Goal: Task Accomplishment & Management: Use online tool/utility

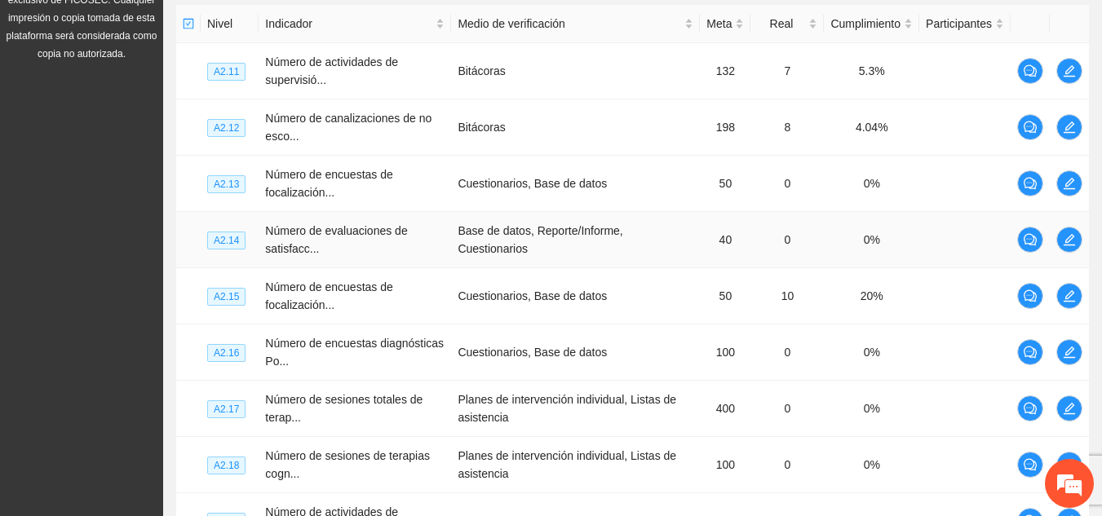
scroll to position [649, 0]
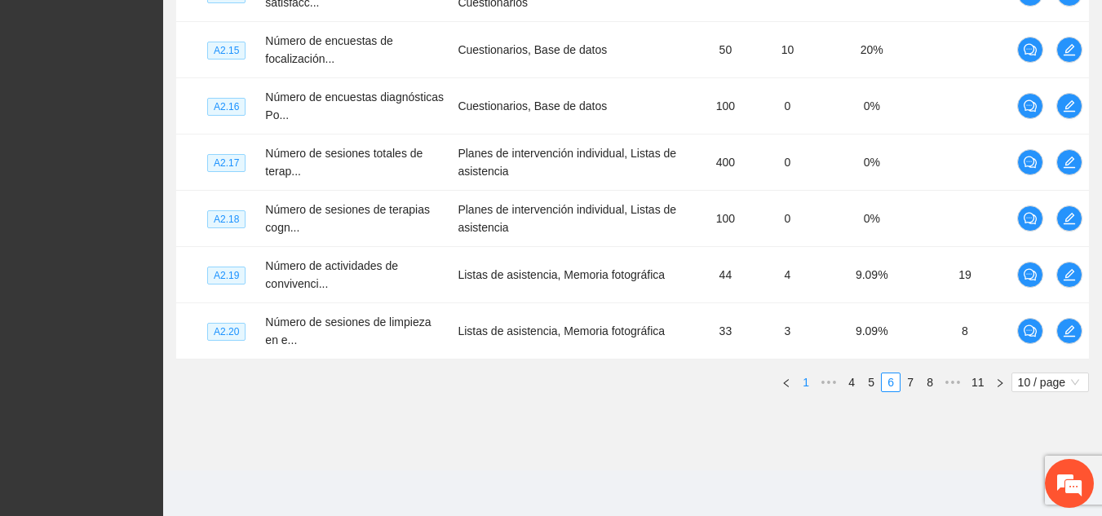
click at [806, 378] on link "1" at bounding box center [806, 383] width 18 height 18
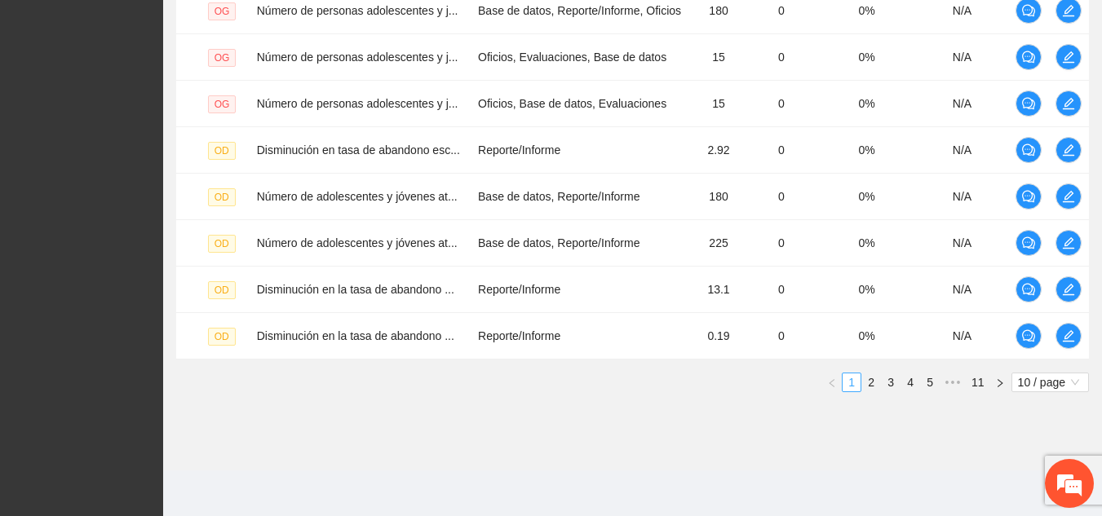
scroll to position [551, 0]
click at [870, 379] on link "2" at bounding box center [871, 383] width 18 height 18
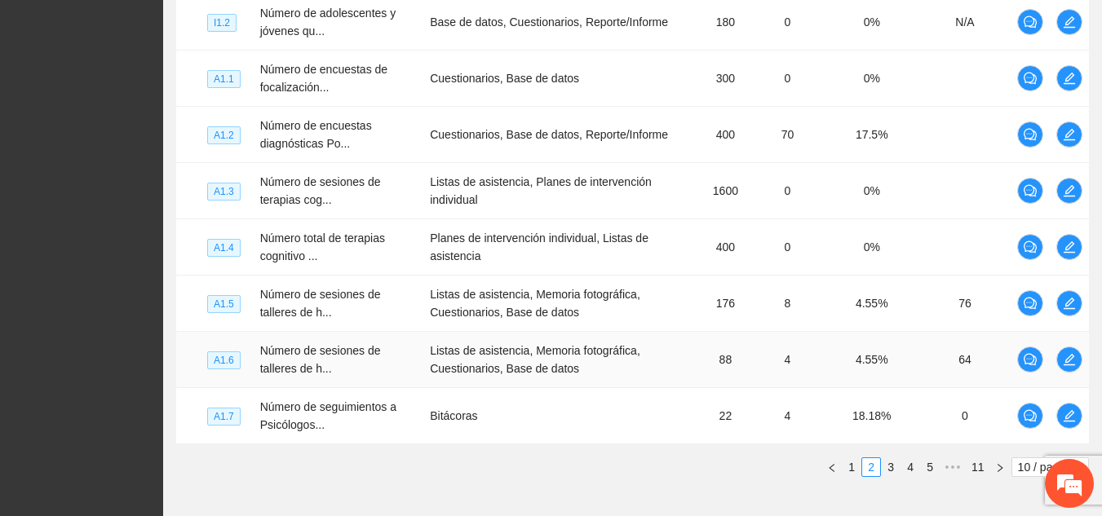
scroll to position [649, 0]
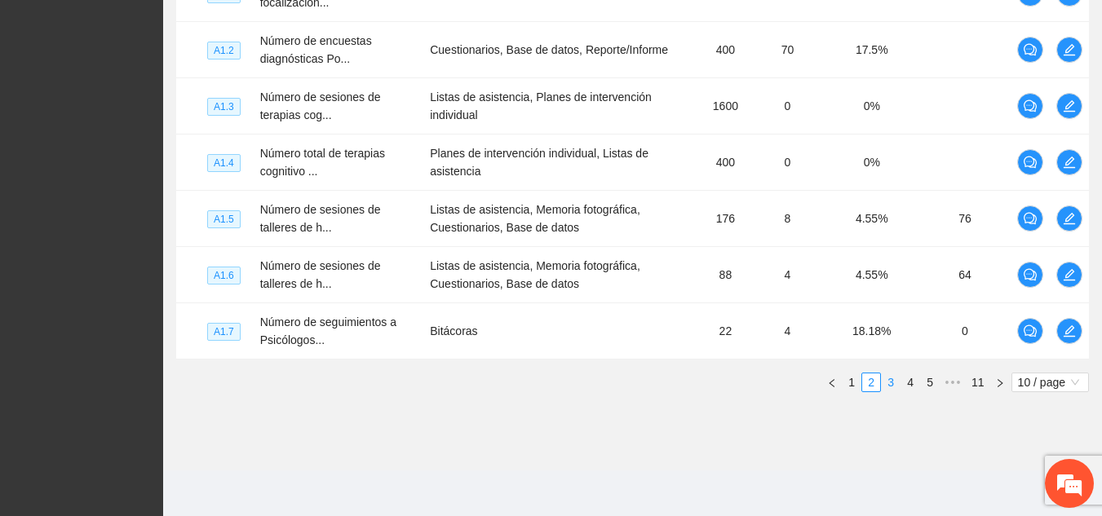
click at [888, 390] on link "3" at bounding box center [891, 383] width 18 height 18
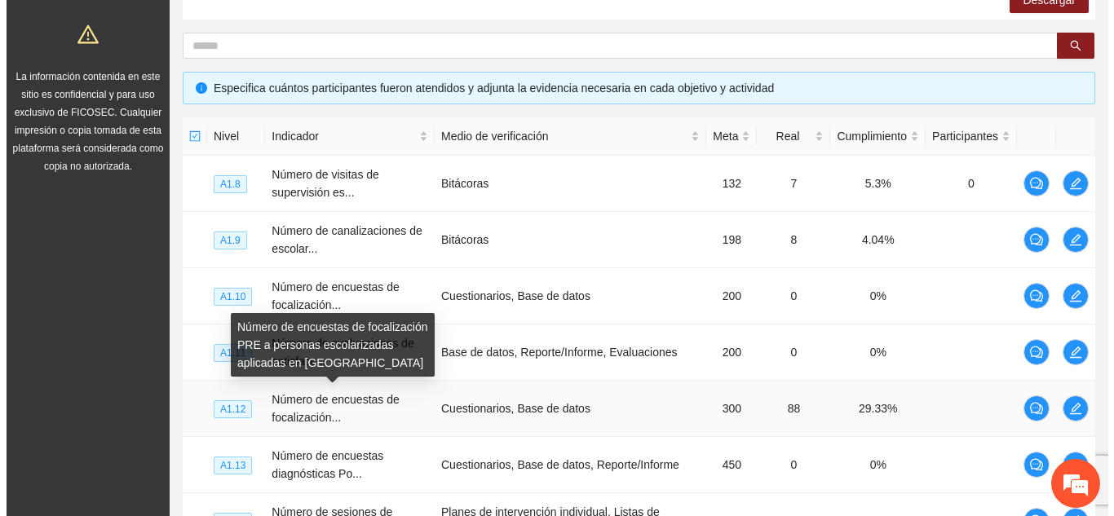
scroll to position [295, 0]
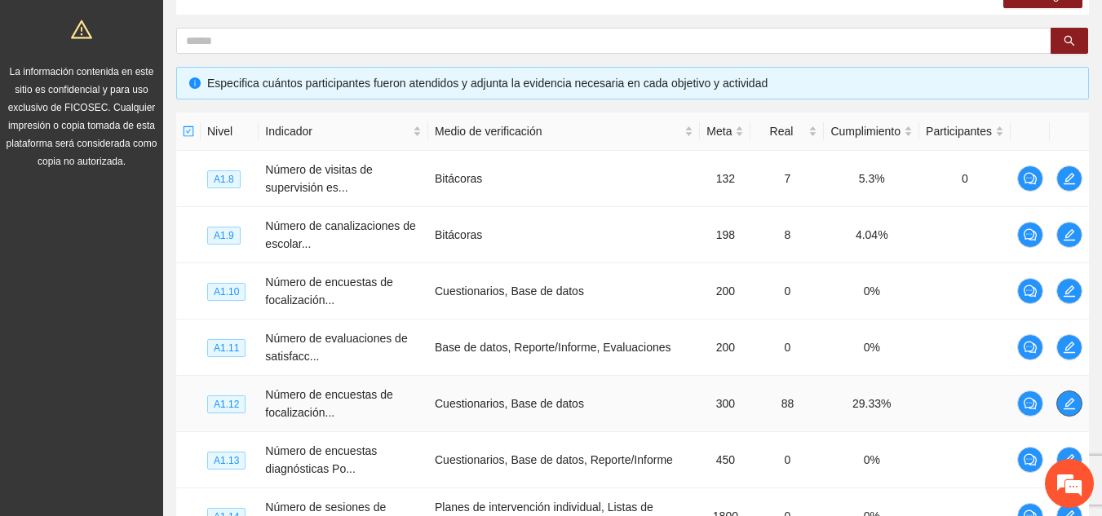
click at [1069, 414] on button "button" at bounding box center [1069, 404] width 26 height 26
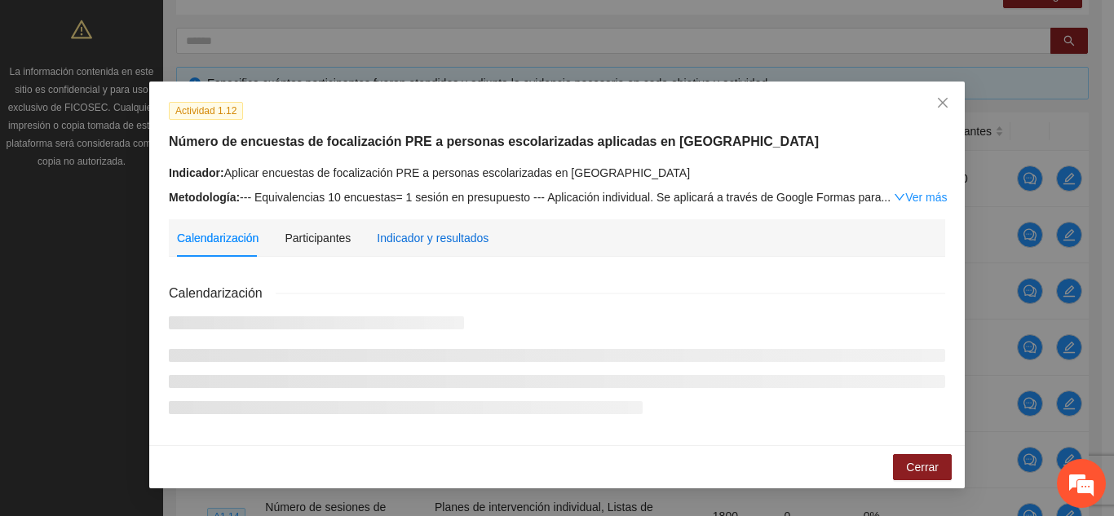
click at [449, 229] on div "Indicador y resultados" at bounding box center [433, 238] width 112 height 18
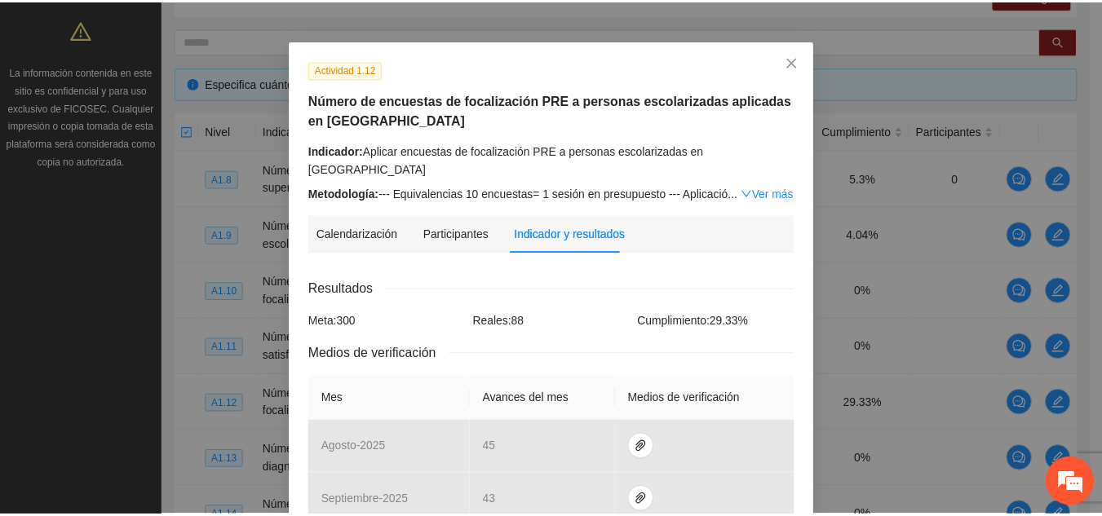
scroll to position [35, 0]
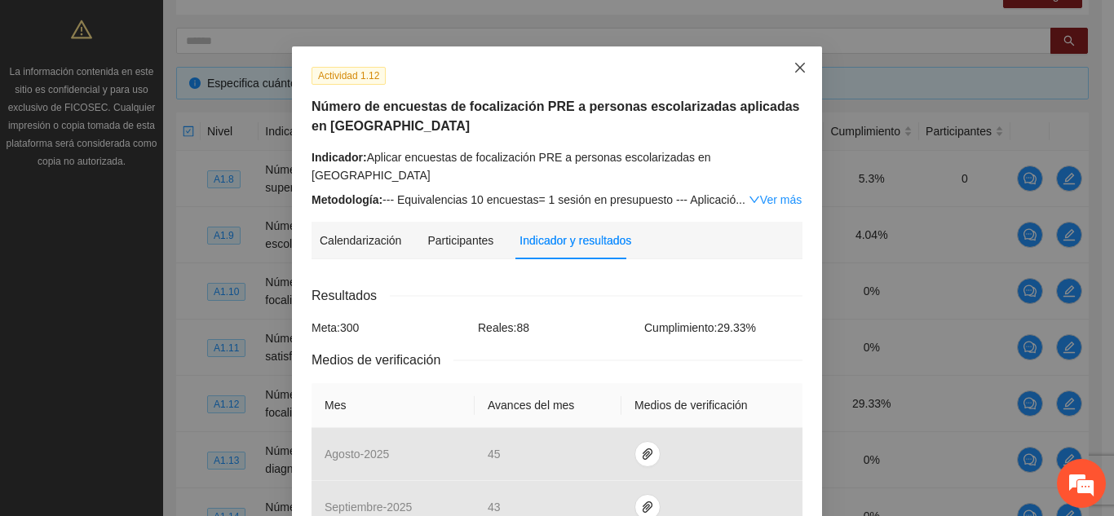
click at [795, 64] on icon "close" at bounding box center [800, 67] width 13 height 13
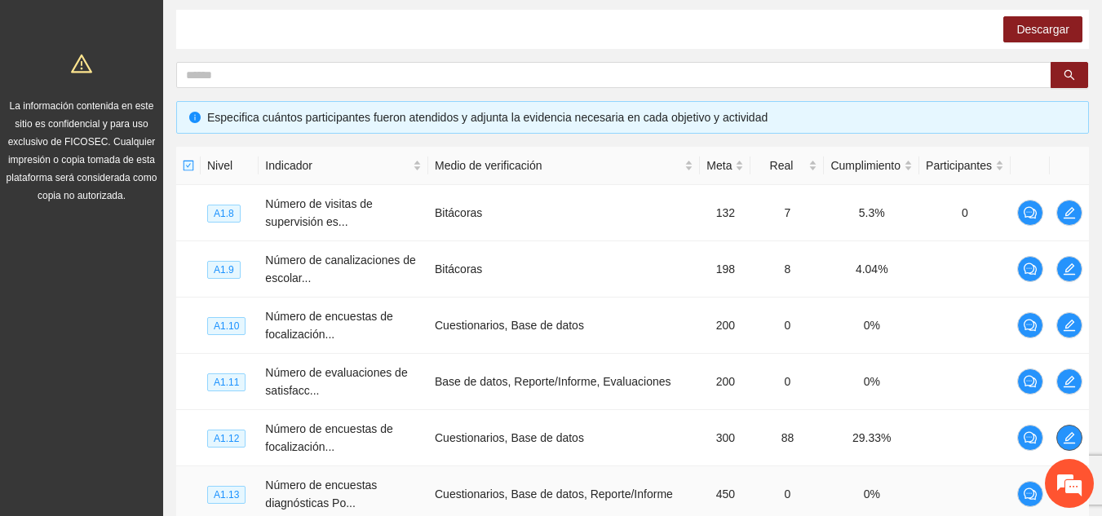
scroll to position [257, 0]
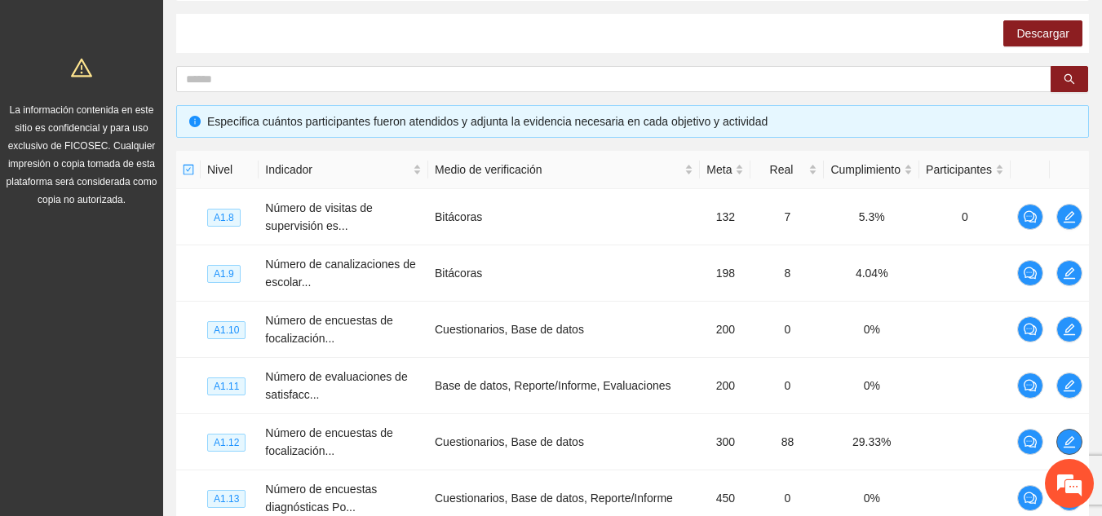
scroll to position [147, 0]
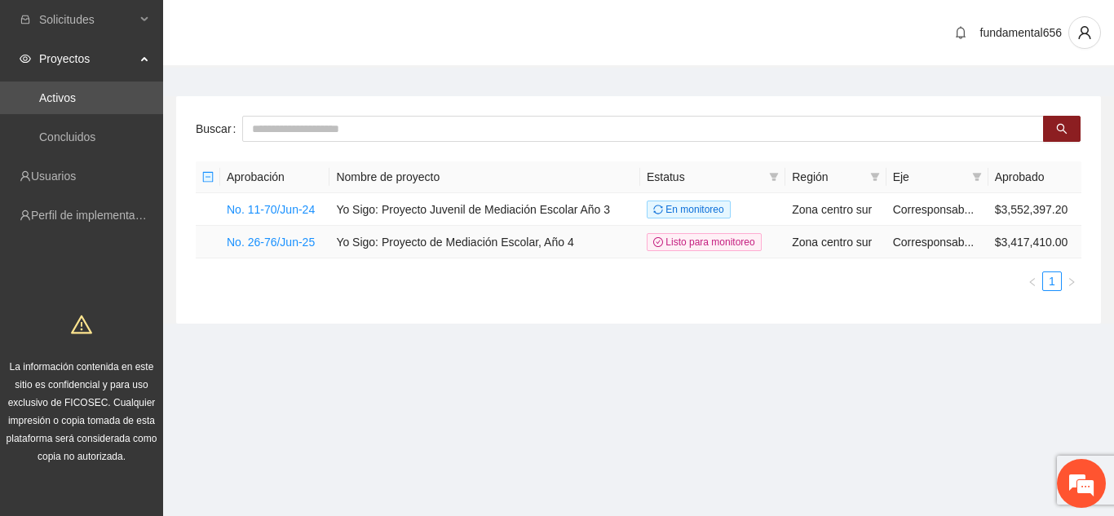
click at [390, 242] on td "Yo Sigo: Proyecto de Mediación Escolar, Año 4" at bounding box center [485, 242] width 311 height 33
click at [299, 242] on link "No. 26-76/Jun-25" at bounding box center [271, 242] width 88 height 13
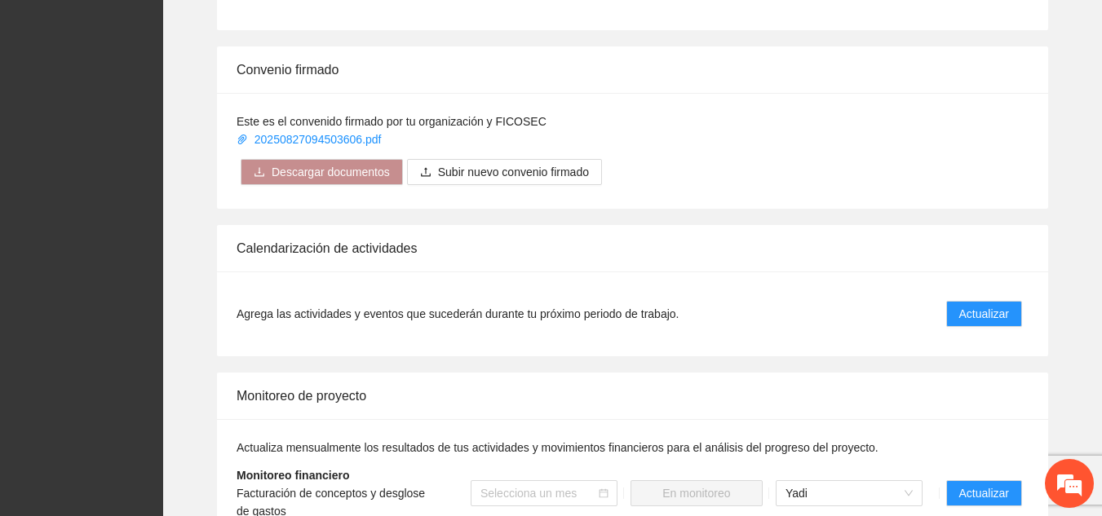
scroll to position [1222, 0]
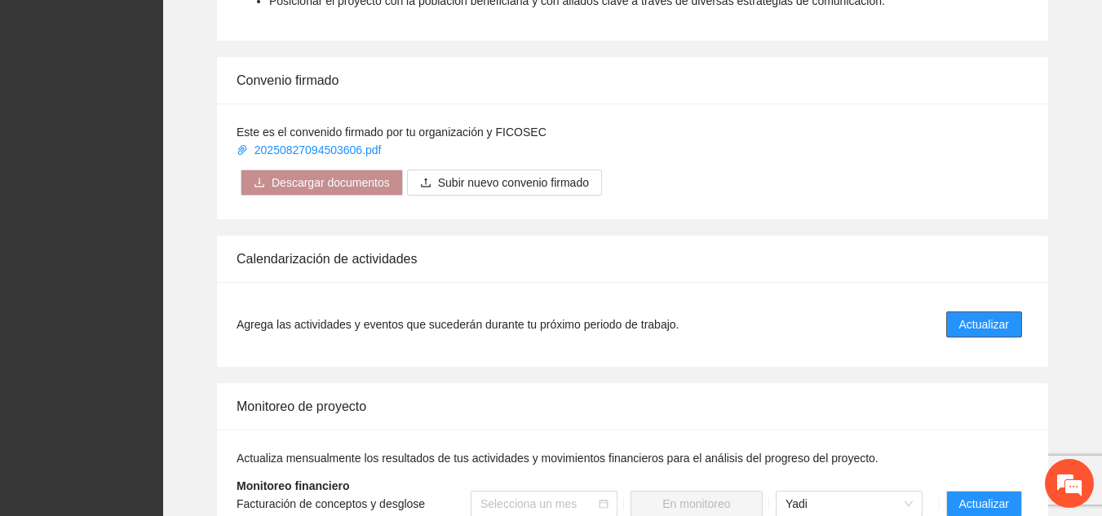
click at [960, 319] on button "Actualizar" at bounding box center [984, 325] width 76 height 26
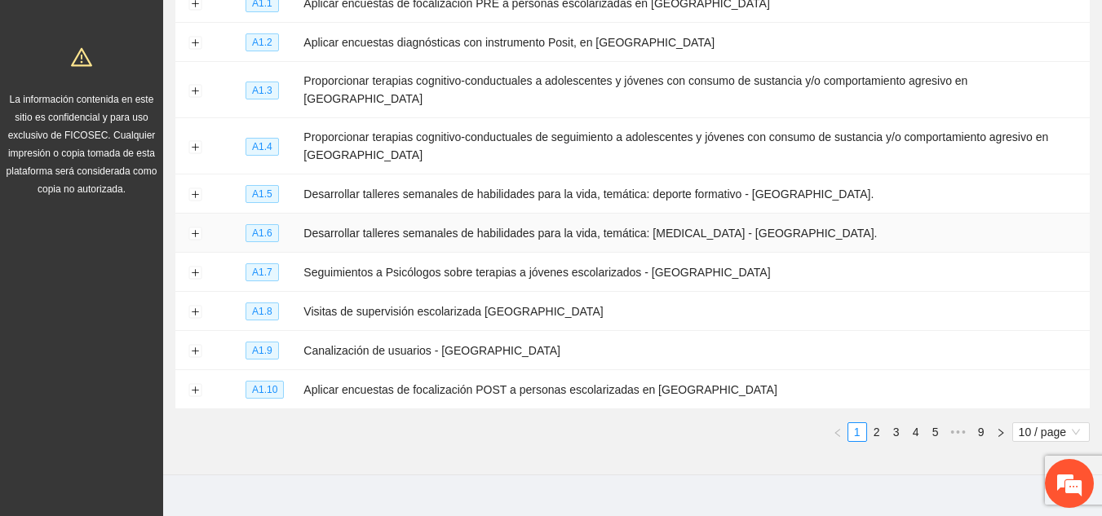
scroll to position [267, 0]
click at [879, 424] on link "2" at bounding box center [877, 433] width 18 height 18
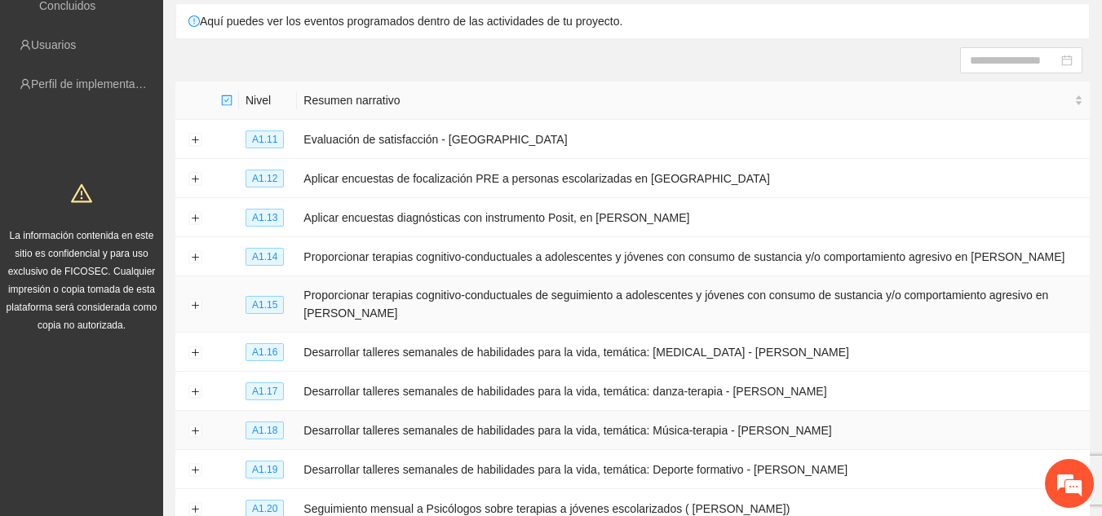
scroll to position [131, 0]
click at [197, 176] on button "Expand row" at bounding box center [194, 180] width 13 height 13
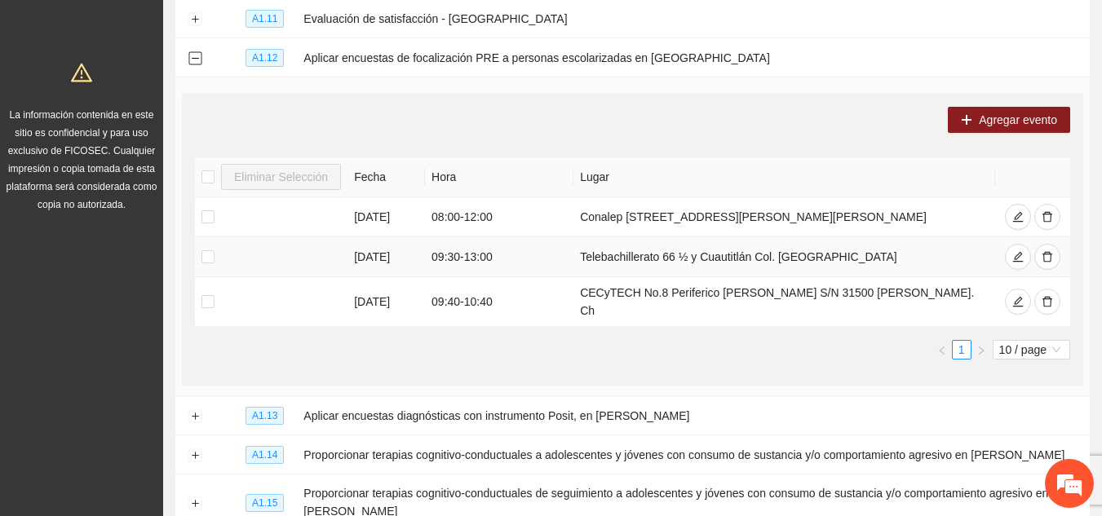
scroll to position [255, 0]
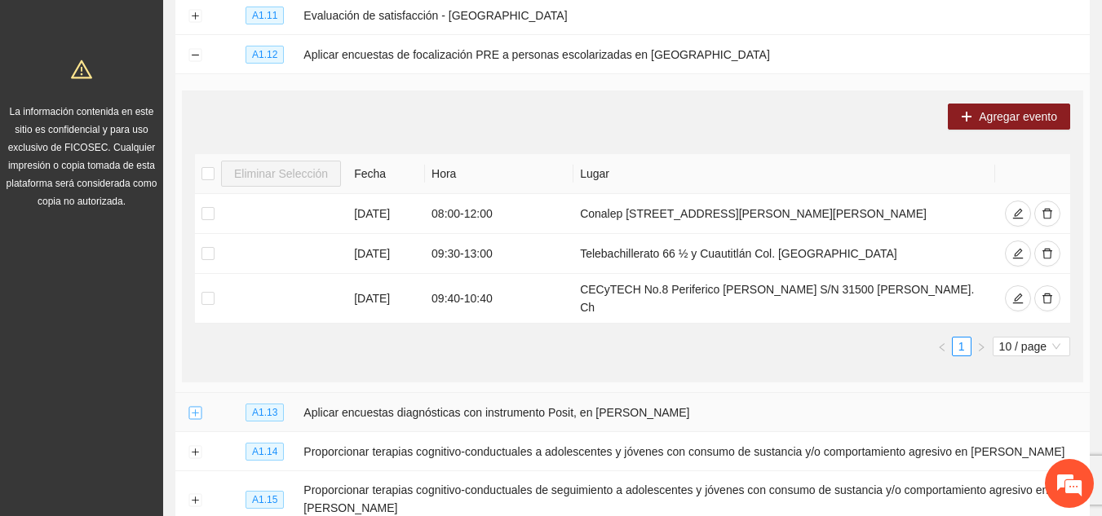
click at [197, 407] on button "Expand row" at bounding box center [194, 413] width 13 height 13
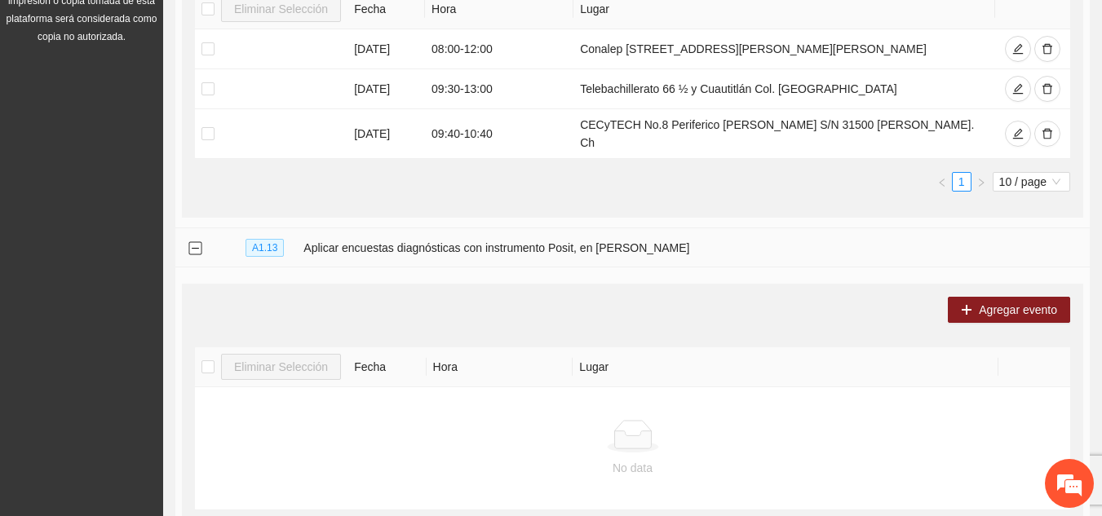
scroll to position [583, 0]
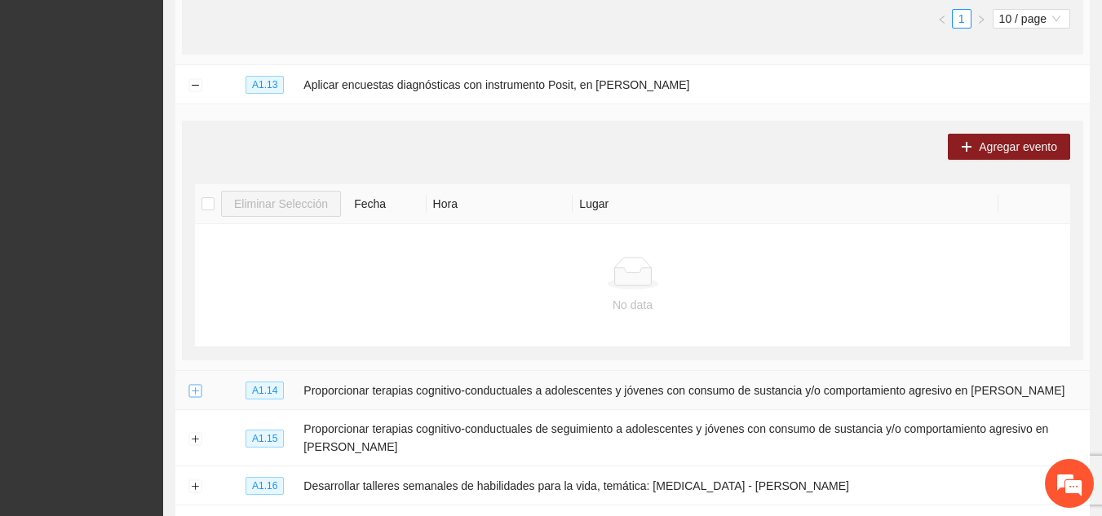
click at [193, 387] on button "Expand row" at bounding box center [194, 391] width 13 height 13
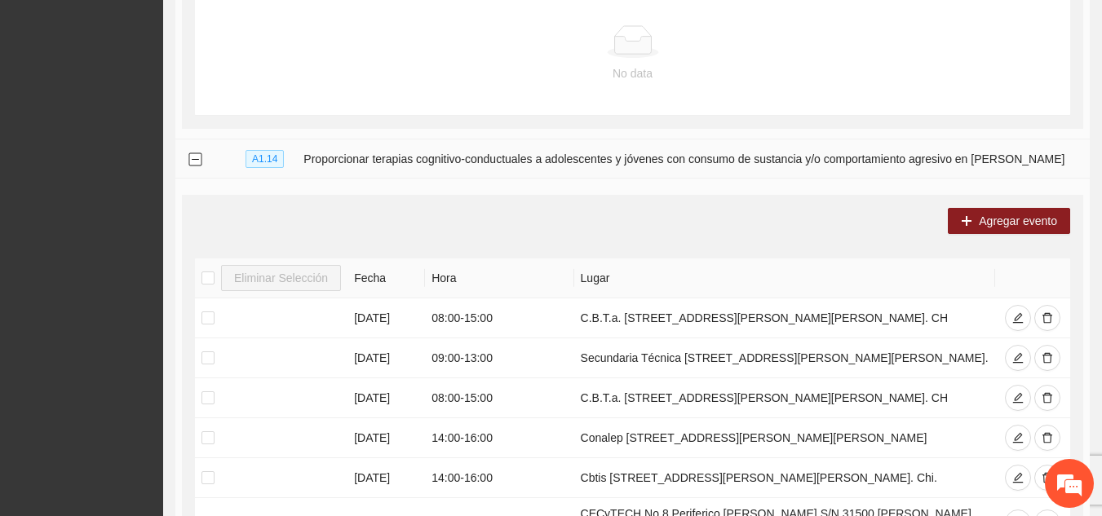
scroll to position [820, 0]
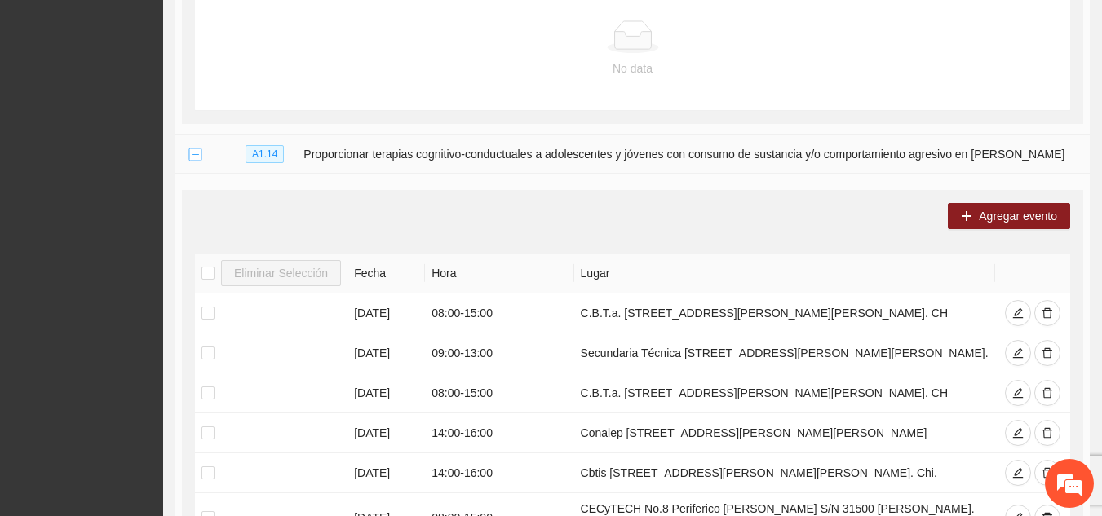
click at [193, 153] on button "Collapse row" at bounding box center [194, 154] width 13 height 13
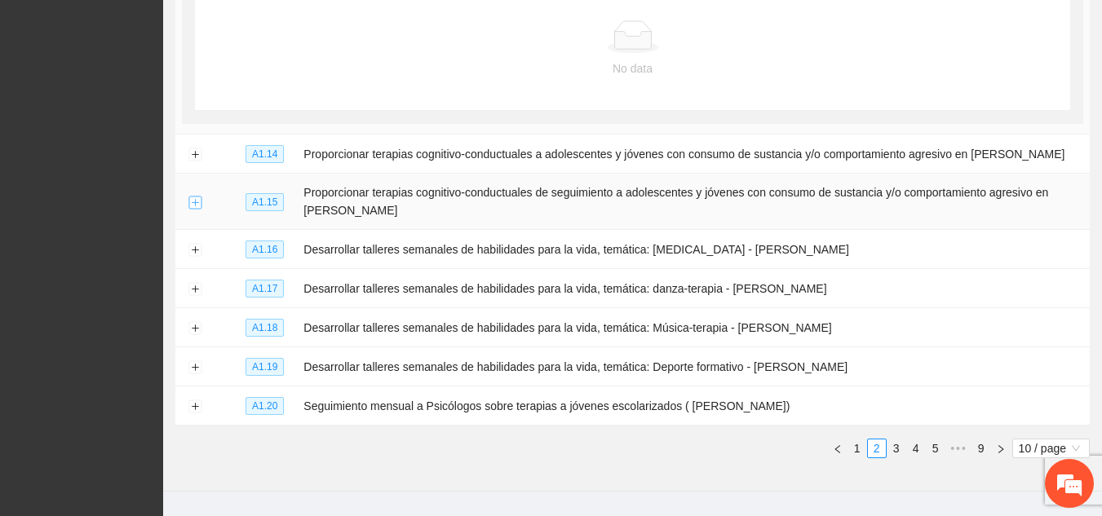
click at [191, 198] on button "Expand row" at bounding box center [194, 202] width 13 height 13
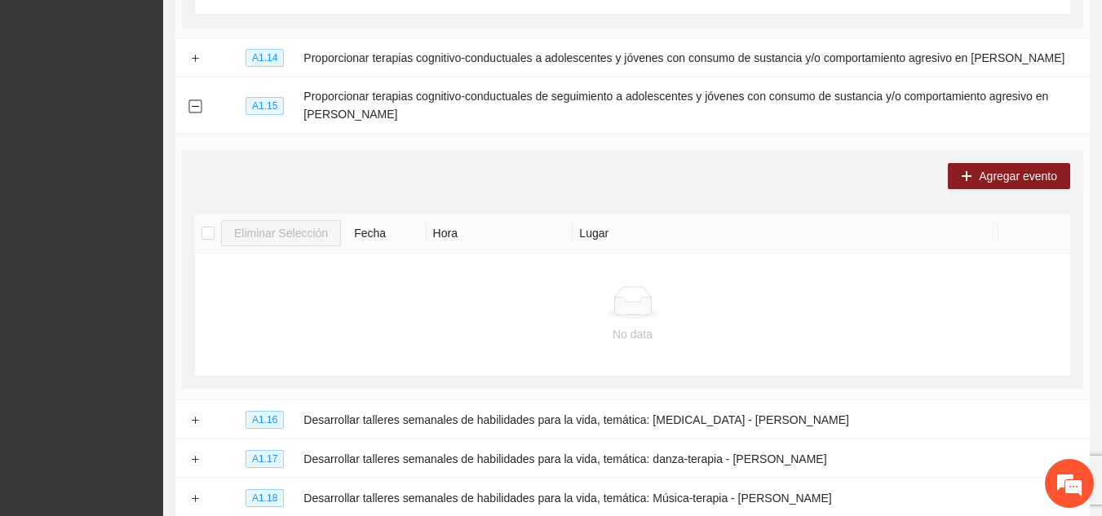
scroll to position [918, 0]
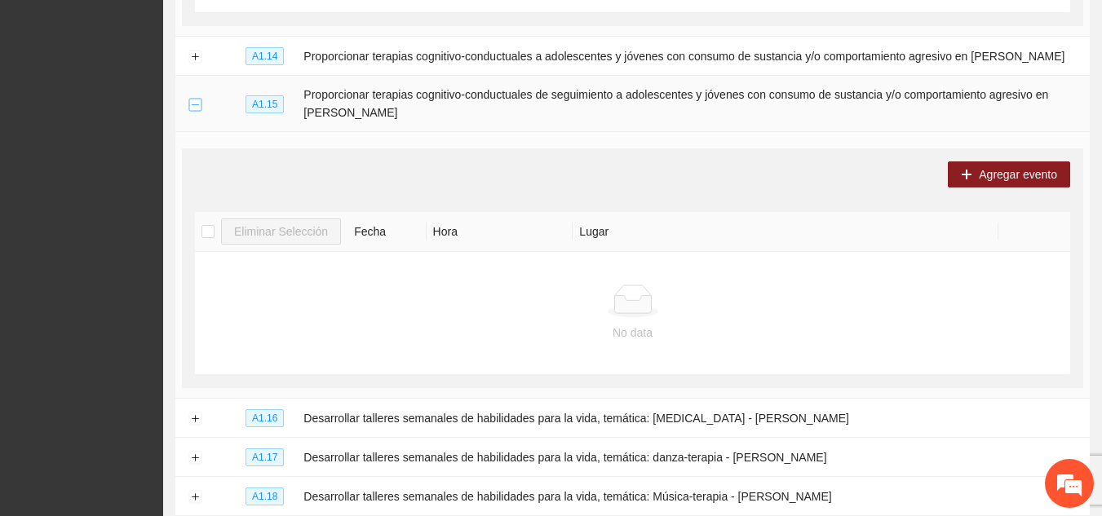
click at [196, 98] on button "Collapse row" at bounding box center [194, 104] width 13 height 13
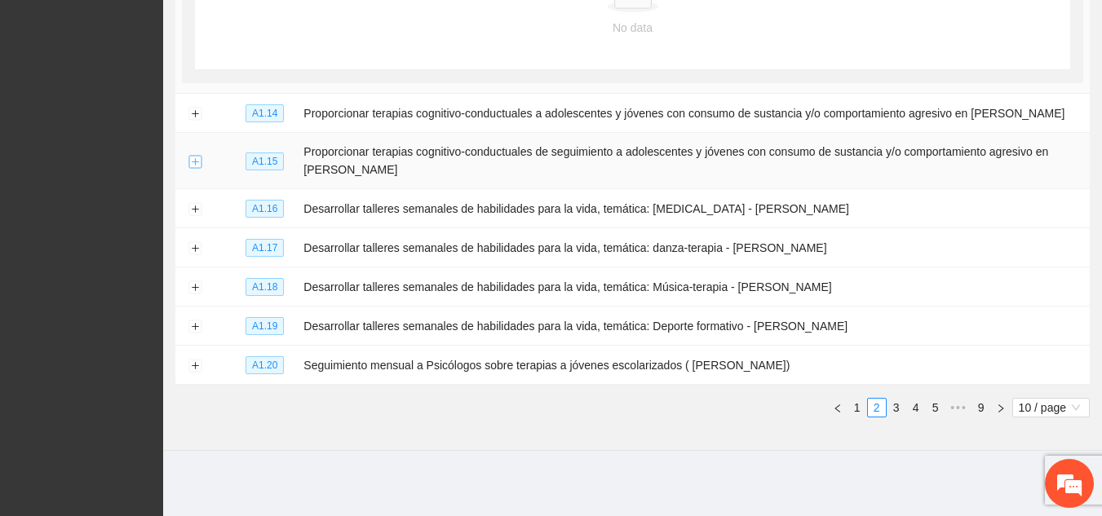
scroll to position [853, 0]
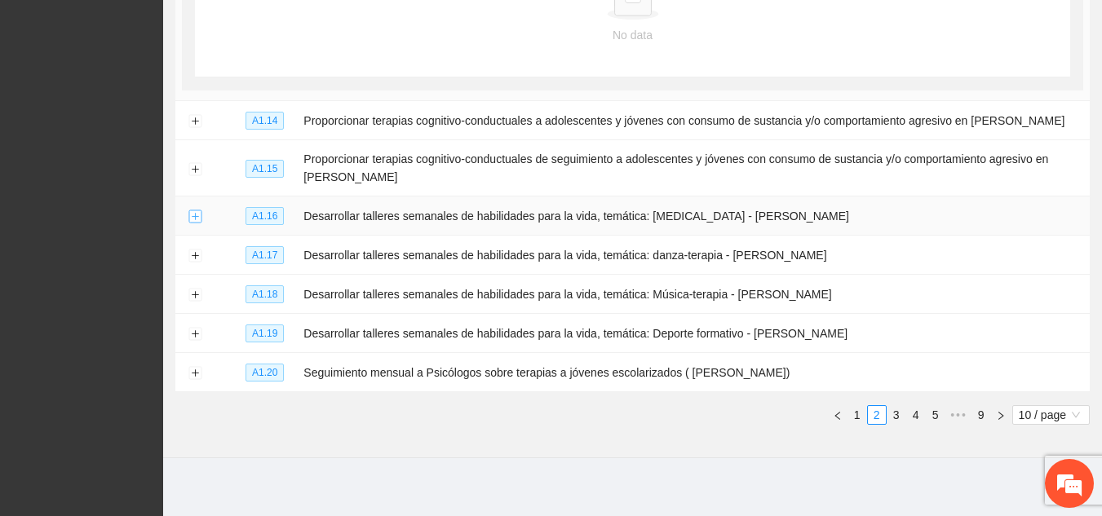
click at [193, 214] on button "Expand row" at bounding box center [194, 216] width 13 height 13
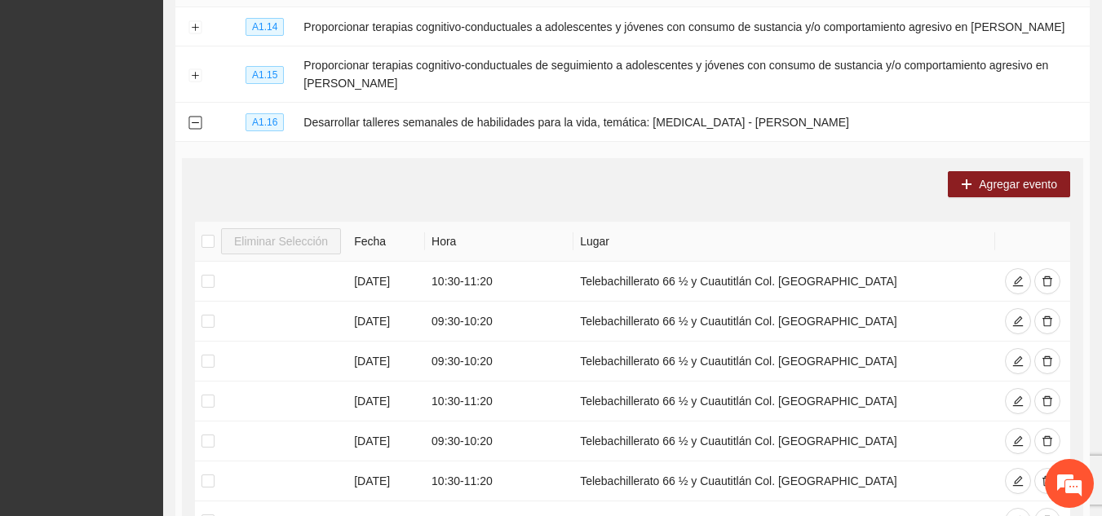
scroll to position [948, 0]
click at [1047, 276] on icon "delete" at bounding box center [1047, 280] width 11 height 11
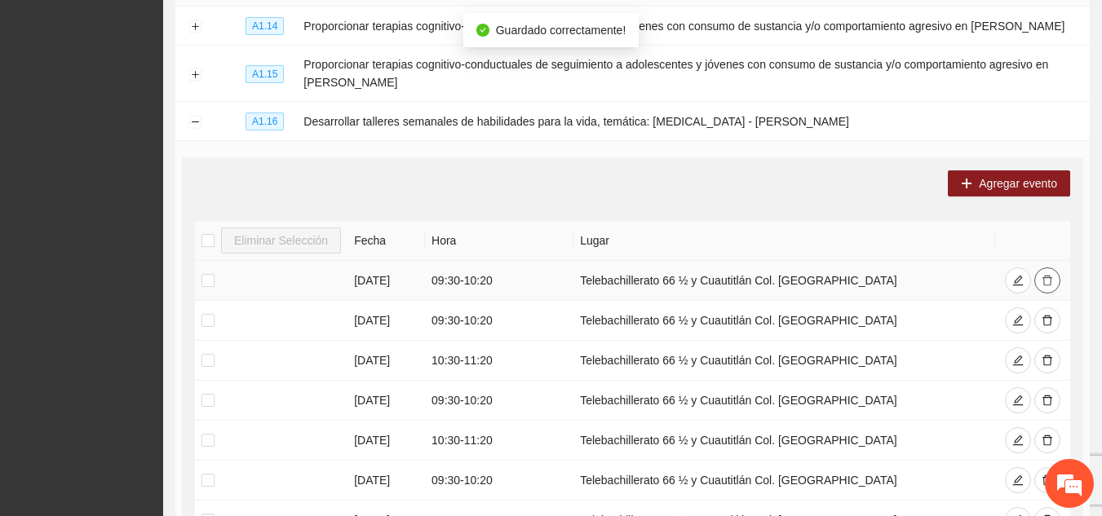
click at [1047, 276] on icon "delete" at bounding box center [1047, 280] width 11 height 11
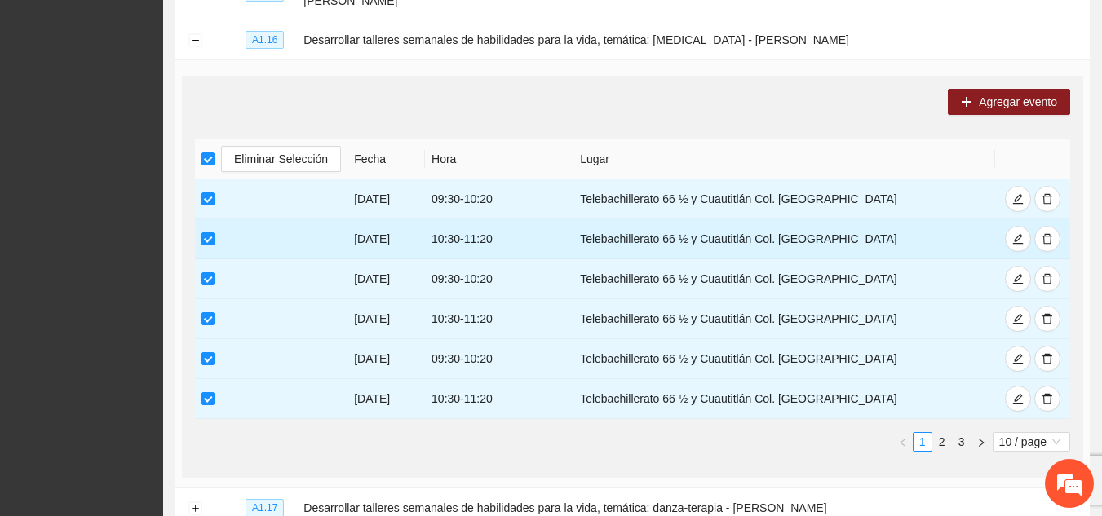
scroll to position [1030, 0]
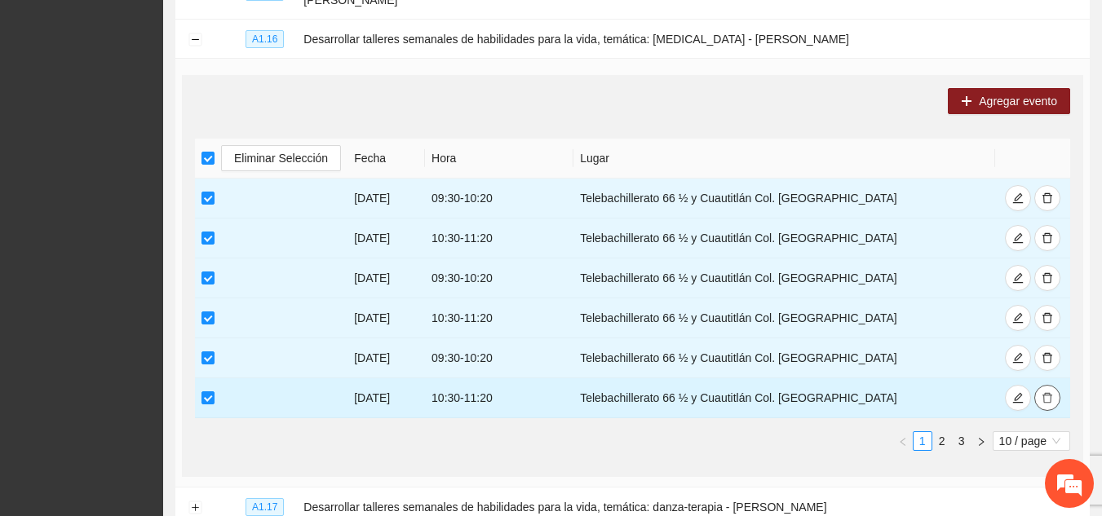
click at [1052, 392] on icon "delete" at bounding box center [1047, 397] width 11 height 11
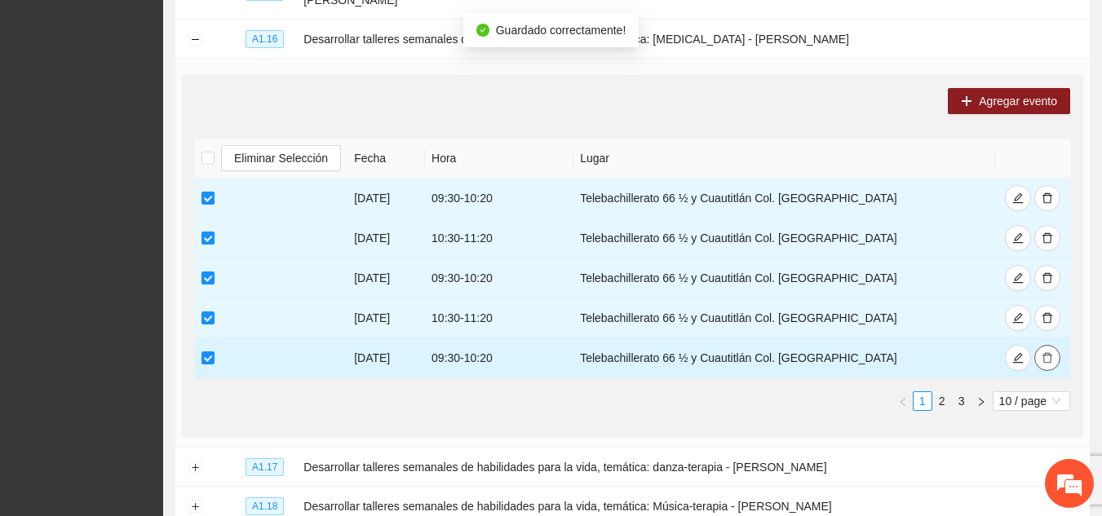
click at [1043, 362] on button "button" at bounding box center [1047, 358] width 26 height 26
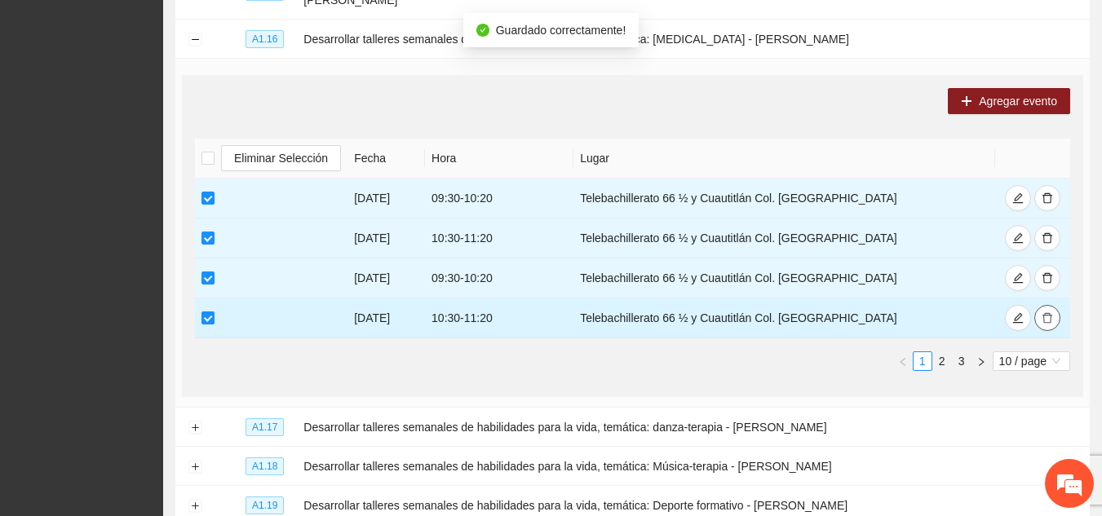
click at [1046, 315] on icon "delete" at bounding box center [1047, 317] width 11 height 11
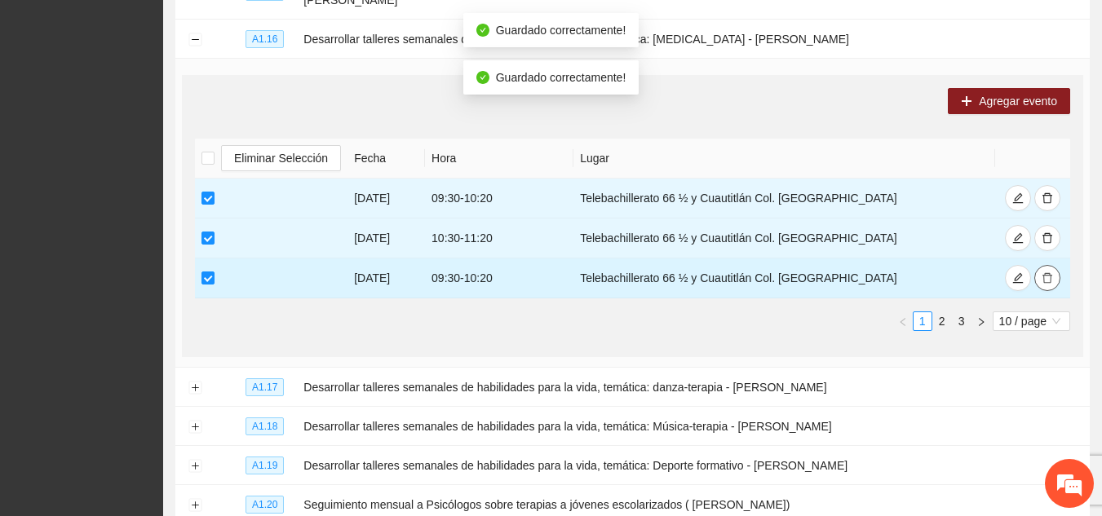
click at [1049, 272] on icon "delete" at bounding box center [1047, 277] width 11 height 11
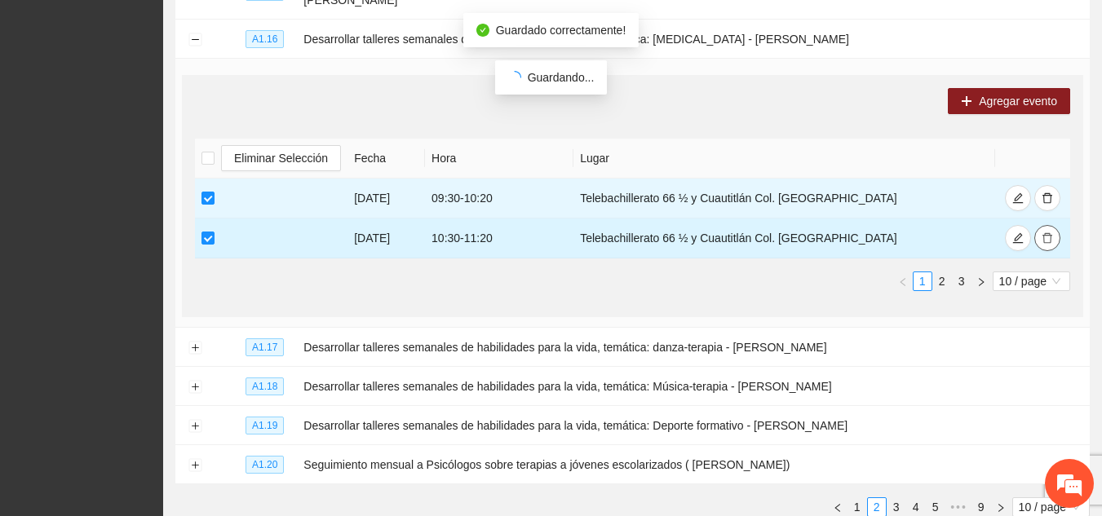
click at [1051, 233] on icon "delete" at bounding box center [1048, 238] width 10 height 11
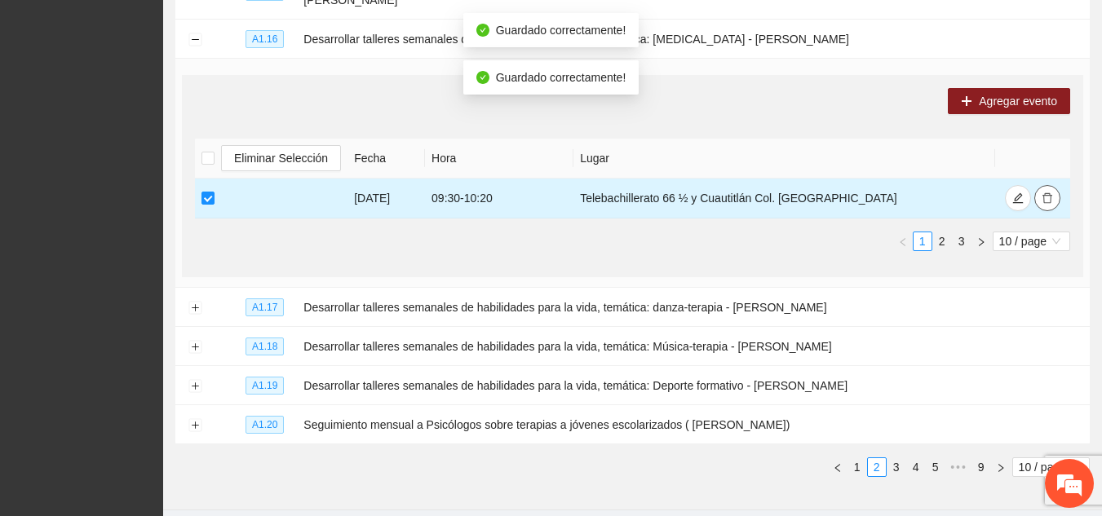
click at [1048, 185] on button "button" at bounding box center [1047, 198] width 26 height 26
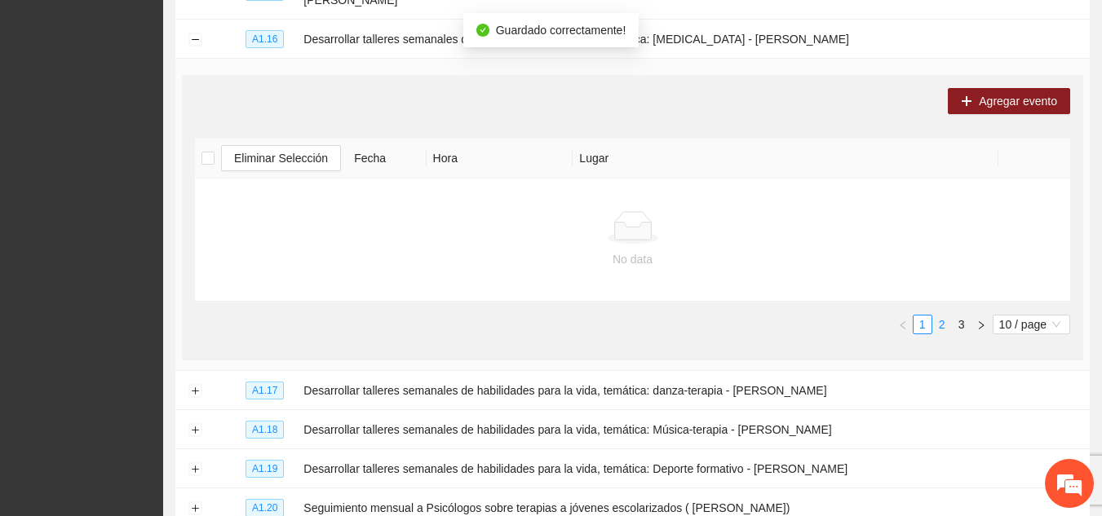
click at [941, 322] on link "2" at bounding box center [942, 325] width 18 height 18
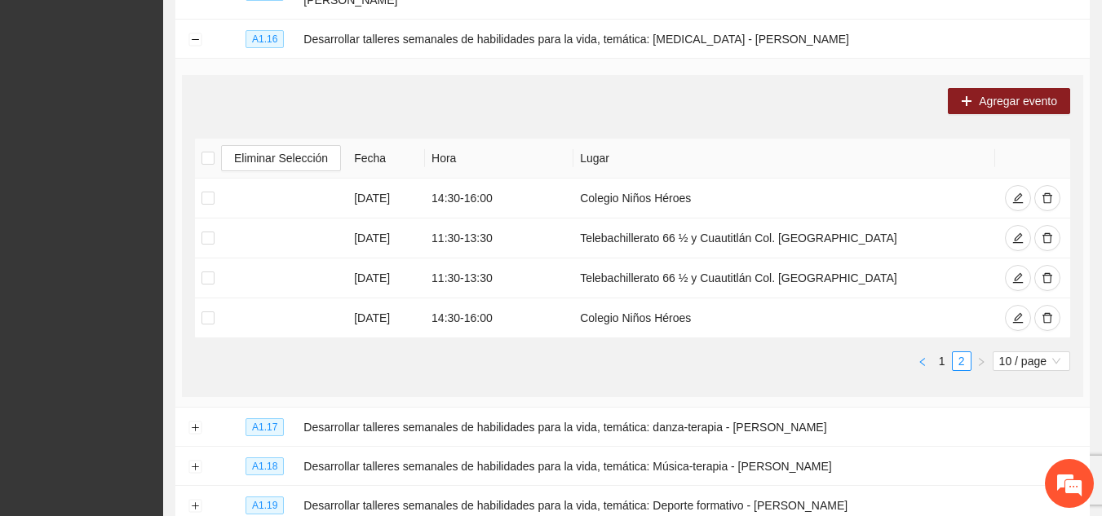
click at [919, 357] on icon "left" at bounding box center [923, 362] width 10 height 10
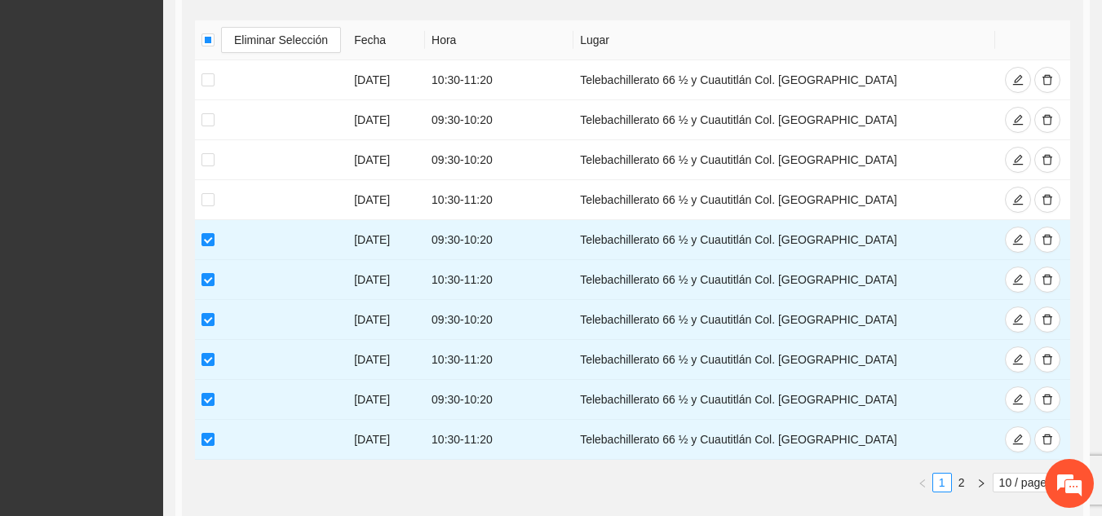
scroll to position [1149, 0]
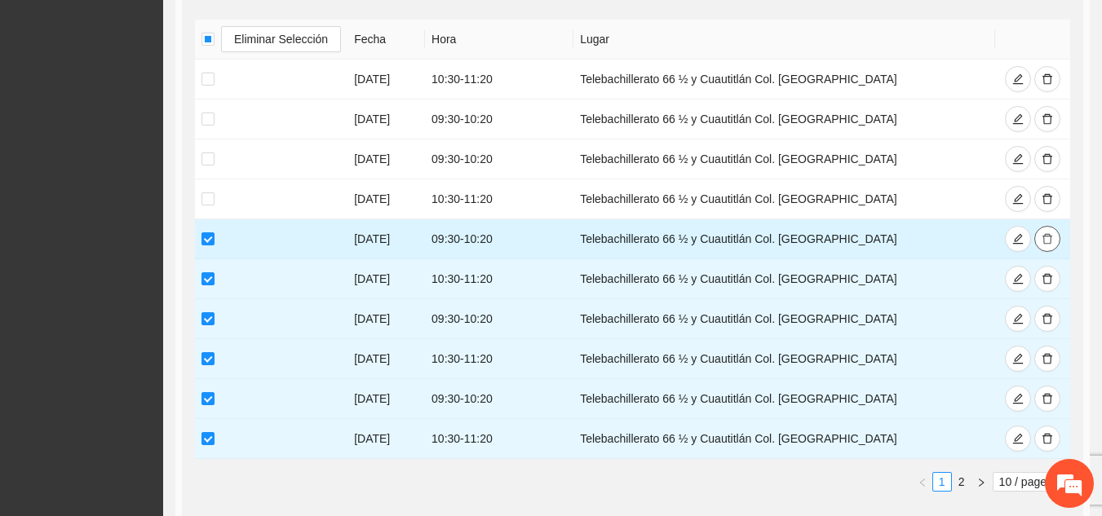
click at [1049, 237] on icon "delete" at bounding box center [1047, 238] width 11 height 11
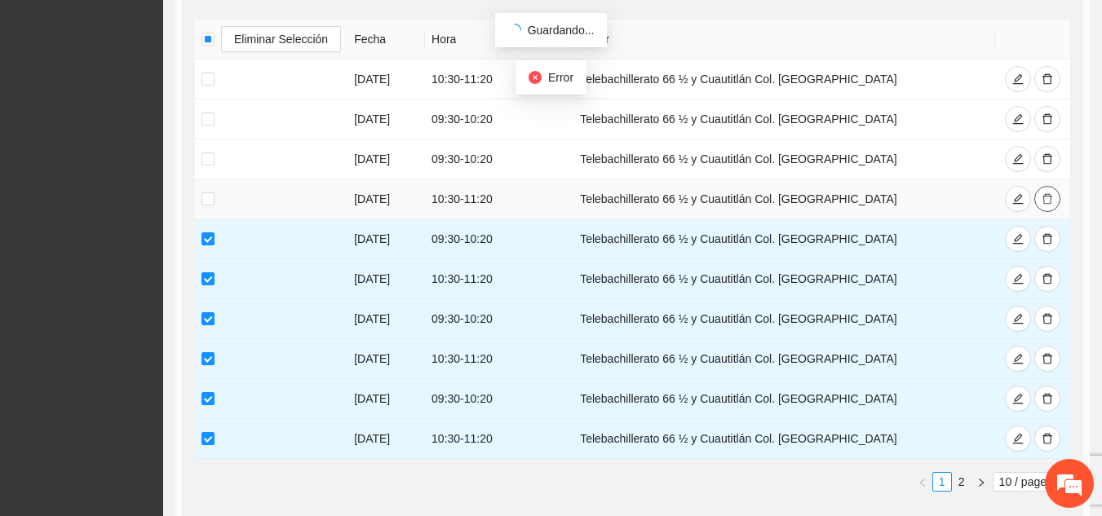
click at [1046, 195] on icon "delete" at bounding box center [1047, 198] width 11 height 11
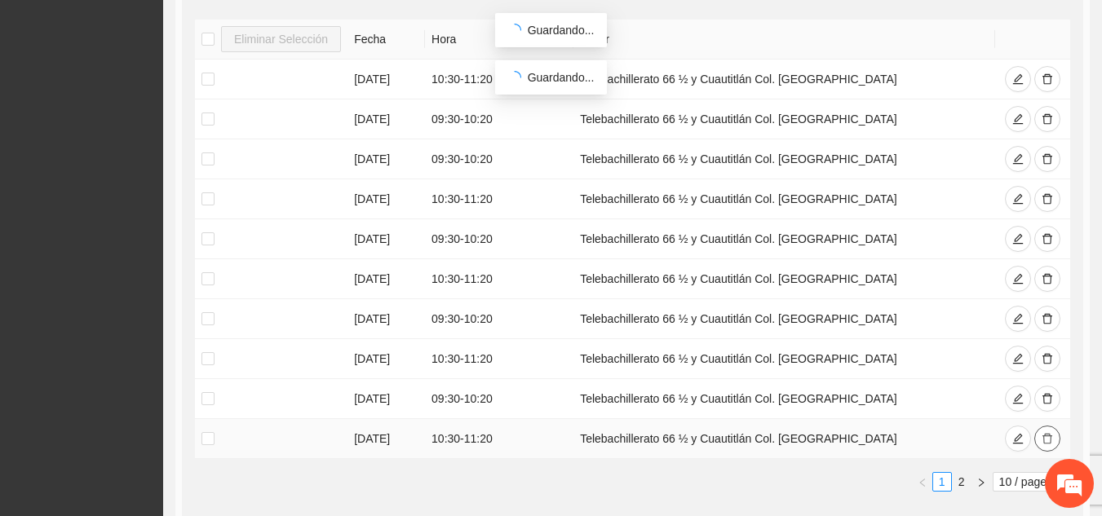
click at [1055, 436] on button "button" at bounding box center [1047, 439] width 26 height 26
click at [1051, 393] on icon "delete" at bounding box center [1047, 398] width 11 height 11
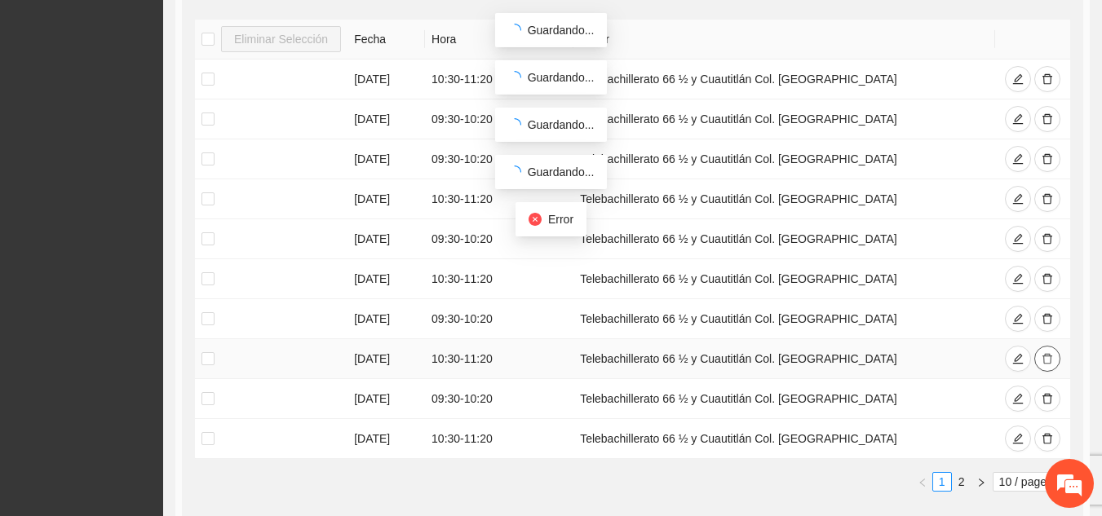
click at [1047, 356] on icon "delete" at bounding box center [1047, 358] width 11 height 11
click at [1046, 323] on button "button" at bounding box center [1047, 319] width 26 height 26
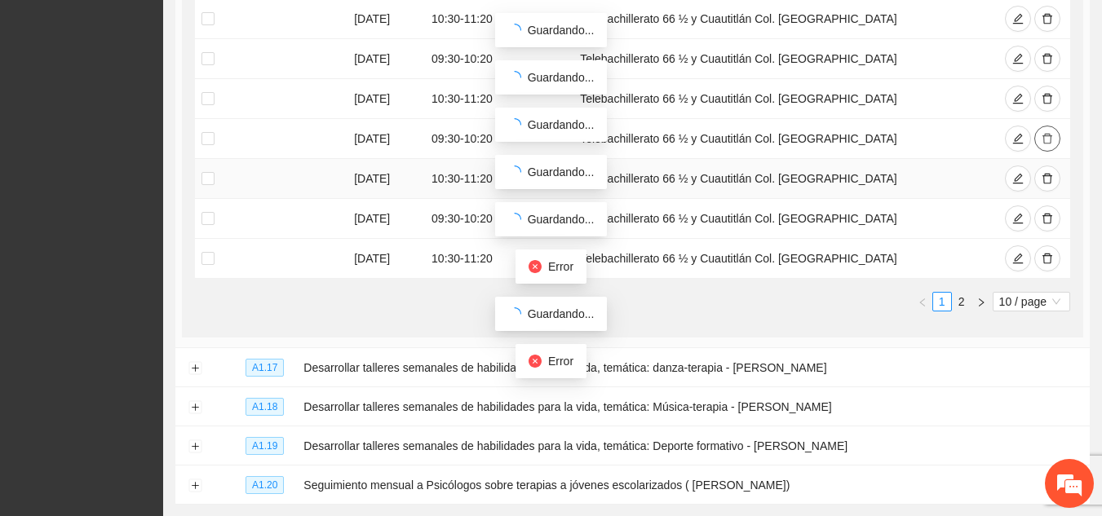
scroll to position [1340, 0]
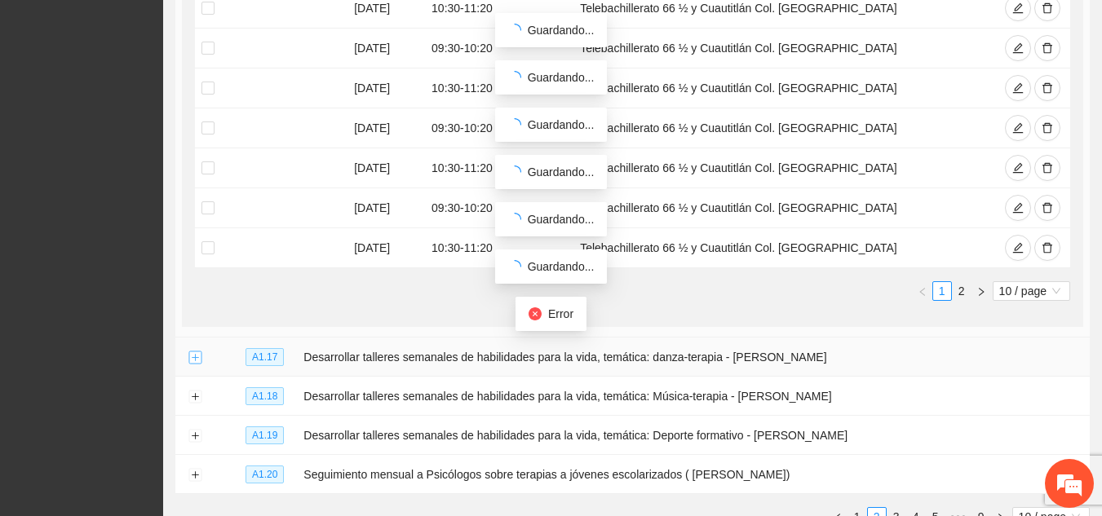
click at [192, 352] on button "Expand row" at bounding box center [194, 358] width 13 height 13
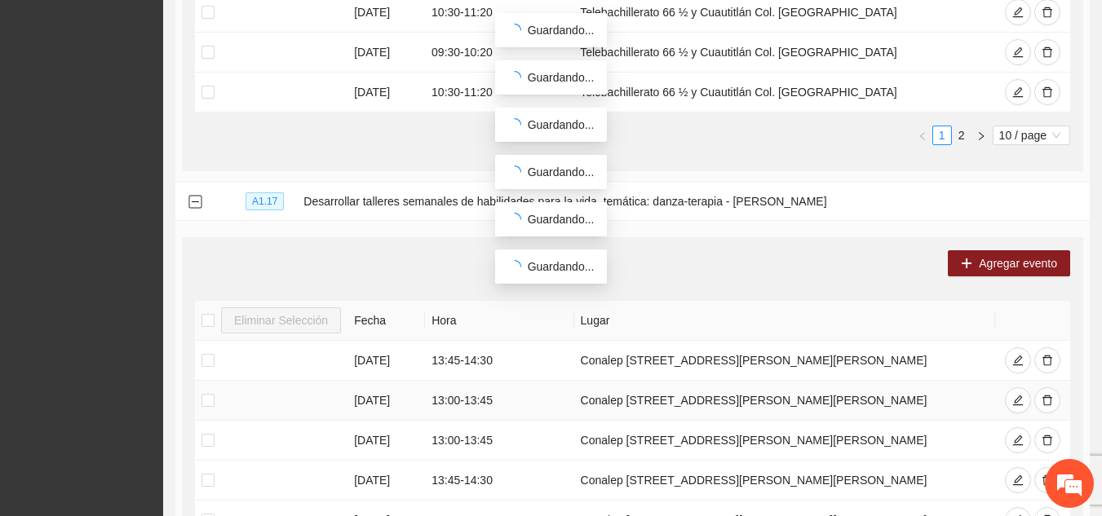
scroll to position [1497, 0]
click at [1052, 359] on icon "delete" at bounding box center [1047, 359] width 11 height 11
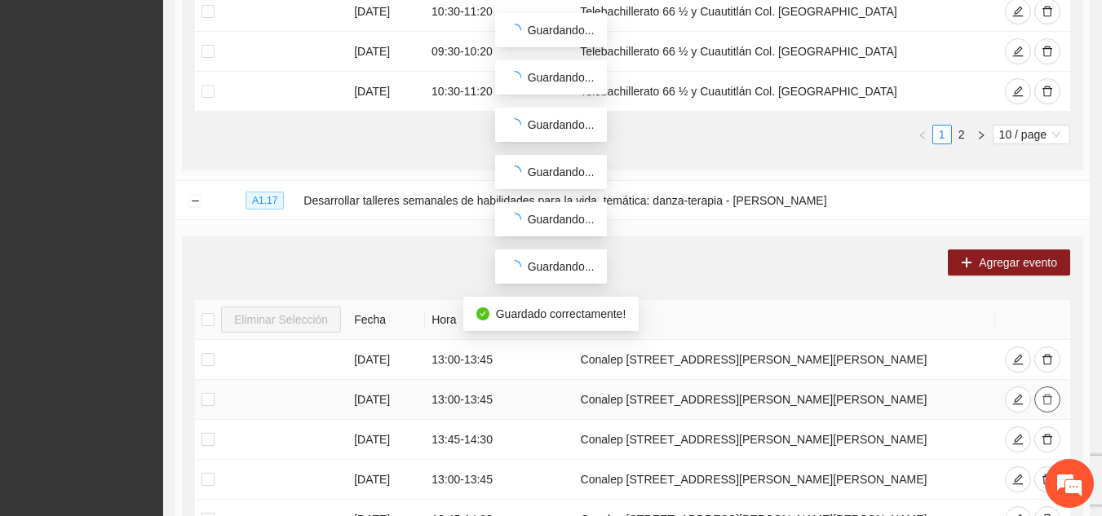
click at [1050, 405] on icon "delete" at bounding box center [1047, 399] width 11 height 11
click at [1050, 356] on icon "delete" at bounding box center [1048, 360] width 10 height 11
click at [1048, 405] on icon "delete" at bounding box center [1047, 399] width 11 height 11
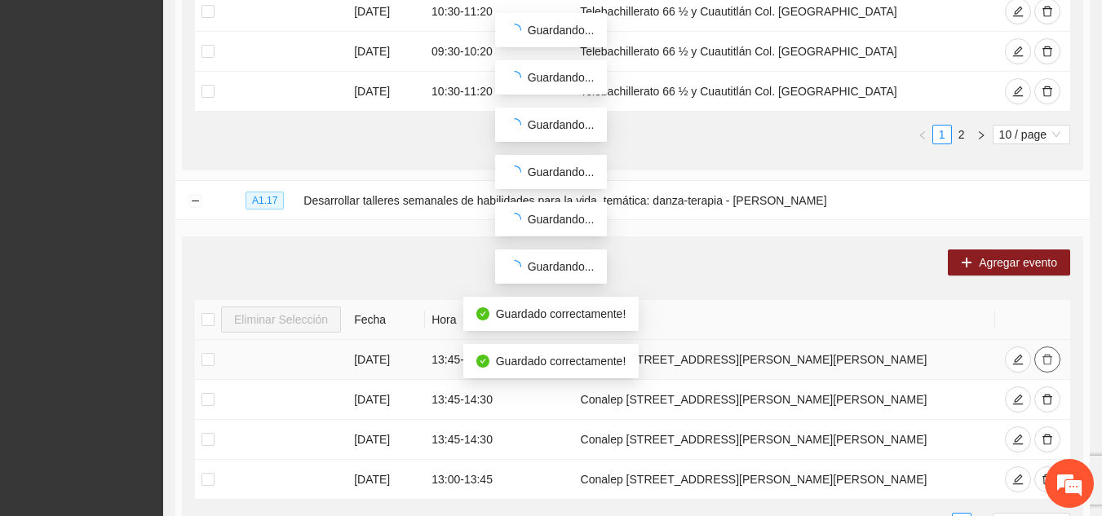
click at [1052, 355] on icon "delete" at bounding box center [1047, 359] width 11 height 11
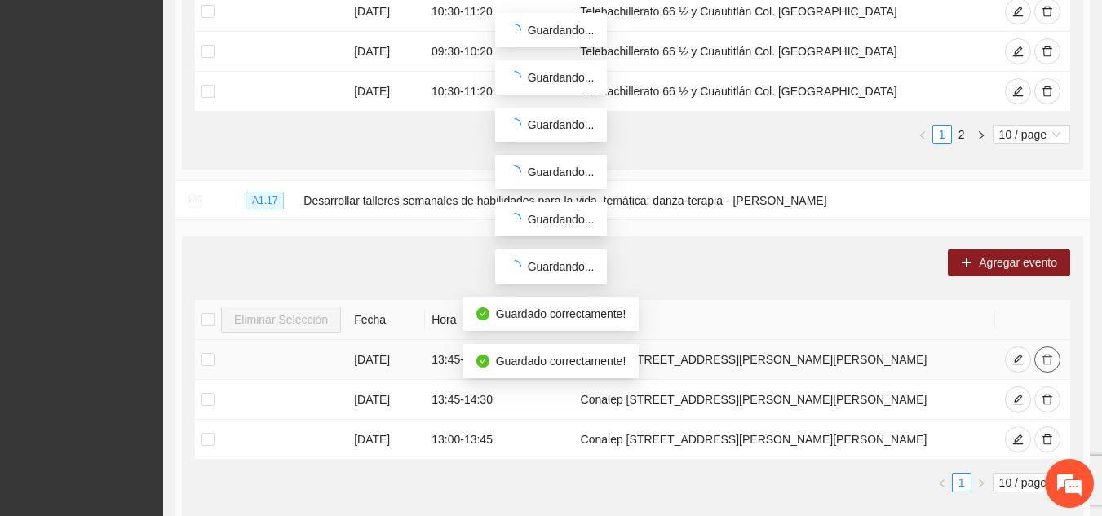
click at [1043, 361] on icon "delete" at bounding box center [1047, 359] width 11 height 11
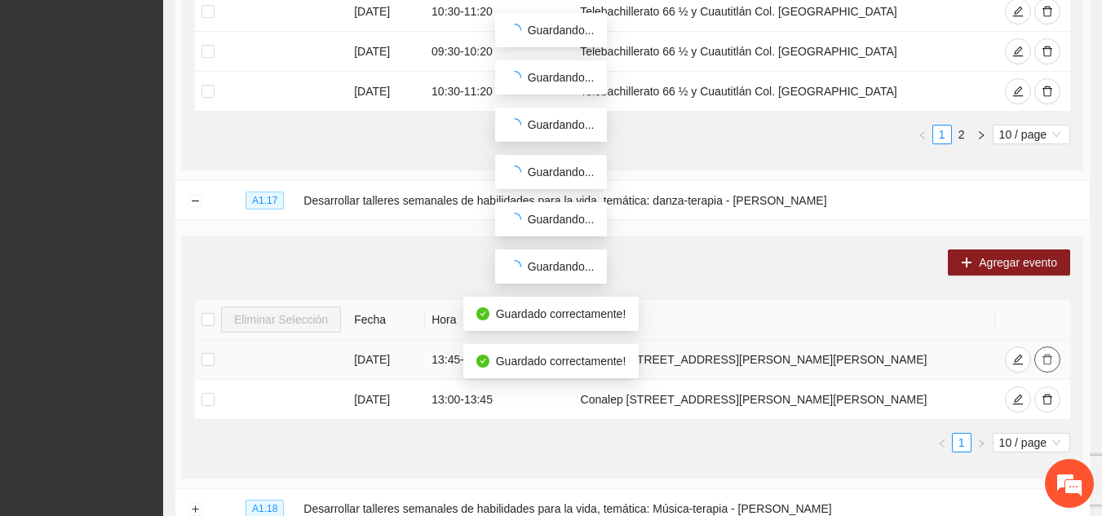
click at [1043, 361] on icon "delete" at bounding box center [1047, 359] width 11 height 11
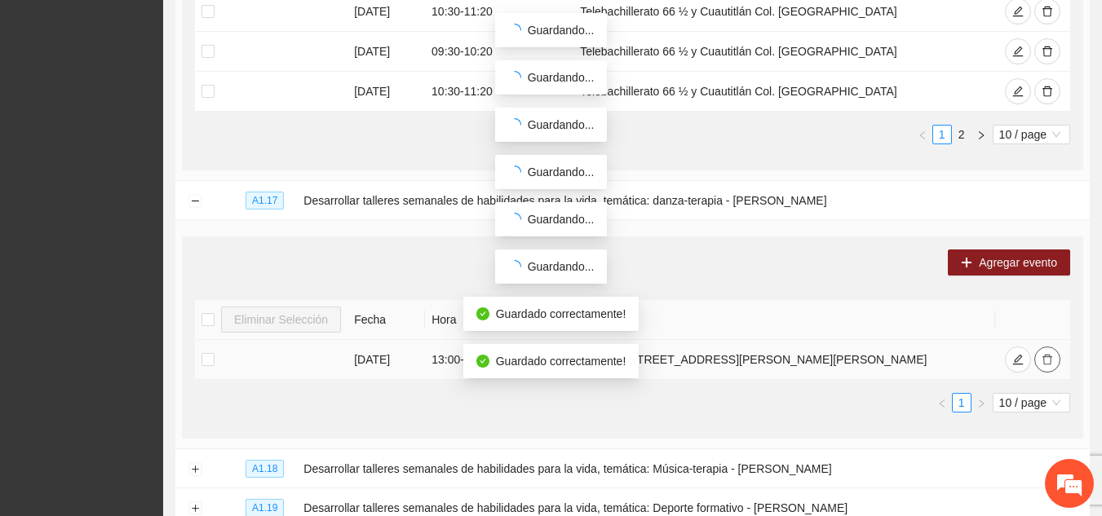
click at [1043, 361] on icon "delete" at bounding box center [1047, 359] width 11 height 11
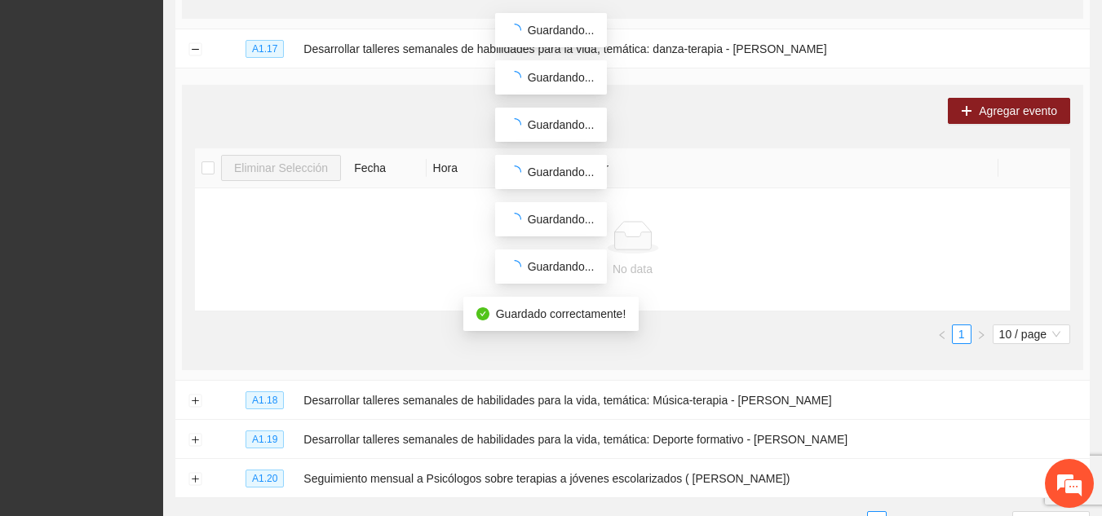
scroll to position [1650, 0]
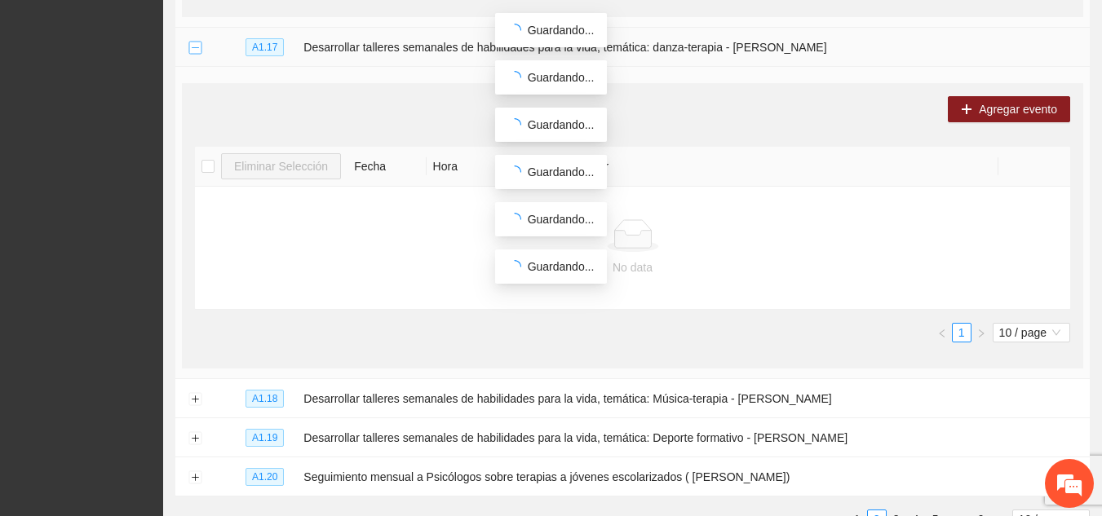
click at [197, 44] on button "Collapse row" at bounding box center [194, 48] width 13 height 13
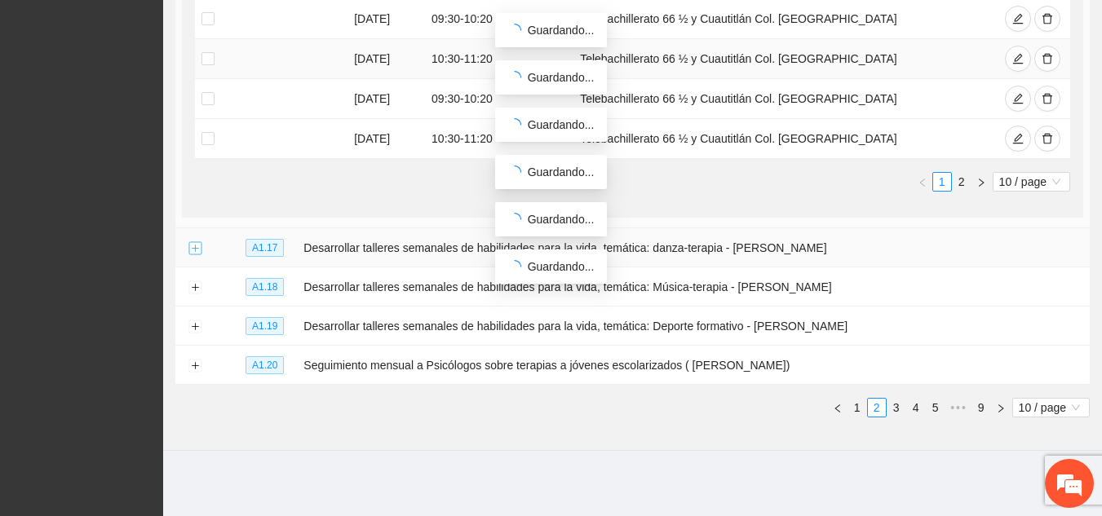
scroll to position [1442, 0]
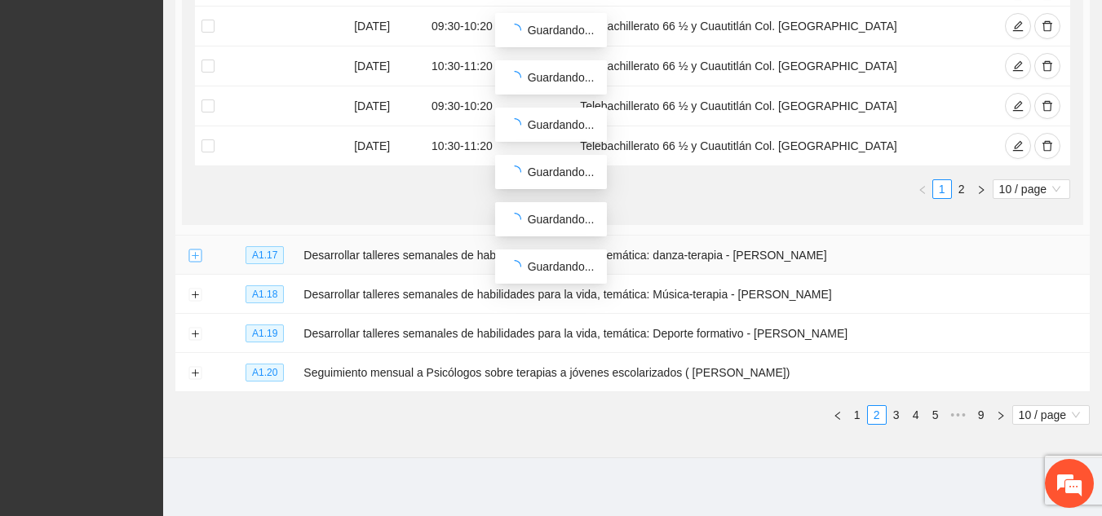
click at [196, 251] on button "Expand row" at bounding box center [194, 256] width 13 height 13
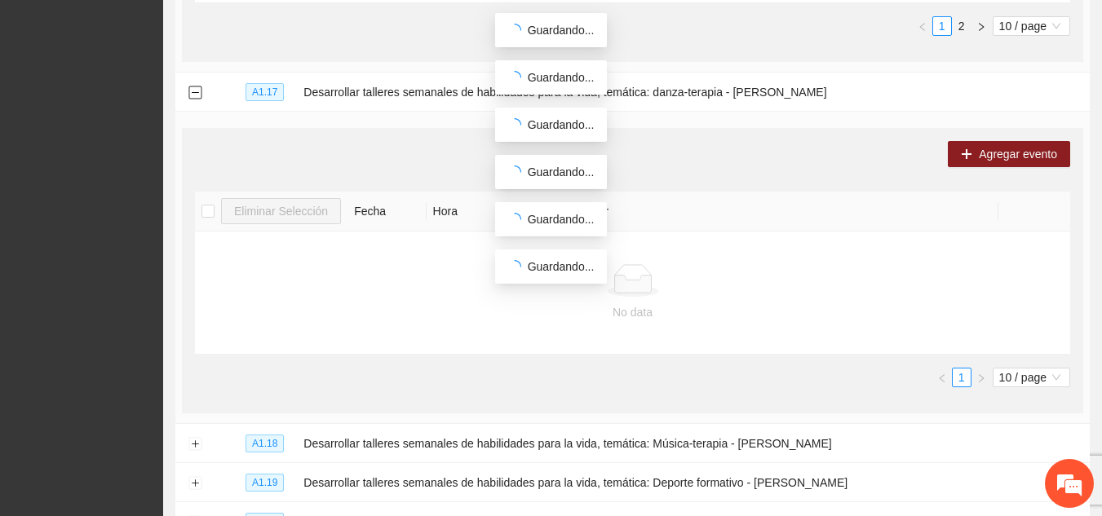
scroll to position [1603, 0]
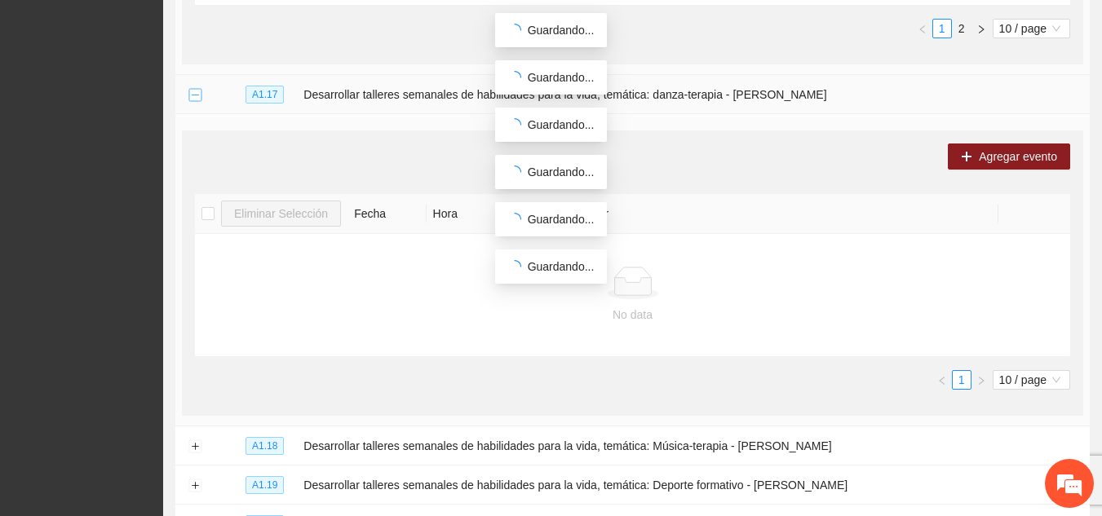
click at [193, 89] on button "Collapse row" at bounding box center [194, 95] width 13 height 13
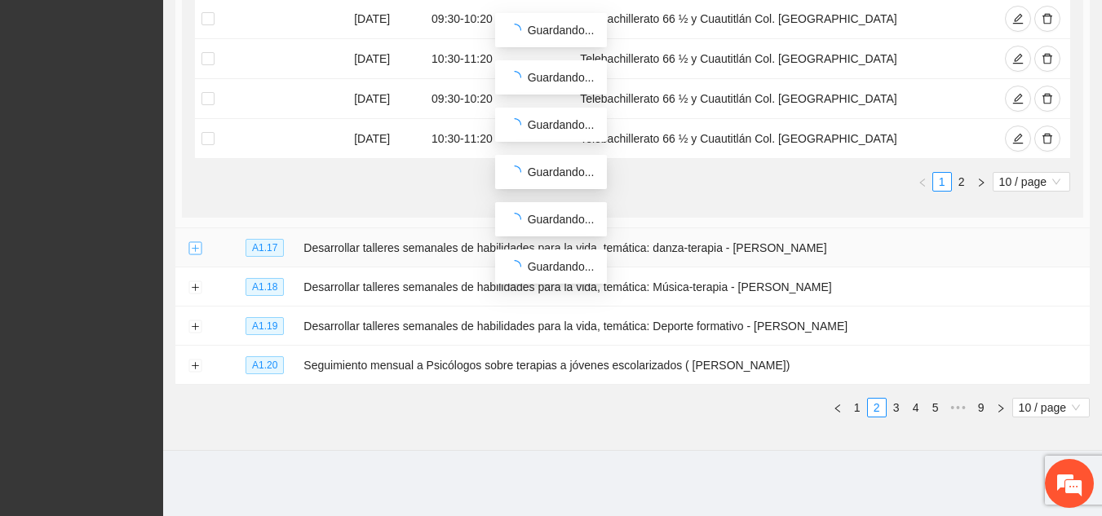
scroll to position [1442, 0]
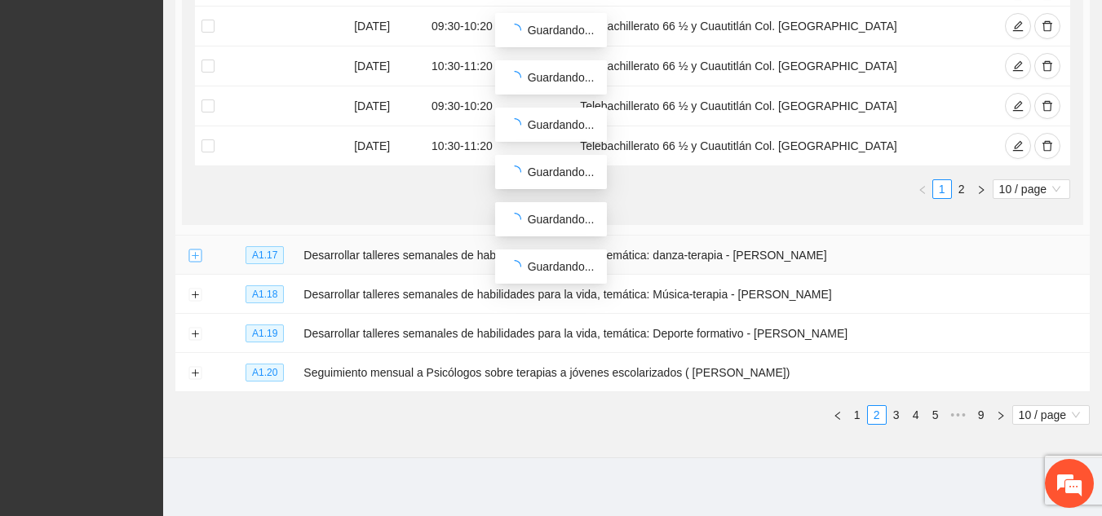
click at [195, 250] on button "Expand row" at bounding box center [194, 256] width 13 height 13
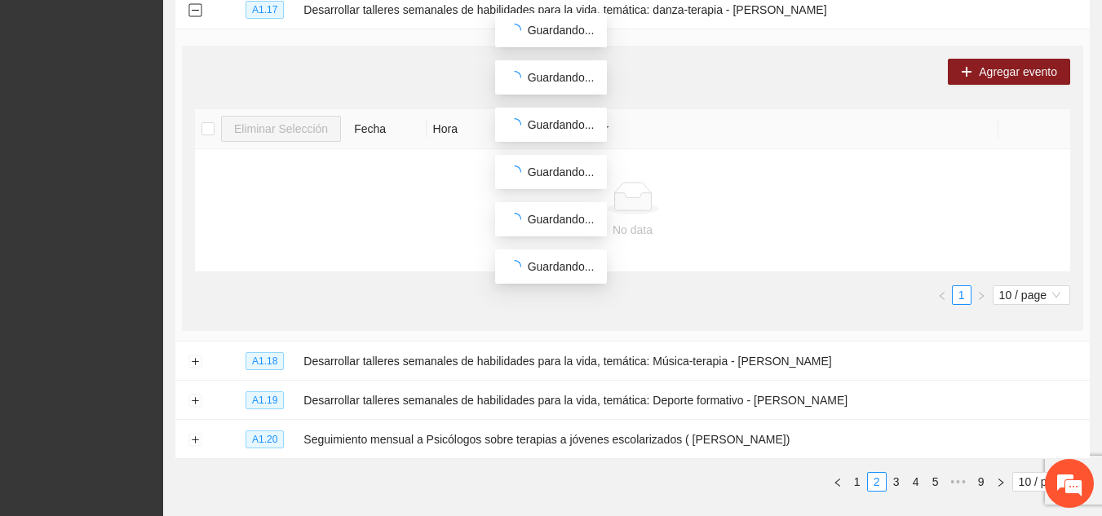
scroll to position [1689, 0]
click at [197, 7] on button "Collapse row" at bounding box center [194, 9] width 13 height 13
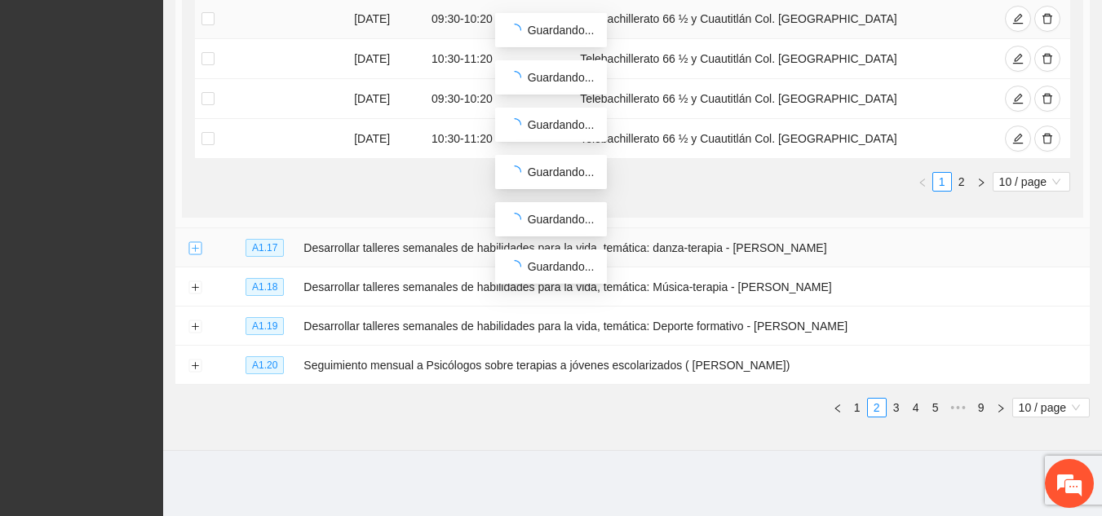
scroll to position [1442, 0]
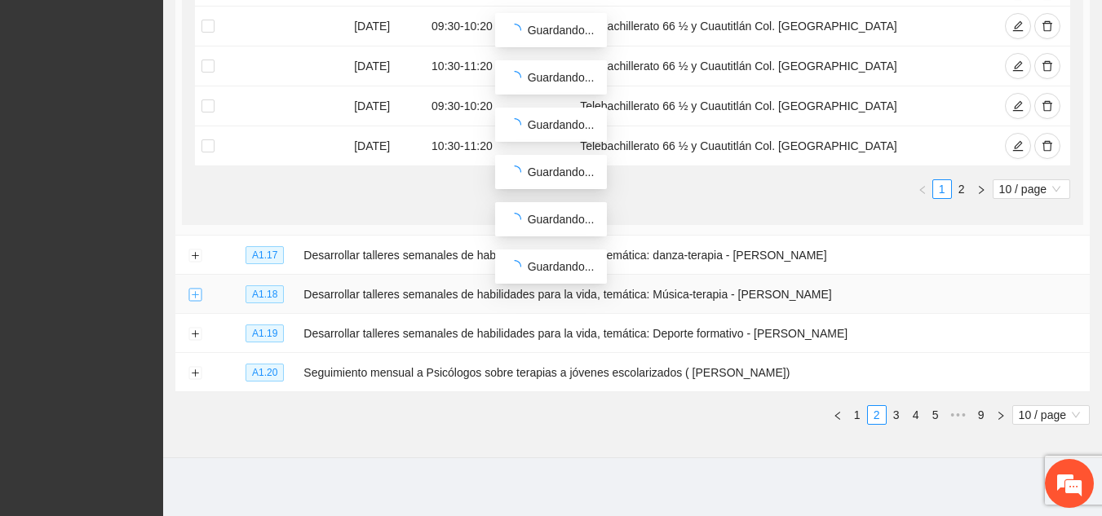
click at [192, 292] on button "Expand row" at bounding box center [194, 295] width 13 height 13
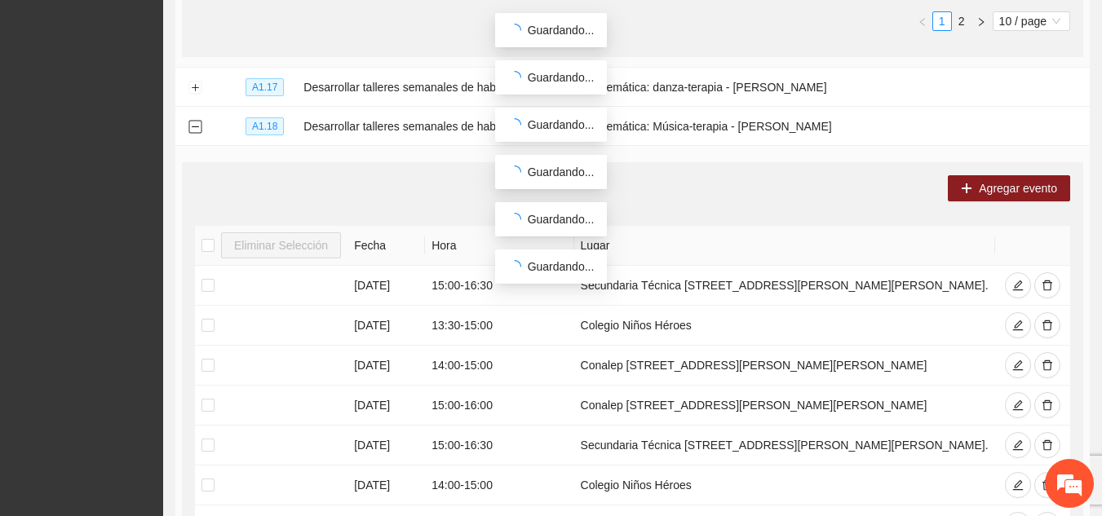
scroll to position [1611, 0]
click at [1049, 286] on span "delete" at bounding box center [1047, 285] width 11 height 13
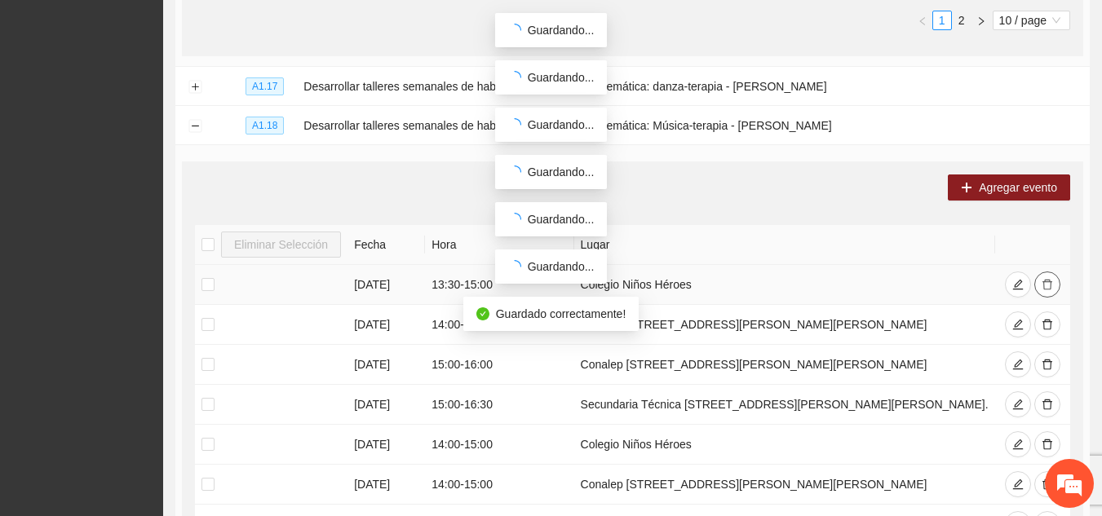
click at [1049, 286] on span "delete" at bounding box center [1047, 285] width 11 height 13
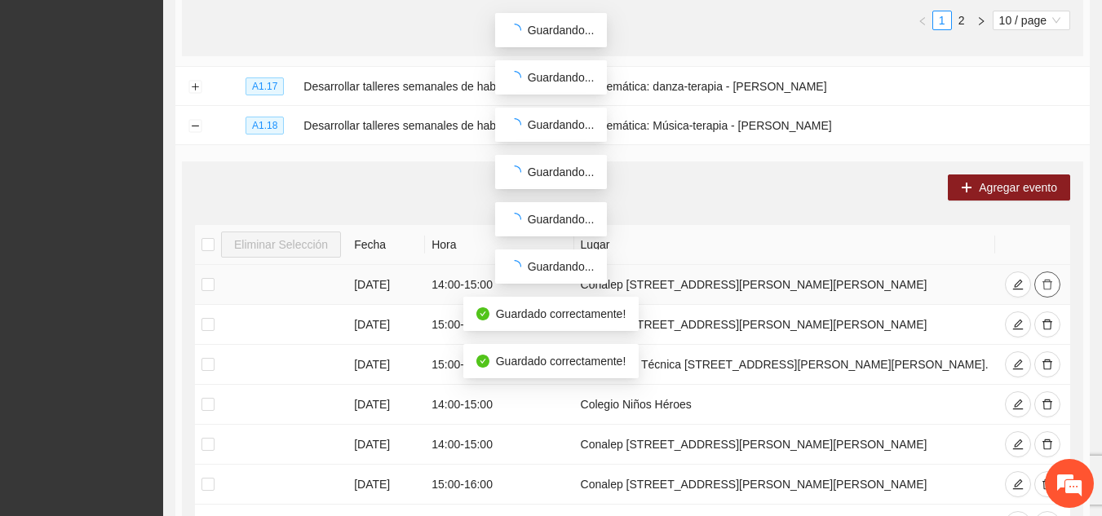
click at [1049, 286] on icon "delete" at bounding box center [1047, 284] width 11 height 11
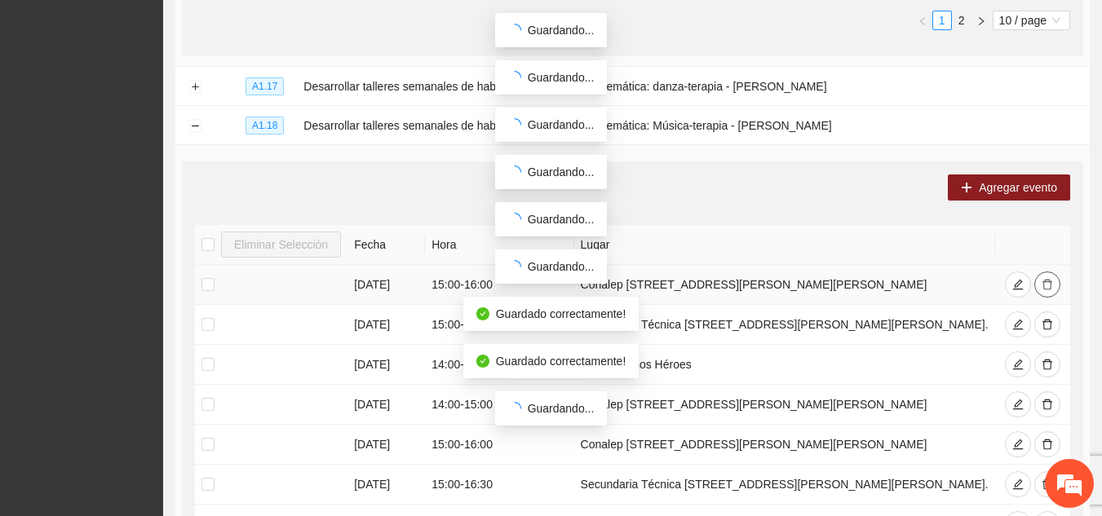
click at [1049, 286] on icon "delete" at bounding box center [1047, 284] width 11 height 11
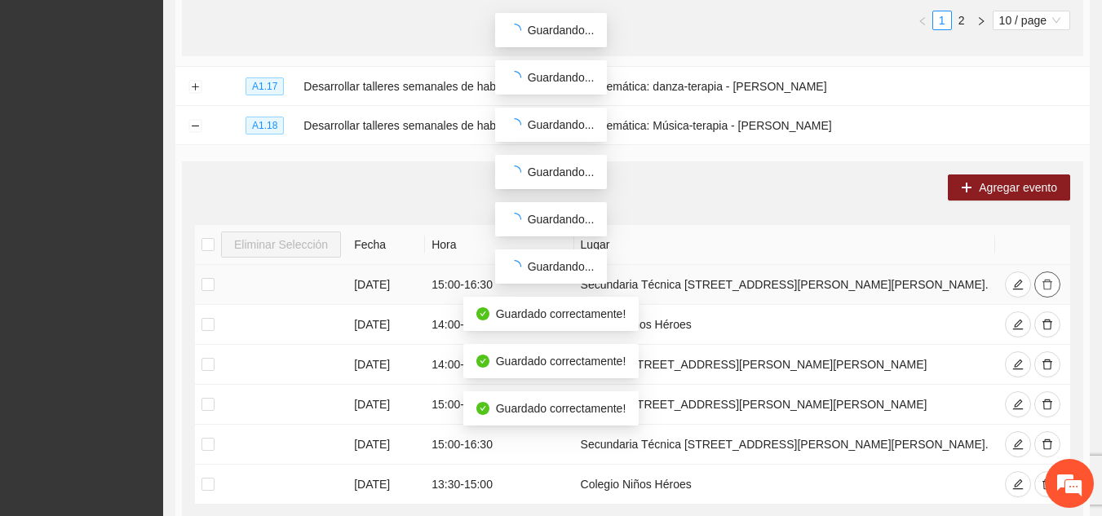
click at [1049, 286] on span "delete" at bounding box center [1047, 285] width 11 height 13
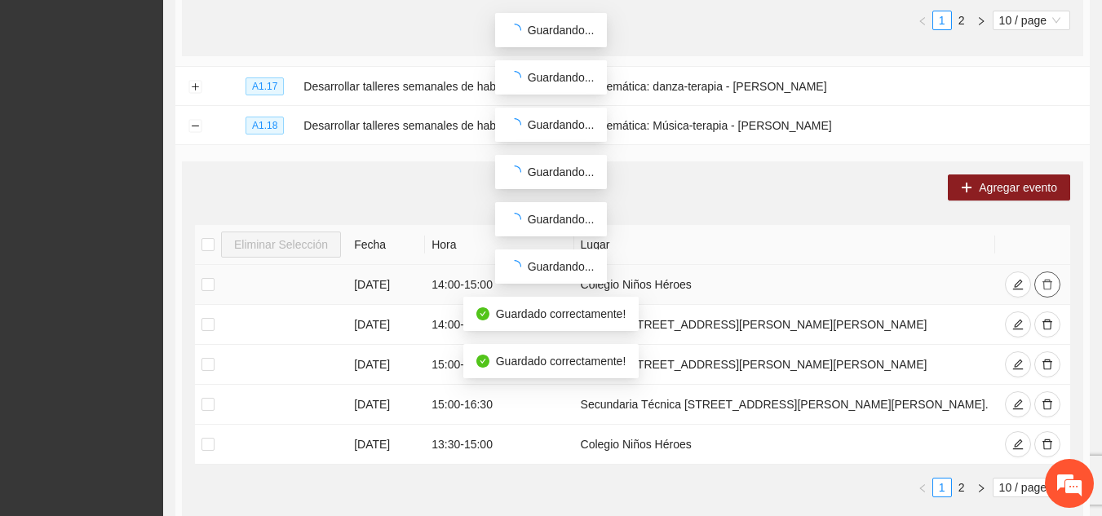
click at [1049, 286] on span "delete" at bounding box center [1047, 285] width 11 height 13
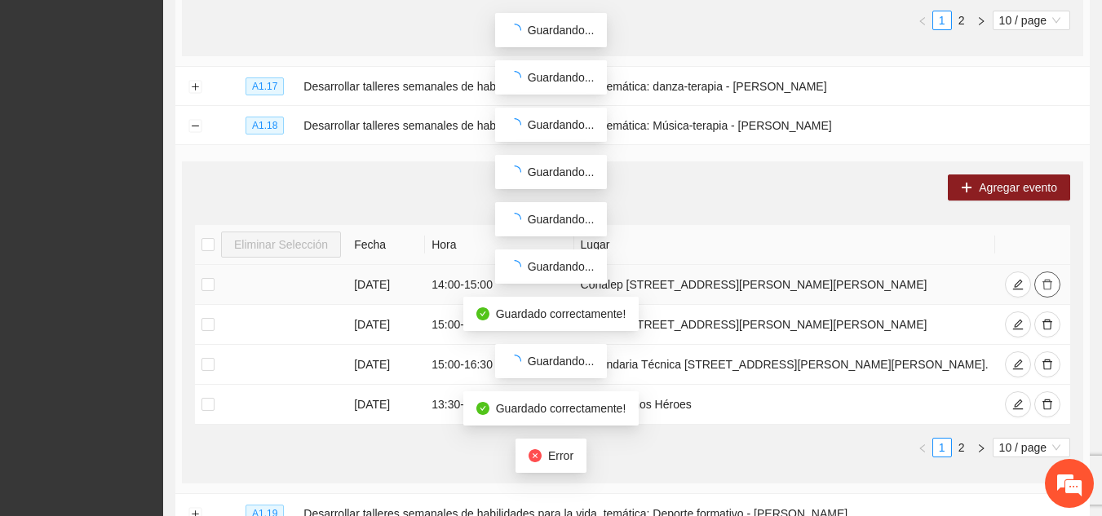
click at [1049, 286] on icon "delete" at bounding box center [1047, 284] width 11 height 11
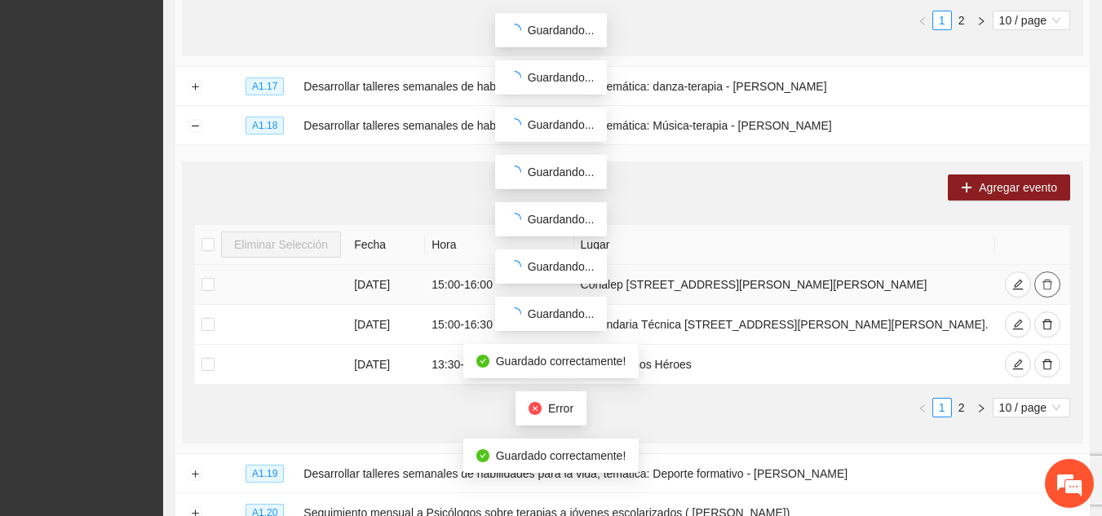
click at [1049, 286] on icon "delete" at bounding box center [1047, 284] width 11 height 11
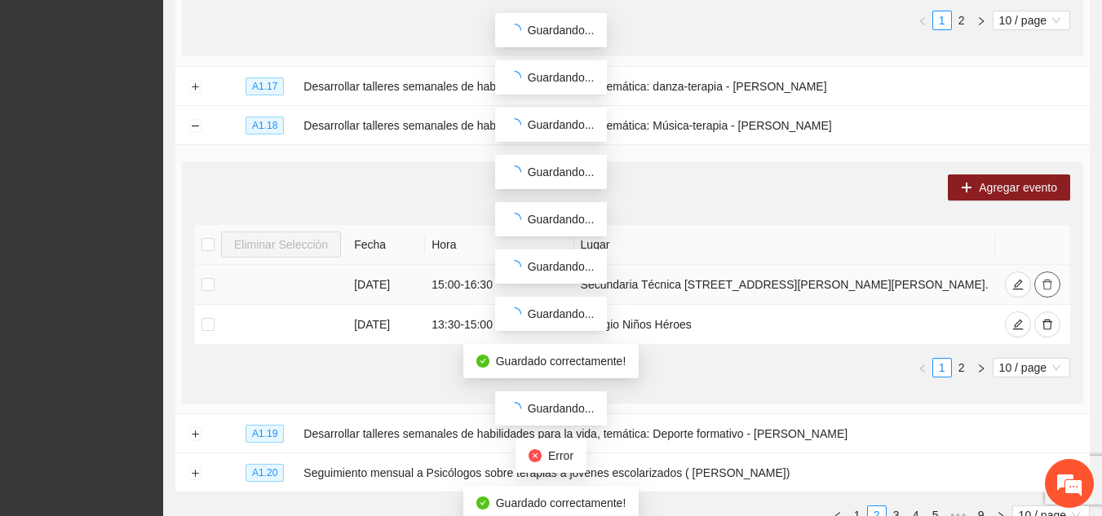
click at [1049, 286] on span "delete" at bounding box center [1047, 285] width 11 height 13
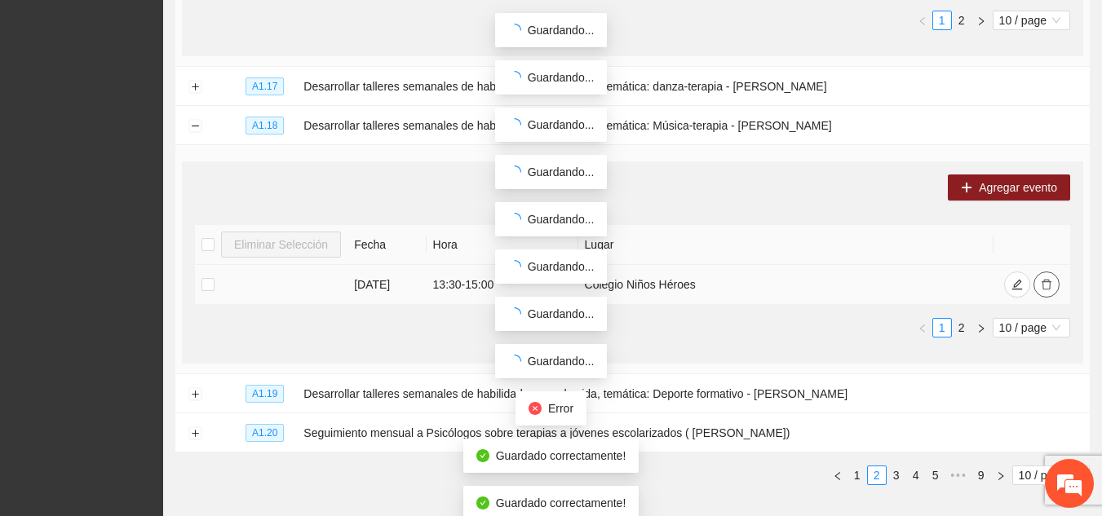
click at [1049, 286] on span "delete" at bounding box center [1046, 285] width 11 height 13
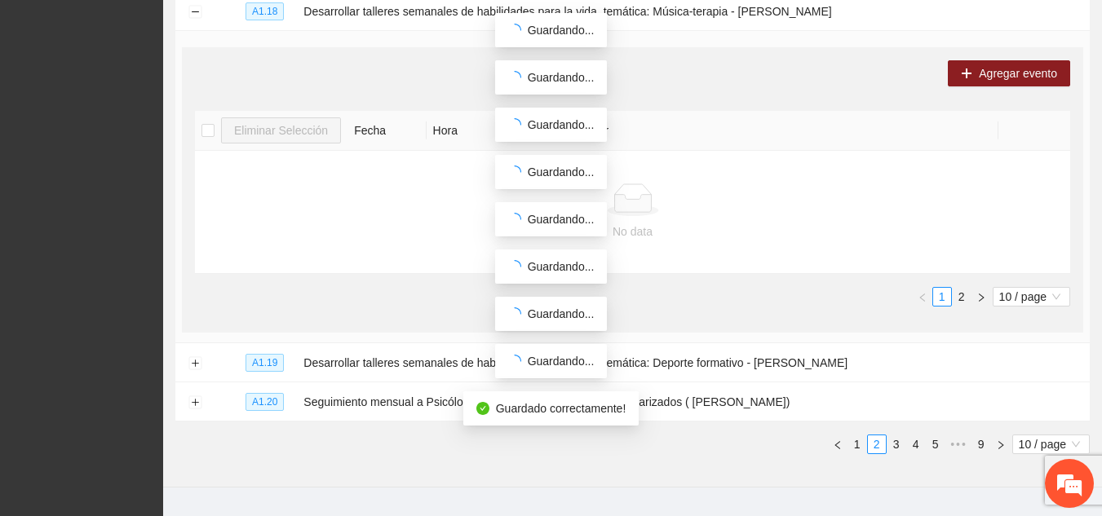
scroll to position [1755, 0]
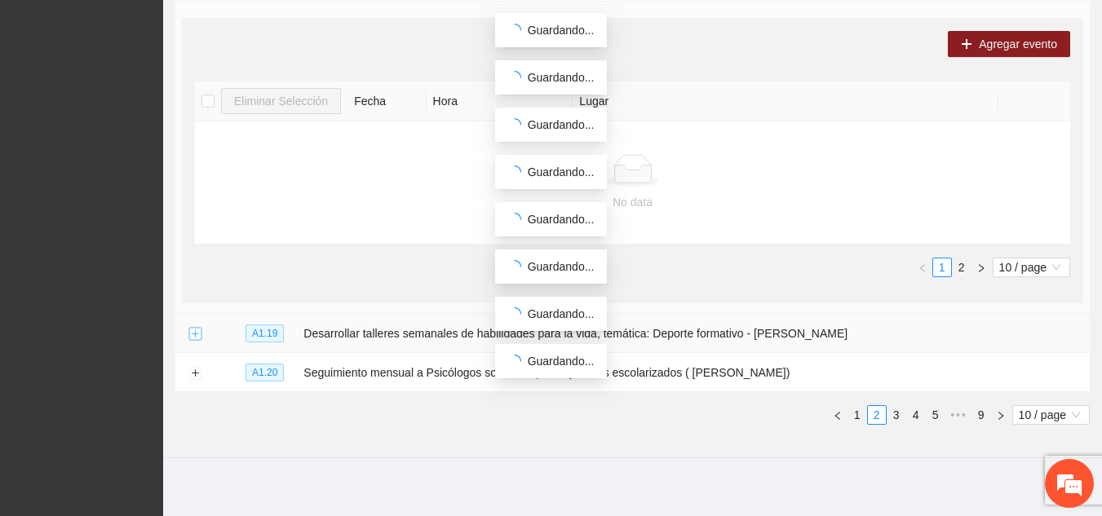
click at [196, 328] on button "Expand row" at bounding box center [194, 334] width 13 height 13
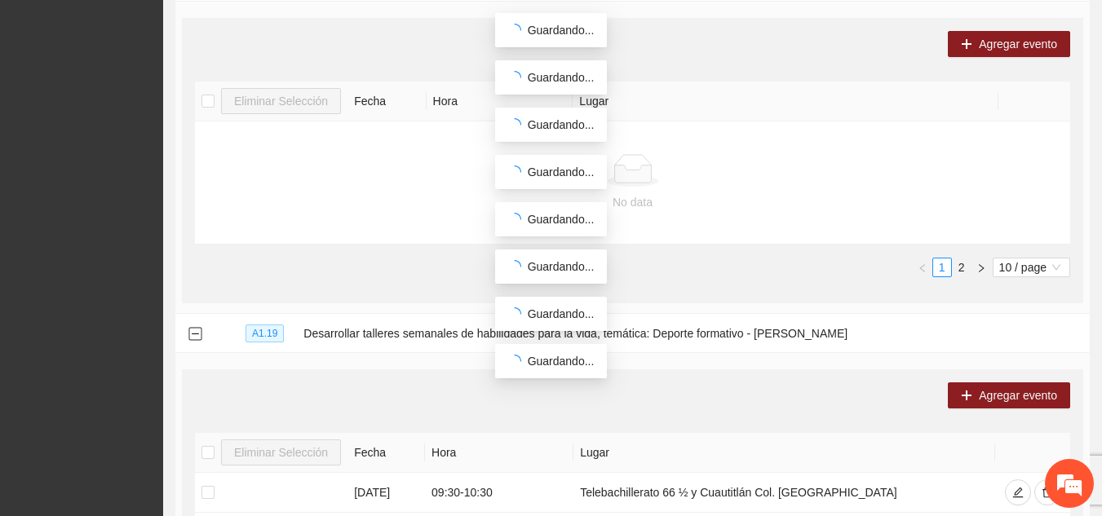
scroll to position [1908, 0]
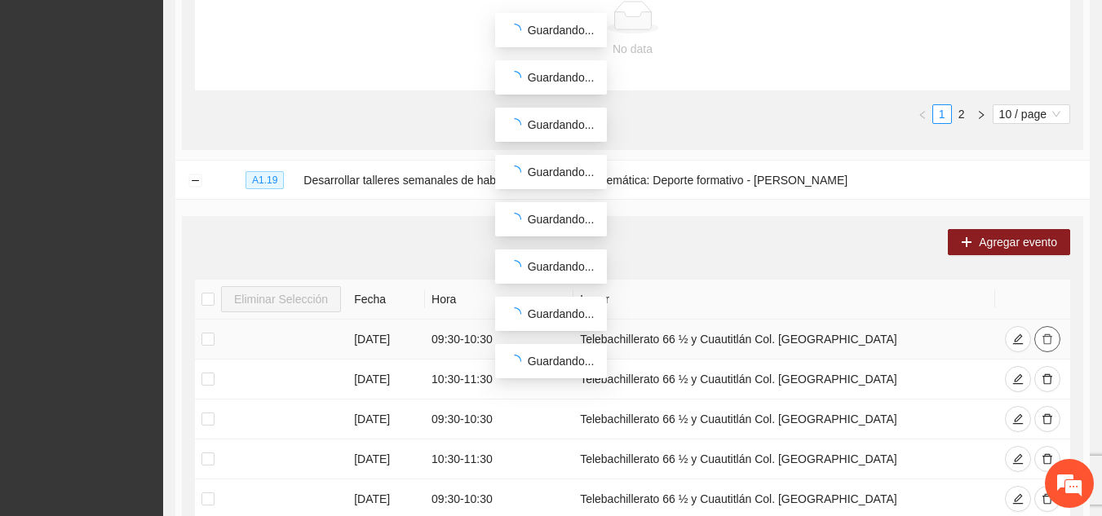
click at [1049, 334] on icon "delete" at bounding box center [1047, 339] width 11 height 11
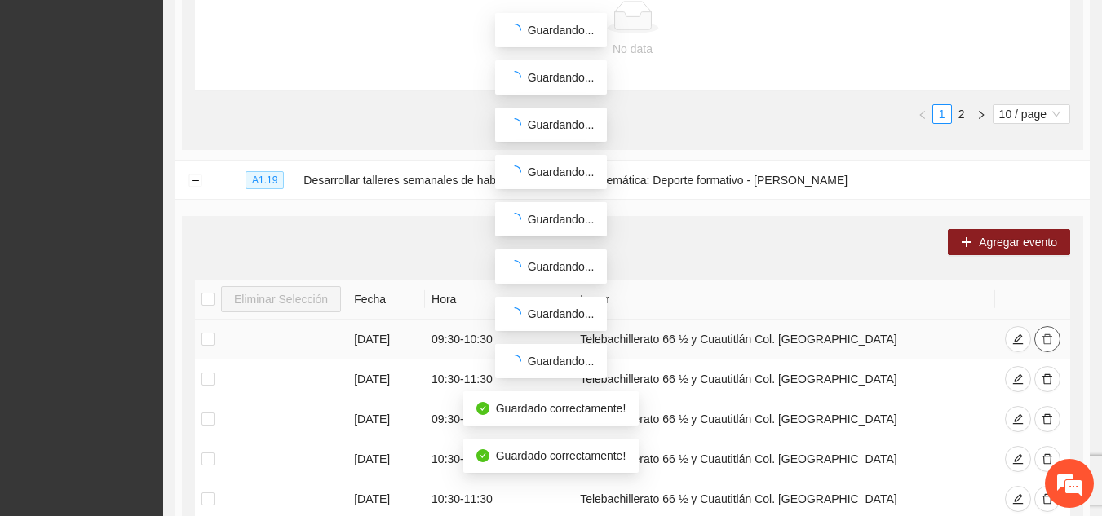
click at [1049, 334] on icon "delete" at bounding box center [1047, 339] width 11 height 11
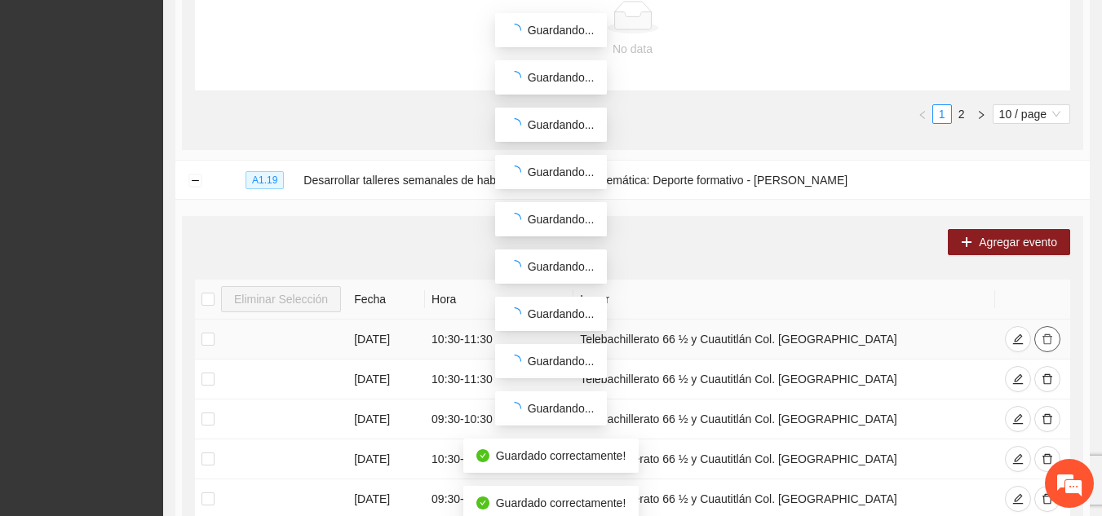
click at [1049, 334] on icon "delete" at bounding box center [1047, 339] width 11 height 11
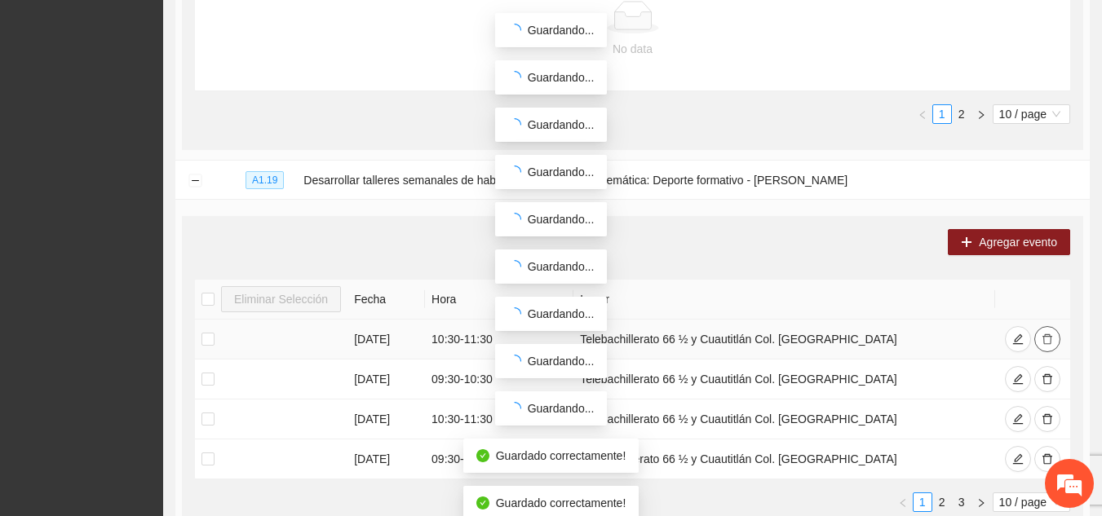
click at [1049, 334] on icon "delete" at bounding box center [1047, 339] width 11 height 11
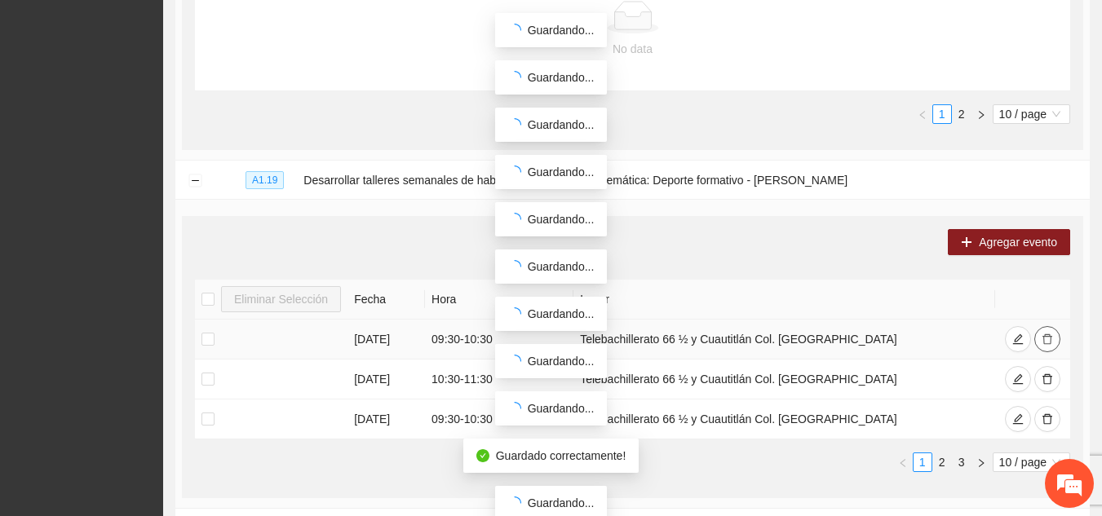
click at [1049, 334] on icon "delete" at bounding box center [1047, 339] width 11 height 11
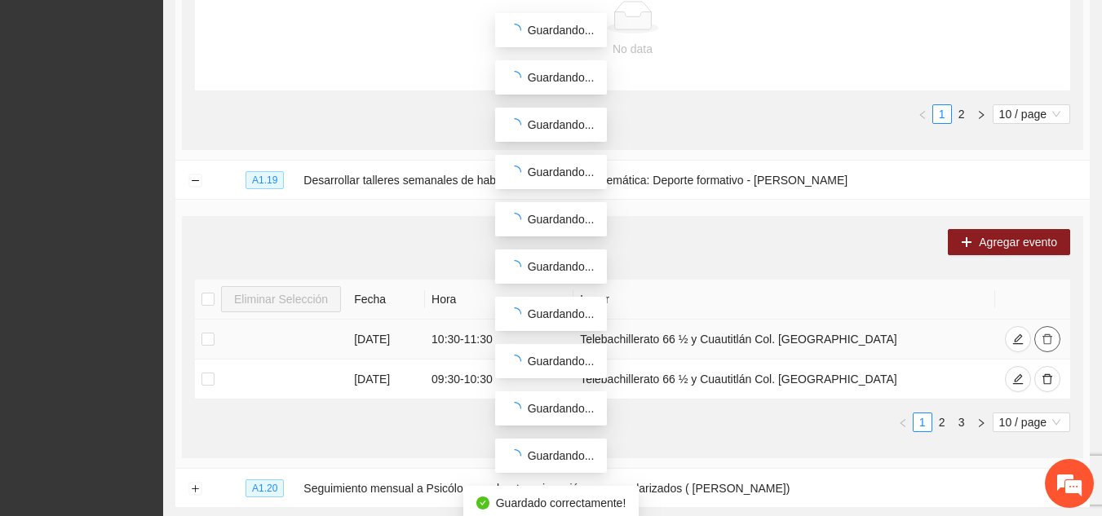
click at [1049, 334] on icon "delete" at bounding box center [1047, 339] width 11 height 11
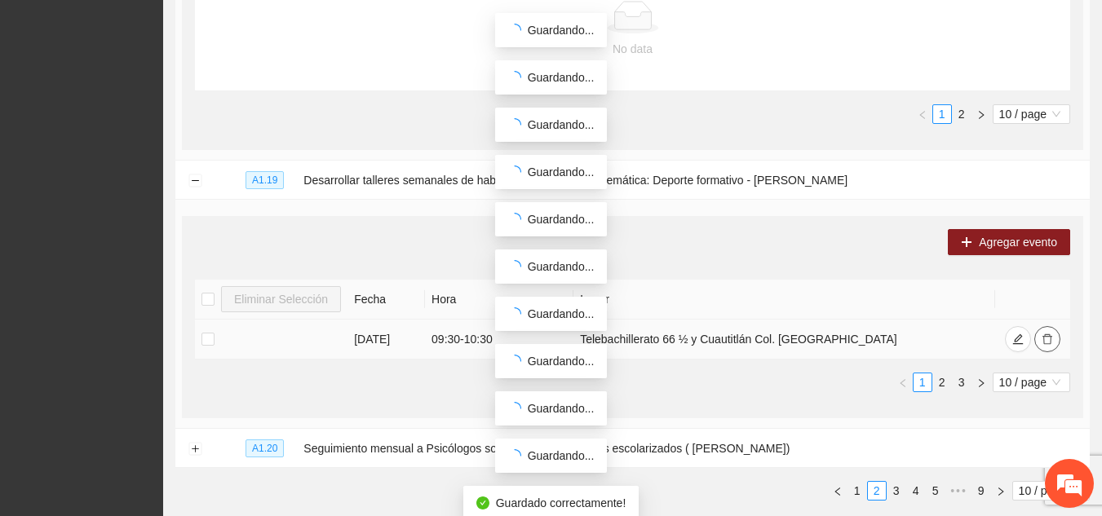
click at [1049, 334] on icon "delete" at bounding box center [1047, 339] width 11 height 11
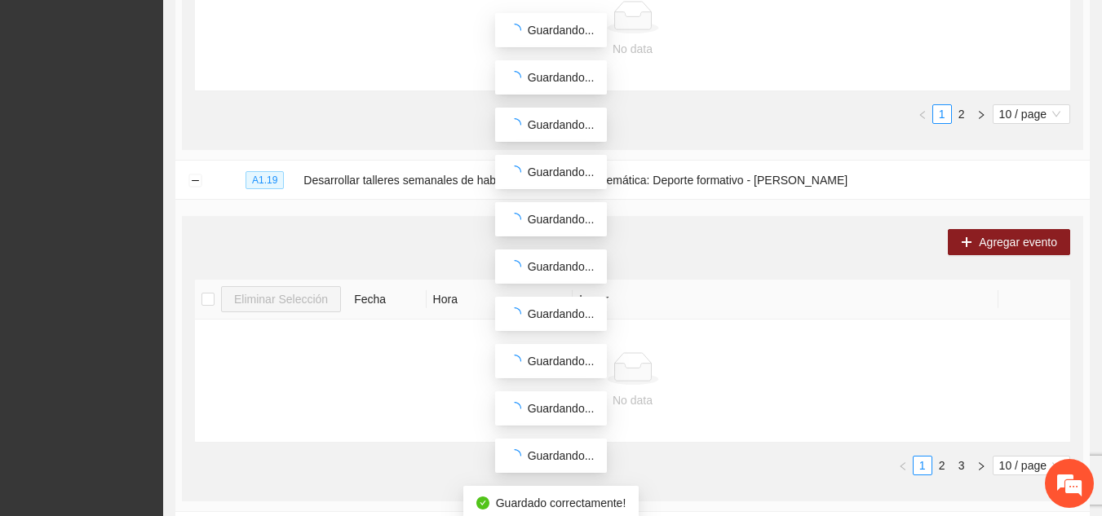
click at [1049, 331] on td "No data" at bounding box center [632, 381] width 875 height 123
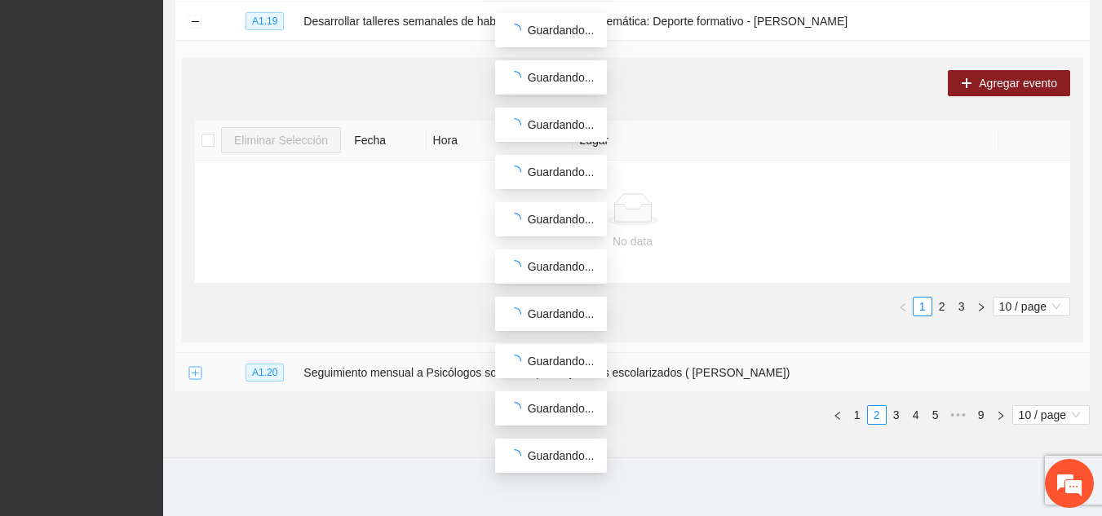
click at [193, 371] on button "Expand row" at bounding box center [194, 373] width 13 height 13
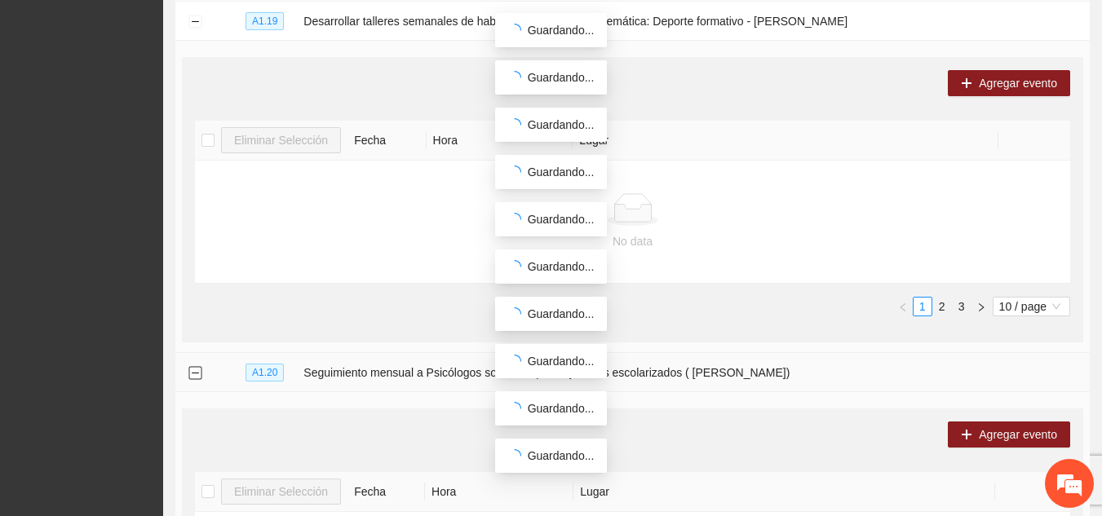
scroll to position [2285, 0]
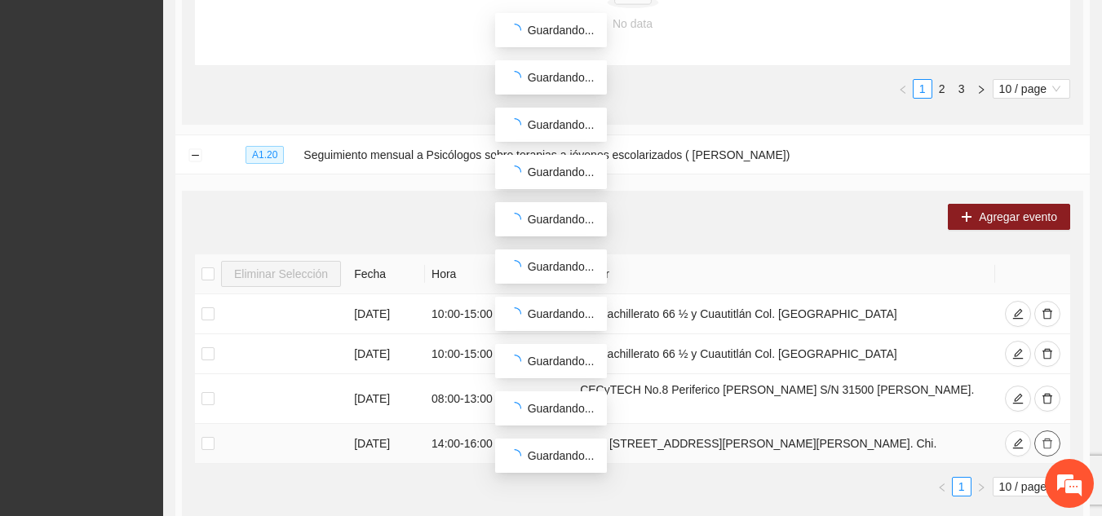
click at [1043, 438] on icon "delete" at bounding box center [1047, 443] width 11 height 11
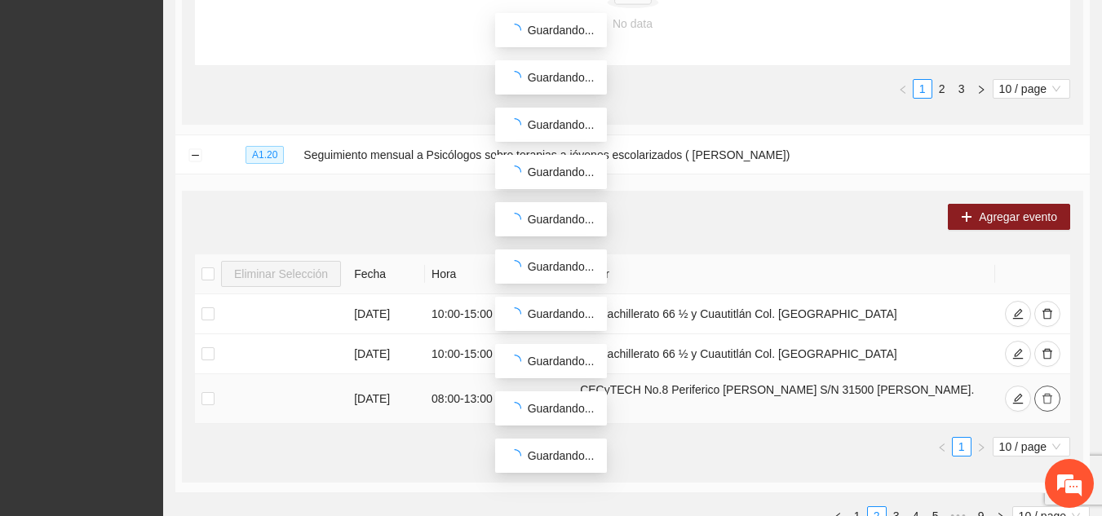
click at [1049, 393] on icon "delete" at bounding box center [1047, 398] width 11 height 11
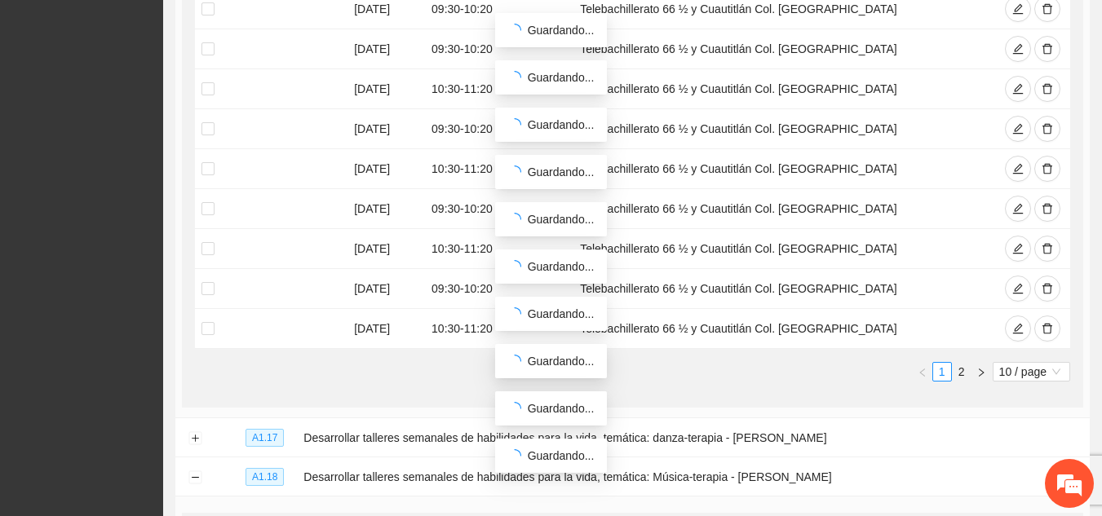
scroll to position [1259, 0]
click at [1040, 327] on button "button" at bounding box center [1047, 330] width 26 height 26
click at [1043, 284] on icon "delete" at bounding box center [1047, 289] width 11 height 11
click at [1047, 247] on icon "delete" at bounding box center [1047, 249] width 11 height 11
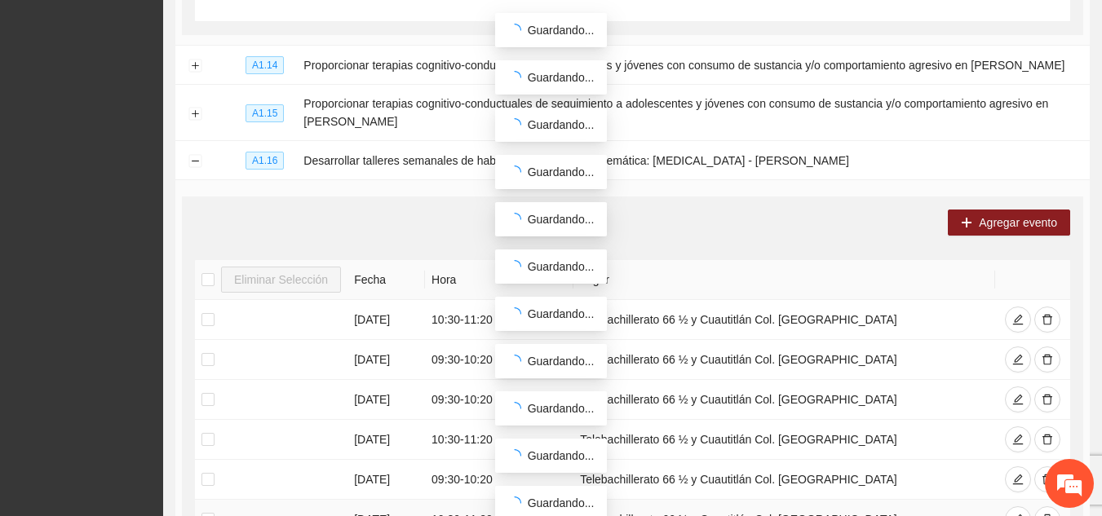
scroll to position [908, 0]
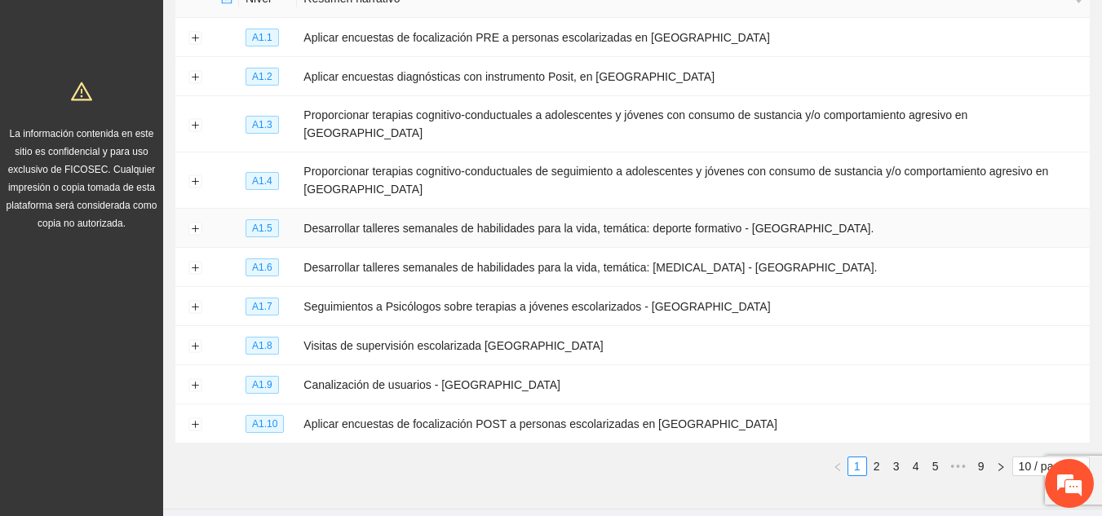
scroll to position [268, 0]
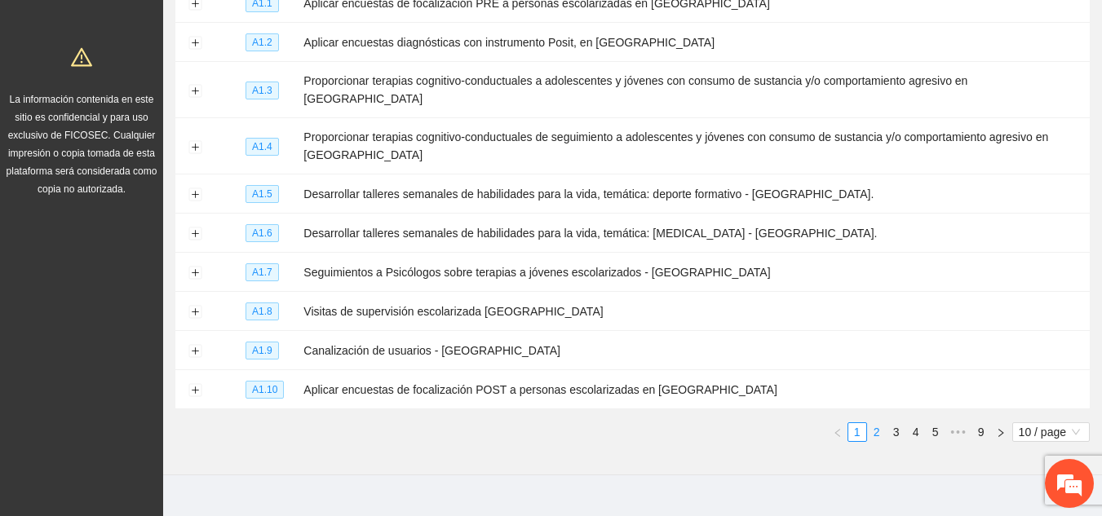
click at [877, 423] on link "2" at bounding box center [877, 432] width 18 height 18
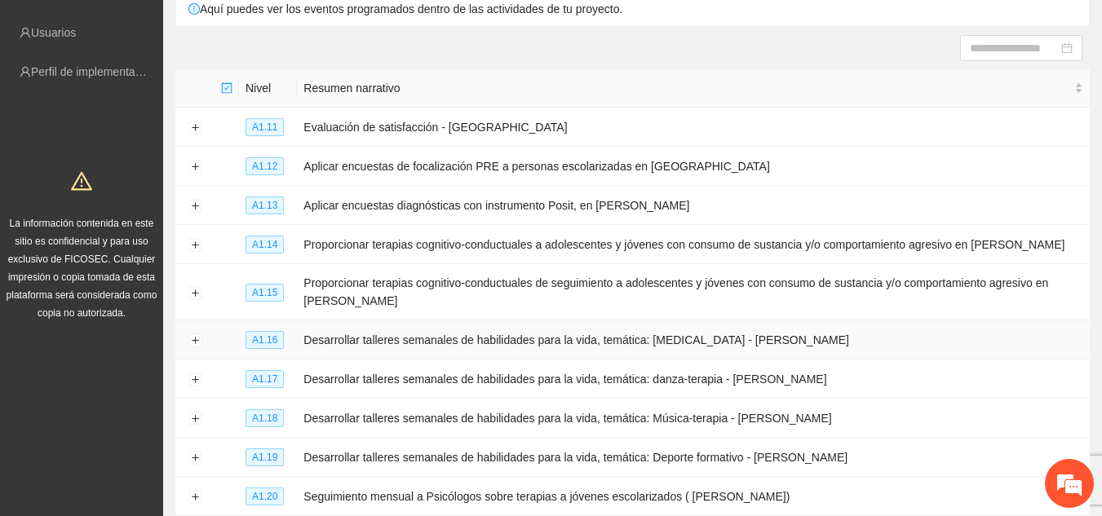
scroll to position [139, 0]
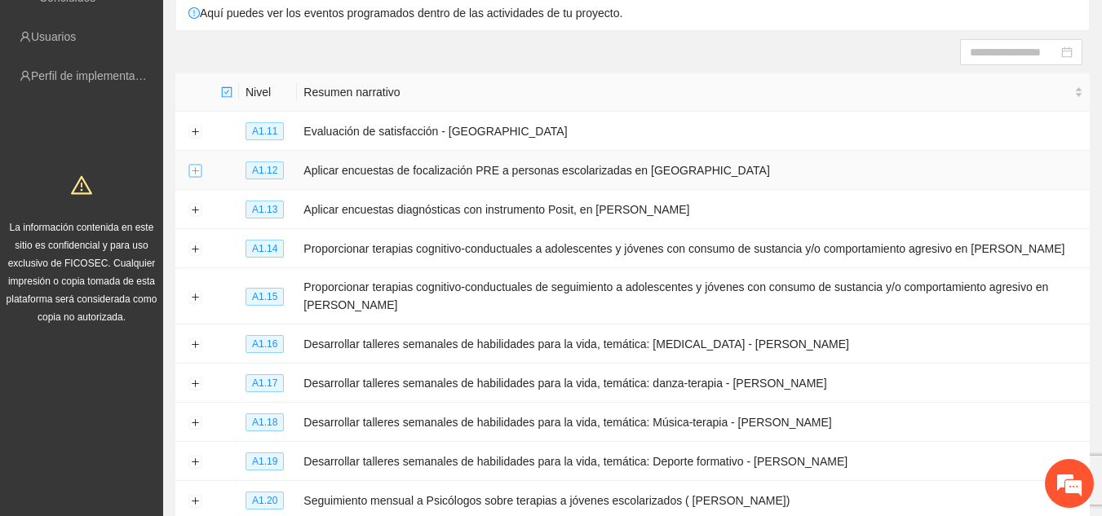
click at [193, 170] on button "Expand row" at bounding box center [194, 171] width 13 height 13
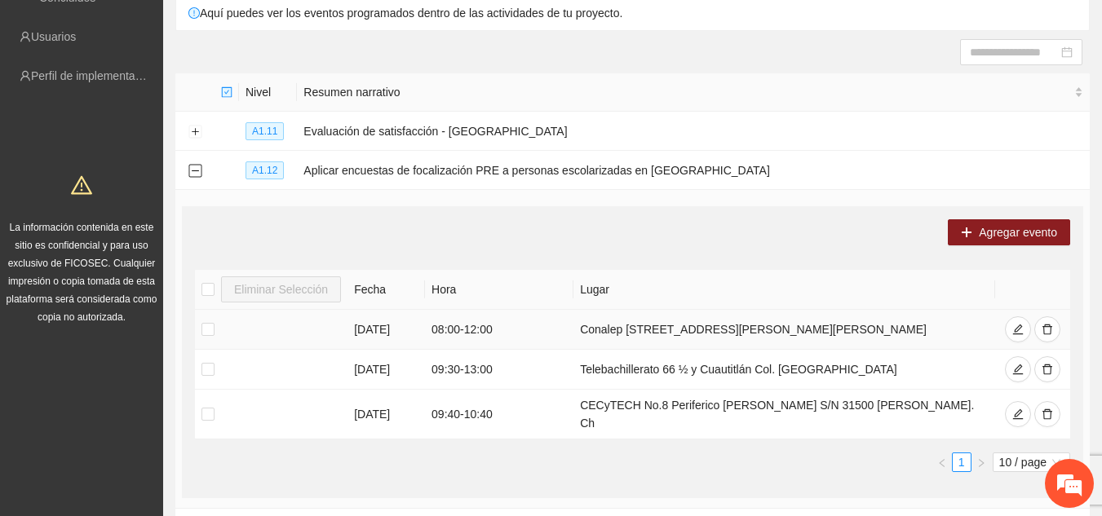
scroll to position [0, 0]
click at [199, 172] on button "Collapse row" at bounding box center [194, 171] width 13 height 13
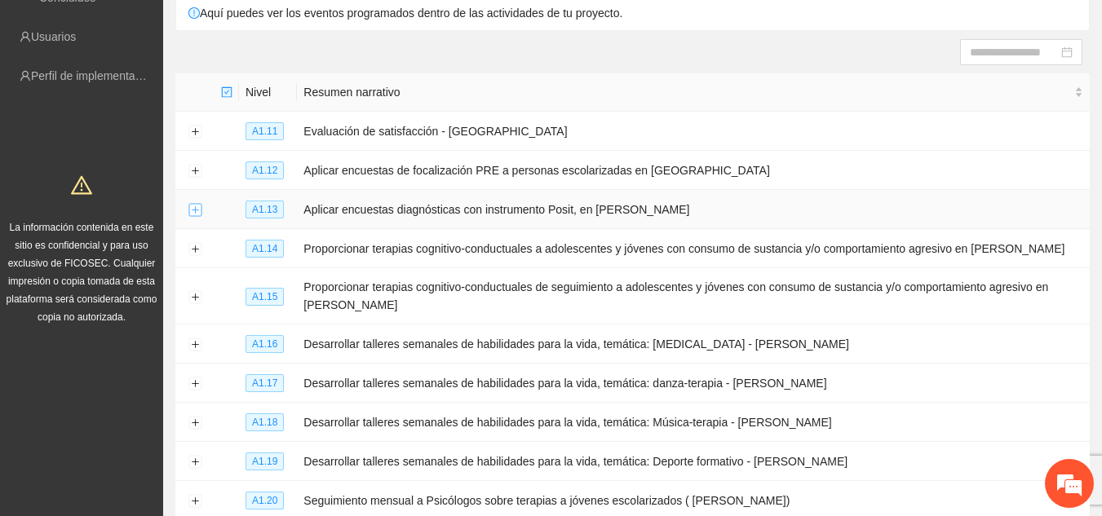
click at [194, 207] on button "Expand row" at bounding box center [194, 210] width 13 height 13
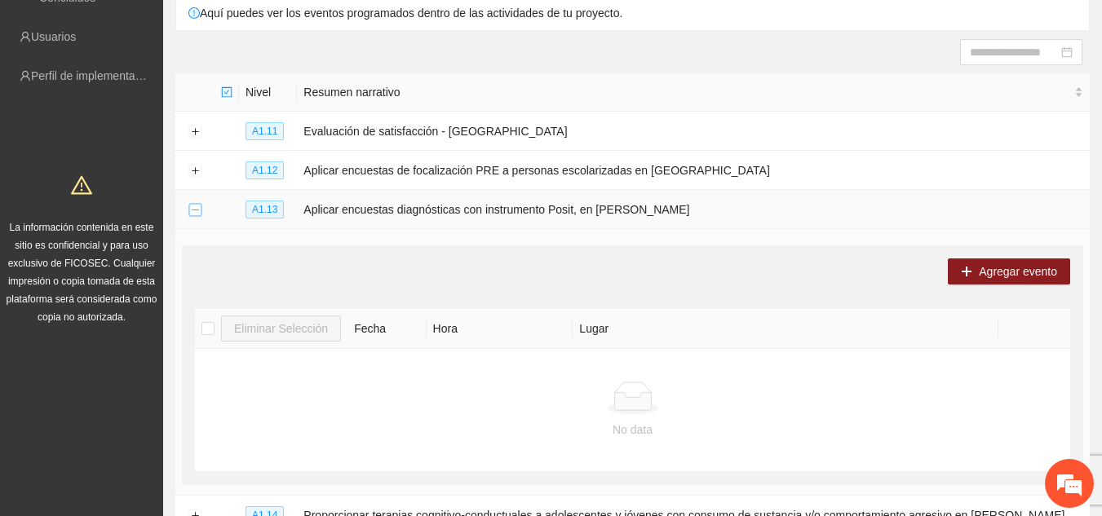
click at [192, 207] on button "Collapse row" at bounding box center [194, 210] width 13 height 13
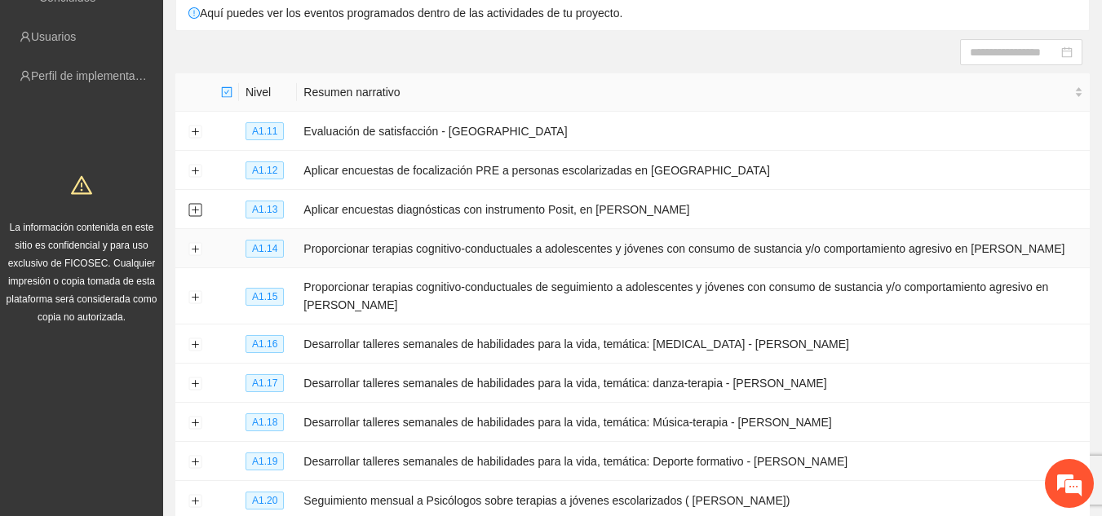
scroll to position [191, 0]
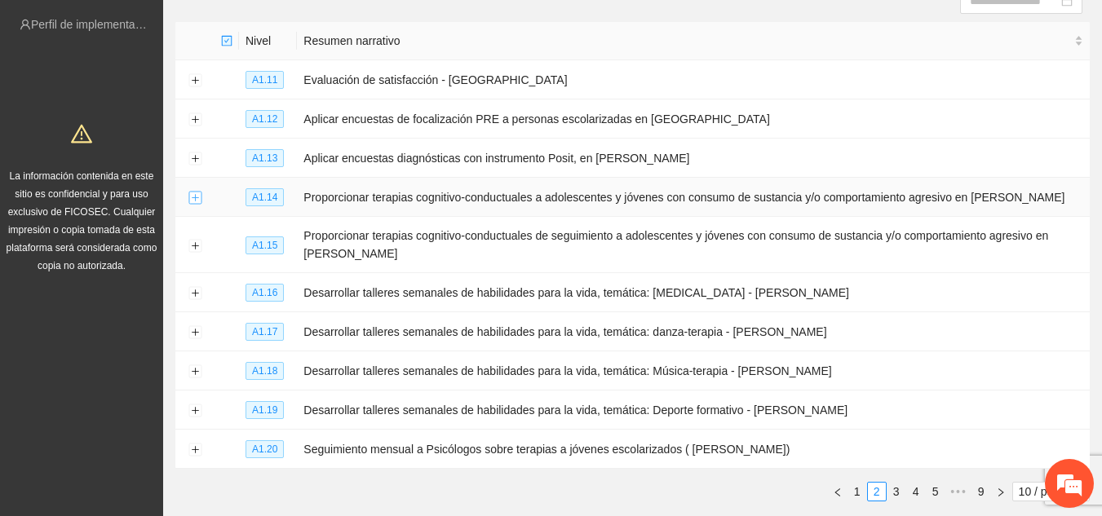
click at [193, 192] on button "Expand row" at bounding box center [194, 198] width 13 height 13
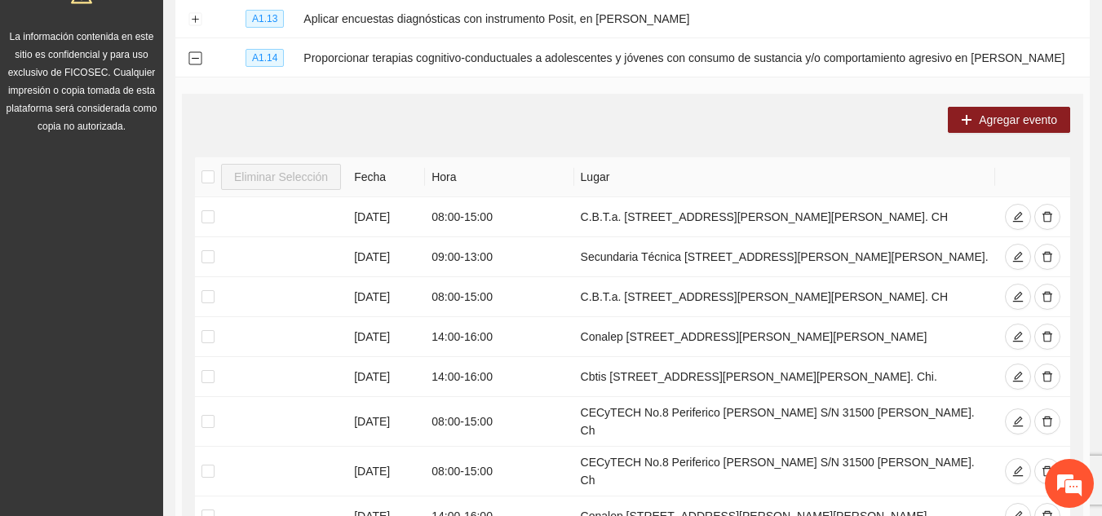
scroll to position [331, 0]
click at [1047, 215] on icon "delete" at bounding box center [1047, 215] width 11 height 11
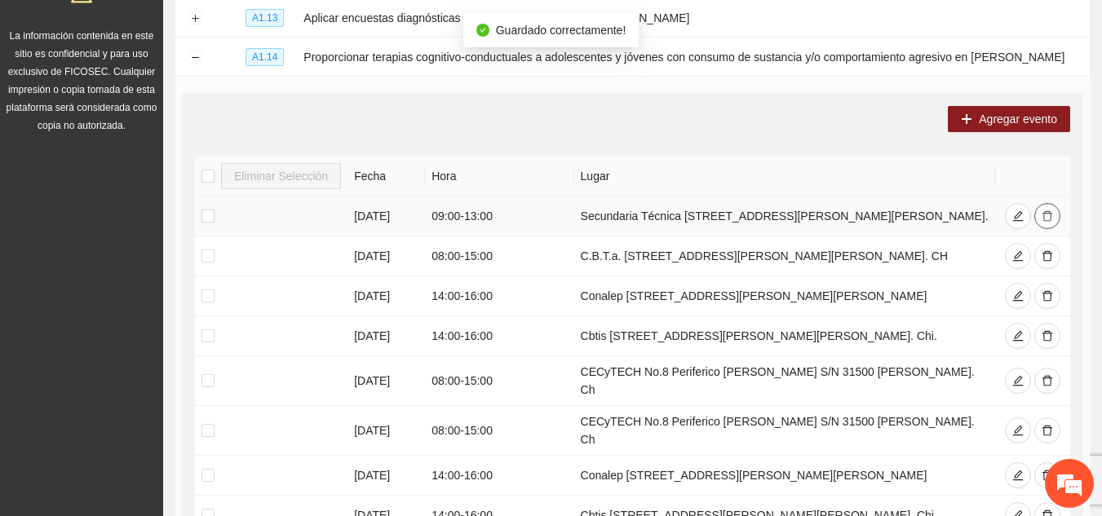
click at [1044, 211] on icon "delete" at bounding box center [1047, 215] width 11 height 11
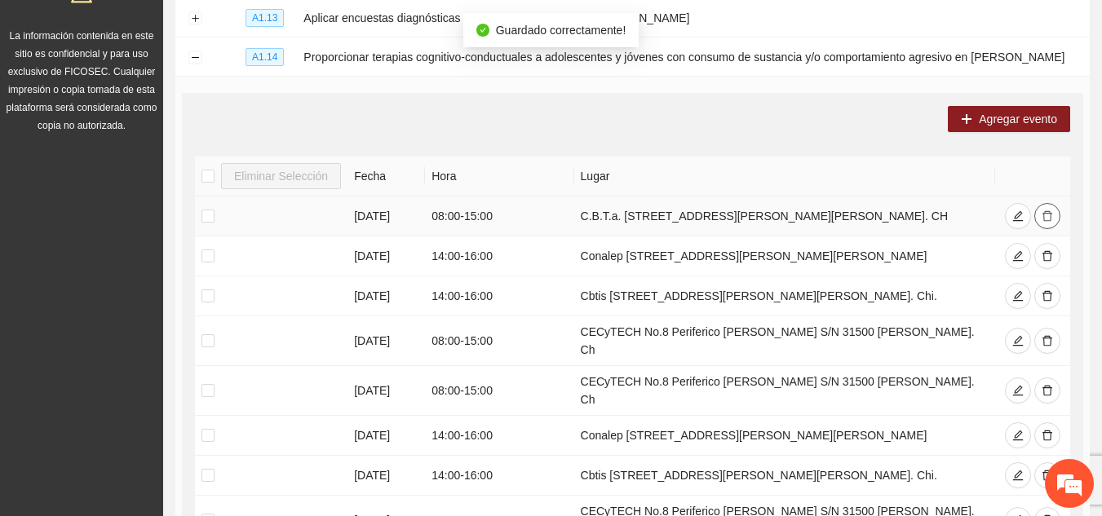
click at [1044, 211] on icon "delete" at bounding box center [1047, 215] width 11 height 11
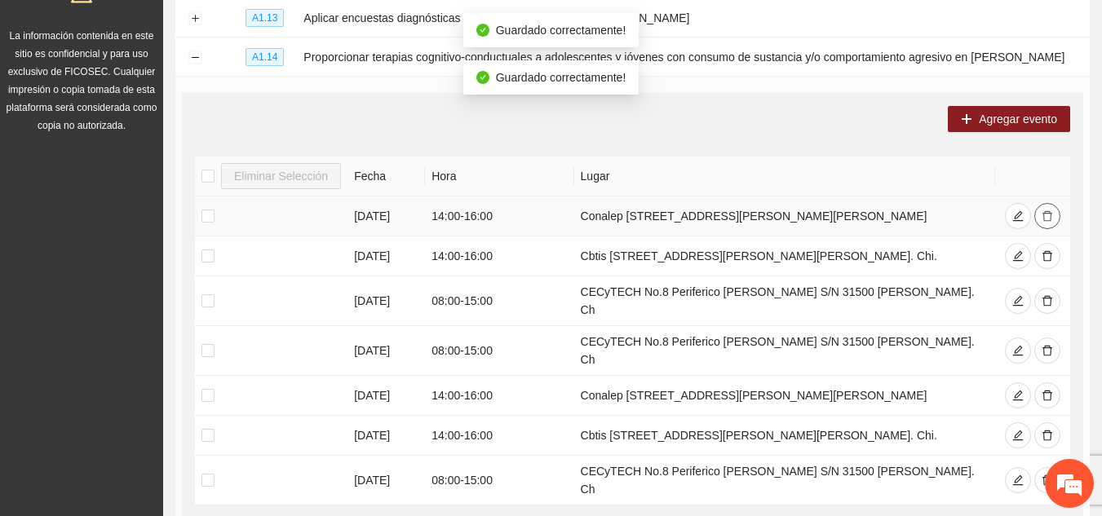
click at [1044, 211] on icon "delete" at bounding box center [1047, 215] width 11 height 11
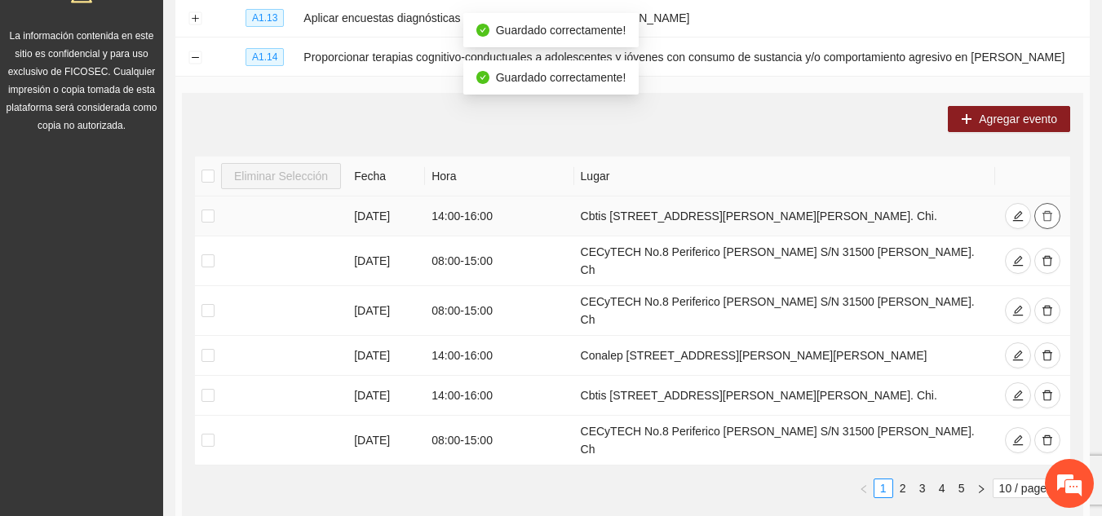
click at [1044, 211] on icon "delete" at bounding box center [1047, 215] width 11 height 11
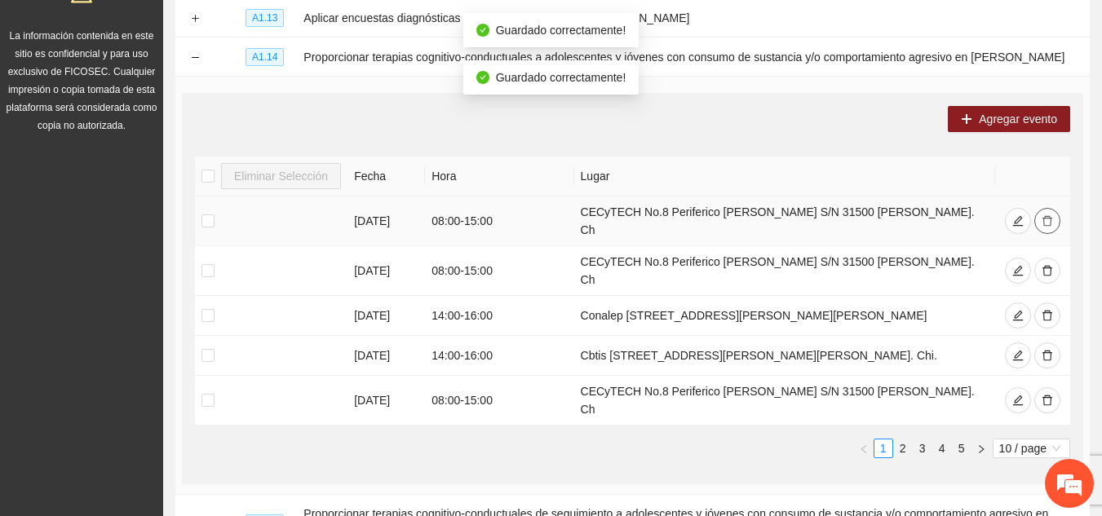
click at [1044, 215] on icon "delete" at bounding box center [1047, 220] width 11 height 11
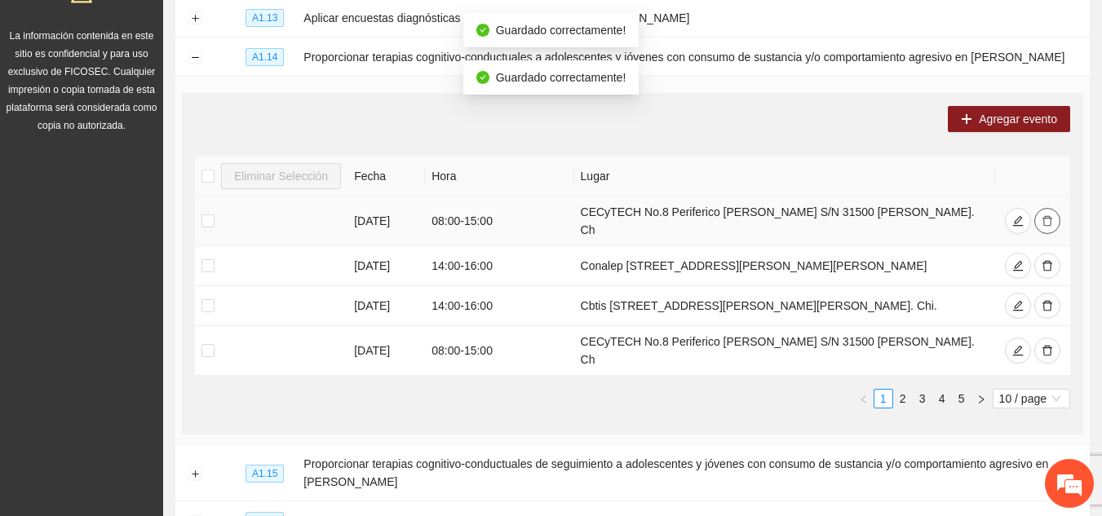
click at [1044, 215] on icon "delete" at bounding box center [1047, 220] width 11 height 11
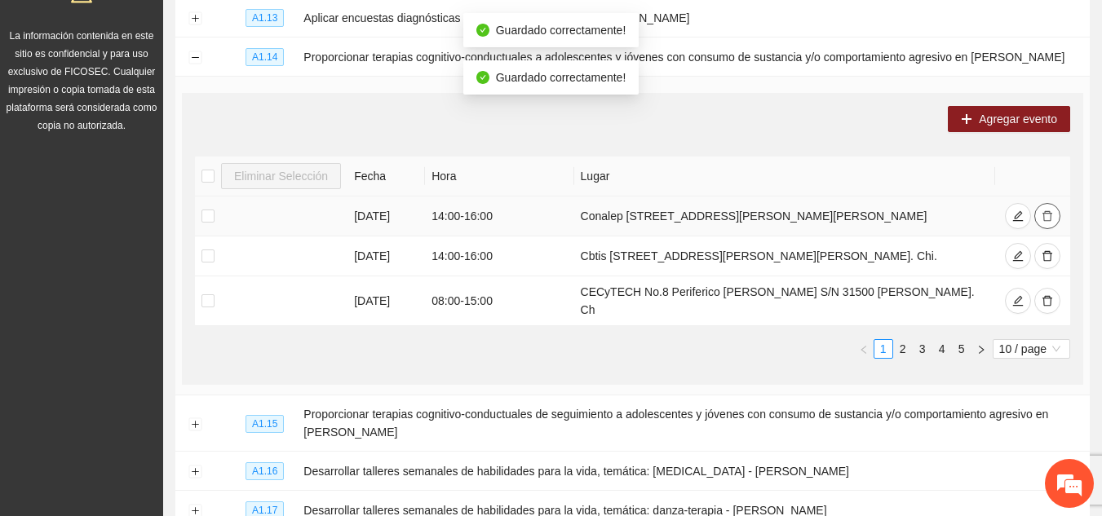
click at [1044, 211] on icon "delete" at bounding box center [1047, 215] width 11 height 11
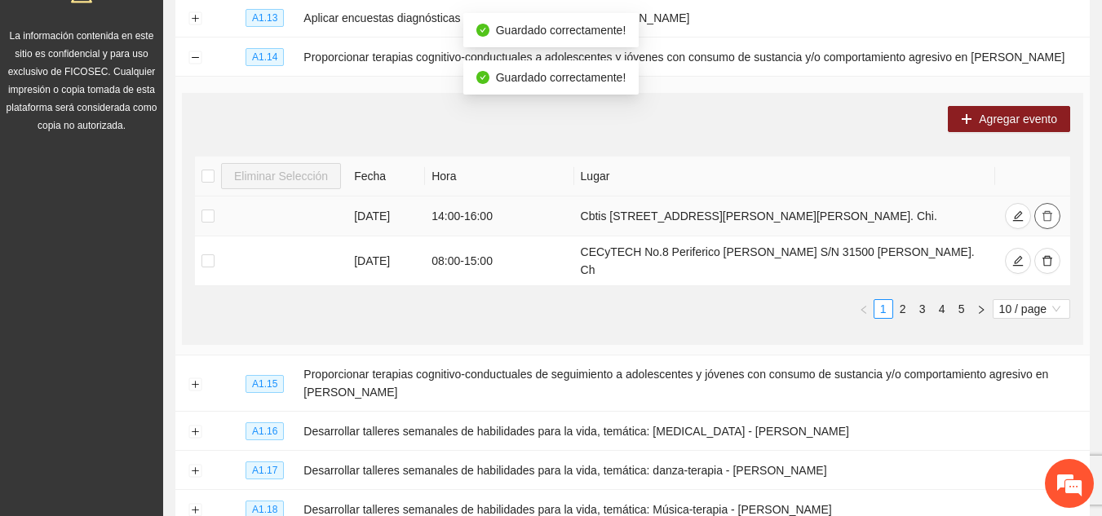
click at [1044, 211] on icon "delete" at bounding box center [1047, 215] width 11 height 11
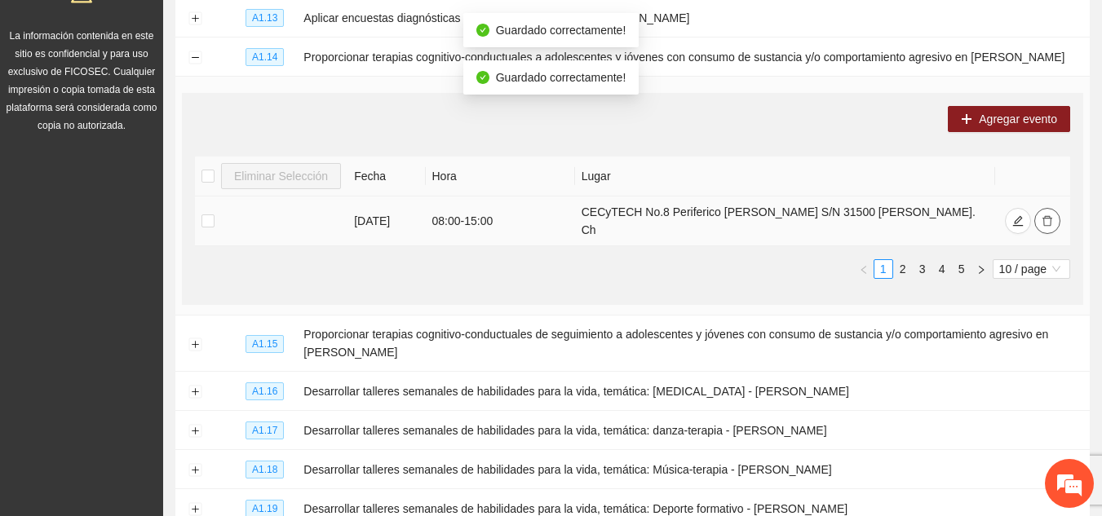
click at [1044, 215] on icon "delete" at bounding box center [1047, 220] width 11 height 11
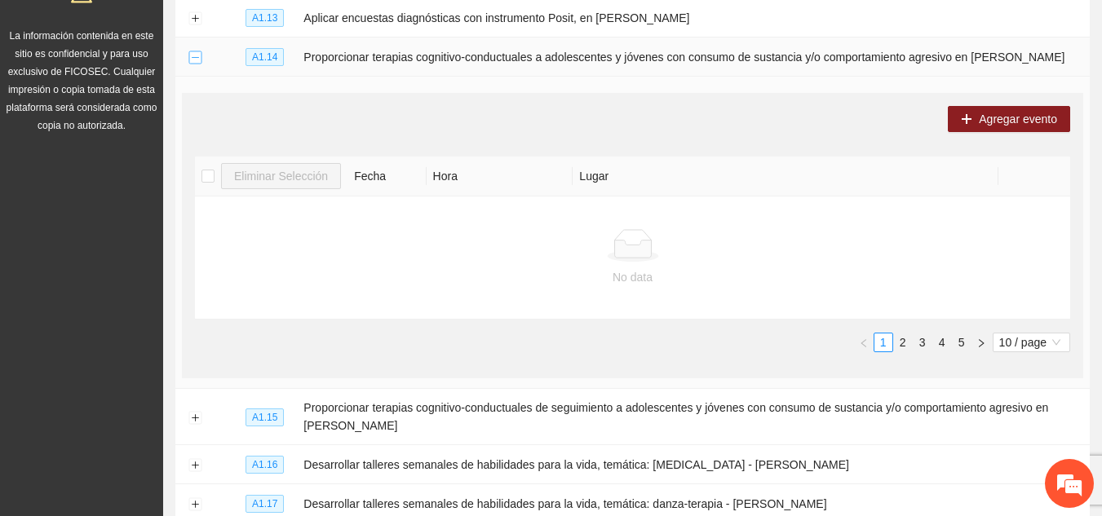
click at [193, 51] on button "Collapse row" at bounding box center [194, 57] width 13 height 13
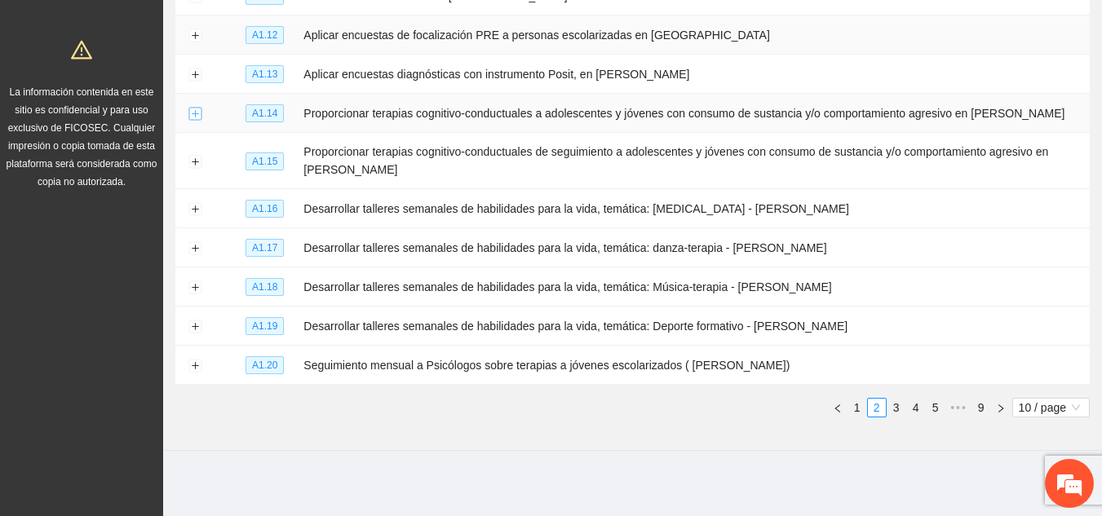
scroll to position [268, 0]
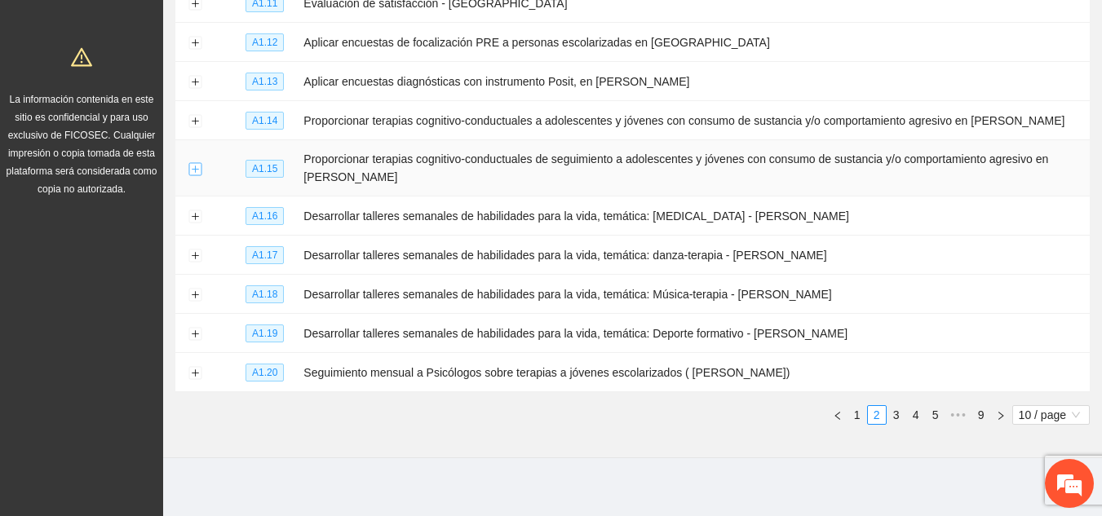
click at [198, 169] on button "Expand row" at bounding box center [194, 168] width 13 height 13
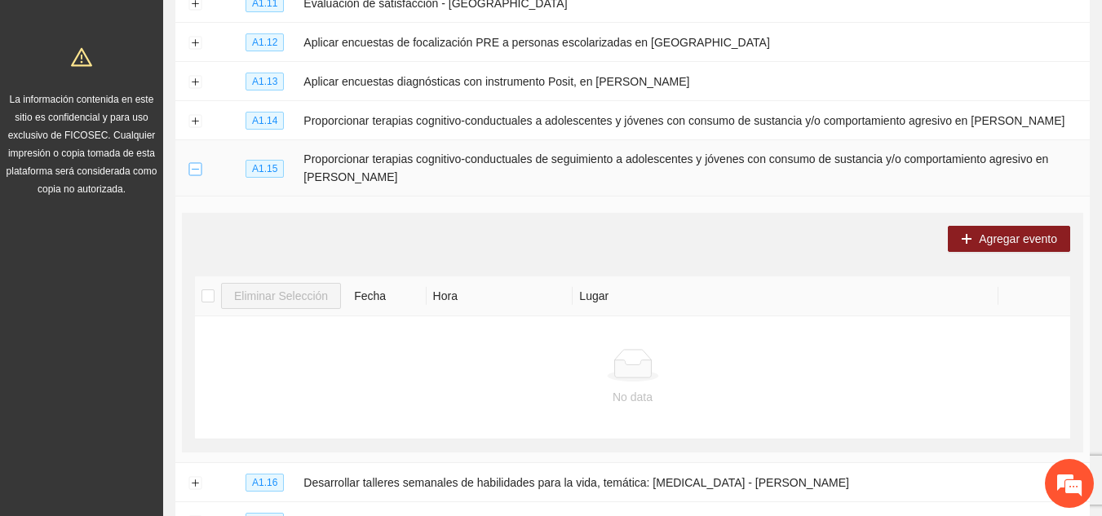
click at [193, 162] on button "Collapse row" at bounding box center [194, 168] width 13 height 13
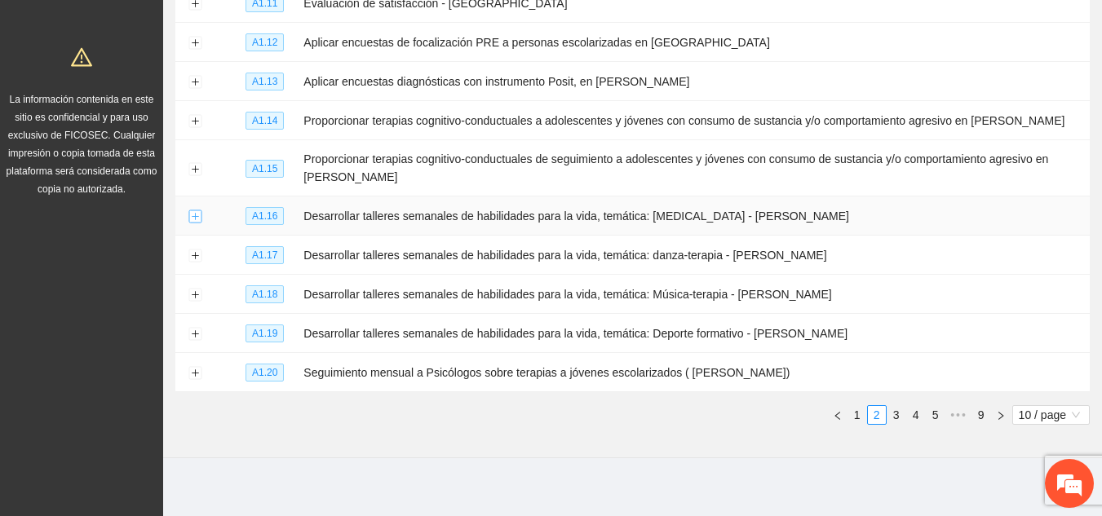
click at [195, 213] on button "Expand row" at bounding box center [194, 216] width 13 height 13
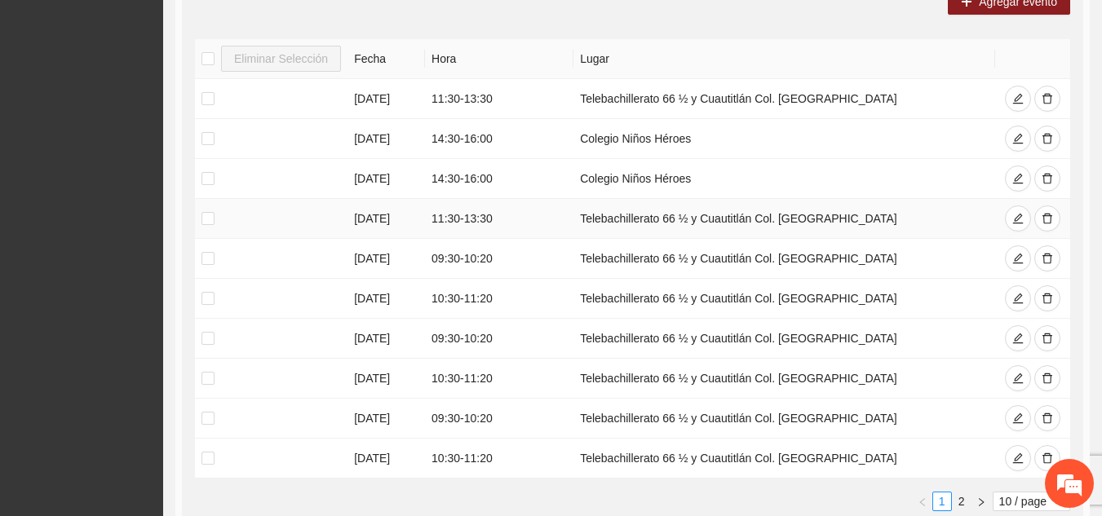
scroll to position [545, 0]
click at [1046, 254] on icon "delete" at bounding box center [1047, 257] width 11 height 11
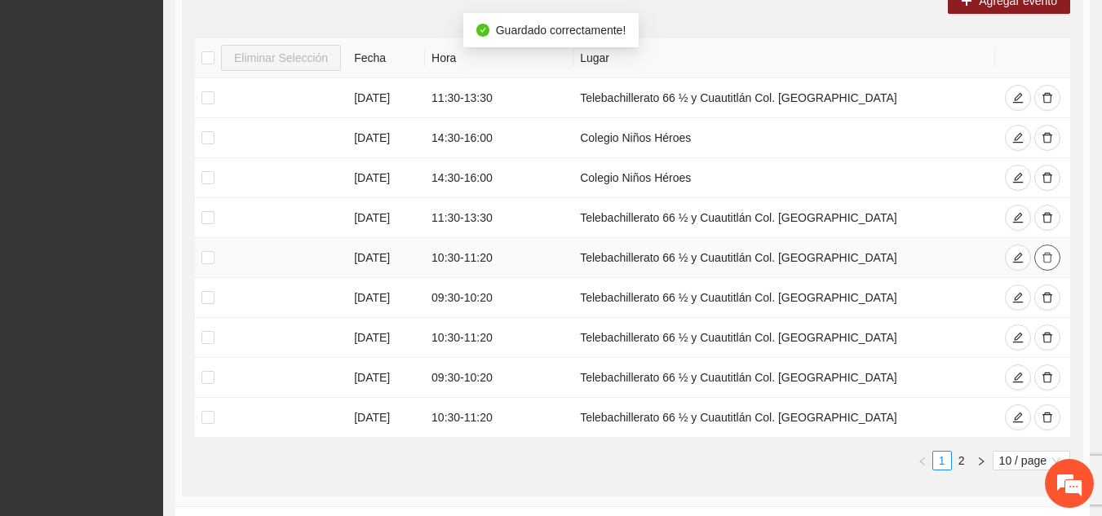
click at [1046, 254] on icon "delete" at bounding box center [1047, 257] width 11 height 11
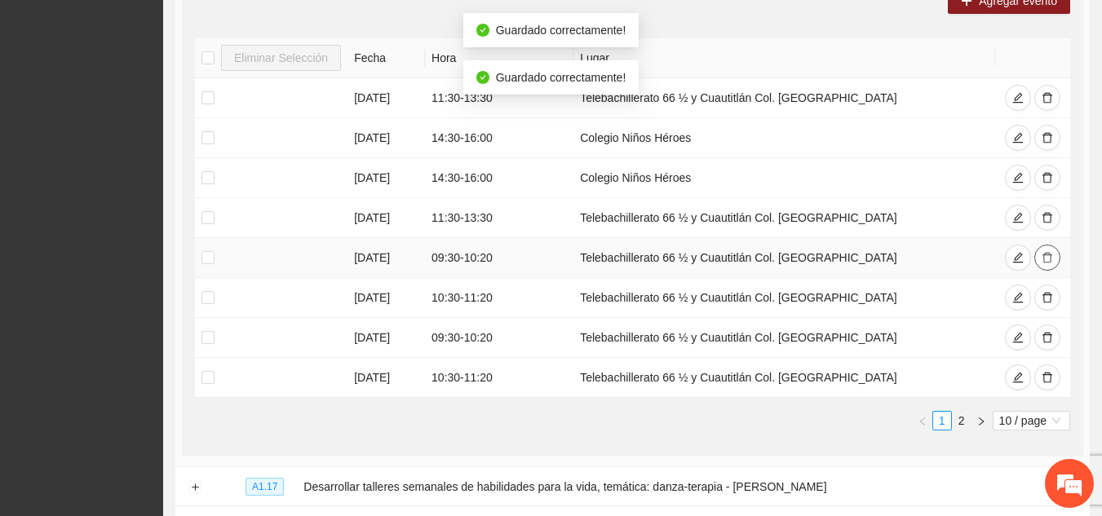
click at [1046, 254] on icon "delete" at bounding box center [1047, 257] width 11 height 11
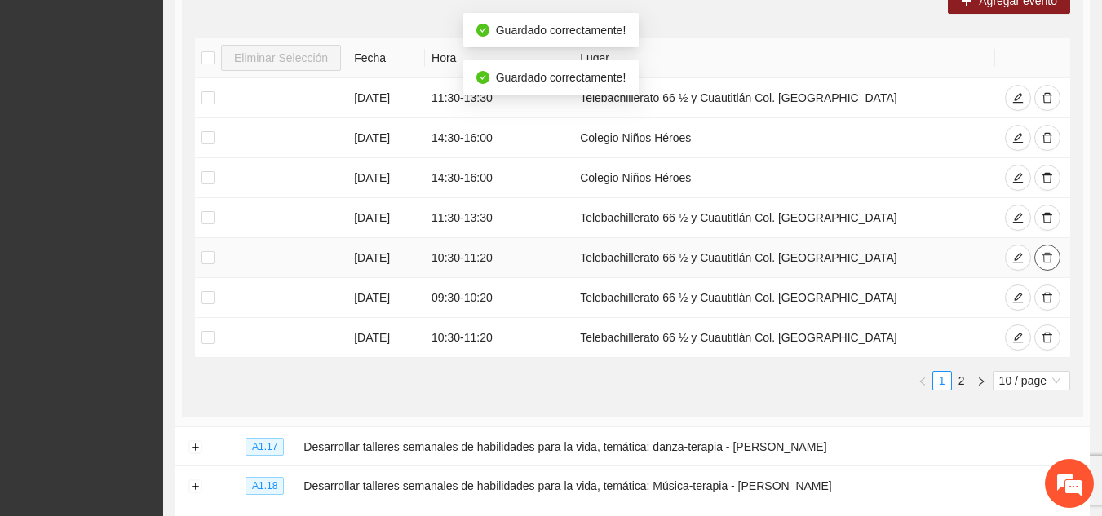
click at [1046, 254] on icon "delete" at bounding box center [1047, 257] width 11 height 11
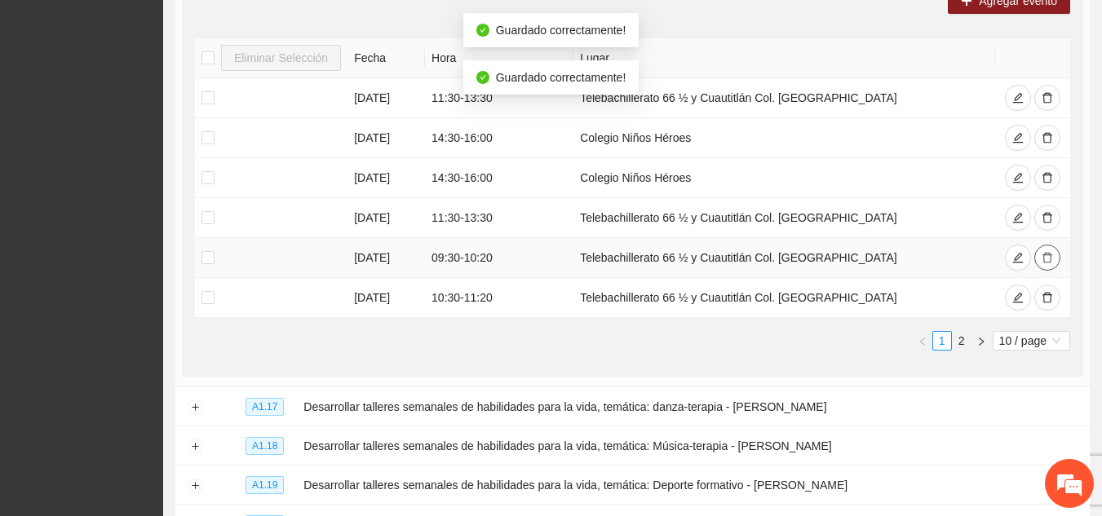
click at [1046, 254] on icon "delete" at bounding box center [1047, 257] width 11 height 11
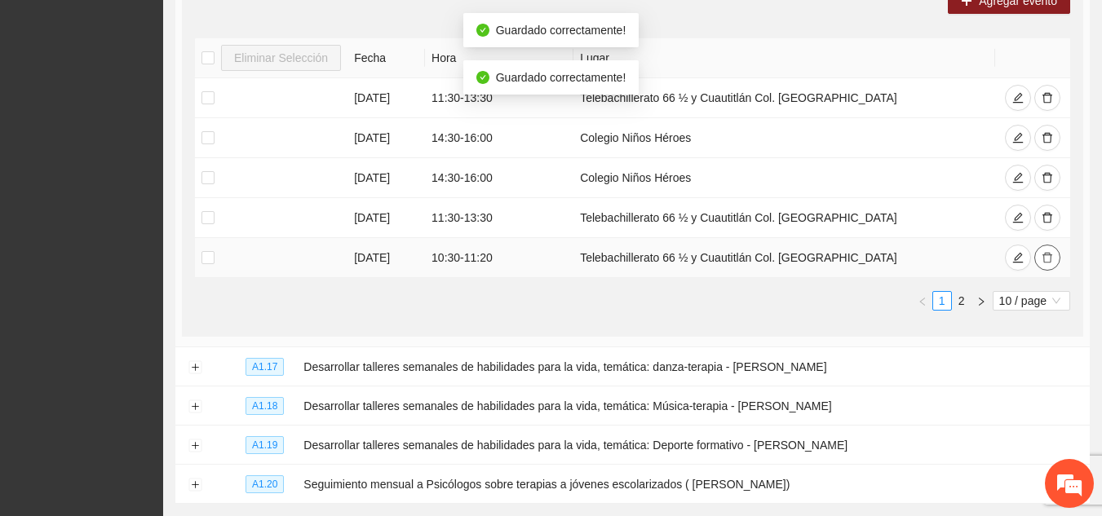
click at [1046, 254] on icon "delete" at bounding box center [1047, 257] width 11 height 11
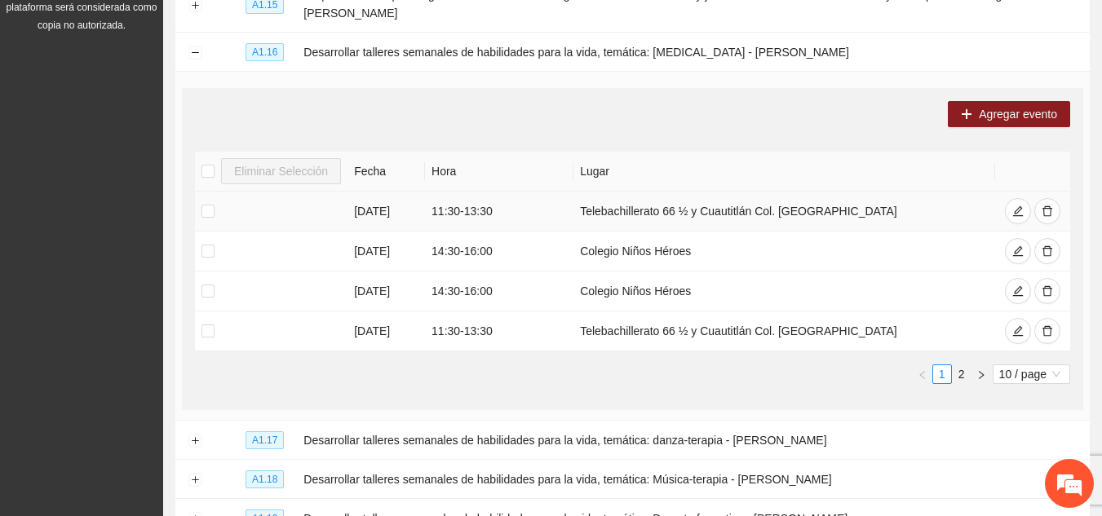
scroll to position [430, 0]
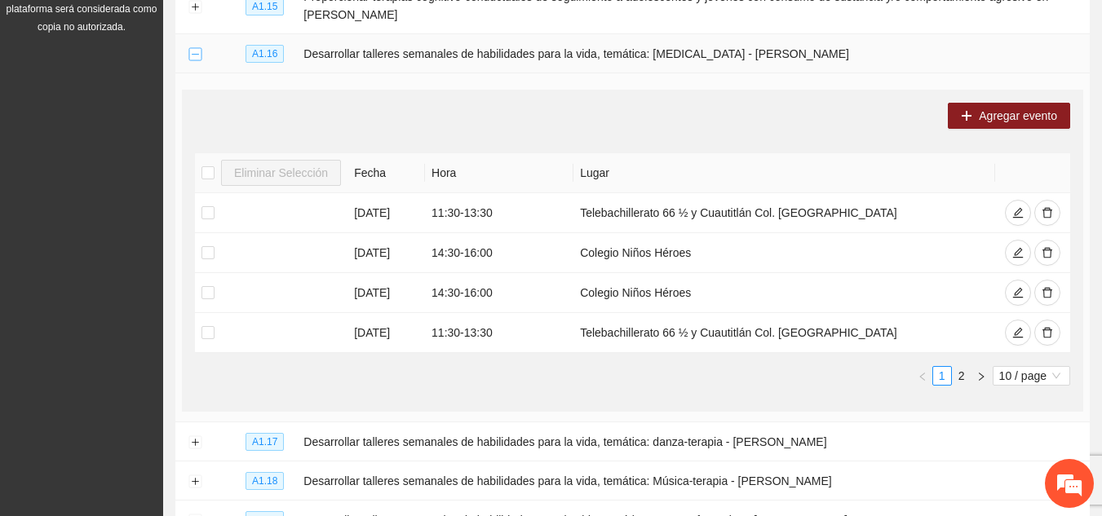
click at [192, 52] on button "Collapse row" at bounding box center [194, 54] width 13 height 13
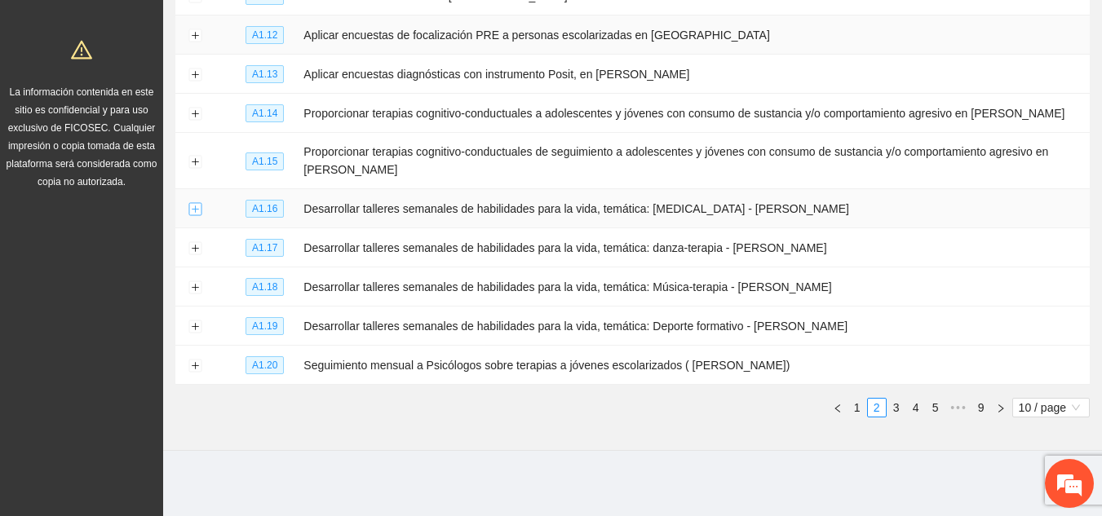
scroll to position [268, 0]
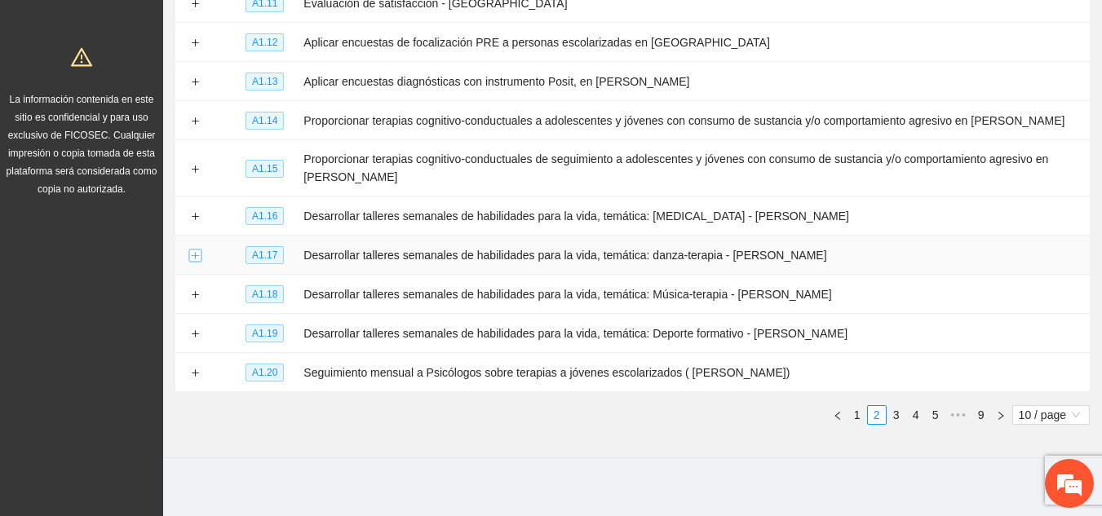
click at [193, 250] on button "Expand row" at bounding box center [194, 256] width 13 height 13
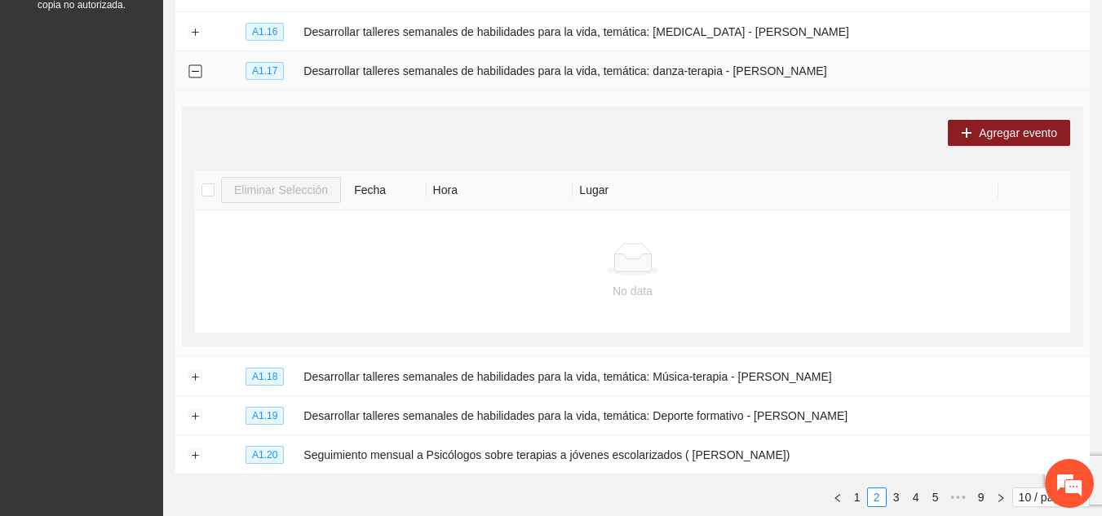
scroll to position [453, 0]
click at [190, 64] on button "Collapse row" at bounding box center [194, 70] width 13 height 13
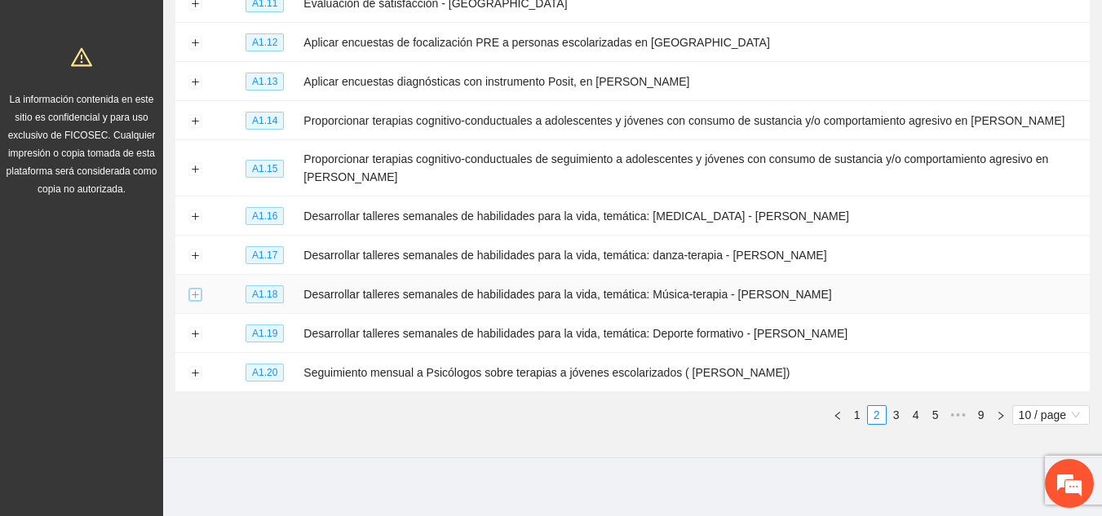
click at [195, 289] on button "Expand row" at bounding box center [194, 295] width 13 height 13
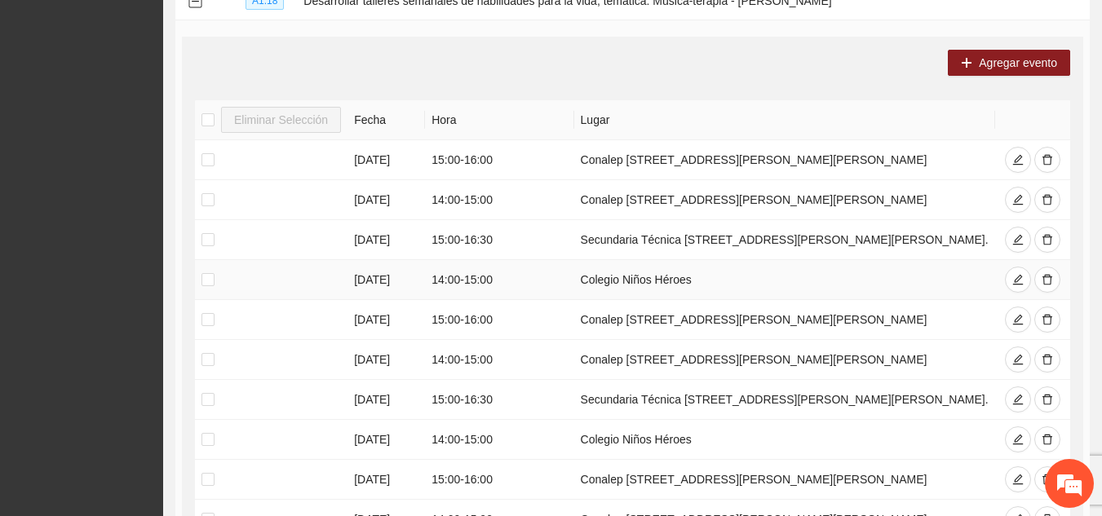
scroll to position [562, 0]
click at [1044, 160] on icon "delete" at bounding box center [1047, 158] width 11 height 11
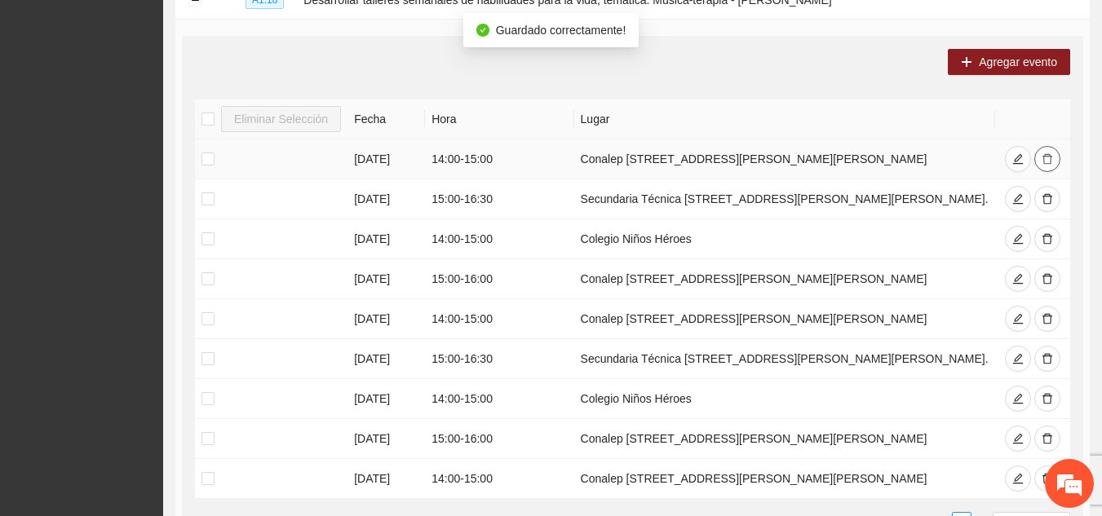
click at [1044, 160] on icon "delete" at bounding box center [1047, 158] width 11 height 11
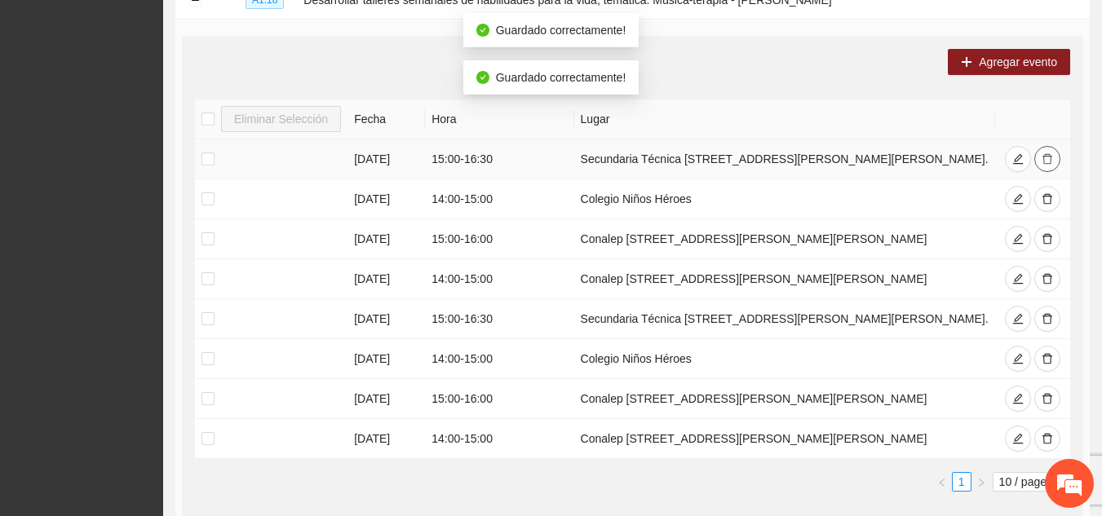
click at [1044, 160] on span "delete" at bounding box center [1047, 159] width 11 height 13
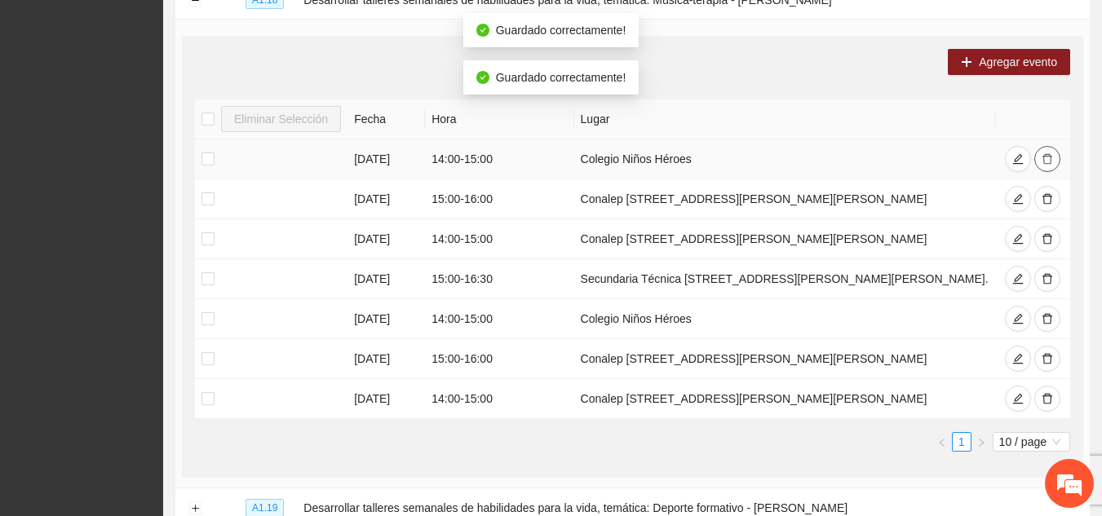
click at [1044, 160] on span "delete" at bounding box center [1047, 159] width 11 height 13
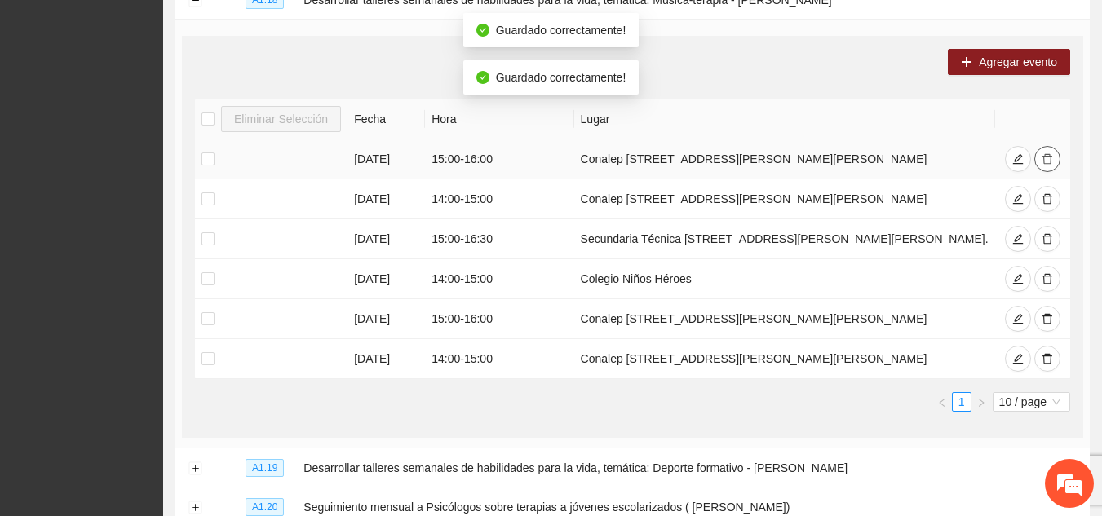
click at [1044, 160] on icon "delete" at bounding box center [1047, 158] width 11 height 11
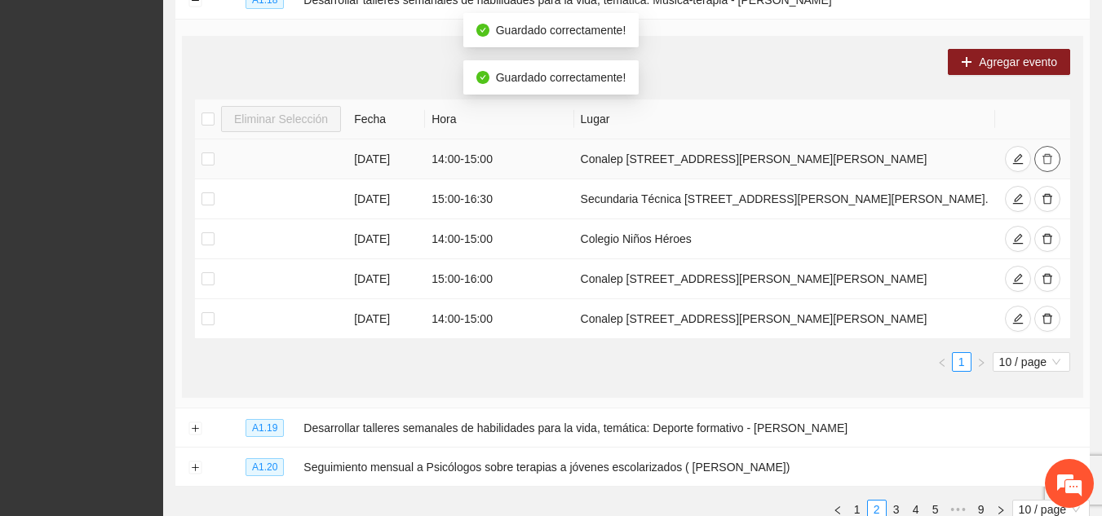
click at [1044, 160] on icon "delete" at bounding box center [1047, 158] width 11 height 11
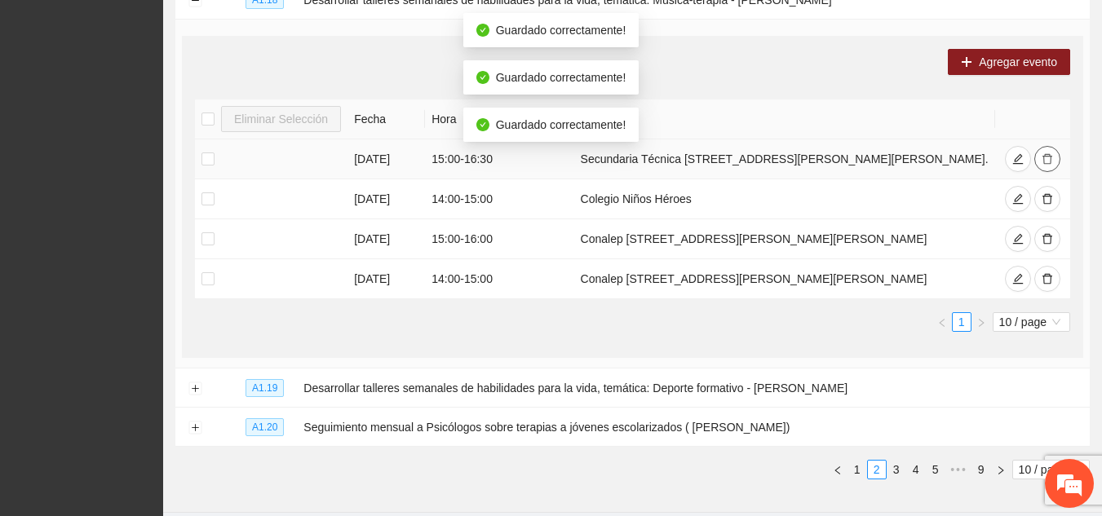
click at [1044, 160] on span "delete" at bounding box center [1047, 159] width 11 height 13
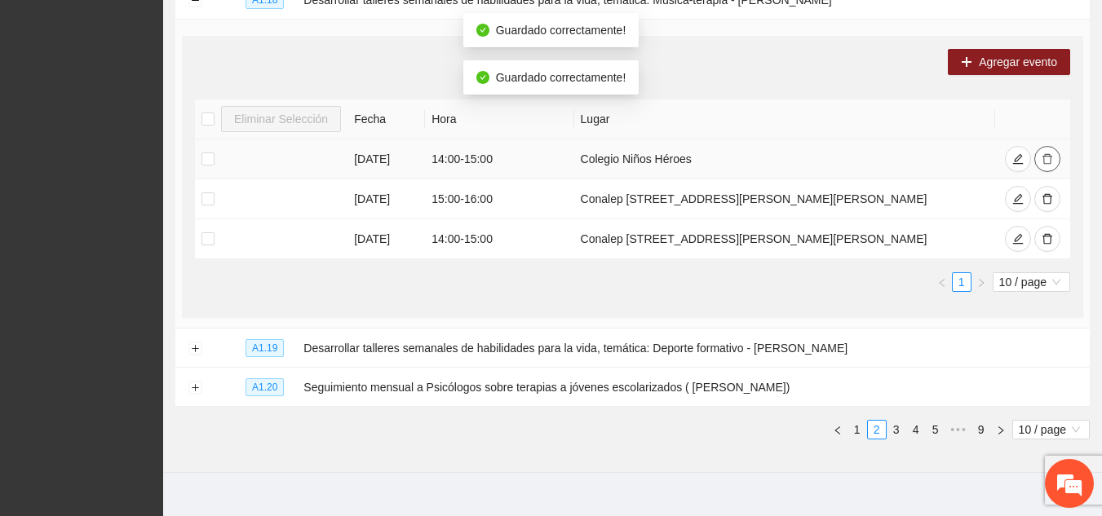
click at [1044, 160] on span "delete" at bounding box center [1047, 159] width 11 height 13
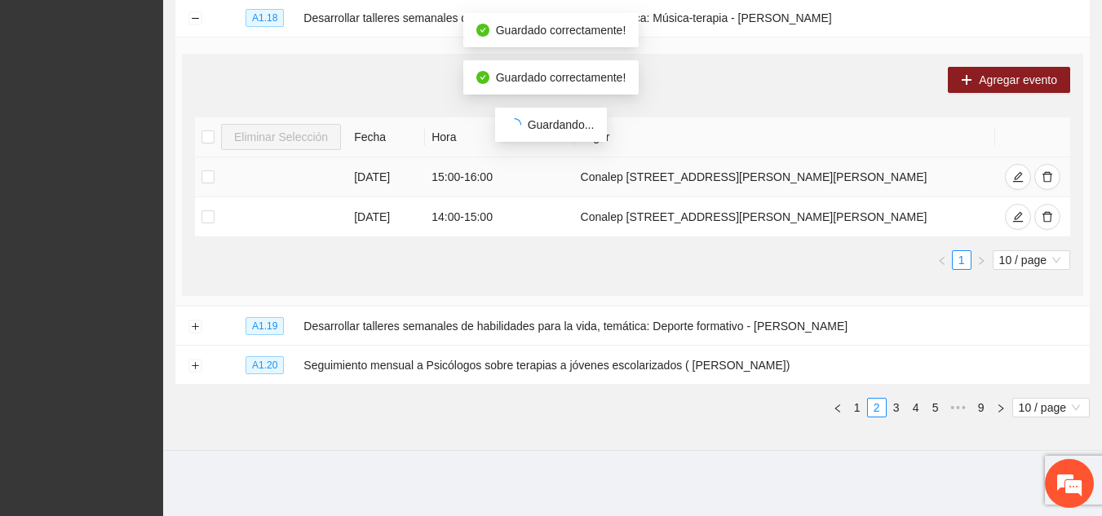
scroll to position [556, 0]
click at [1044, 172] on icon "delete" at bounding box center [1048, 177] width 10 height 11
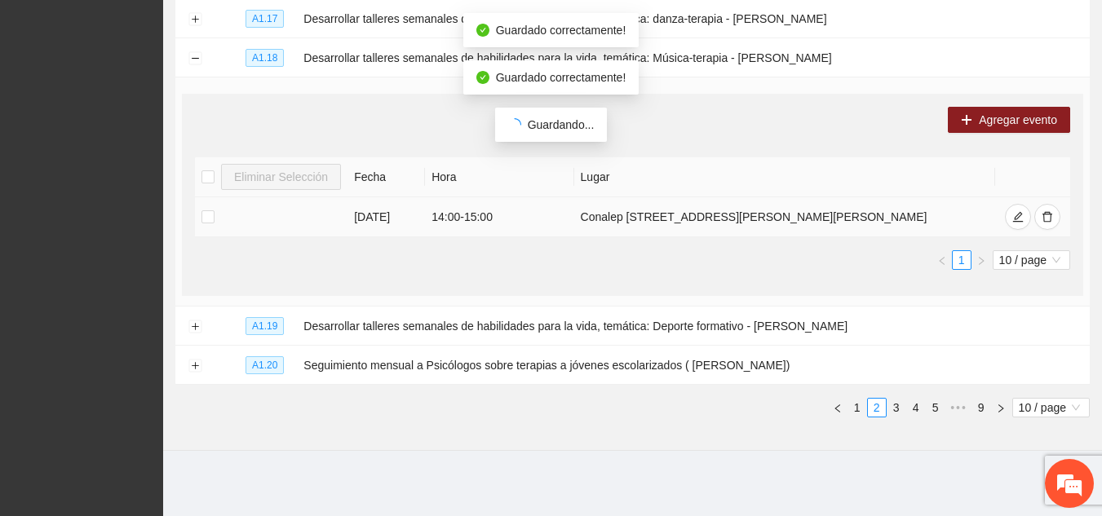
scroll to position [507, 0]
click at [1044, 160] on th at bounding box center [1032, 177] width 75 height 40
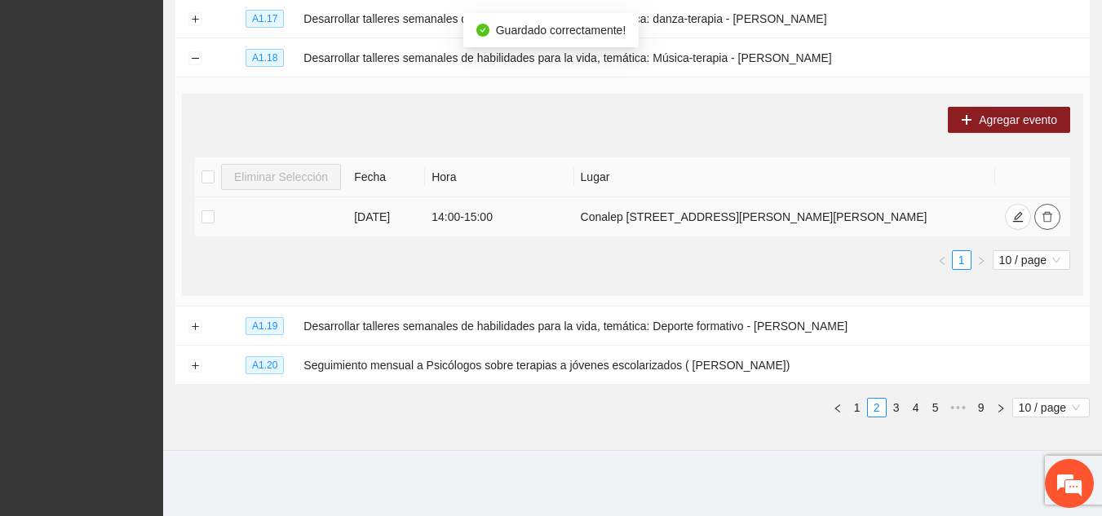
click at [1049, 217] on icon "delete" at bounding box center [1047, 216] width 11 height 11
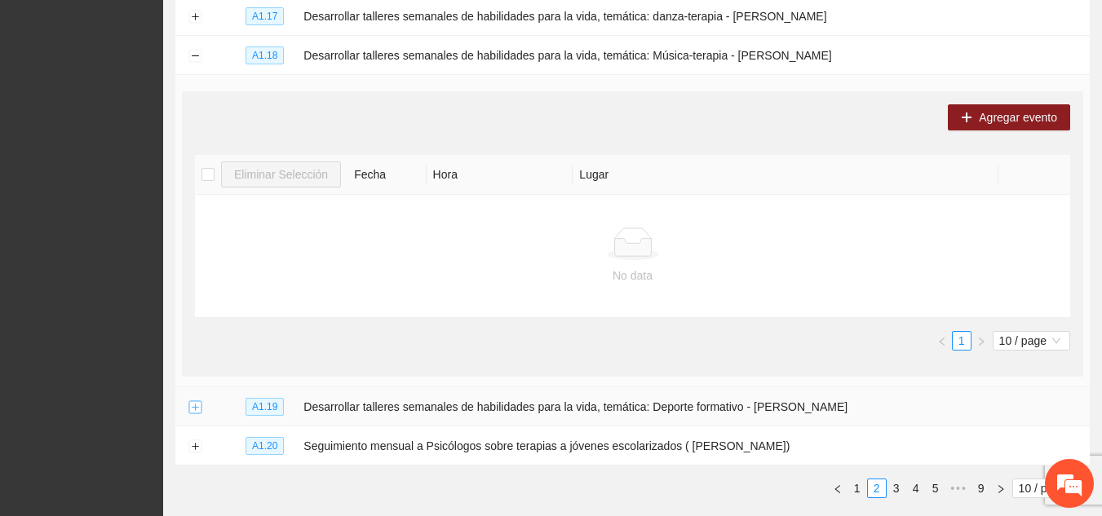
click at [199, 401] on button "Expand row" at bounding box center [194, 407] width 13 height 13
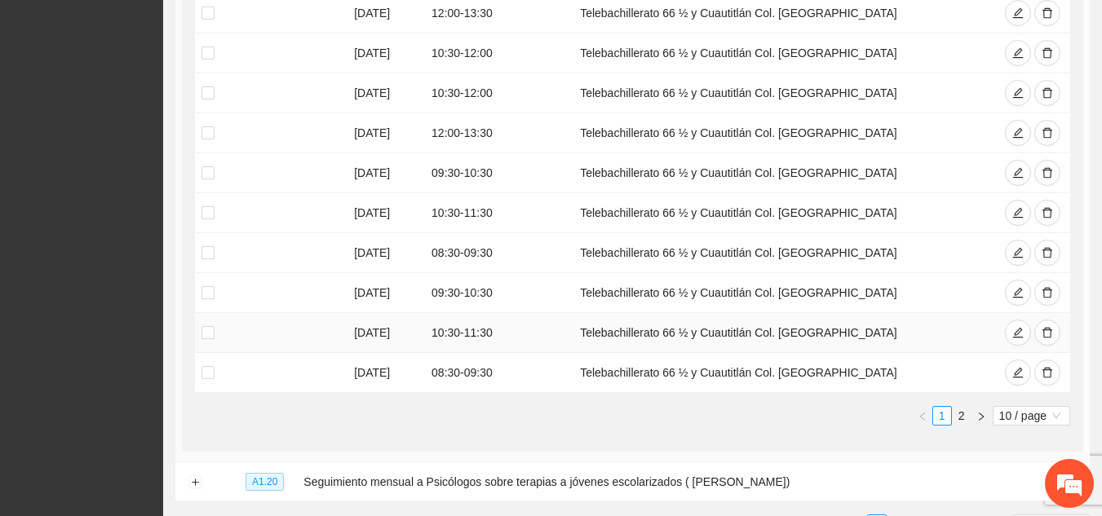
scroll to position [1061, 0]
click at [1042, 166] on icon "delete" at bounding box center [1047, 171] width 11 height 11
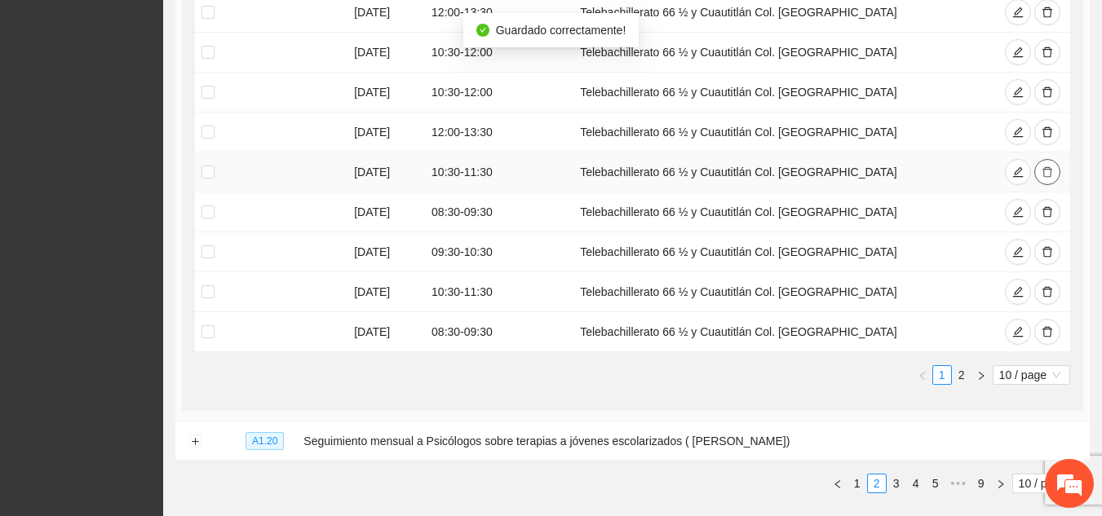
click at [1042, 166] on icon "delete" at bounding box center [1047, 171] width 11 height 11
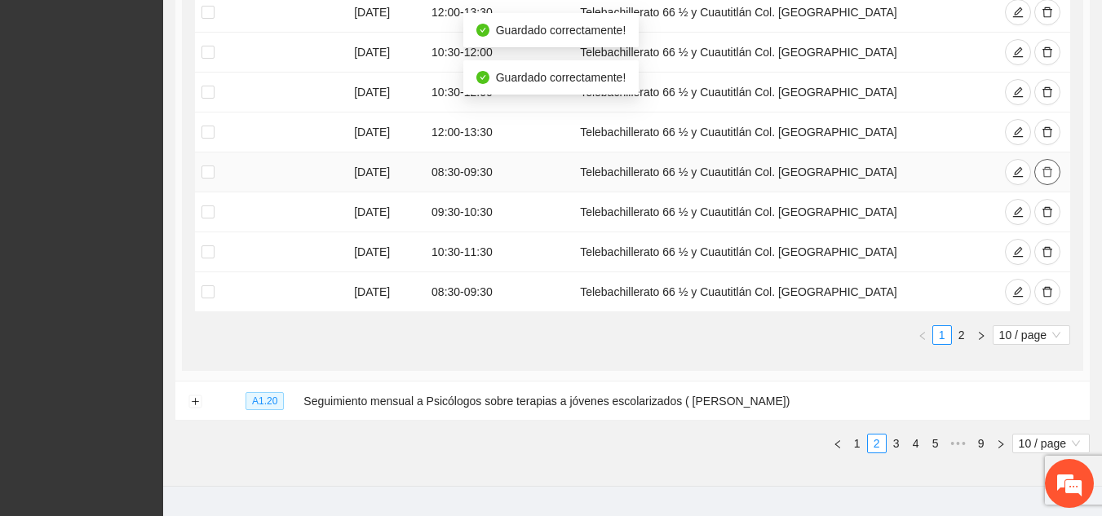
click at [1042, 166] on icon "delete" at bounding box center [1047, 171] width 11 height 11
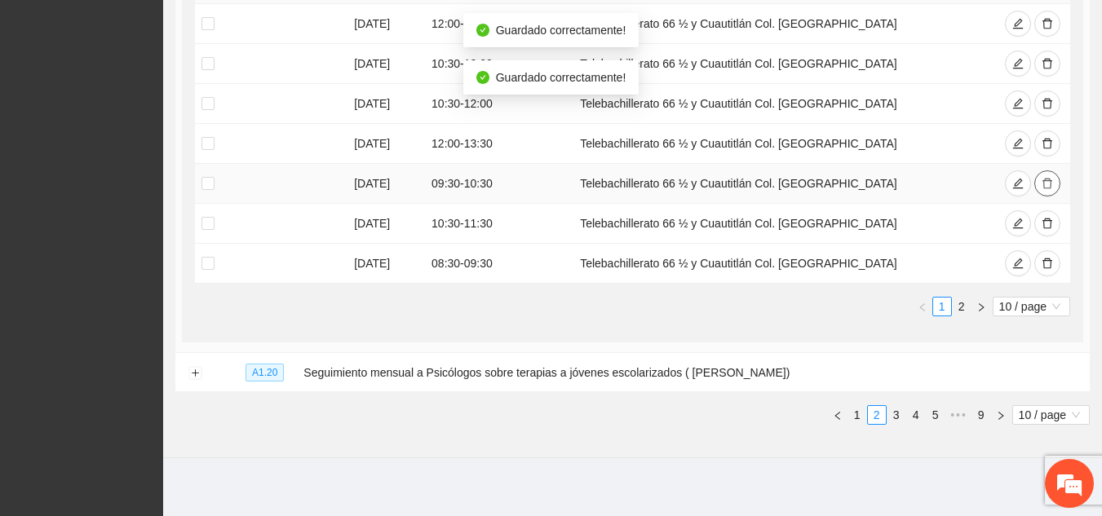
click at [1041, 170] on button "button" at bounding box center [1047, 183] width 26 height 26
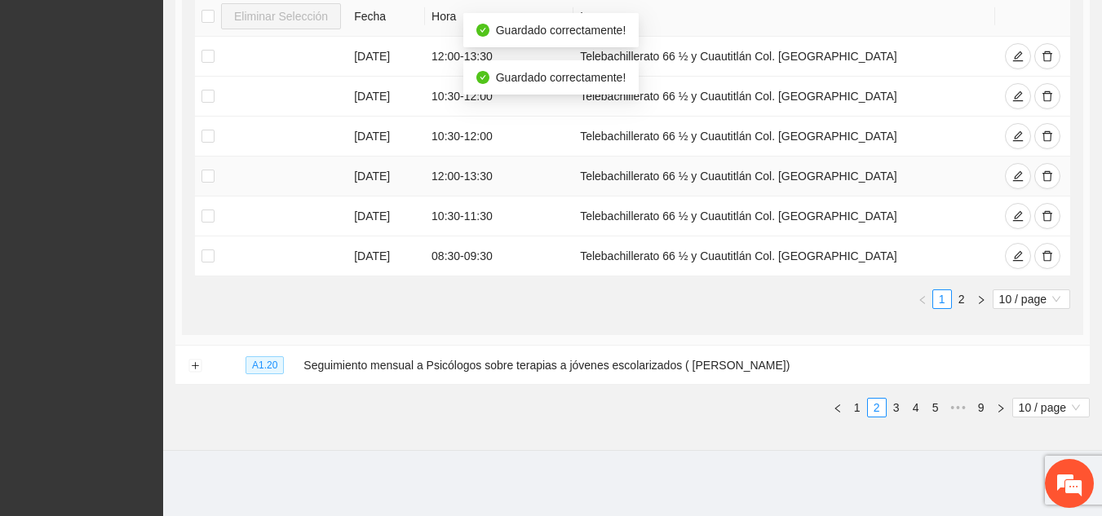
scroll to position [1009, 0]
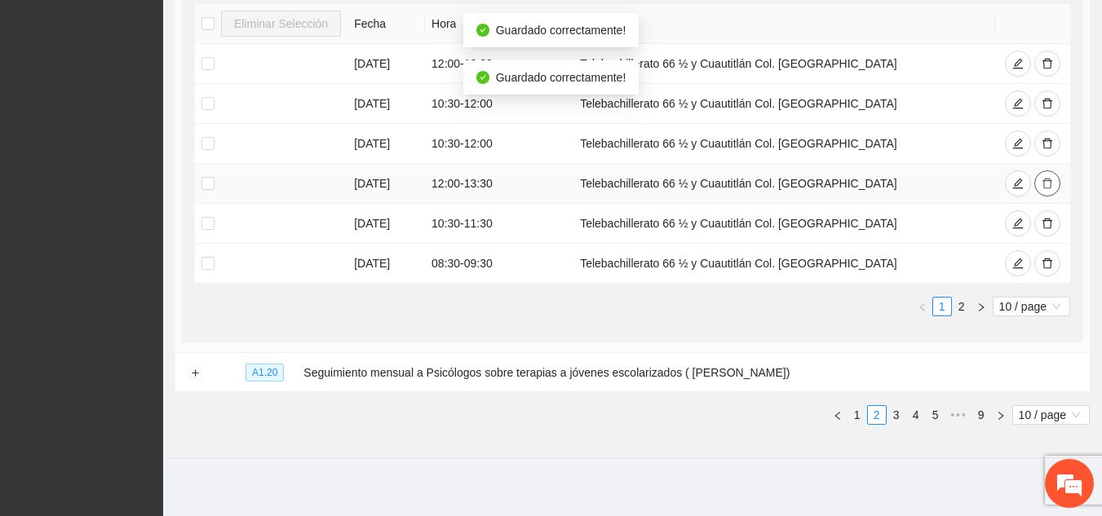
click at [1041, 170] on button "button" at bounding box center [1047, 183] width 26 height 26
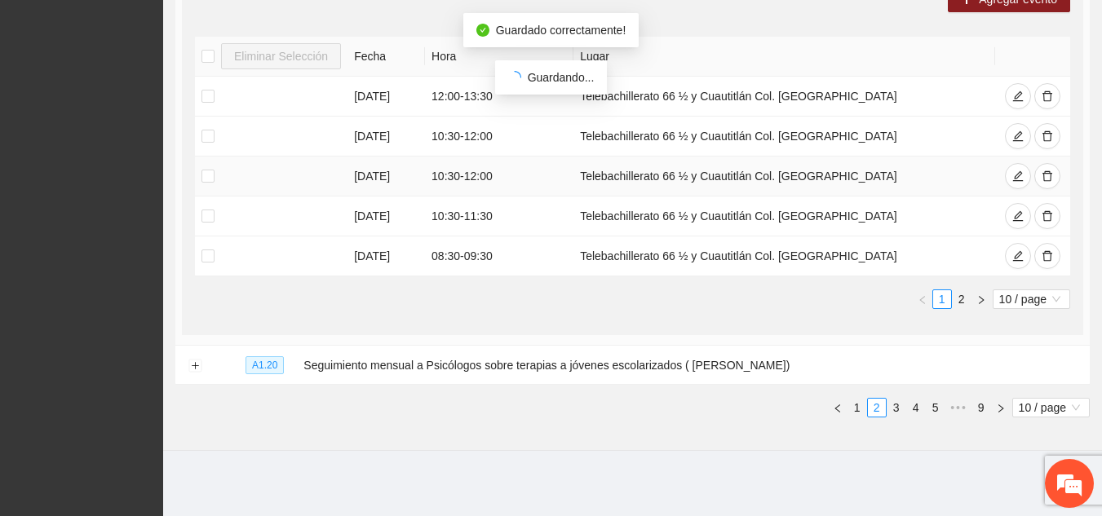
scroll to position [969, 0]
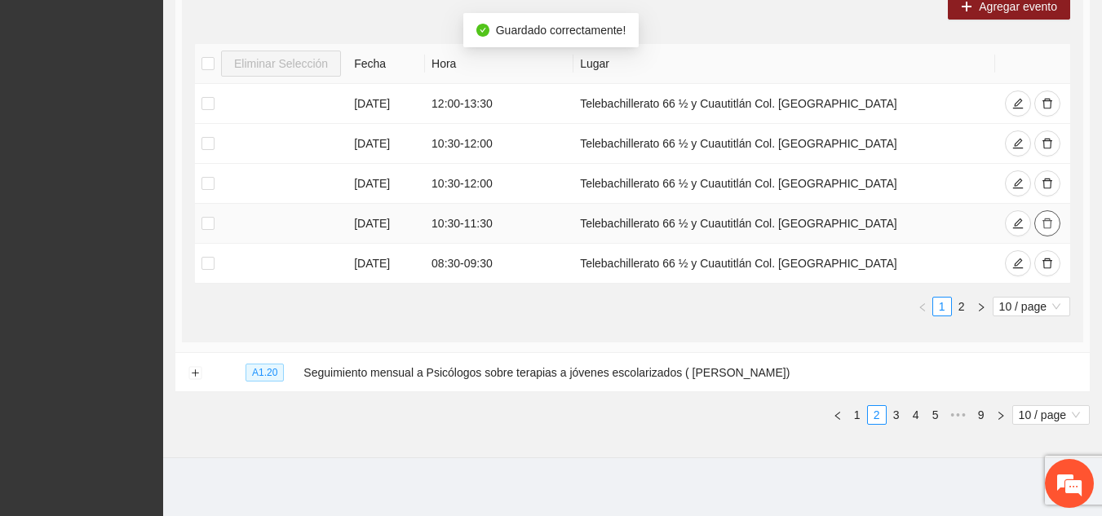
click at [1045, 218] on icon "delete" at bounding box center [1047, 223] width 11 height 11
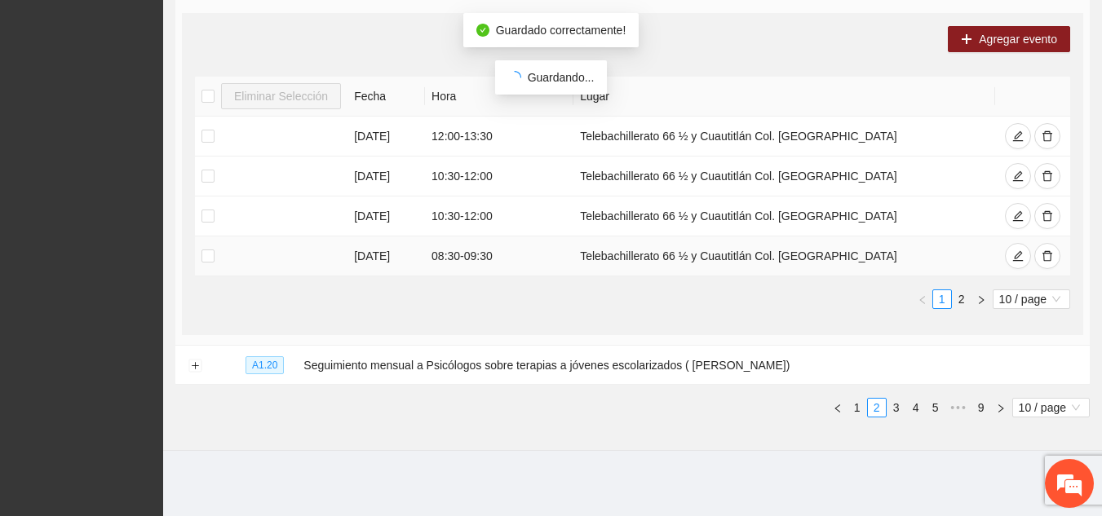
scroll to position [929, 0]
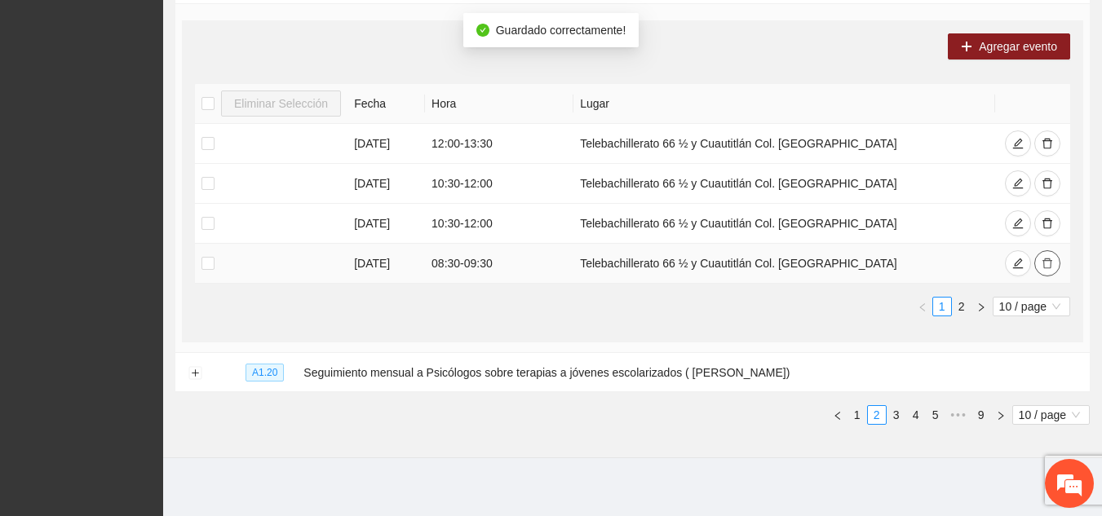
click at [1042, 263] on span "delete" at bounding box center [1047, 264] width 11 height 13
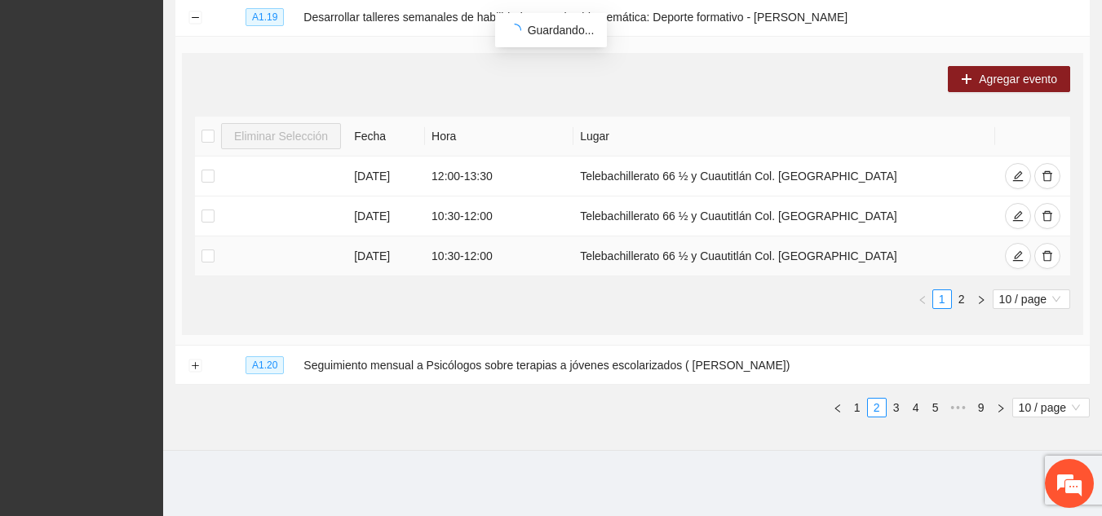
scroll to position [889, 0]
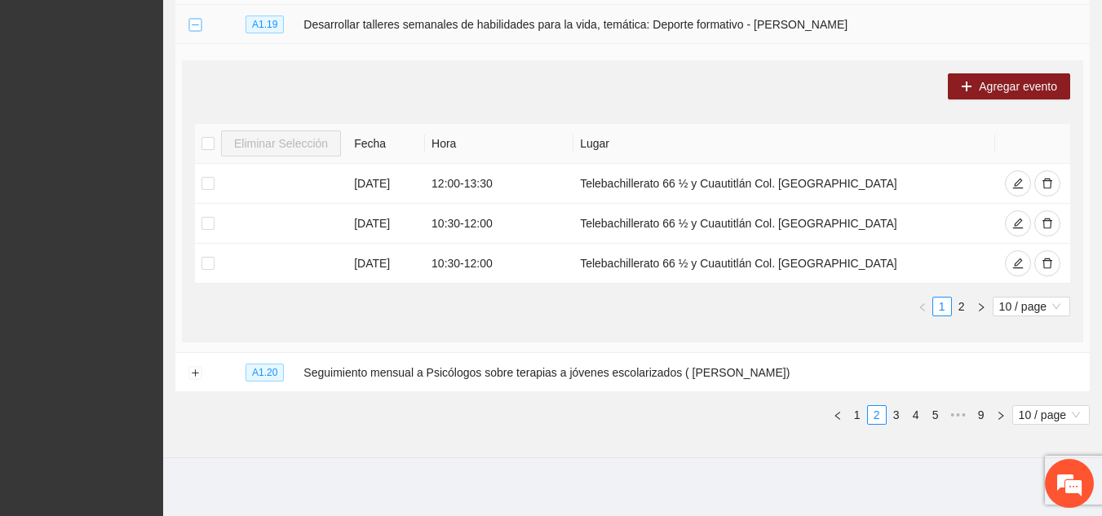
click at [194, 20] on button "Collapse row" at bounding box center [194, 25] width 13 height 13
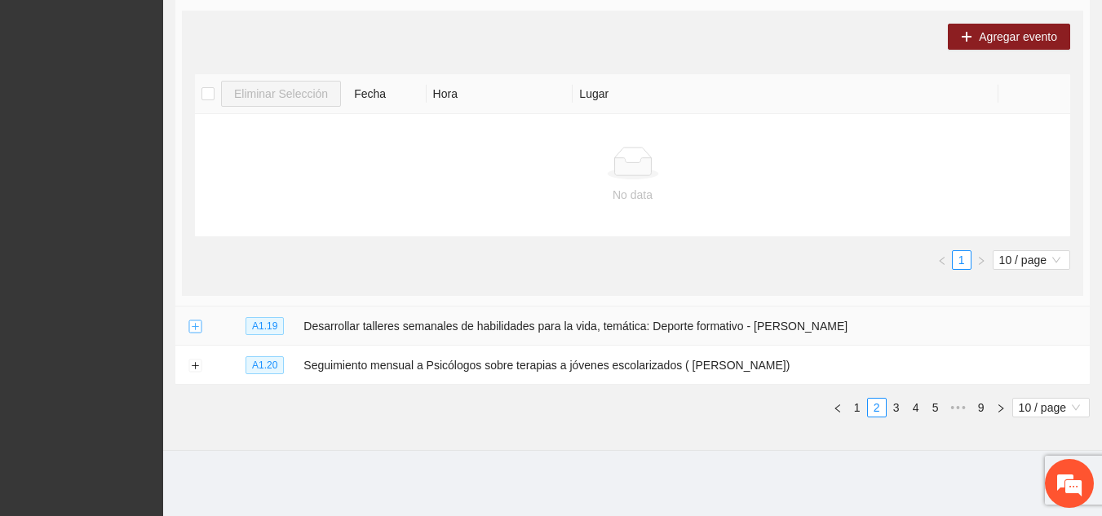
scroll to position [580, 0]
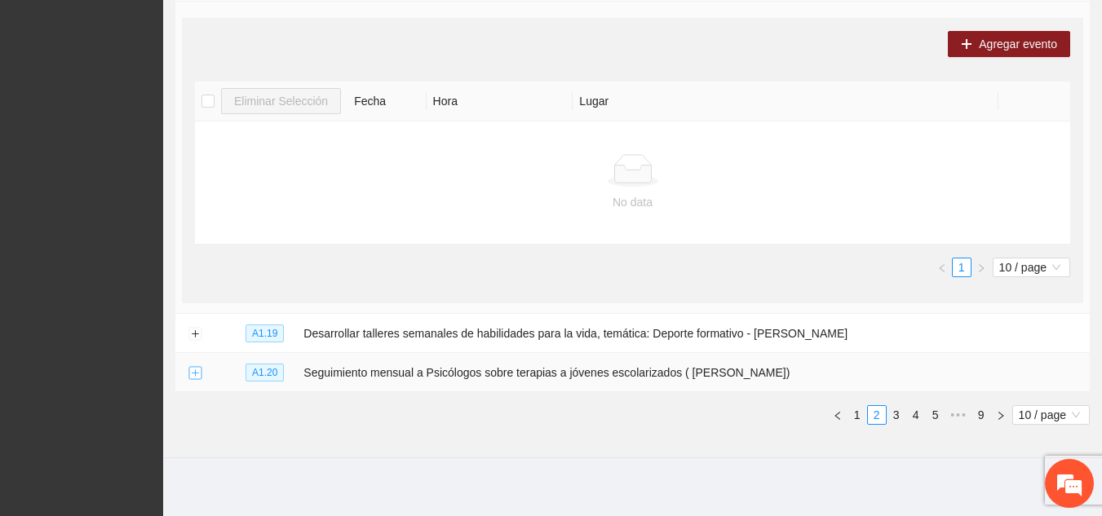
click at [192, 367] on button "Expand row" at bounding box center [194, 373] width 13 height 13
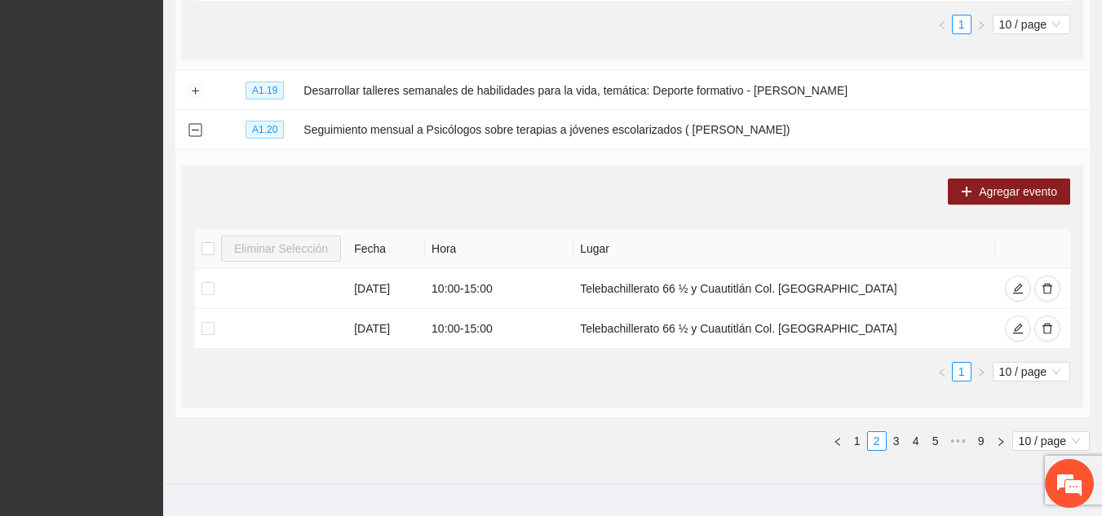
scroll to position [849, 0]
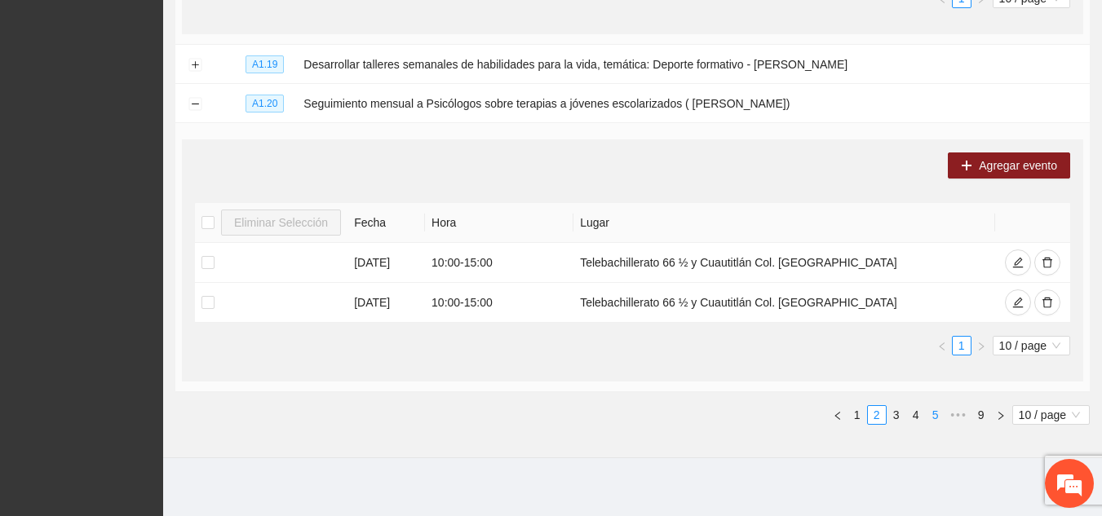
click at [929, 411] on link "5" at bounding box center [936, 415] width 18 height 18
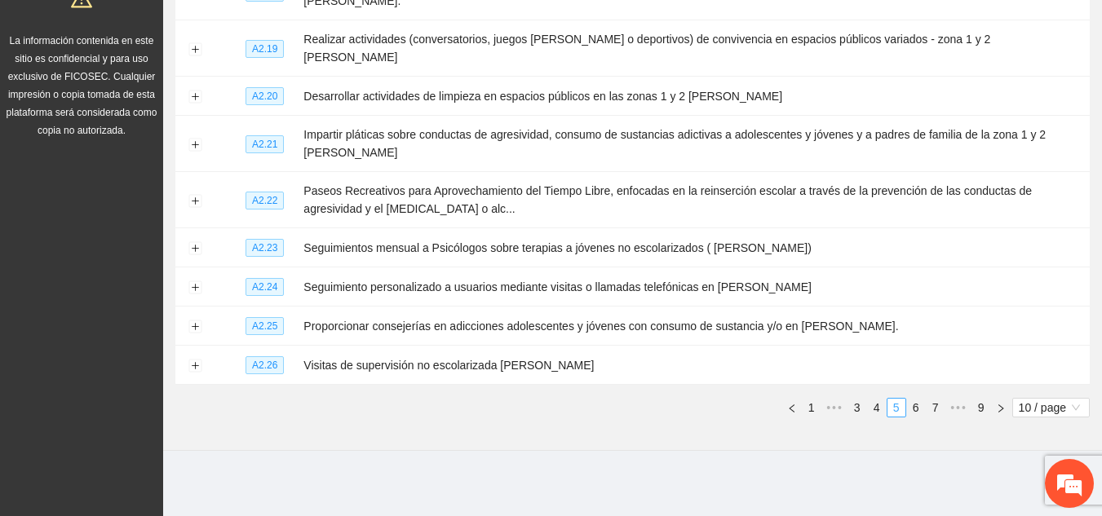
scroll to position [303, 0]
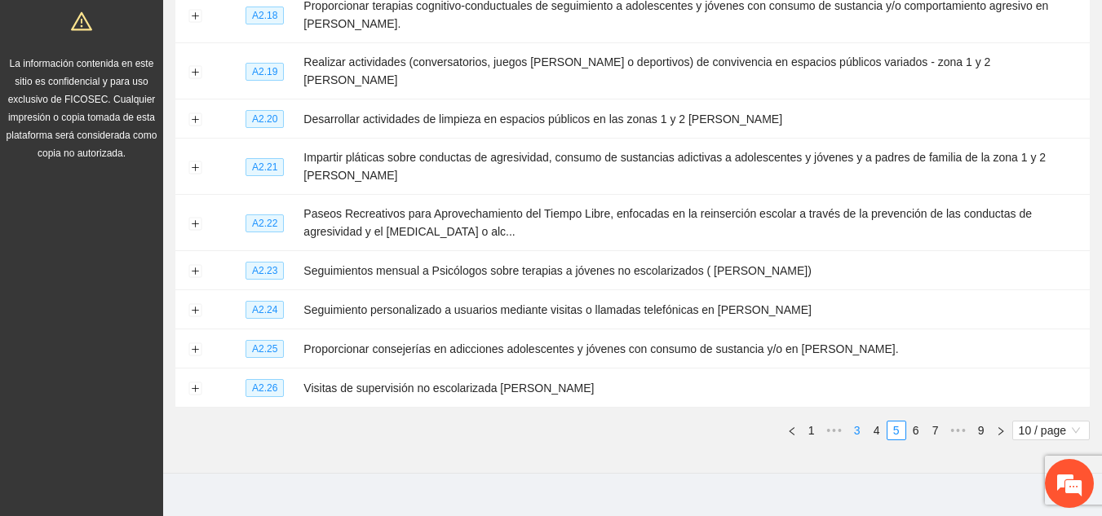
click at [856, 422] on link "3" at bounding box center [857, 431] width 18 height 18
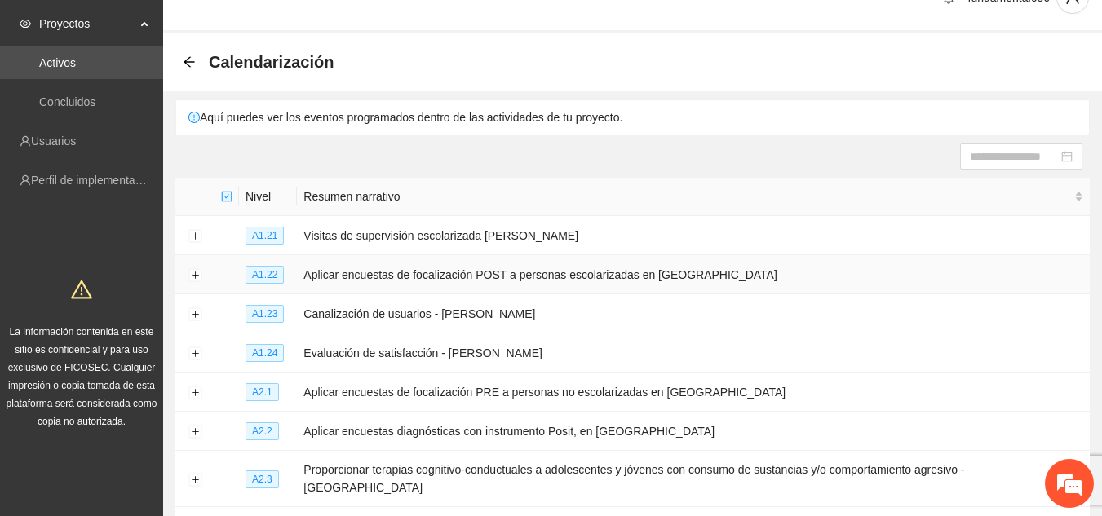
scroll to position [34, 0]
click at [197, 232] on button "Expand row" at bounding box center [194, 237] width 13 height 13
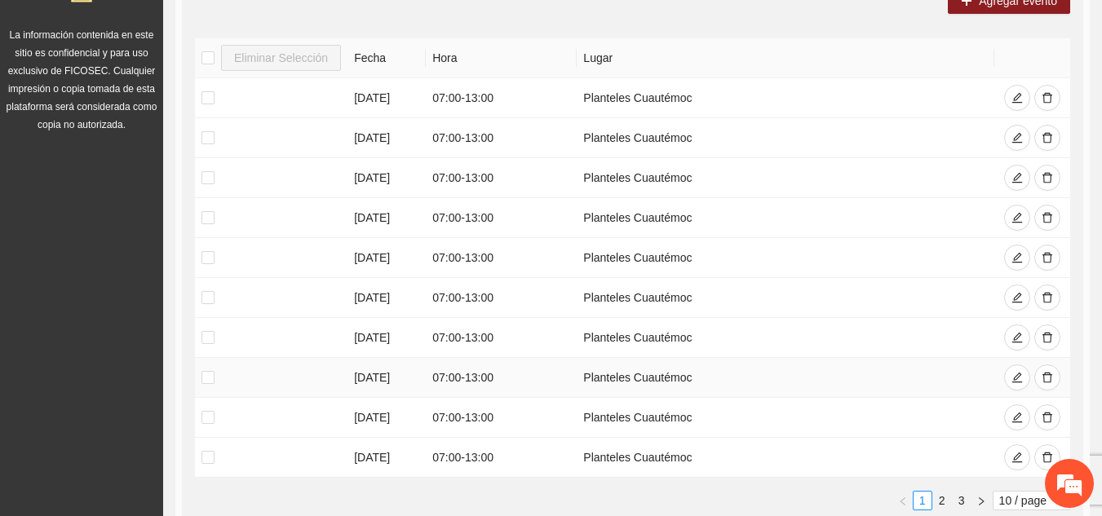
scroll to position [330, 0]
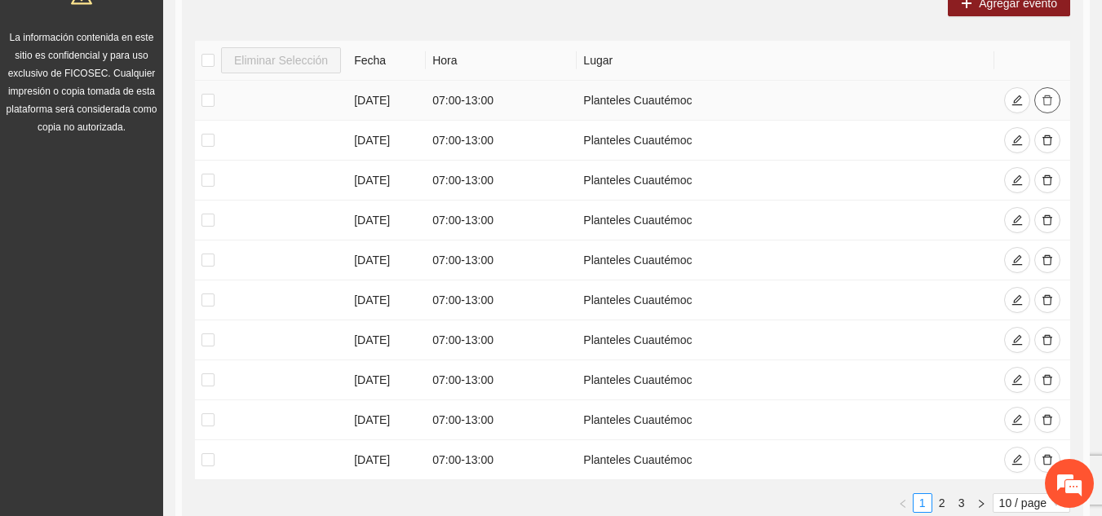
click at [1042, 102] on icon "delete" at bounding box center [1047, 100] width 11 height 11
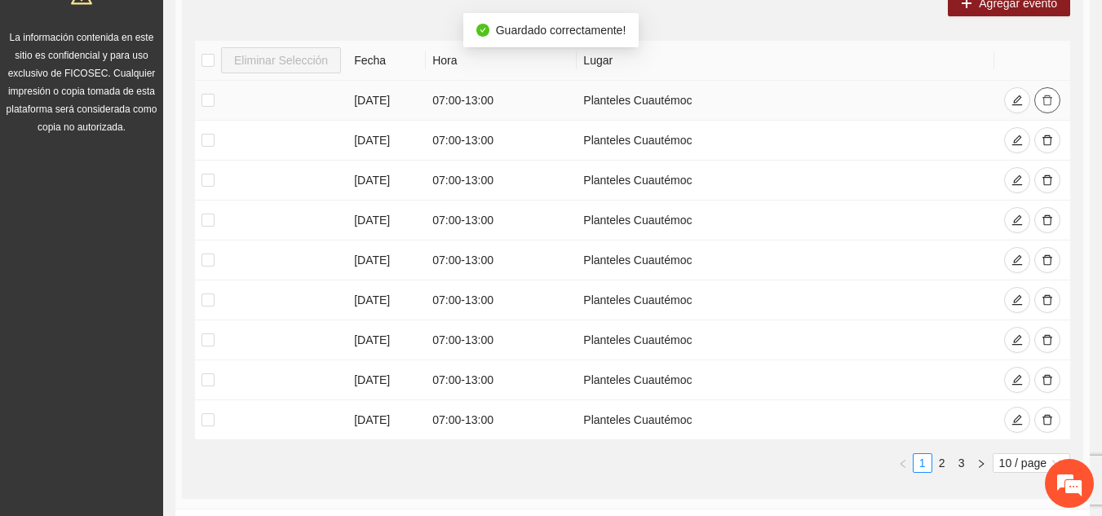
click at [1042, 99] on icon "delete" at bounding box center [1047, 100] width 11 height 11
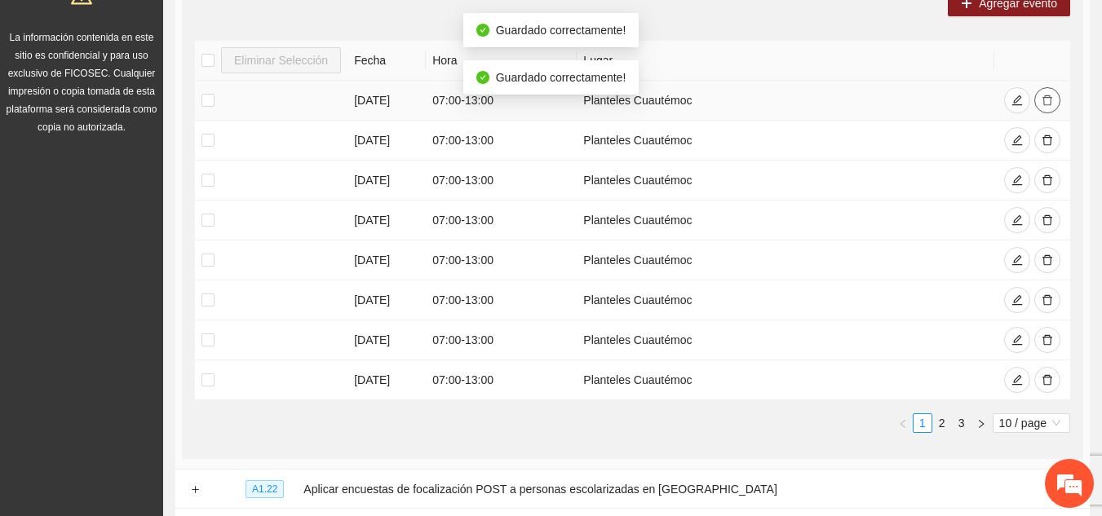
click at [1042, 99] on icon "delete" at bounding box center [1047, 100] width 11 height 11
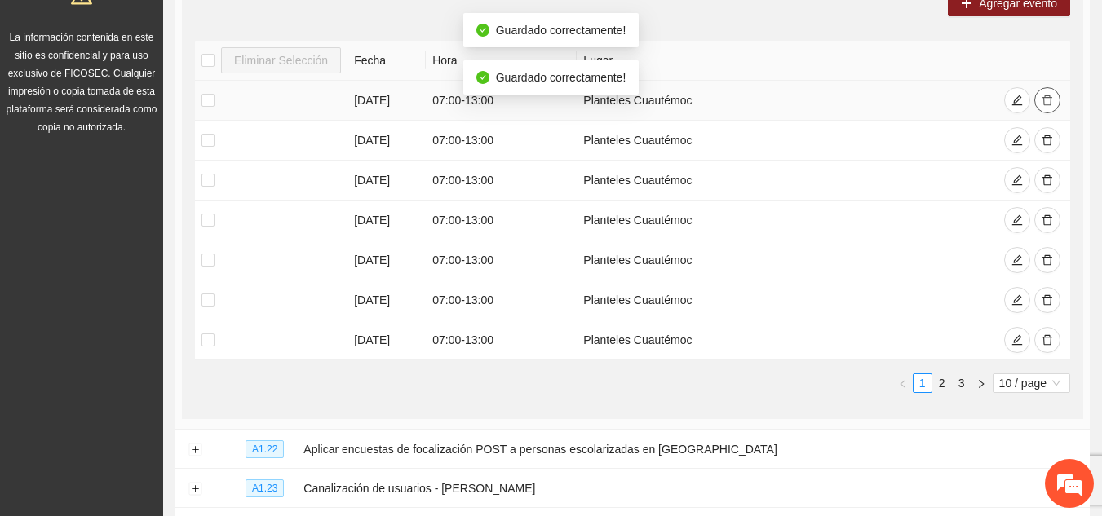
click at [1042, 99] on icon "delete" at bounding box center [1047, 100] width 11 height 11
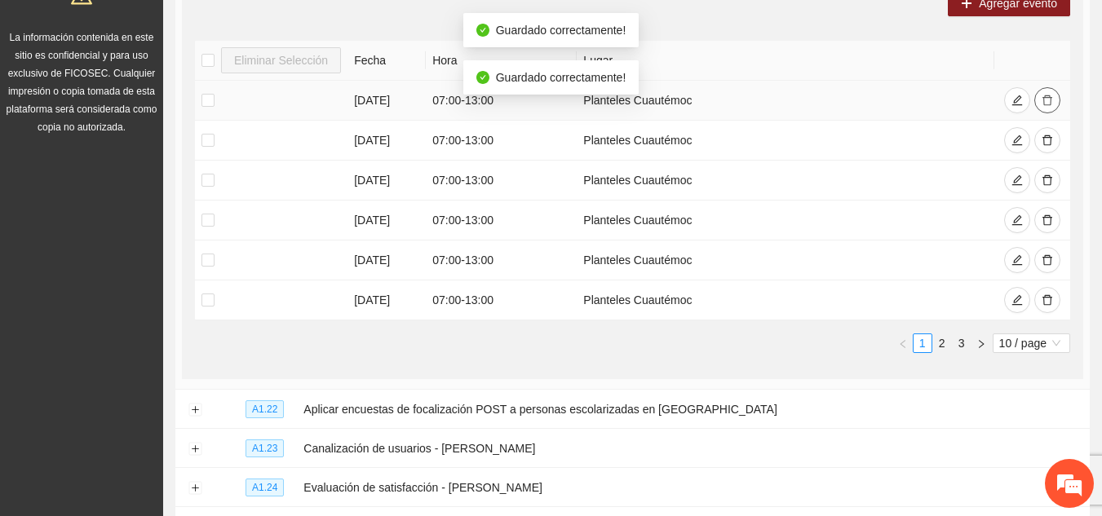
click at [1042, 99] on icon "delete" at bounding box center [1047, 100] width 11 height 11
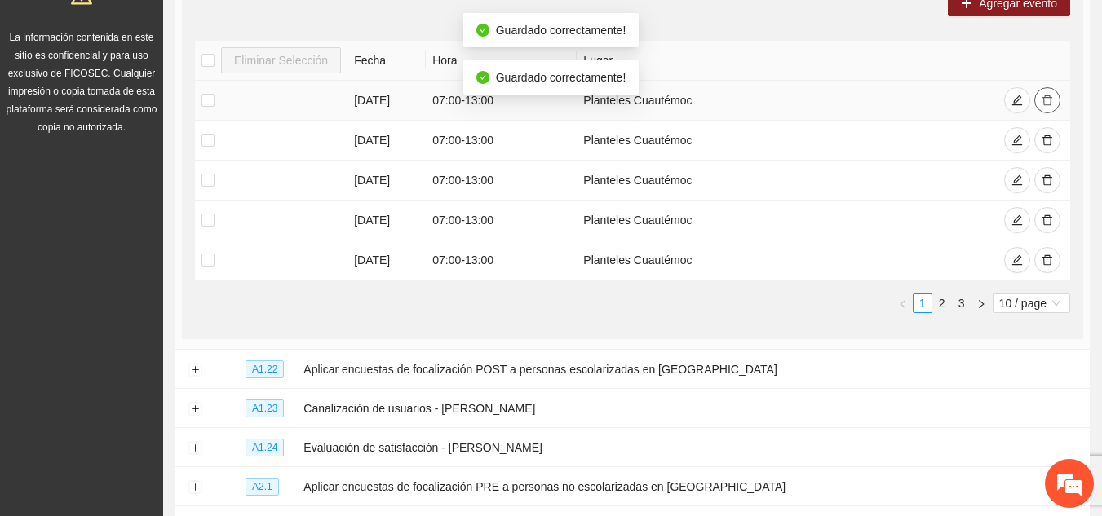
click at [1042, 99] on icon "delete" at bounding box center [1047, 100] width 11 height 11
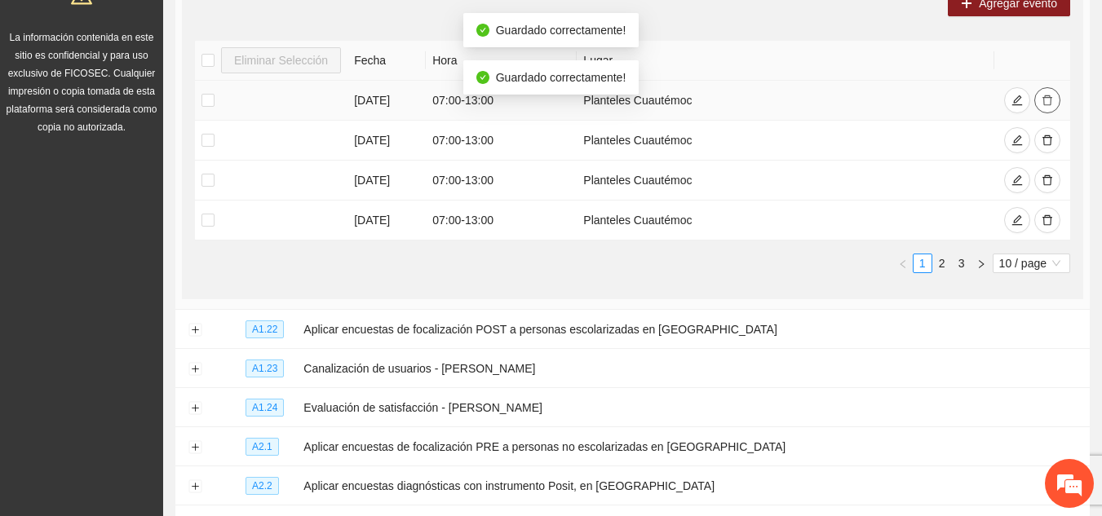
click at [1042, 99] on icon "delete" at bounding box center [1047, 100] width 11 height 11
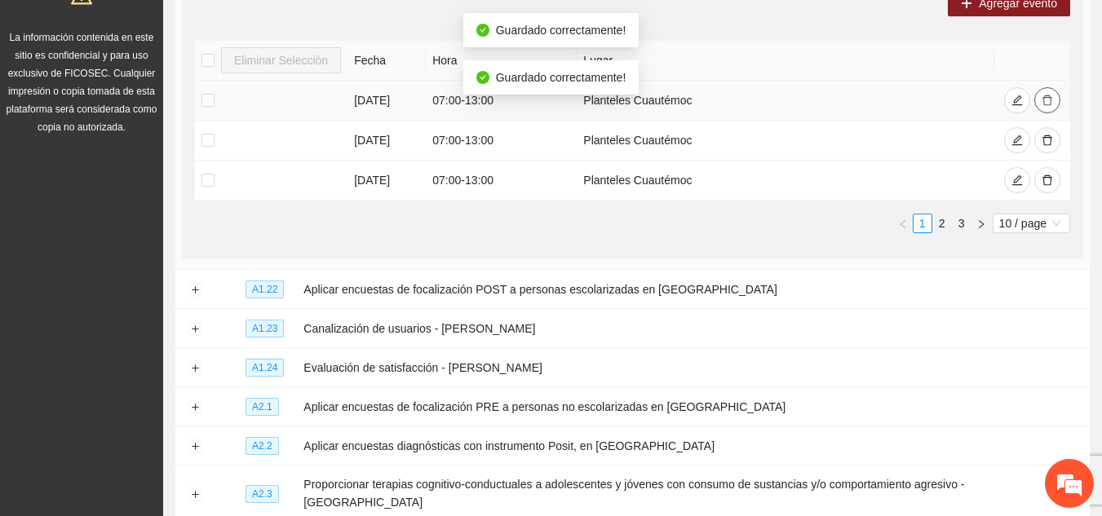
click at [1042, 99] on icon "delete" at bounding box center [1047, 100] width 11 height 11
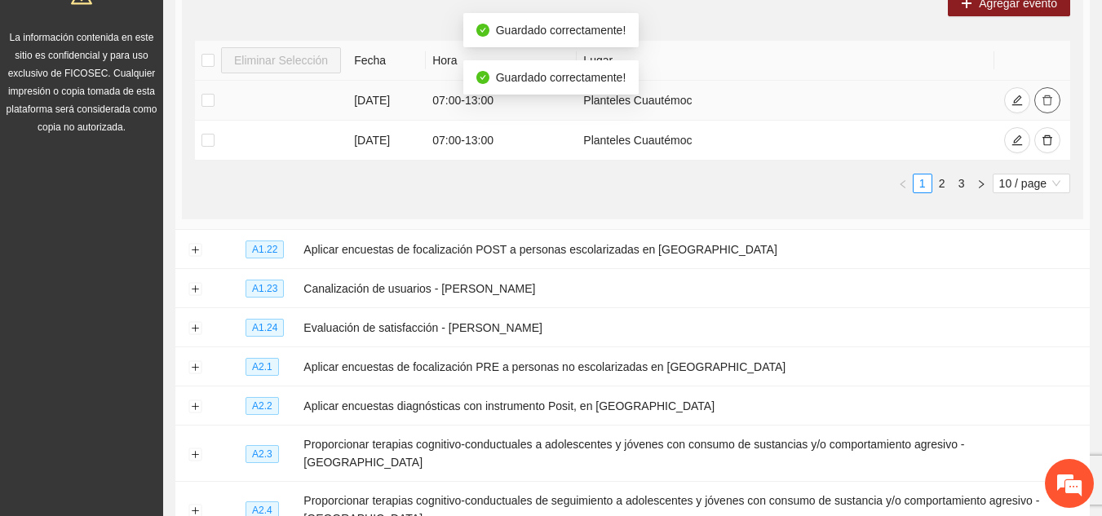
click at [1042, 99] on icon "delete" at bounding box center [1047, 100] width 11 height 11
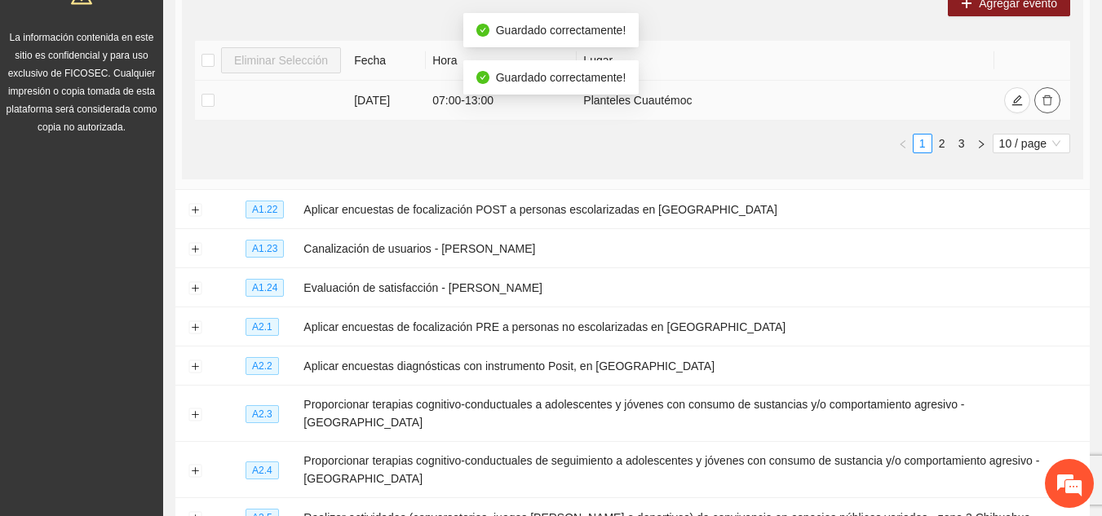
click at [1042, 99] on icon "delete" at bounding box center [1047, 100] width 11 height 11
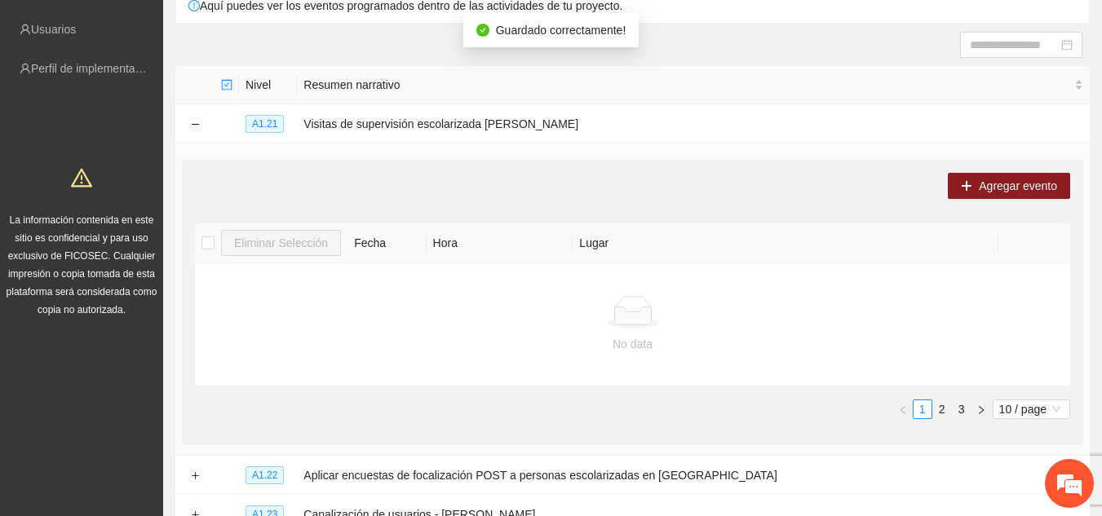
scroll to position [146, 0]
click at [195, 130] on button "Collapse row" at bounding box center [194, 125] width 13 height 13
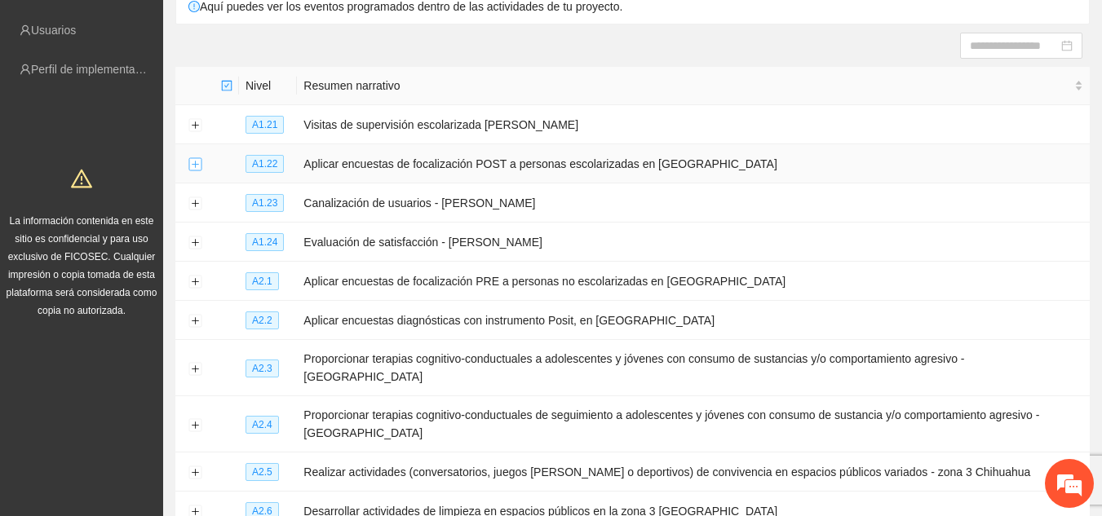
click at [197, 165] on button "Expand row" at bounding box center [194, 164] width 13 height 13
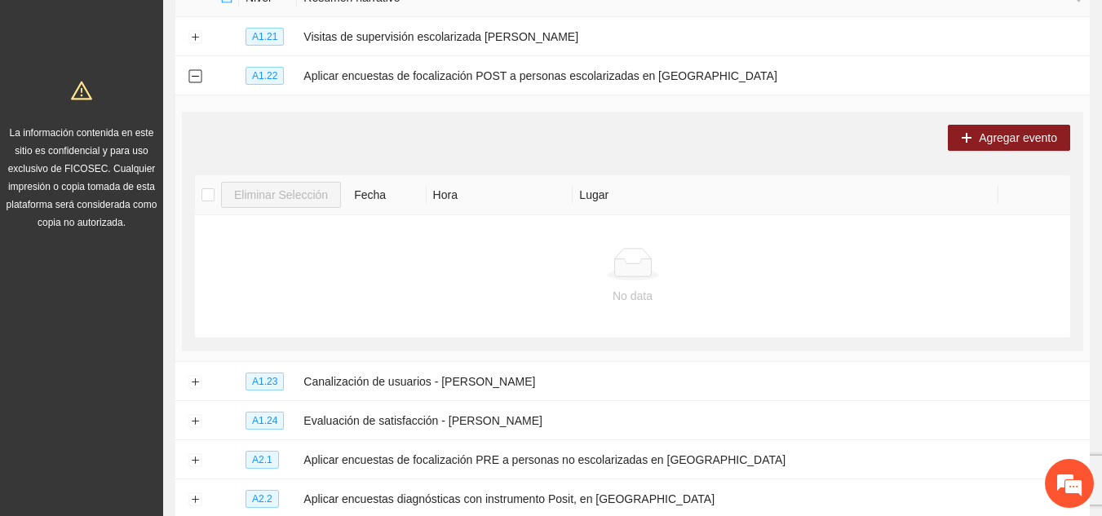
scroll to position [448, 0]
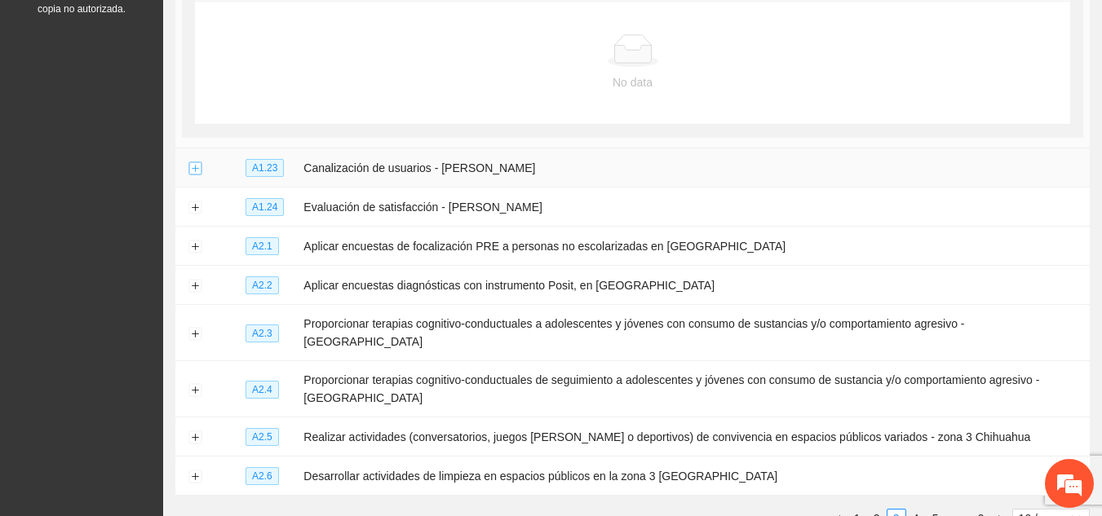
click at [192, 168] on button "Expand row" at bounding box center [194, 168] width 13 height 13
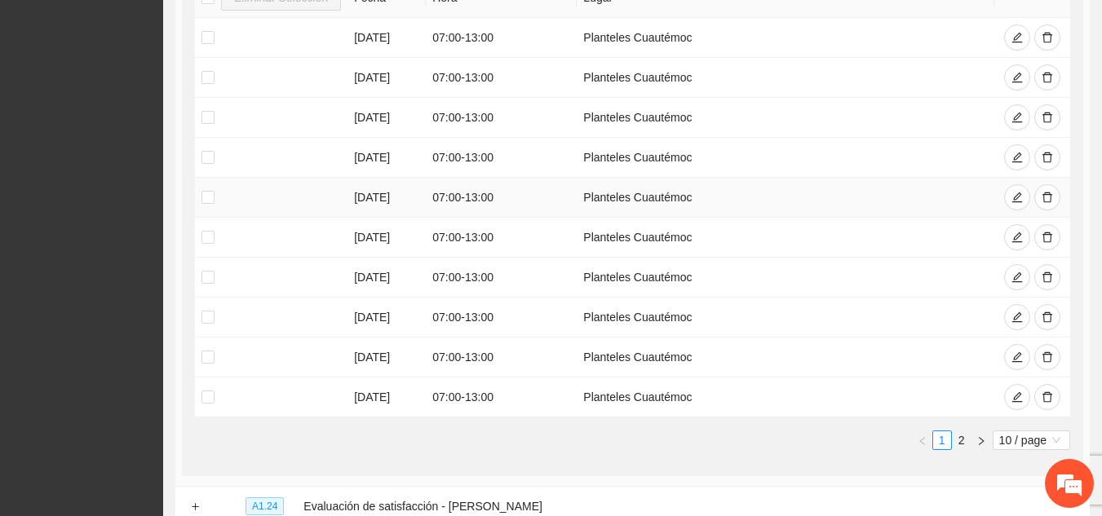
scroll to position [738, 0]
click at [1048, 38] on icon "delete" at bounding box center [1048, 37] width 10 height 11
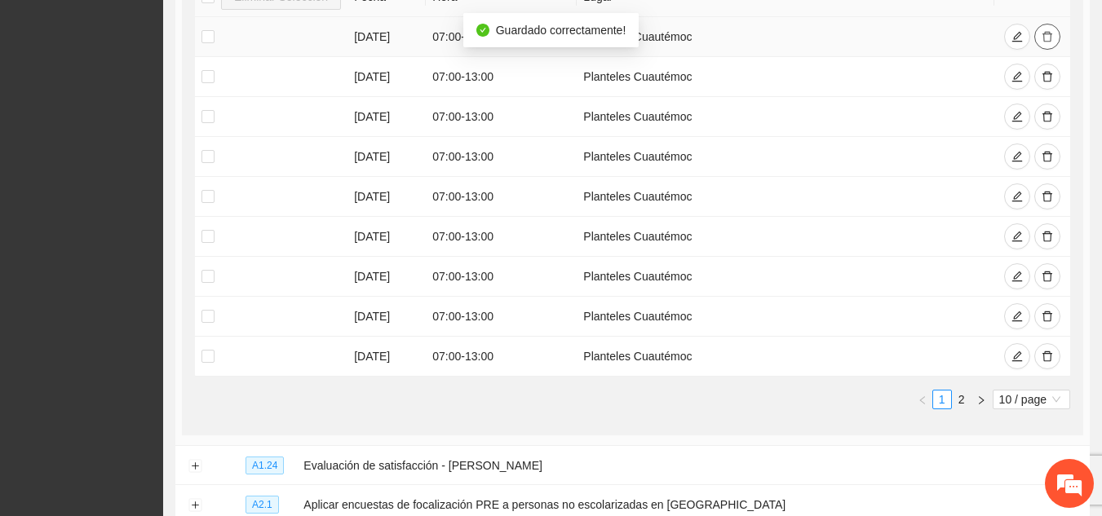
click at [1048, 38] on icon "delete" at bounding box center [1048, 37] width 10 height 11
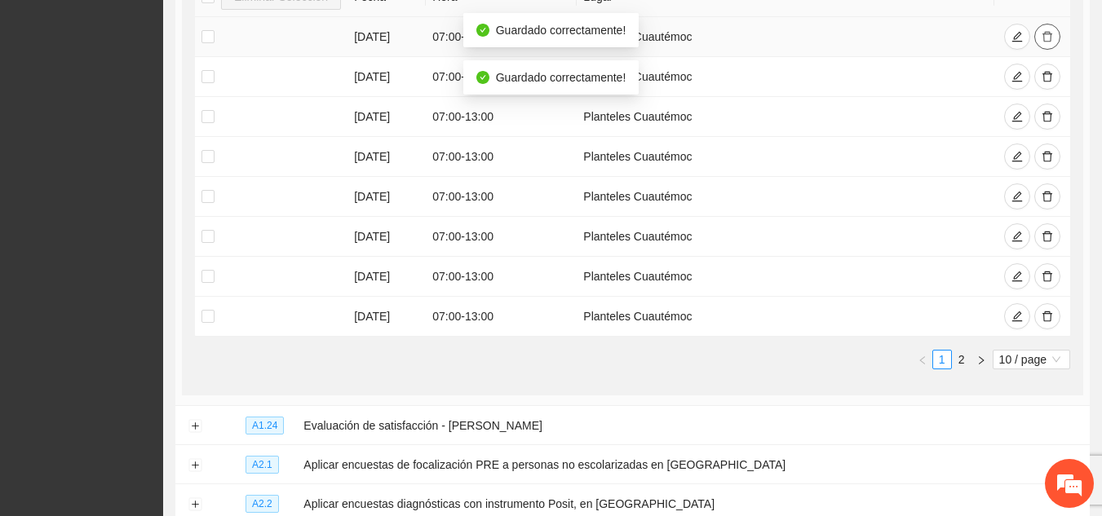
click at [1048, 38] on icon "delete" at bounding box center [1048, 37] width 10 height 11
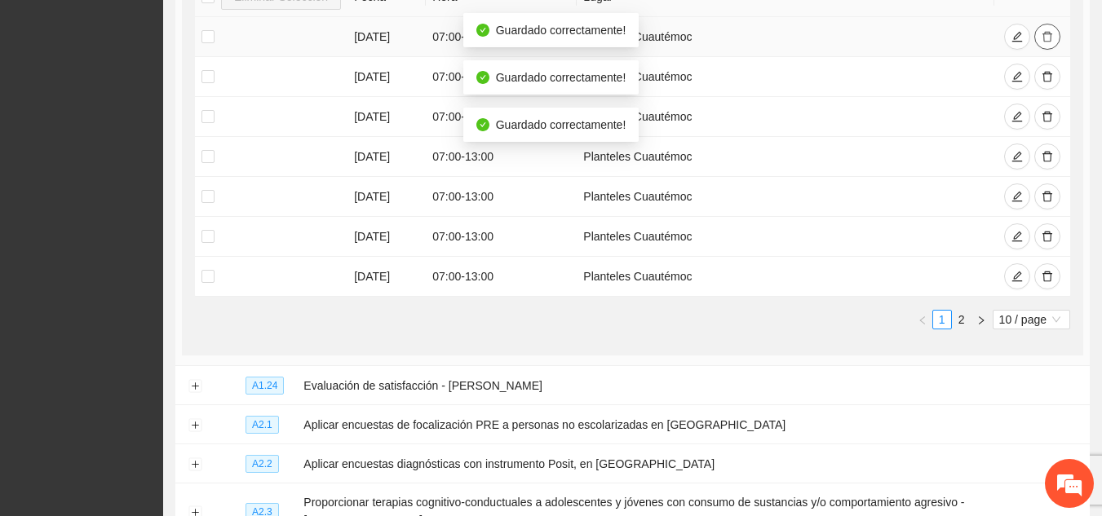
click at [1048, 38] on icon "delete" at bounding box center [1048, 37] width 10 height 11
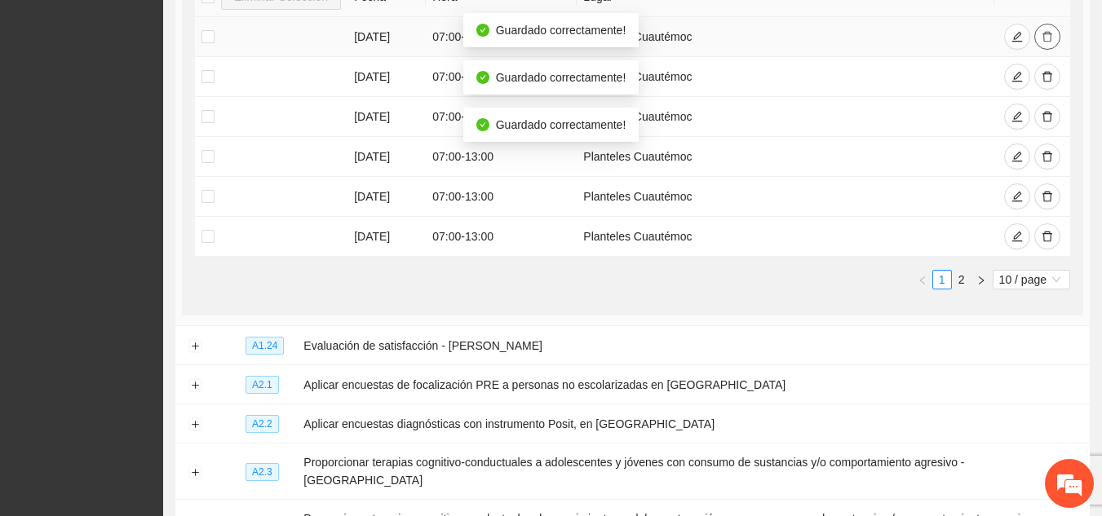
click at [1048, 38] on icon "delete" at bounding box center [1048, 37] width 10 height 11
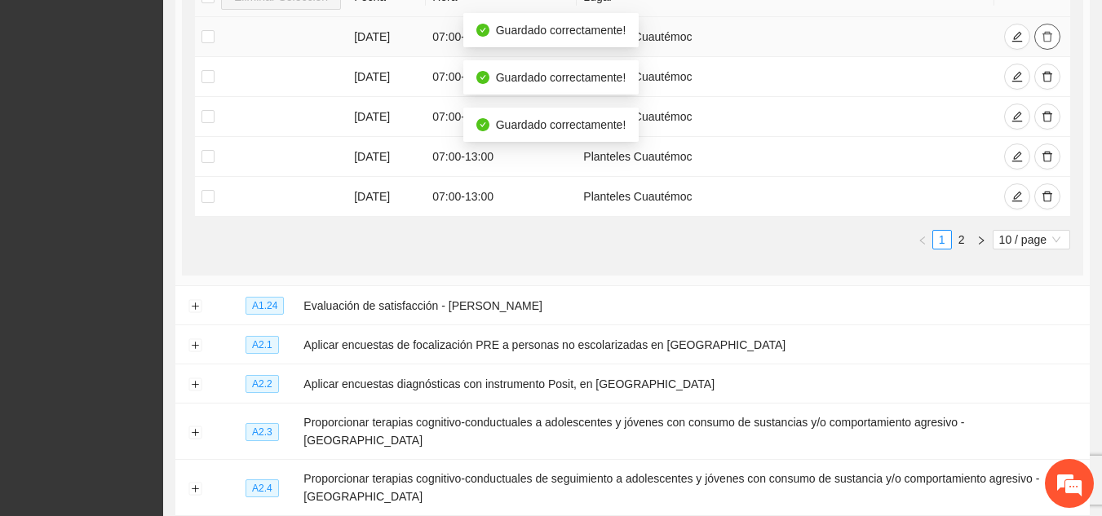
click at [1048, 38] on icon "delete" at bounding box center [1048, 37] width 10 height 11
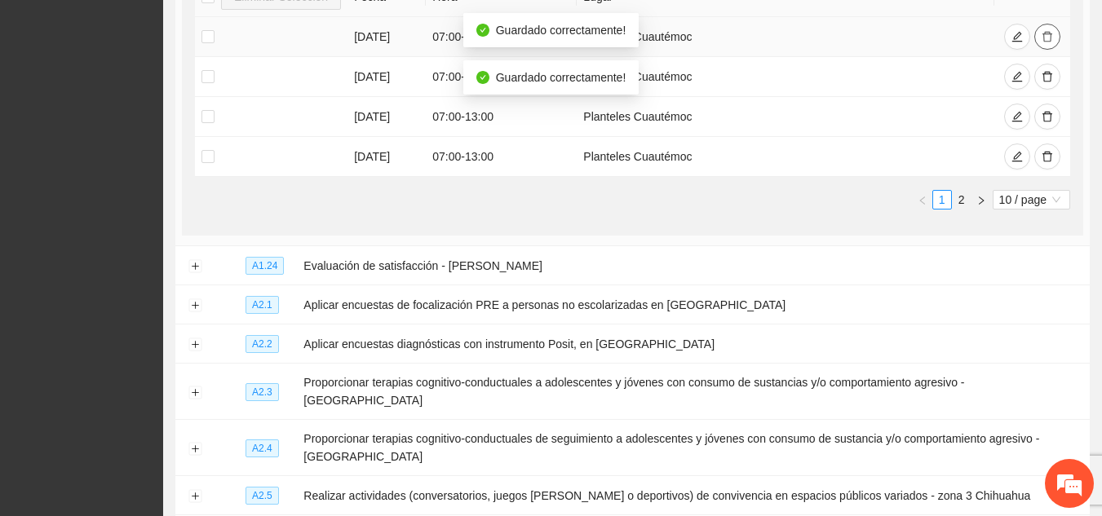
click at [1048, 38] on icon "delete" at bounding box center [1048, 37] width 10 height 11
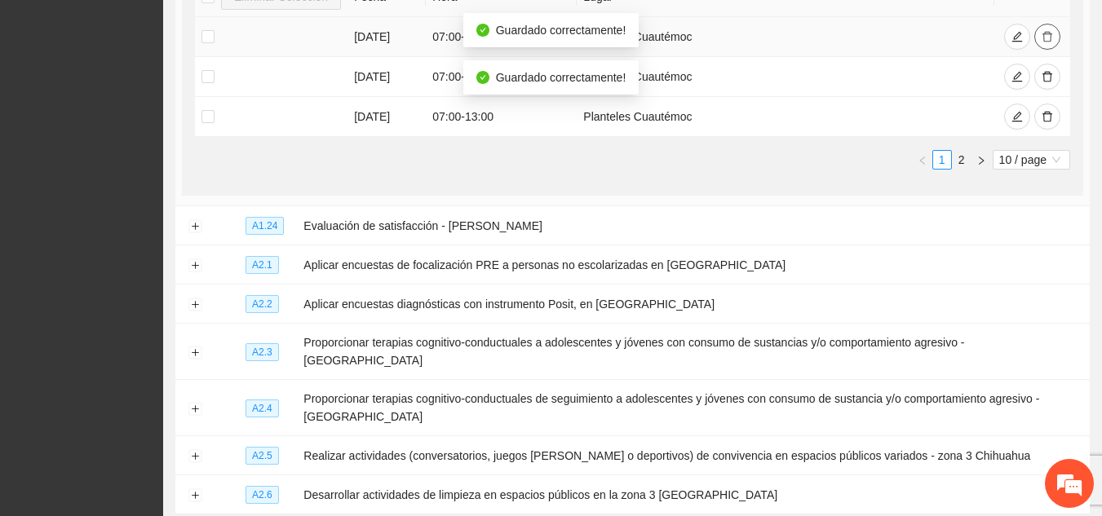
click at [1048, 38] on icon "delete" at bounding box center [1048, 37] width 10 height 11
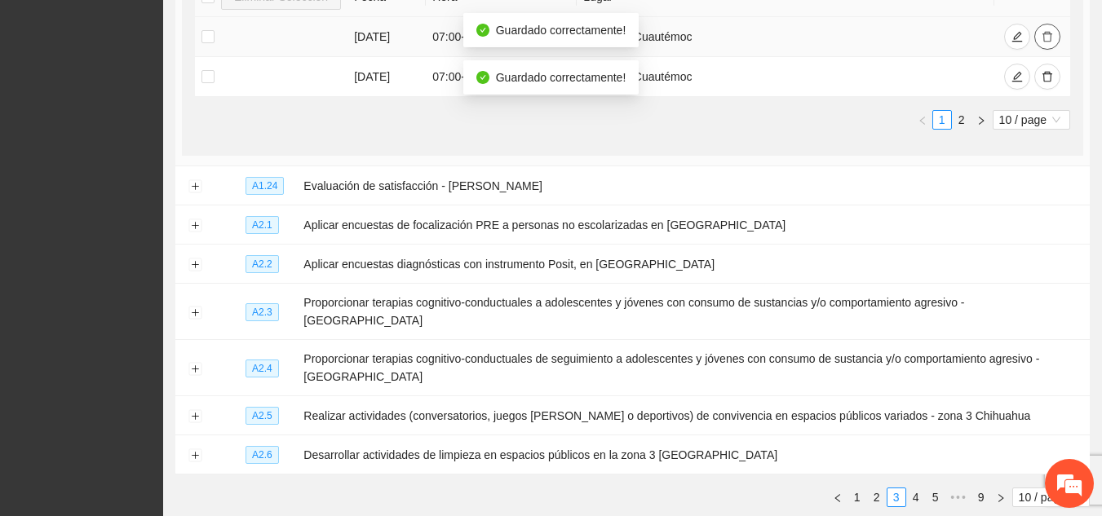
click at [1048, 38] on icon "delete" at bounding box center [1048, 37] width 10 height 11
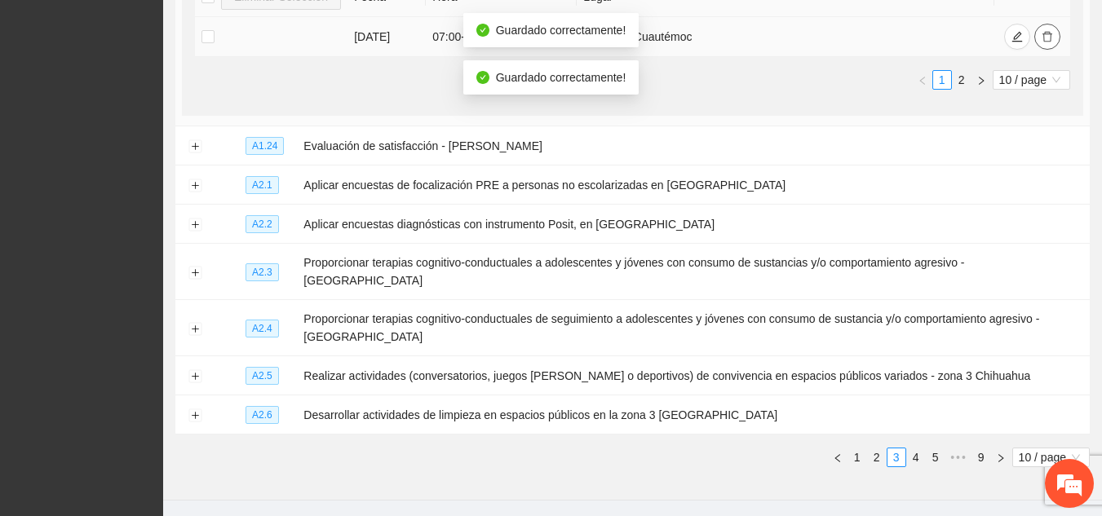
click at [1048, 38] on icon "delete" at bounding box center [1048, 37] width 10 height 11
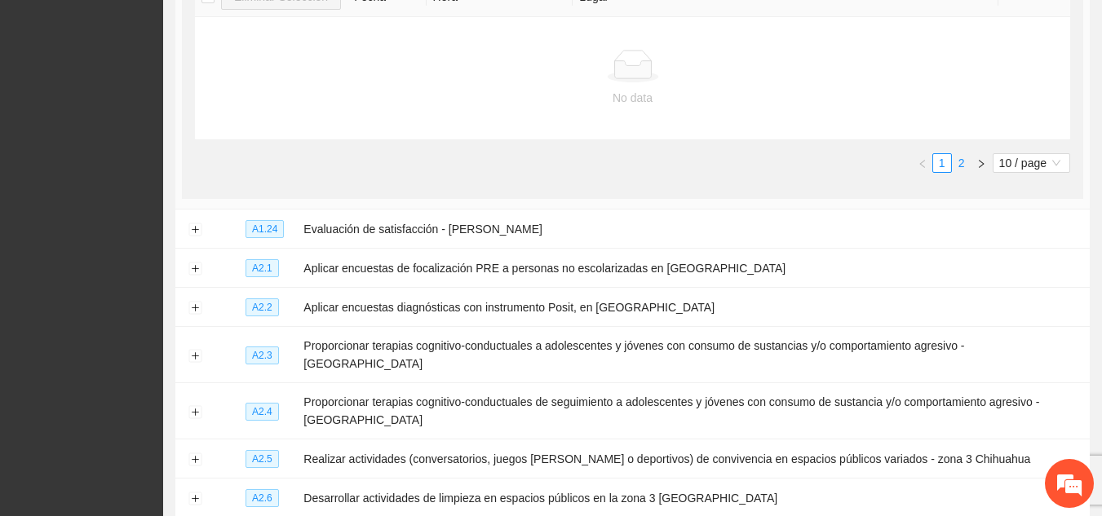
click at [962, 162] on link "2" at bounding box center [962, 163] width 18 height 18
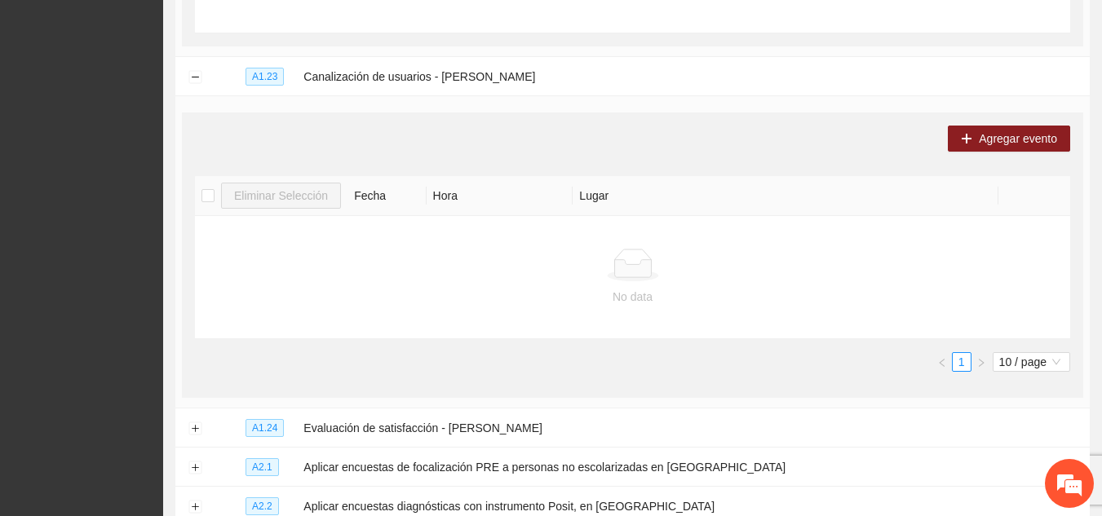
scroll to position [532, 0]
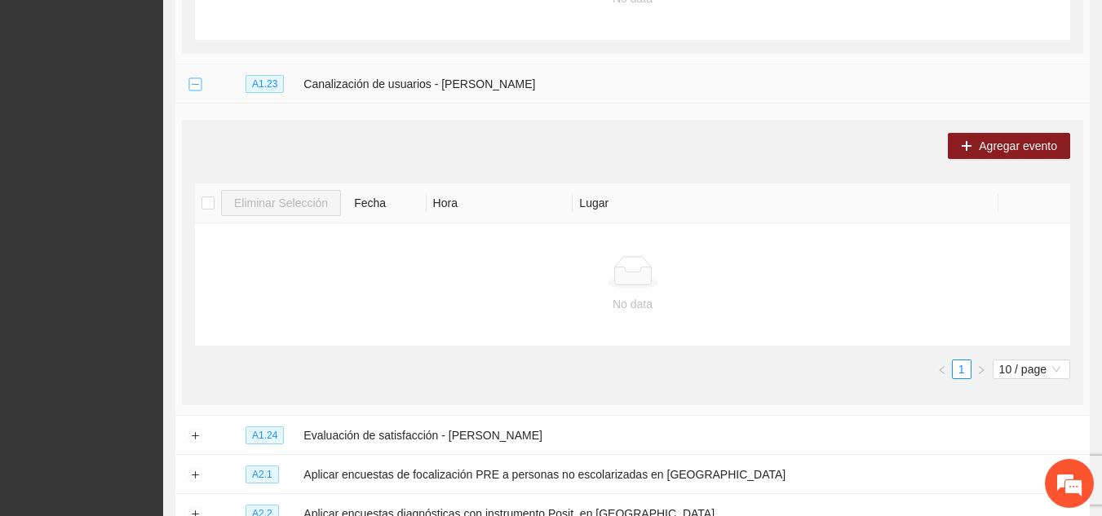
click at [192, 85] on button "Collapse row" at bounding box center [194, 84] width 13 height 13
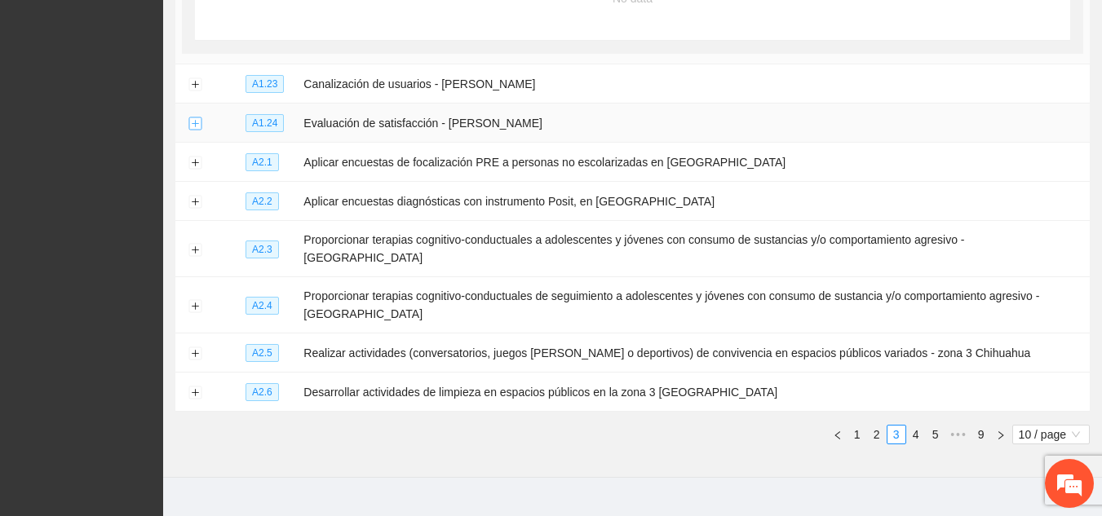
click at [194, 122] on button "Expand row" at bounding box center [194, 123] width 13 height 13
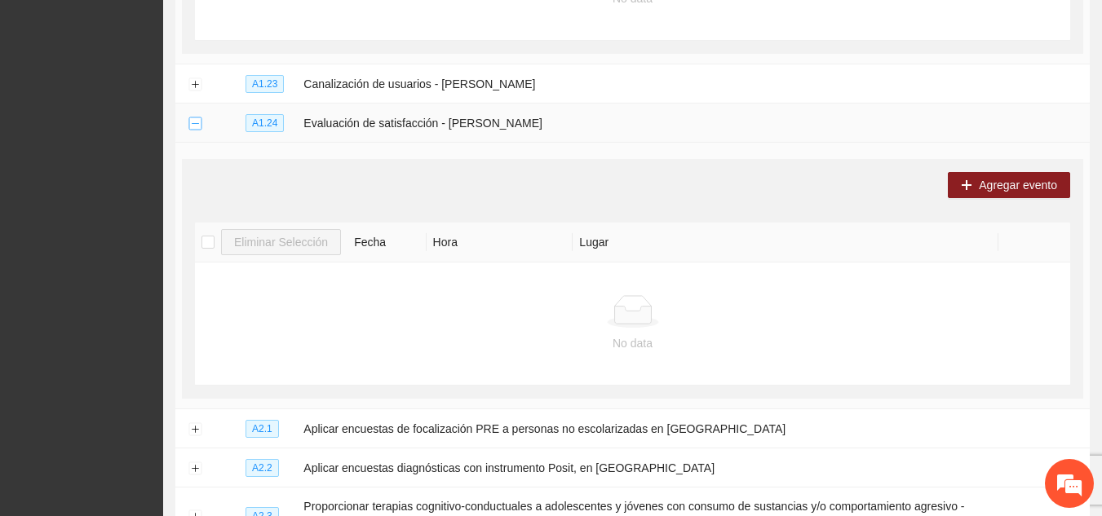
click at [196, 123] on button "Collapse row" at bounding box center [194, 123] width 13 height 13
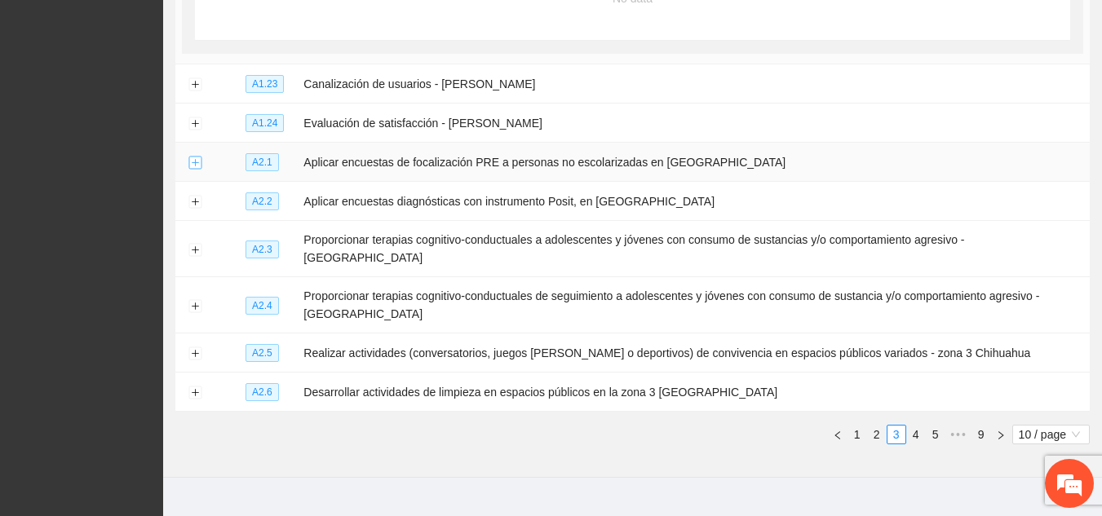
click at [192, 159] on button "Expand row" at bounding box center [194, 163] width 13 height 13
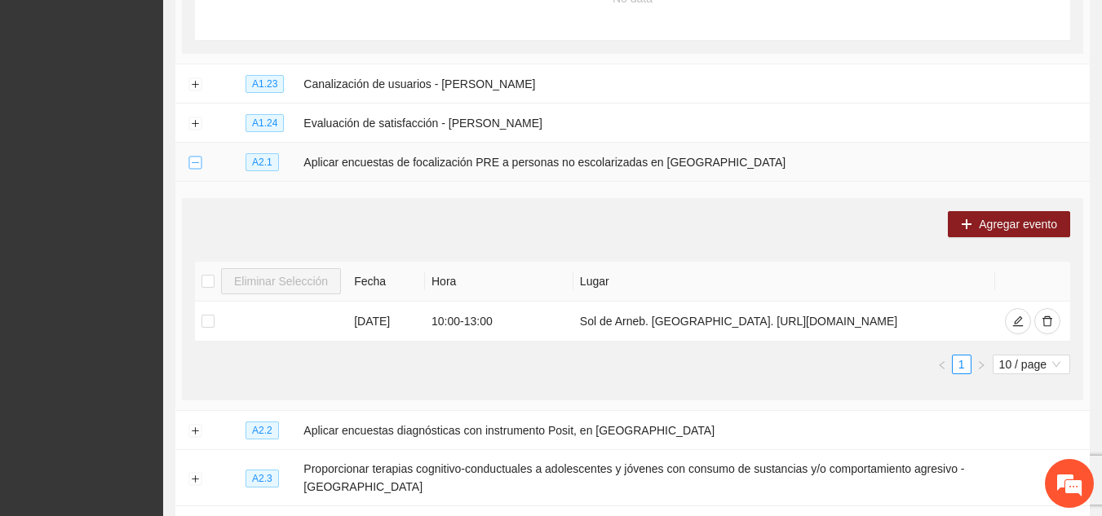
click at [192, 159] on button "Collapse row" at bounding box center [194, 163] width 13 height 13
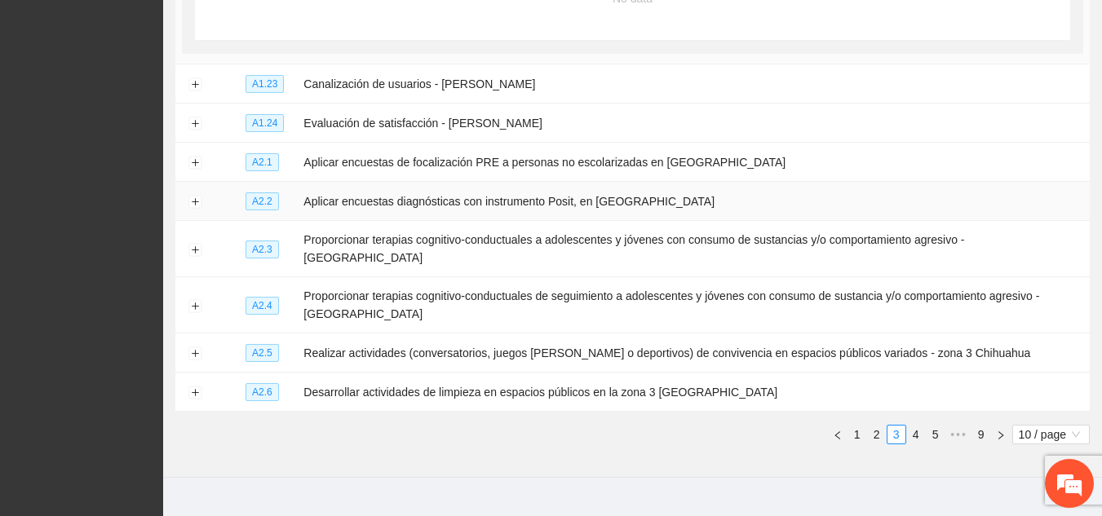
click at [188, 201] on td at bounding box center [194, 201] width 39 height 39
click at [195, 200] on button "Expand row" at bounding box center [194, 202] width 13 height 13
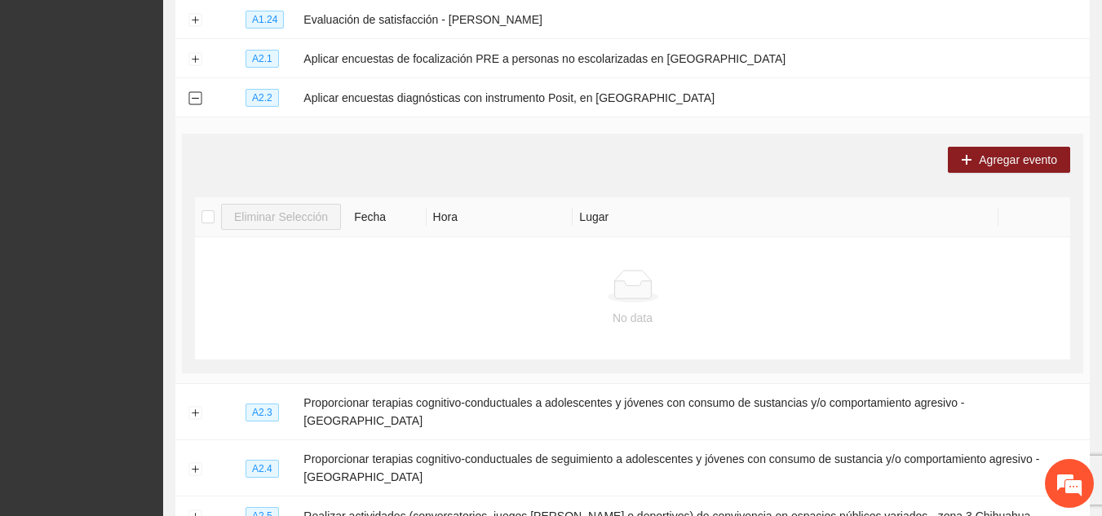
scroll to position [636, 0]
click at [193, 91] on button "Collapse row" at bounding box center [194, 97] width 13 height 13
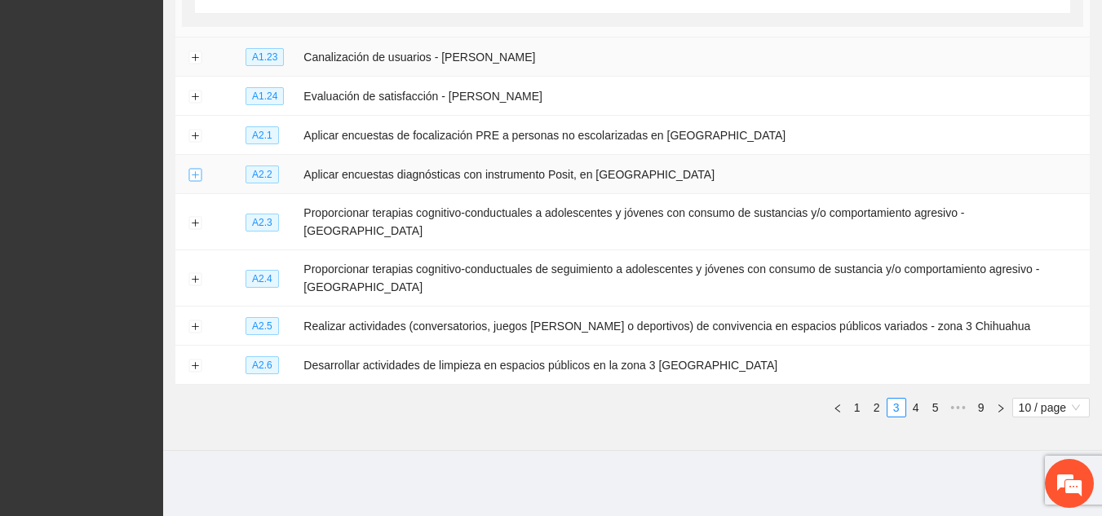
scroll to position [534, 0]
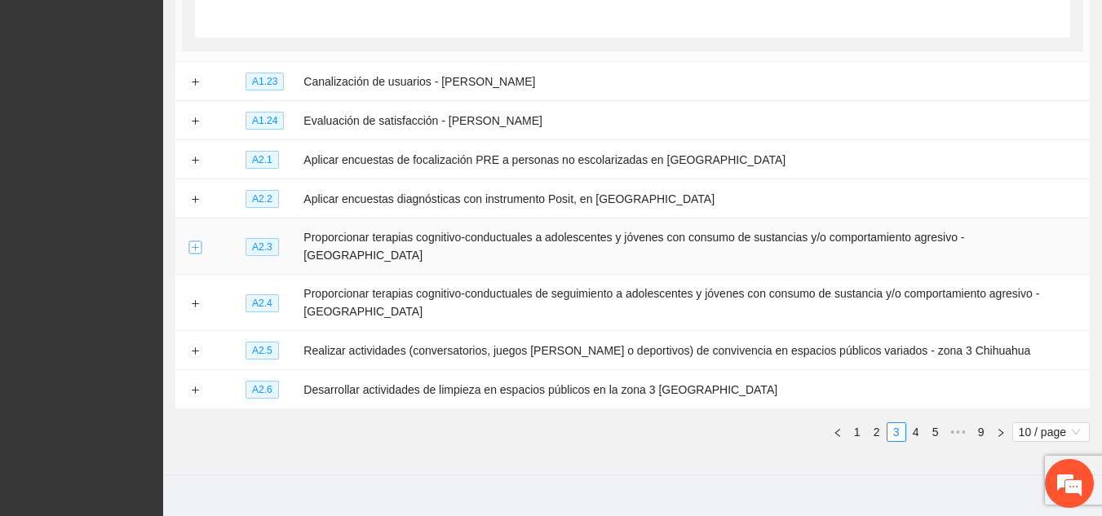
click at [196, 241] on button "Expand row" at bounding box center [194, 247] width 13 height 13
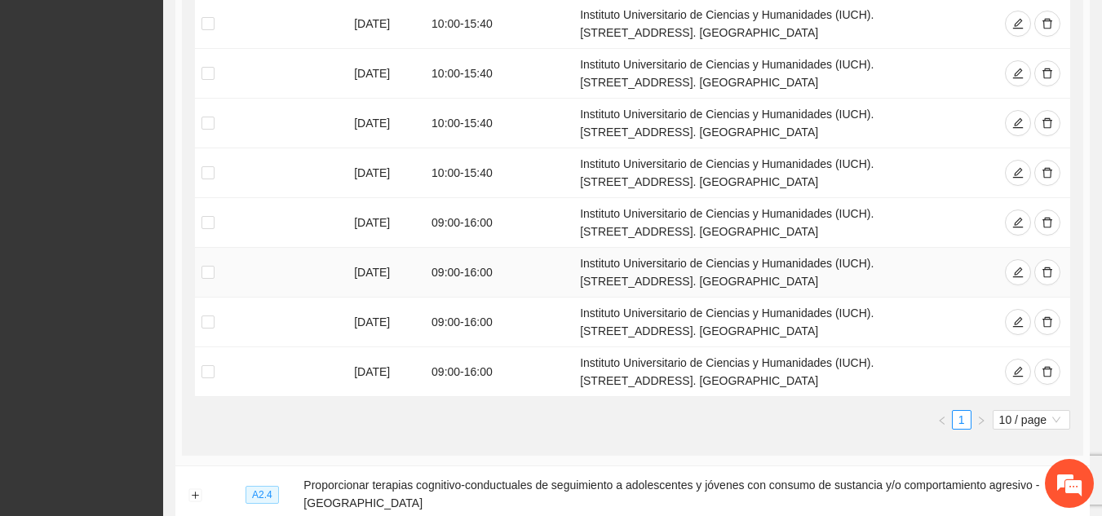
scroll to position [1030, 0]
click at [1048, 216] on icon "delete" at bounding box center [1047, 221] width 11 height 11
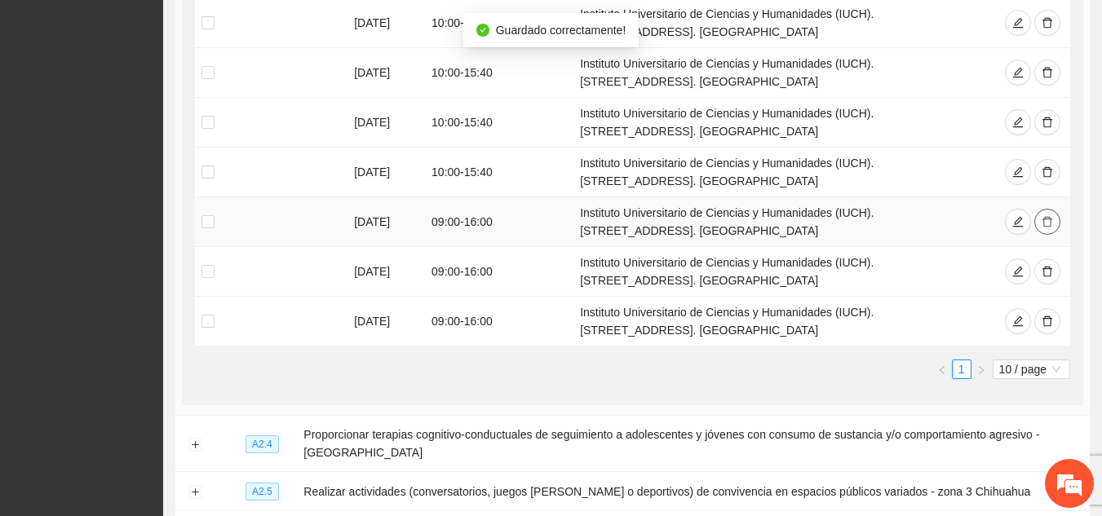
click at [1048, 216] on icon "delete" at bounding box center [1047, 221] width 11 height 11
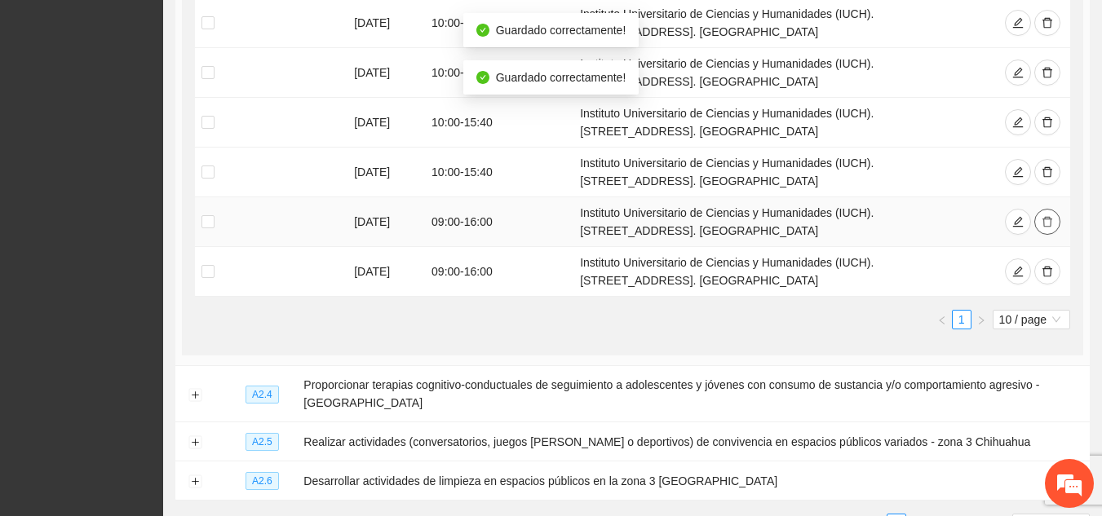
click at [1048, 216] on icon "delete" at bounding box center [1047, 221] width 11 height 11
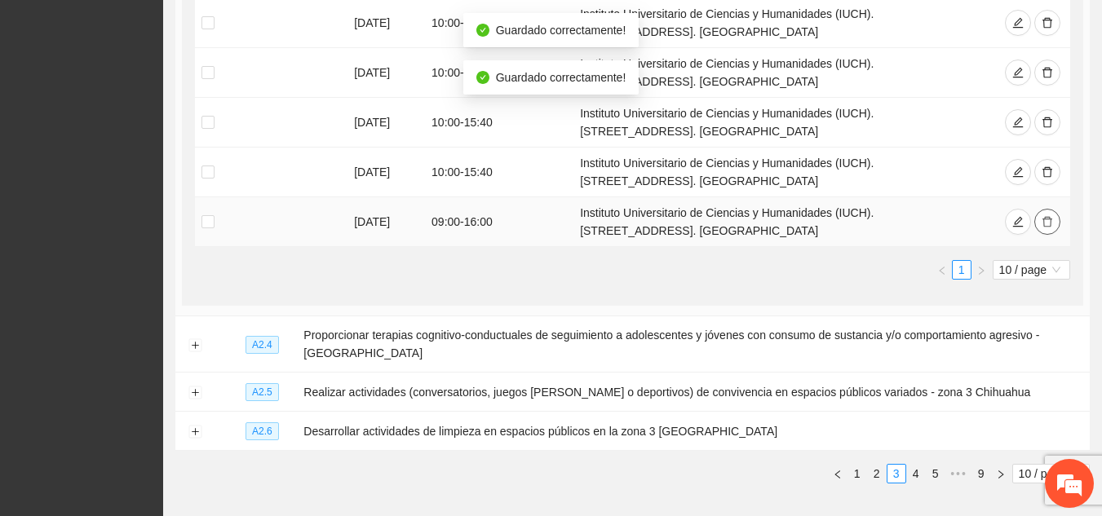
click at [1048, 216] on icon "delete" at bounding box center [1047, 221] width 11 height 11
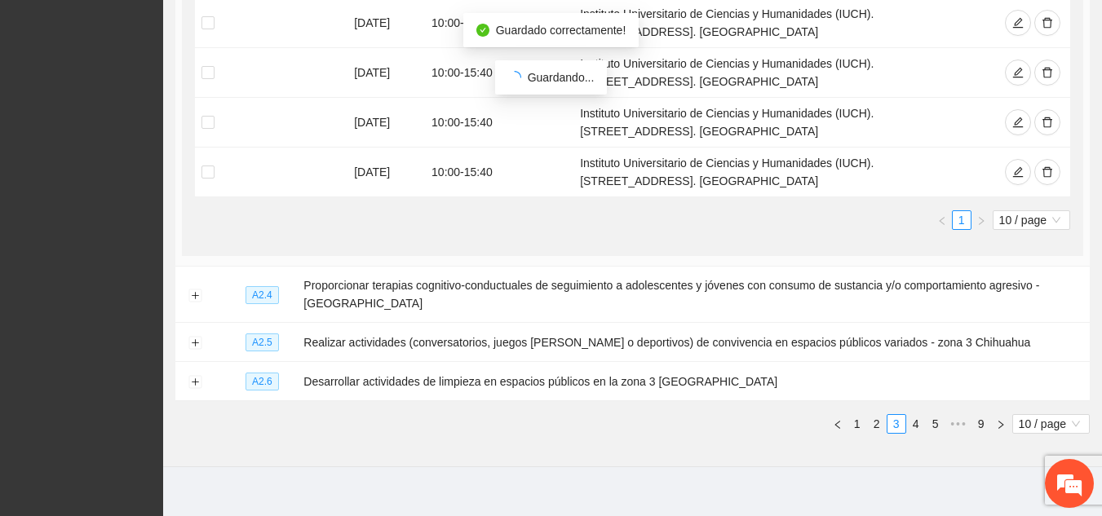
scroll to position [1022, 0]
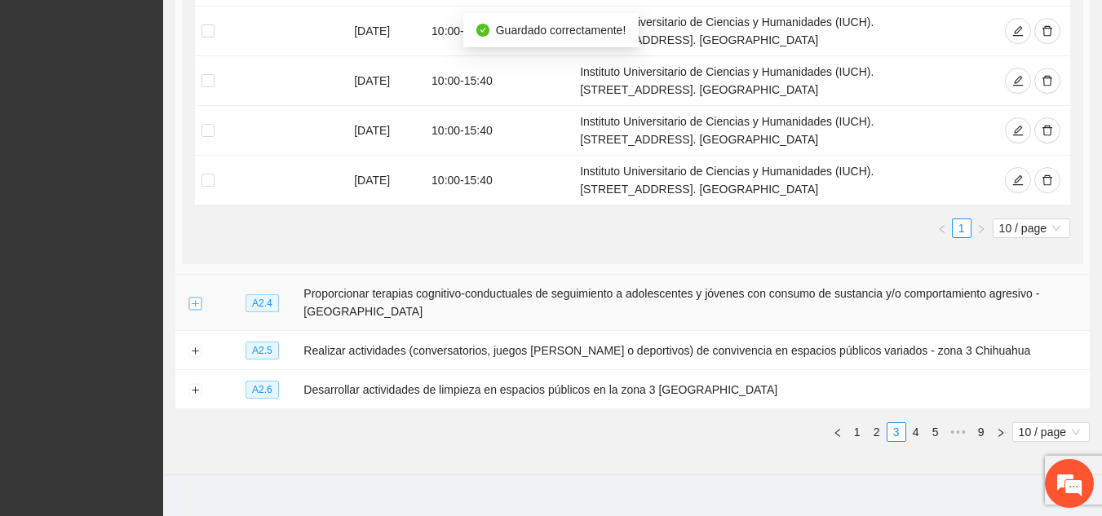
click at [197, 297] on button "Expand row" at bounding box center [194, 303] width 13 height 13
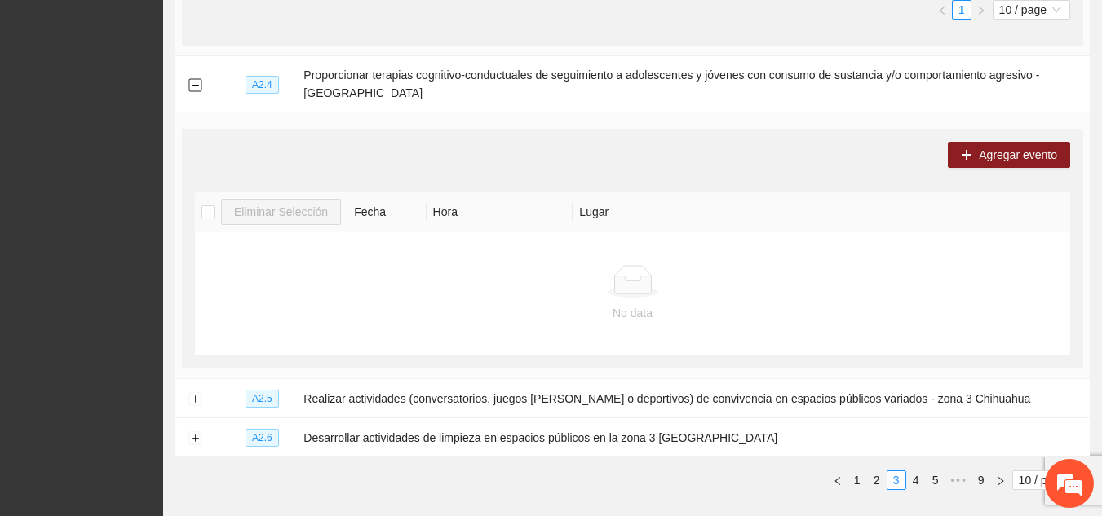
scroll to position [1251, 0]
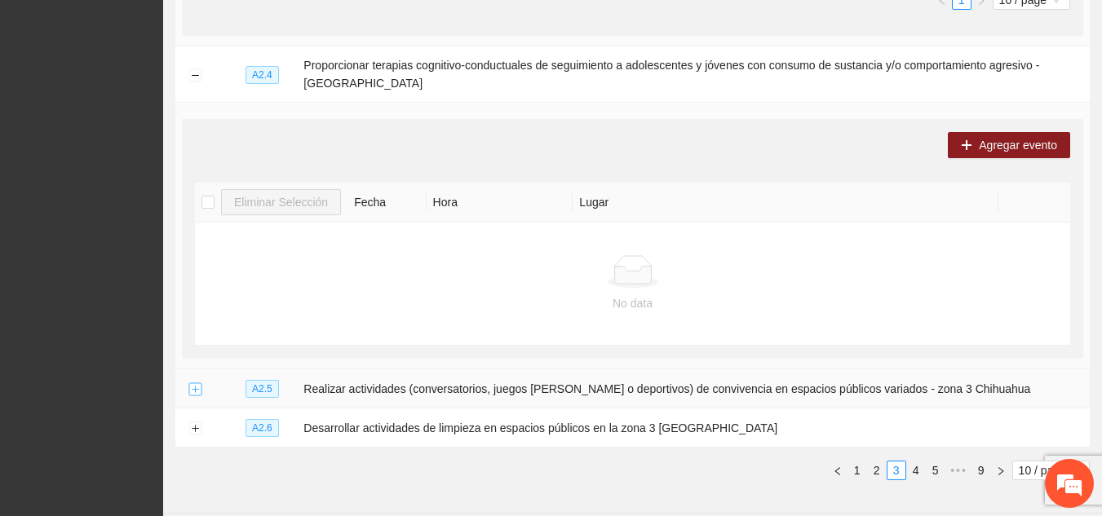
click at [193, 383] on button "Expand row" at bounding box center [194, 389] width 13 height 13
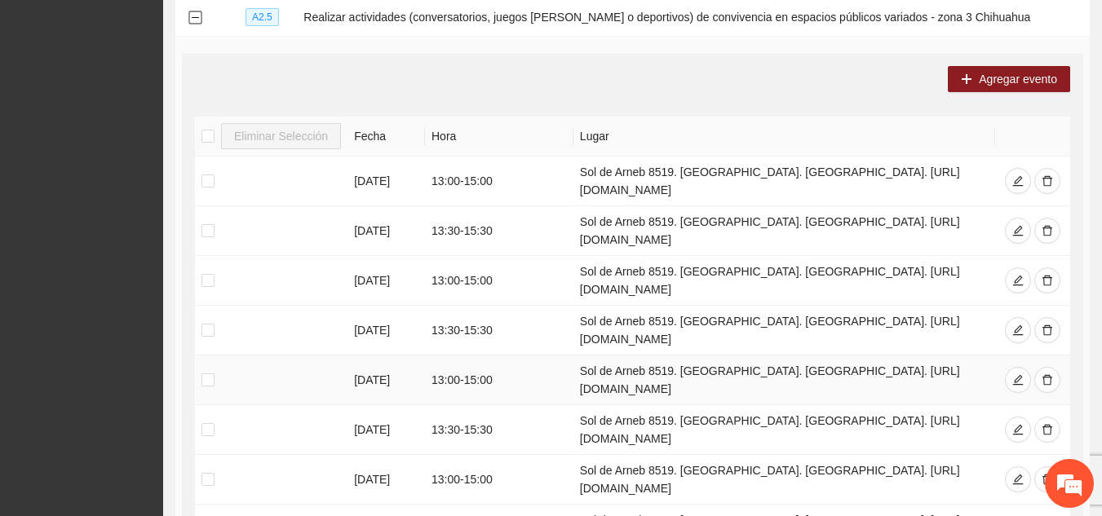
scroll to position [1791, 0]
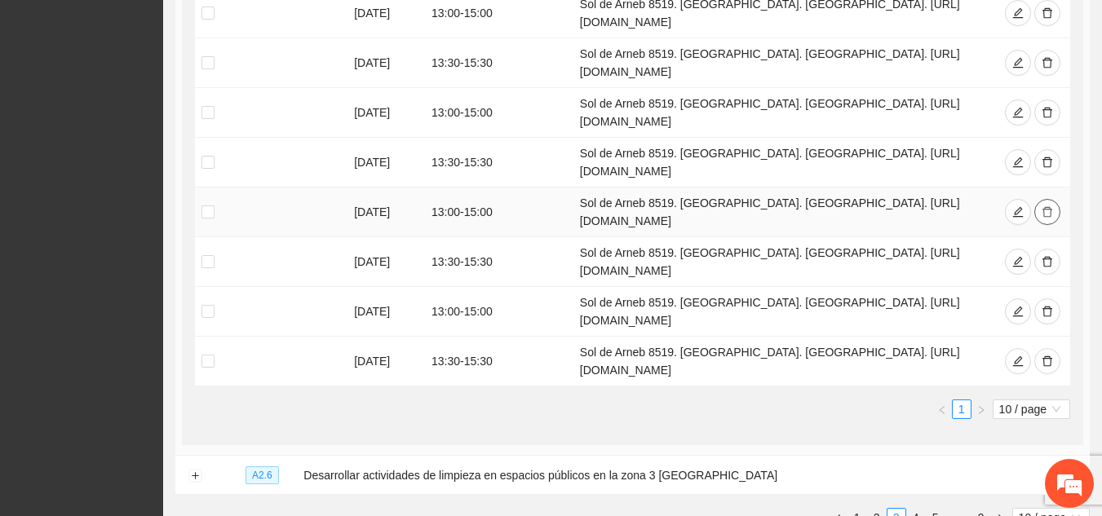
click at [1043, 206] on icon "delete" at bounding box center [1047, 211] width 11 height 11
click at [1047, 256] on icon "delete" at bounding box center [1047, 261] width 11 height 11
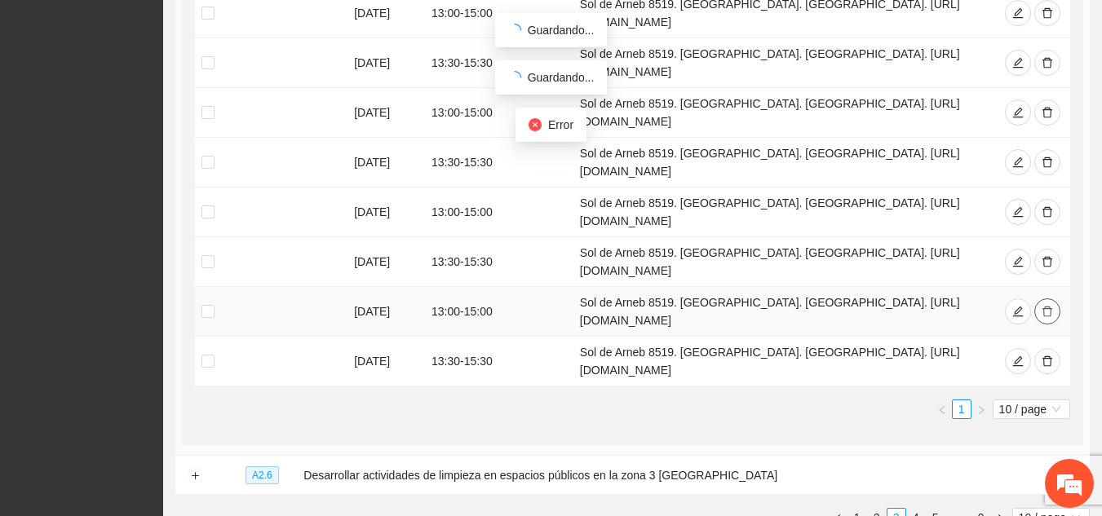
click at [1053, 306] on icon "delete" at bounding box center [1047, 311] width 11 height 11
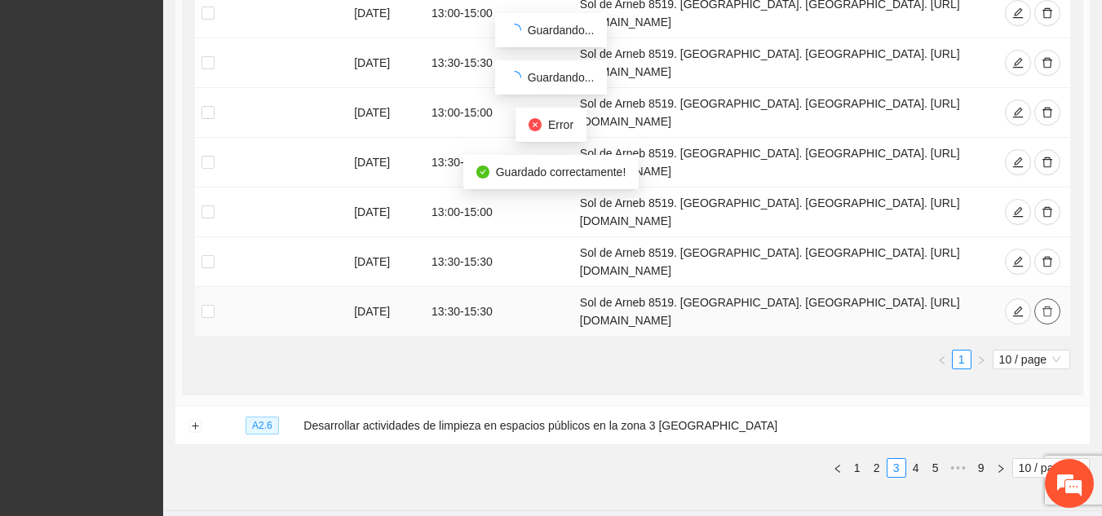
click at [1047, 351] on span "10 / page" at bounding box center [1031, 360] width 64 height 18
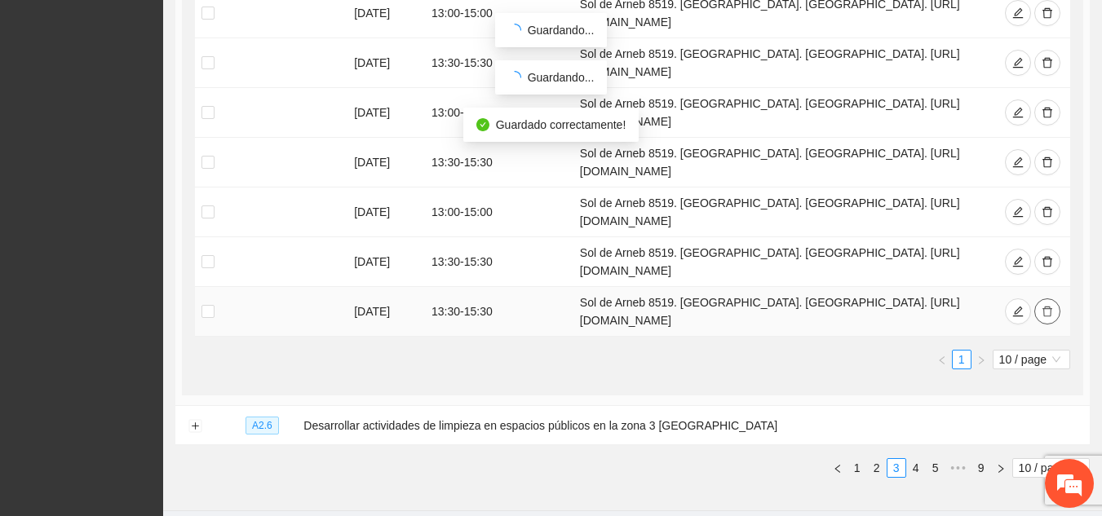
click at [1052, 307] on icon "delete" at bounding box center [1048, 312] width 10 height 11
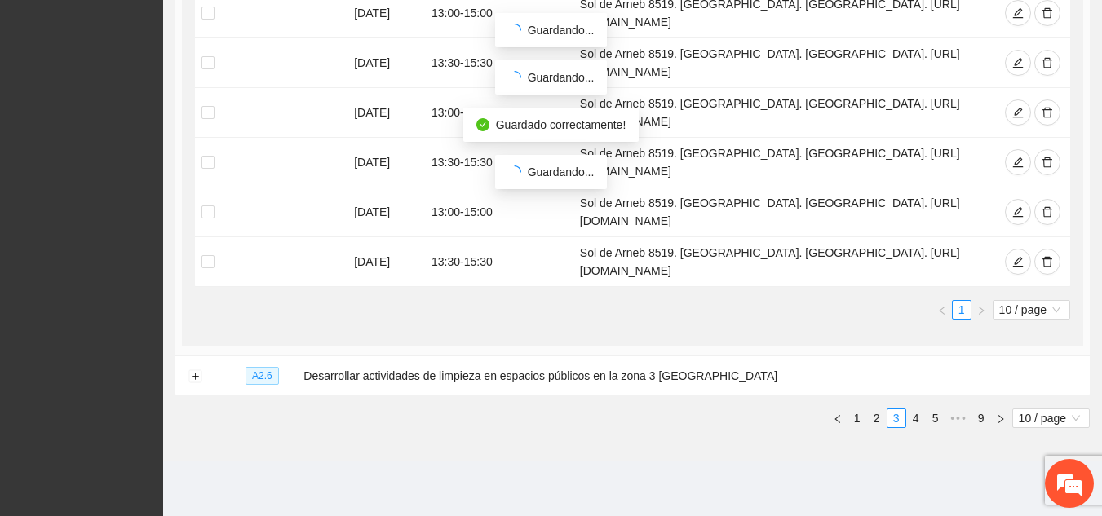
scroll to position [1777, 0]
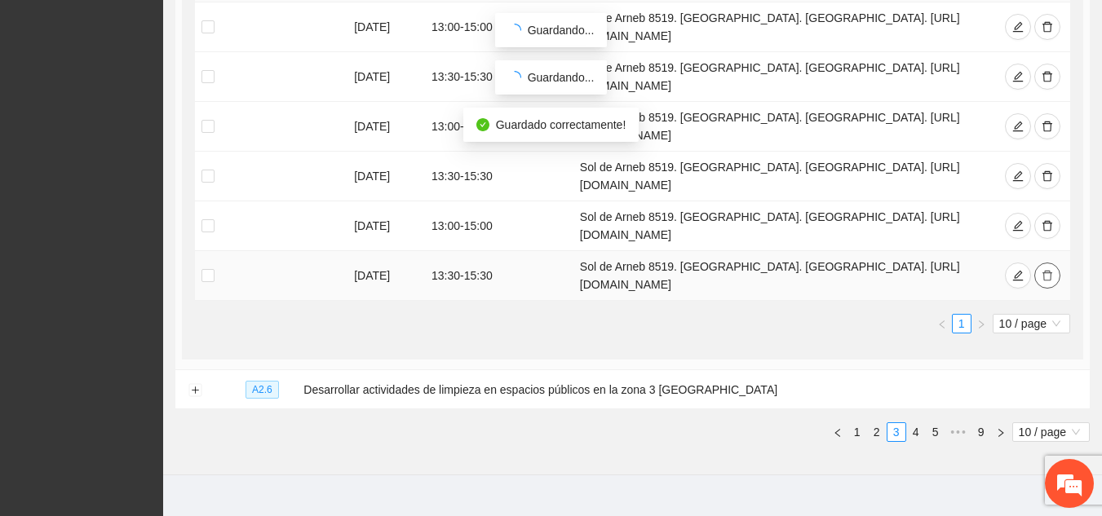
click at [1047, 270] on icon "delete" at bounding box center [1047, 275] width 11 height 11
click at [1050, 221] on icon "delete" at bounding box center [1048, 226] width 10 height 11
click at [1046, 220] on icon "delete" at bounding box center [1047, 225] width 11 height 11
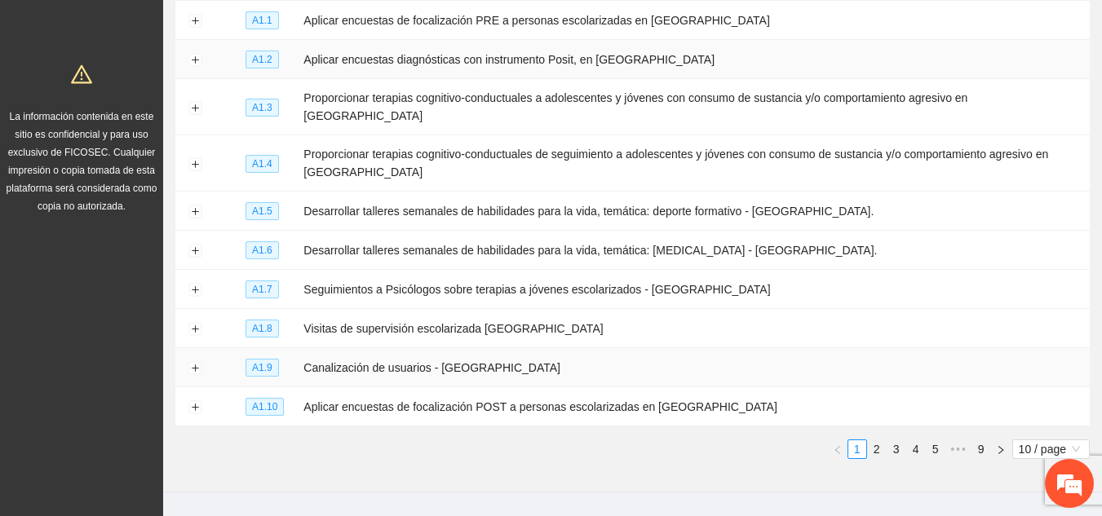
scroll to position [268, 0]
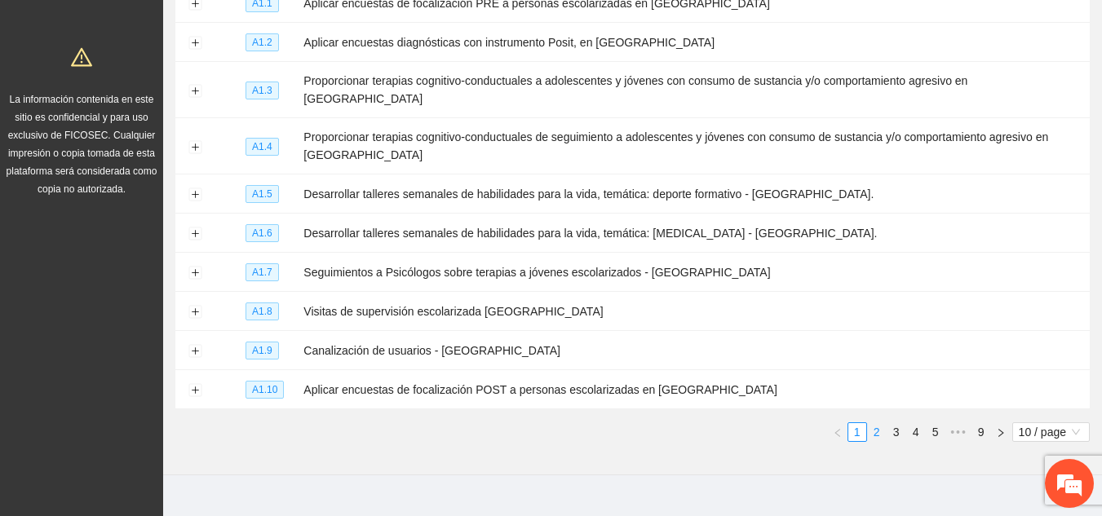
click at [879, 423] on link "2" at bounding box center [877, 432] width 18 height 18
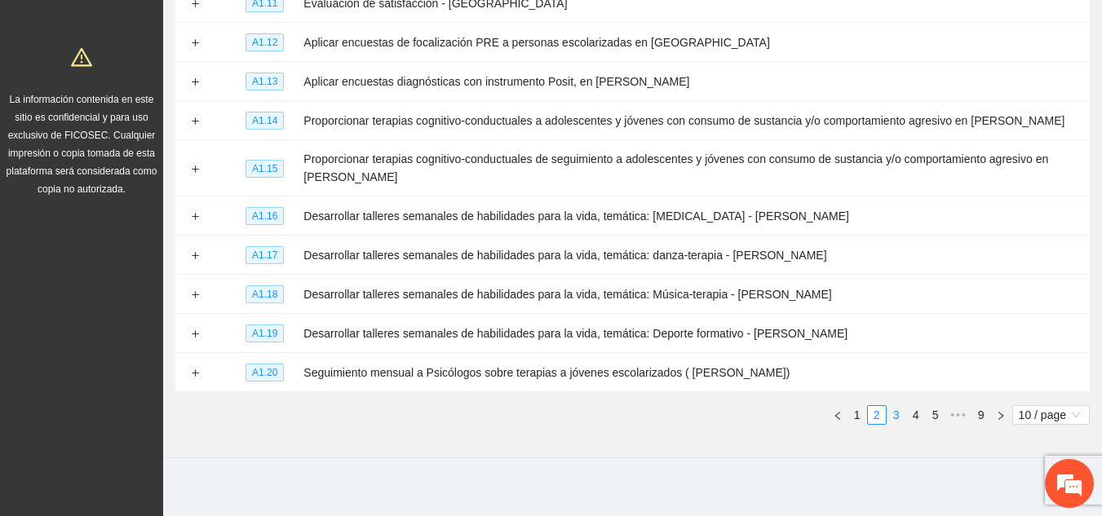
click at [899, 407] on link "3" at bounding box center [897, 415] width 18 height 18
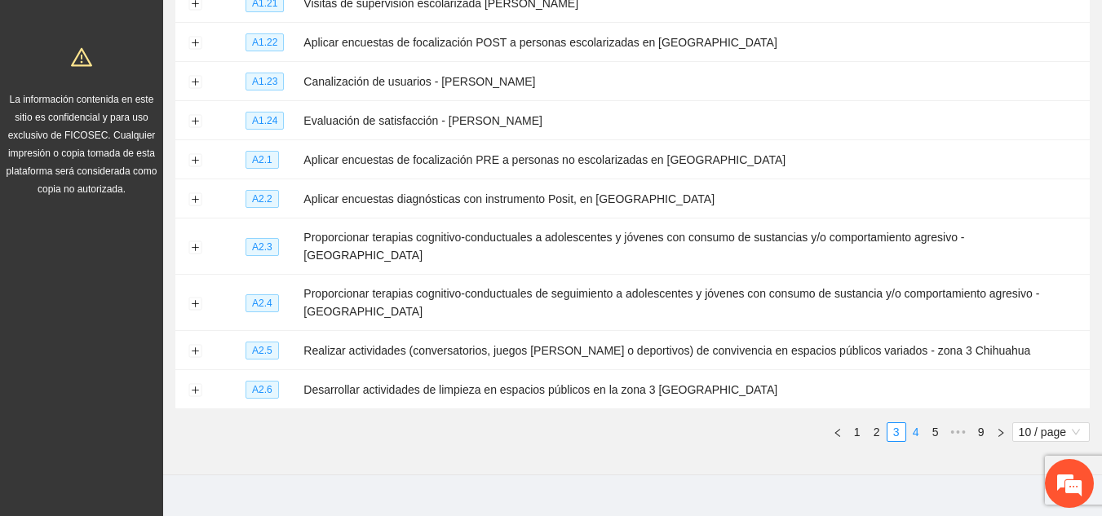
click at [915, 423] on link "4" at bounding box center [916, 432] width 18 height 18
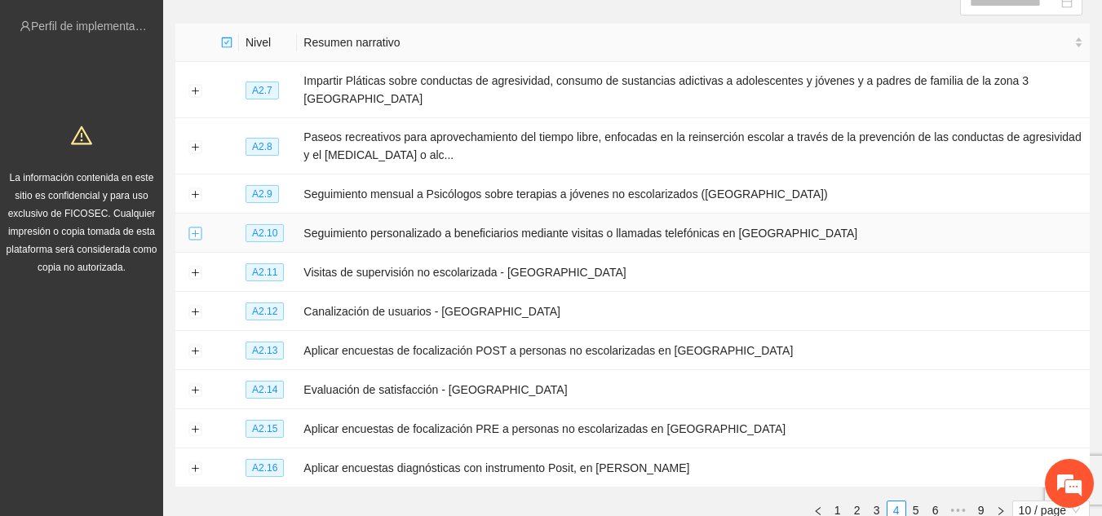
scroll to position [0, 0]
click at [197, 228] on button "Expand row" at bounding box center [194, 234] width 13 height 13
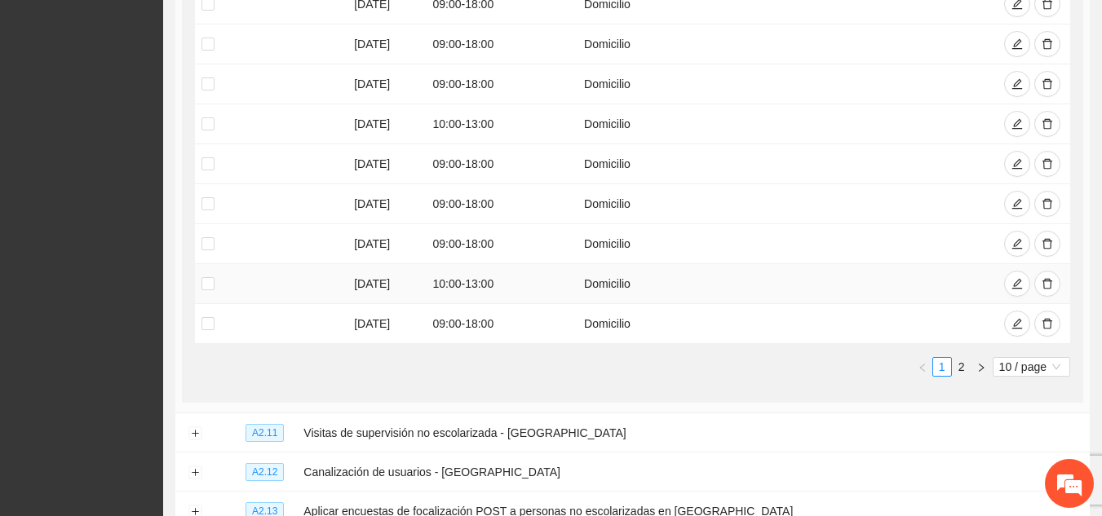
scroll to position [618, 0]
click at [959, 357] on link "2" at bounding box center [962, 366] width 18 height 18
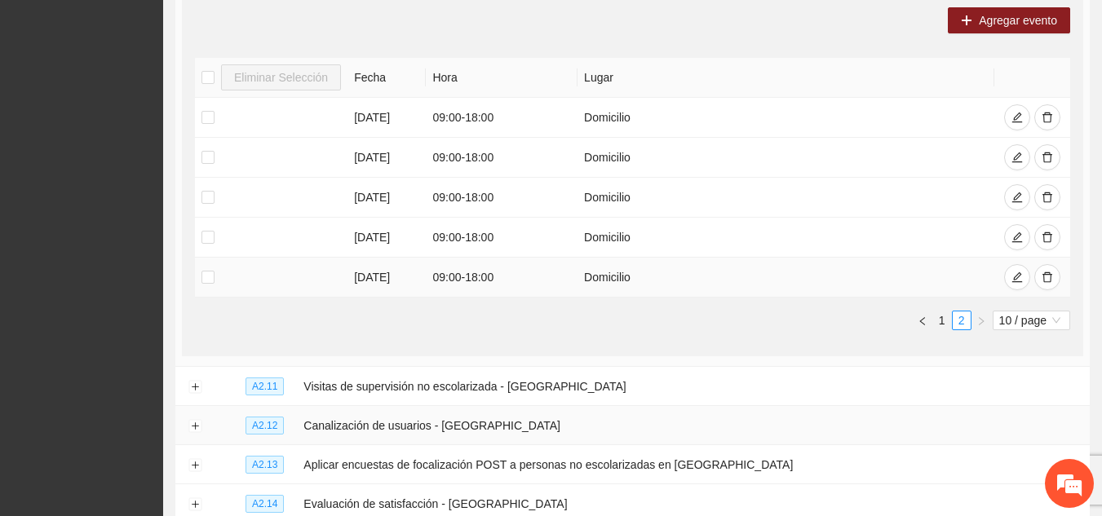
scroll to position [463, 0]
click at [1052, 312] on span "10 / page" at bounding box center [1031, 321] width 64 height 18
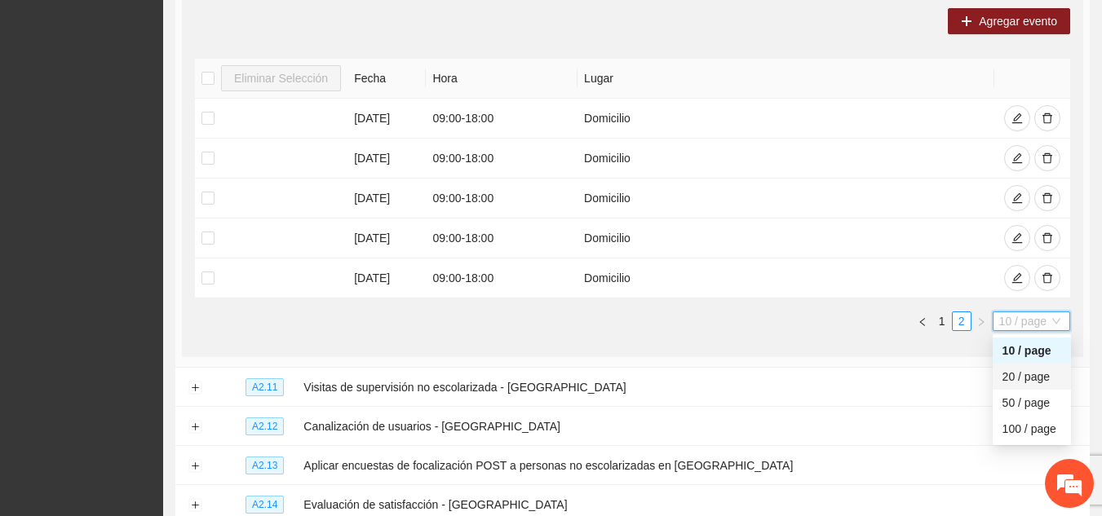
click at [1043, 368] on div "20 / page" at bounding box center [1032, 377] width 59 height 18
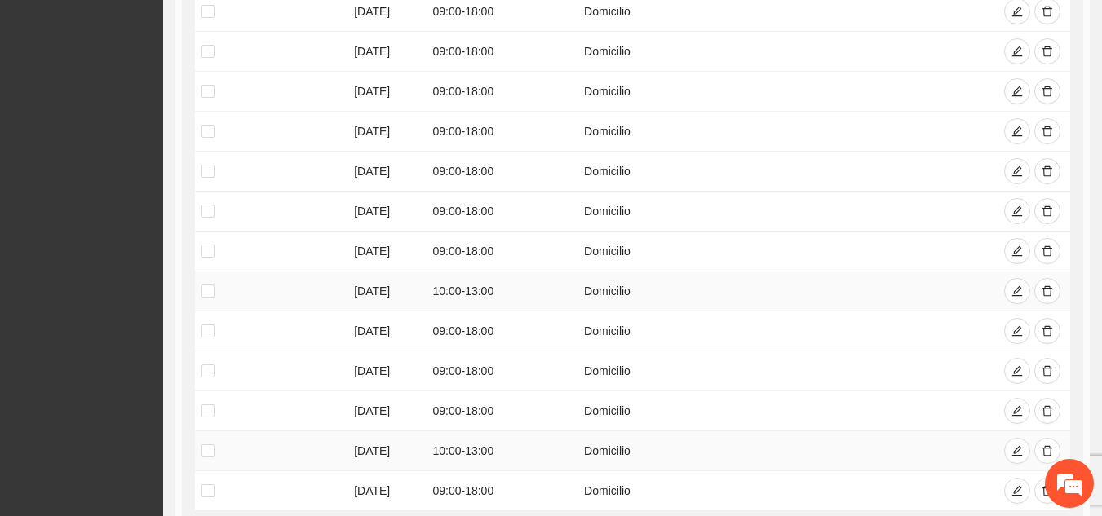
scroll to position [804, 0]
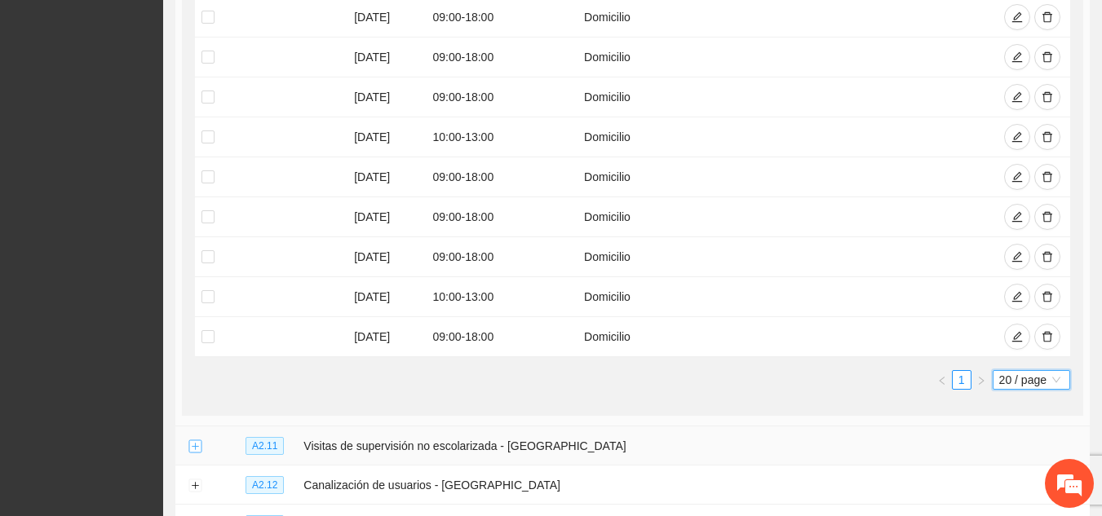
click at [193, 441] on button "Expand row" at bounding box center [194, 447] width 13 height 13
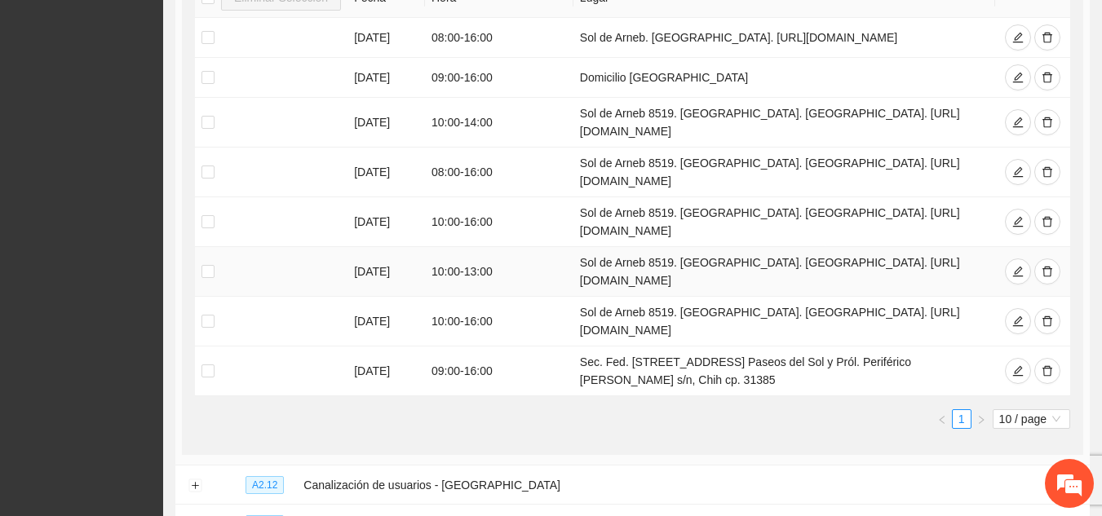
scroll to position [1373, 0]
click at [1048, 215] on icon "delete" at bounding box center [1047, 220] width 11 height 11
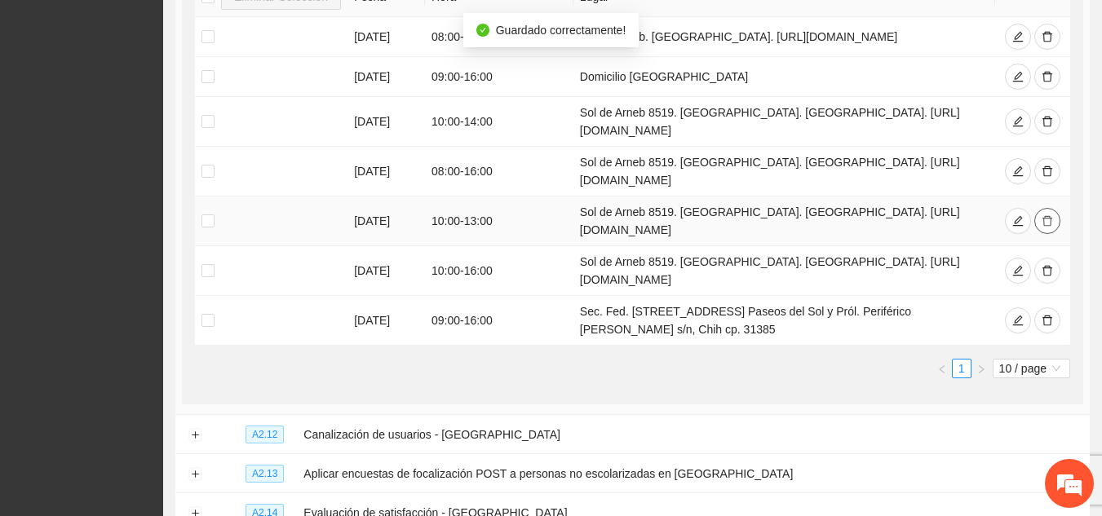
click at [1048, 215] on icon "delete" at bounding box center [1047, 220] width 11 height 11
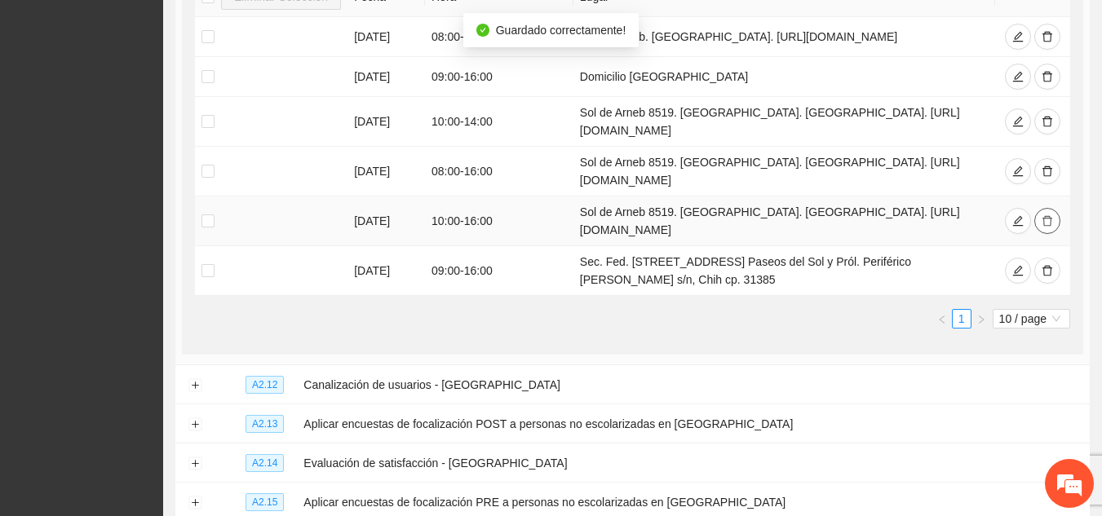
click at [1048, 215] on icon "delete" at bounding box center [1047, 220] width 11 height 11
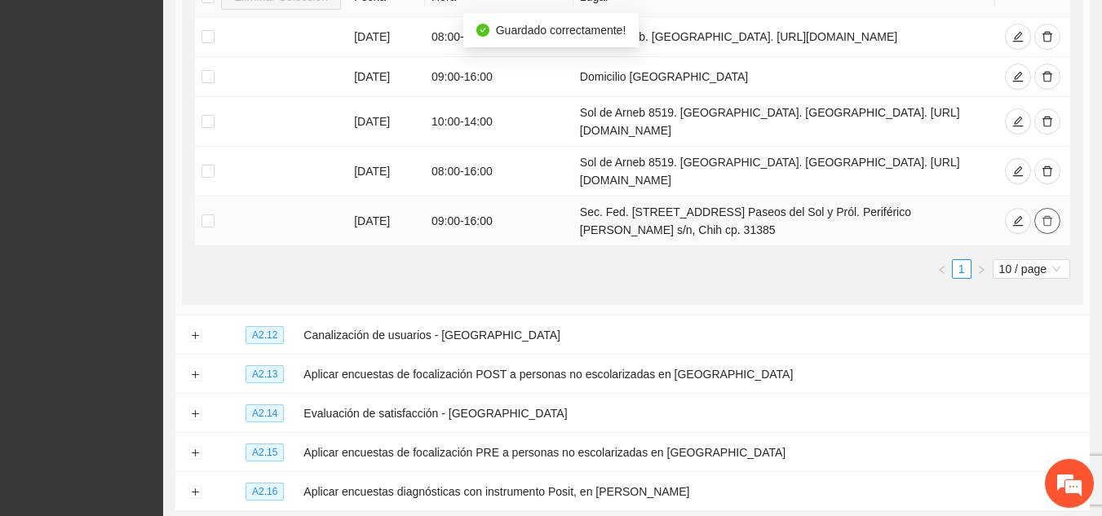
click at [1048, 216] on icon "delete" at bounding box center [1048, 221] width 10 height 11
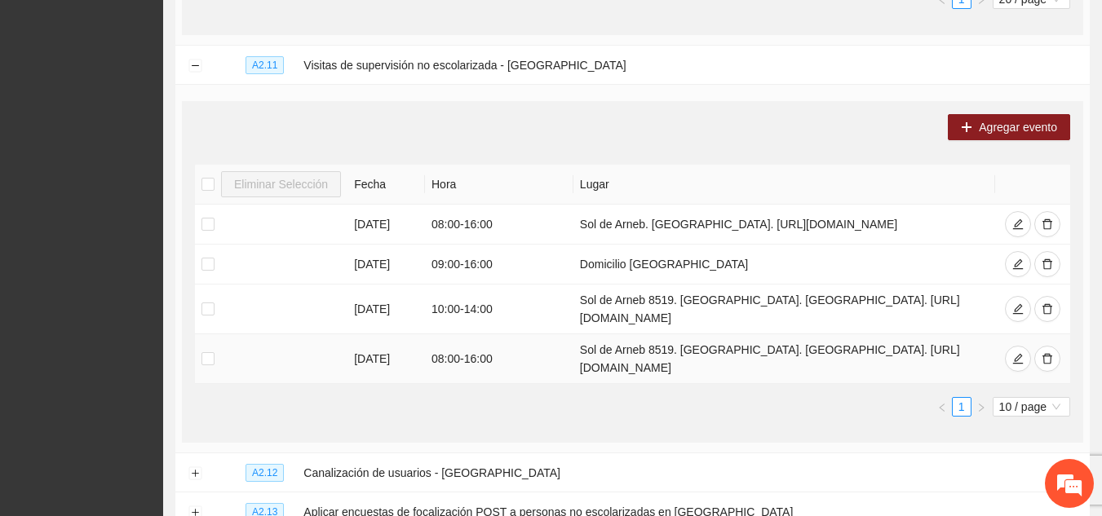
scroll to position [1184, 0]
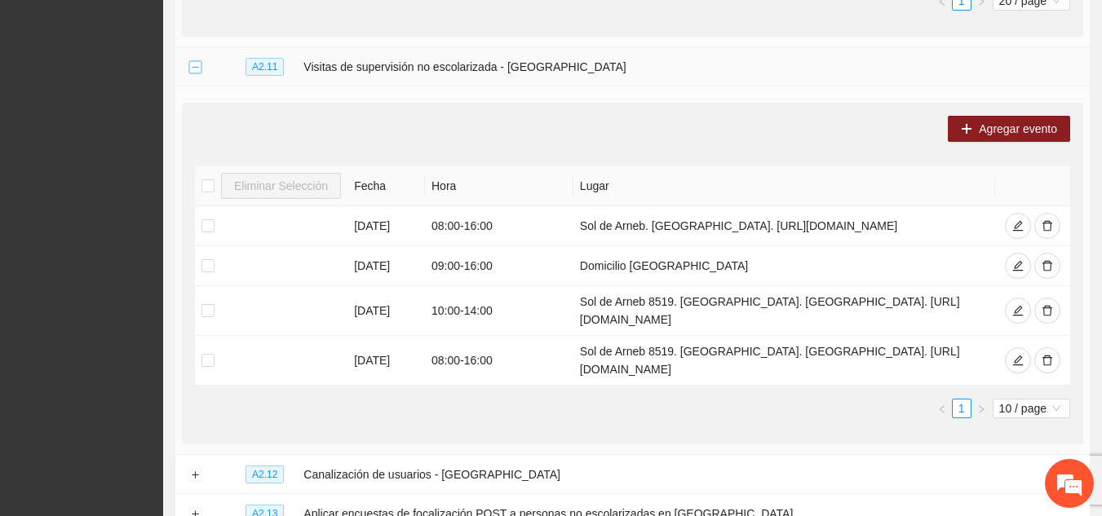
click at [193, 61] on button "Collapse row" at bounding box center [194, 67] width 13 height 13
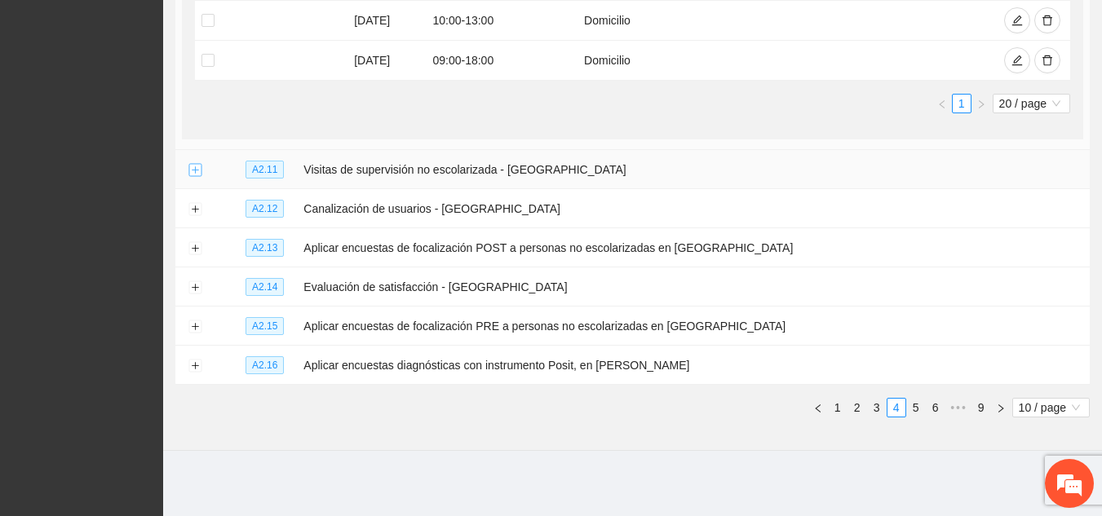
scroll to position [1056, 0]
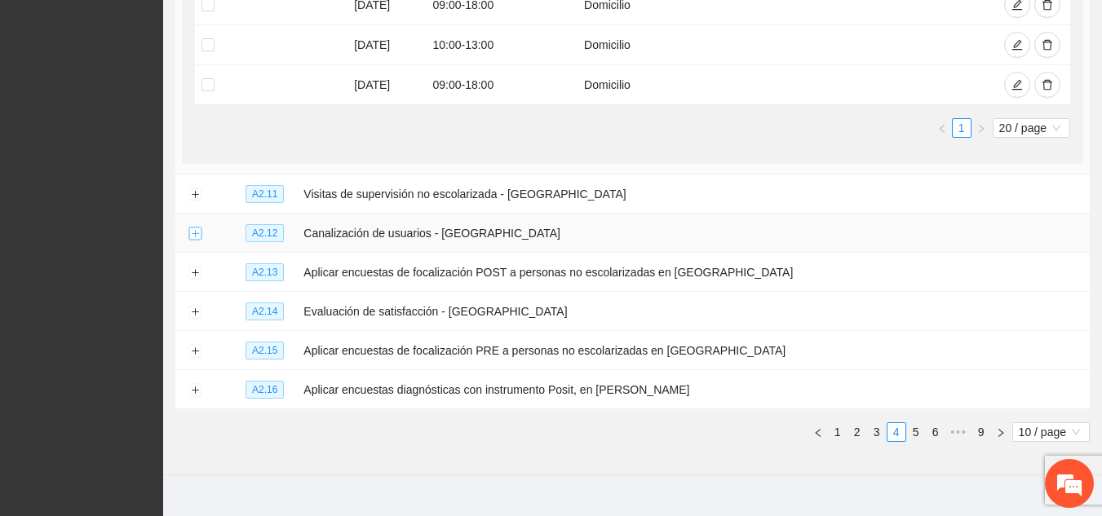
click at [200, 228] on button "Expand row" at bounding box center [194, 234] width 13 height 13
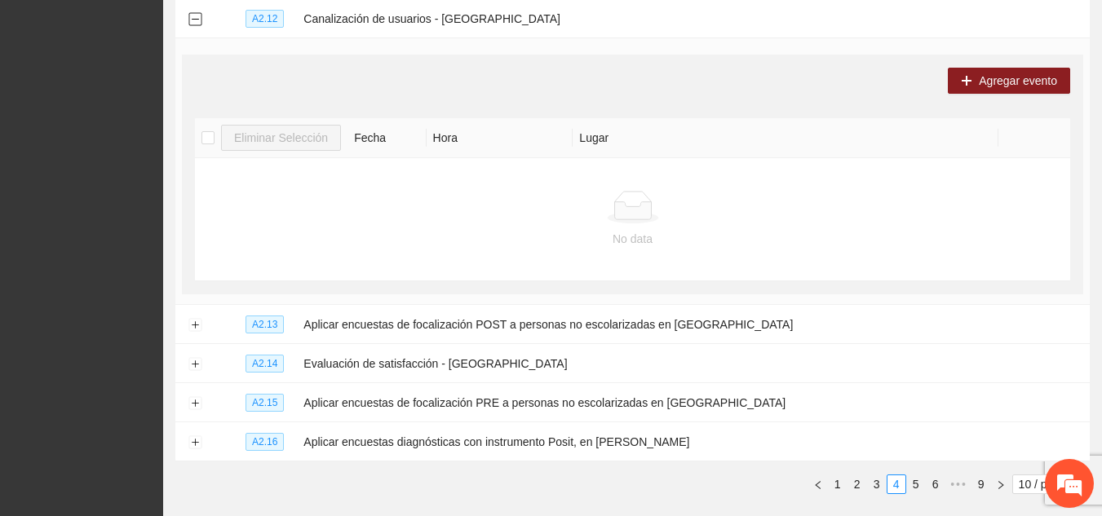
scroll to position [1274, 0]
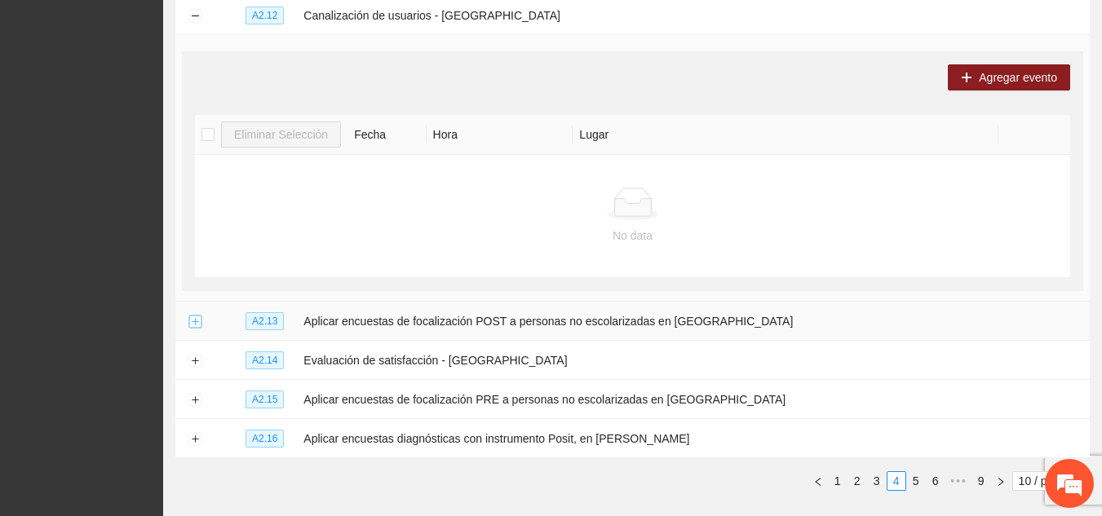
click at [195, 316] on button "Expand row" at bounding box center [194, 322] width 13 height 13
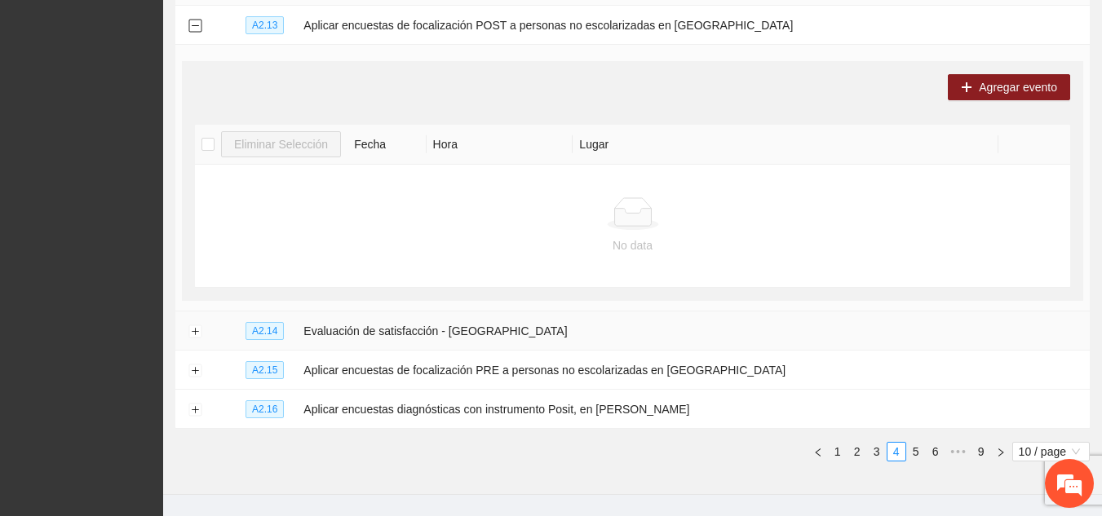
scroll to position [1572, 0]
click at [193, 324] on button "Expand row" at bounding box center [194, 330] width 13 height 13
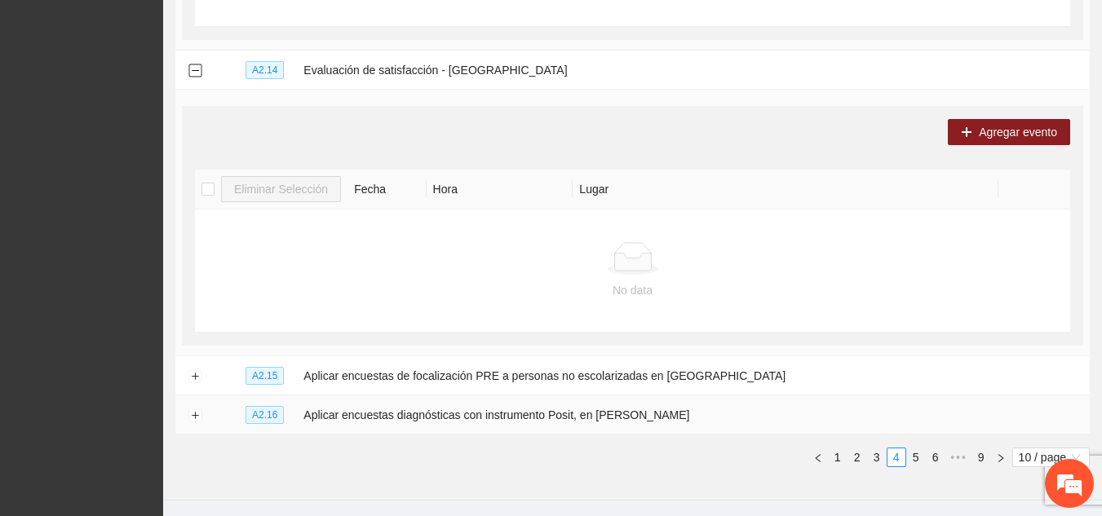
scroll to position [1832, 0]
click at [189, 370] on button "Expand row" at bounding box center [194, 376] width 13 height 13
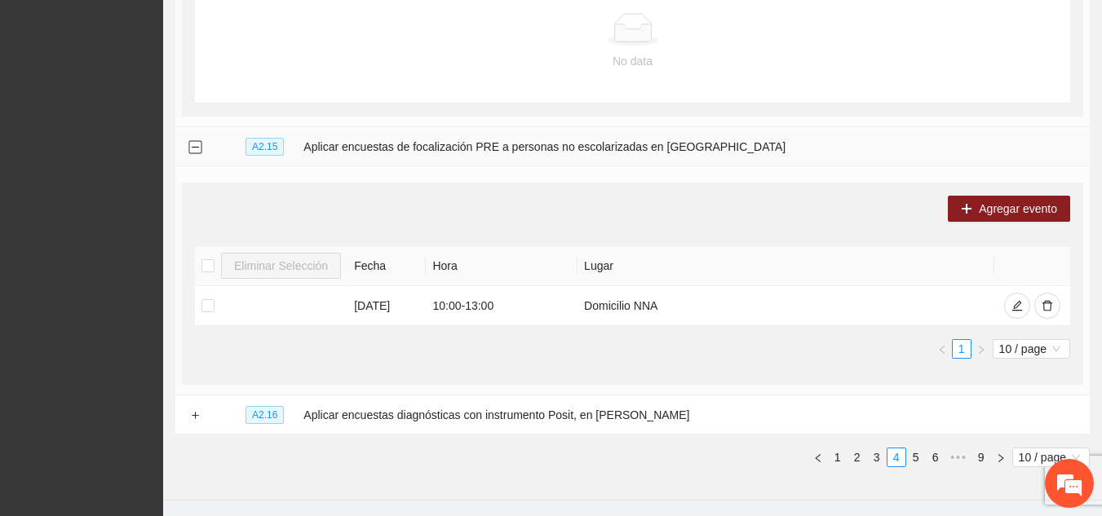
scroll to position [2086, 0]
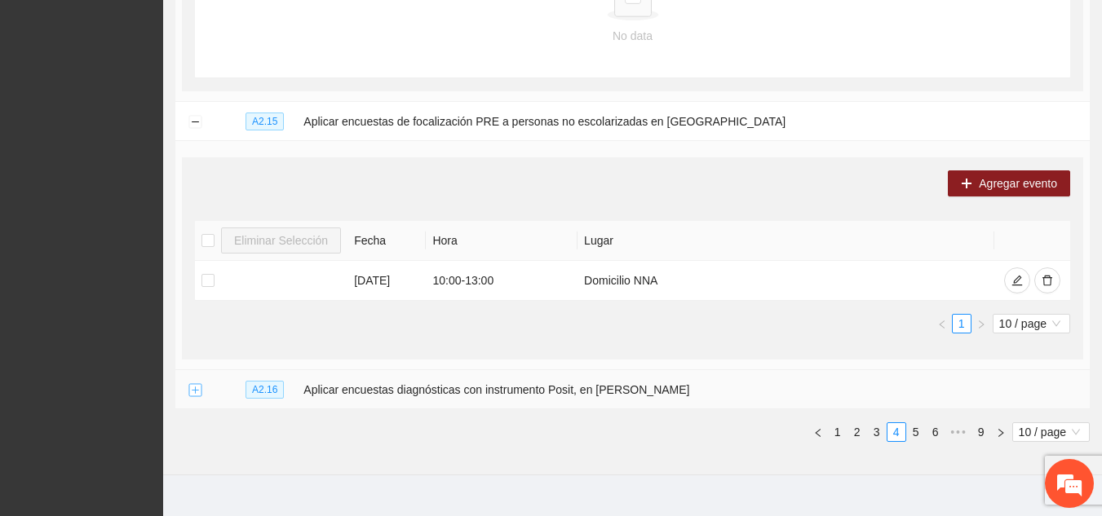
click at [192, 384] on button "Expand row" at bounding box center [194, 390] width 13 height 13
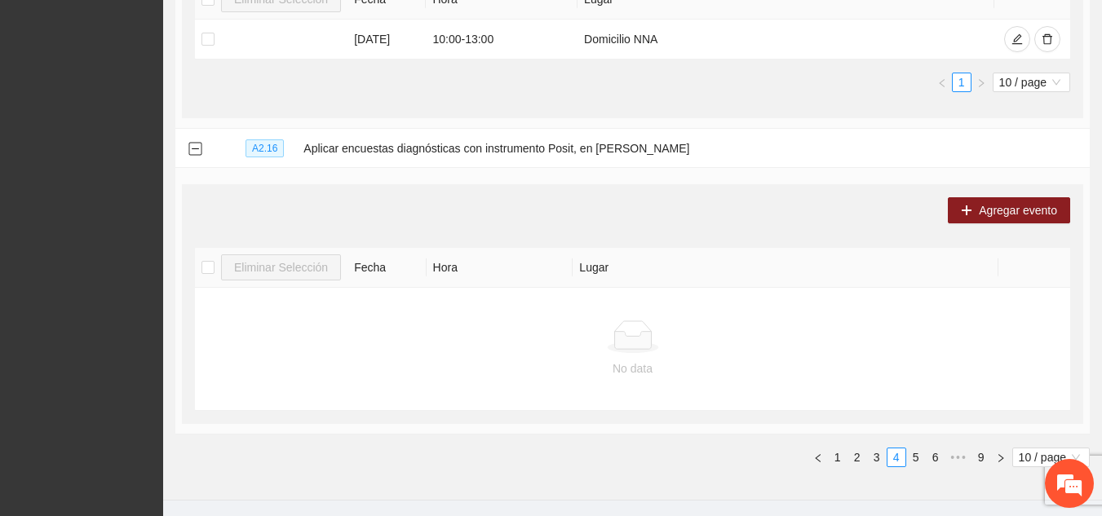
scroll to position [2353, 0]
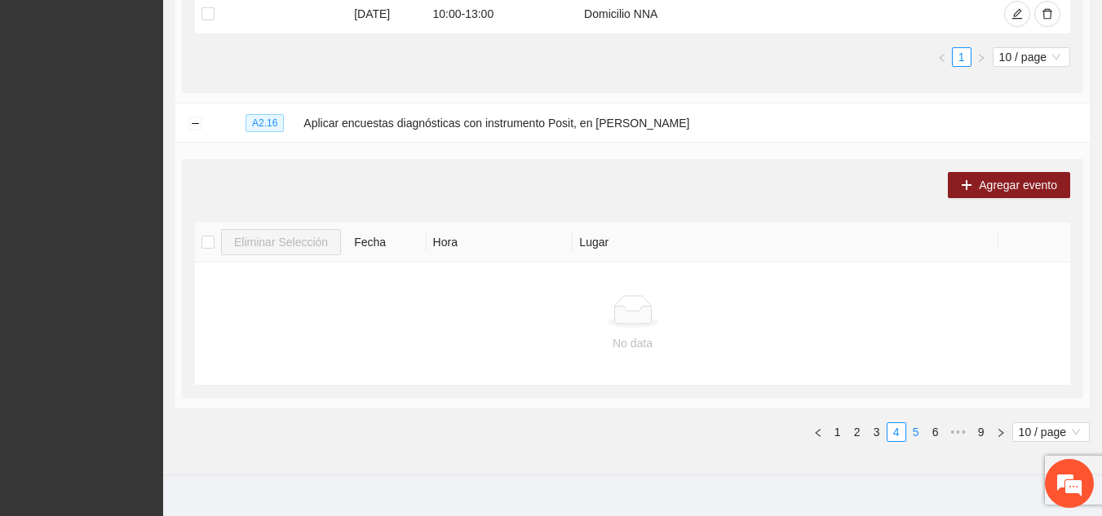
click at [914, 423] on link "5" at bounding box center [916, 432] width 18 height 18
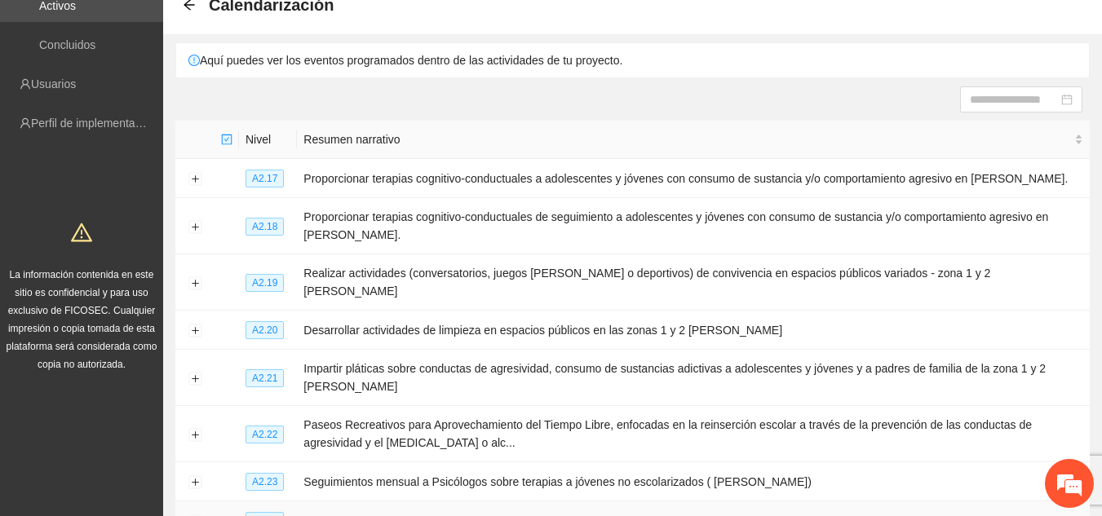
scroll to position [77, 0]
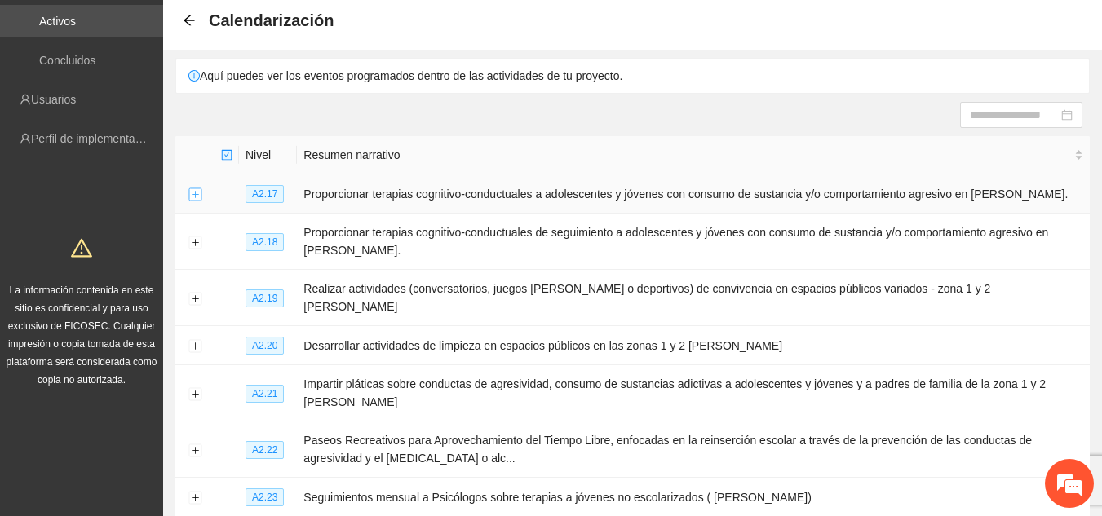
click at [192, 191] on button "Expand row" at bounding box center [194, 194] width 13 height 13
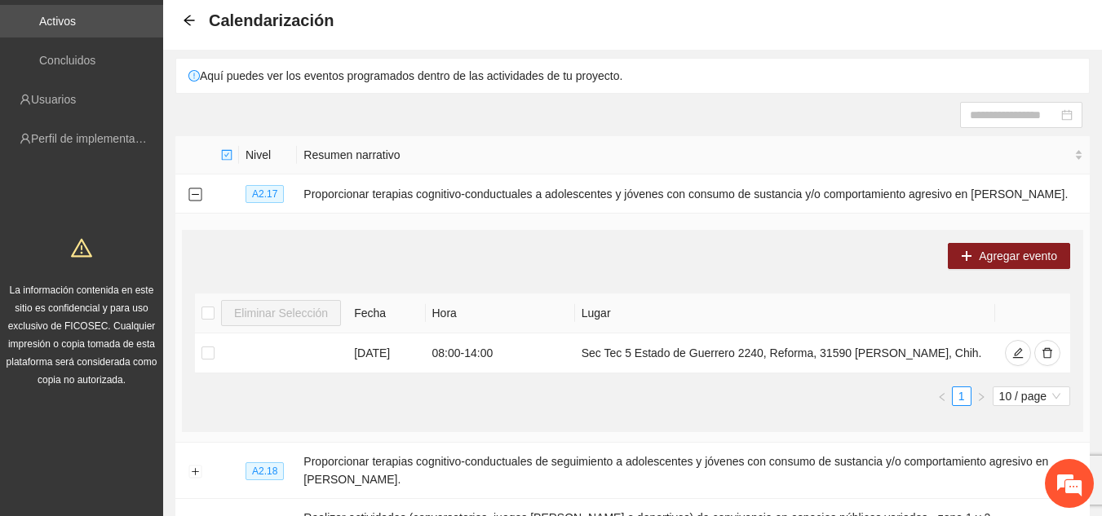
scroll to position [231, 0]
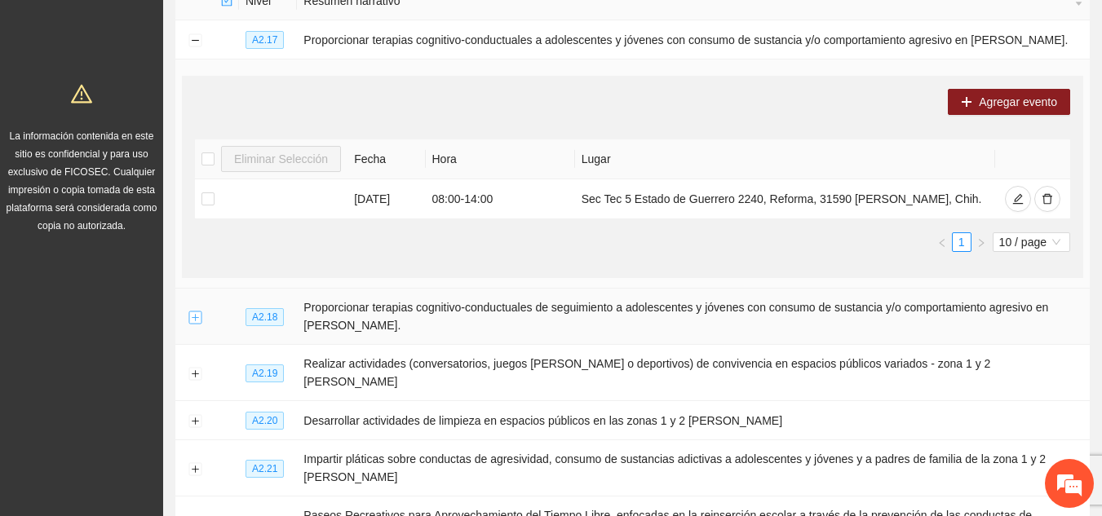
click at [192, 316] on button "Expand row" at bounding box center [194, 317] width 13 height 13
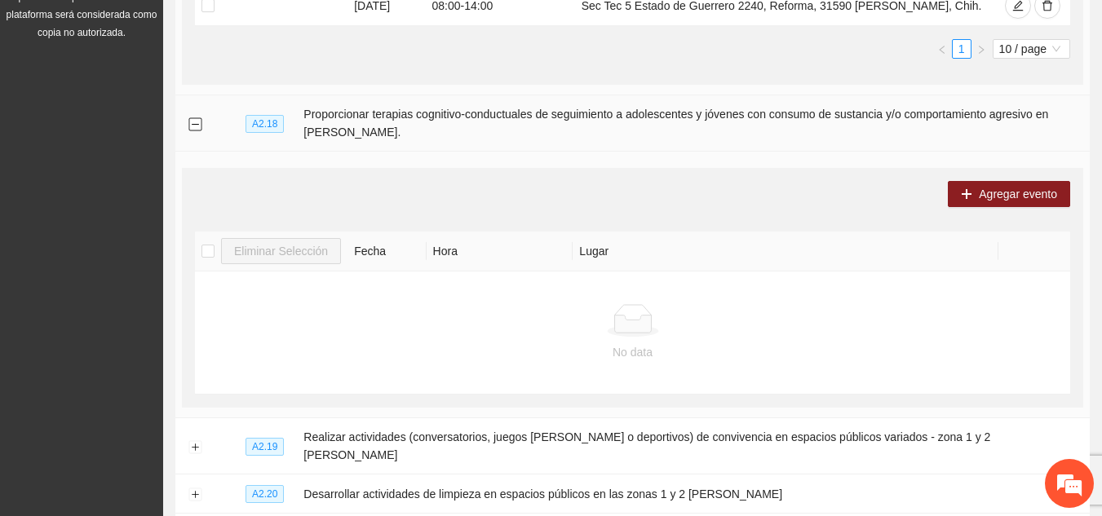
scroll to position [425, 0]
click at [192, 440] on button "Expand row" at bounding box center [194, 446] width 13 height 13
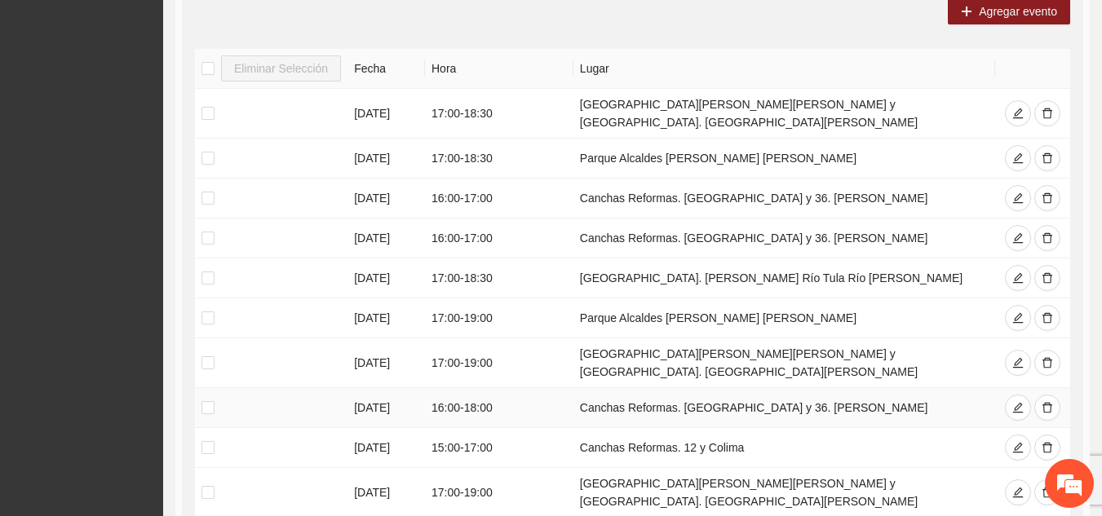
scroll to position [931, 0]
click at [1043, 312] on icon "delete" at bounding box center [1048, 317] width 10 height 11
click at [1049, 357] on icon "delete" at bounding box center [1048, 362] width 10 height 11
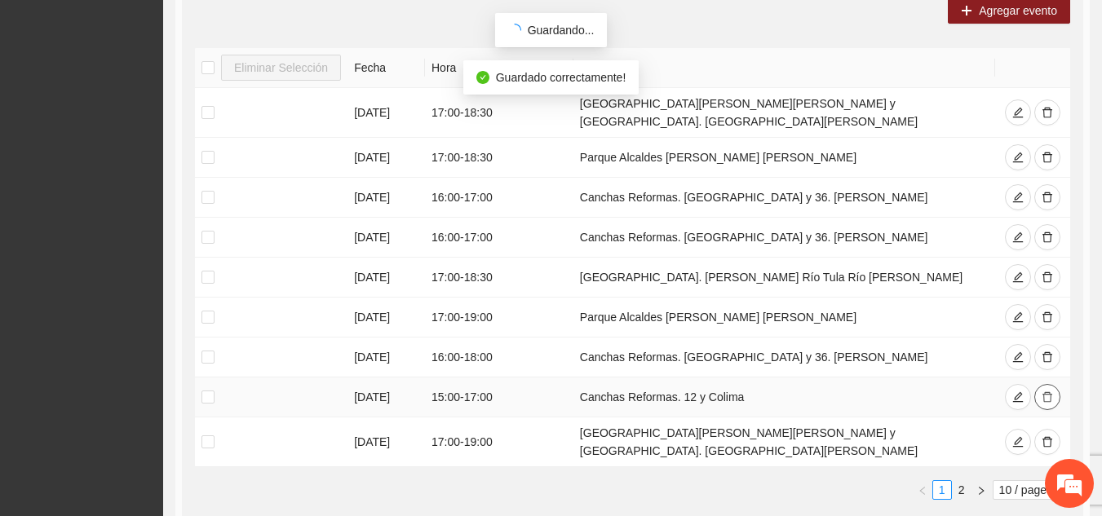
click at [1047, 392] on icon "delete" at bounding box center [1047, 397] width 11 height 11
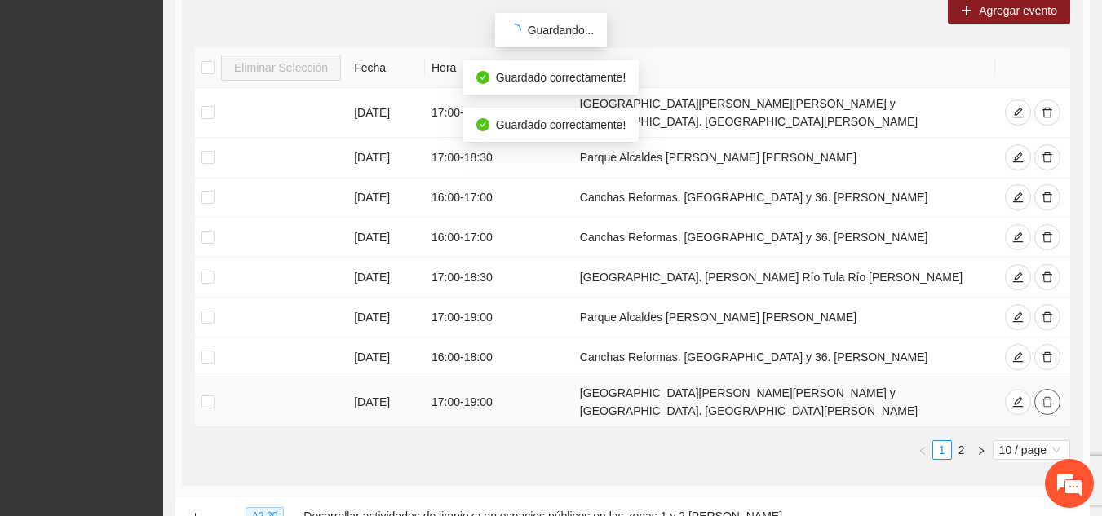
click at [1044, 396] on icon "delete" at bounding box center [1047, 401] width 11 height 11
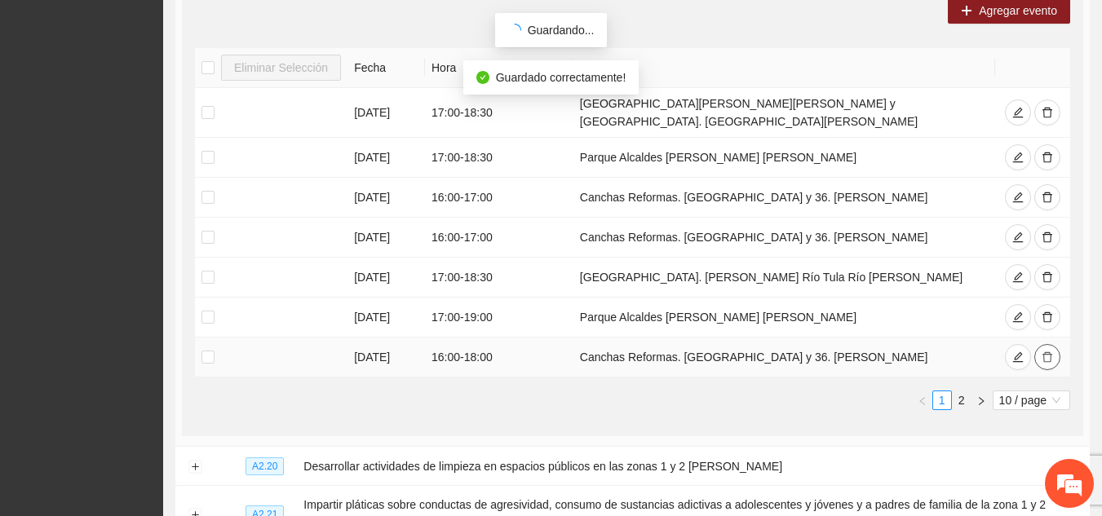
click at [1045, 344] on button "button" at bounding box center [1047, 357] width 26 height 26
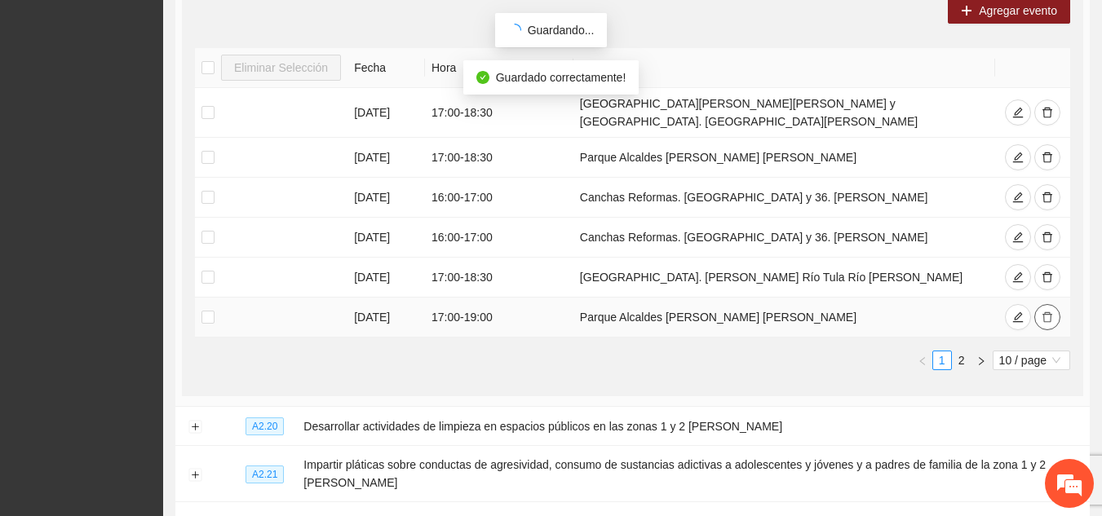
click at [1050, 304] on button "button" at bounding box center [1047, 317] width 26 height 26
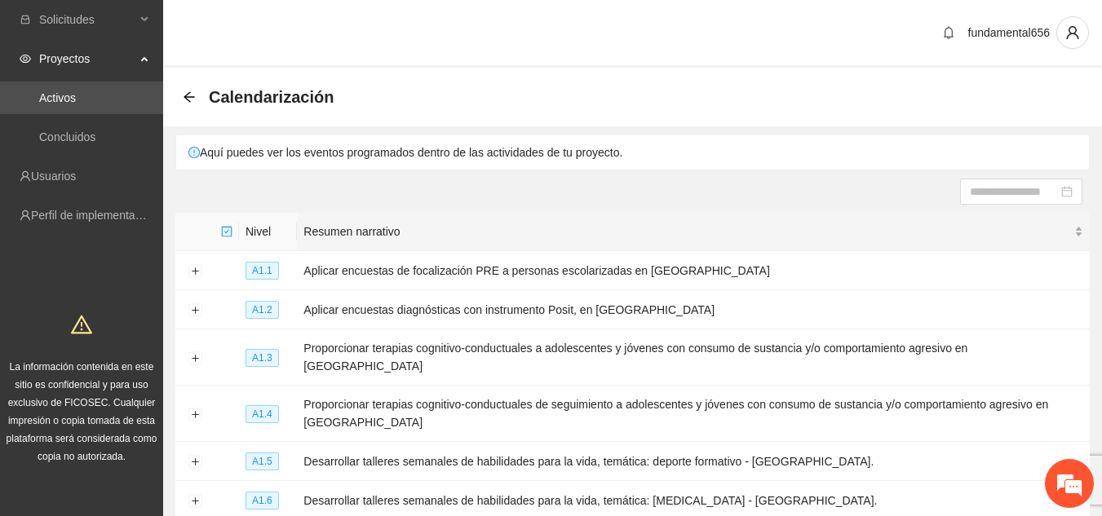
scroll to position [268, 0]
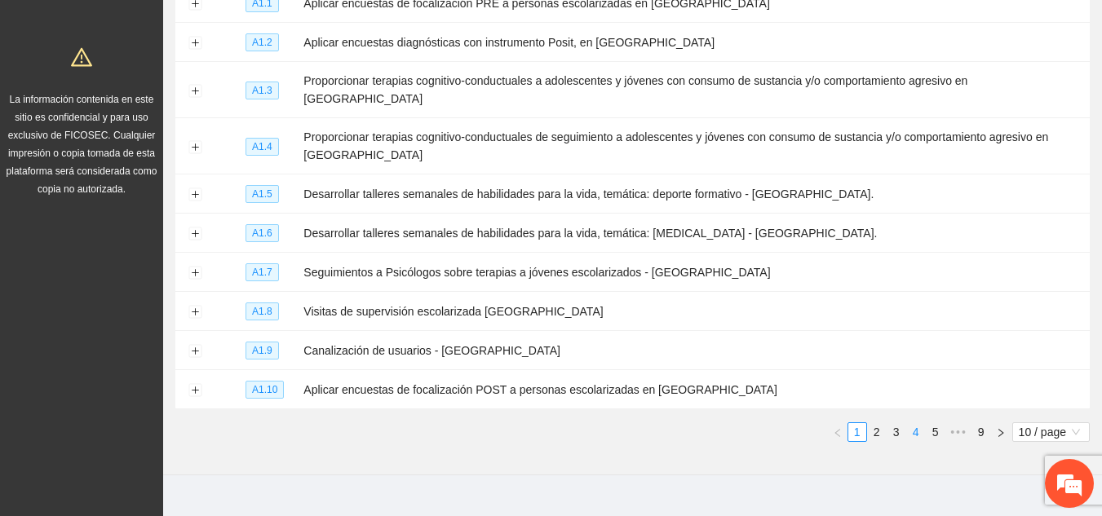
click at [920, 423] on link "4" at bounding box center [916, 432] width 18 height 18
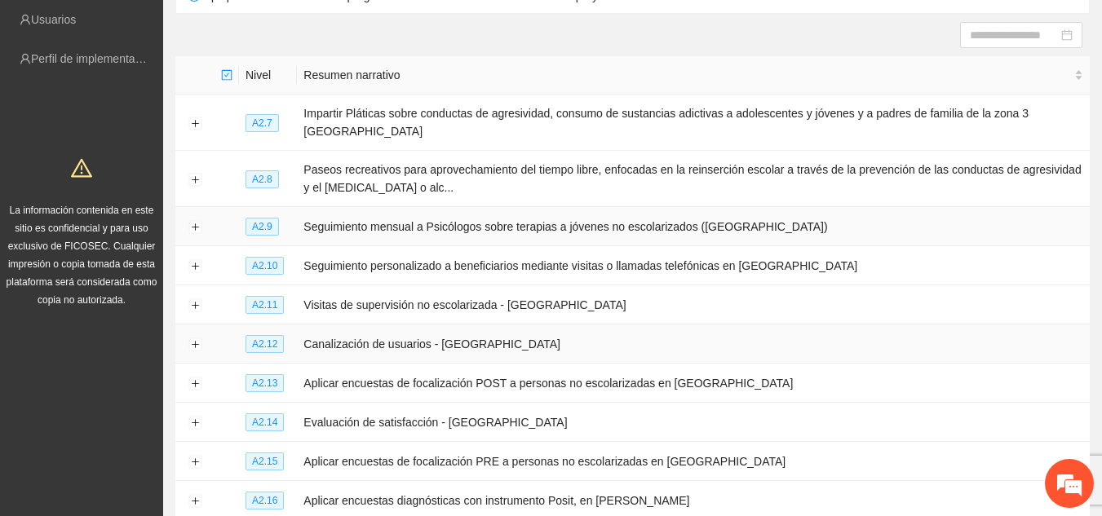
scroll to position [156, 0]
click at [192, 261] on button "Expand row" at bounding box center [194, 267] width 13 height 13
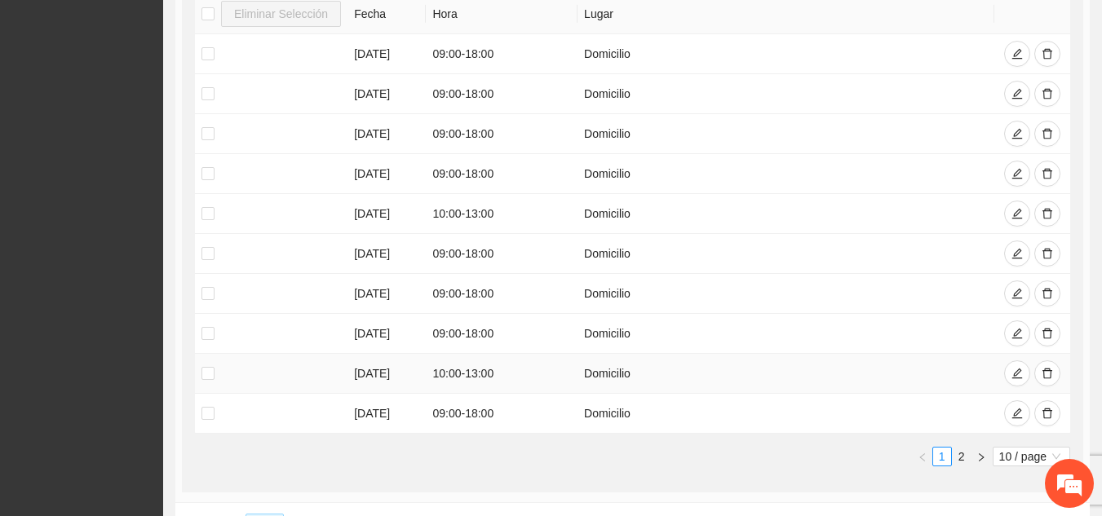
scroll to position [529, 0]
click at [958, 447] on link "2" at bounding box center [962, 456] width 18 height 18
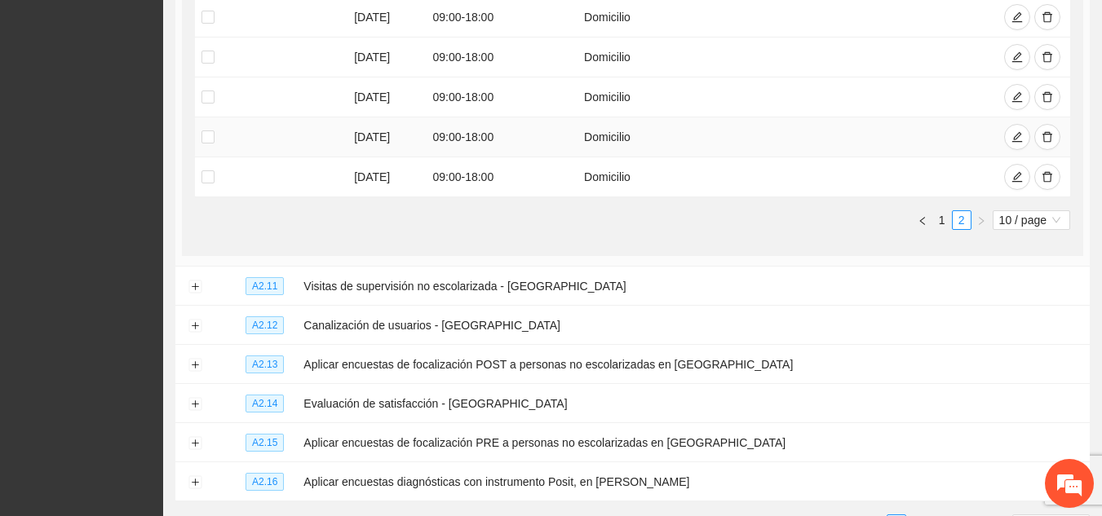
scroll to position [565, 0]
click at [196, 280] on button "Expand row" at bounding box center [194, 286] width 13 height 13
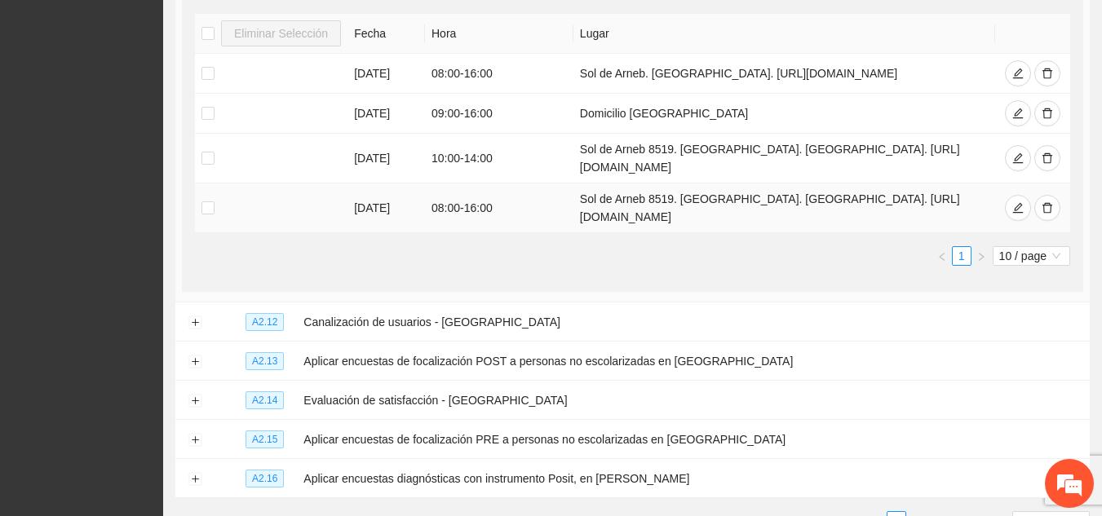
scroll to position [937, 0]
click at [193, 316] on button "Expand row" at bounding box center [194, 322] width 13 height 13
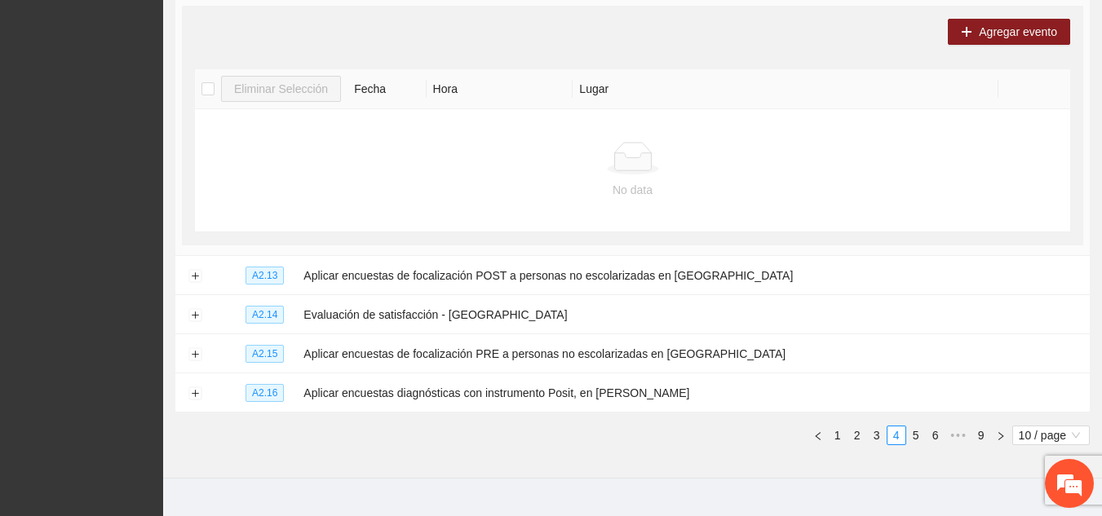
scroll to position [1290, 0]
click at [193, 269] on button "Expand row" at bounding box center [194, 275] width 13 height 13
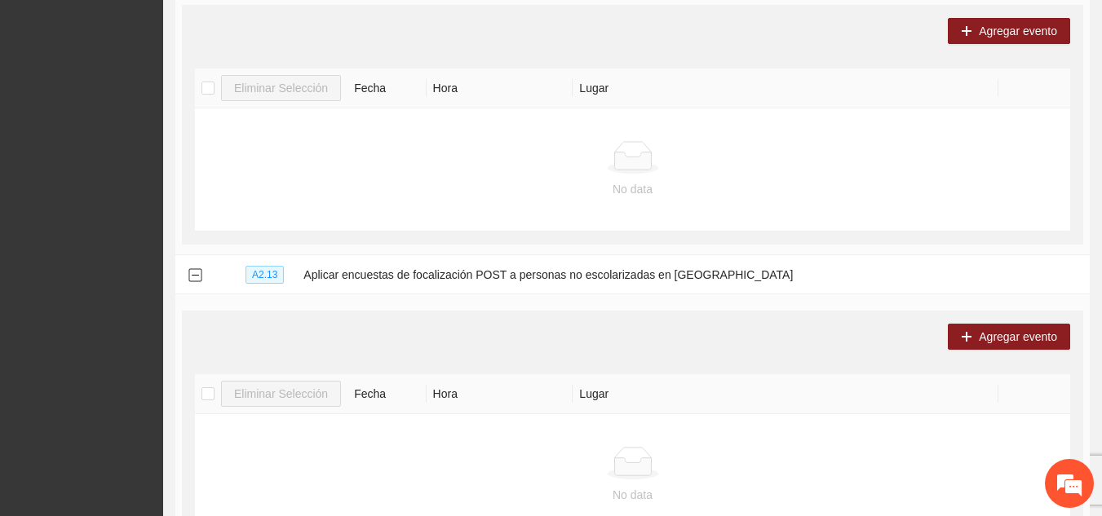
scroll to position [1559, 0]
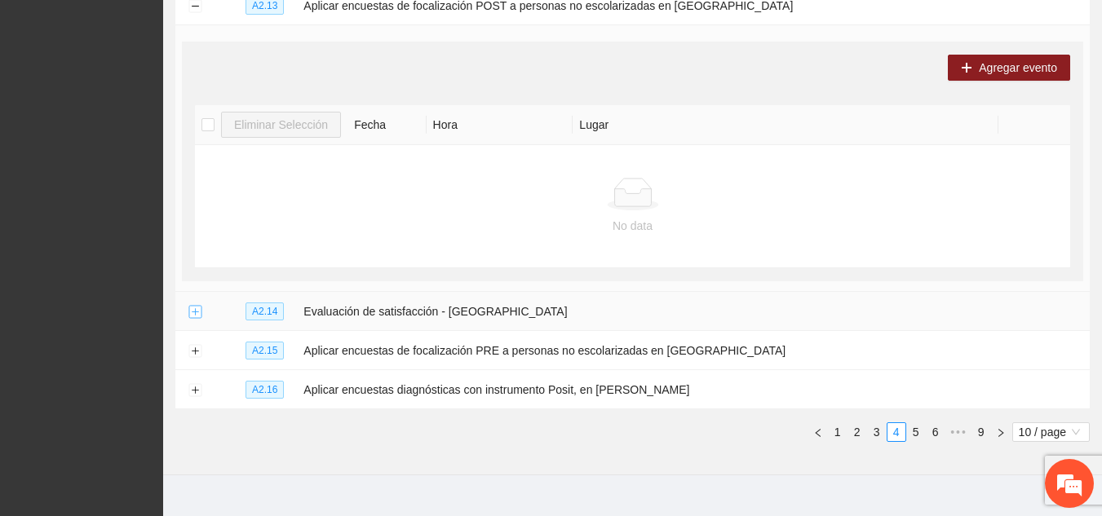
click at [201, 306] on button "Expand row" at bounding box center [194, 312] width 13 height 13
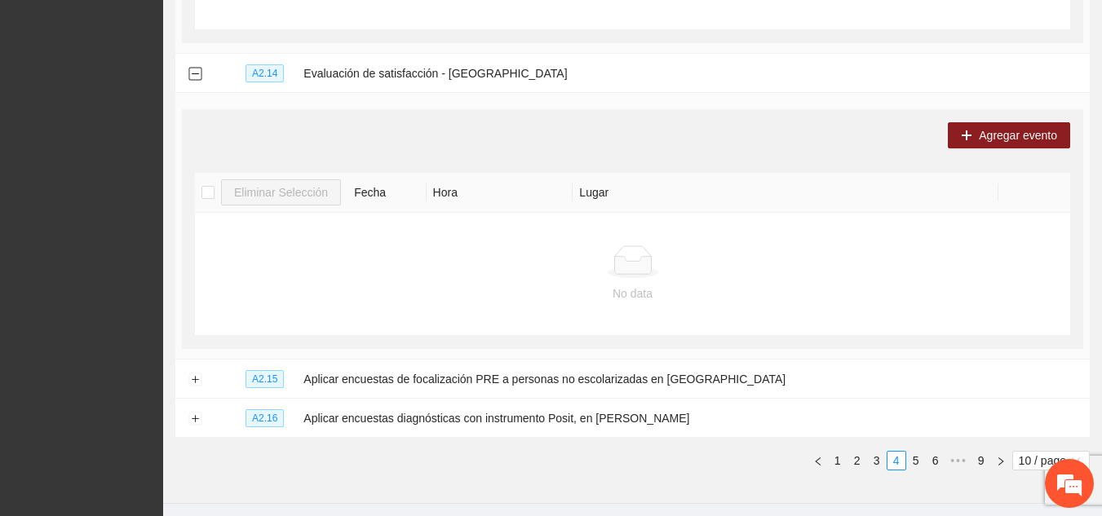
scroll to position [1798, 0]
click at [196, 373] on button "Expand row" at bounding box center [194, 379] width 13 height 13
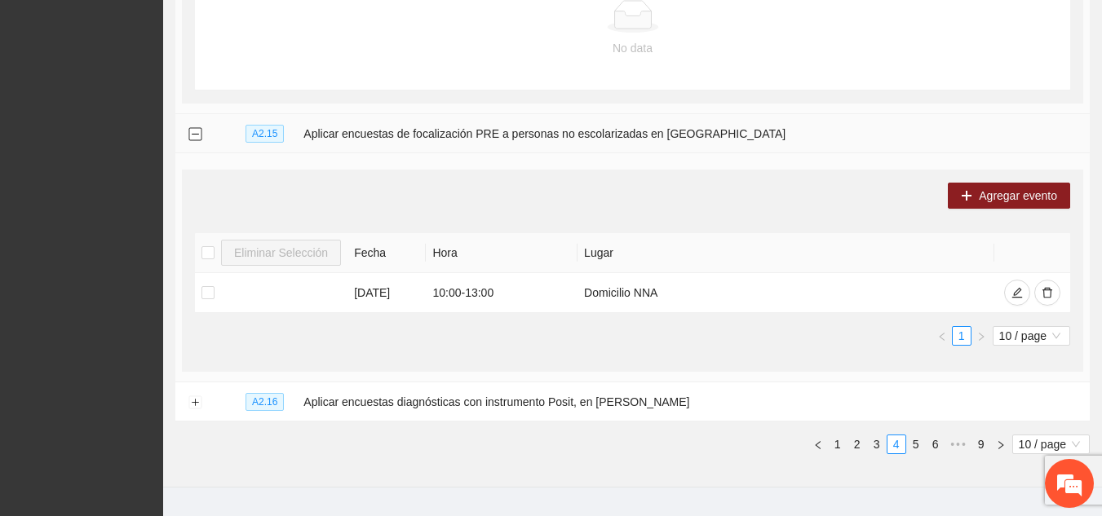
scroll to position [2044, 0]
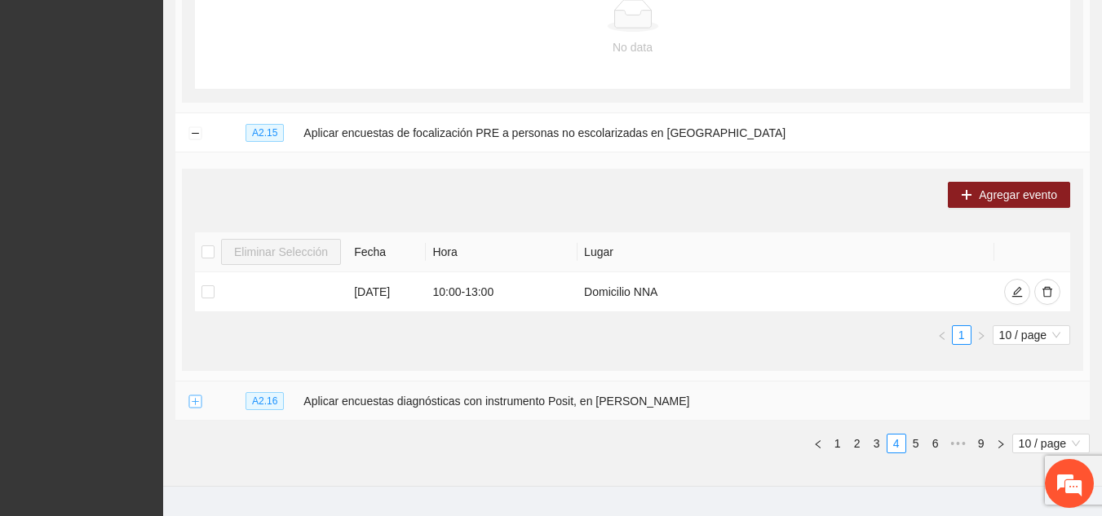
click at [195, 396] on button "Expand row" at bounding box center [194, 402] width 13 height 13
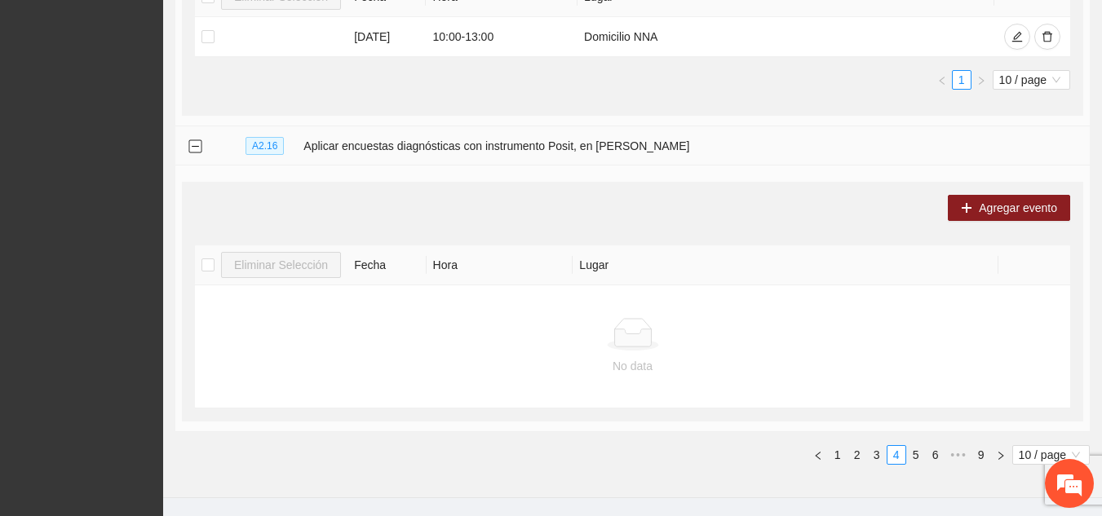
scroll to position [2300, 0]
click at [912, 445] on link "5" at bounding box center [916, 454] width 18 height 18
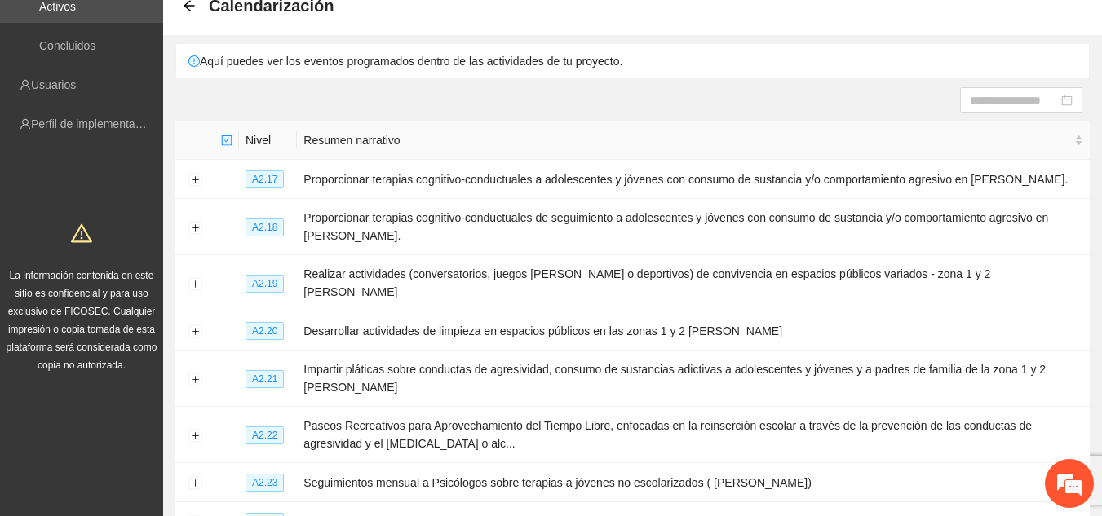
scroll to position [84, 0]
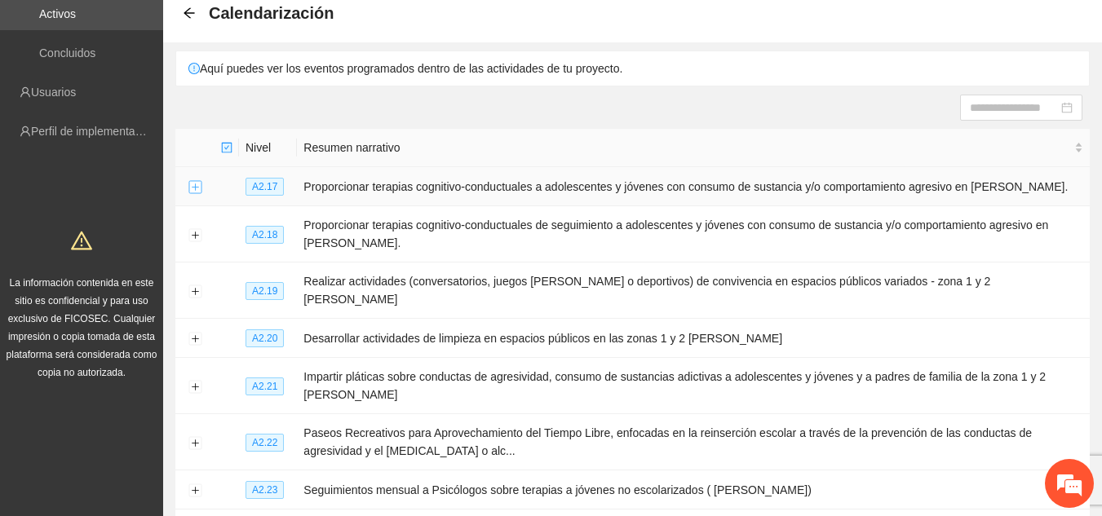
click at [194, 185] on button "Expand row" at bounding box center [194, 187] width 13 height 13
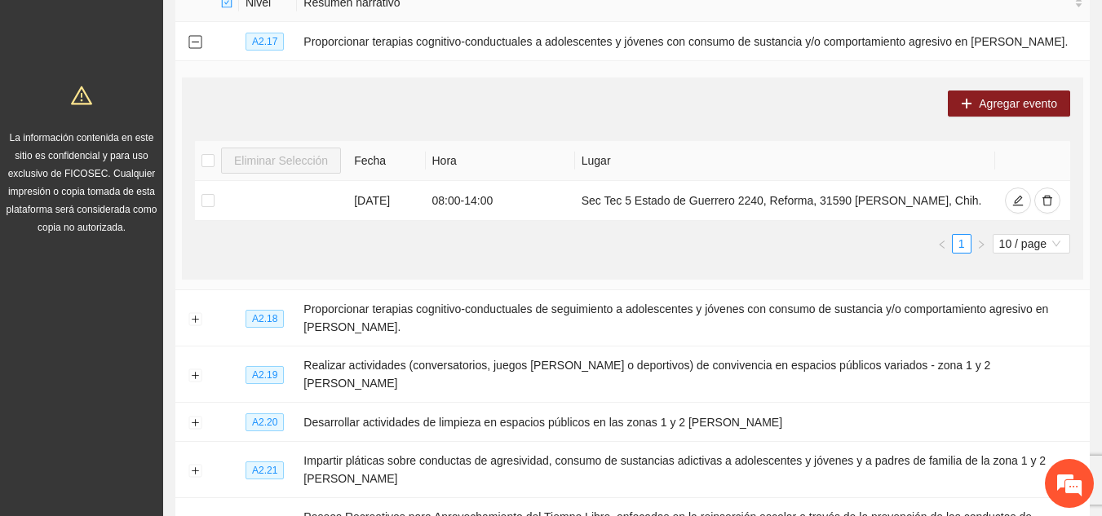
scroll to position [230, 0]
click at [1043, 200] on icon "delete" at bounding box center [1047, 199] width 11 height 11
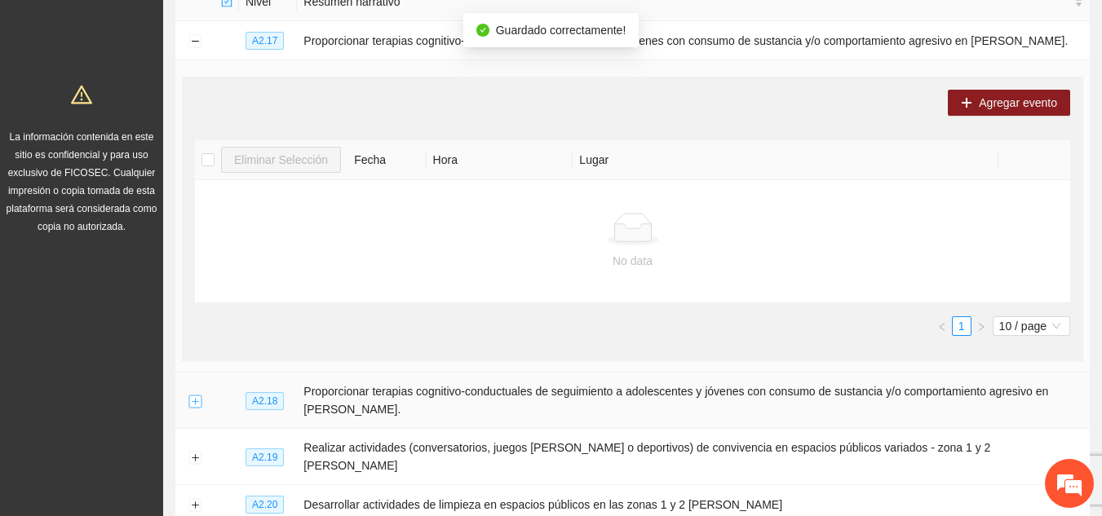
click at [192, 401] on button "Expand row" at bounding box center [194, 401] width 13 height 13
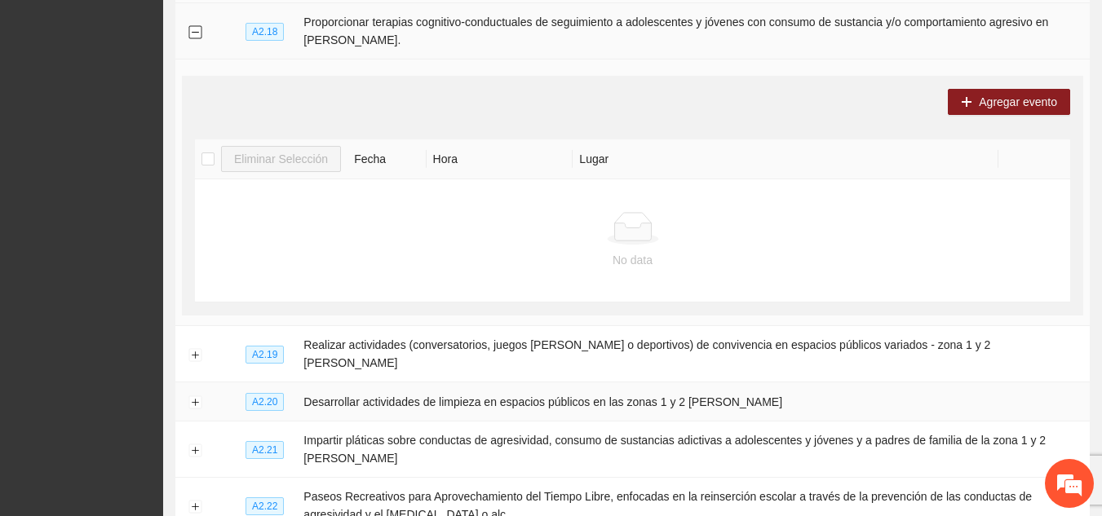
scroll to position [600, 0]
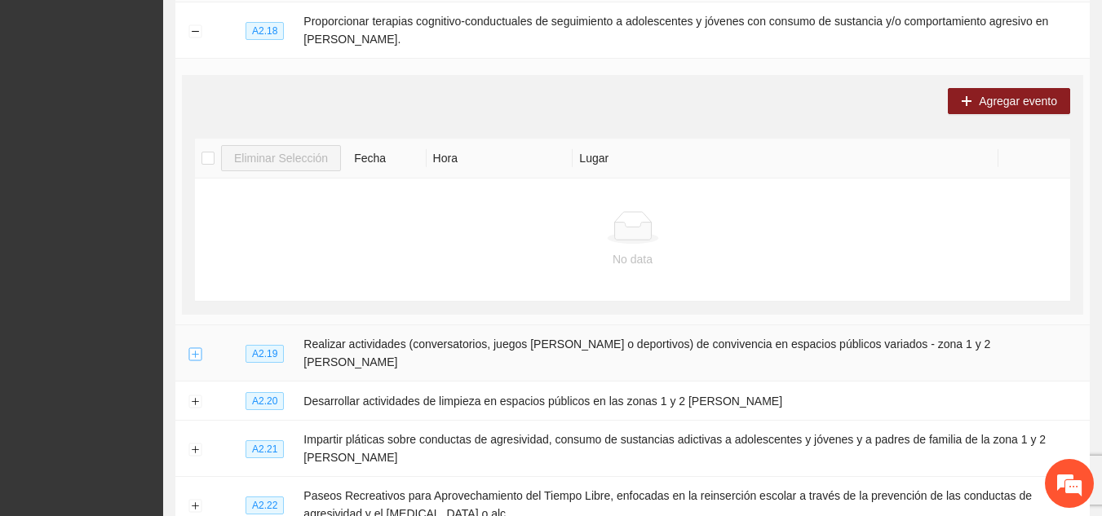
click at [189, 348] on button "Expand row" at bounding box center [194, 354] width 13 height 13
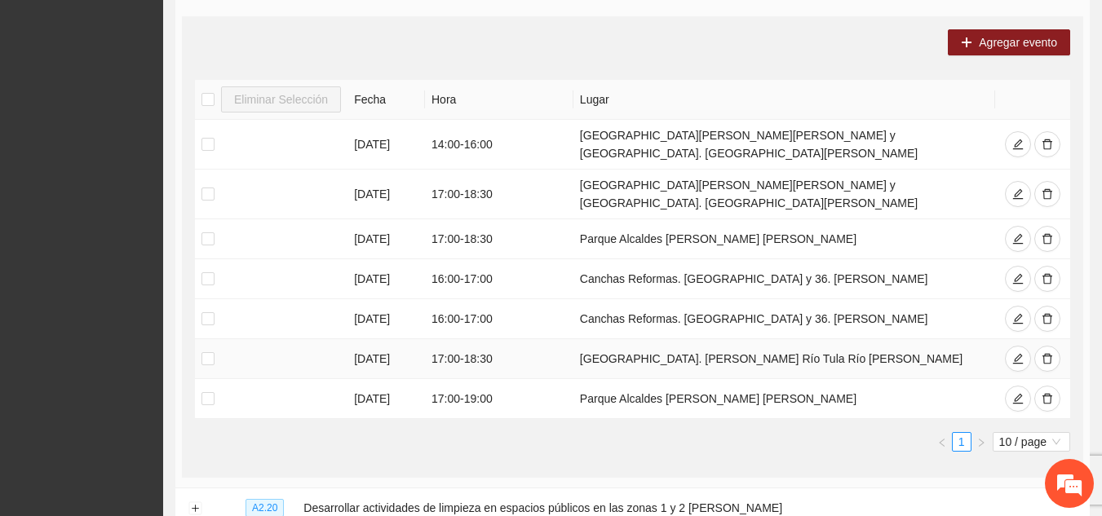
scroll to position [991, 0]
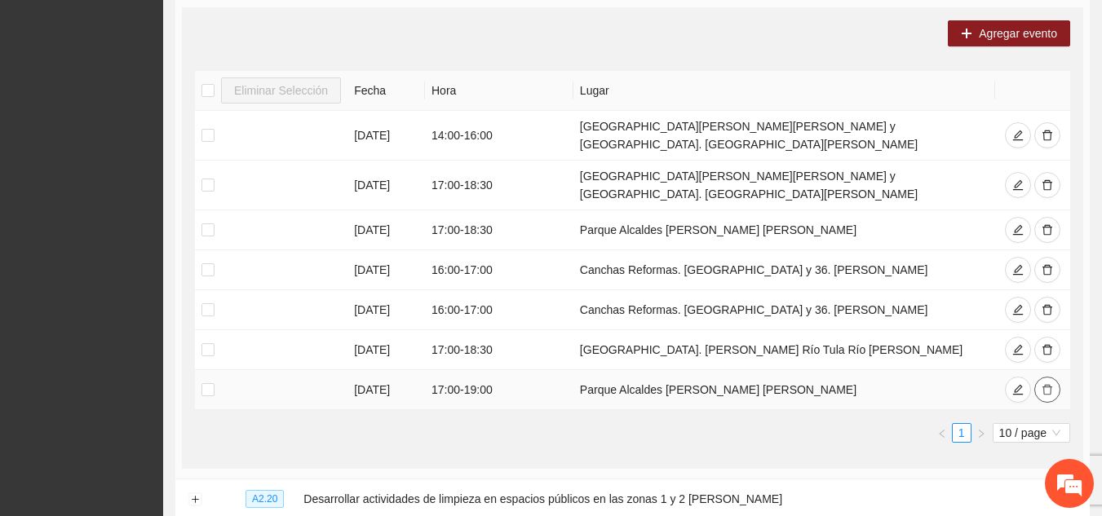
click at [1038, 377] on button "button" at bounding box center [1047, 390] width 26 height 26
click at [1043, 384] on icon "delete" at bounding box center [1047, 389] width 11 height 11
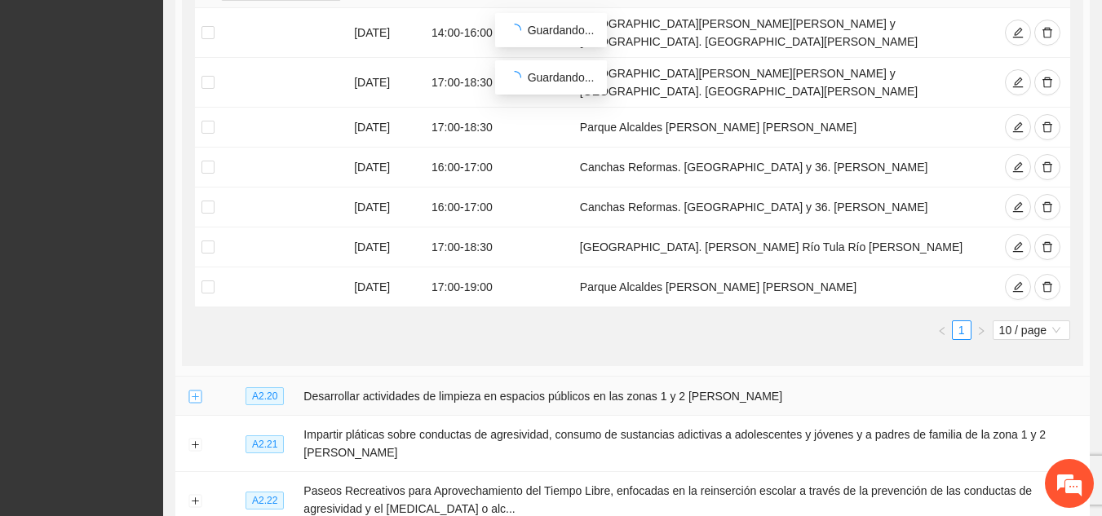
click at [193, 391] on button "Expand row" at bounding box center [194, 397] width 13 height 13
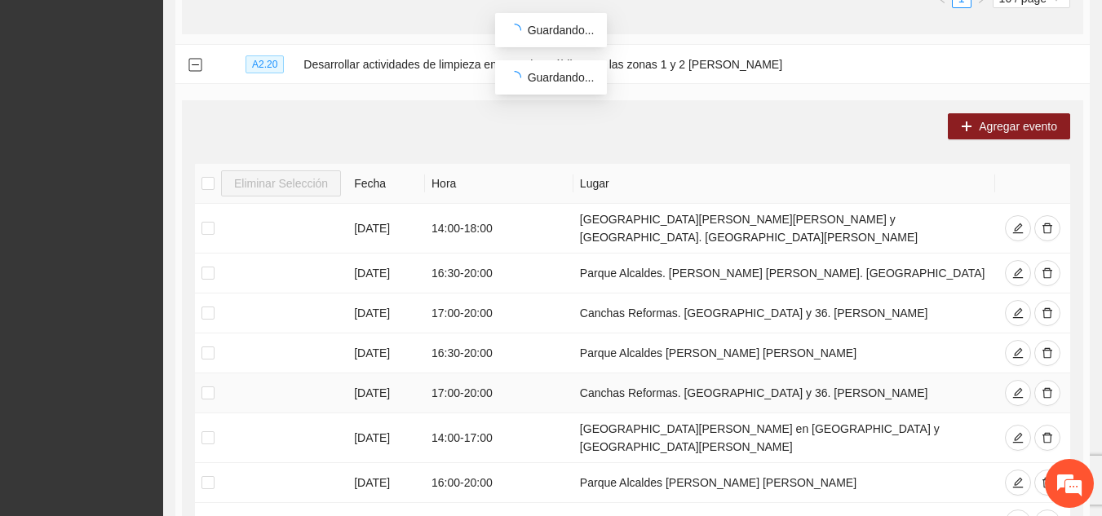
scroll to position [1427, 0]
click at [1047, 477] on icon "delete" at bounding box center [1048, 482] width 10 height 11
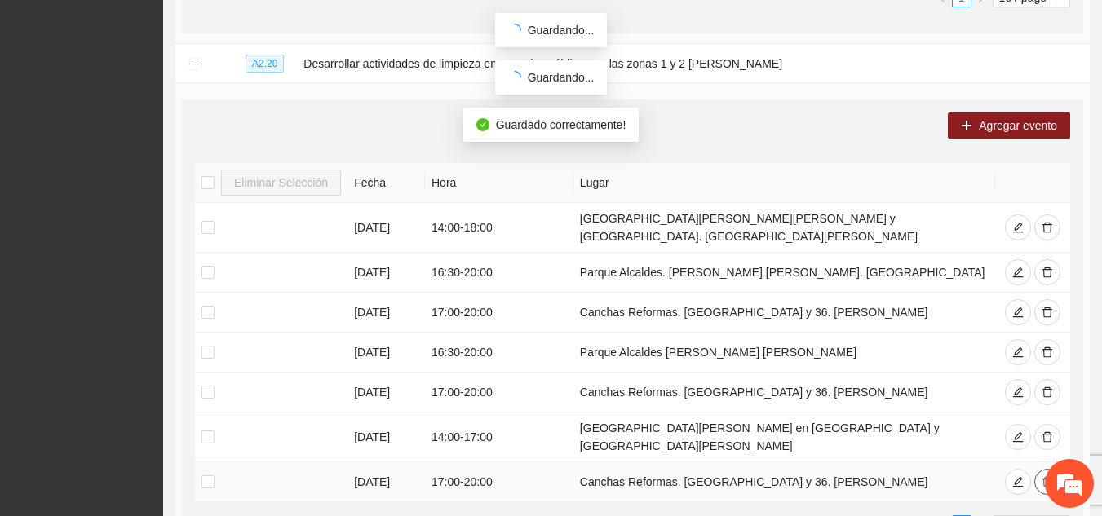
click at [1051, 469] on button "button" at bounding box center [1047, 482] width 26 height 26
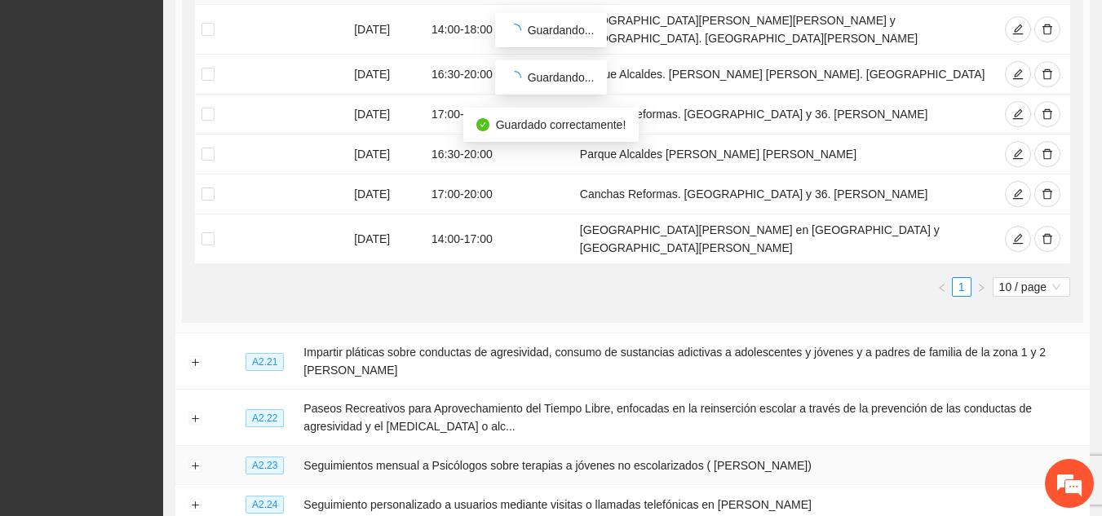
scroll to position [1629, 0]
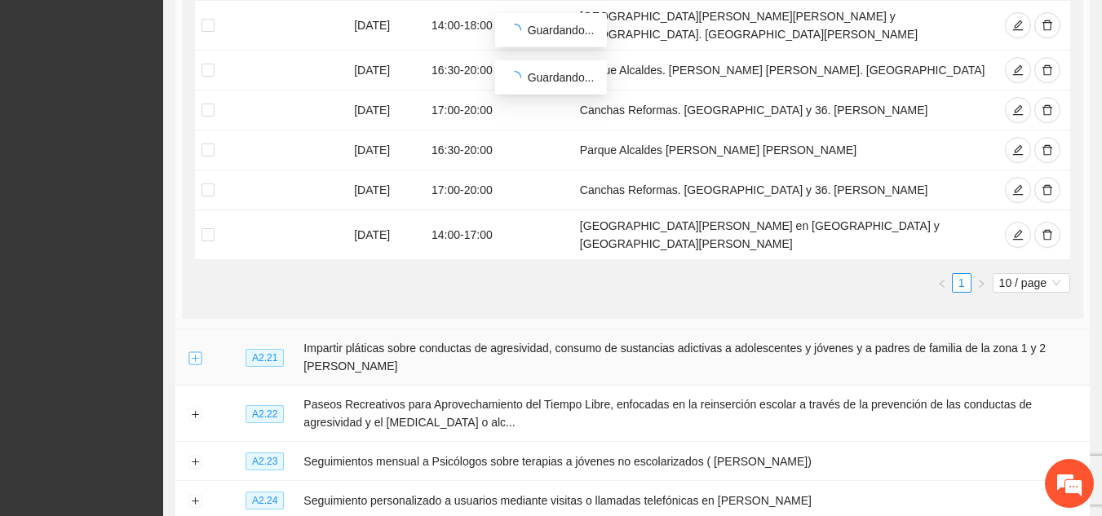
click at [193, 352] on button "Expand row" at bounding box center [194, 358] width 13 height 13
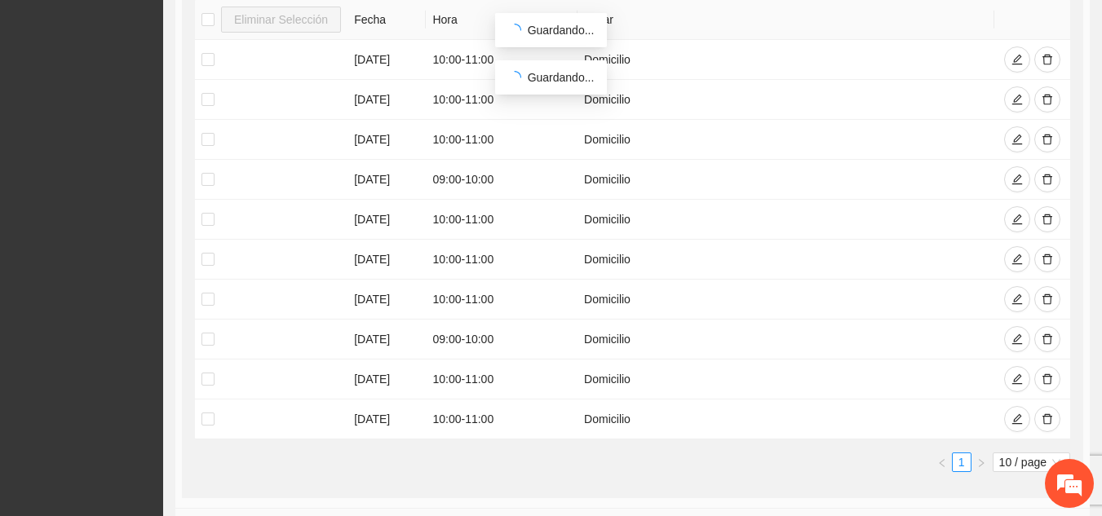
scroll to position [2309, 0]
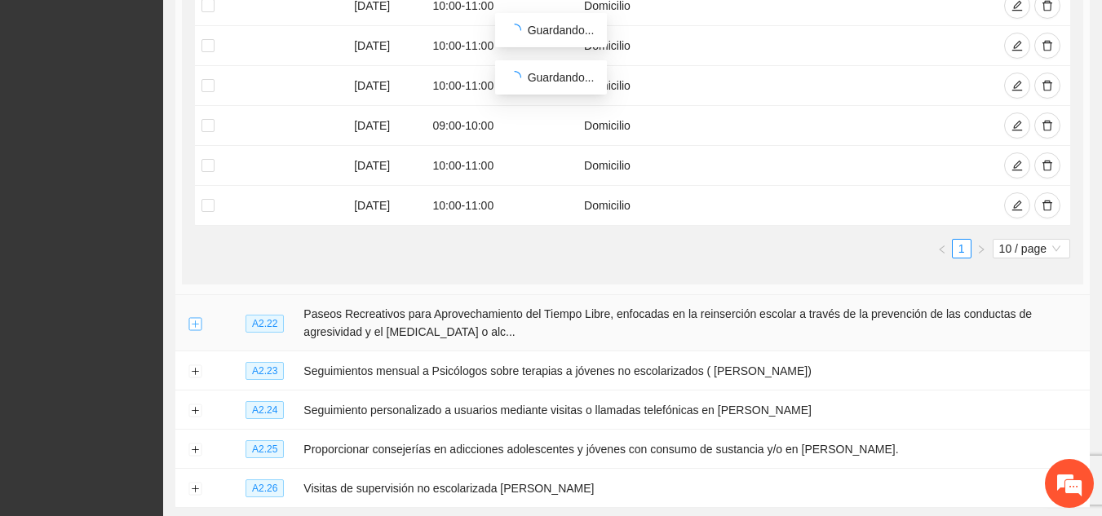
click at [195, 317] on button "Expand row" at bounding box center [194, 323] width 13 height 13
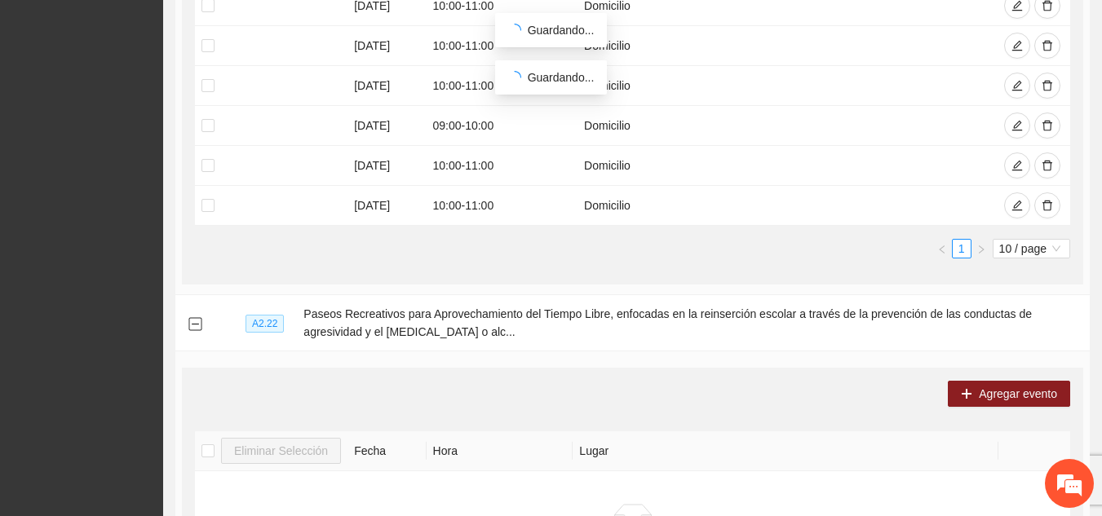
scroll to position [2476, 0]
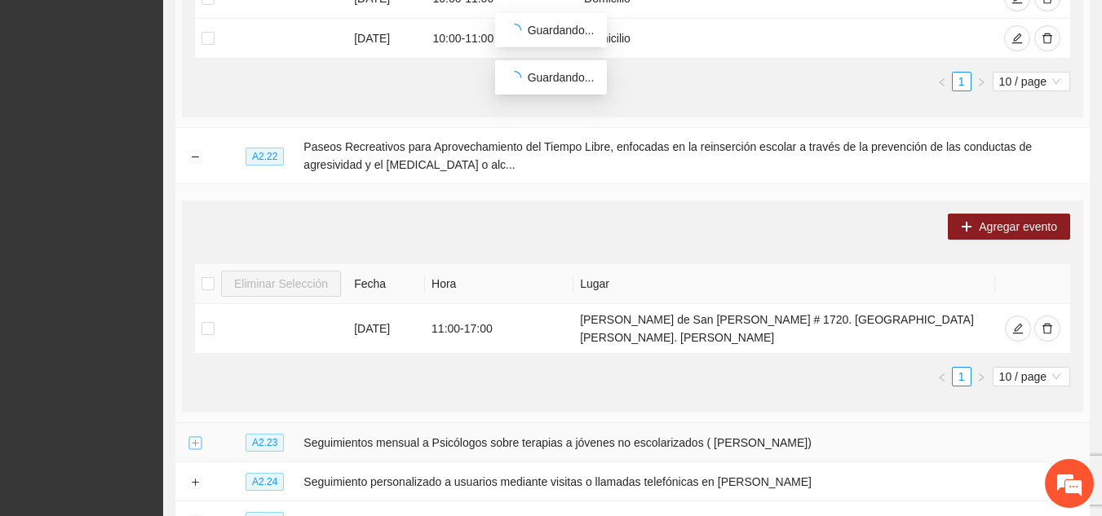
click at [196, 437] on button "Expand row" at bounding box center [194, 443] width 13 height 13
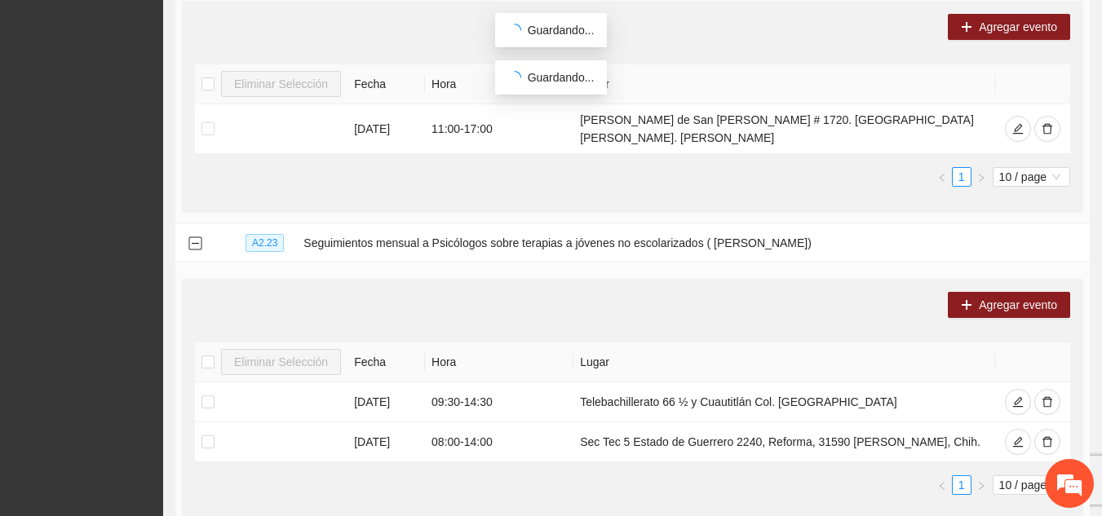
scroll to position [2677, 0]
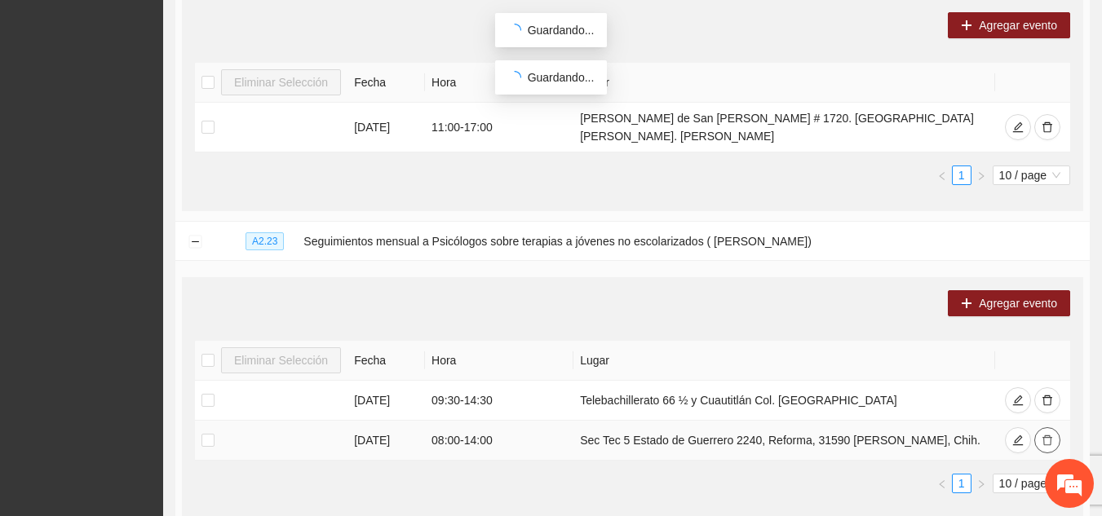
click at [1049, 435] on icon "delete" at bounding box center [1047, 440] width 11 height 11
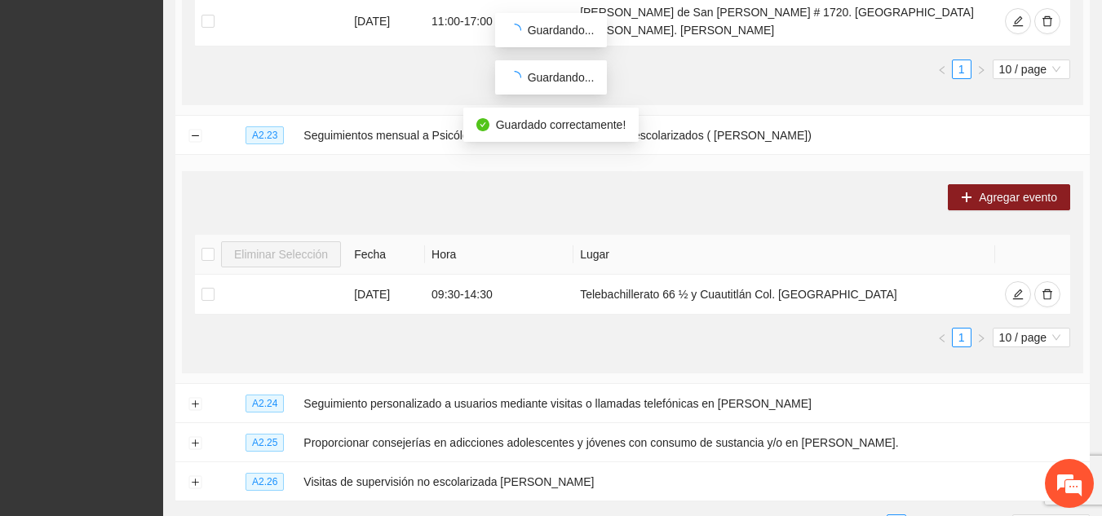
scroll to position [2784, 0]
click at [190, 397] on button "Expand row" at bounding box center [194, 403] width 13 height 13
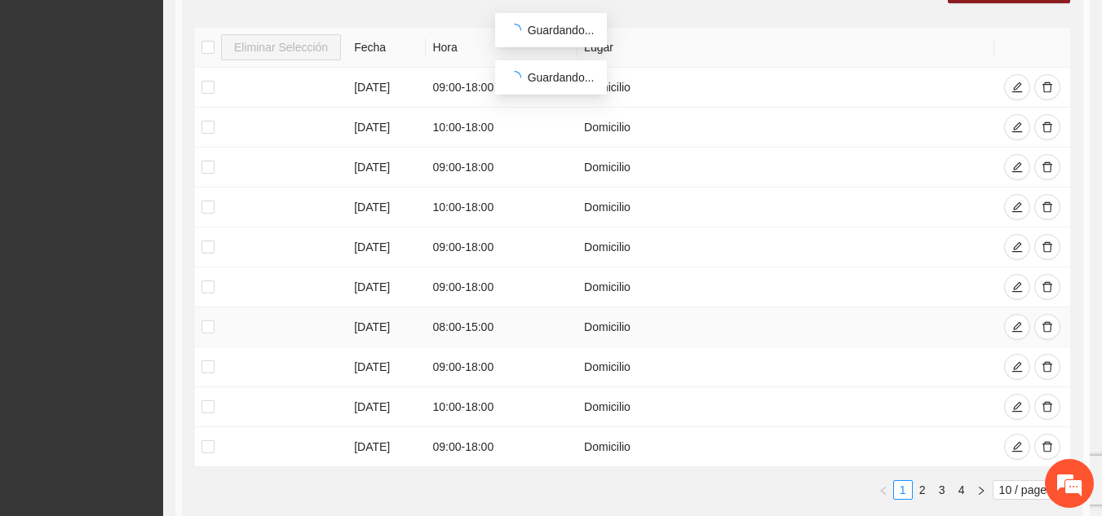
scroll to position [3270, 0]
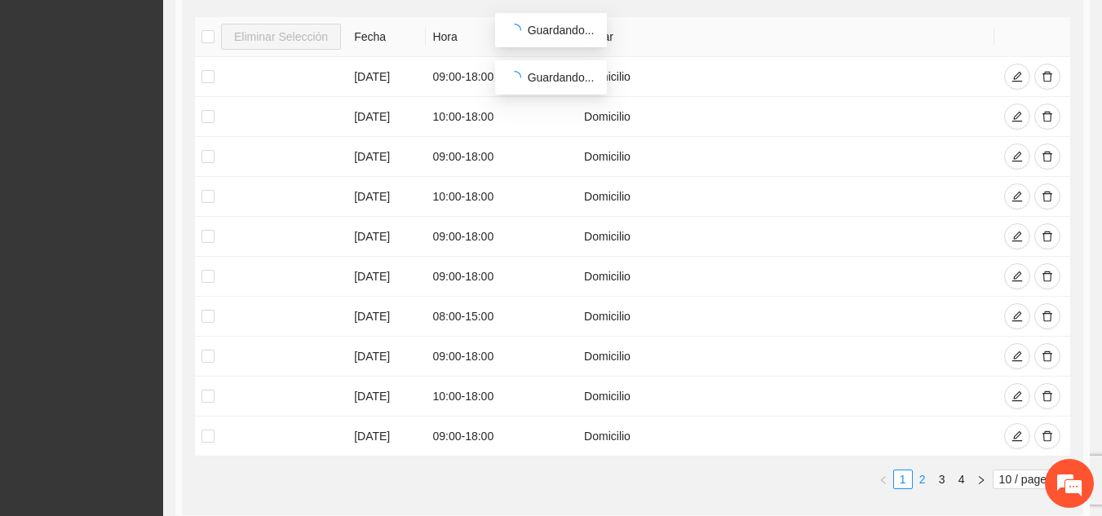
click at [919, 471] on link "2" at bounding box center [923, 480] width 18 height 18
click at [938, 471] on link "3" at bounding box center [942, 480] width 18 height 18
click at [963, 471] on link "4" at bounding box center [962, 480] width 18 height 18
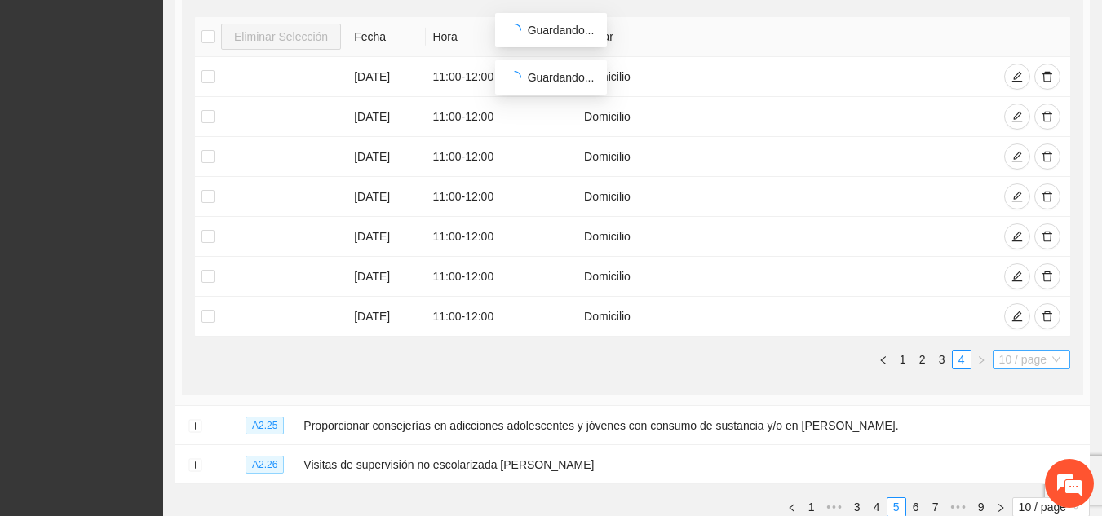
click at [1043, 351] on span "10 / page" at bounding box center [1031, 360] width 64 height 18
click at [1029, 432] on div "50 / page" at bounding box center [1032, 441] width 59 height 18
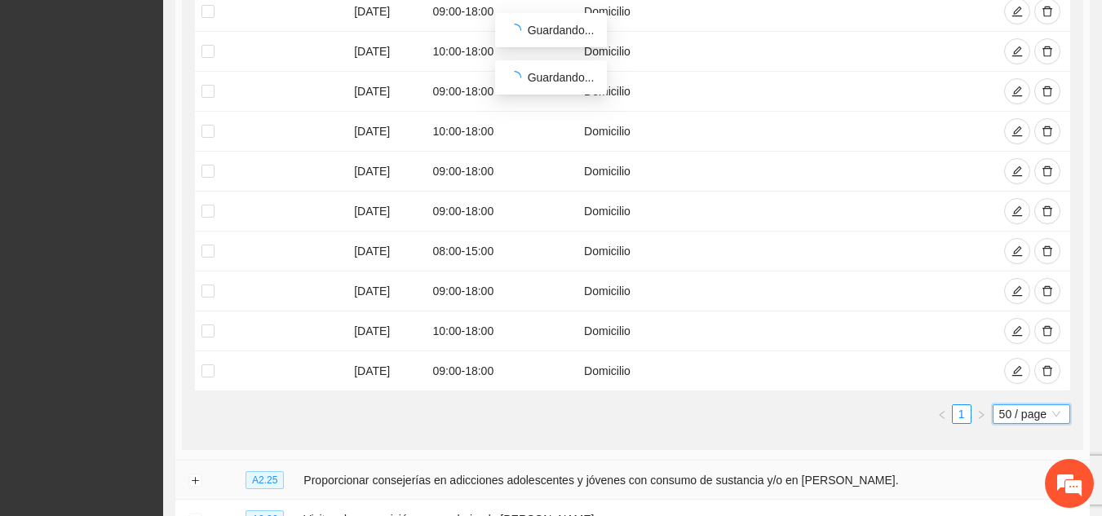
scroll to position [4497, 0]
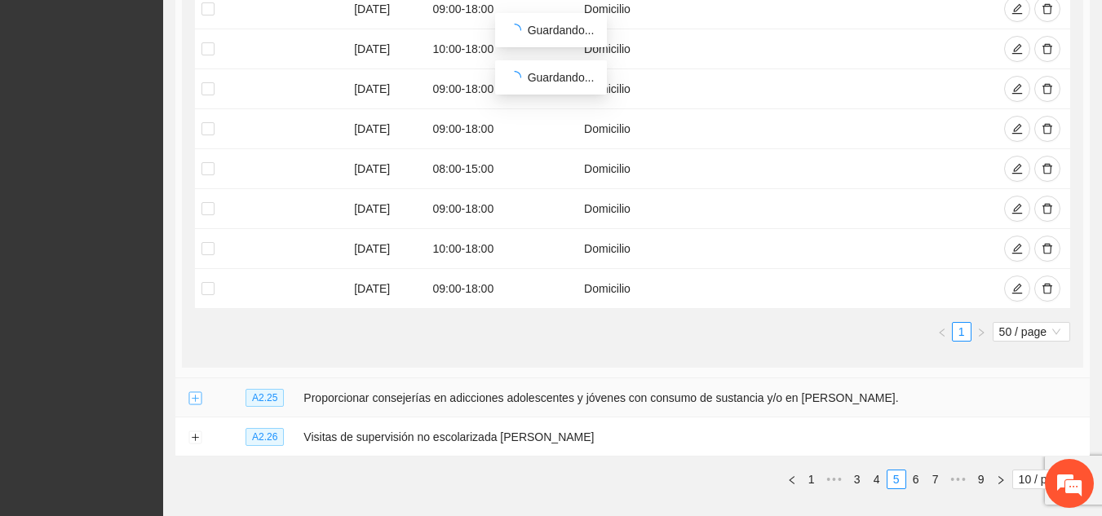
click at [198, 392] on button "Expand row" at bounding box center [194, 398] width 13 height 13
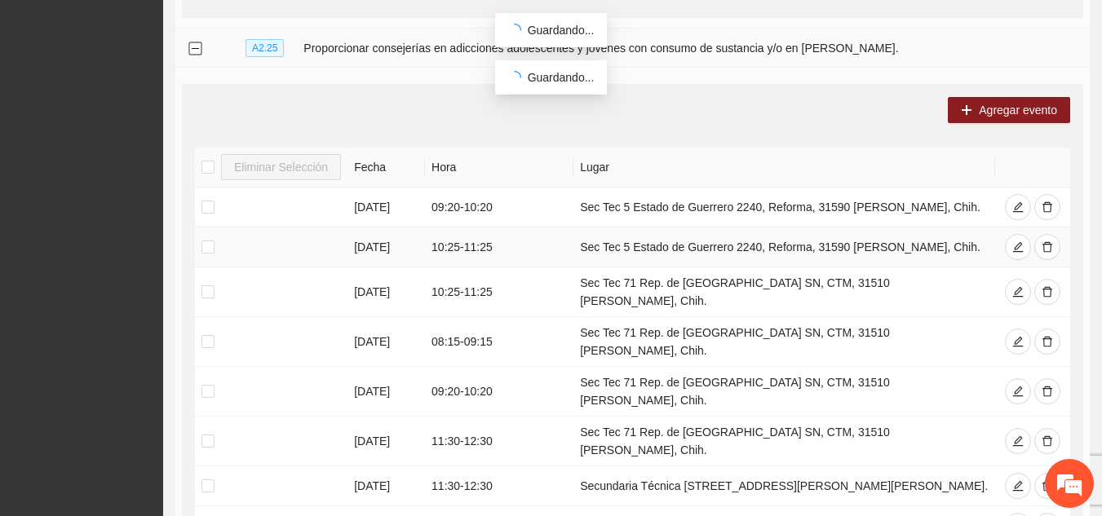
scroll to position [4847, 0]
click at [1044, 201] on icon "delete" at bounding box center [1047, 206] width 11 height 11
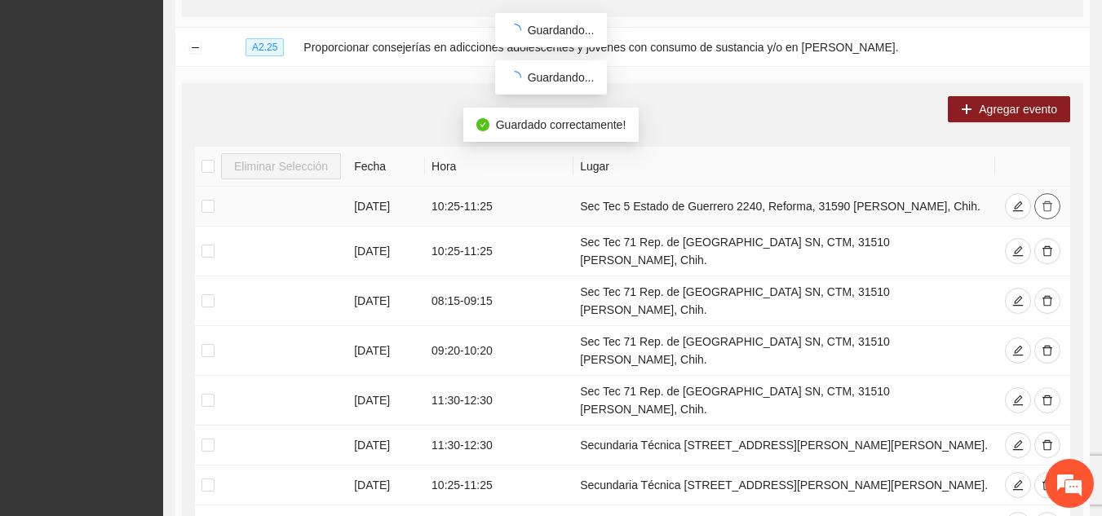
click at [1044, 201] on icon "delete" at bounding box center [1047, 206] width 11 height 11
click at [1044, 246] on icon "delete" at bounding box center [1047, 251] width 11 height 11
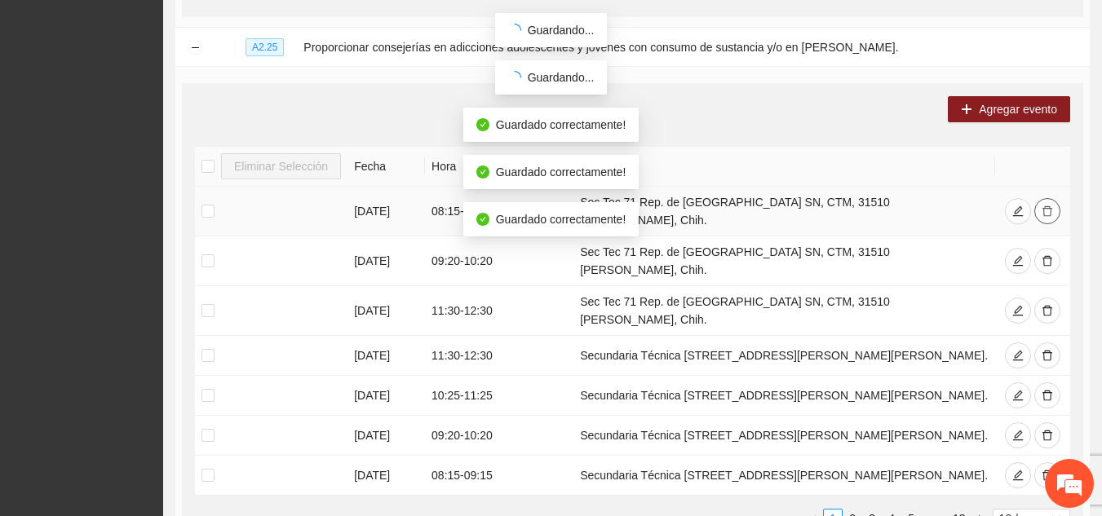
click at [1044, 206] on icon "delete" at bounding box center [1047, 211] width 11 height 11
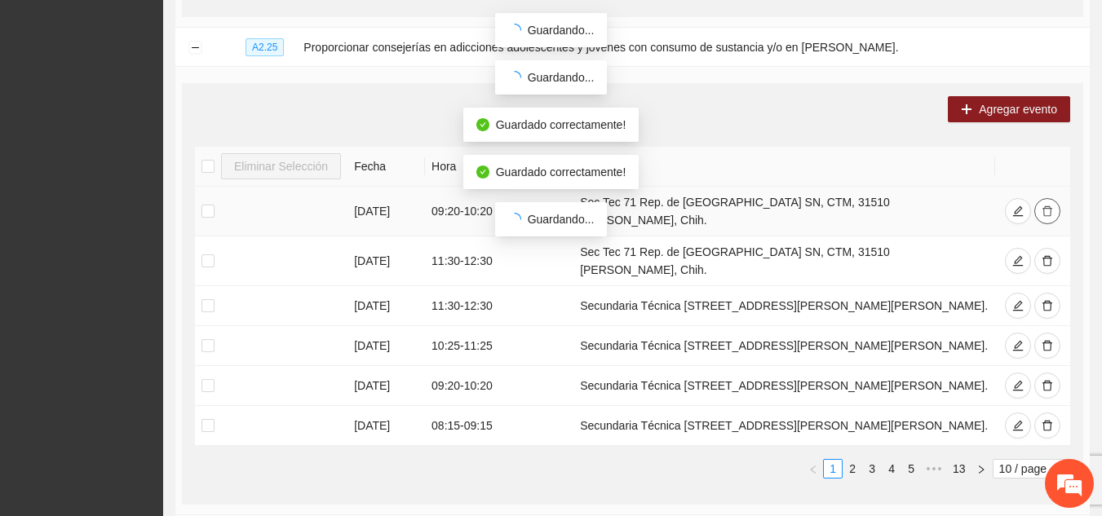
click at [1044, 206] on icon "delete" at bounding box center [1047, 211] width 11 height 11
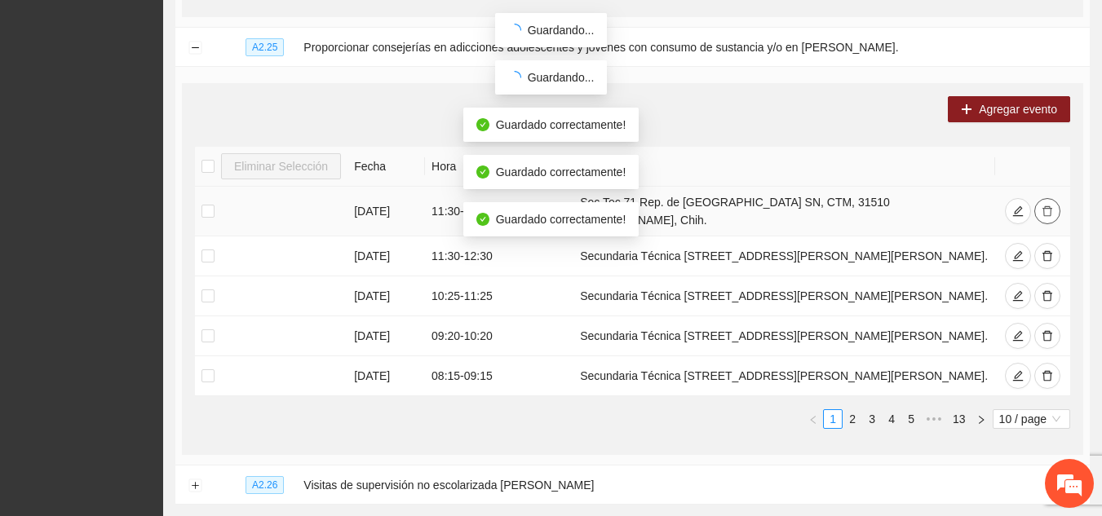
click at [1044, 206] on icon "delete" at bounding box center [1047, 211] width 11 height 11
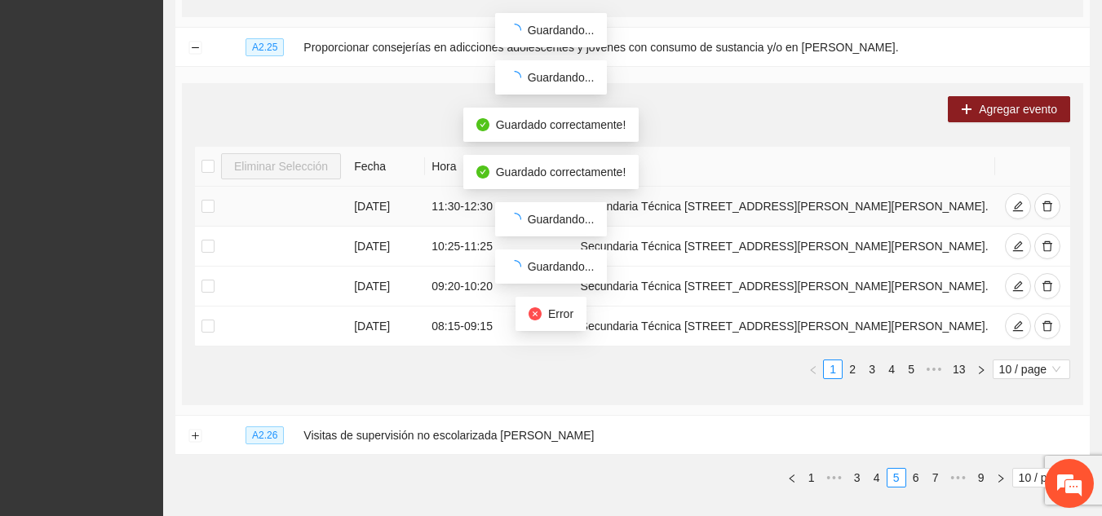
scroll to position [4846, 0]
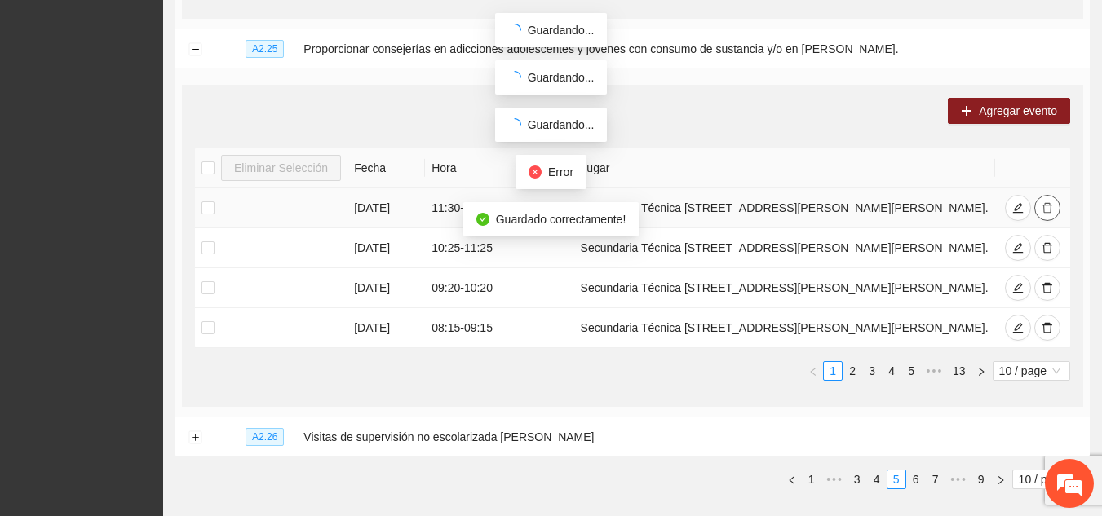
click at [1044, 203] on icon "delete" at bounding box center [1048, 208] width 10 height 11
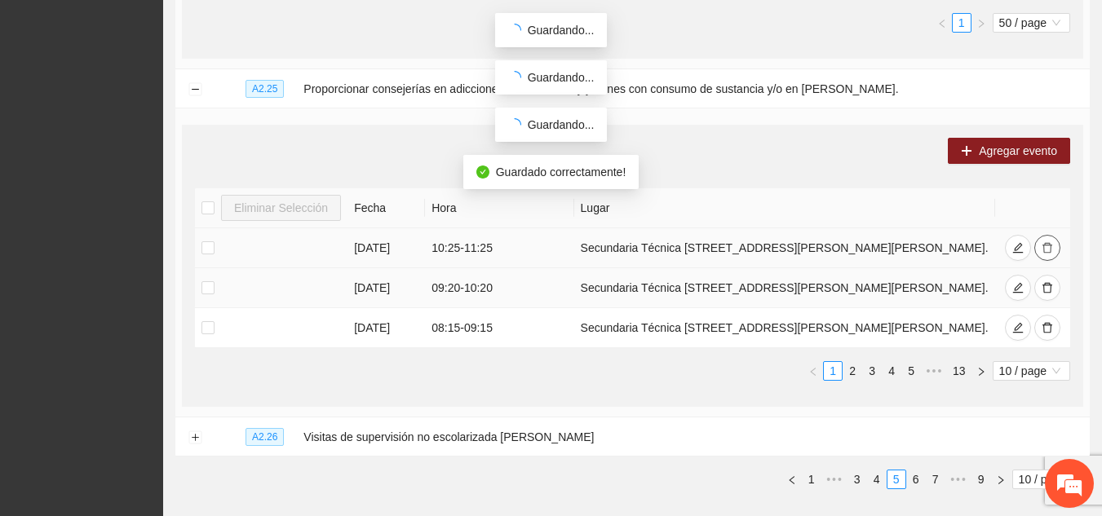
click at [1047, 235] on button "button" at bounding box center [1047, 248] width 26 height 26
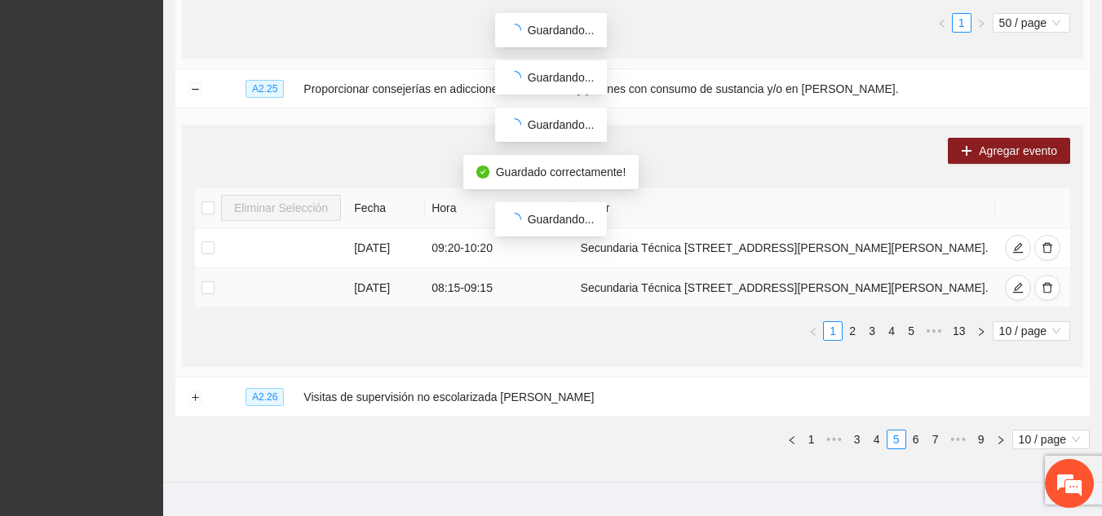
scroll to position [4766, 0]
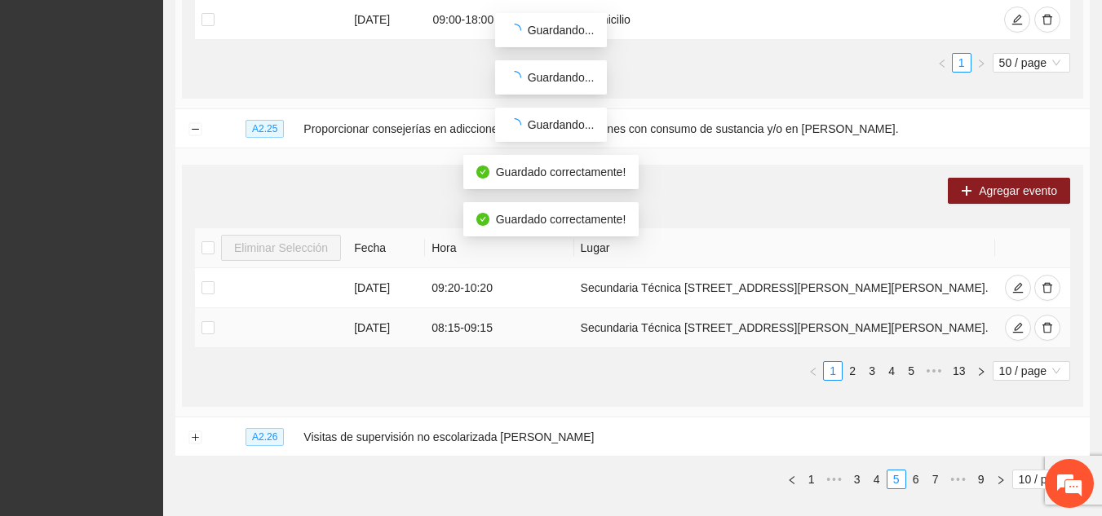
click at [1047, 228] on th at bounding box center [1032, 248] width 75 height 40
click at [1046, 282] on icon "delete" at bounding box center [1047, 287] width 11 height 11
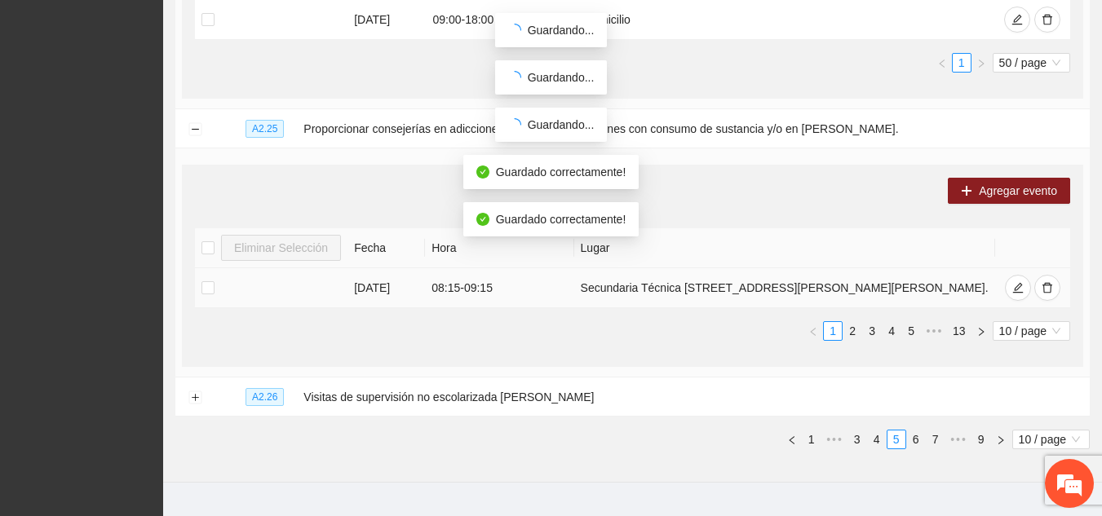
scroll to position [4726, 0]
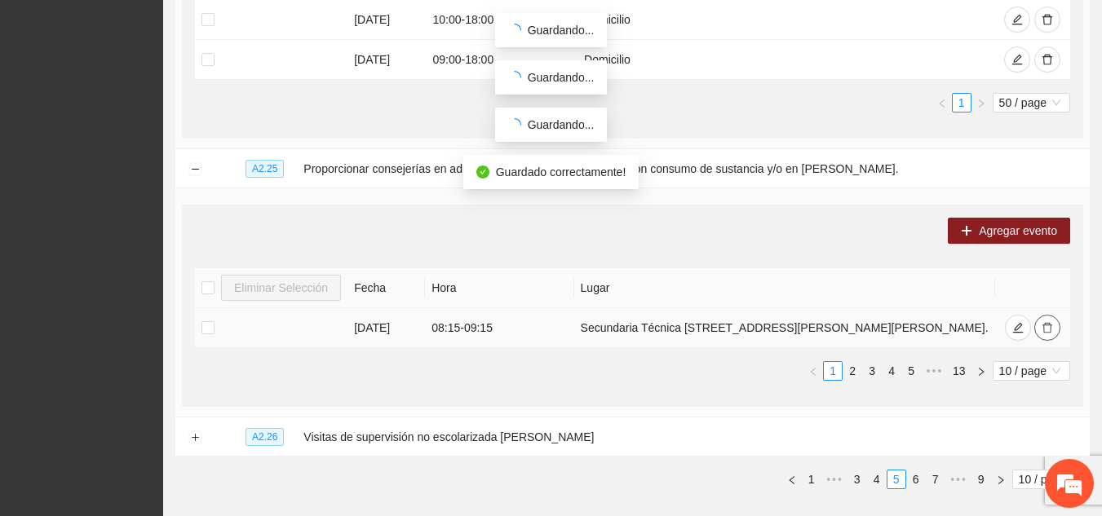
click at [1047, 323] on icon "delete" at bounding box center [1048, 328] width 10 height 11
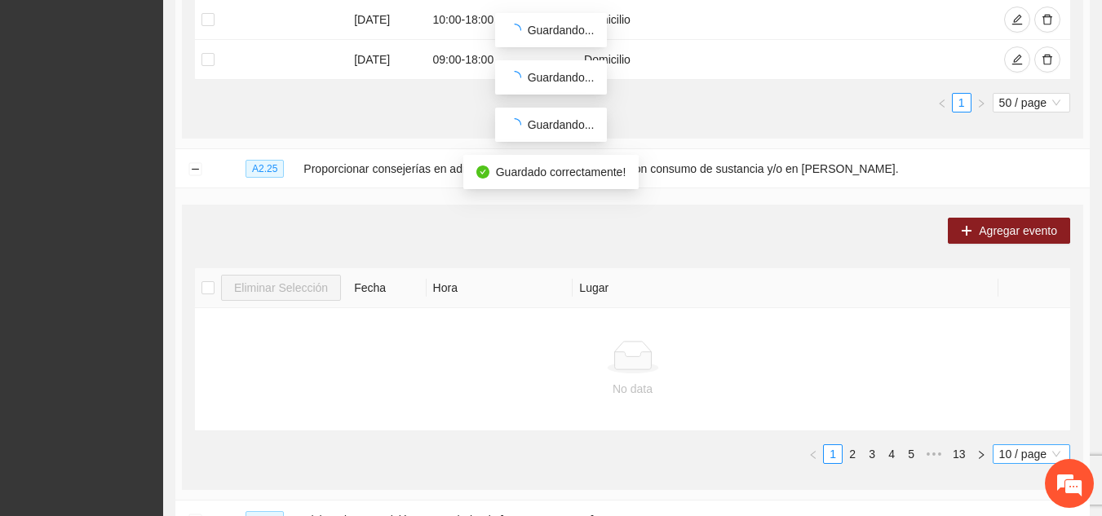
click at [1023, 445] on span "10 / page" at bounding box center [1031, 454] width 64 height 18
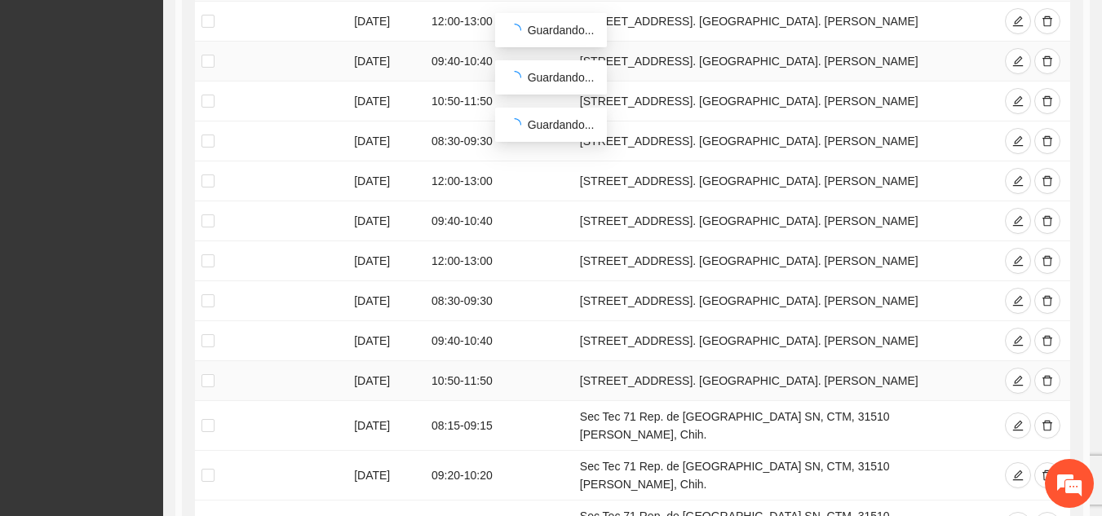
scroll to position [5034, 0]
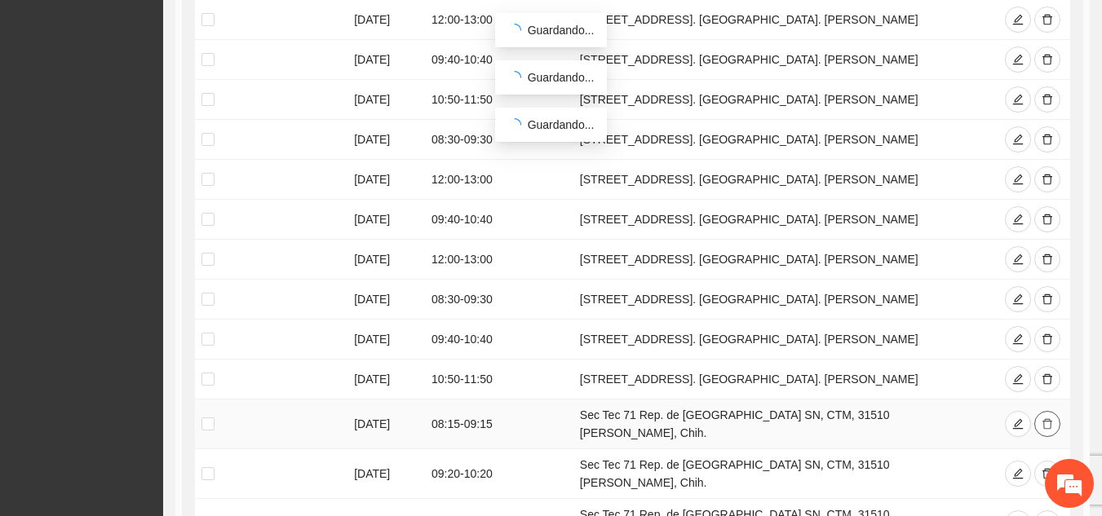
click at [1045, 418] on icon "delete" at bounding box center [1047, 423] width 11 height 11
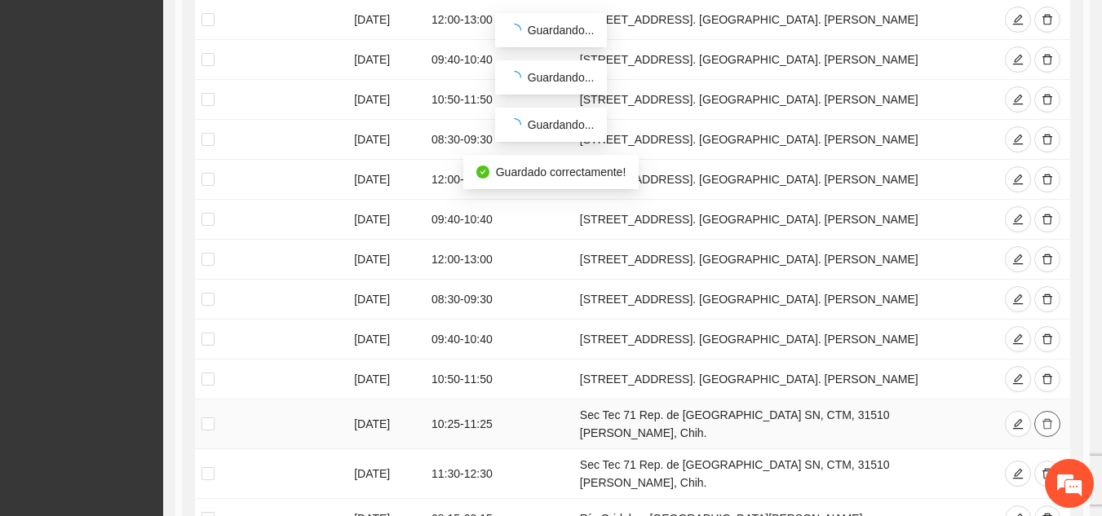
click at [1045, 418] on icon "delete" at bounding box center [1047, 423] width 11 height 11
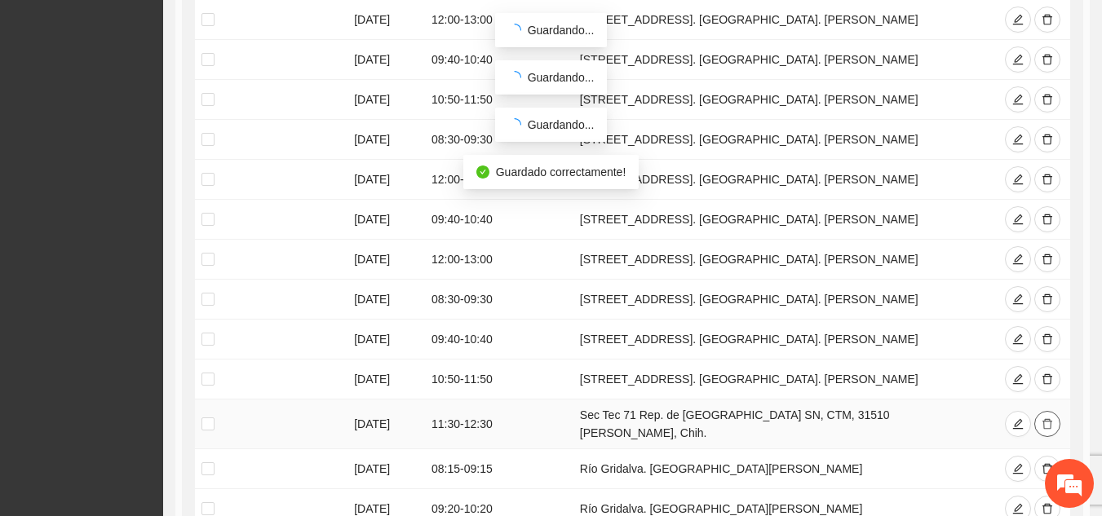
click at [1045, 418] on icon "delete" at bounding box center [1047, 423] width 11 height 11
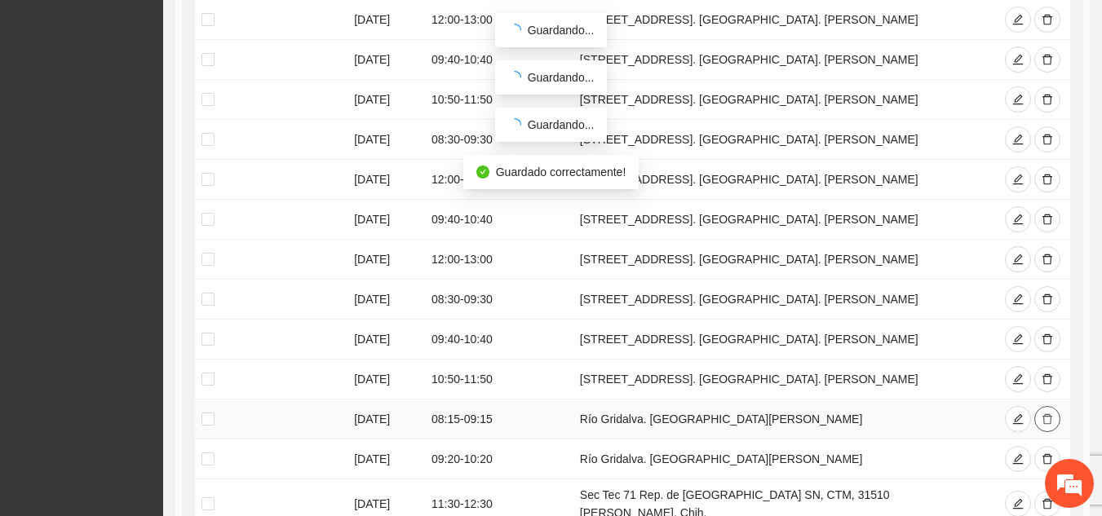
click at [1045, 414] on icon "delete" at bounding box center [1047, 419] width 11 height 11
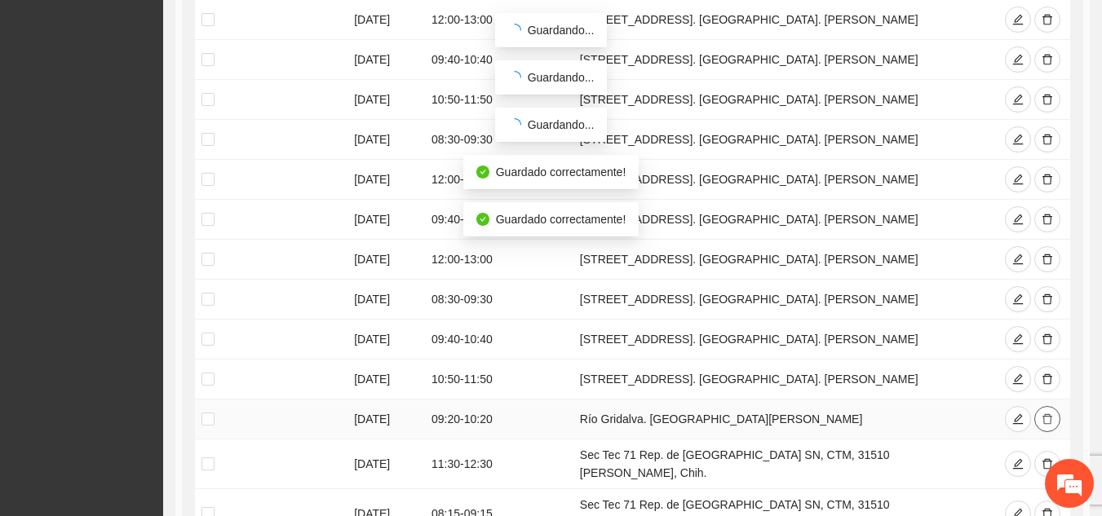
click at [1045, 414] on icon "delete" at bounding box center [1047, 419] width 11 height 11
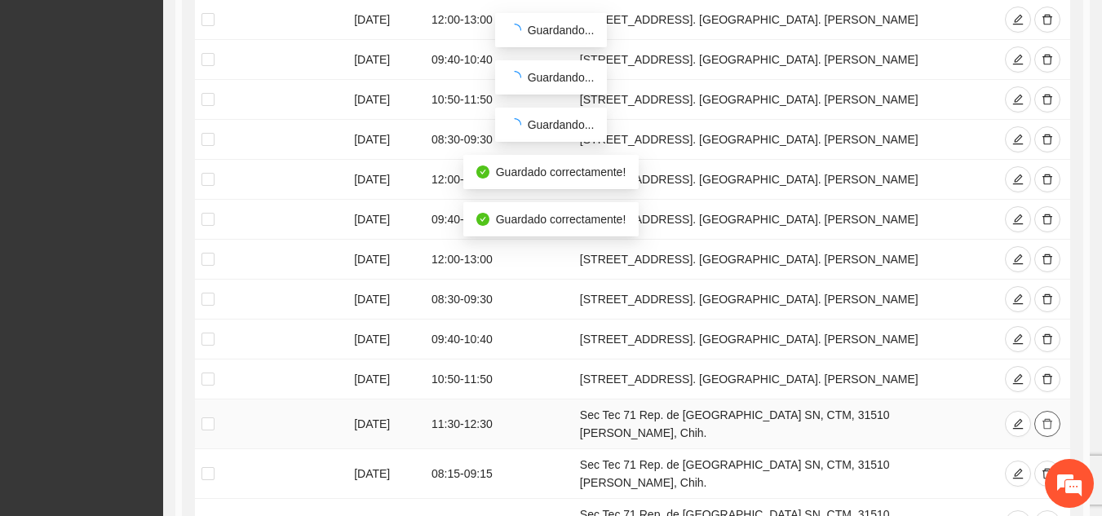
click at [1045, 418] on icon "delete" at bounding box center [1047, 423] width 11 height 11
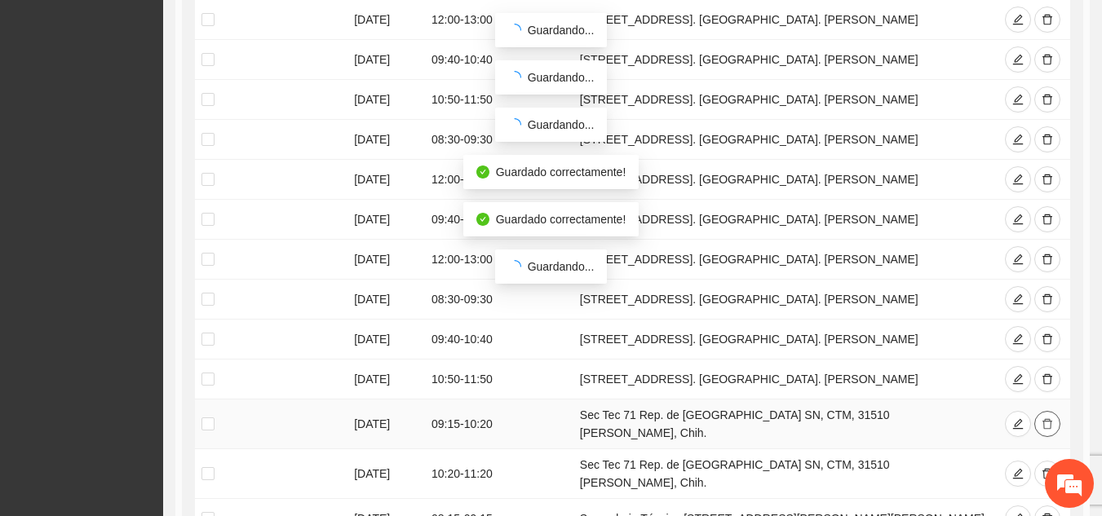
click at [1045, 418] on icon "delete" at bounding box center [1047, 423] width 11 height 11
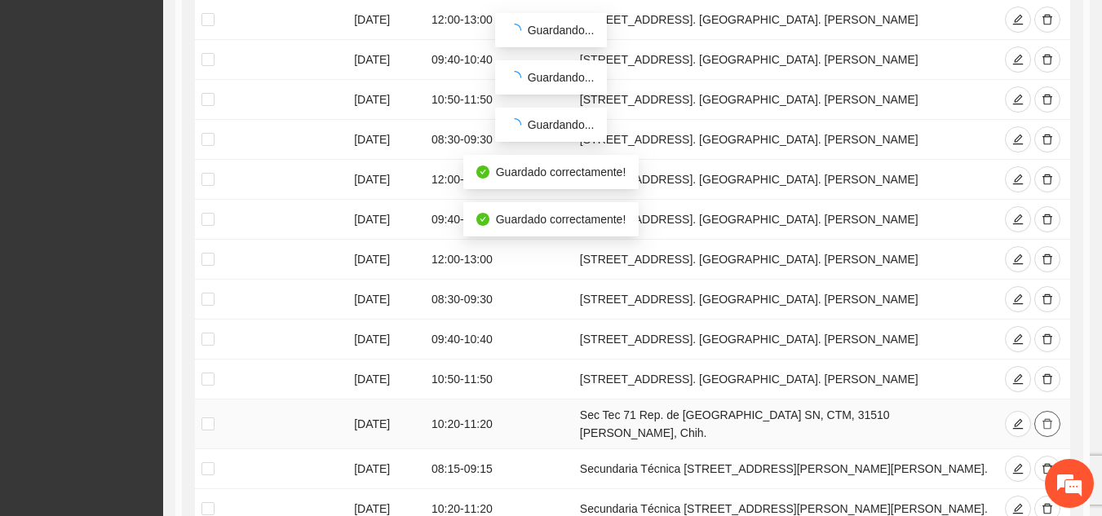
click at [1045, 418] on icon "delete" at bounding box center [1047, 423] width 11 height 11
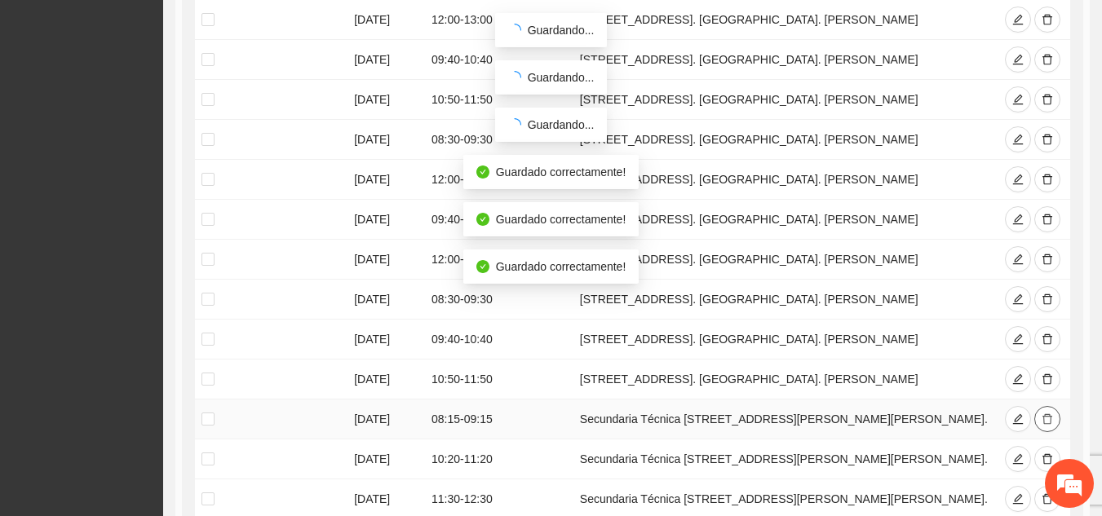
click at [1045, 414] on icon "delete" at bounding box center [1047, 419] width 11 height 11
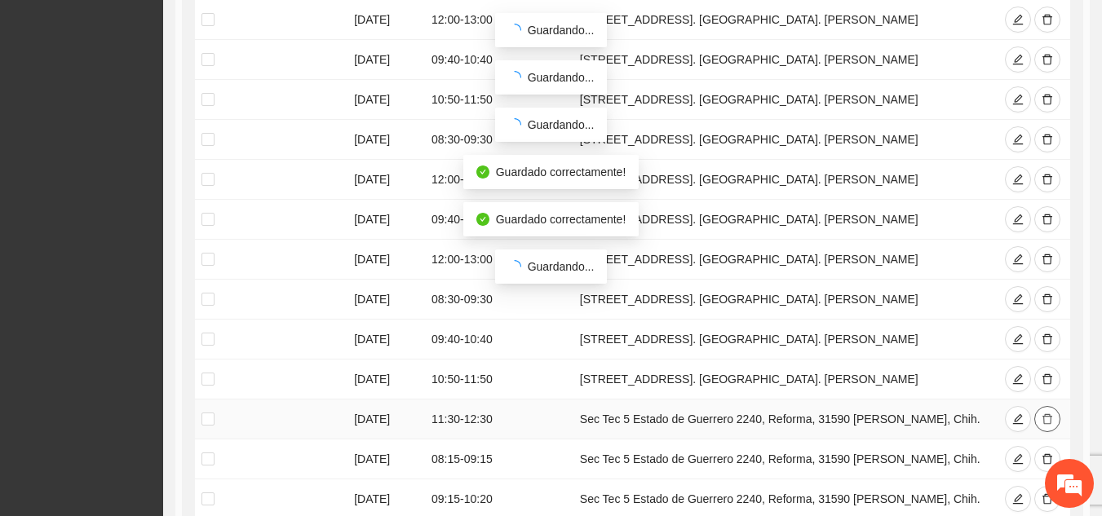
click at [1045, 414] on icon "delete" at bounding box center [1047, 419] width 11 height 11
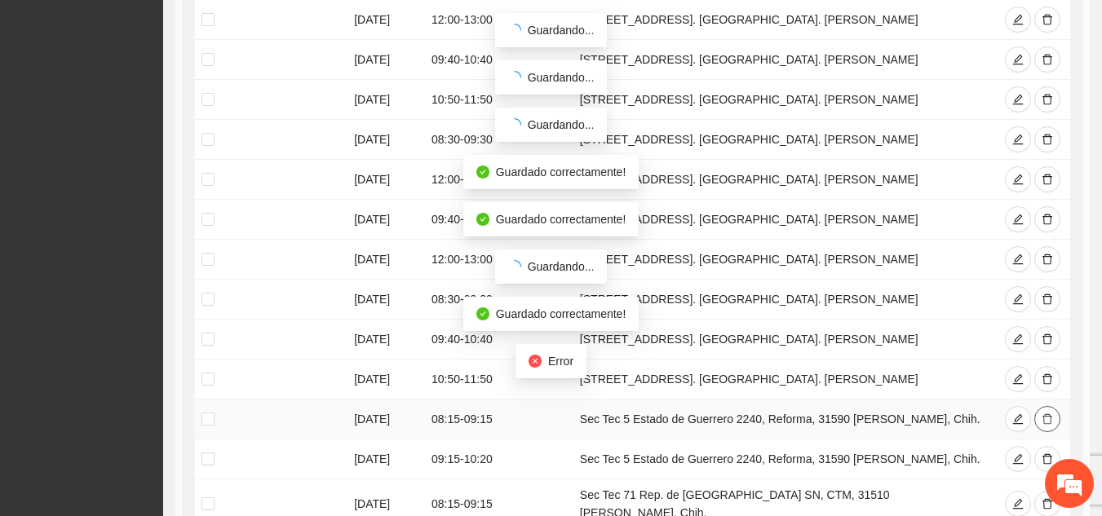
click at [1045, 414] on icon "delete" at bounding box center [1047, 419] width 11 height 11
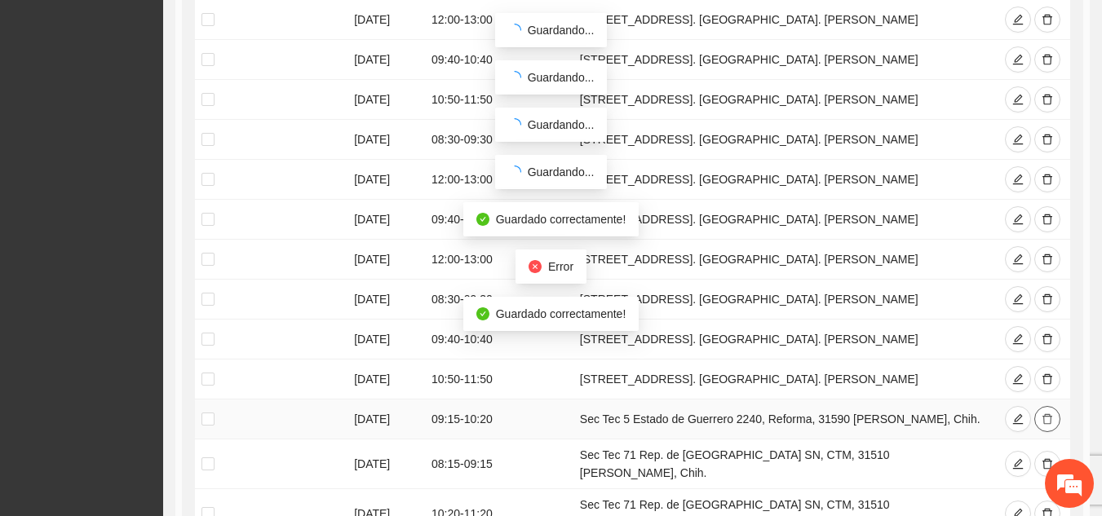
click at [1045, 414] on icon "delete" at bounding box center [1047, 419] width 11 height 11
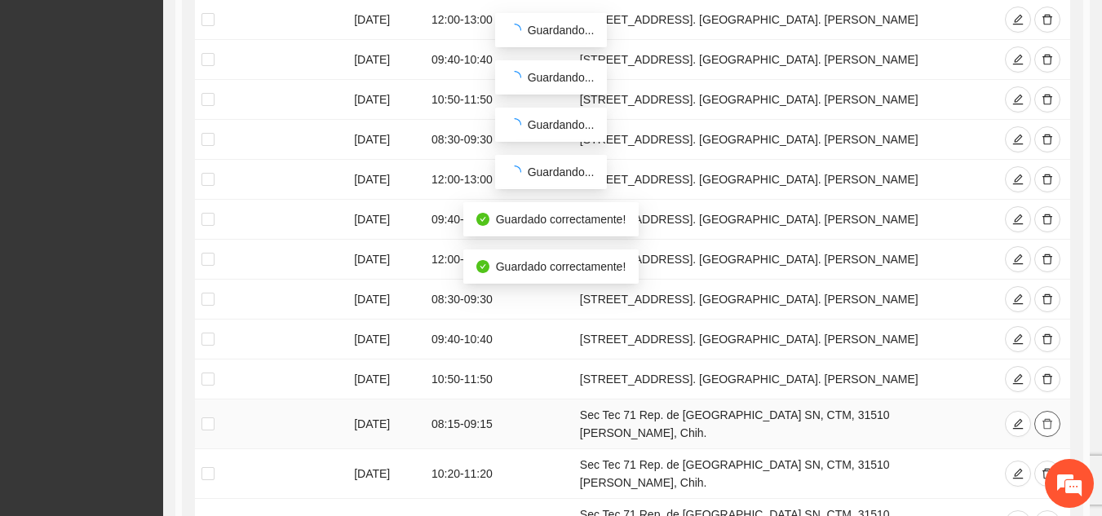
click at [1045, 418] on icon "delete" at bounding box center [1047, 423] width 11 height 11
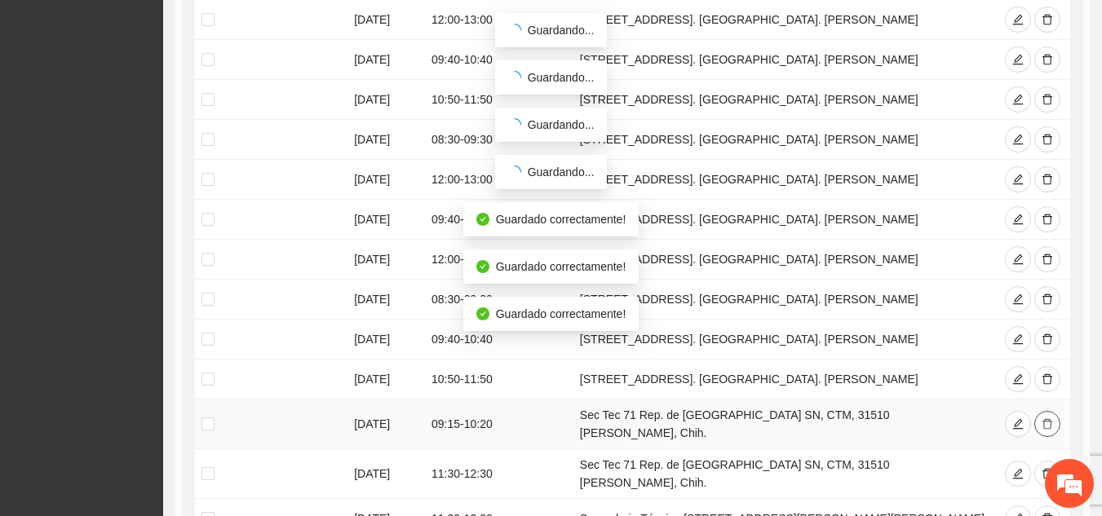
click at [1045, 418] on icon "delete" at bounding box center [1047, 423] width 11 height 11
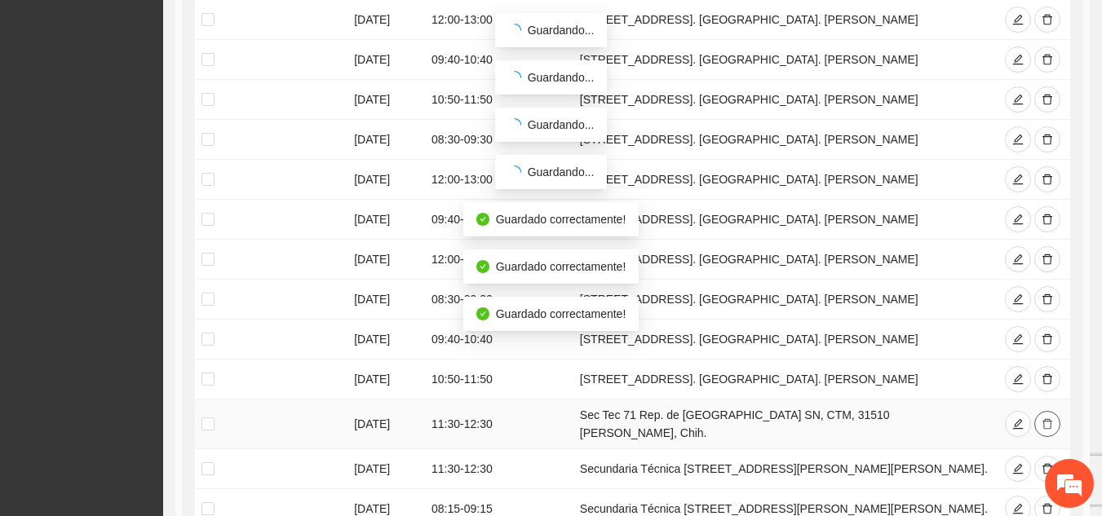
click at [1045, 418] on icon "delete" at bounding box center [1047, 423] width 11 height 11
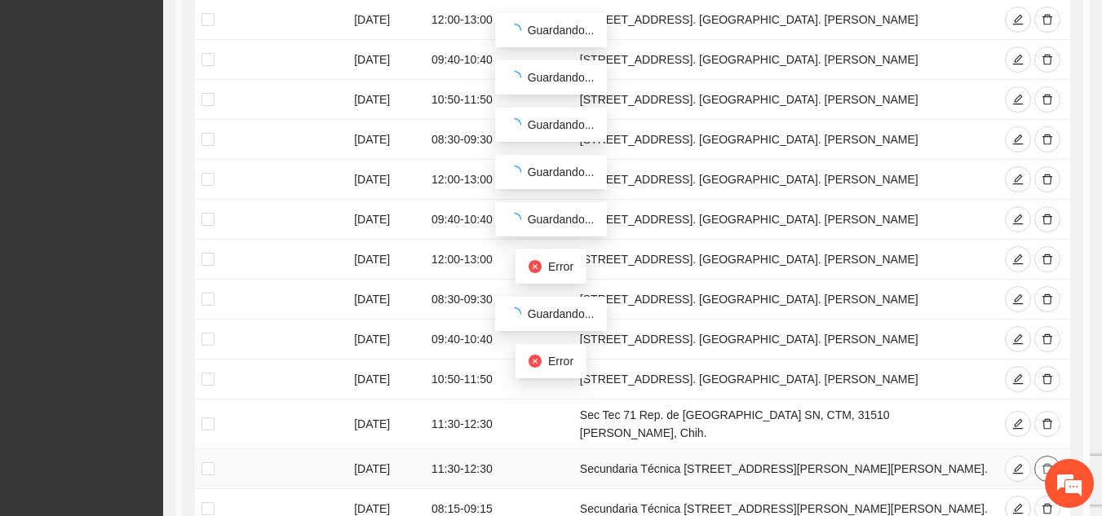
click at [1047, 463] on icon "delete" at bounding box center [1047, 468] width 11 height 11
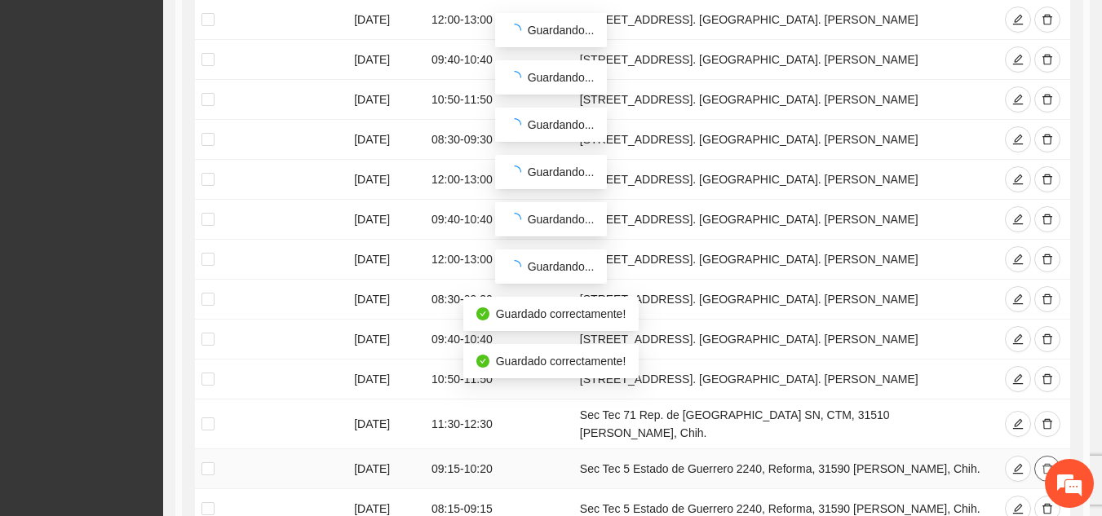
click at [1047, 463] on icon "delete" at bounding box center [1047, 468] width 11 height 11
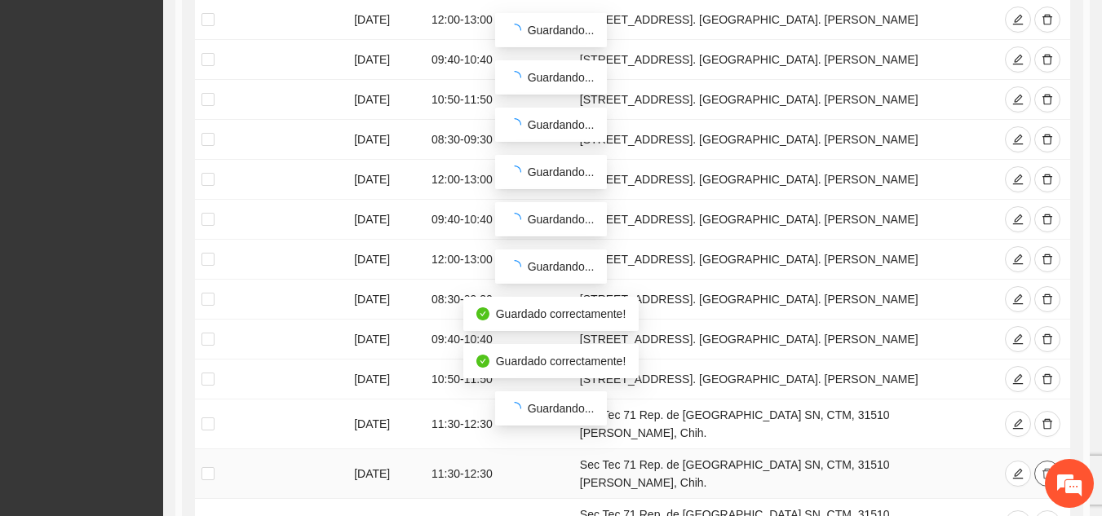
click at [1047, 468] on icon "delete" at bounding box center [1047, 473] width 11 height 11
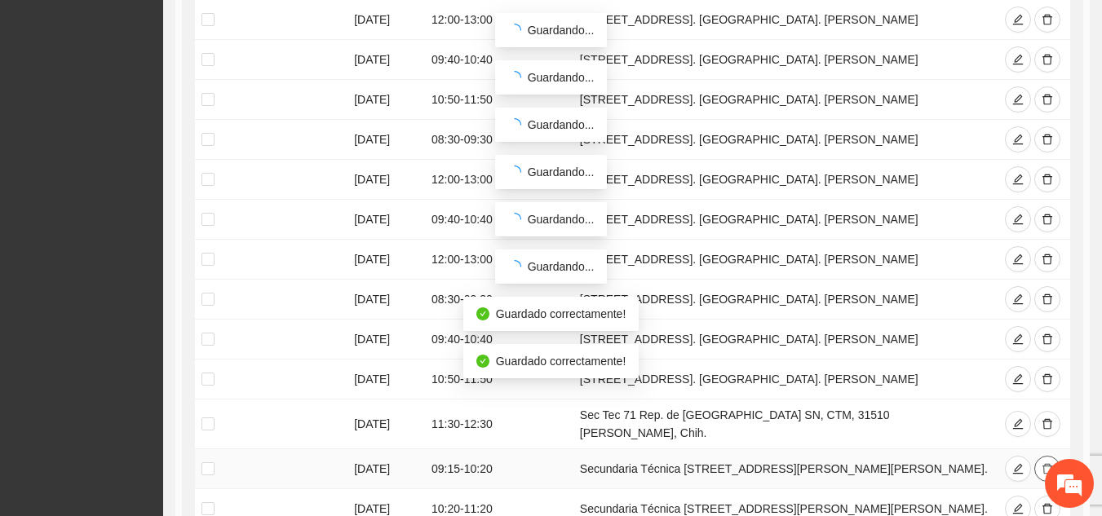
click at [1047, 463] on icon "delete" at bounding box center [1047, 468] width 11 height 11
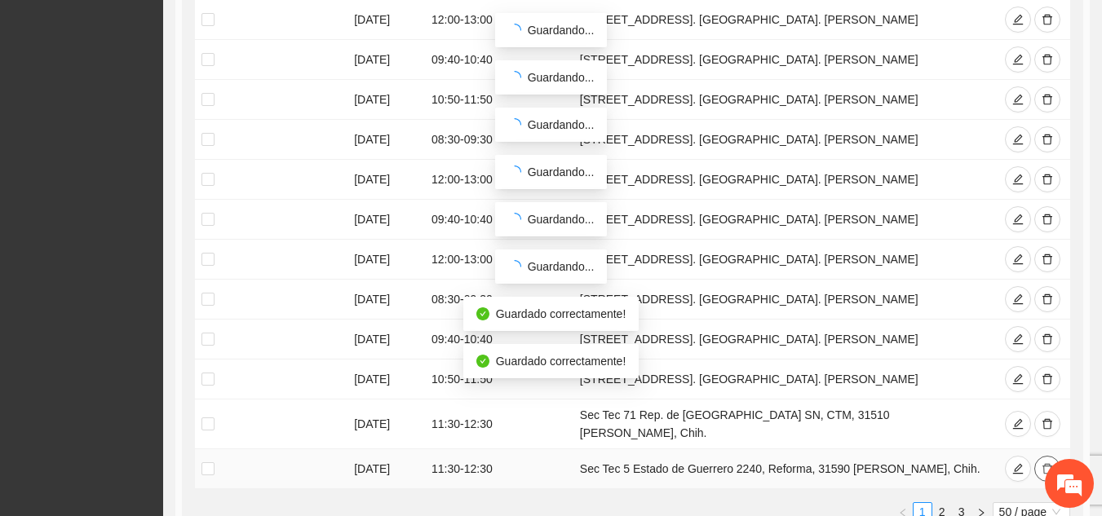
click at [1047, 463] on icon "delete" at bounding box center [1047, 468] width 11 height 11
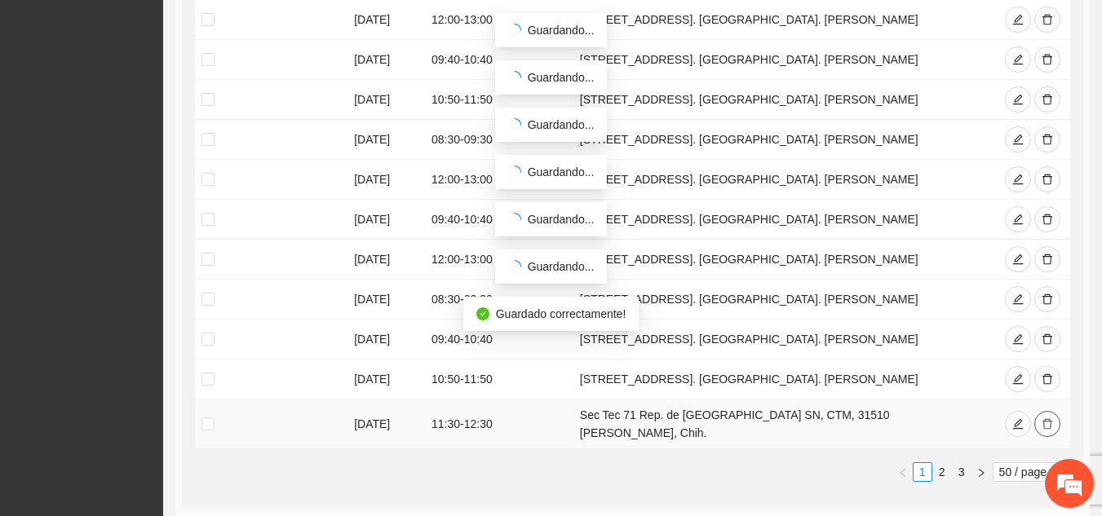
click at [1047, 418] on icon "delete" at bounding box center [1047, 423] width 11 height 11
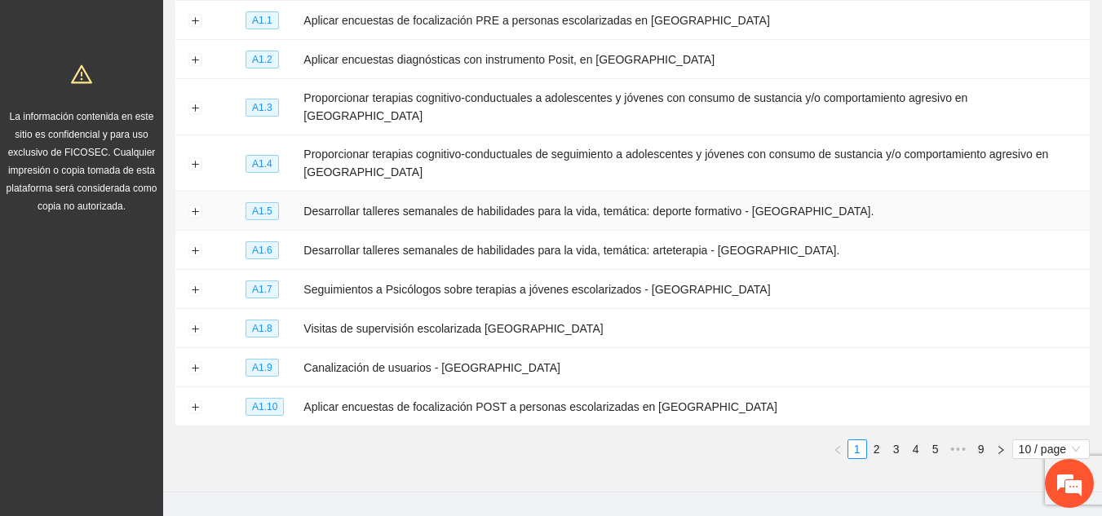
scroll to position [268, 0]
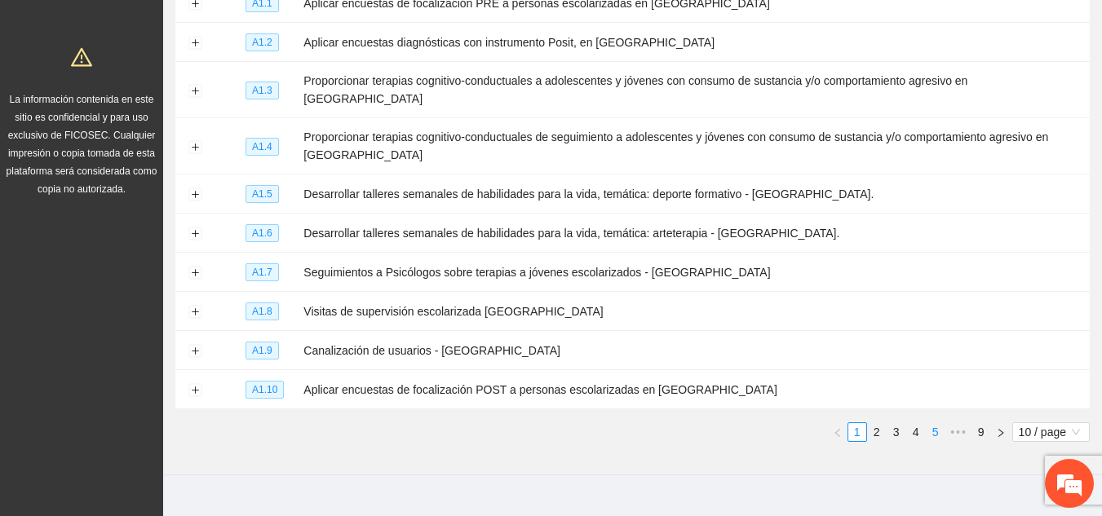
click at [934, 423] on link "5" at bounding box center [936, 432] width 18 height 18
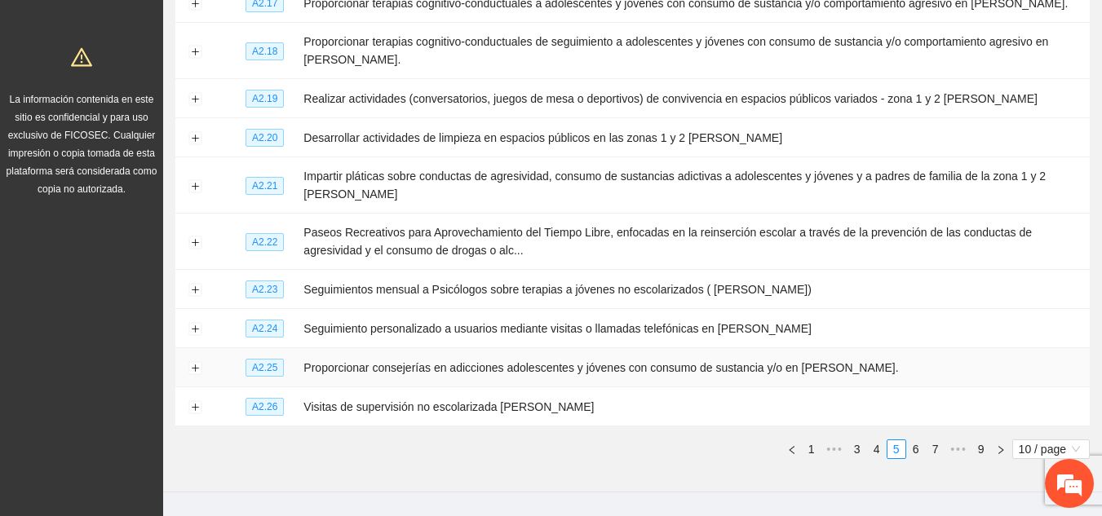
click at [187, 362] on td at bounding box center [194, 367] width 39 height 39
click at [195, 365] on button "Expand row" at bounding box center [194, 368] width 13 height 13
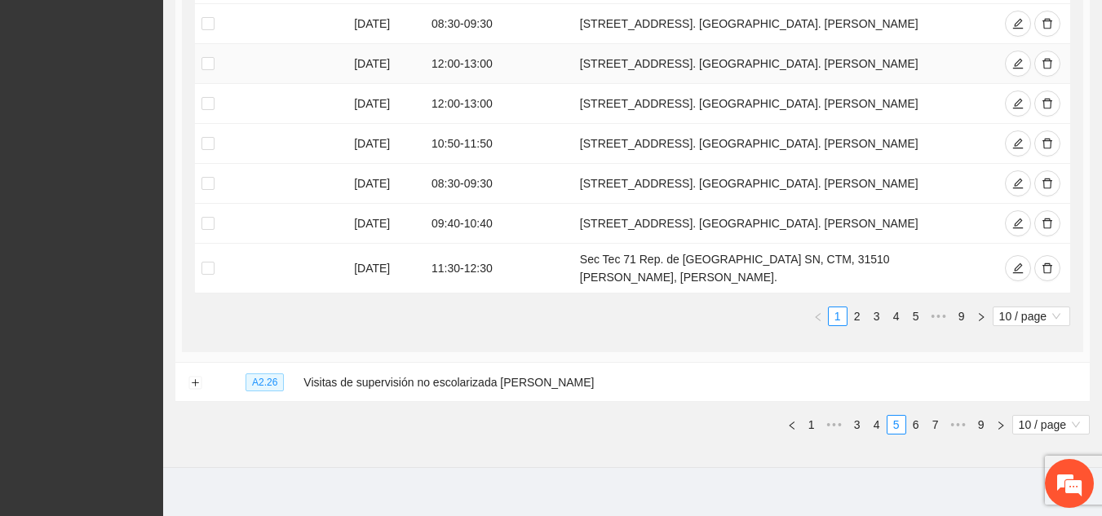
scroll to position [892, 0]
click at [1051, 263] on icon "delete" at bounding box center [1048, 268] width 10 height 11
click at [191, 376] on button "Expand row" at bounding box center [194, 382] width 13 height 13
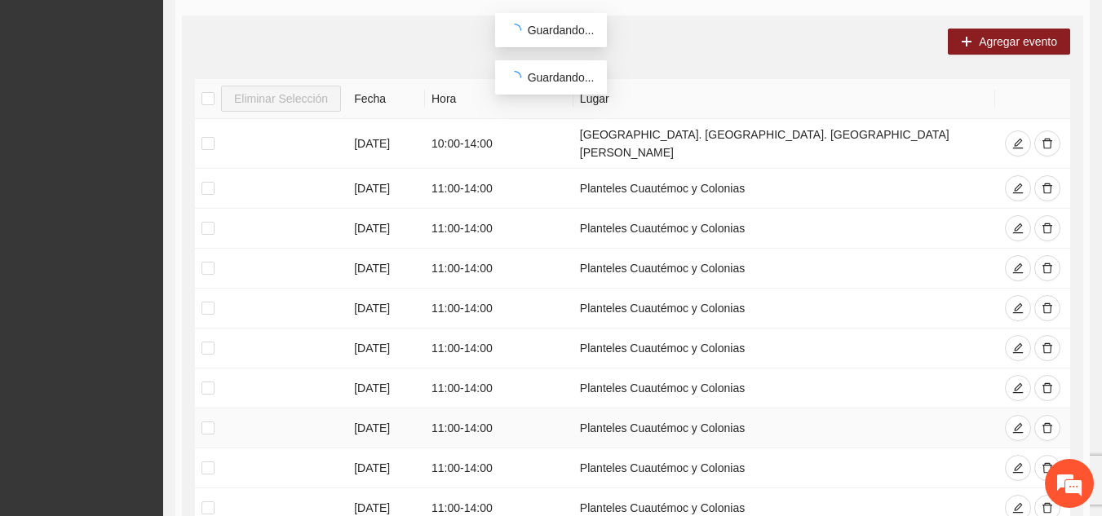
scroll to position [1295, 0]
click at [1050, 182] on span "delete" at bounding box center [1047, 188] width 11 height 13
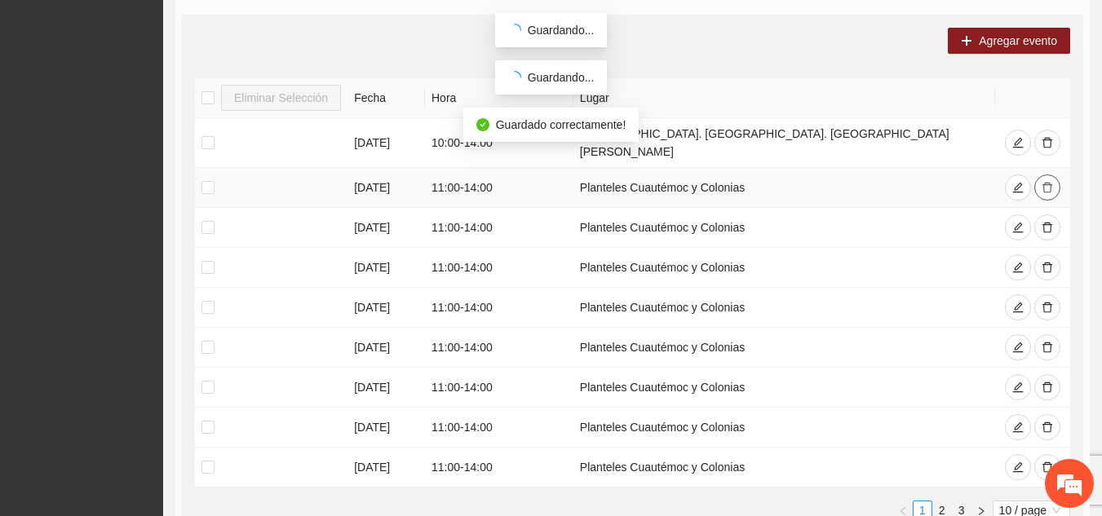
click at [1050, 182] on span "delete" at bounding box center [1047, 188] width 11 height 13
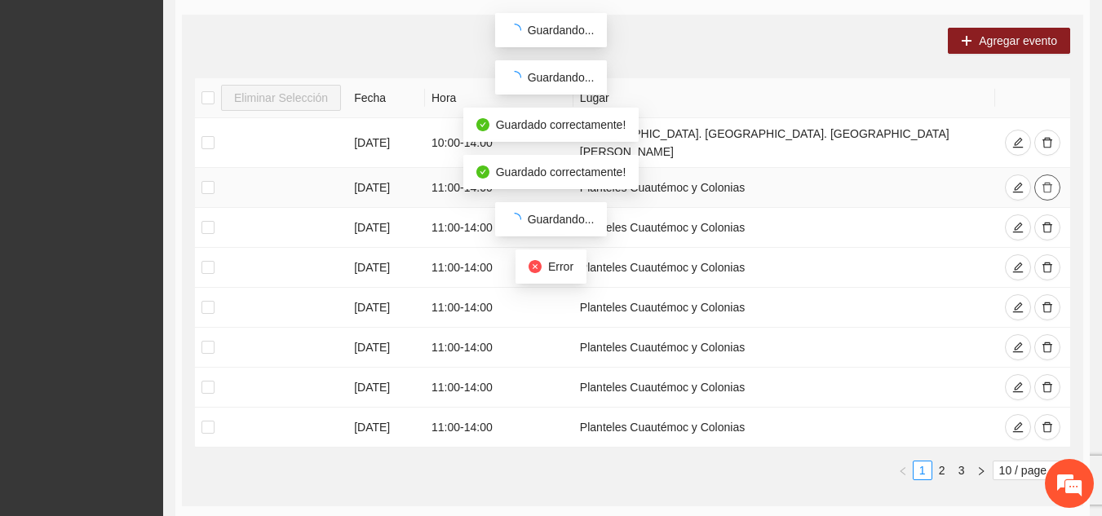
click at [1050, 182] on span "delete" at bounding box center [1047, 188] width 11 height 13
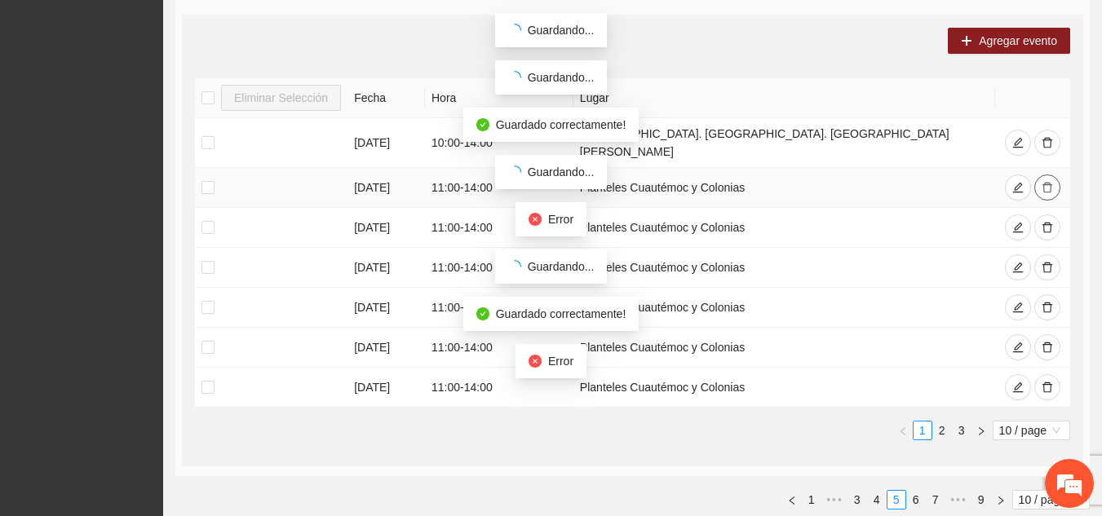
click at [1050, 182] on span "delete" at bounding box center [1047, 188] width 11 height 13
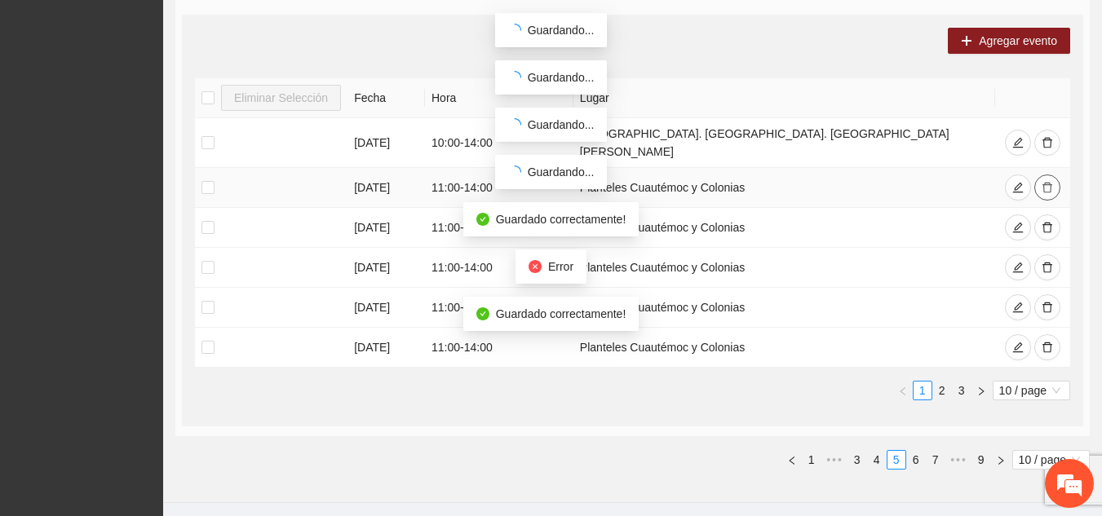
click at [1050, 182] on span "delete" at bounding box center [1047, 188] width 11 height 13
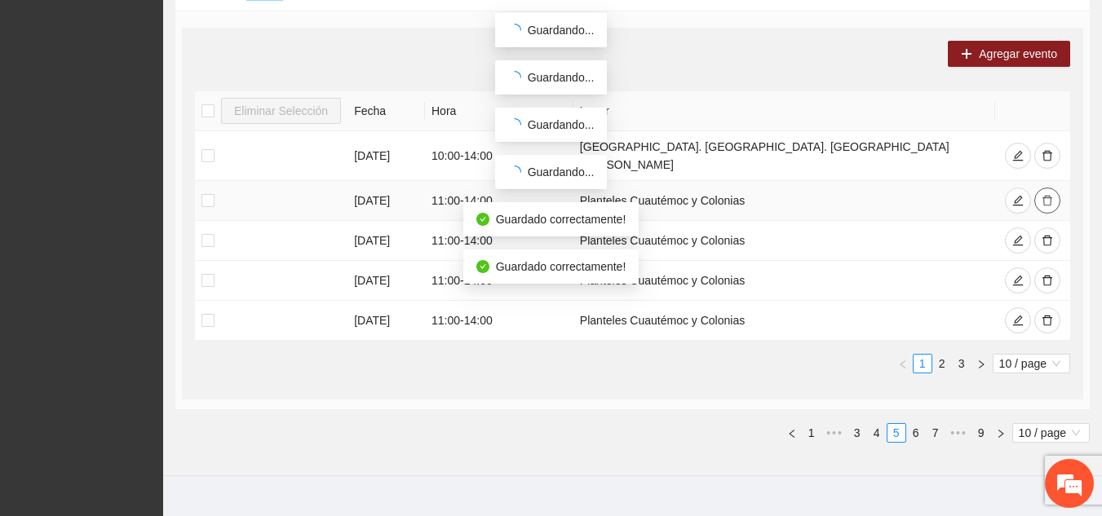
click at [1050, 188] on button "button" at bounding box center [1047, 201] width 26 height 26
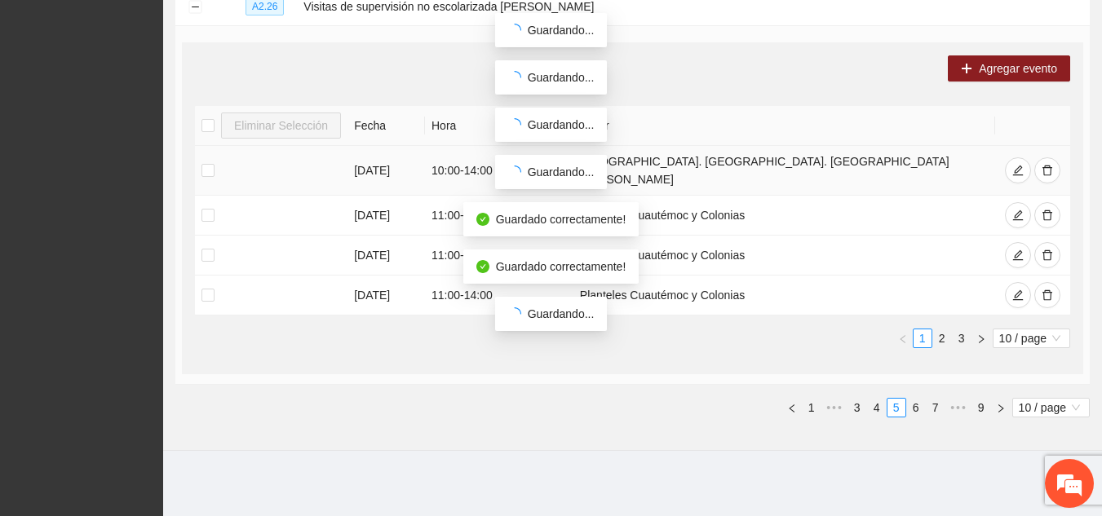
scroll to position [1242, 0]
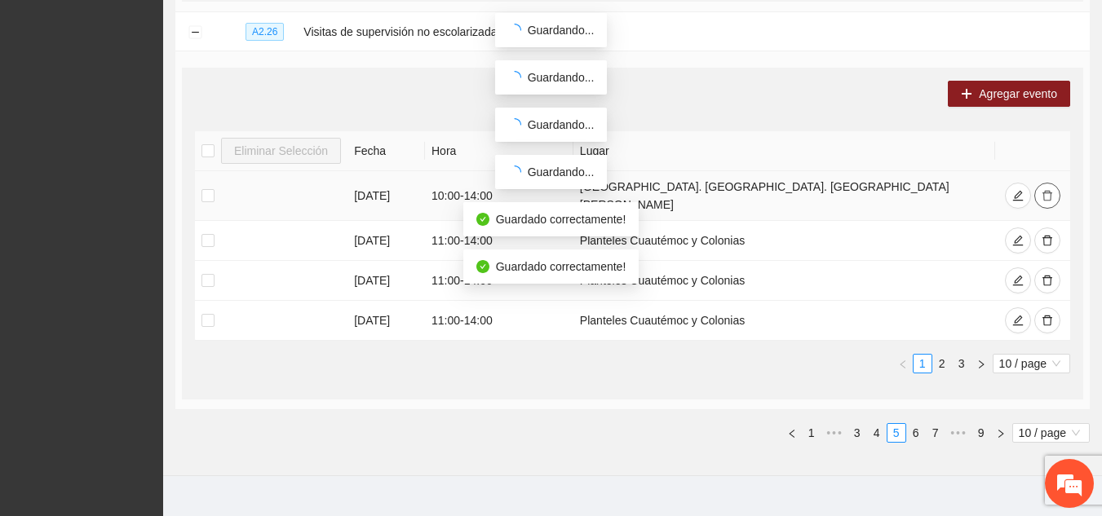
click at [1050, 183] on button "button" at bounding box center [1047, 196] width 26 height 26
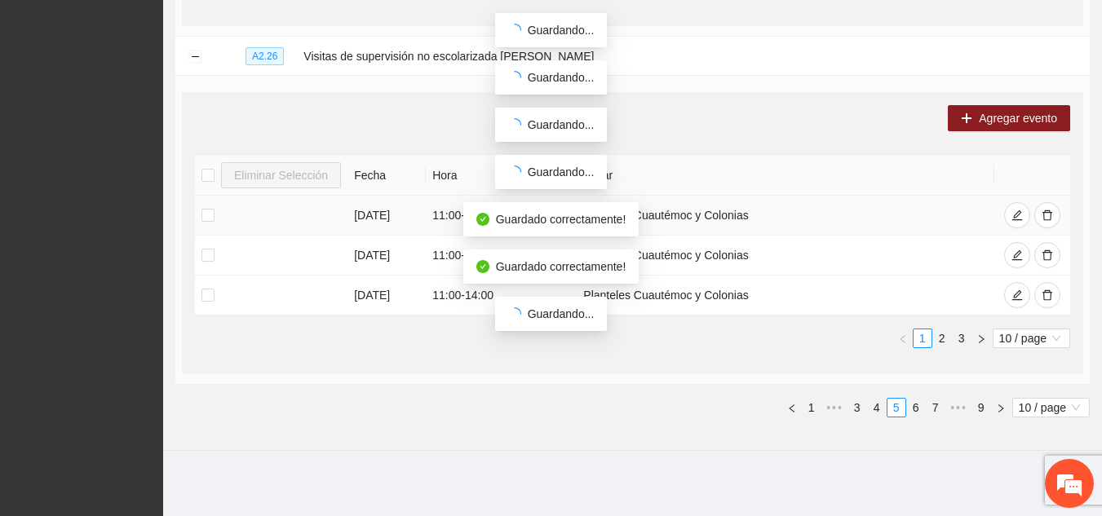
scroll to position [1202, 0]
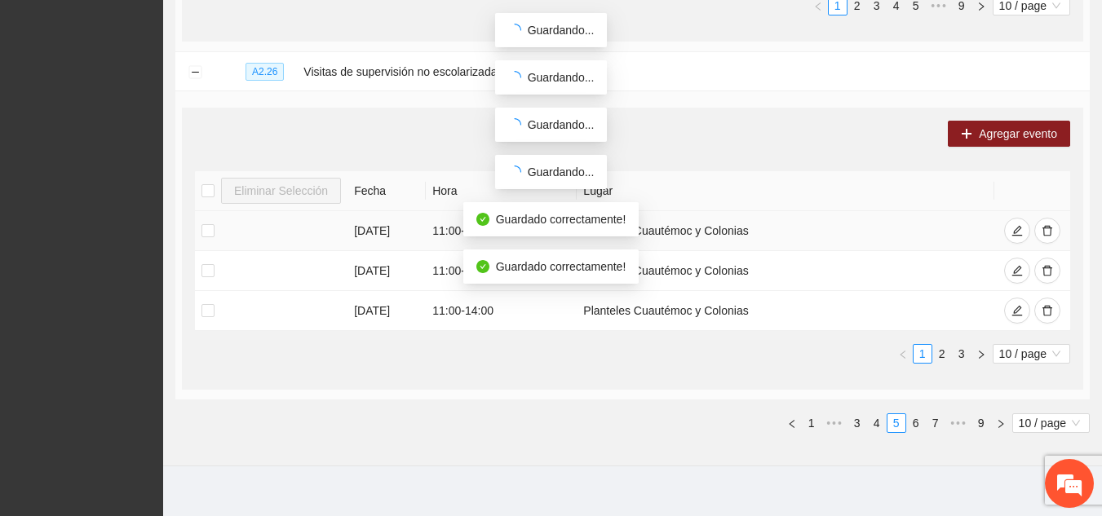
click at [1039, 211] on td at bounding box center [1032, 231] width 76 height 40
click at [1042, 225] on icon "delete" at bounding box center [1047, 230] width 11 height 11
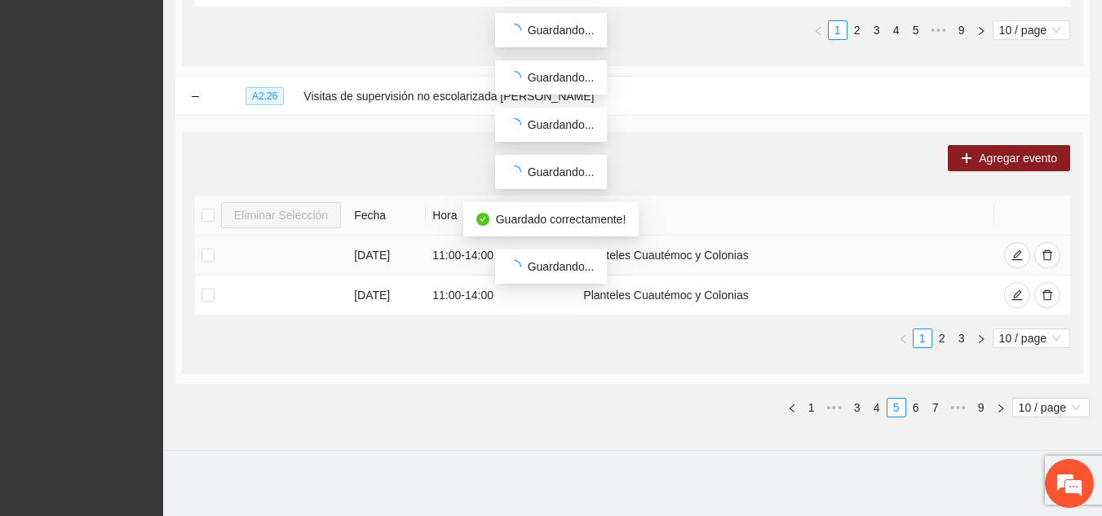
scroll to position [1162, 0]
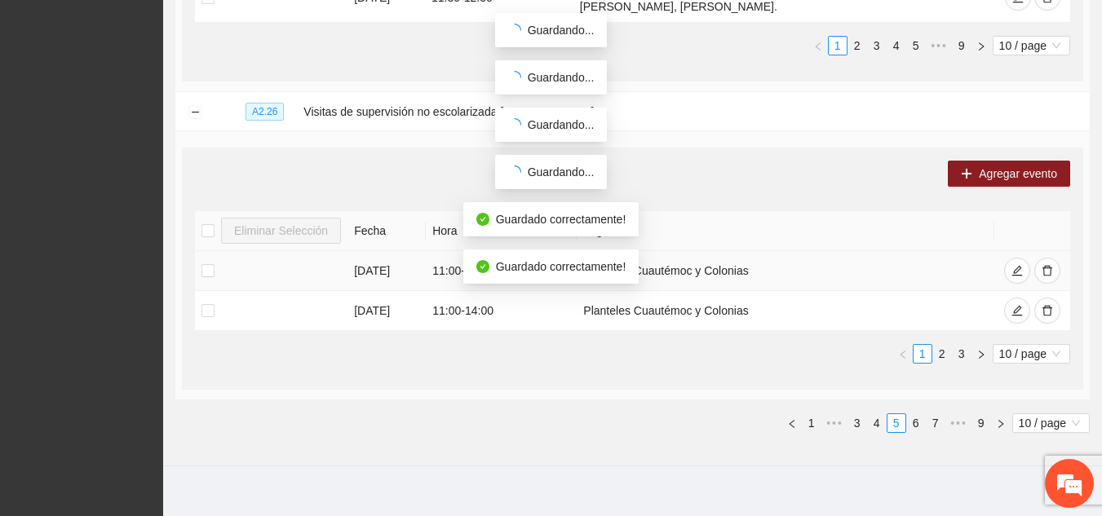
click at [1042, 211] on th at bounding box center [1032, 231] width 76 height 40
click at [1044, 265] on icon "delete" at bounding box center [1047, 270] width 11 height 11
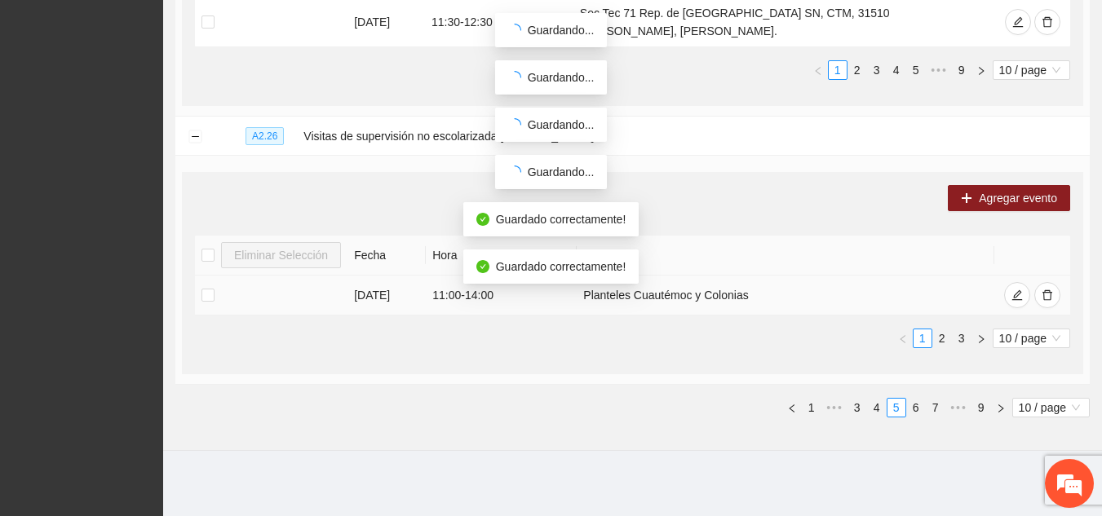
scroll to position [1122, 0]
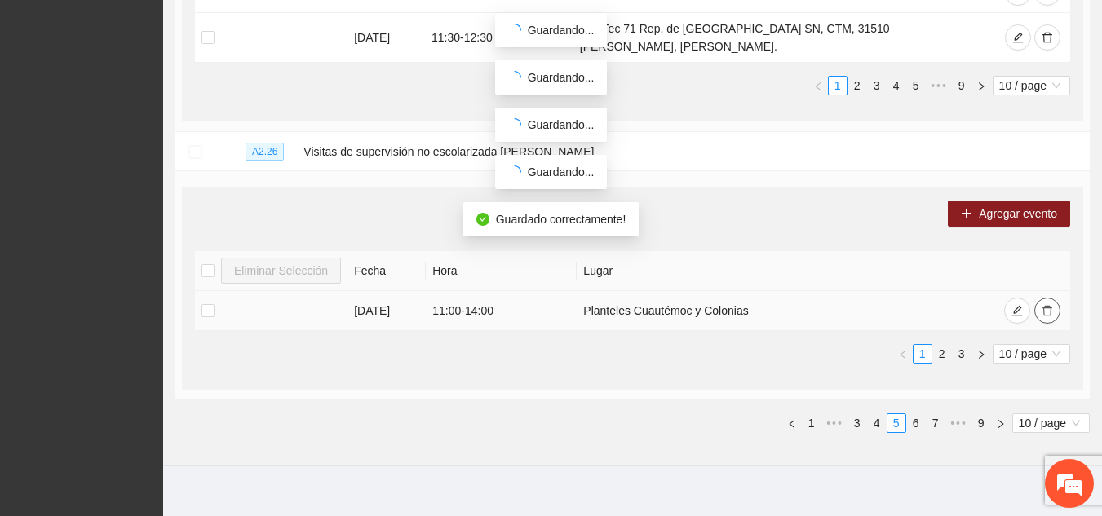
click at [1045, 298] on button "button" at bounding box center [1047, 311] width 26 height 26
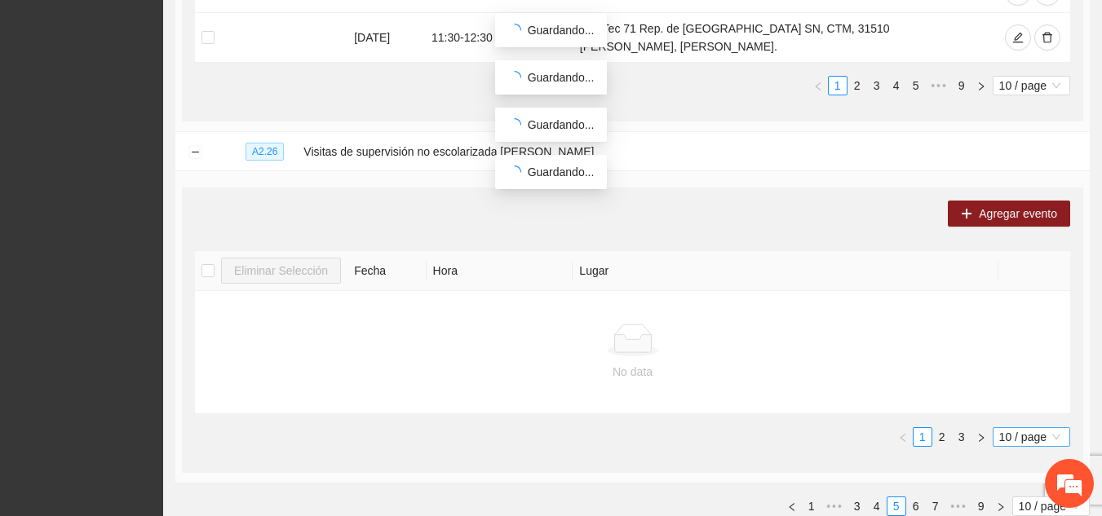
click at [1054, 428] on span "10 / page" at bounding box center [1031, 437] width 64 height 18
click at [1020, 484] on div "20 / page" at bounding box center [1032, 493] width 59 height 18
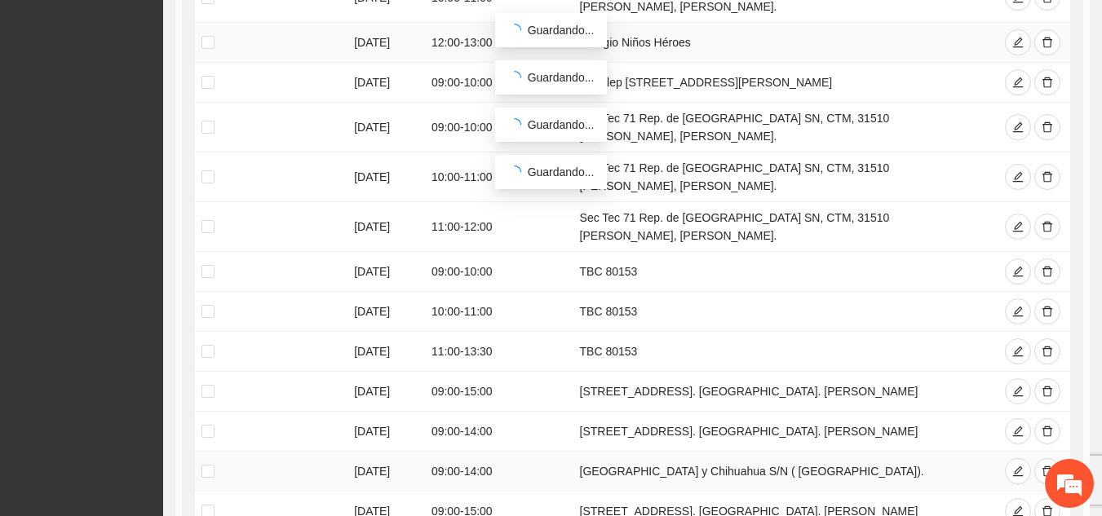
scroll to position [1701, 0]
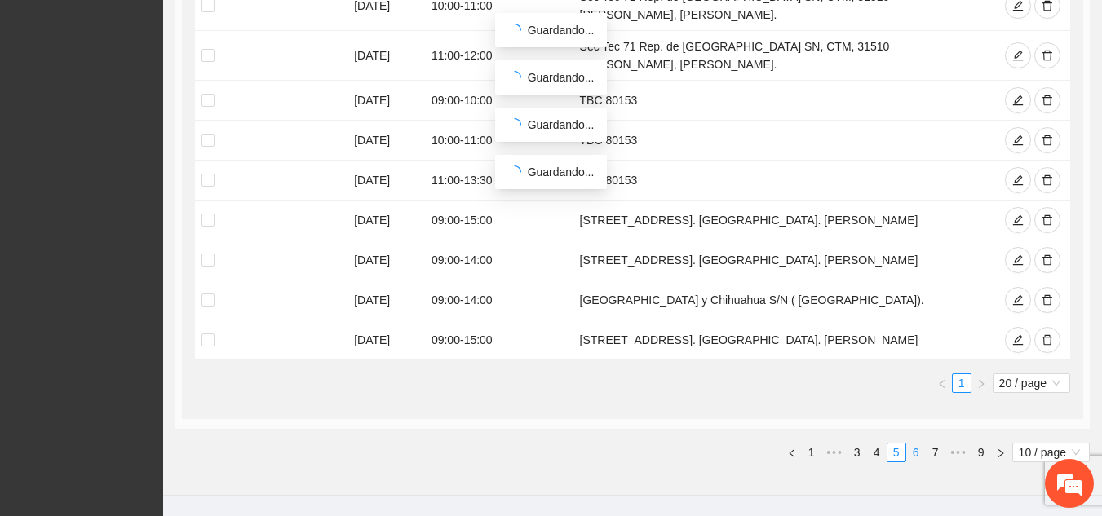
click at [915, 444] on link "6" at bounding box center [916, 453] width 18 height 18
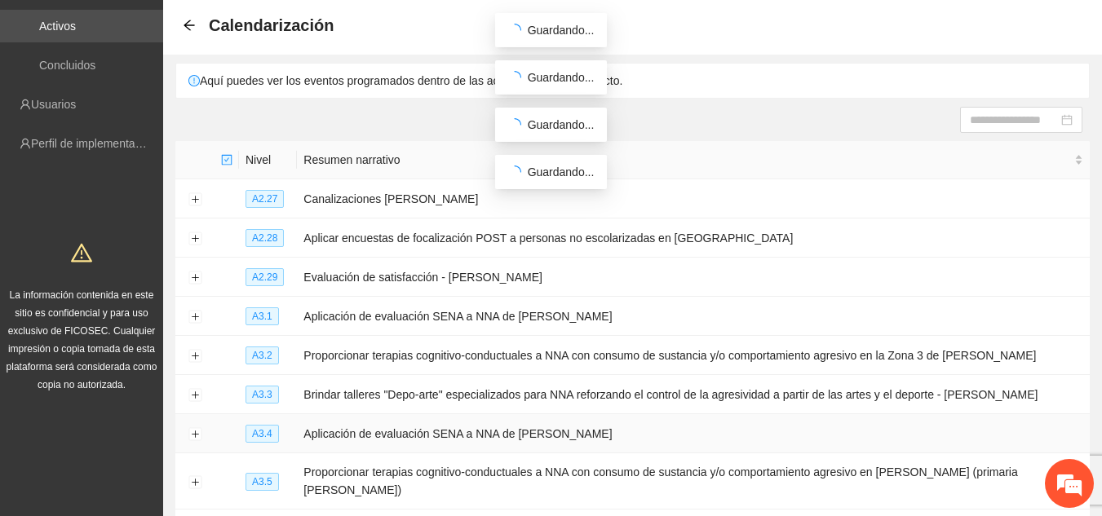
scroll to position [71, 0]
click at [195, 201] on button "Expand row" at bounding box center [194, 200] width 13 height 13
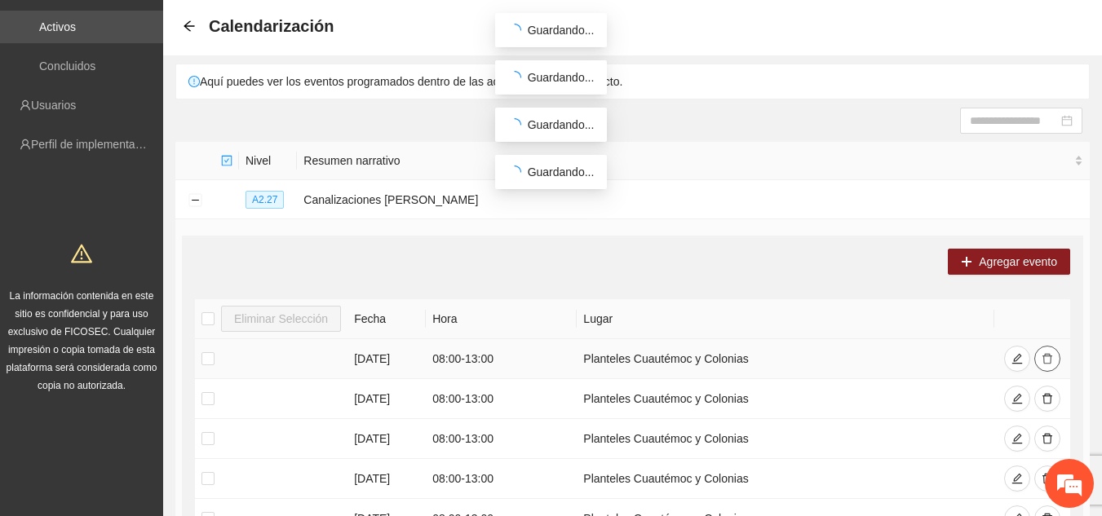
click at [1045, 361] on icon "delete" at bounding box center [1047, 358] width 11 height 11
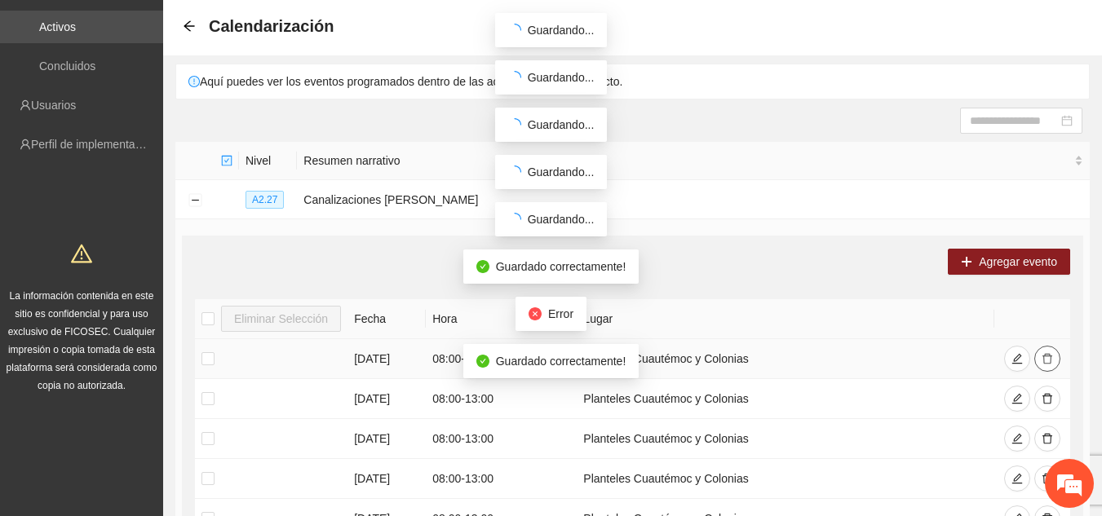
click at [1045, 361] on icon "delete" at bounding box center [1047, 358] width 11 height 11
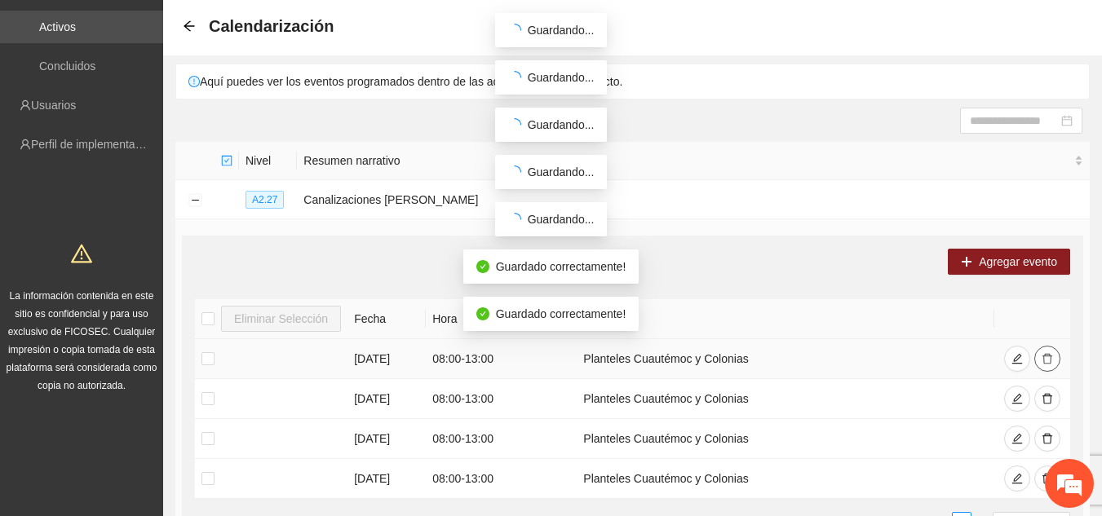
click at [1045, 361] on icon "delete" at bounding box center [1047, 358] width 11 height 11
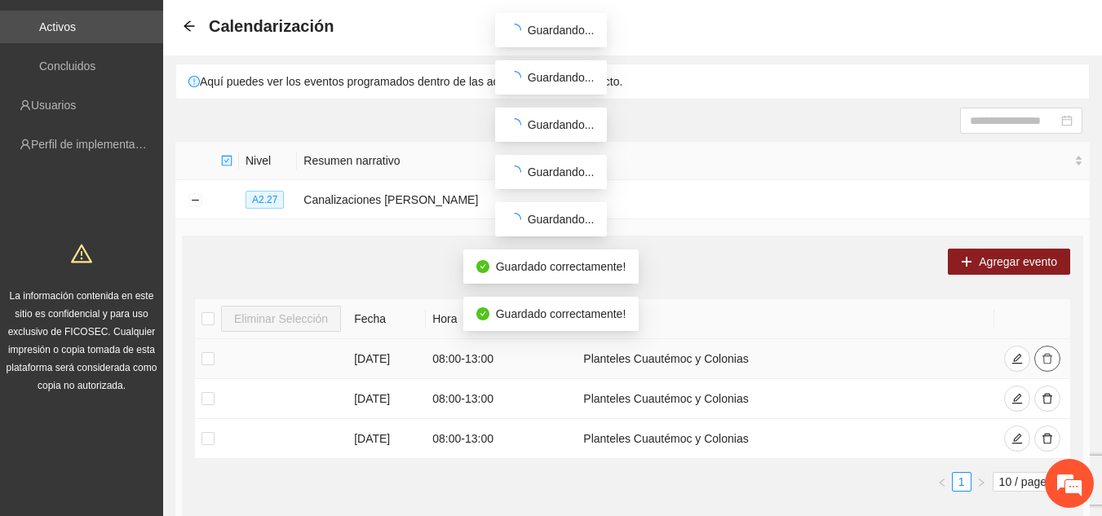
click at [1045, 361] on icon "delete" at bounding box center [1047, 358] width 11 height 11
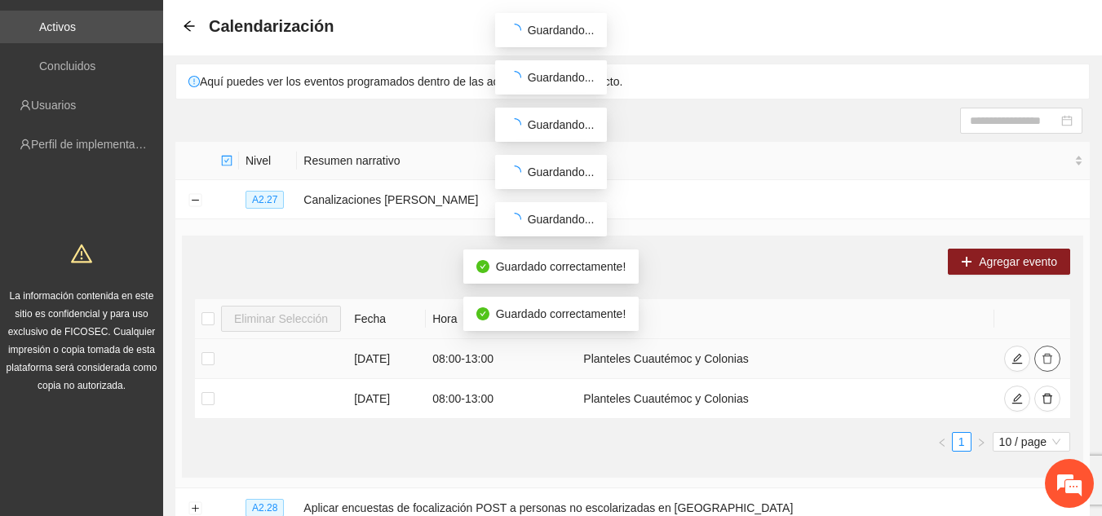
click at [1045, 361] on icon "delete" at bounding box center [1047, 358] width 11 height 11
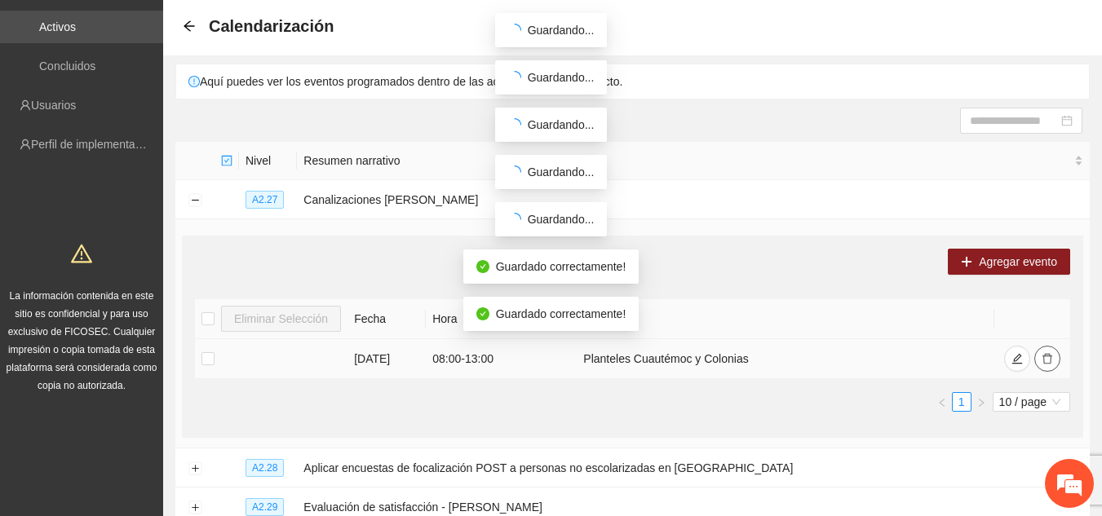
click at [1045, 361] on icon "delete" at bounding box center [1047, 358] width 11 height 11
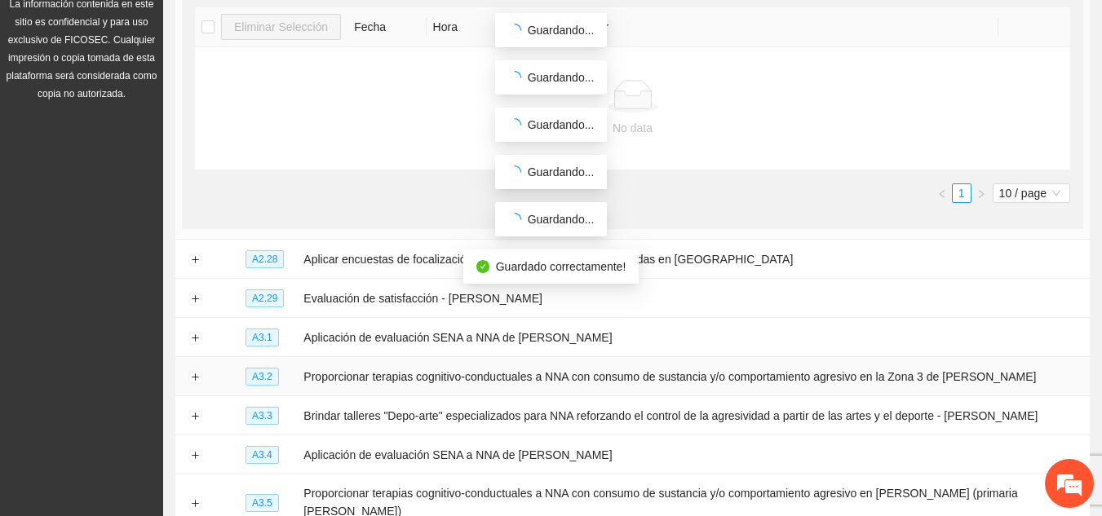
scroll to position [364, 0]
click at [191, 256] on button "Expand row" at bounding box center [194, 259] width 13 height 13
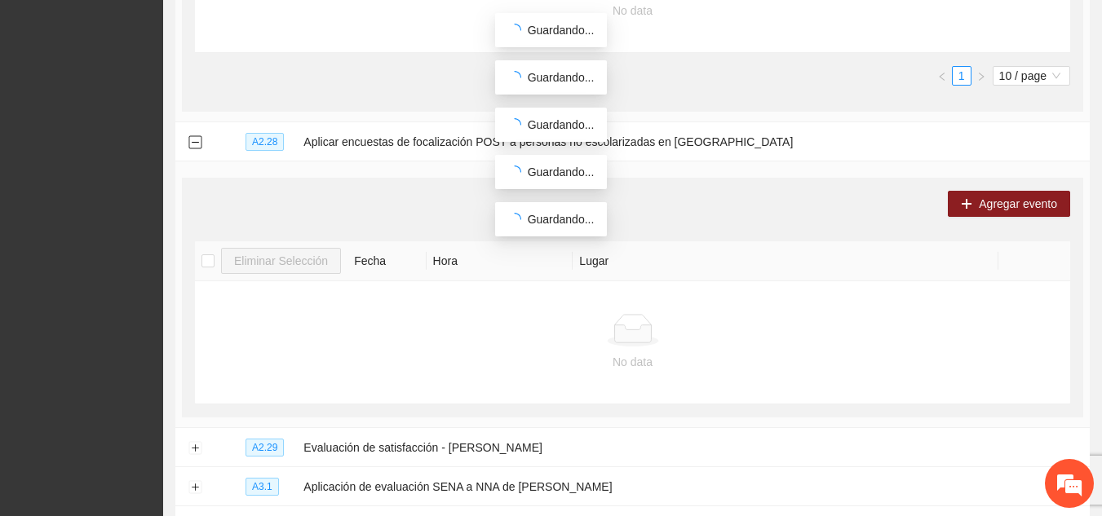
scroll to position [567, 0]
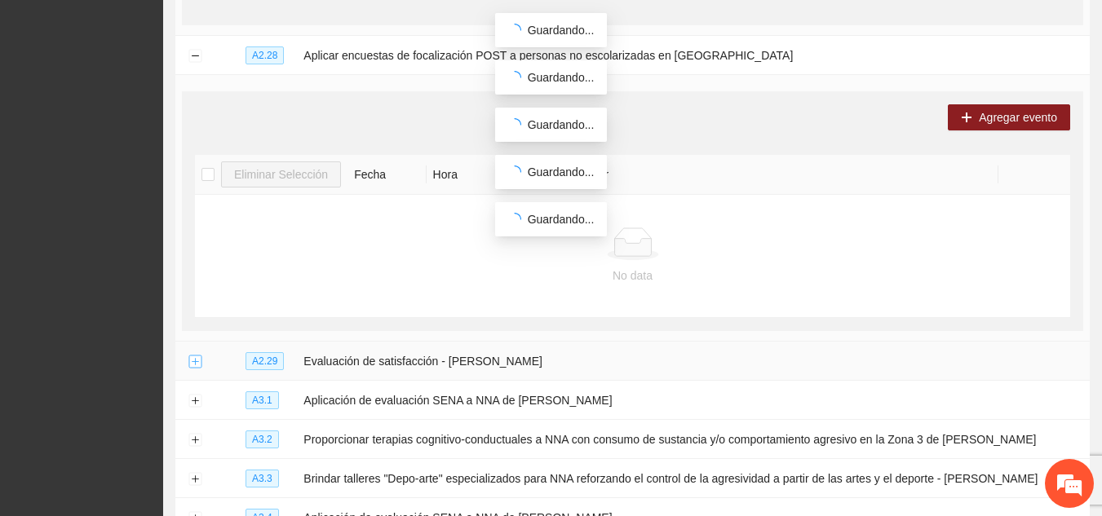
click at [193, 356] on button "Expand row" at bounding box center [194, 362] width 13 height 13
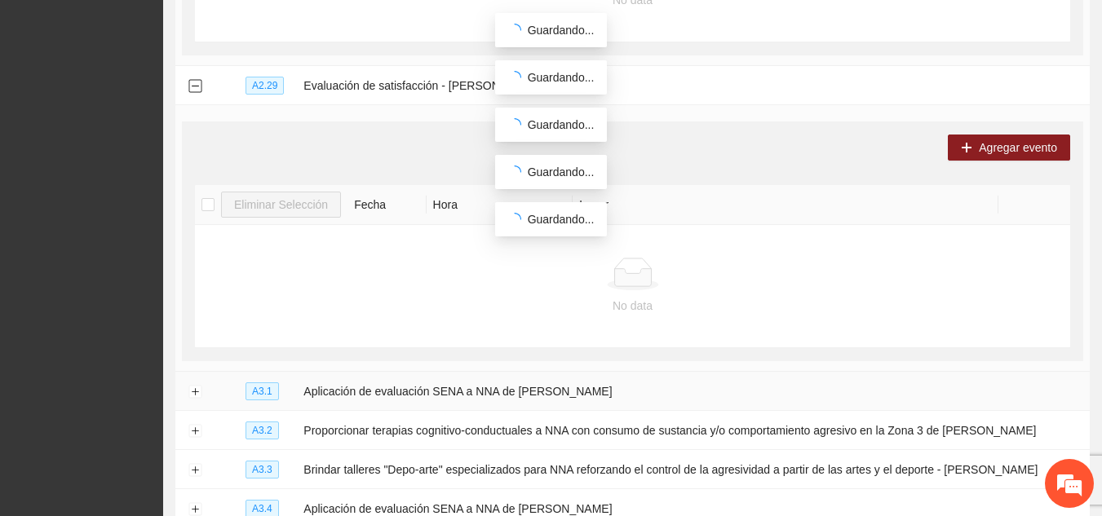
scroll to position [916, 0]
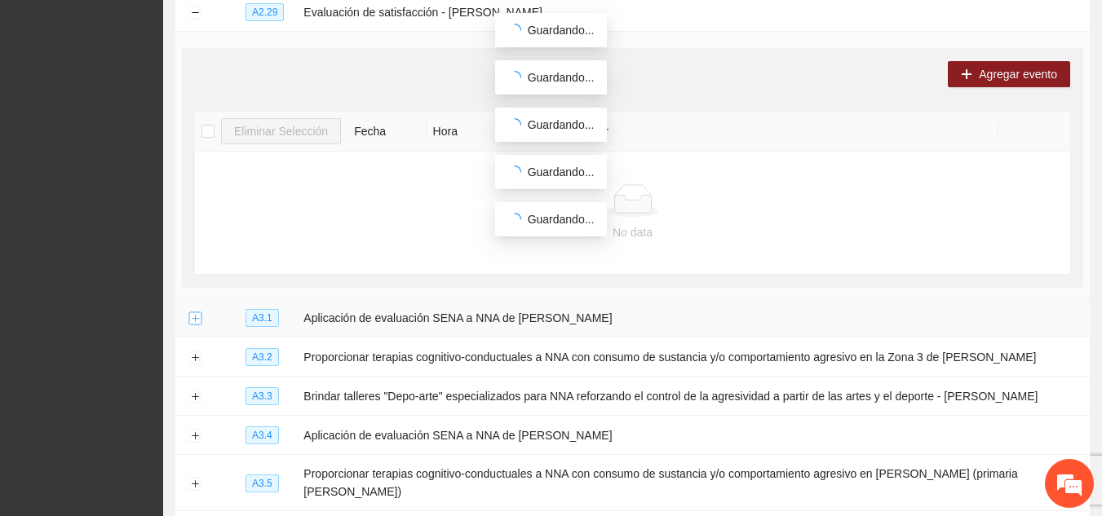
click at [193, 319] on button "Expand row" at bounding box center [194, 318] width 13 height 13
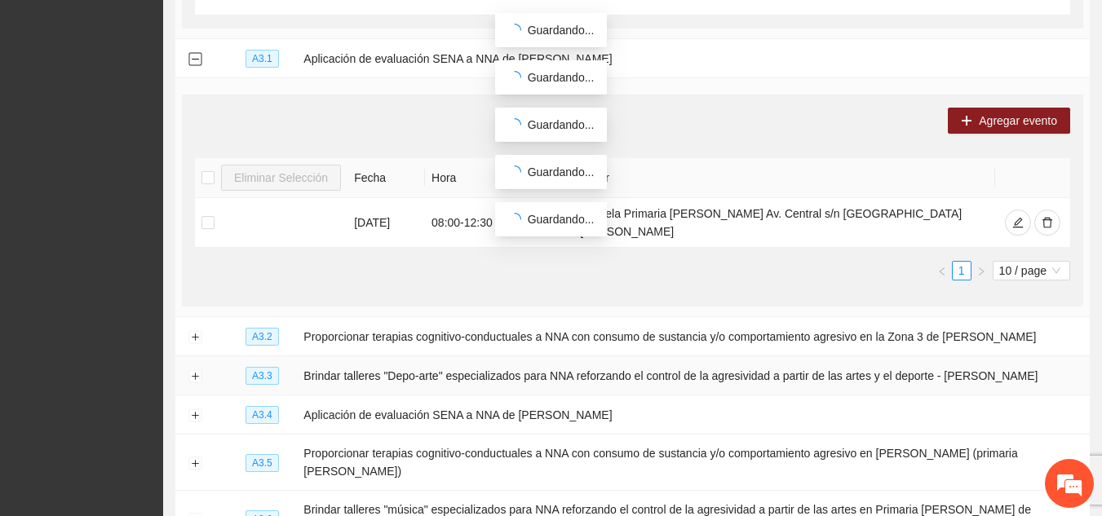
scroll to position [1179, 0]
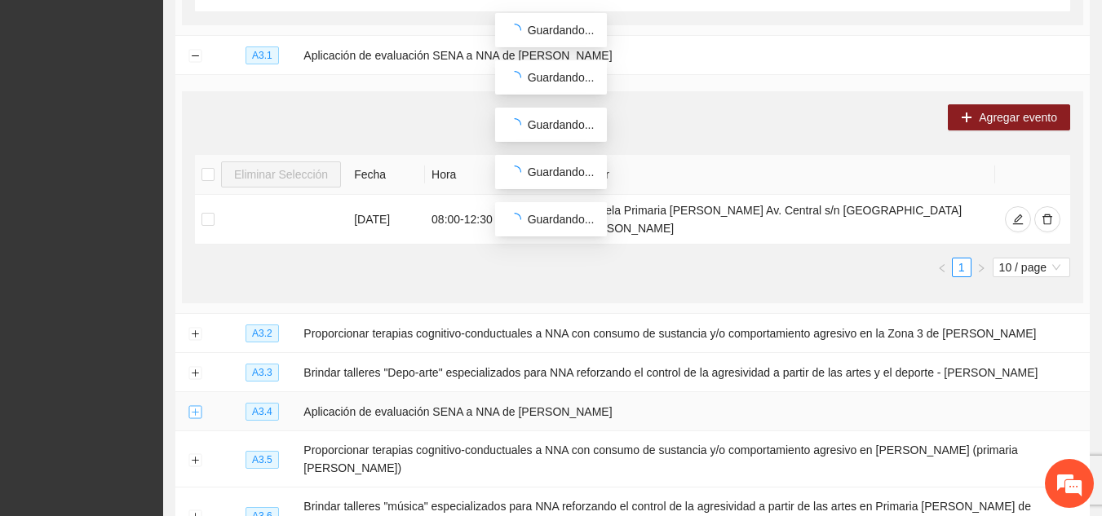
click at [193, 406] on button "Expand row" at bounding box center [194, 412] width 13 height 13
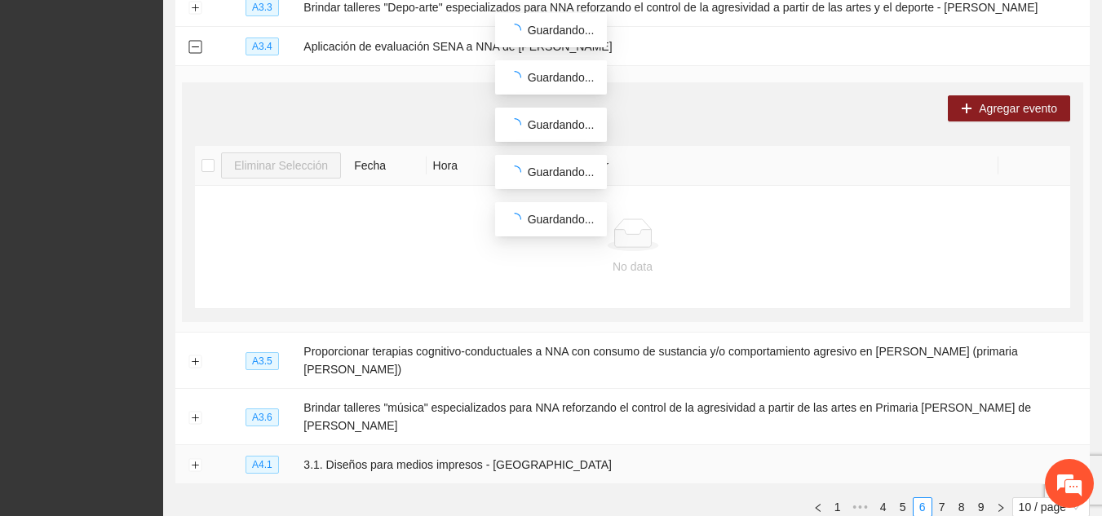
scroll to position [1545, 0]
click at [199, 354] on button "Expand row" at bounding box center [194, 360] width 13 height 13
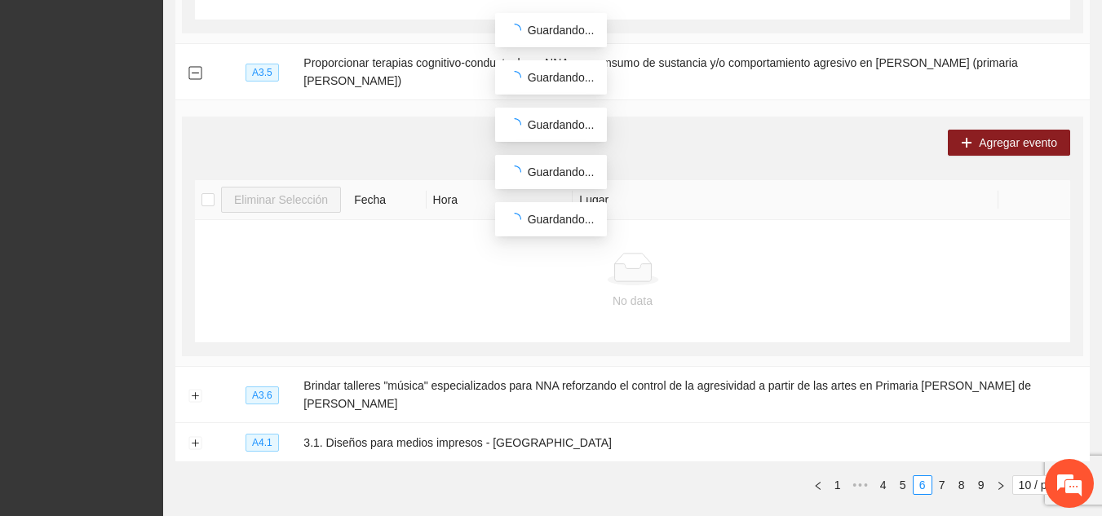
scroll to position [1837, 0]
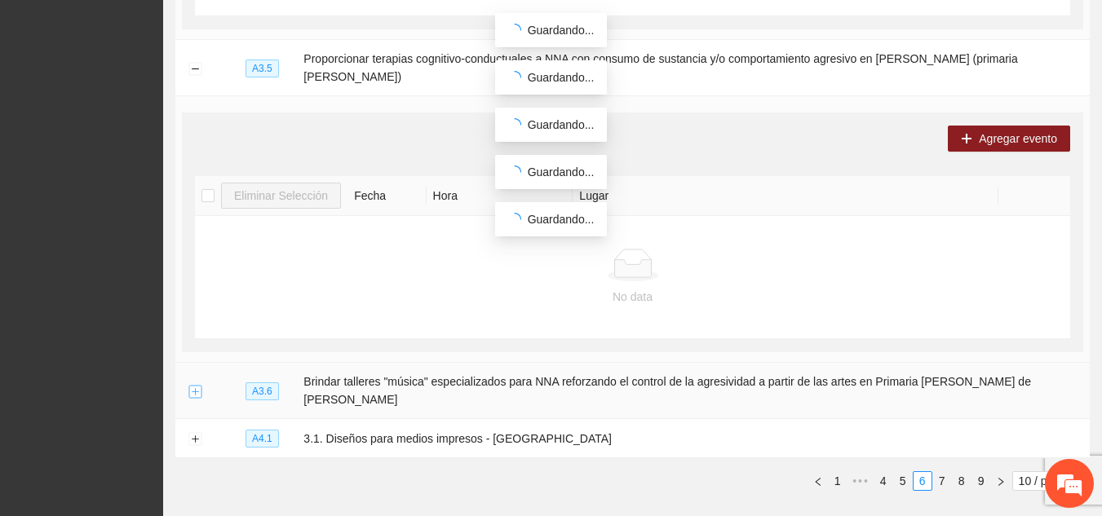
click at [195, 385] on button "Expand row" at bounding box center [194, 391] width 13 height 13
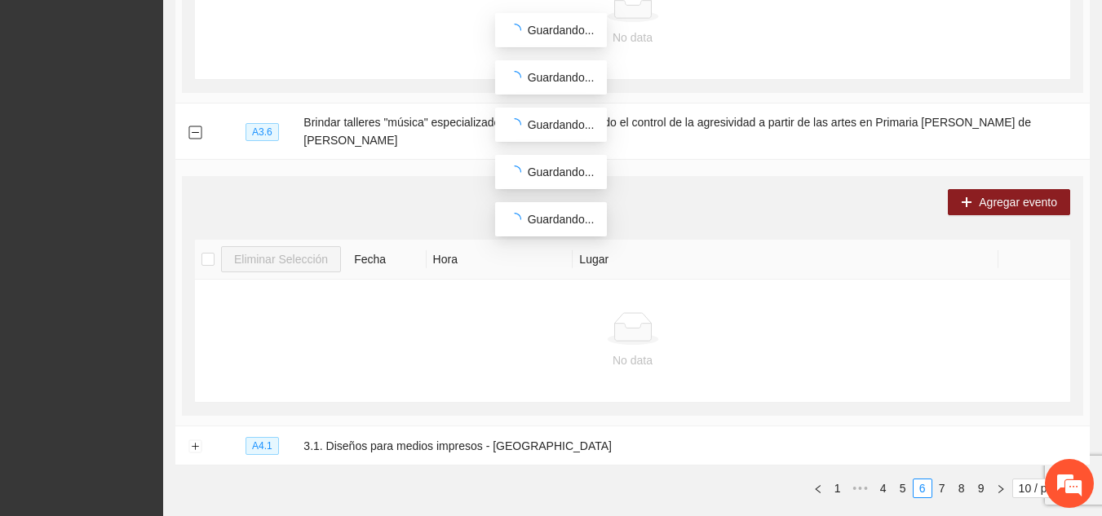
scroll to position [2097, 0]
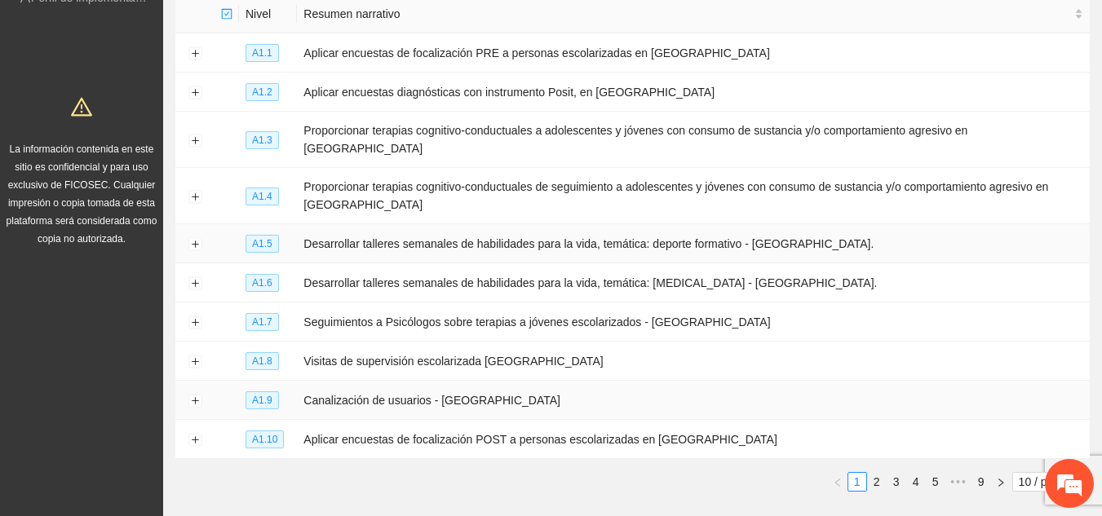
scroll to position [220, 0]
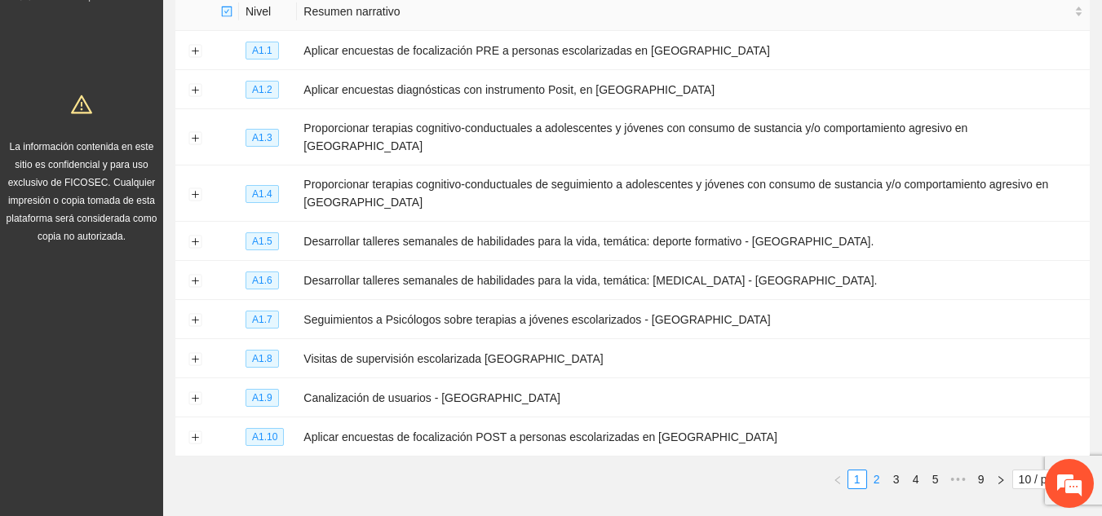
click at [873, 471] on link "2" at bounding box center [877, 480] width 18 height 18
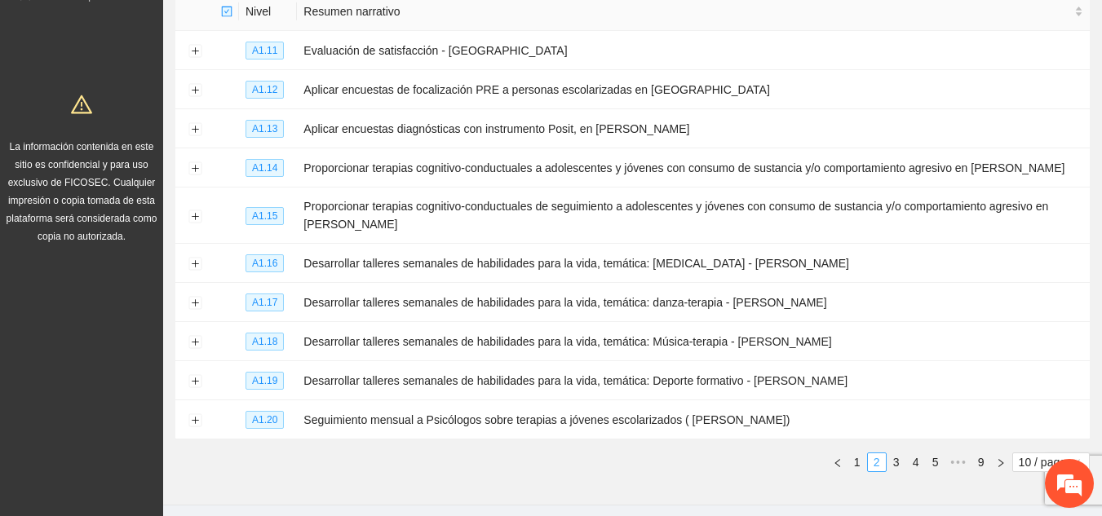
scroll to position [0, 0]
click at [196, 90] on button "Expand row" at bounding box center [194, 90] width 13 height 13
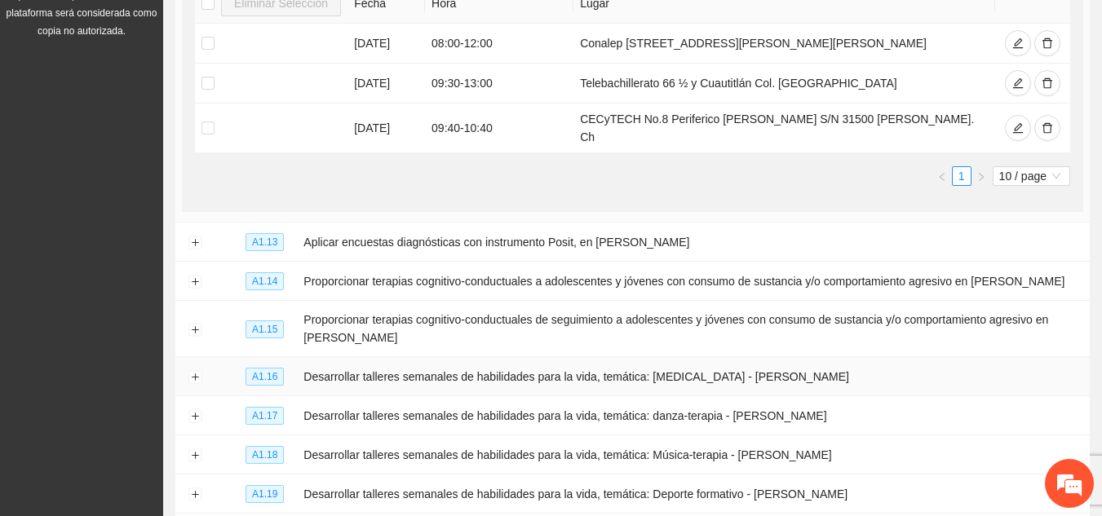
scroll to position [427, 0]
click at [197, 240] on button "Expand row" at bounding box center [194, 242] width 13 height 13
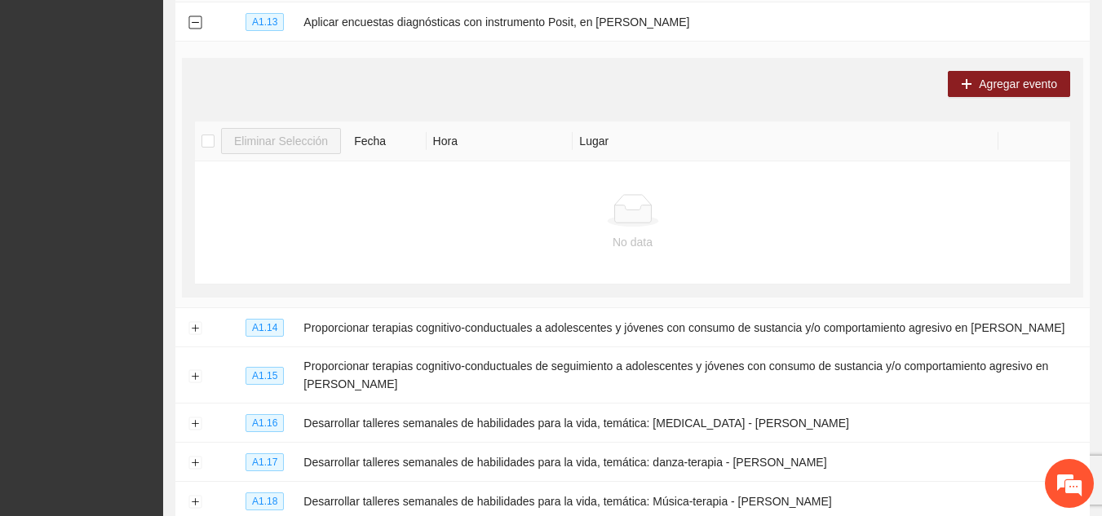
scroll to position [647, 0]
click at [194, 324] on button "Expand row" at bounding box center [194, 327] width 13 height 13
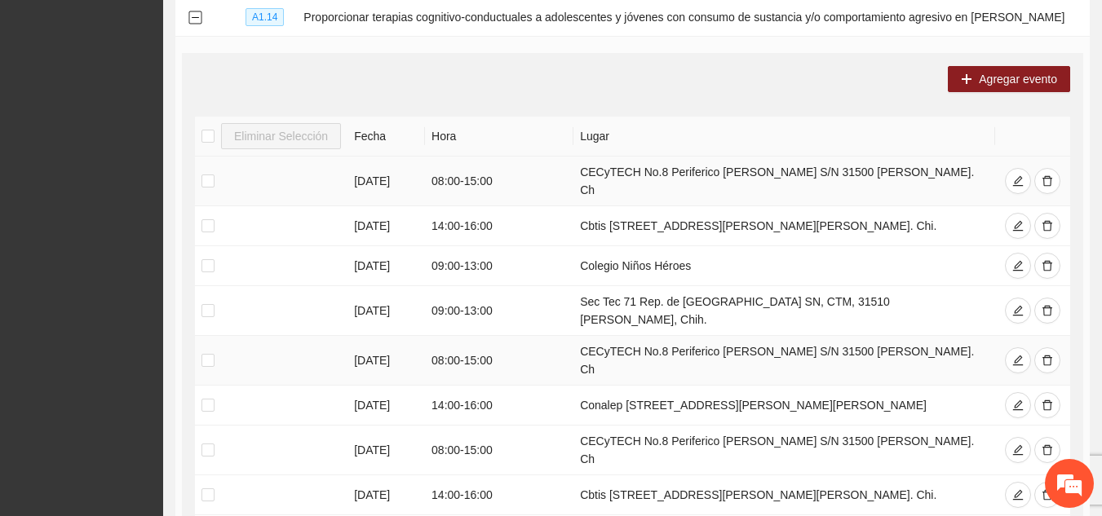
scroll to position [958, 0]
click at [1044, 175] on icon "delete" at bounding box center [1047, 180] width 11 height 11
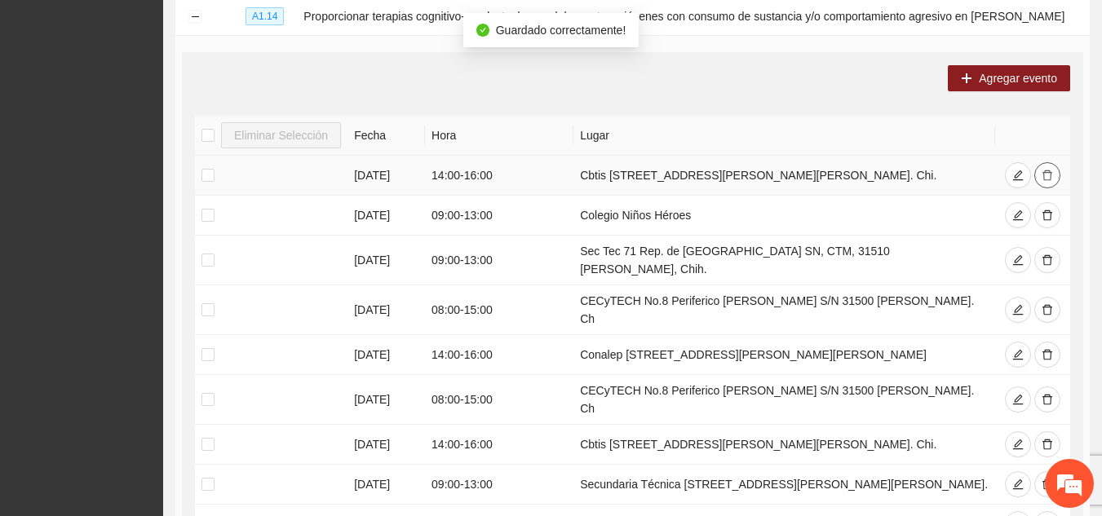
click at [1044, 175] on icon "delete" at bounding box center [1047, 175] width 11 height 11
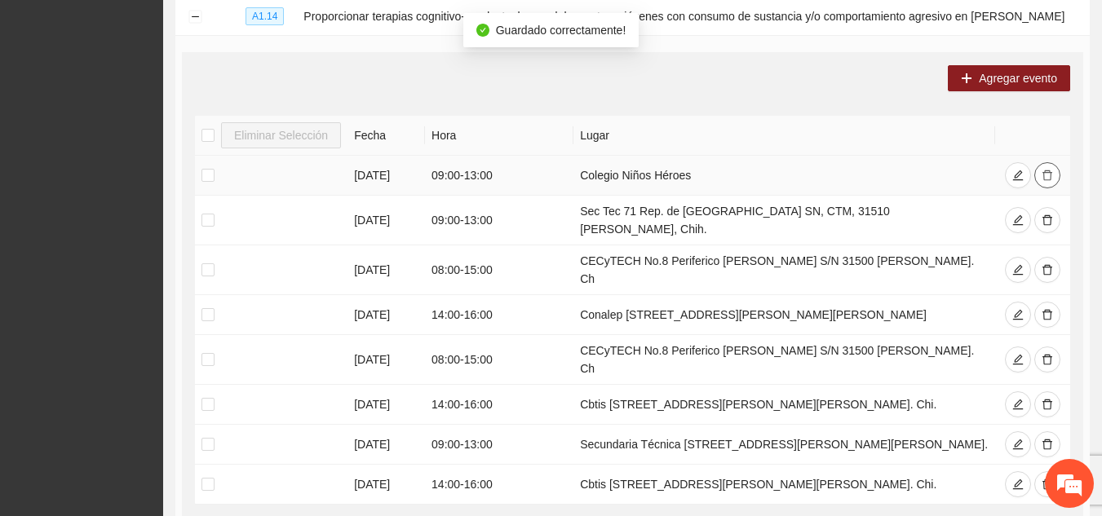
click at [1044, 175] on icon "delete" at bounding box center [1047, 175] width 11 height 11
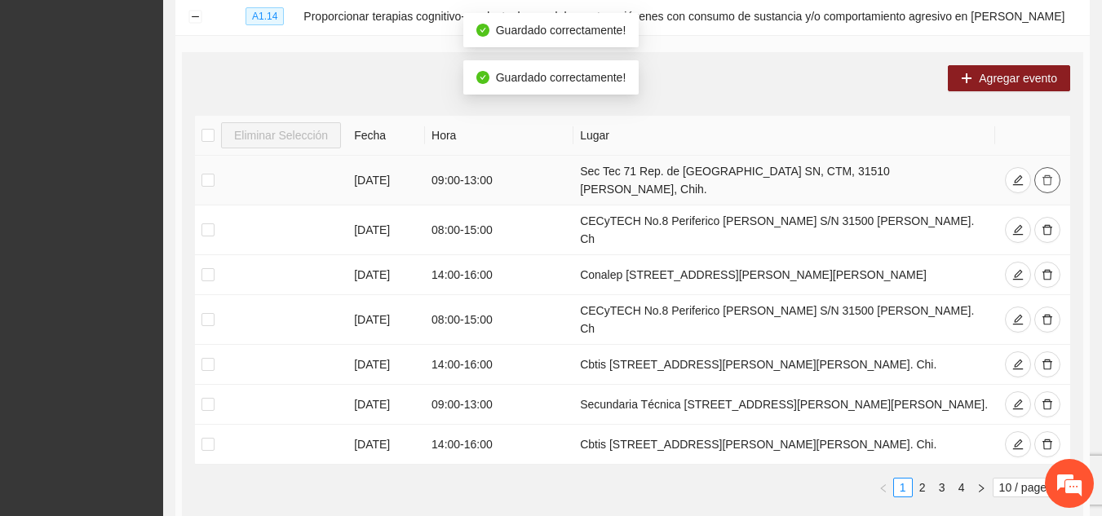
click at [1044, 175] on icon "delete" at bounding box center [1047, 180] width 11 height 11
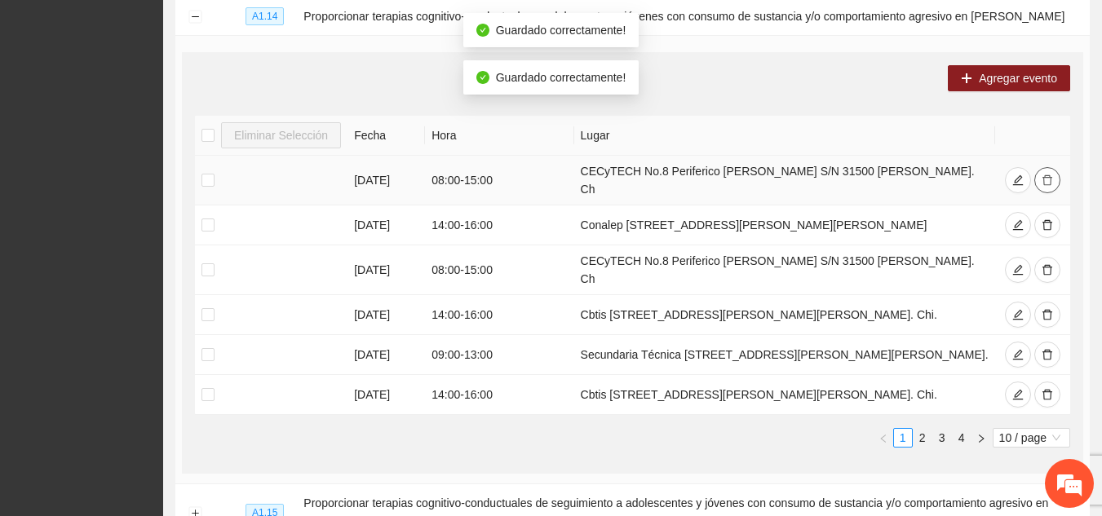
click at [1044, 175] on icon "delete" at bounding box center [1047, 180] width 11 height 11
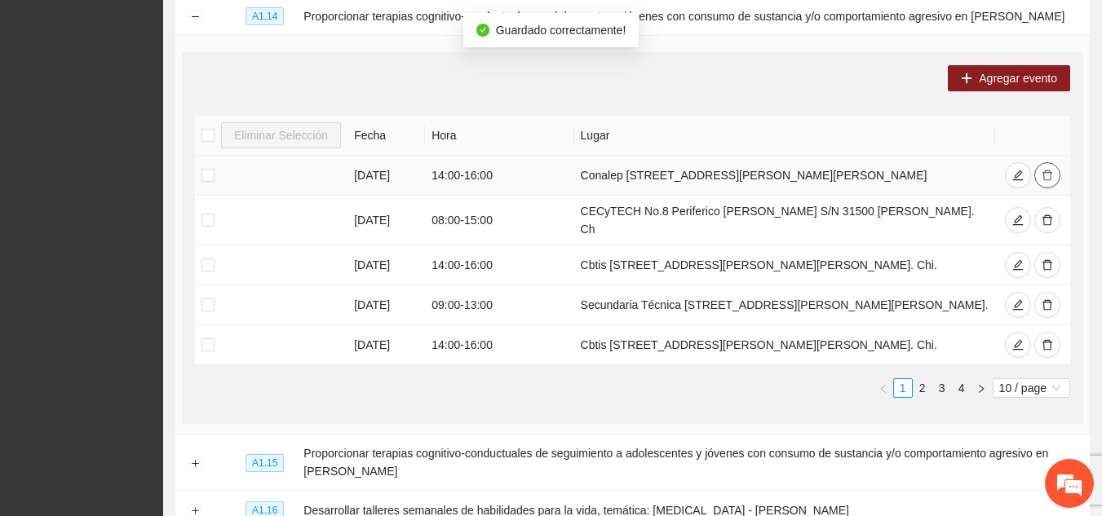
click at [1044, 175] on icon "delete" at bounding box center [1047, 175] width 11 height 11
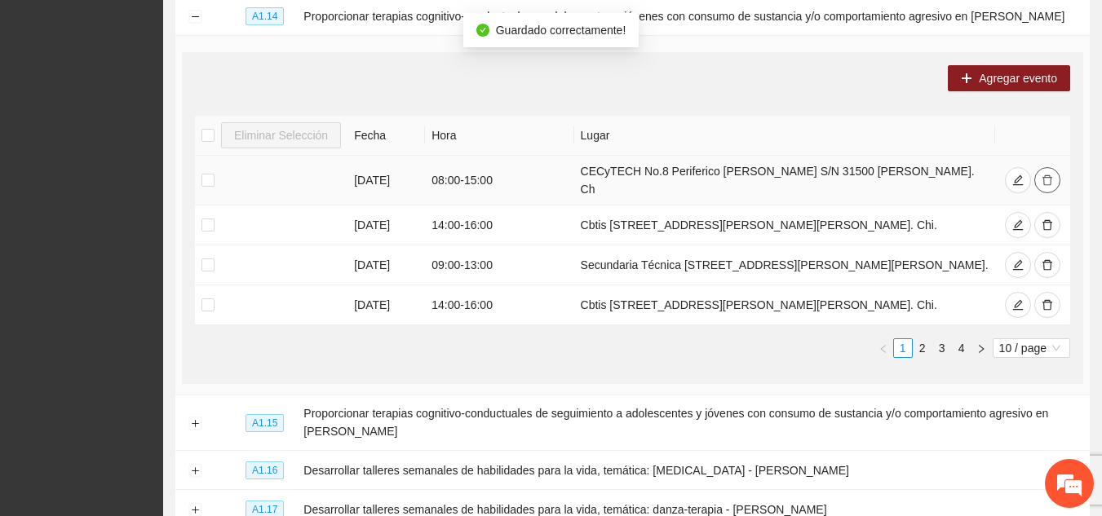
click at [1044, 175] on icon "delete" at bounding box center [1047, 180] width 11 height 11
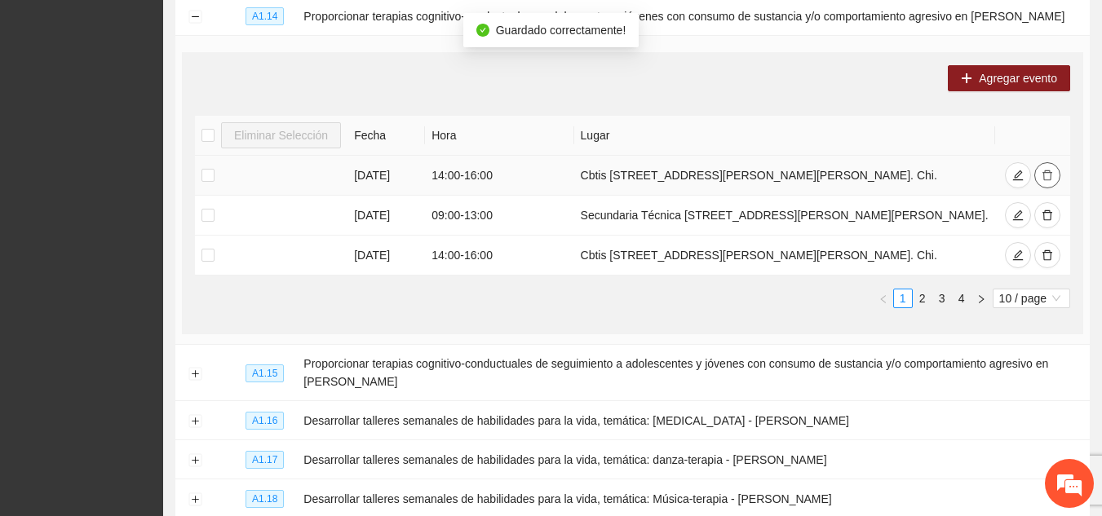
click at [1044, 175] on icon "delete" at bounding box center [1047, 175] width 11 height 11
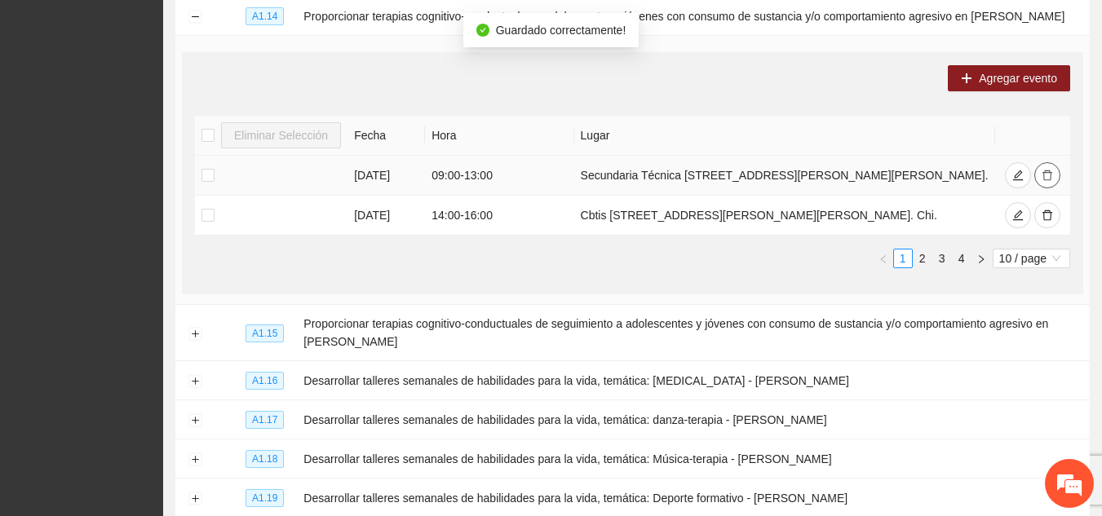
click at [1044, 175] on icon "delete" at bounding box center [1047, 175] width 11 height 11
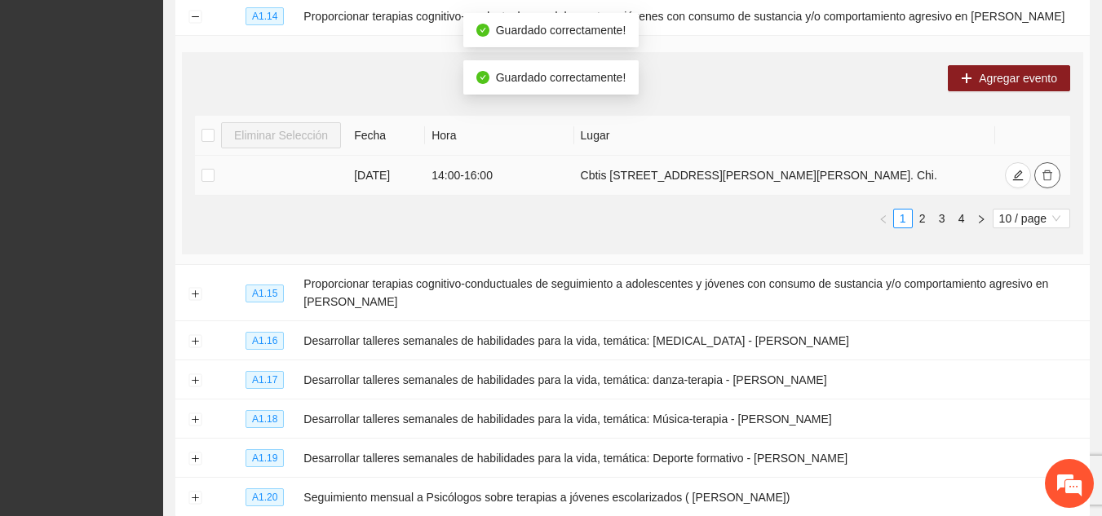
click at [1044, 175] on icon "delete" at bounding box center [1047, 175] width 11 height 11
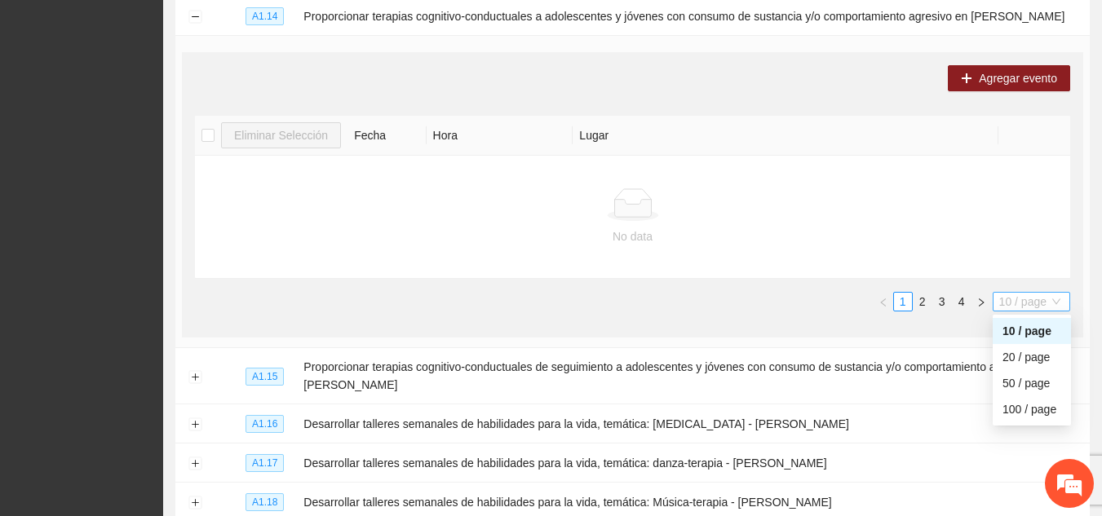
click at [1040, 303] on span "10 / page" at bounding box center [1031, 302] width 64 height 18
click at [1040, 387] on div "50 / page" at bounding box center [1032, 383] width 59 height 18
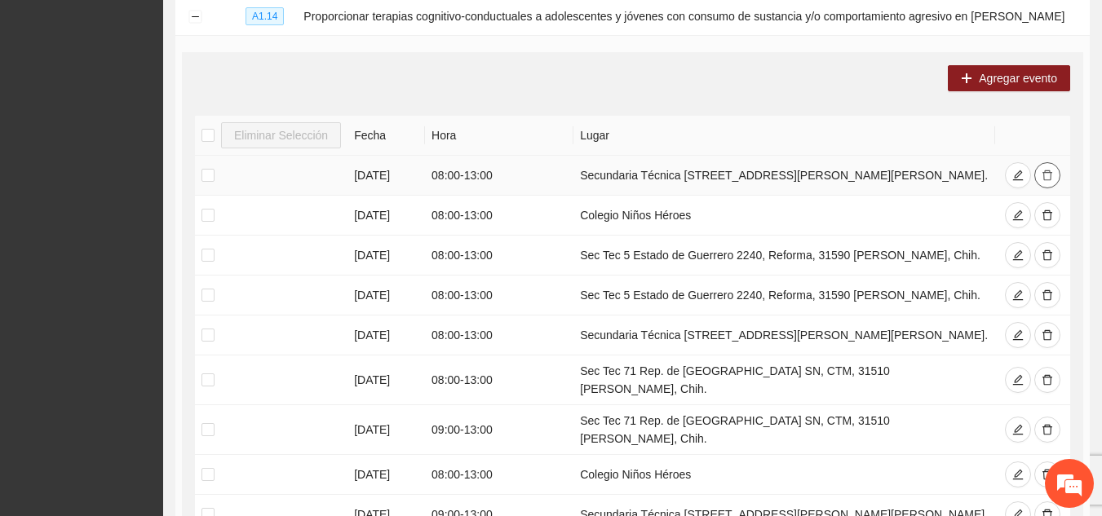
click at [1053, 181] on button "button" at bounding box center [1047, 175] width 26 height 26
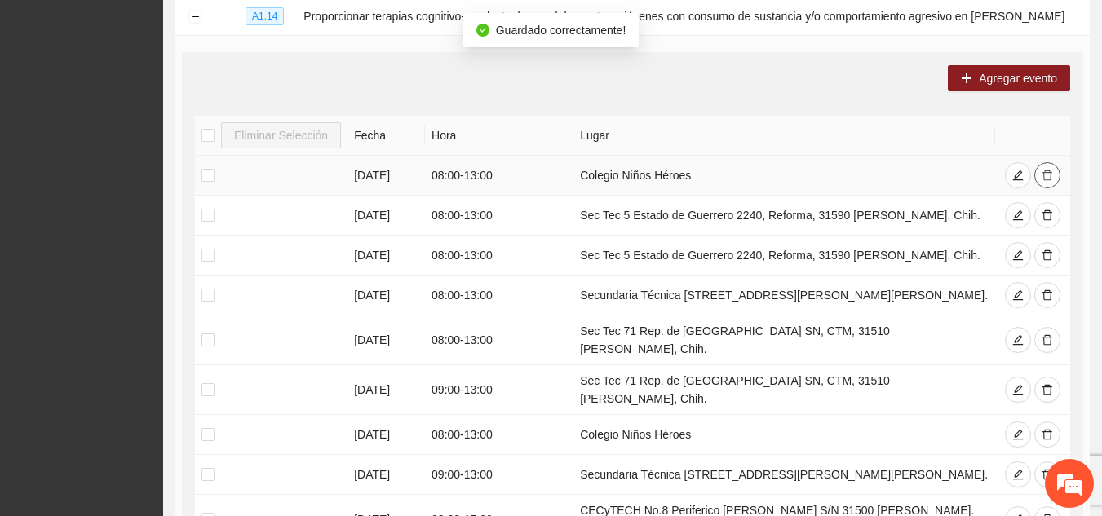
click at [1048, 176] on icon "delete" at bounding box center [1048, 175] width 10 height 11
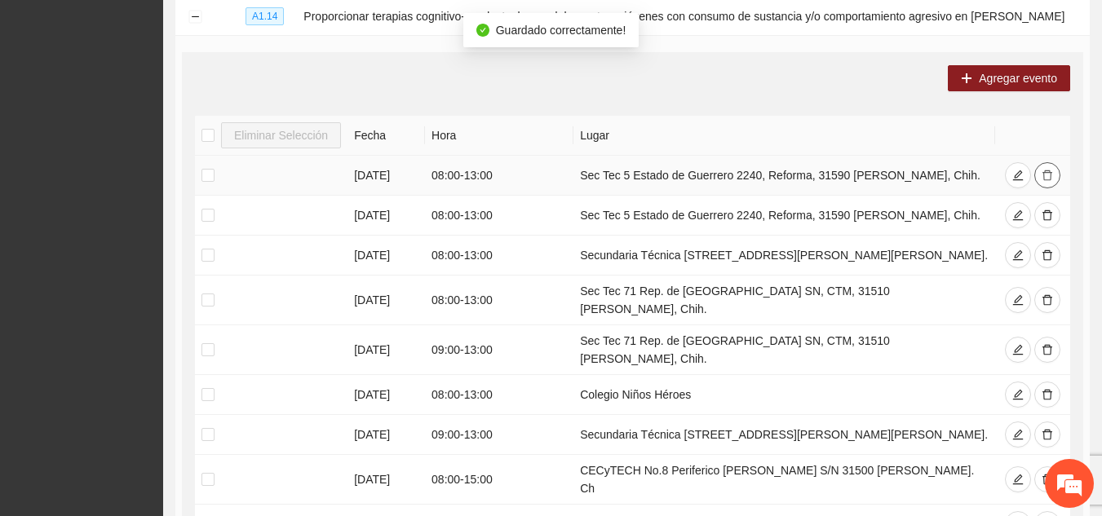
click at [1048, 176] on icon "delete" at bounding box center [1048, 175] width 10 height 11
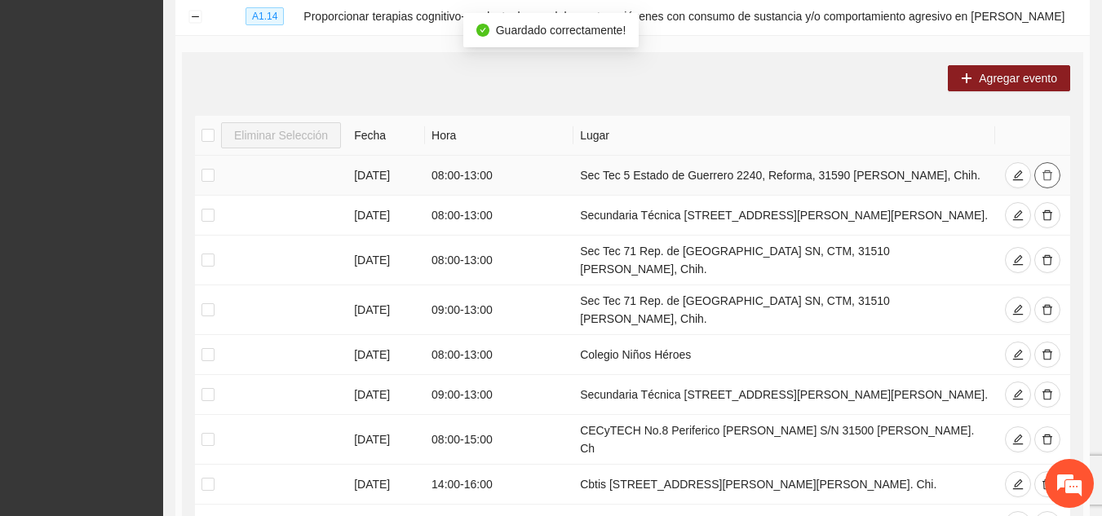
click at [1048, 176] on icon "delete" at bounding box center [1048, 175] width 10 height 11
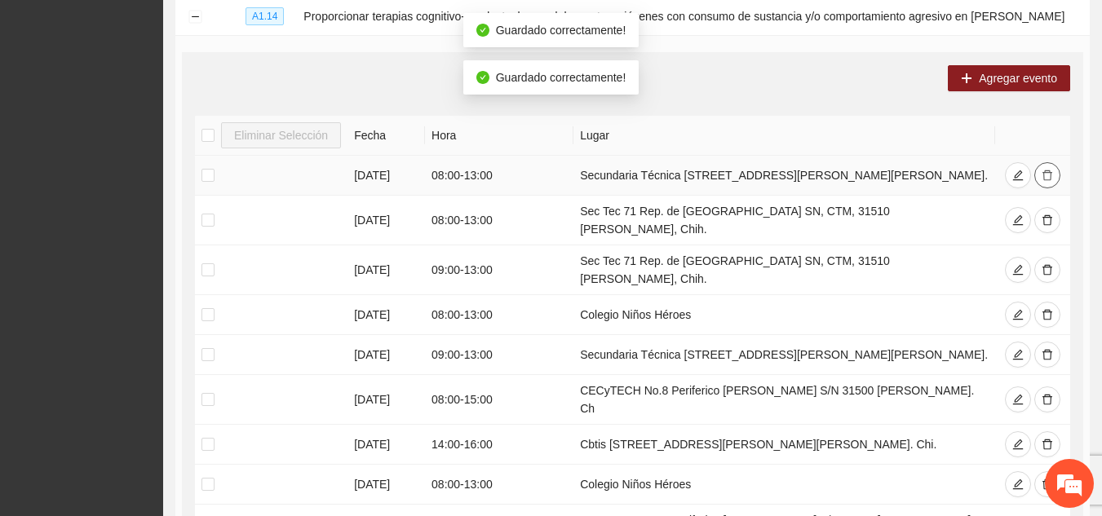
click at [1048, 176] on icon "delete" at bounding box center [1048, 175] width 10 height 11
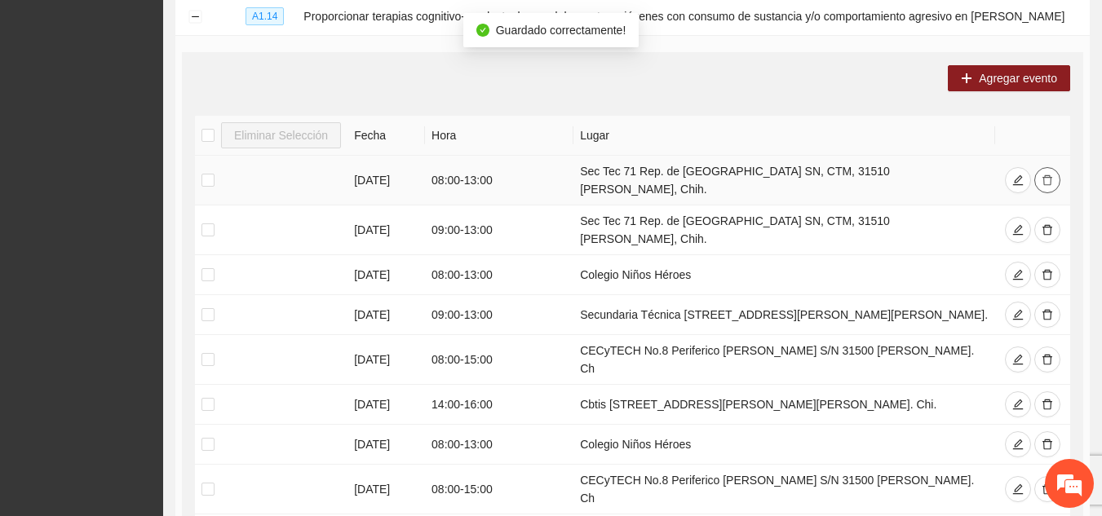
click at [1048, 176] on icon "delete" at bounding box center [1048, 180] width 10 height 11
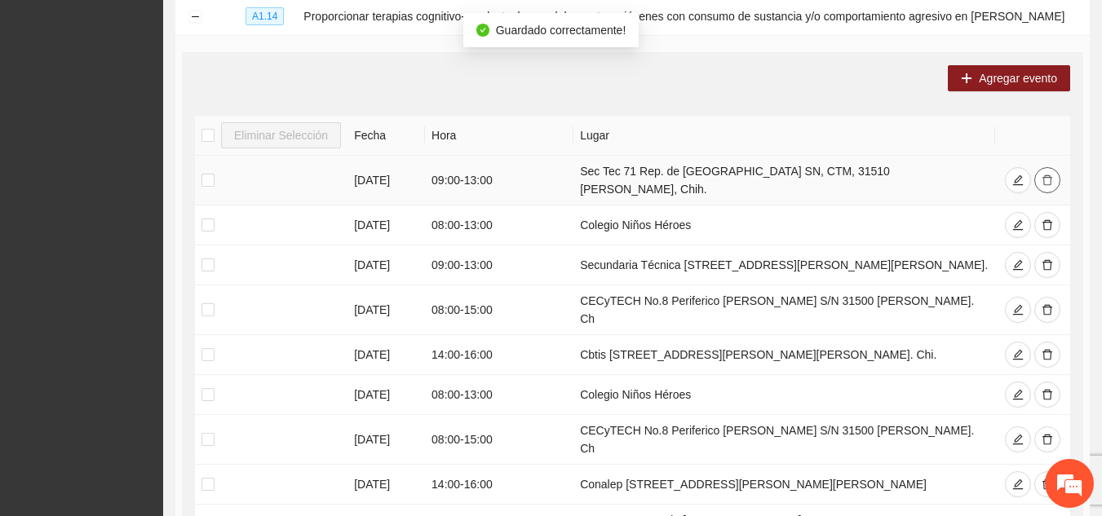
click at [1048, 176] on icon "delete" at bounding box center [1048, 180] width 10 height 11
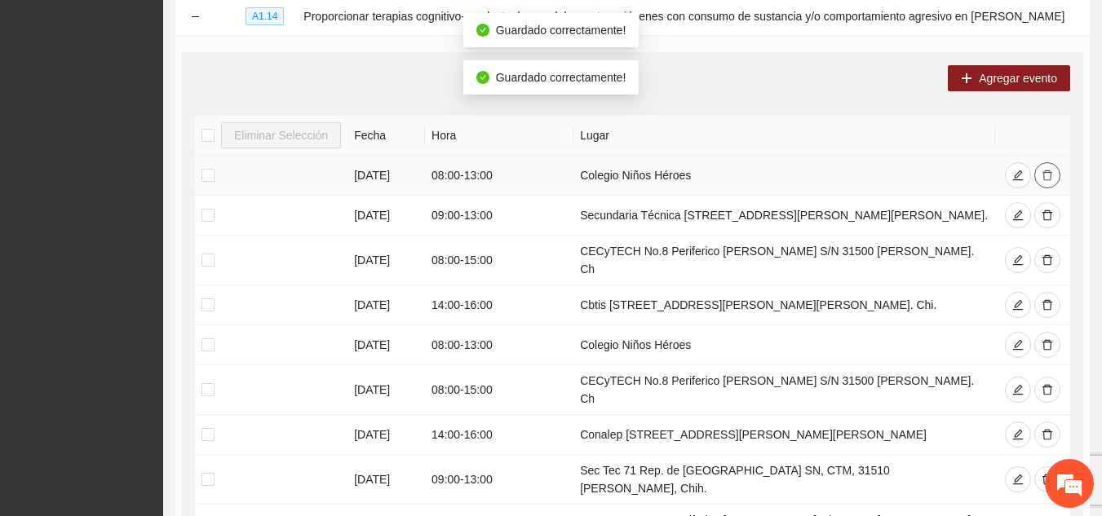
click at [1048, 176] on icon "delete" at bounding box center [1048, 175] width 10 height 11
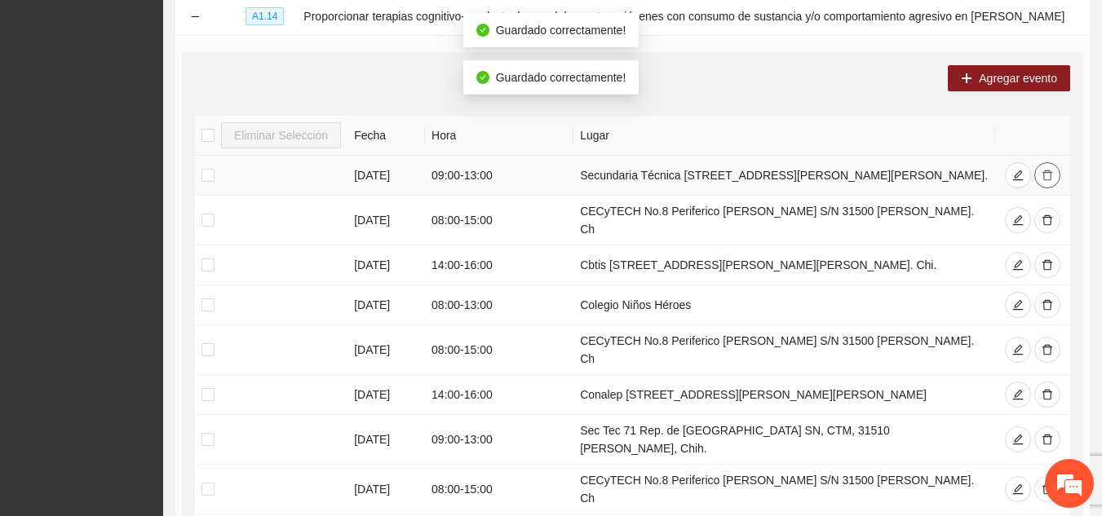
click at [1048, 176] on icon "delete" at bounding box center [1048, 175] width 10 height 11
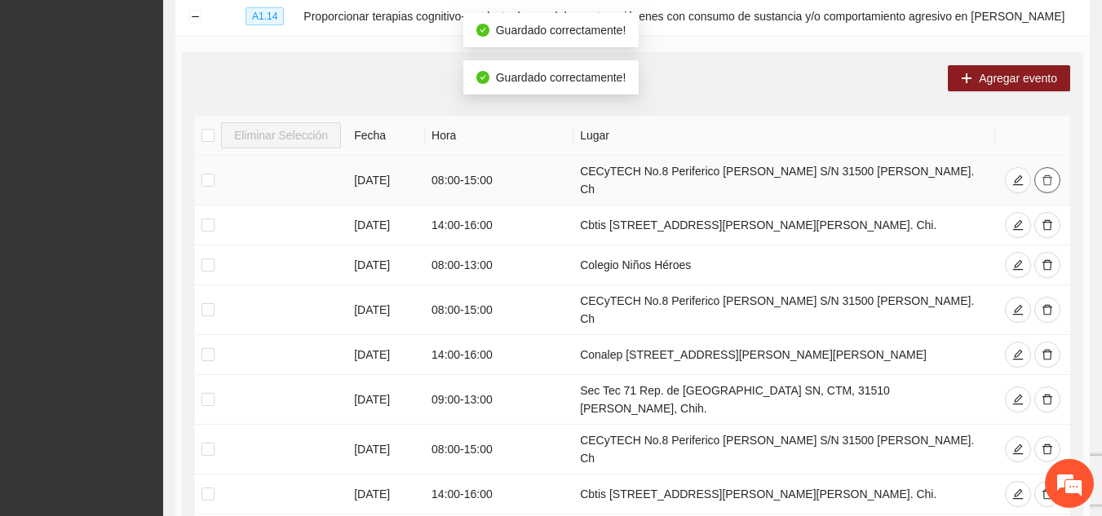
click at [1048, 176] on icon "delete" at bounding box center [1048, 180] width 10 height 11
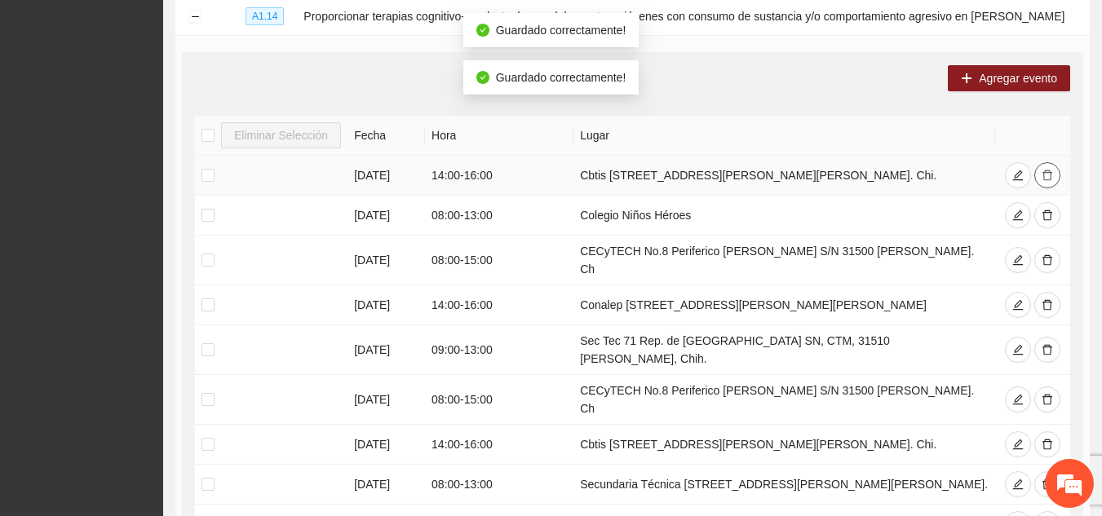
click at [1048, 176] on icon "delete" at bounding box center [1048, 175] width 10 height 11
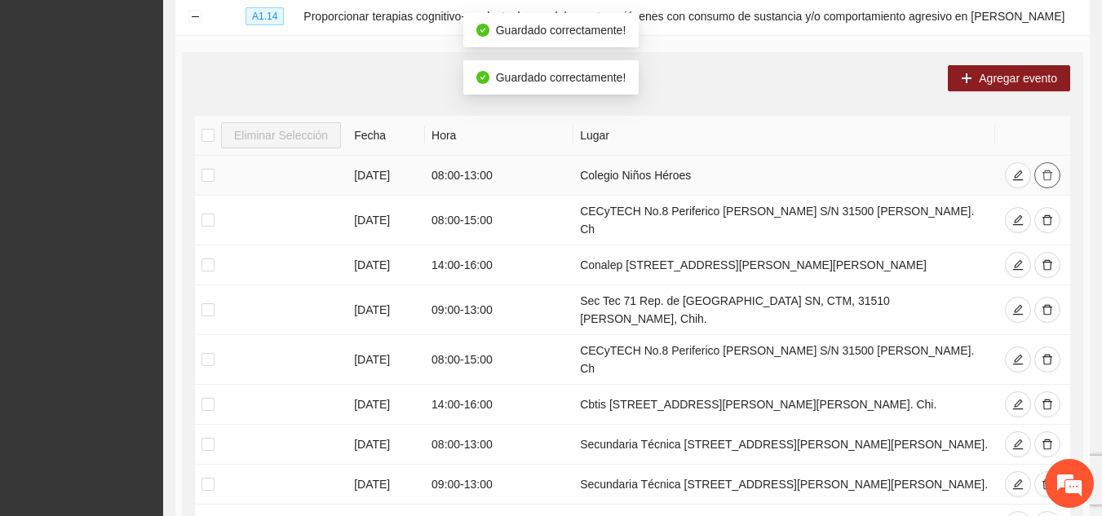
click at [1048, 176] on icon "delete" at bounding box center [1048, 175] width 10 height 11
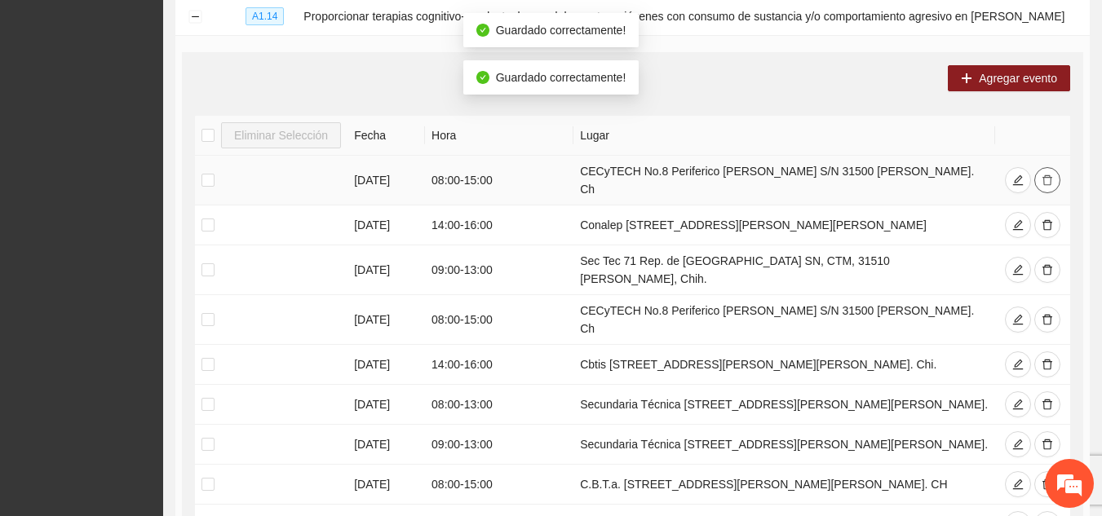
click at [1048, 176] on icon "delete" at bounding box center [1048, 180] width 10 height 11
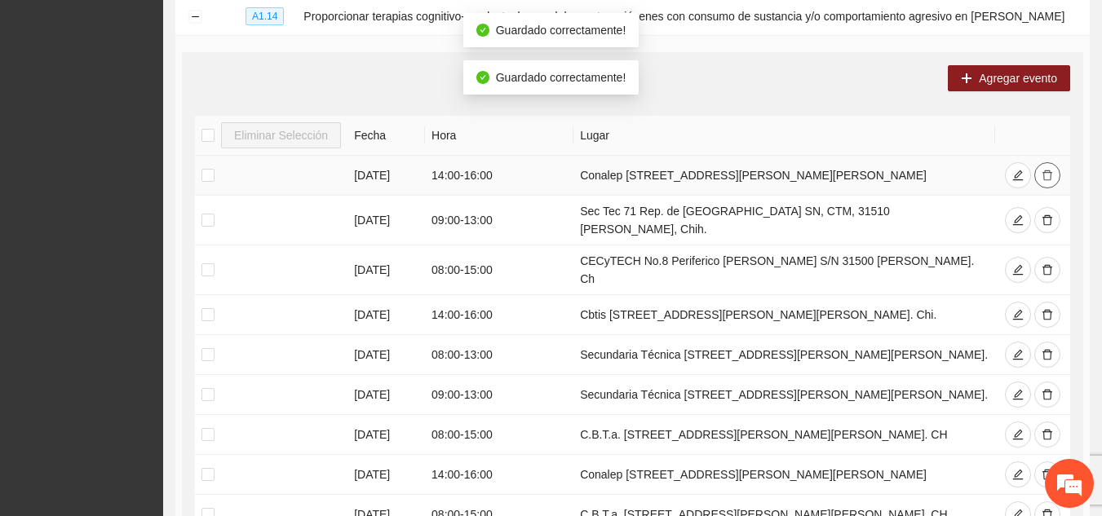
click at [1048, 176] on icon "delete" at bounding box center [1047, 175] width 11 height 11
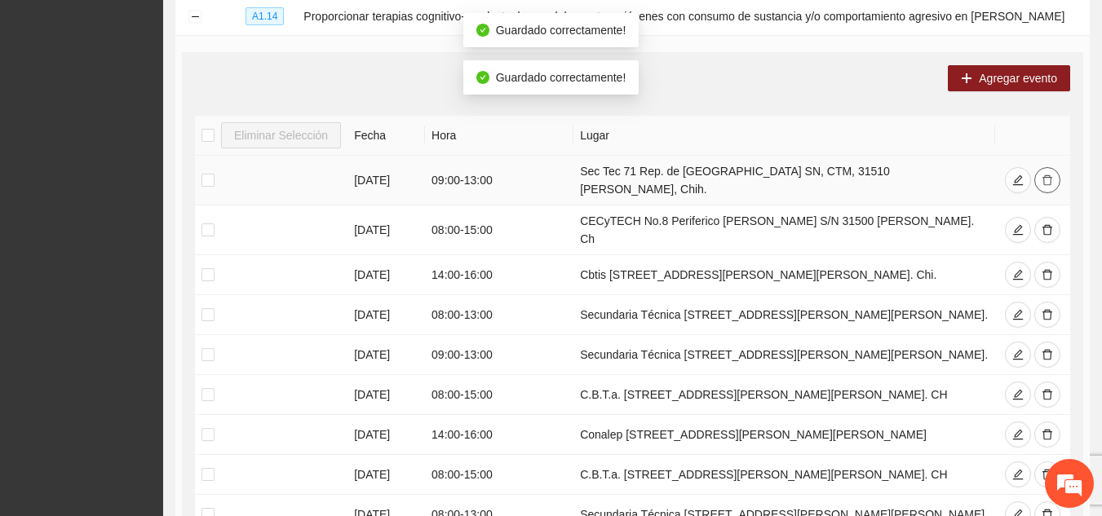
click at [1048, 176] on icon "delete" at bounding box center [1048, 180] width 10 height 11
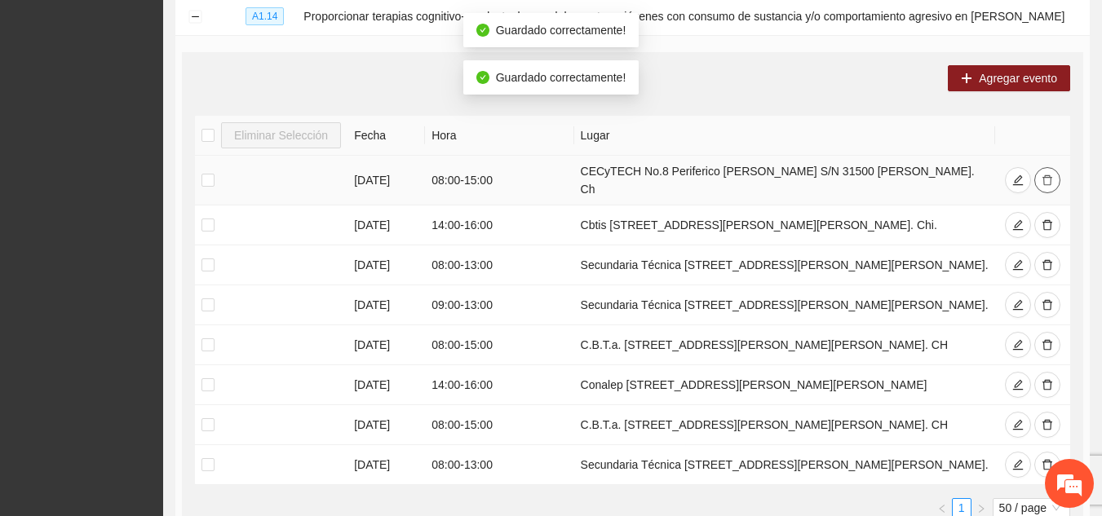
click at [1048, 176] on icon "delete" at bounding box center [1048, 180] width 10 height 11
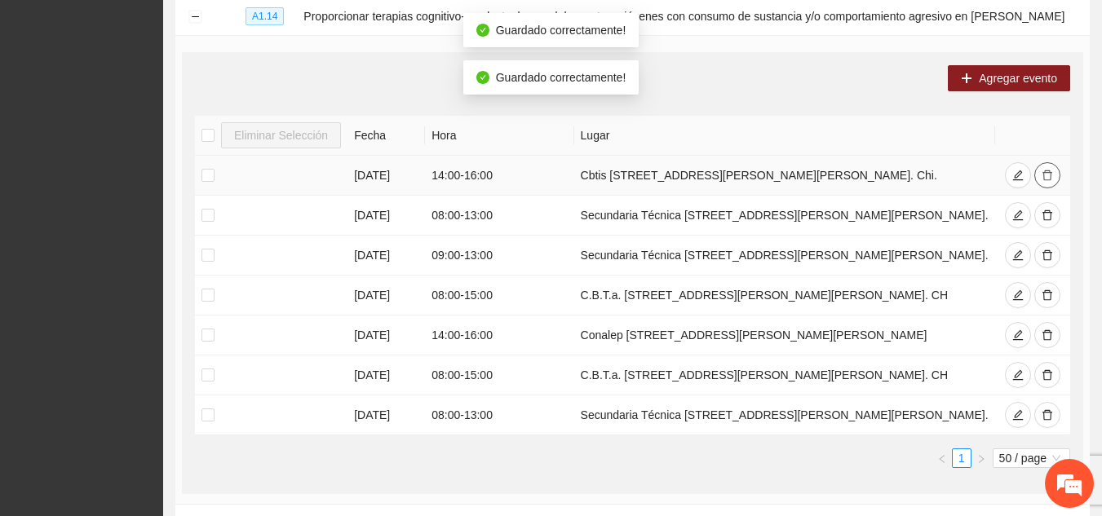
click at [1048, 176] on icon "delete" at bounding box center [1048, 175] width 10 height 11
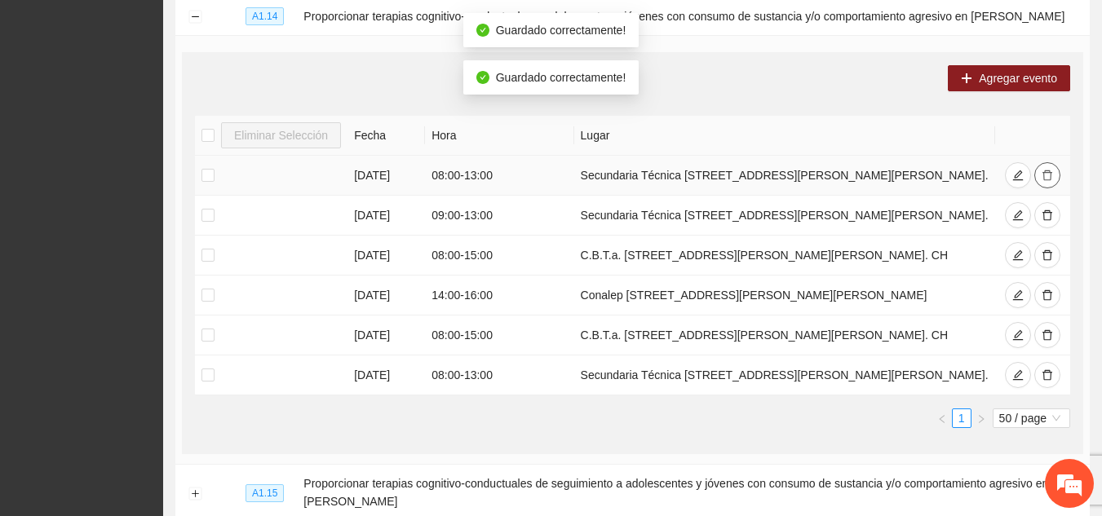
click at [1048, 176] on icon "delete" at bounding box center [1048, 175] width 10 height 11
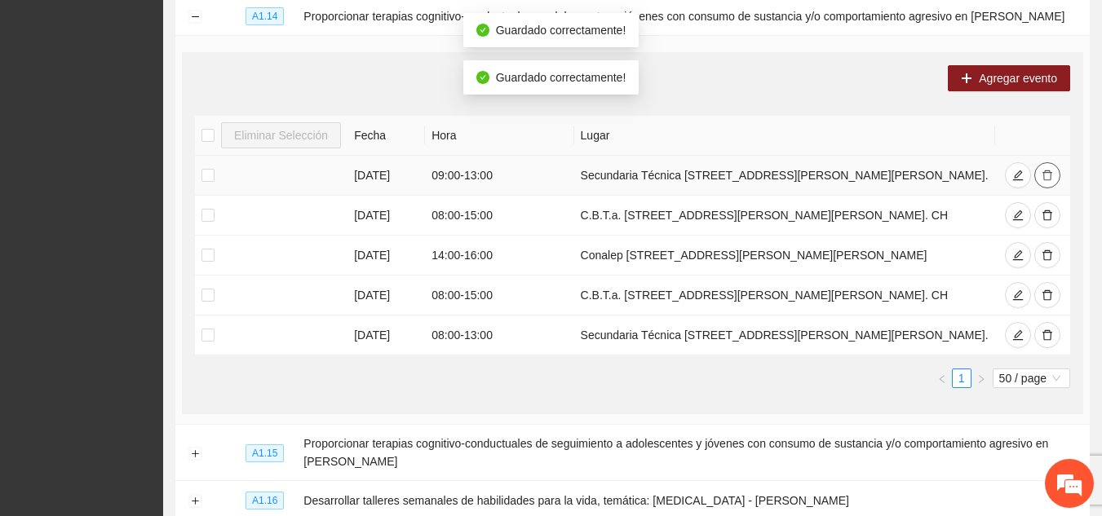
click at [1048, 176] on icon "delete" at bounding box center [1048, 175] width 10 height 11
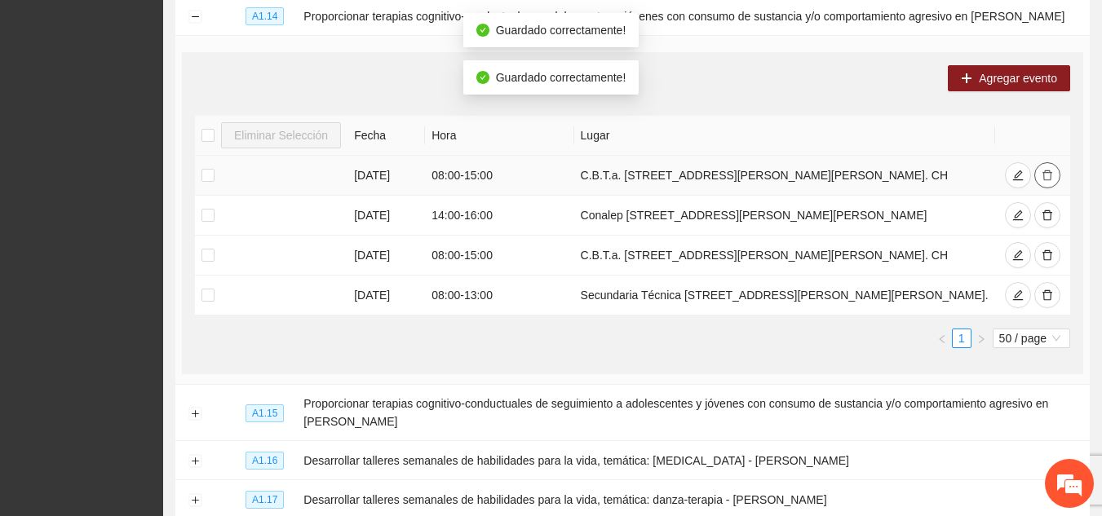
click at [1048, 176] on icon "delete" at bounding box center [1047, 175] width 11 height 11
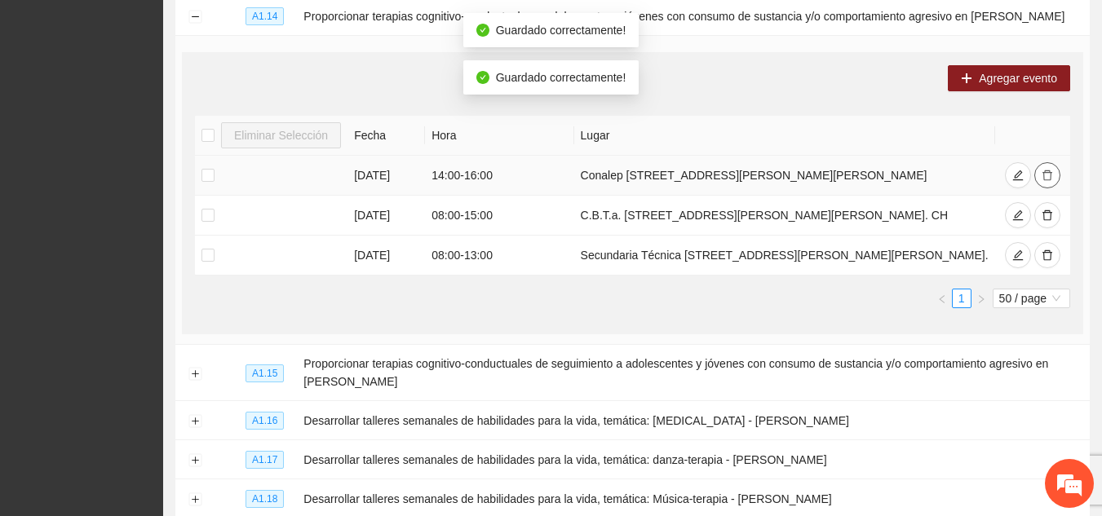
click at [1048, 176] on icon "delete" at bounding box center [1047, 175] width 11 height 11
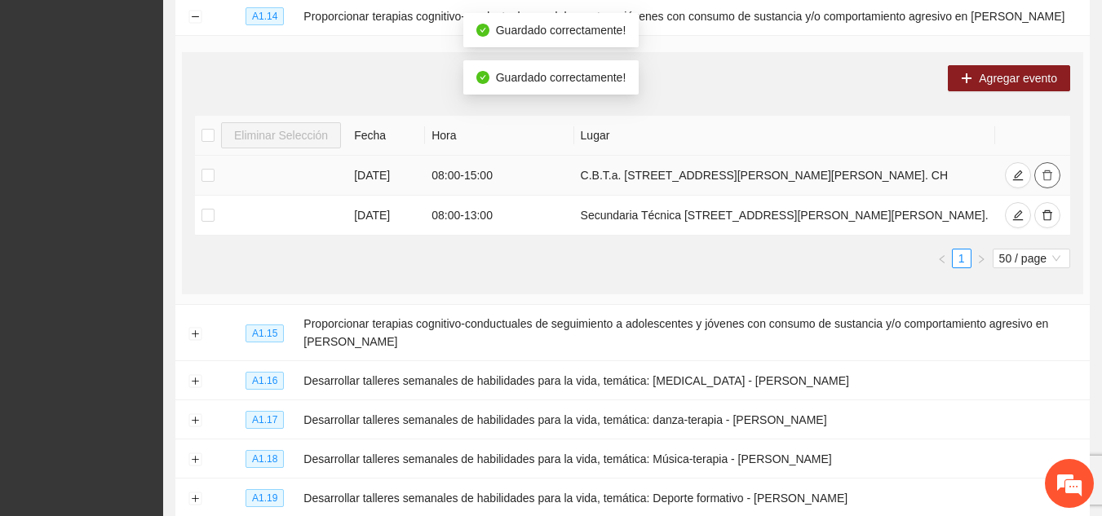
click at [1048, 176] on icon "delete" at bounding box center [1047, 175] width 11 height 11
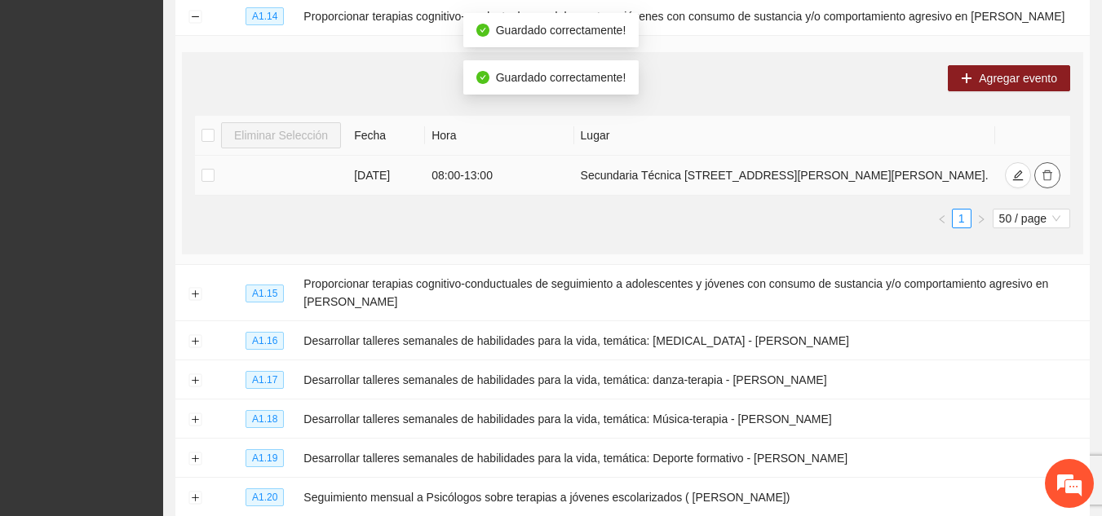
click at [1048, 176] on icon "delete" at bounding box center [1048, 175] width 10 height 11
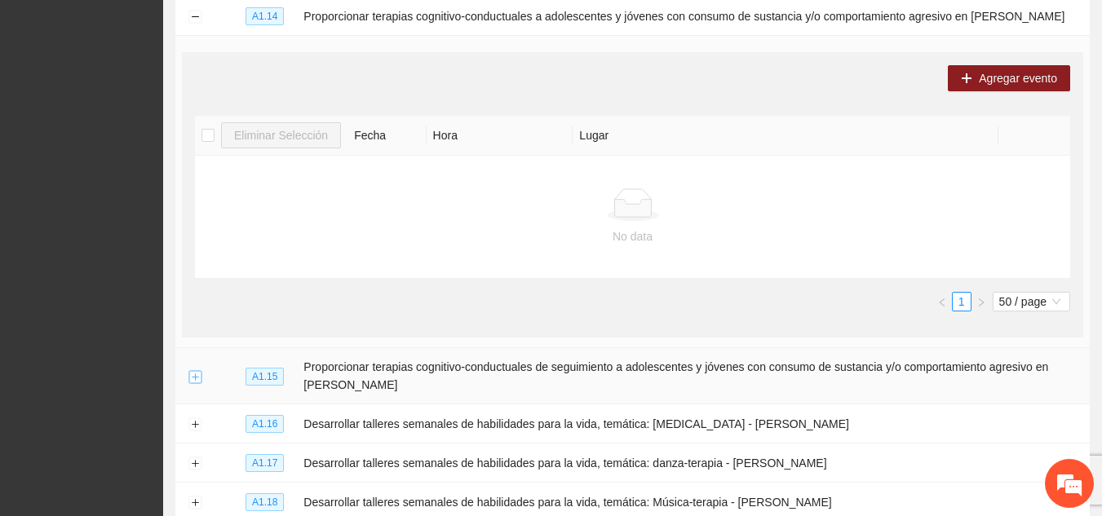
click at [197, 378] on button "Expand row" at bounding box center [194, 376] width 13 height 13
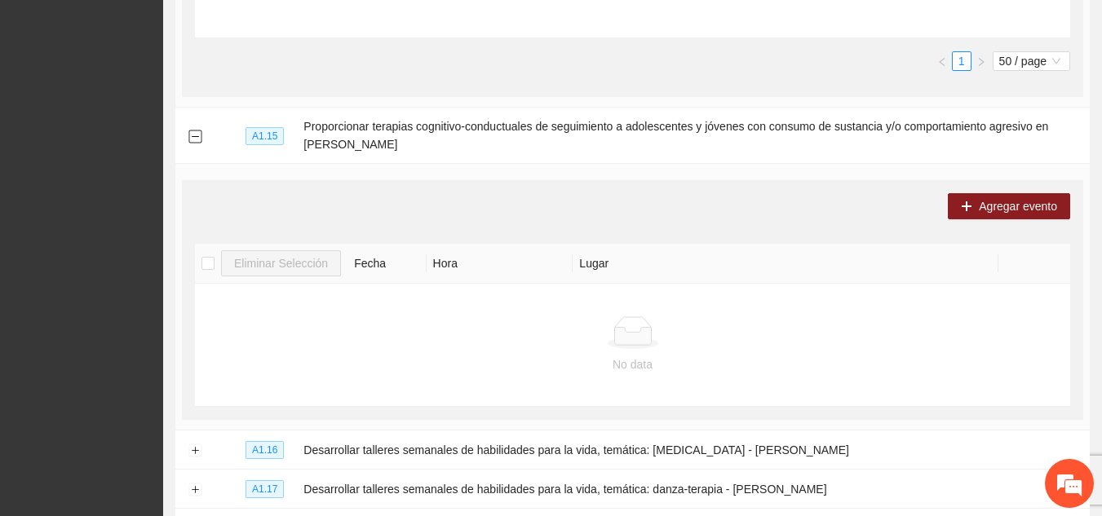
scroll to position [1432, 0]
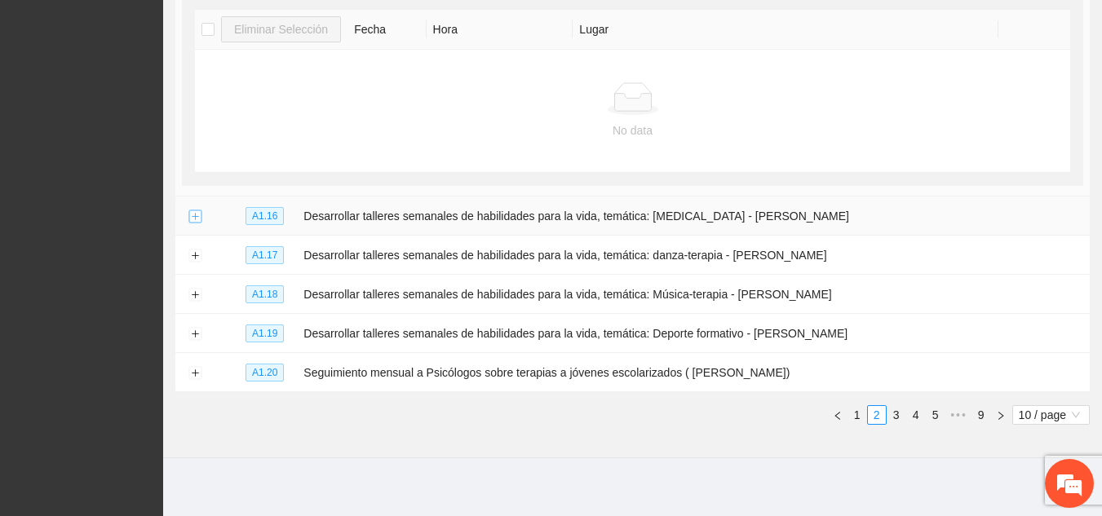
click at [195, 217] on button "Expand row" at bounding box center [194, 216] width 13 height 13
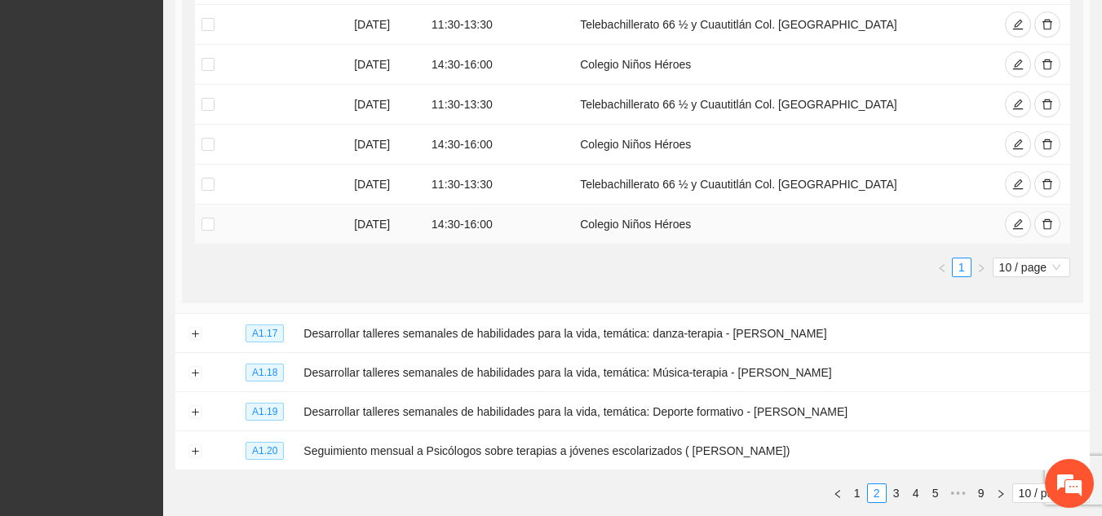
scroll to position [1864, 0]
click at [1052, 260] on span "10 / page" at bounding box center [1031, 267] width 64 height 18
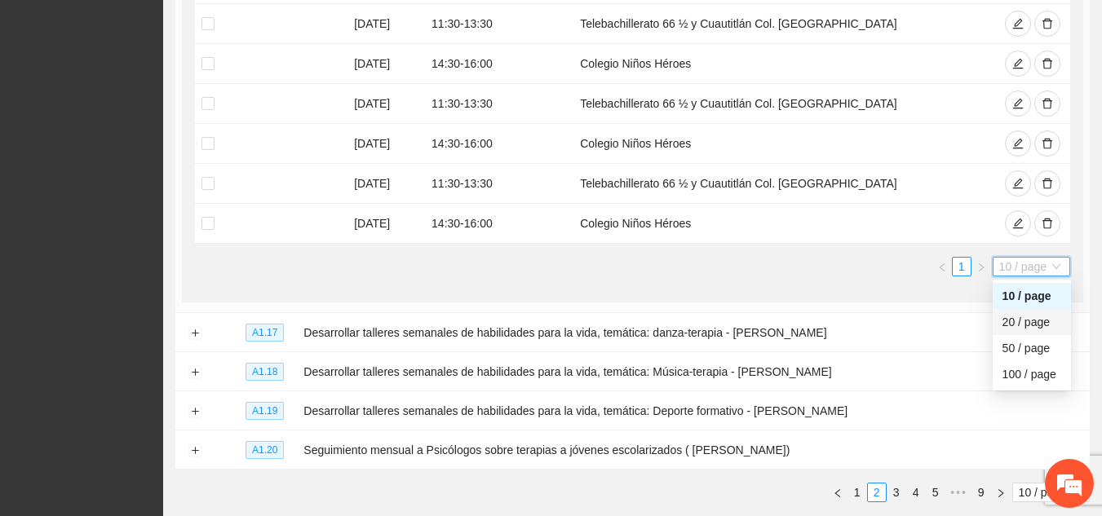
click at [1045, 324] on div "20 / page" at bounding box center [1032, 322] width 59 height 18
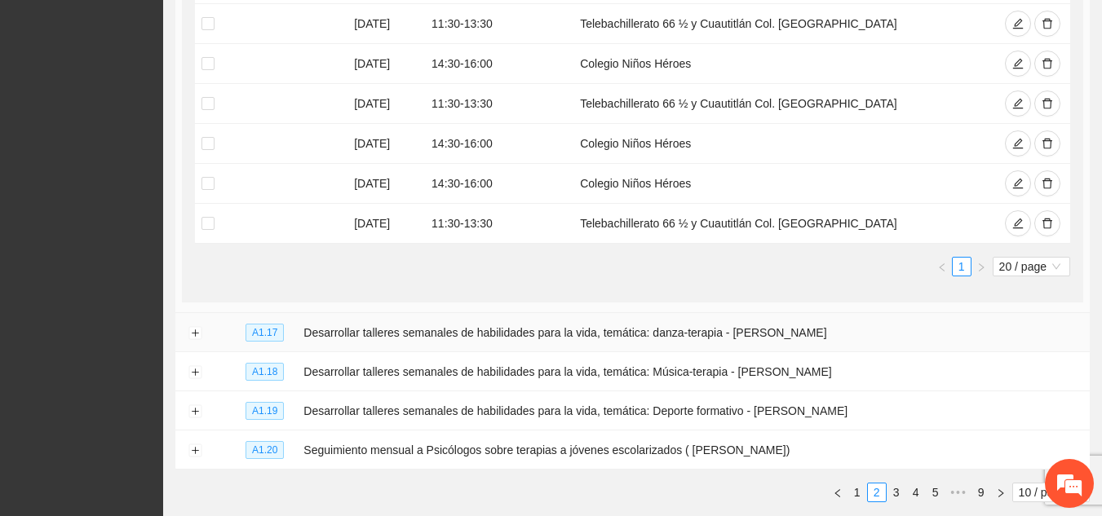
click at [186, 328] on td at bounding box center [194, 332] width 39 height 39
click at [194, 327] on button "Expand row" at bounding box center [194, 333] width 13 height 13
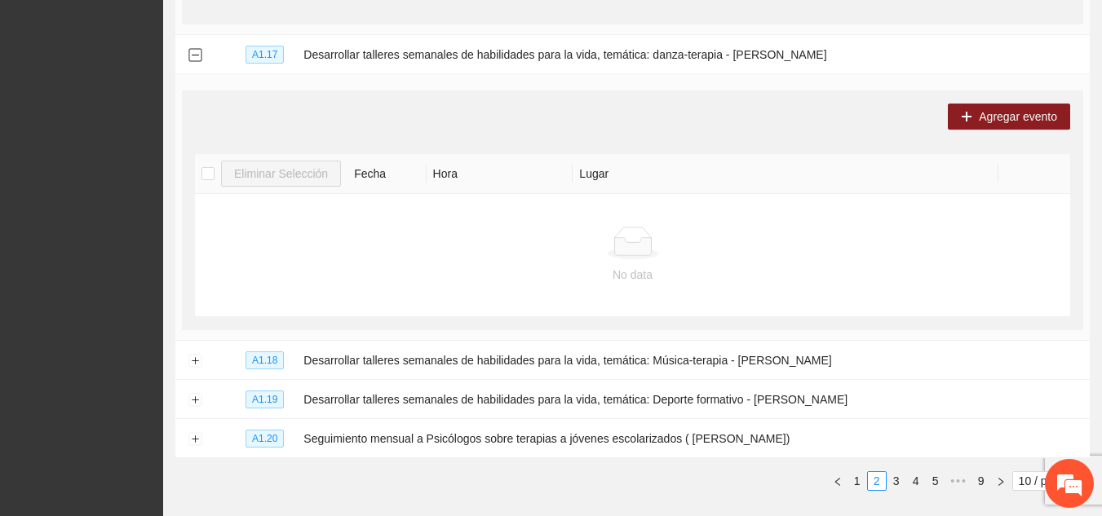
scroll to position [2144, 0]
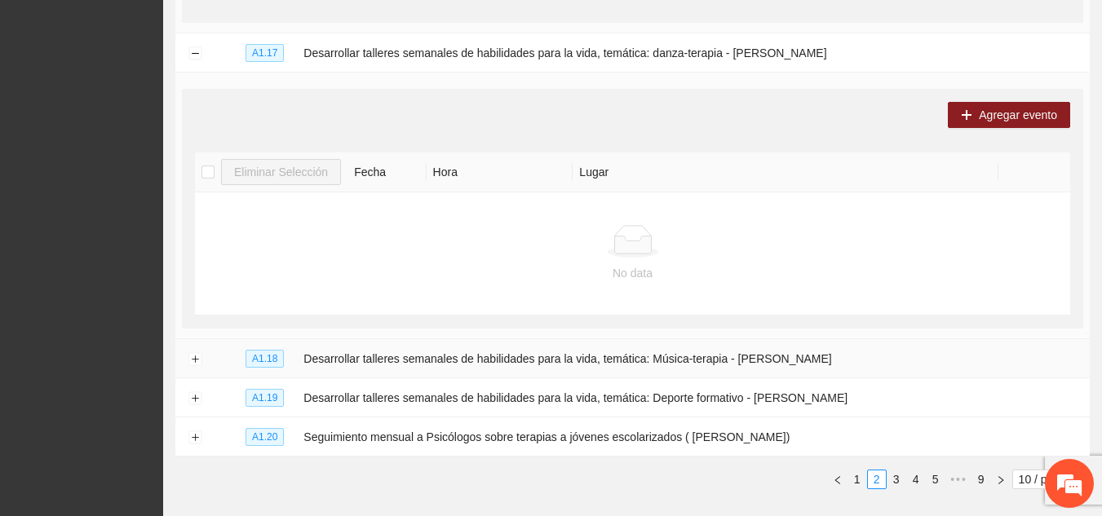
click at [189, 346] on td at bounding box center [194, 358] width 39 height 39
click at [192, 353] on button "Expand row" at bounding box center [194, 359] width 13 height 13
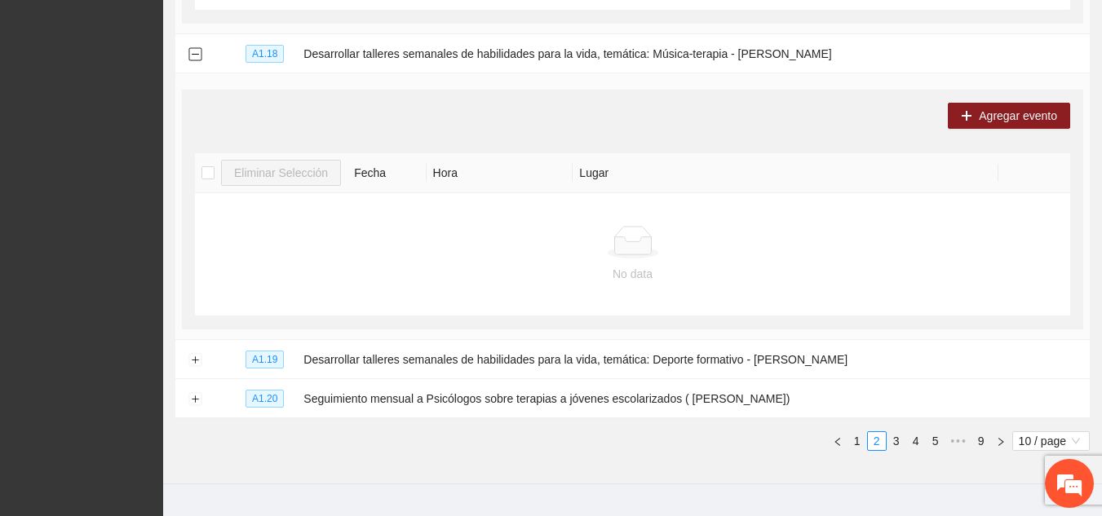
scroll to position [2456, 0]
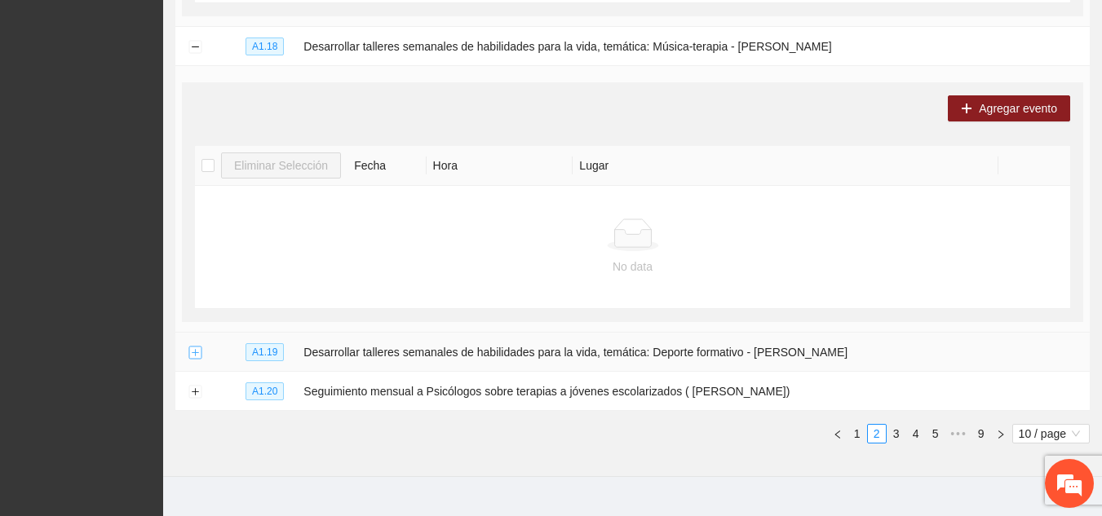
click at [197, 351] on button "Expand row" at bounding box center [194, 353] width 13 height 13
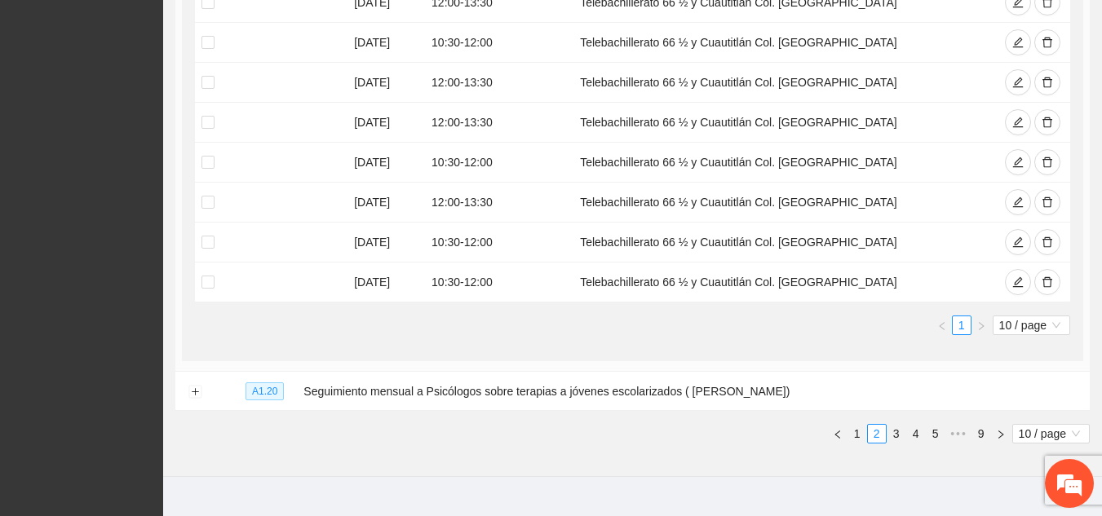
scroll to position [3008, 0]
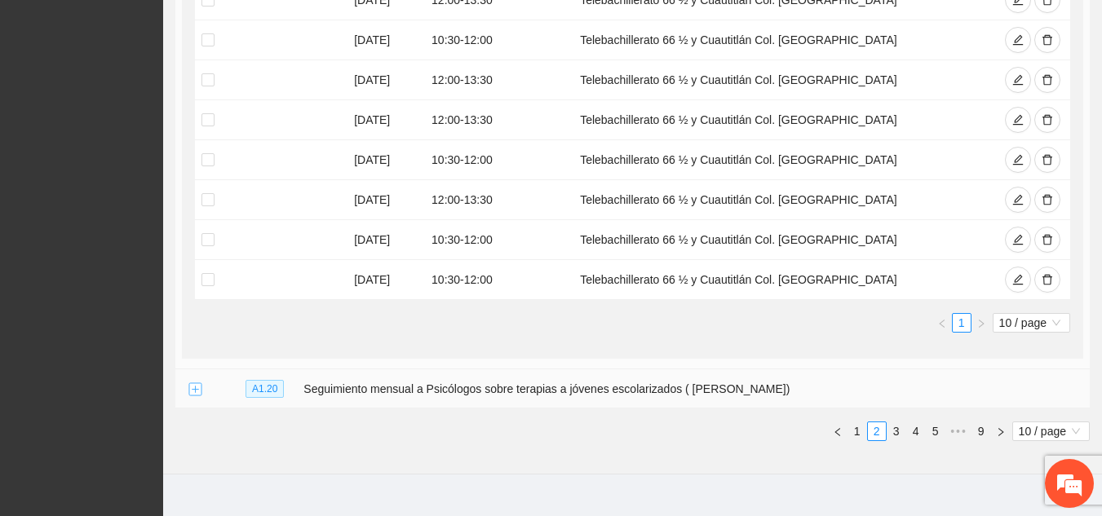
click at [197, 383] on button "Expand row" at bounding box center [194, 389] width 13 height 13
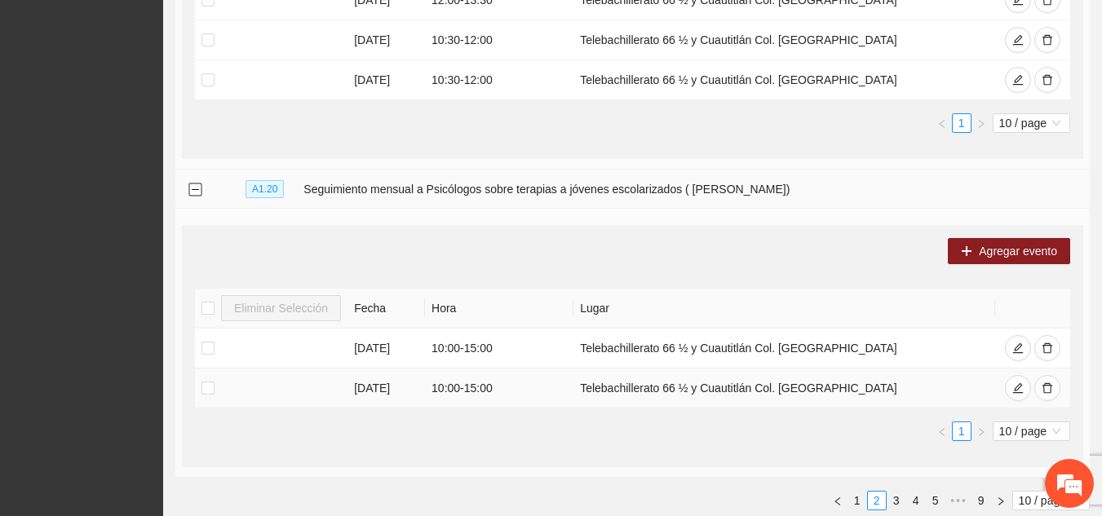
scroll to position [3293, 0]
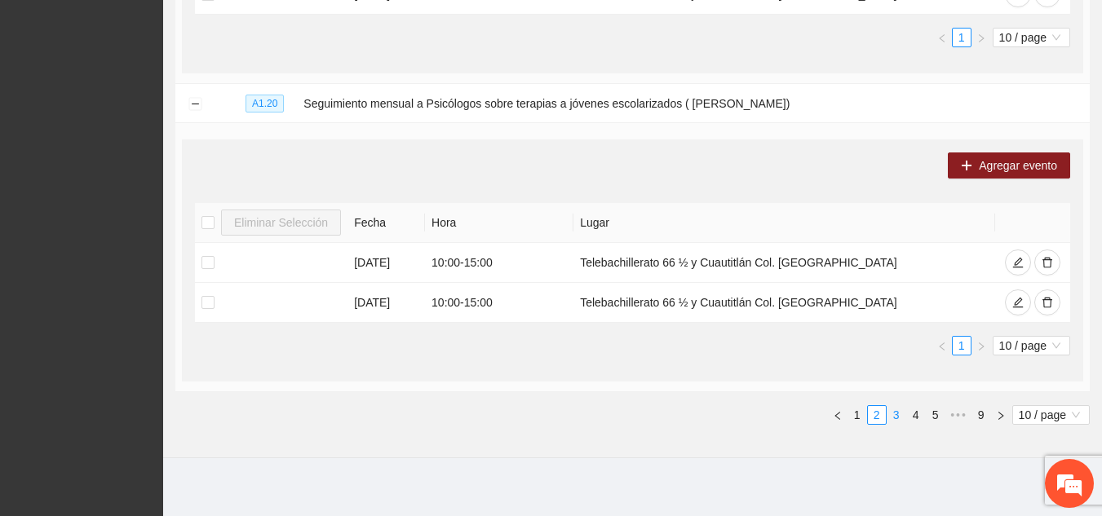
click at [889, 411] on link "3" at bounding box center [897, 415] width 18 height 18
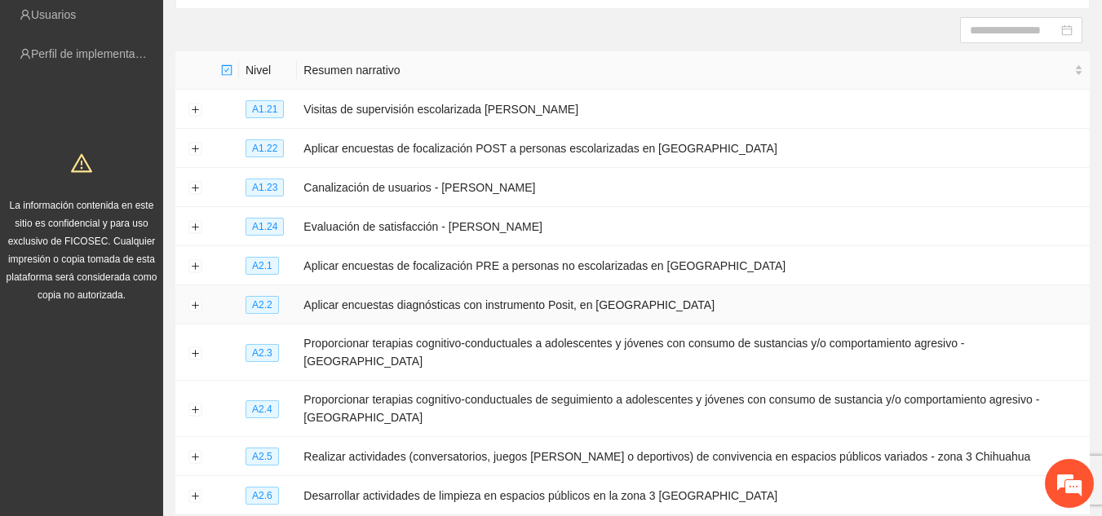
scroll to position [157, 0]
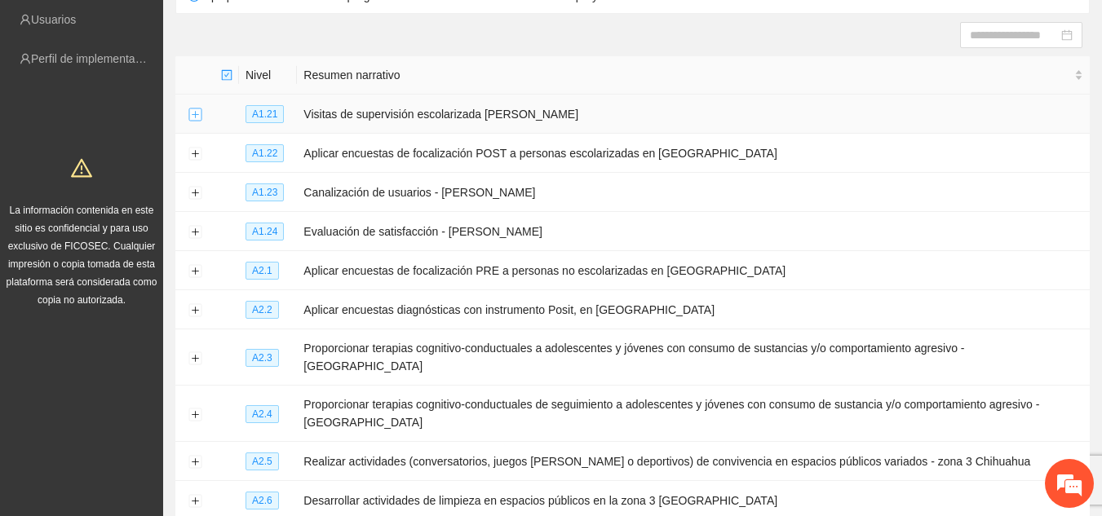
click at [195, 113] on button "Expand row" at bounding box center [194, 114] width 13 height 13
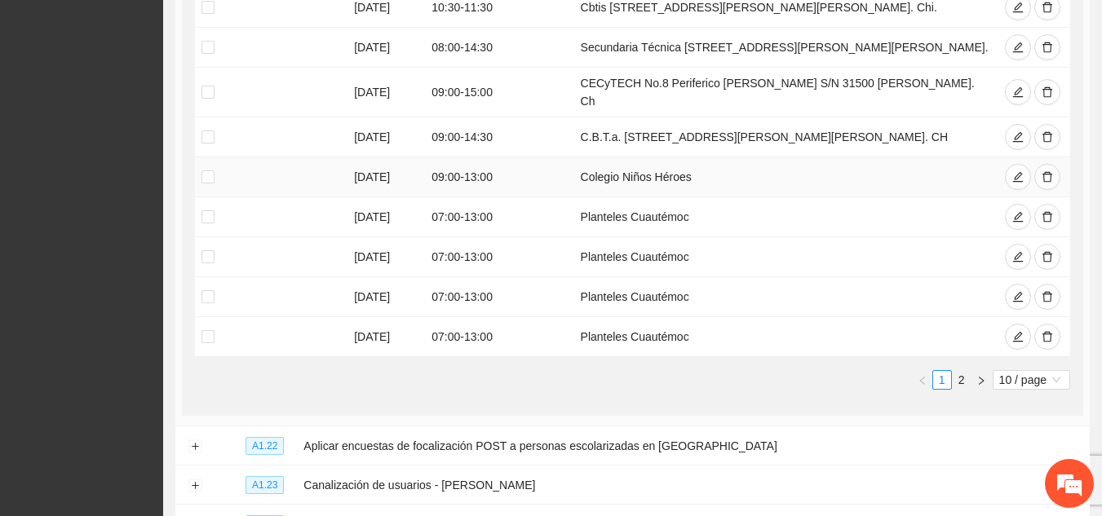
scroll to position [464, 0]
click at [1047, 338] on icon "delete" at bounding box center [1047, 335] width 11 height 11
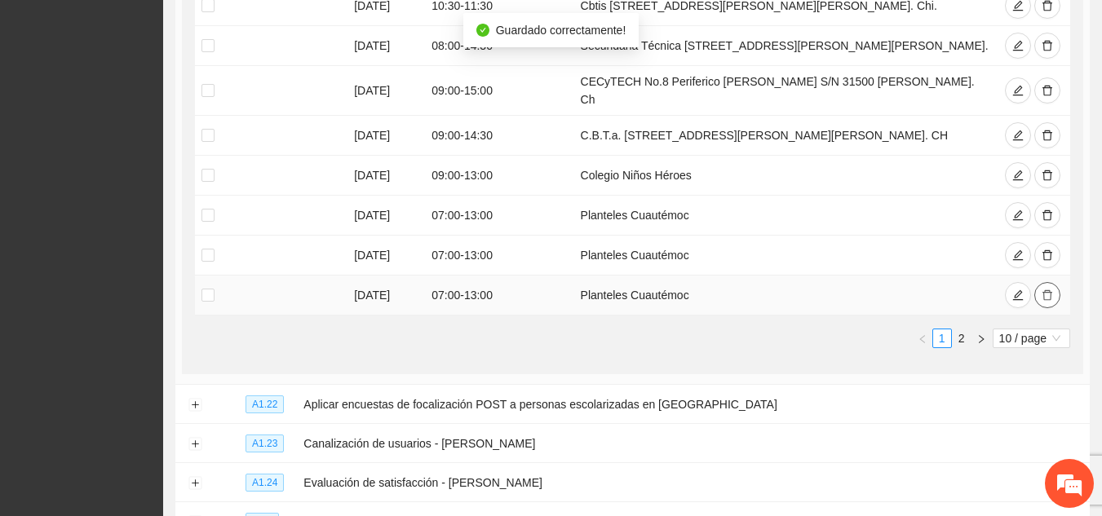
click at [1052, 299] on icon "delete" at bounding box center [1047, 295] width 11 height 11
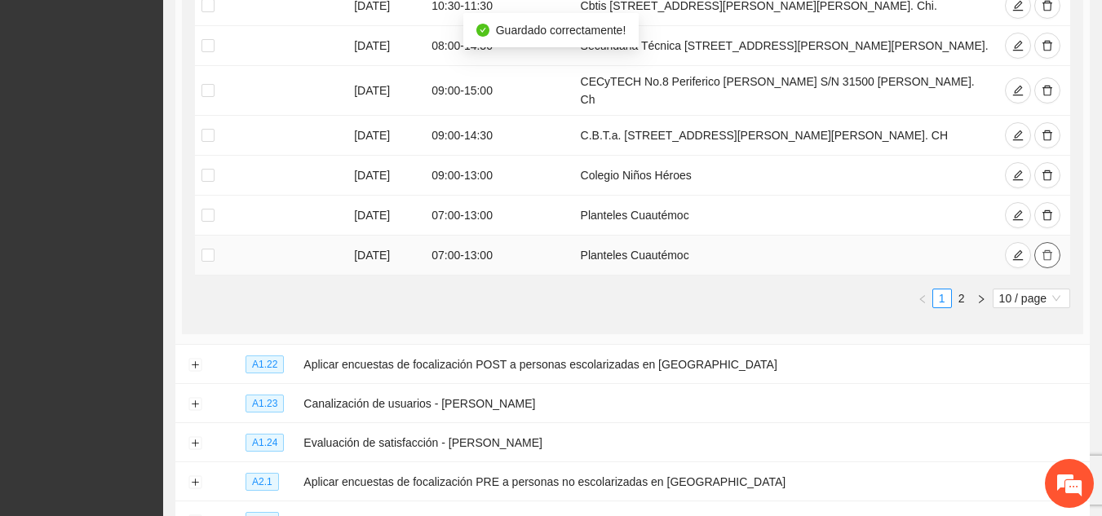
click at [1040, 253] on button "button" at bounding box center [1047, 255] width 26 height 26
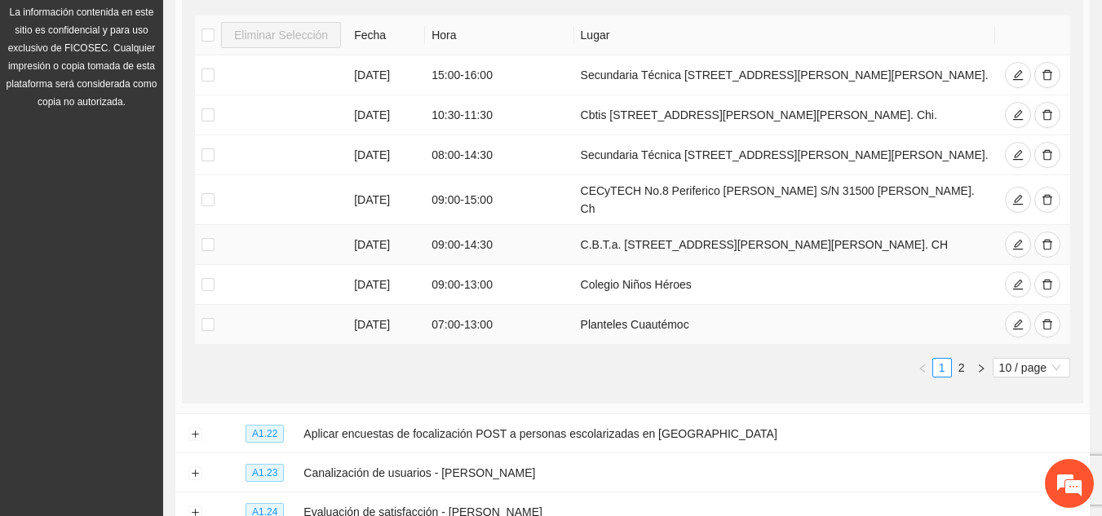
scroll to position [345, 0]
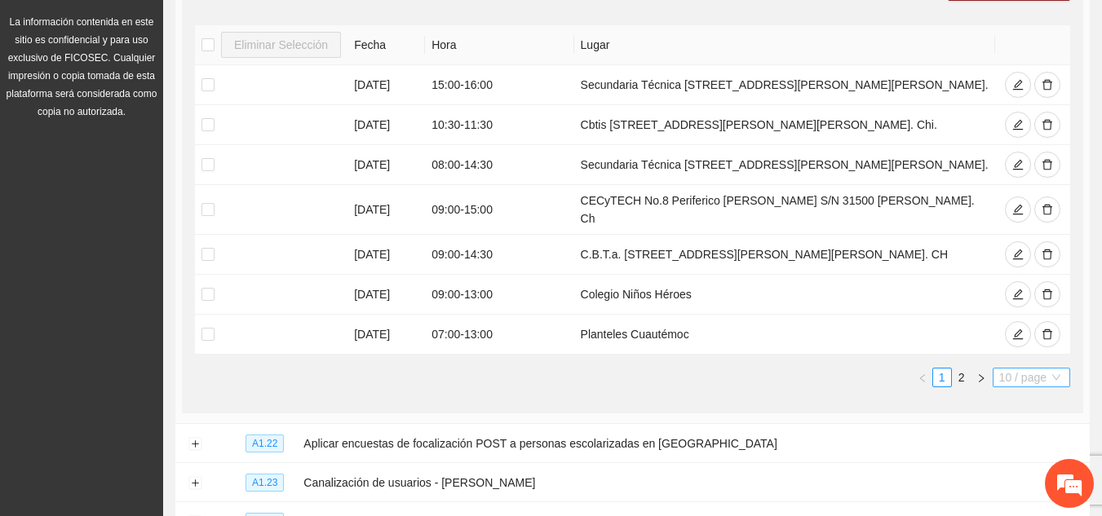
click at [1038, 379] on span "10 / page" at bounding box center [1031, 378] width 64 height 18
click at [1040, 459] on div "50 / page" at bounding box center [1032, 459] width 59 height 18
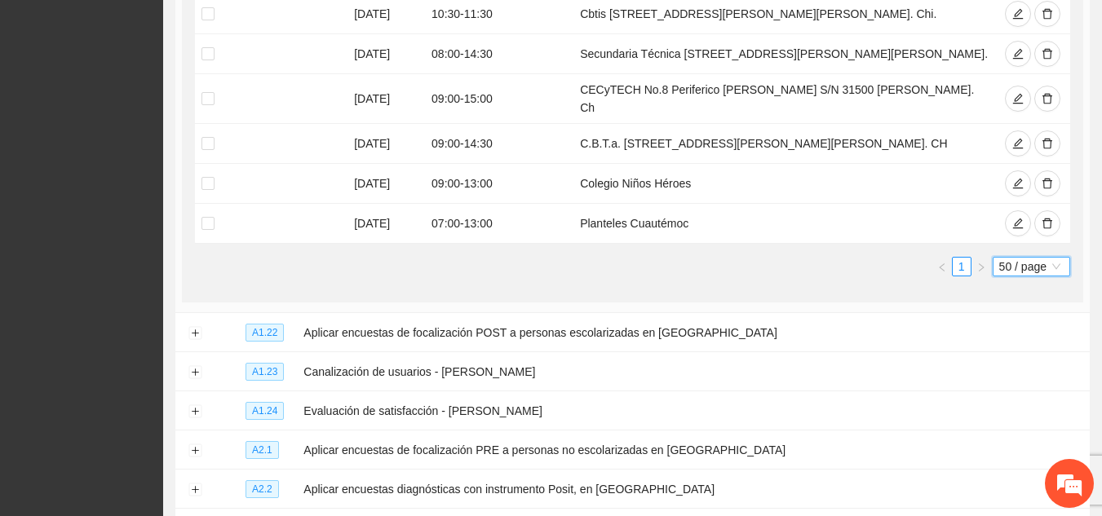
scroll to position [935, 0]
click at [188, 326] on button "Expand row" at bounding box center [194, 332] width 13 height 13
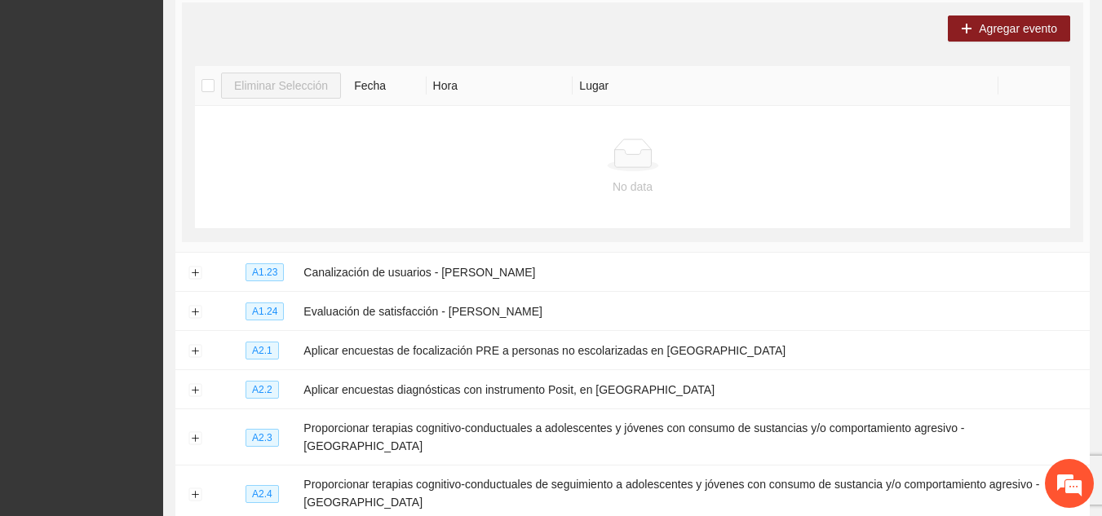
scroll to position [1328, 0]
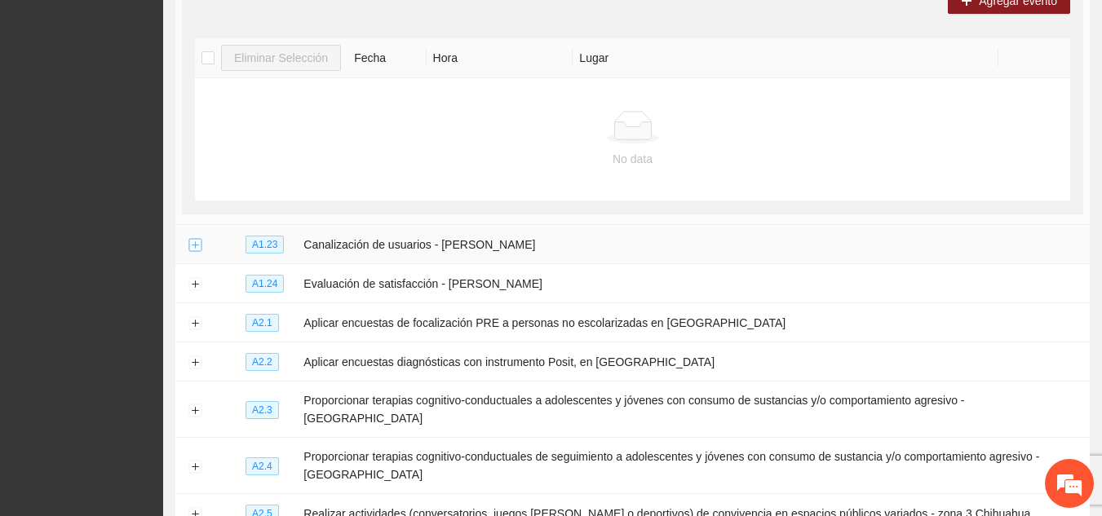
click at [195, 239] on button "Expand row" at bounding box center [194, 245] width 13 height 13
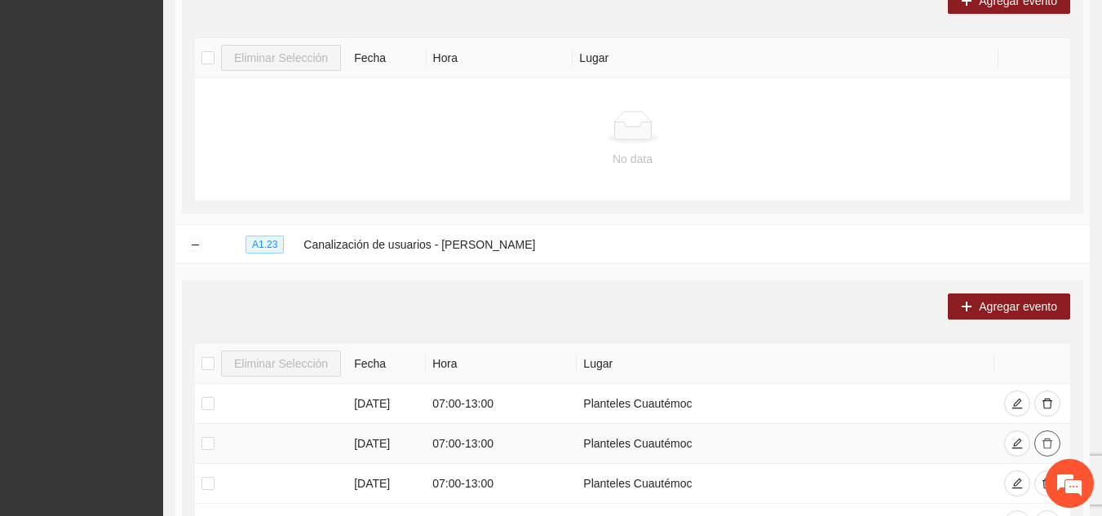
click at [1042, 438] on span "delete" at bounding box center [1047, 444] width 11 height 13
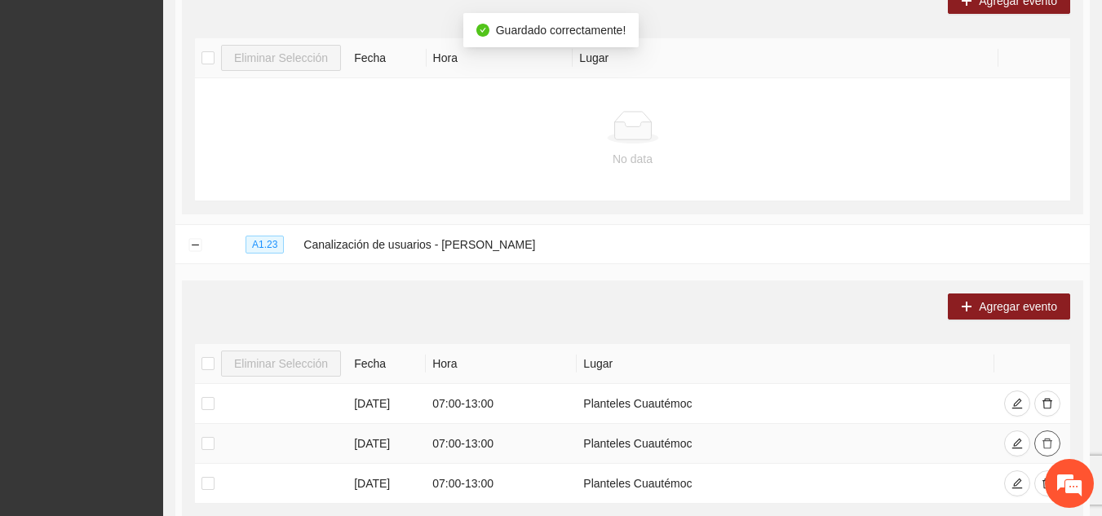
click at [1042, 438] on span "delete" at bounding box center [1047, 444] width 11 height 13
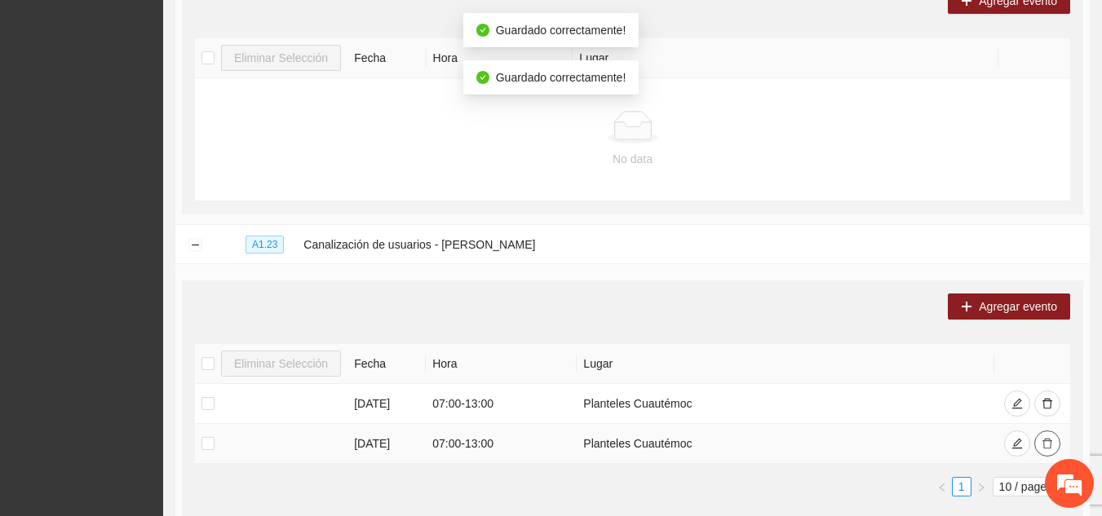
click at [1042, 438] on span "delete" at bounding box center [1047, 444] width 11 height 13
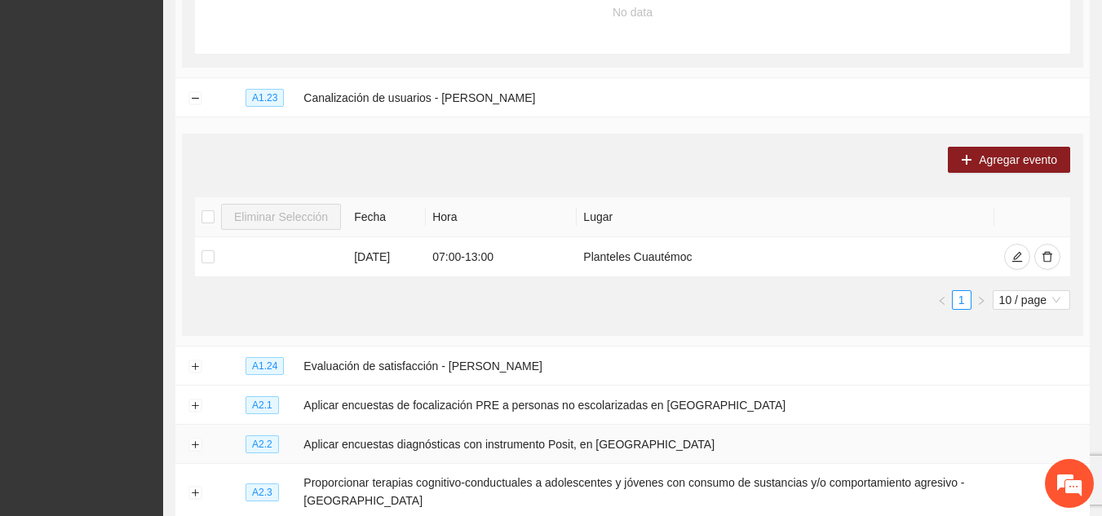
scroll to position [1497, 0]
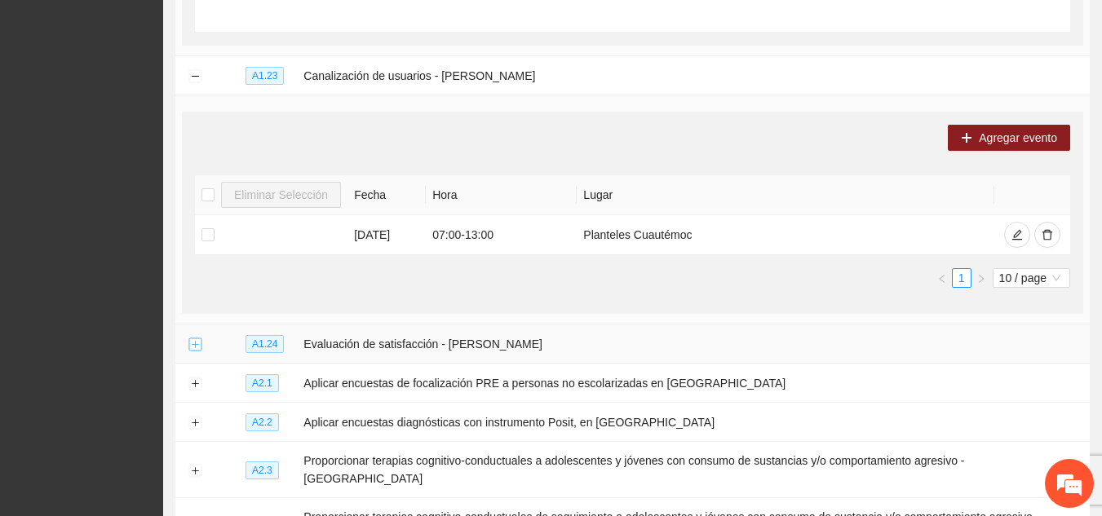
click at [200, 339] on button "Expand row" at bounding box center [194, 345] width 13 height 13
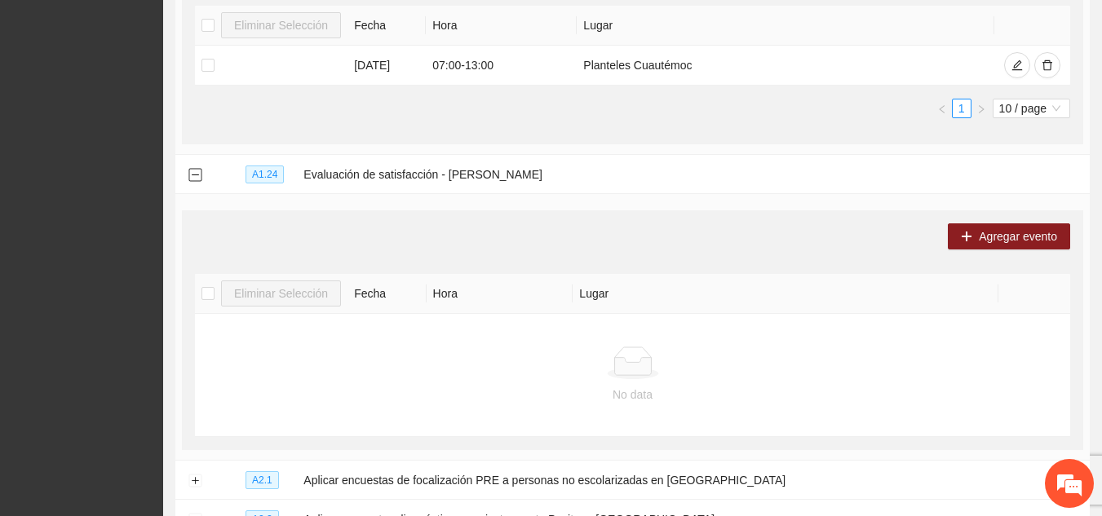
scroll to position [1818, 0]
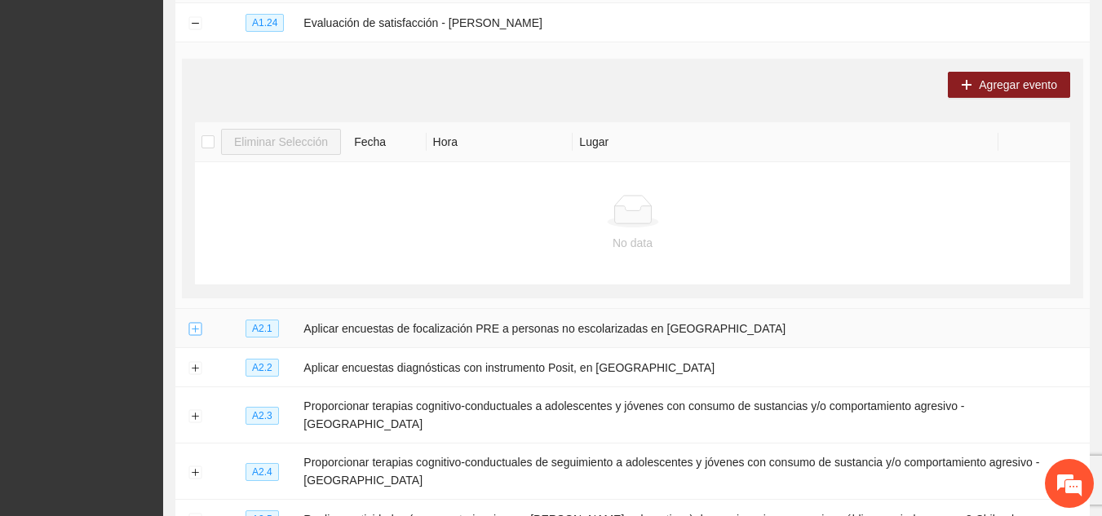
click at [197, 323] on button "Expand row" at bounding box center [194, 329] width 13 height 13
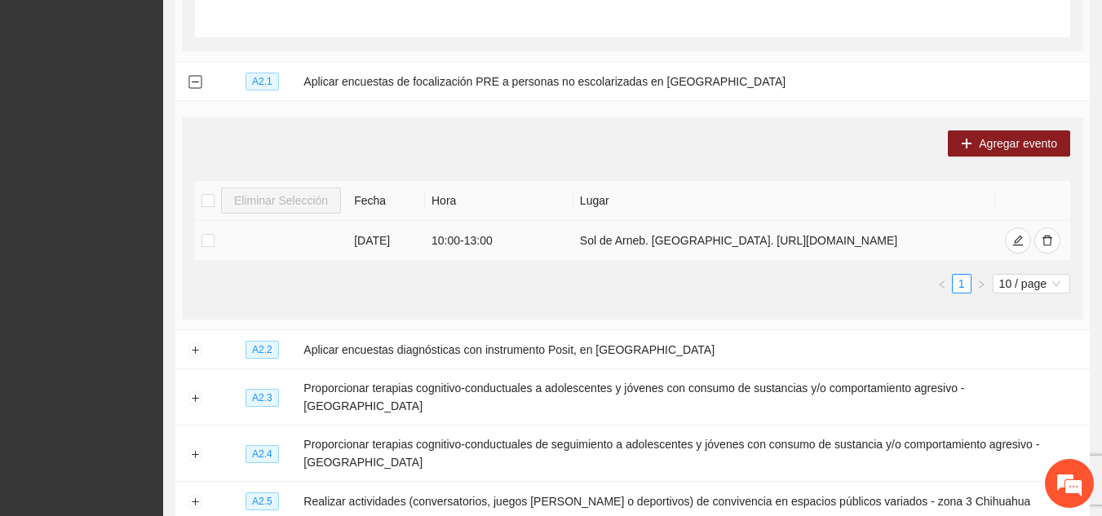
scroll to position [2068, 0]
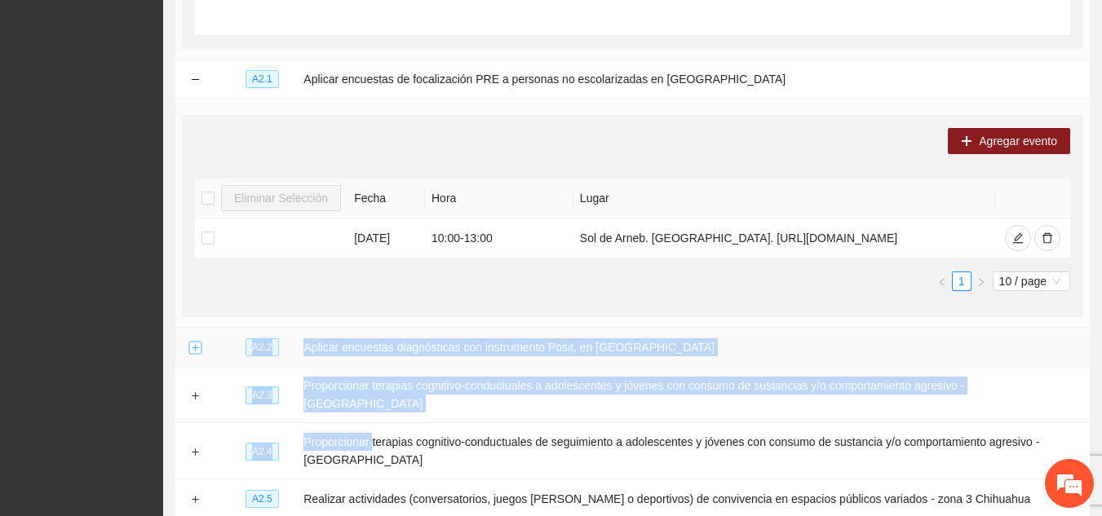
drag, startPoint x: 370, startPoint y: 353, endPoint x: 194, endPoint y: 286, distance: 188.8
click at [194, 342] on button "Expand row" at bounding box center [194, 348] width 13 height 13
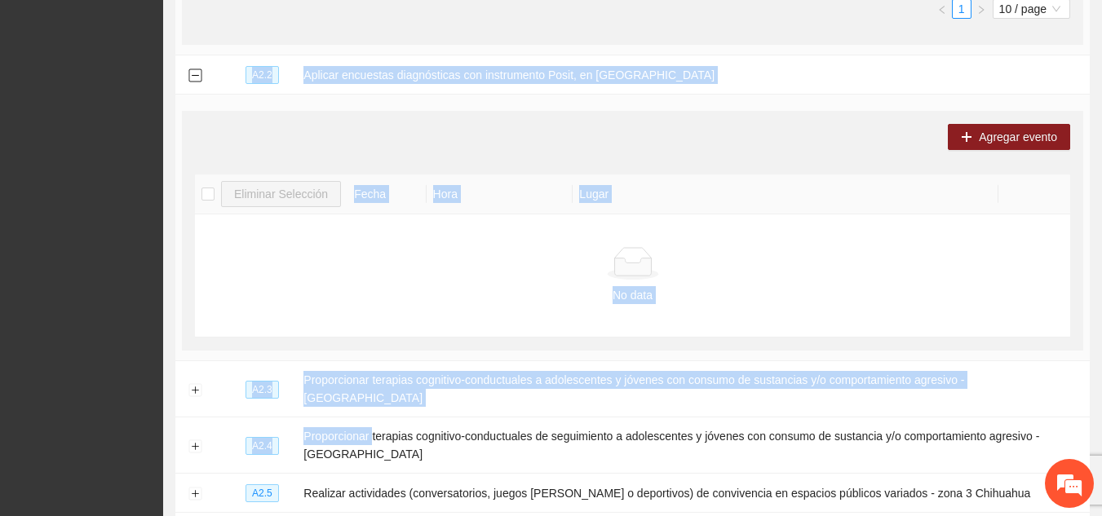
scroll to position [2343, 0]
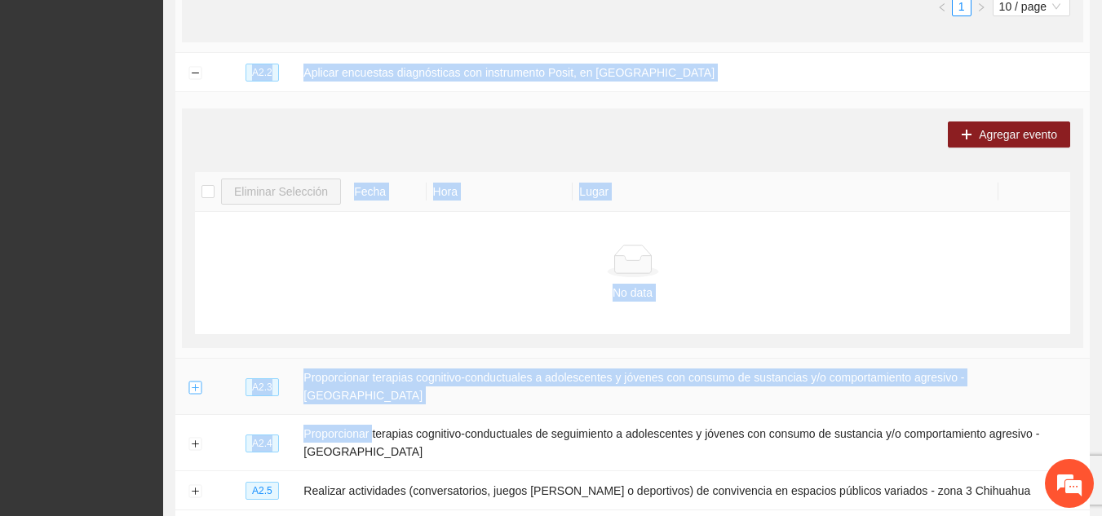
click at [193, 381] on button "Expand row" at bounding box center [194, 387] width 13 height 13
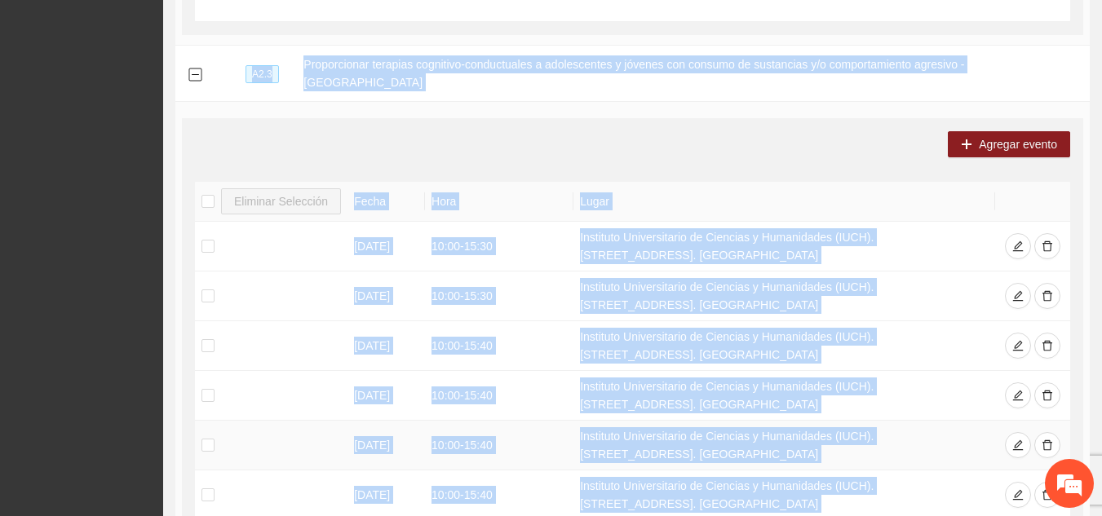
scroll to position [2657, 0]
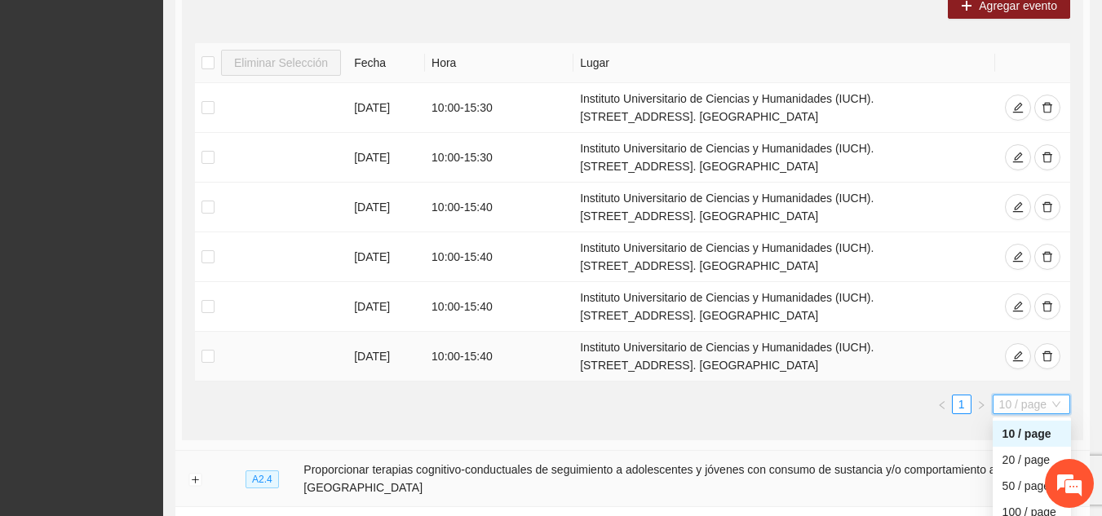
scroll to position [2796, 0]
click at [1021, 450] on div "20 / page" at bounding box center [1032, 459] width 59 height 18
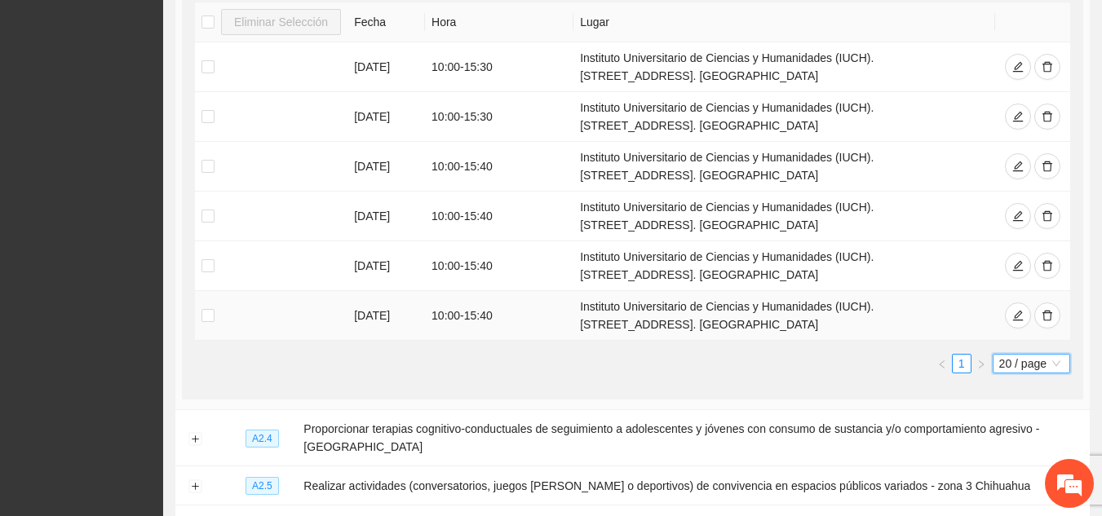
scroll to position [2912, 0]
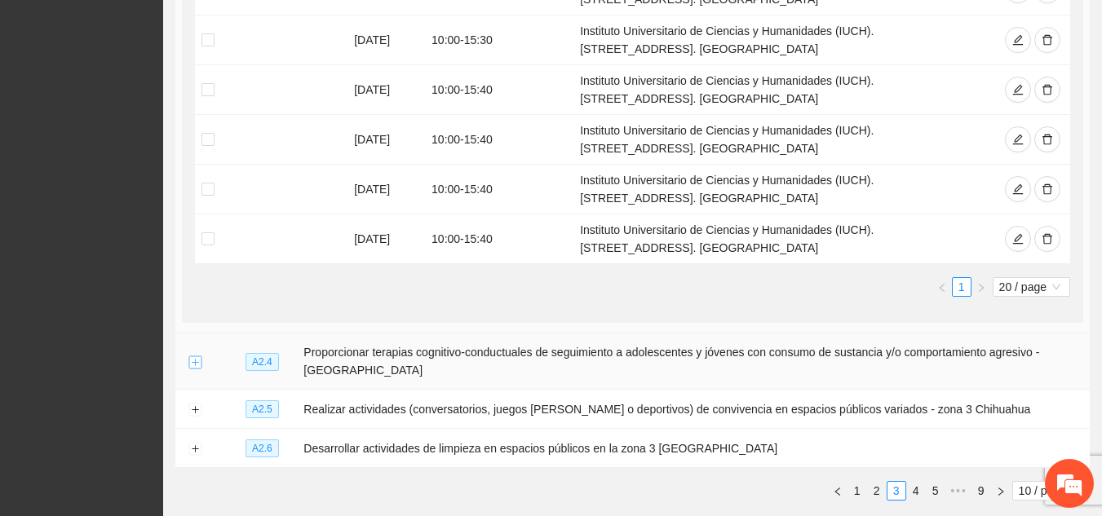
click at [199, 356] on button "Expand row" at bounding box center [194, 362] width 13 height 13
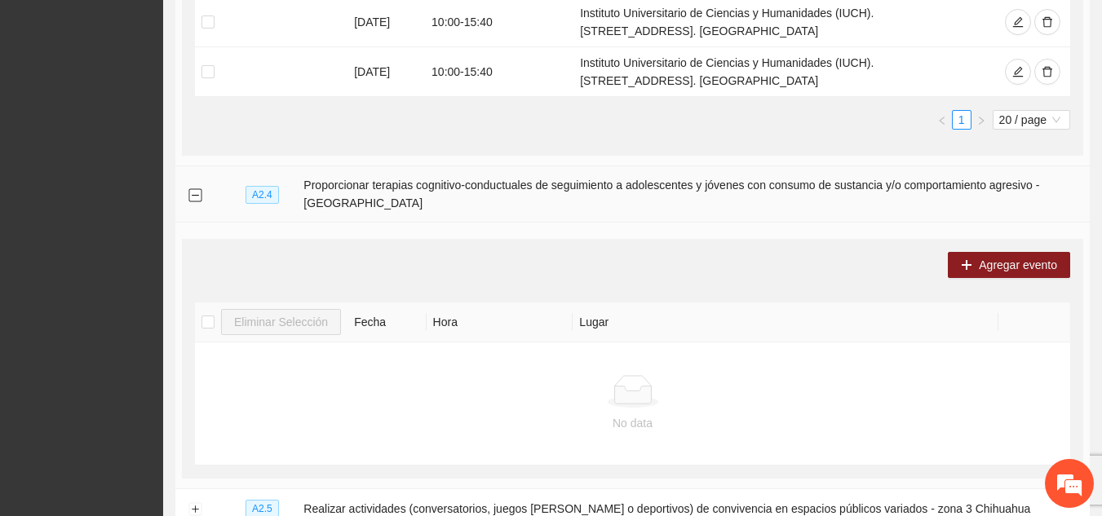
scroll to position [3179, 0]
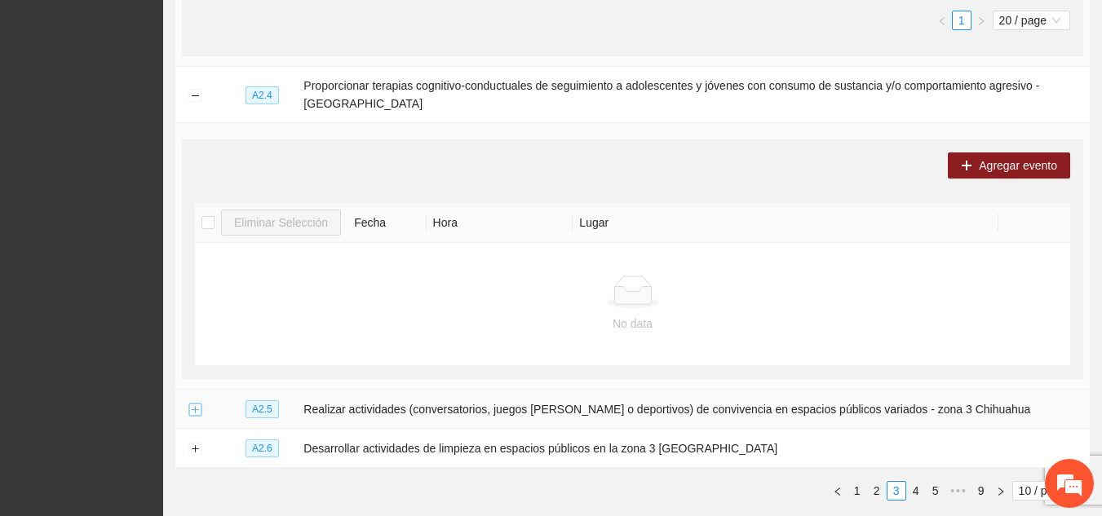
click at [199, 404] on button "Expand row" at bounding box center [194, 410] width 13 height 13
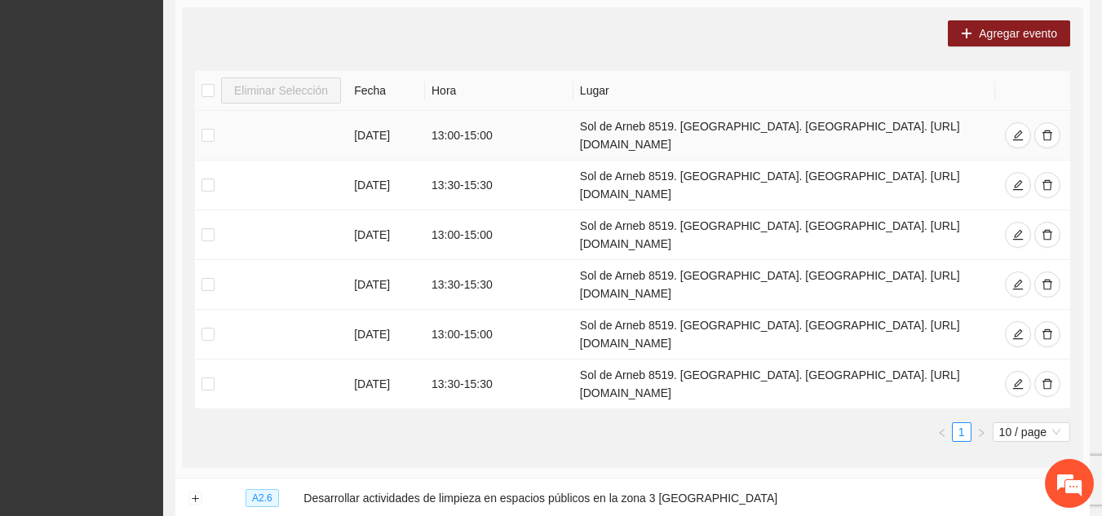
scroll to position [3620, 0]
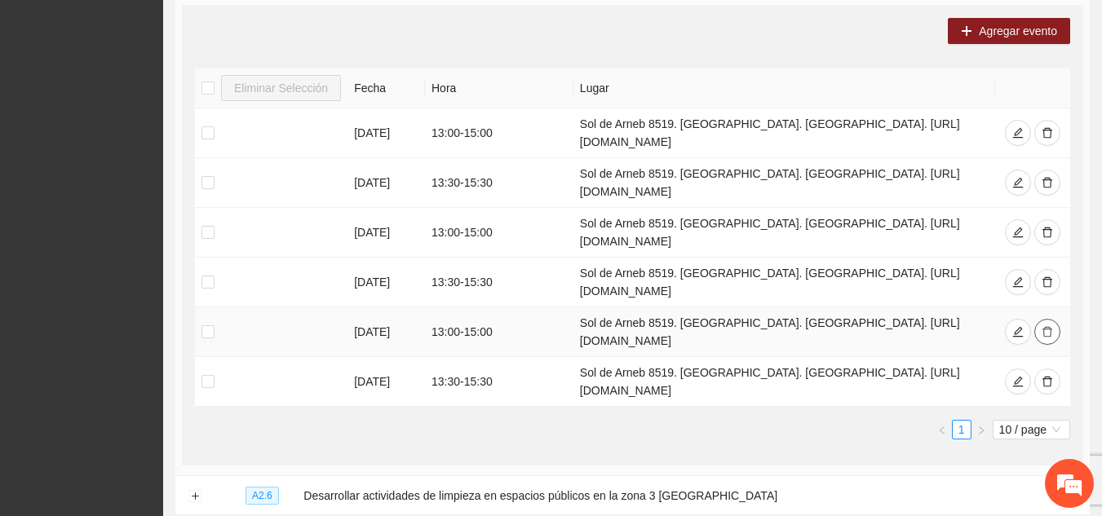
click at [1052, 326] on icon "delete" at bounding box center [1047, 331] width 11 height 11
click at [1051, 376] on icon "delete" at bounding box center [1047, 381] width 11 height 11
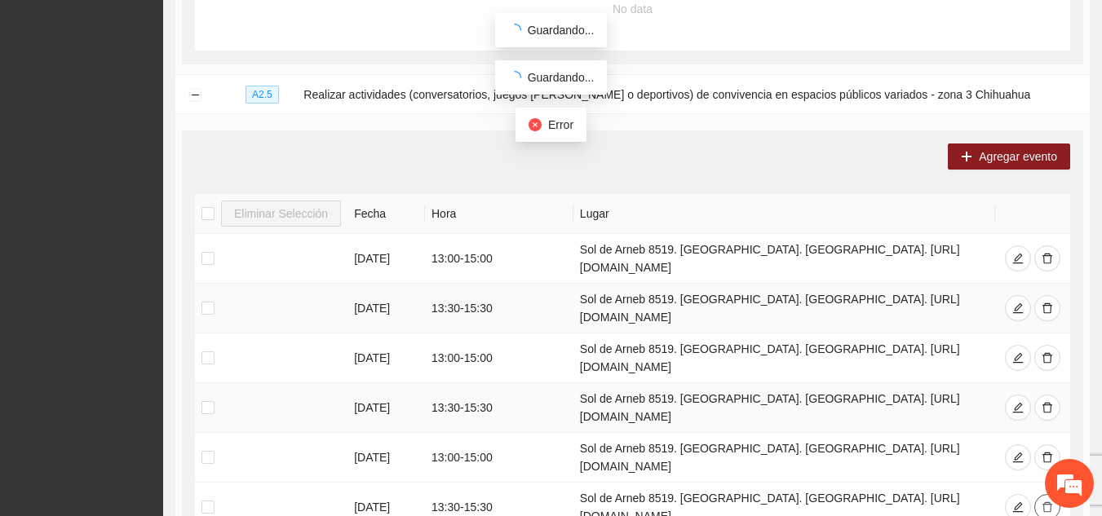
scroll to position [3495, 0]
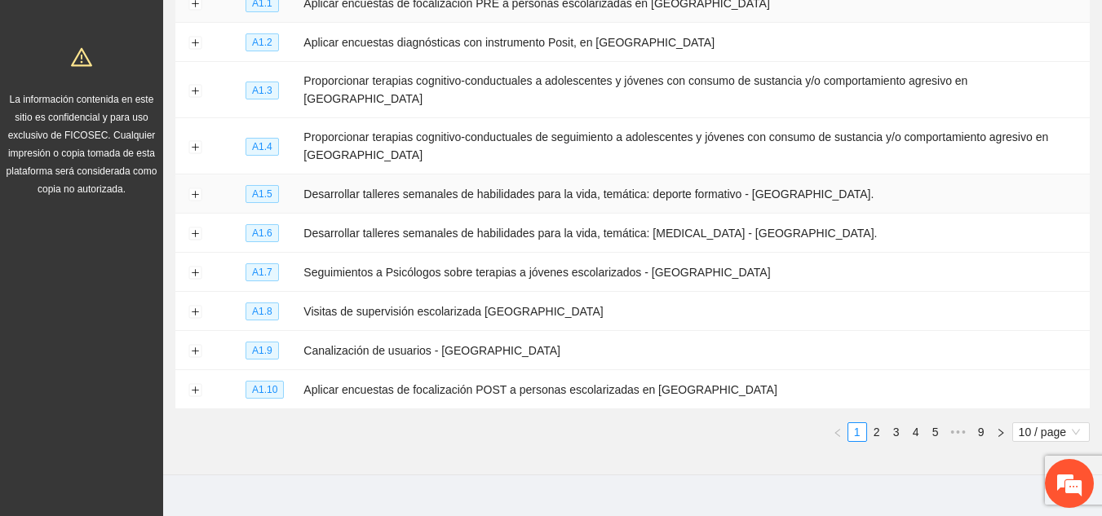
scroll to position [267, 0]
click at [892, 424] on link "3" at bounding box center [897, 433] width 18 height 18
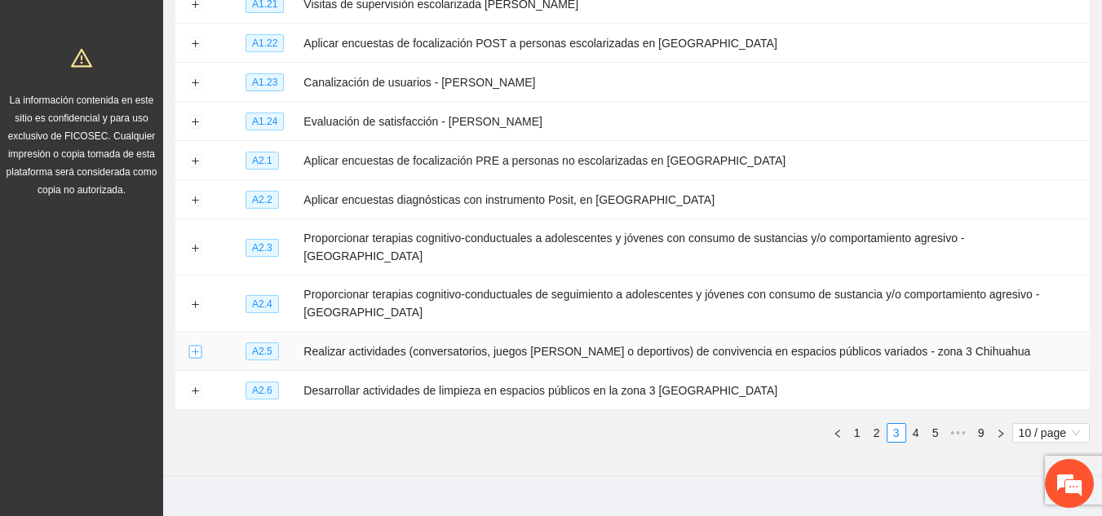
click at [193, 346] on button "Expand row" at bounding box center [194, 352] width 13 height 13
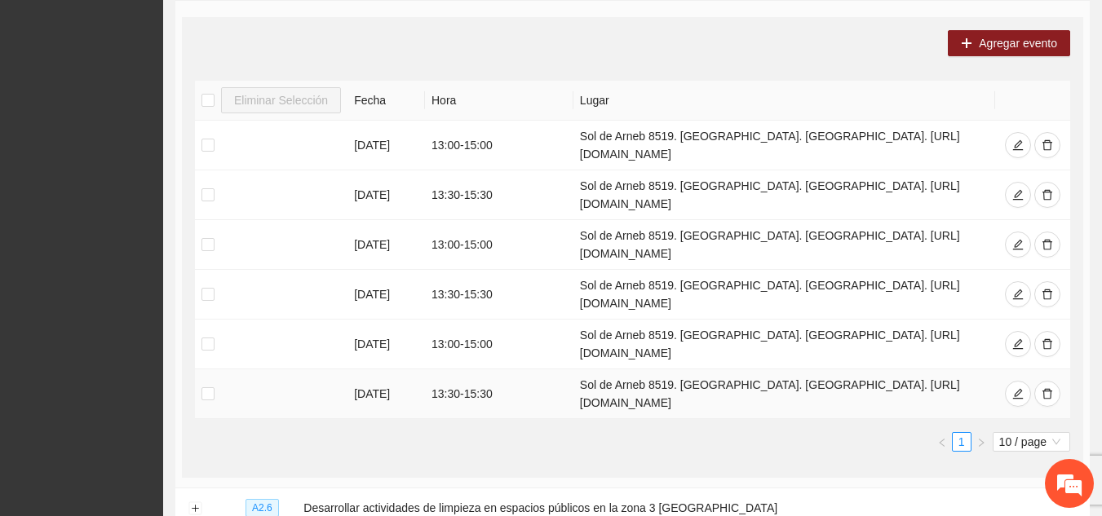
scroll to position [638, 0]
click at [1047, 387] on icon "delete" at bounding box center [1047, 392] width 11 height 11
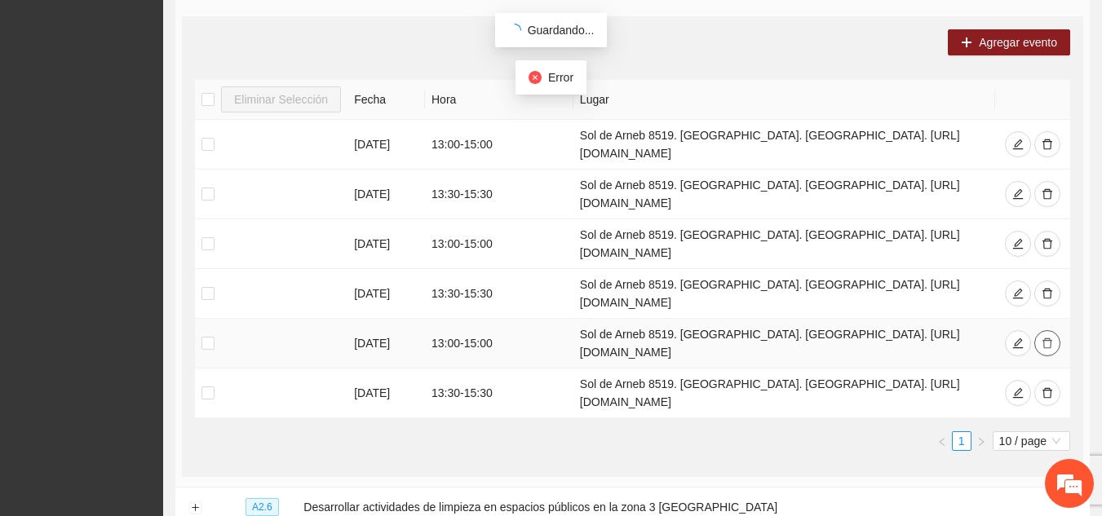
click at [1047, 338] on icon "delete" at bounding box center [1047, 343] width 11 height 11
click at [1044, 388] on icon "delete" at bounding box center [1048, 393] width 10 height 11
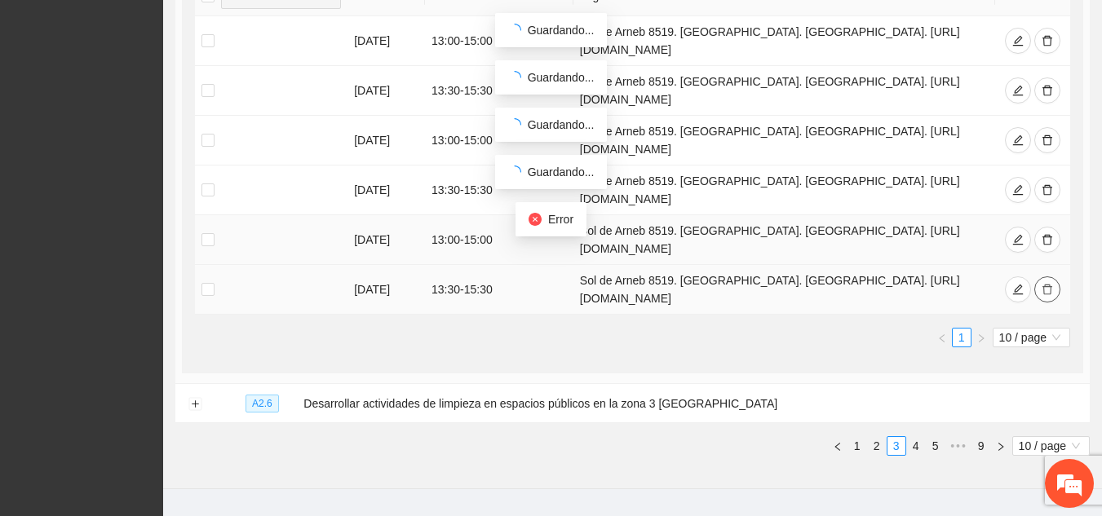
scroll to position [755, 0]
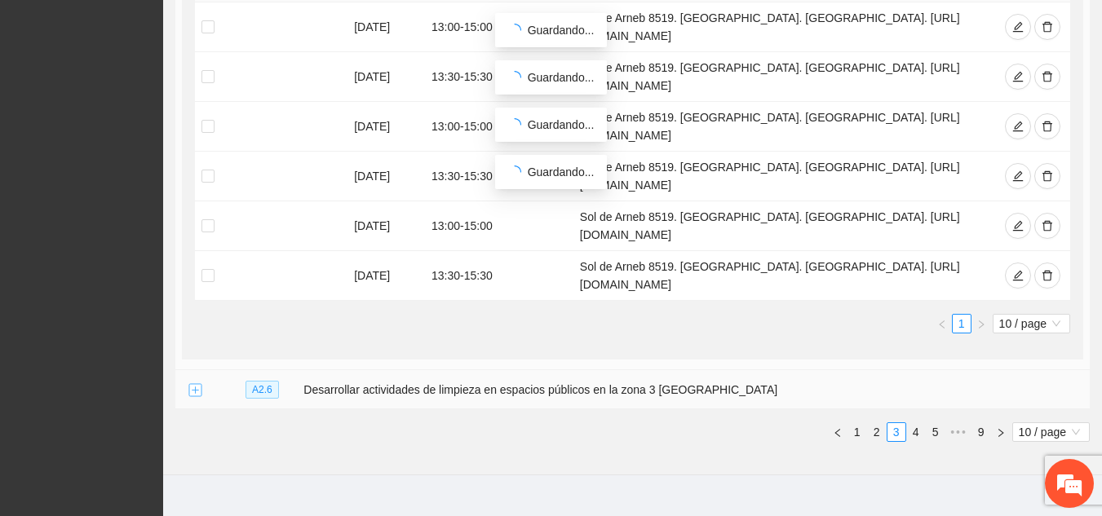
click at [197, 384] on button "Expand row" at bounding box center [194, 390] width 13 height 13
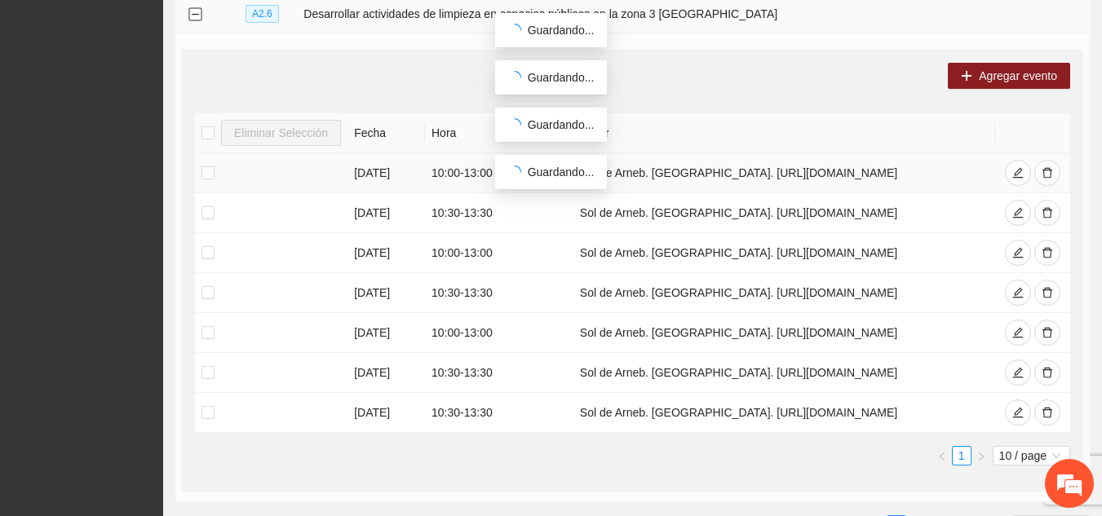
scroll to position [1132, 0]
click at [1043, 326] on icon "delete" at bounding box center [1047, 331] width 11 height 11
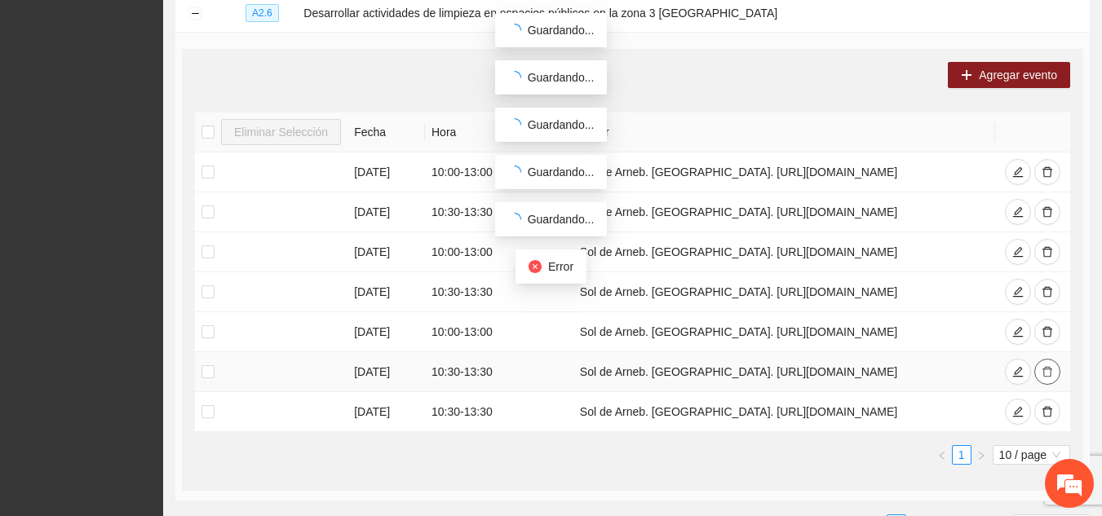
click at [1047, 366] on icon "delete" at bounding box center [1047, 371] width 11 height 11
click at [1046, 407] on icon "delete" at bounding box center [1048, 412] width 10 height 11
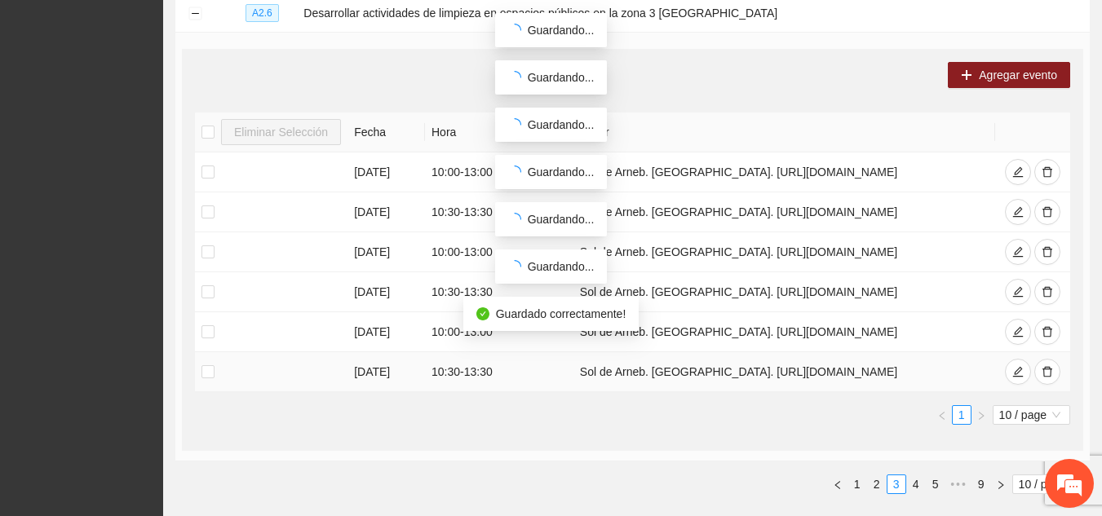
scroll to position [1162, 0]
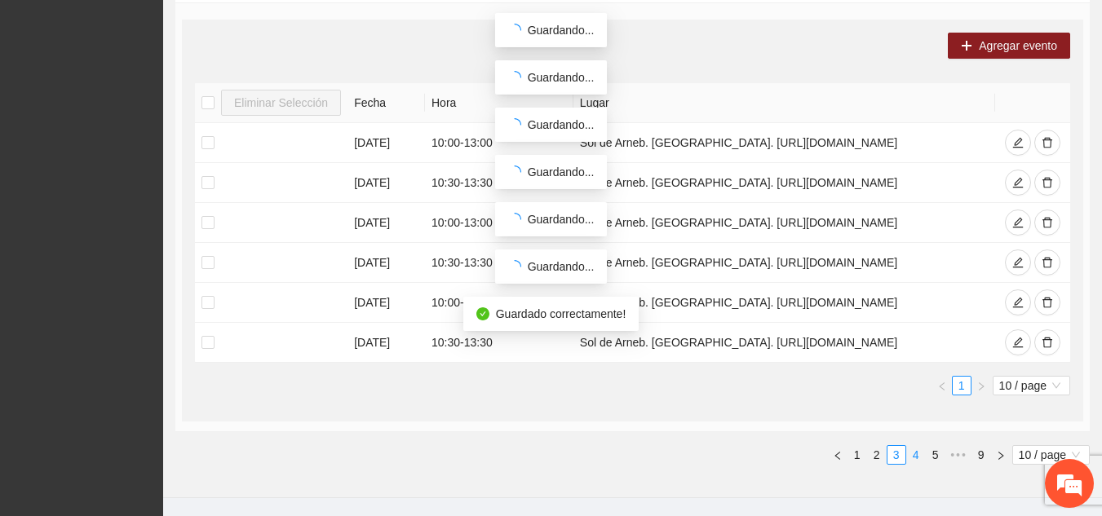
click at [913, 446] on link "4" at bounding box center [916, 455] width 18 height 18
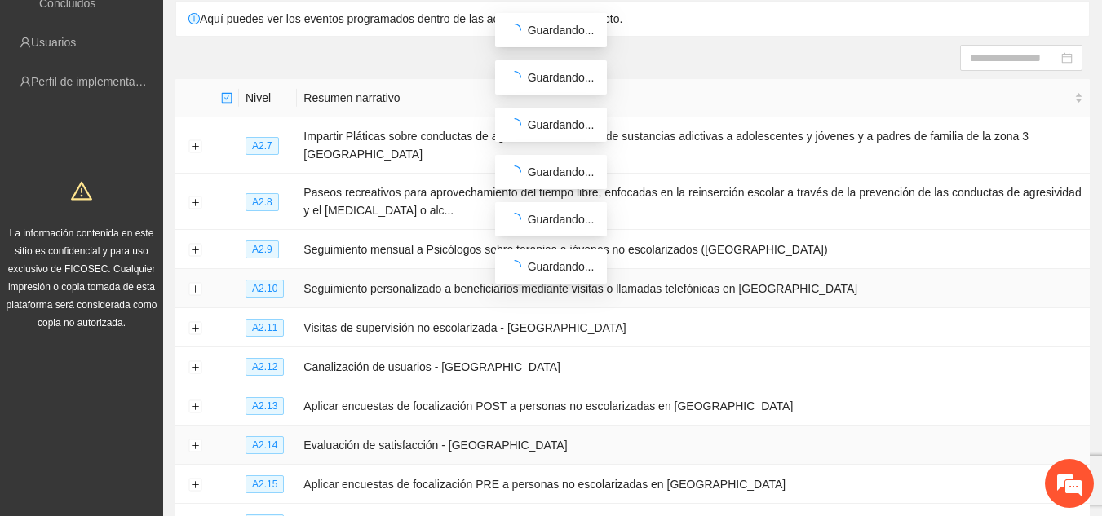
scroll to position [126, 0]
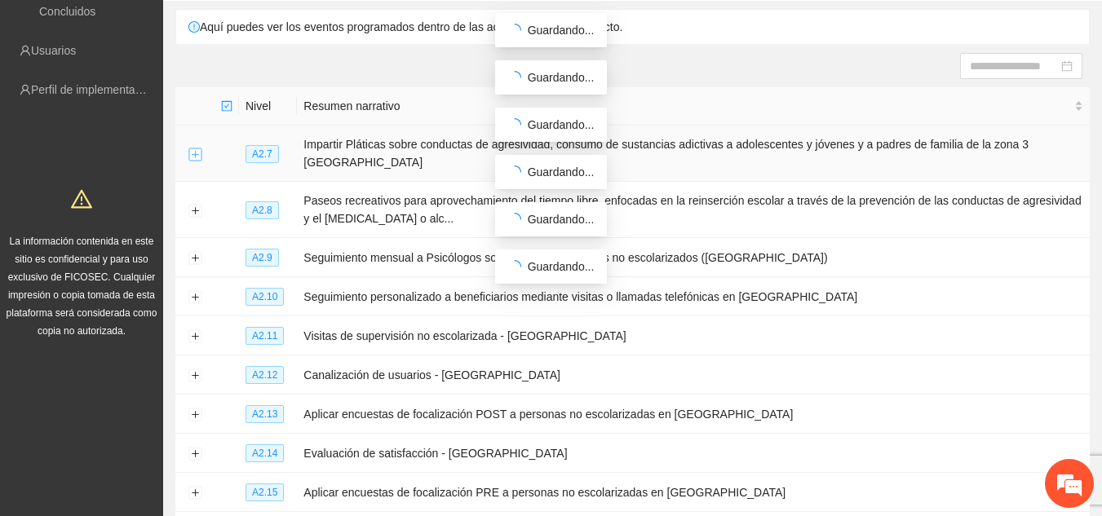
click at [197, 148] on button "Expand row" at bounding box center [194, 154] width 13 height 13
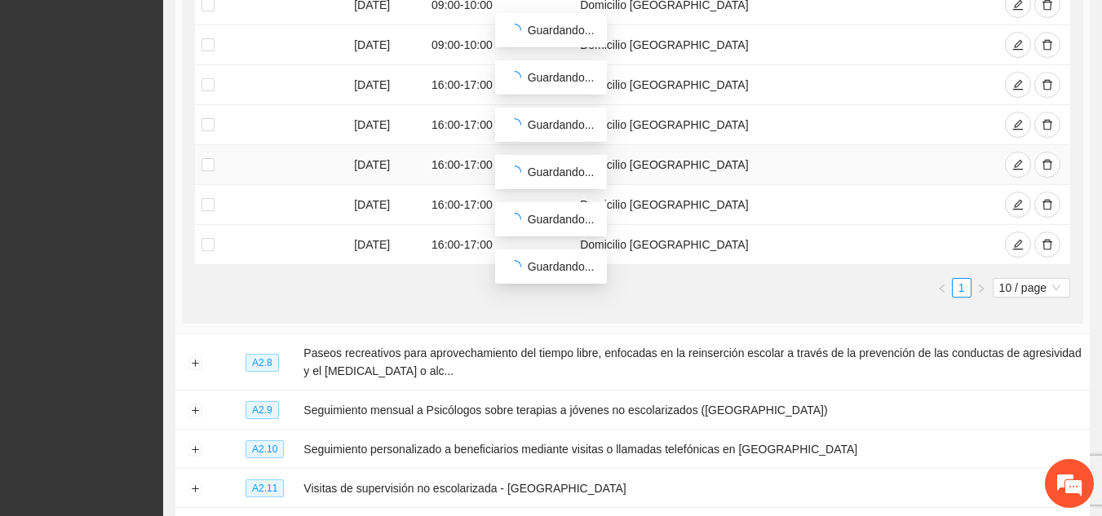
scroll to position [564, 0]
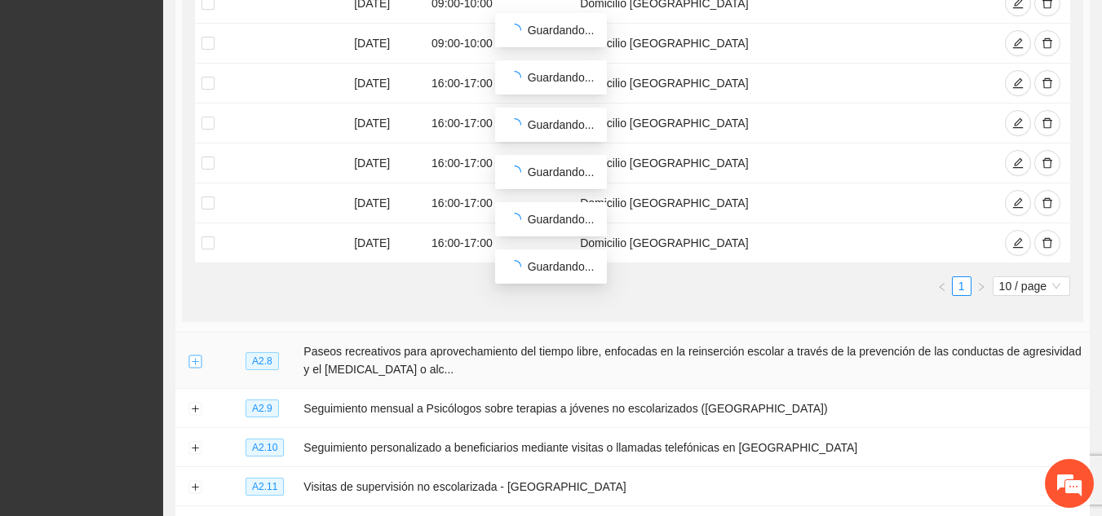
click at [198, 355] on button "Expand row" at bounding box center [194, 361] width 13 height 13
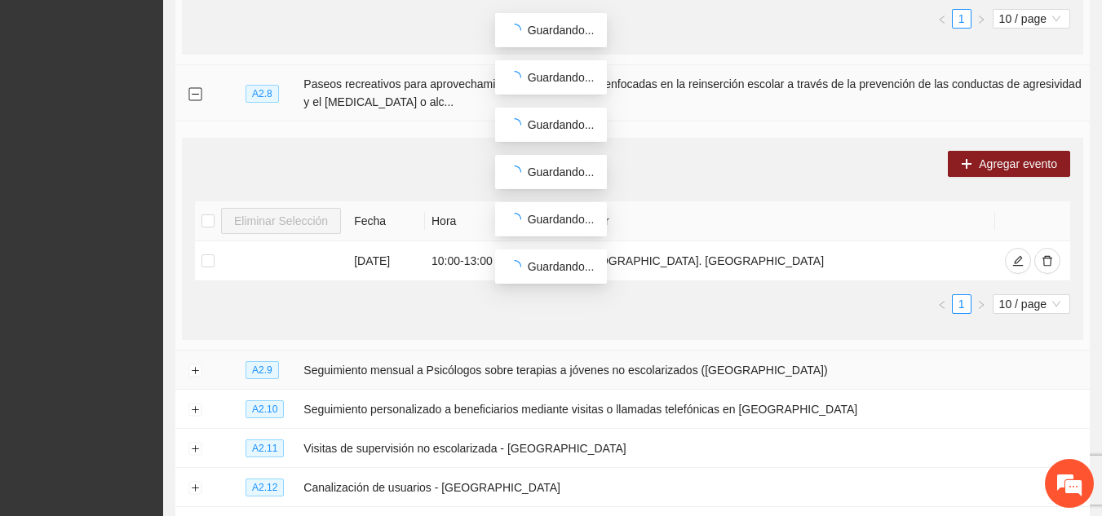
scroll to position [832, 0]
click at [193, 364] on button "Expand row" at bounding box center [194, 370] width 13 height 13
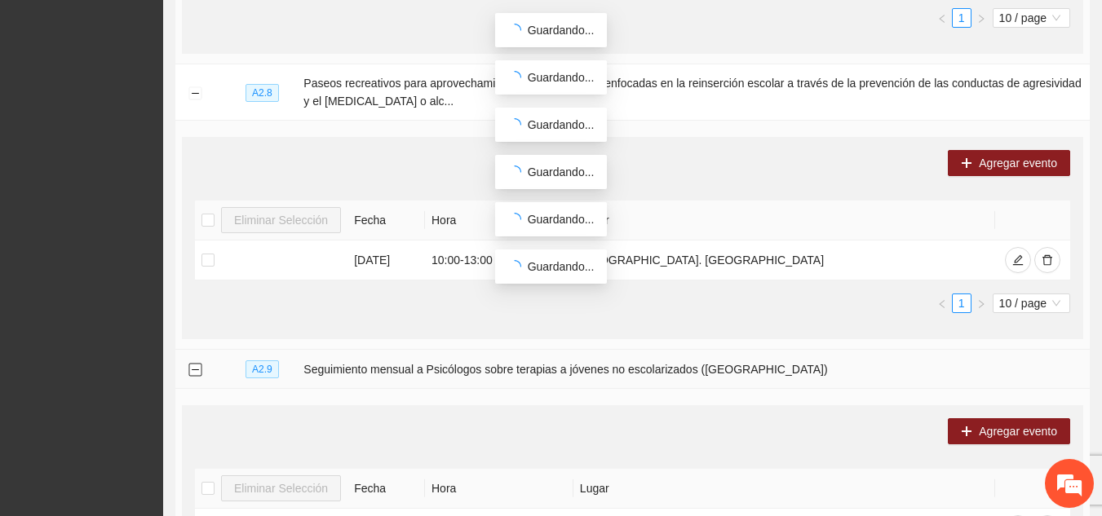
scroll to position [1063, 0]
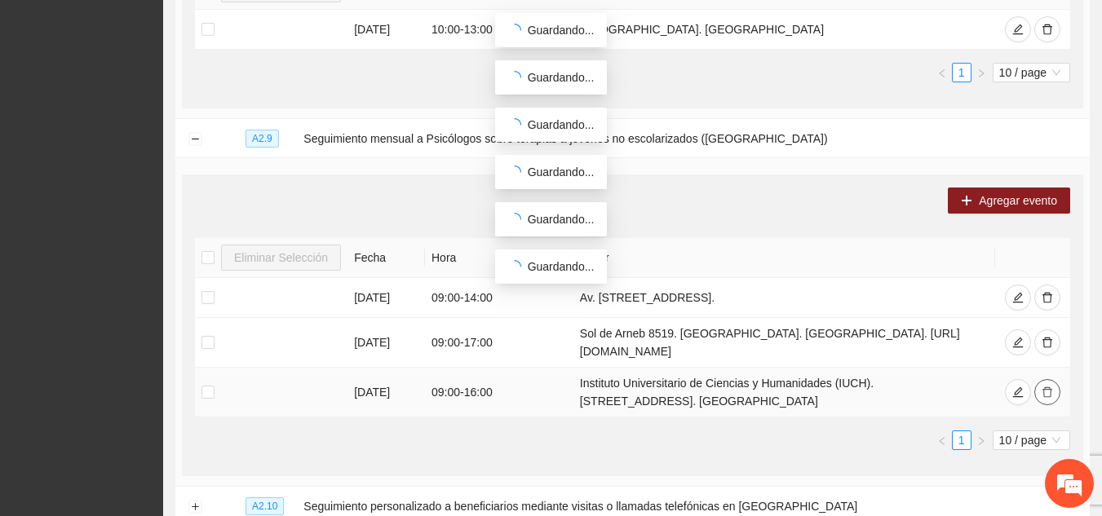
click at [1047, 381] on button "button" at bounding box center [1047, 392] width 26 height 26
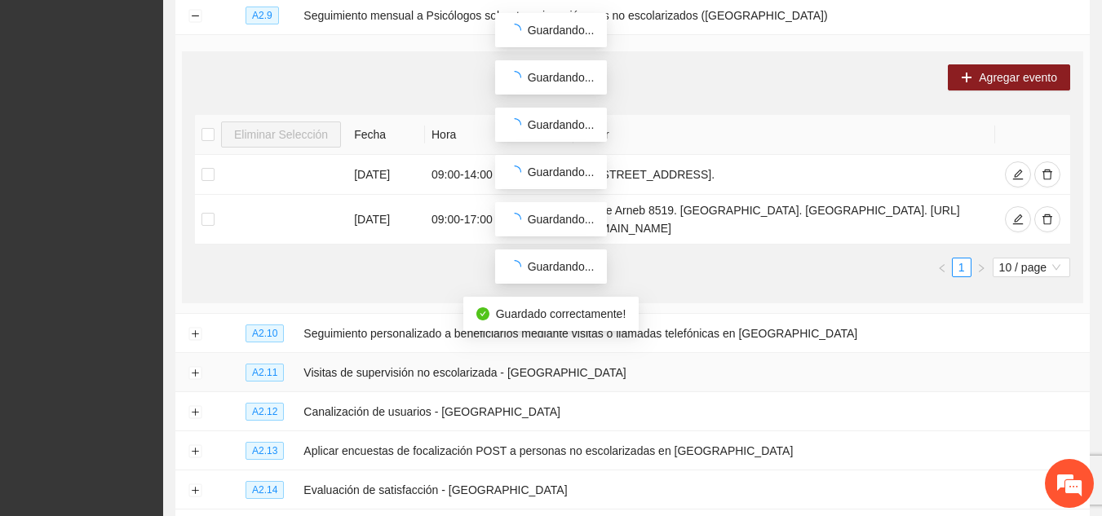
scroll to position [1193, 0]
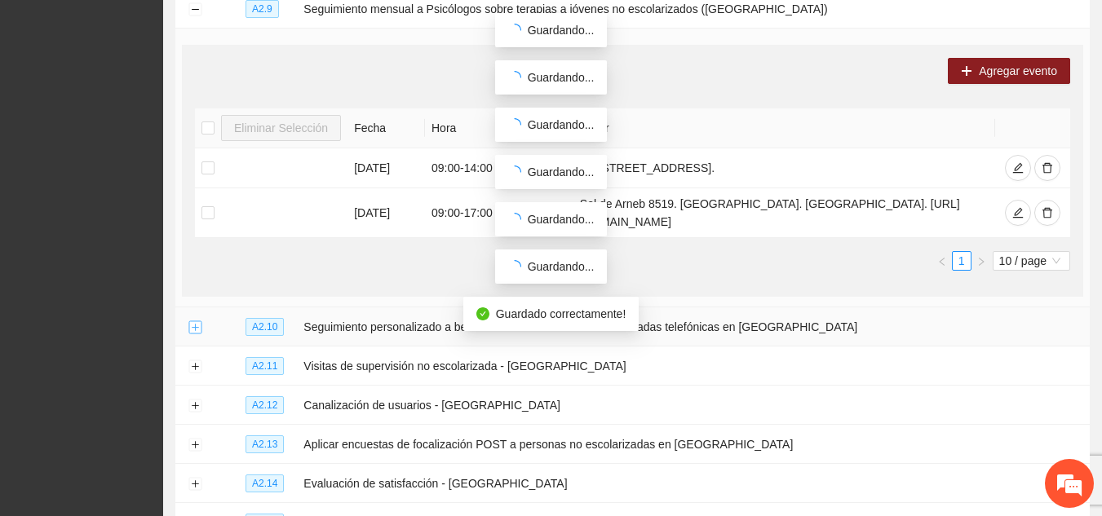
click at [195, 321] on button "Expand row" at bounding box center [194, 327] width 13 height 13
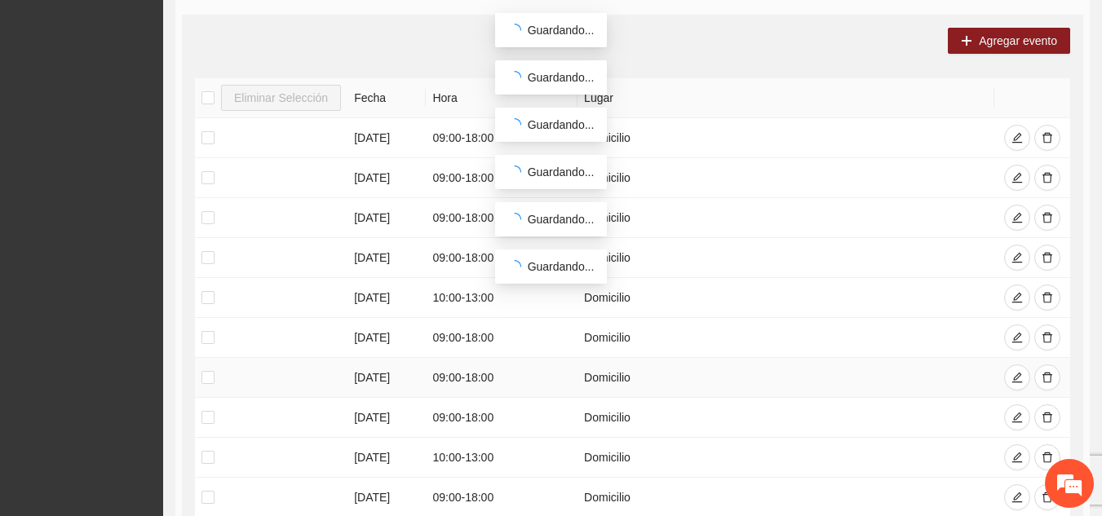
scroll to position [1728, 0]
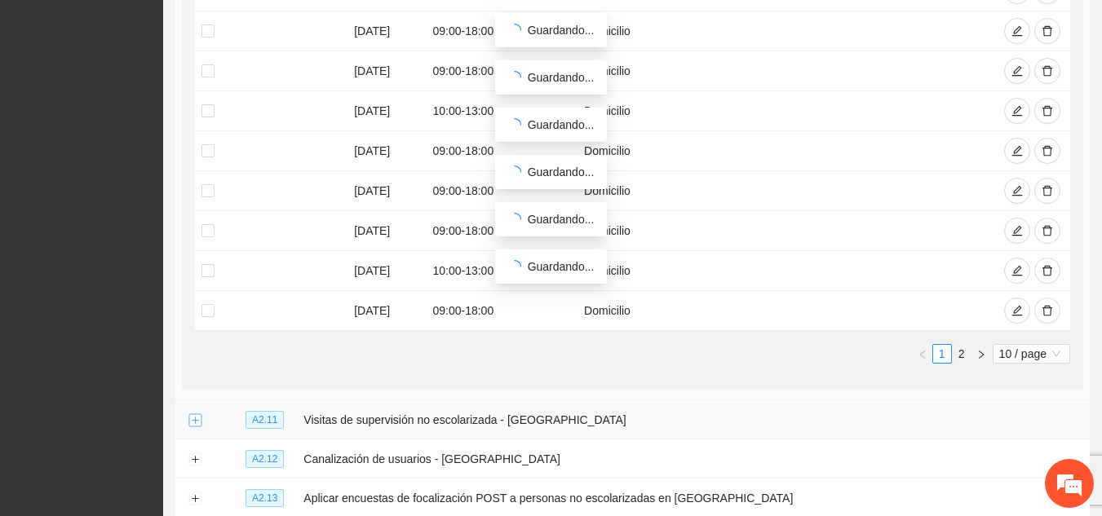
click at [193, 414] on button "Expand row" at bounding box center [194, 420] width 13 height 13
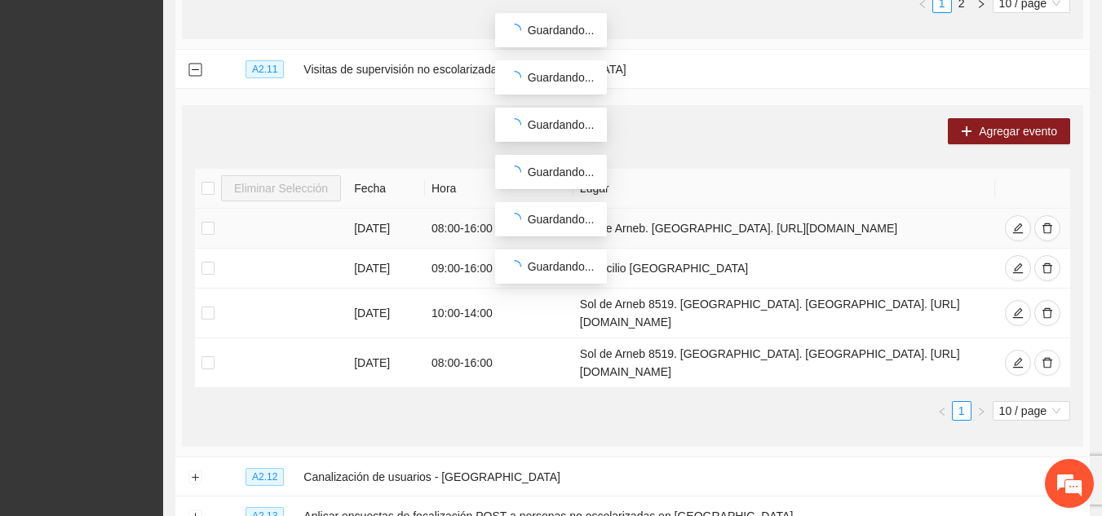
scroll to position [2079, 0]
click at [193, 471] on button "Expand row" at bounding box center [194, 477] width 13 height 13
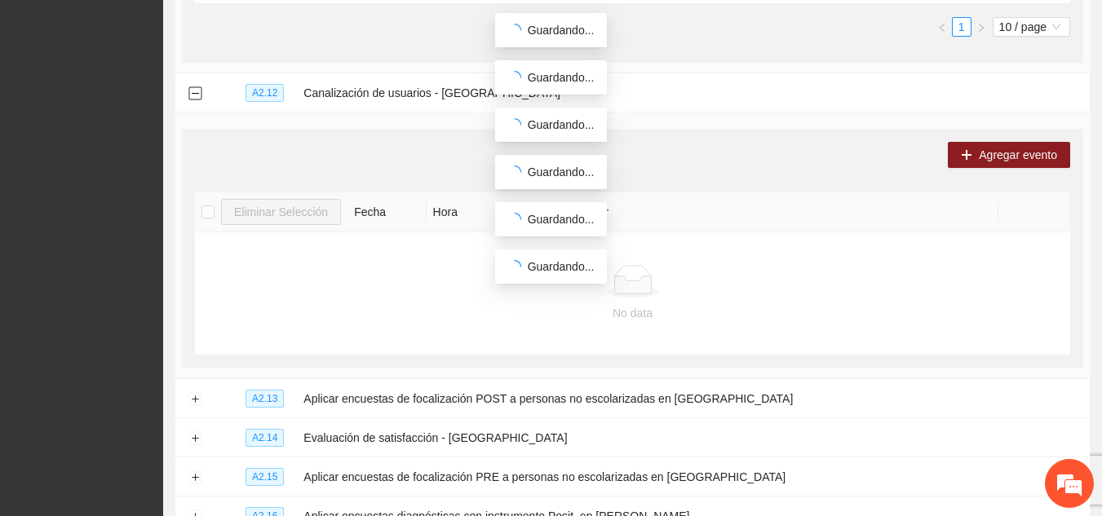
scroll to position [2469, 0]
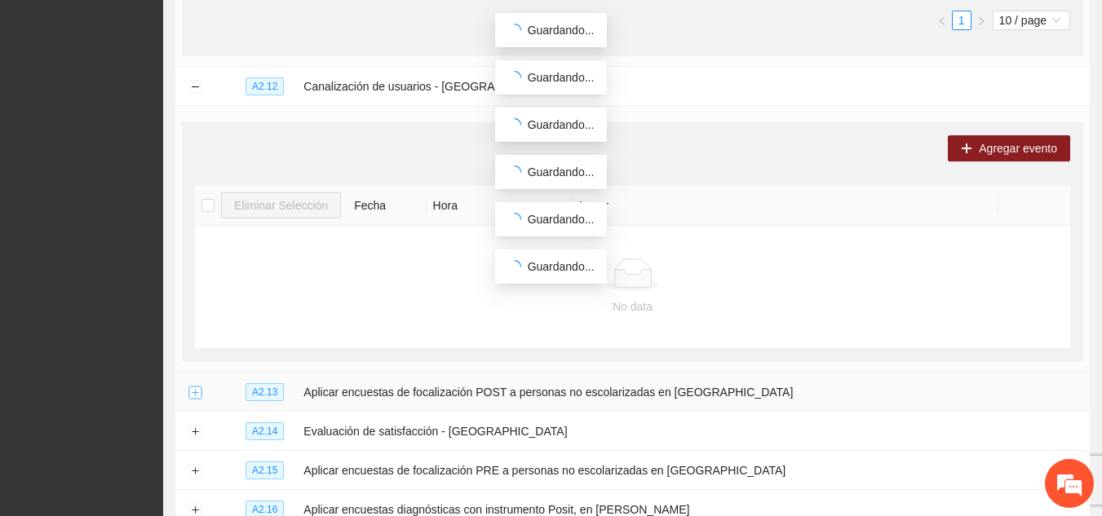
click at [195, 387] on button "Expand row" at bounding box center [194, 393] width 13 height 13
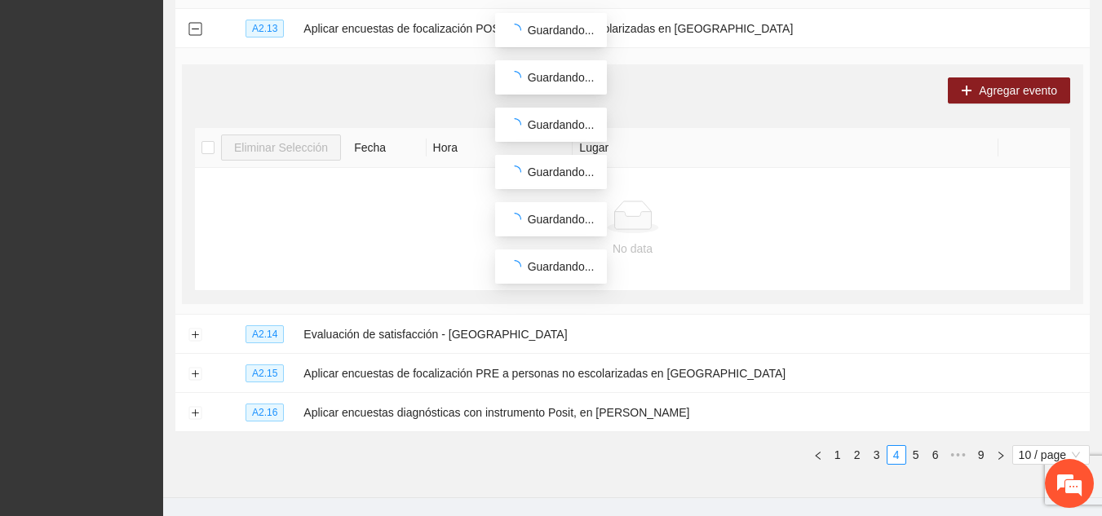
scroll to position [2834, 0]
click at [196, 328] on button "Expand row" at bounding box center [194, 334] width 13 height 13
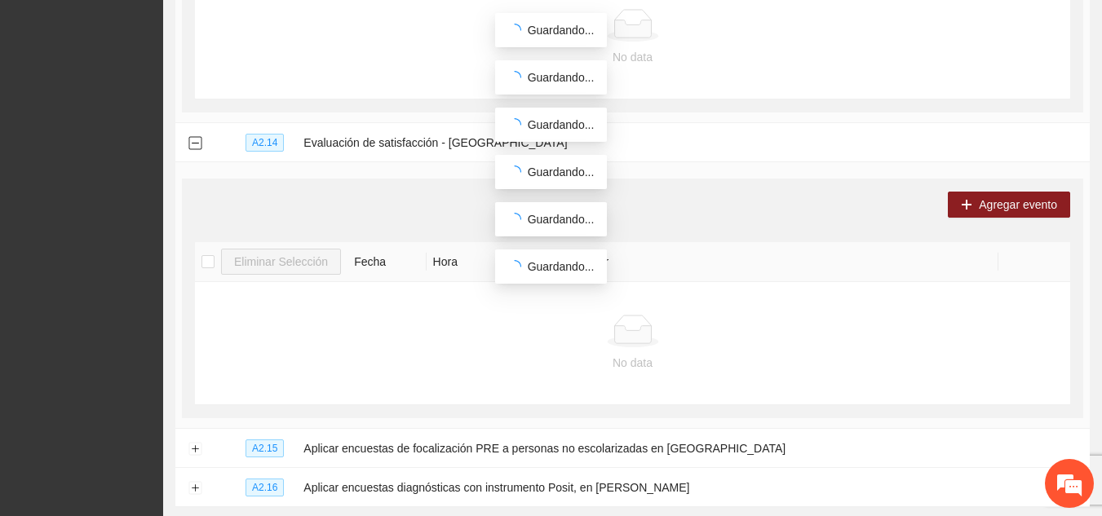
scroll to position [3115, 0]
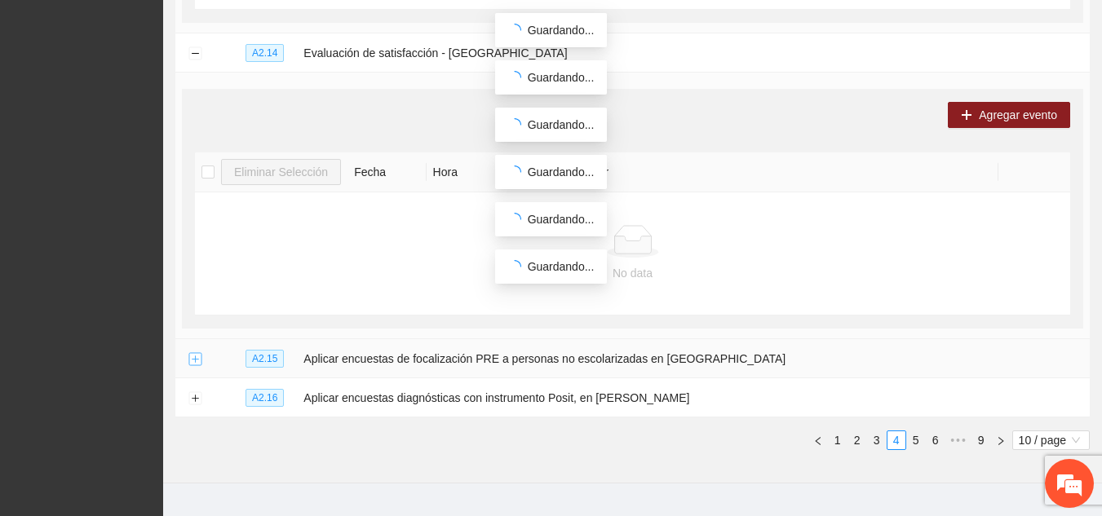
click at [197, 353] on button "Expand row" at bounding box center [194, 359] width 13 height 13
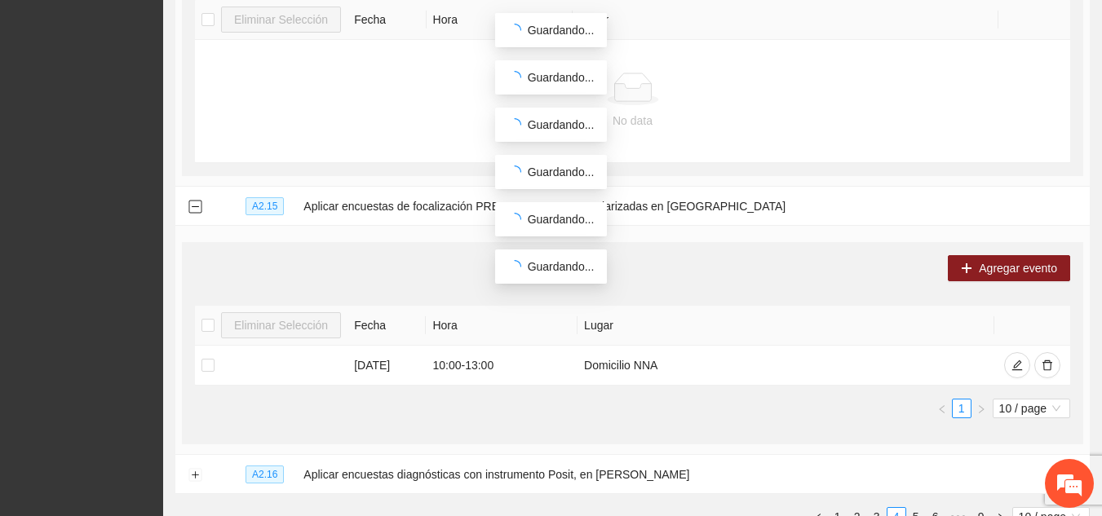
scroll to position [3268, 0]
click at [197, 468] on button "Expand row" at bounding box center [194, 474] width 13 height 13
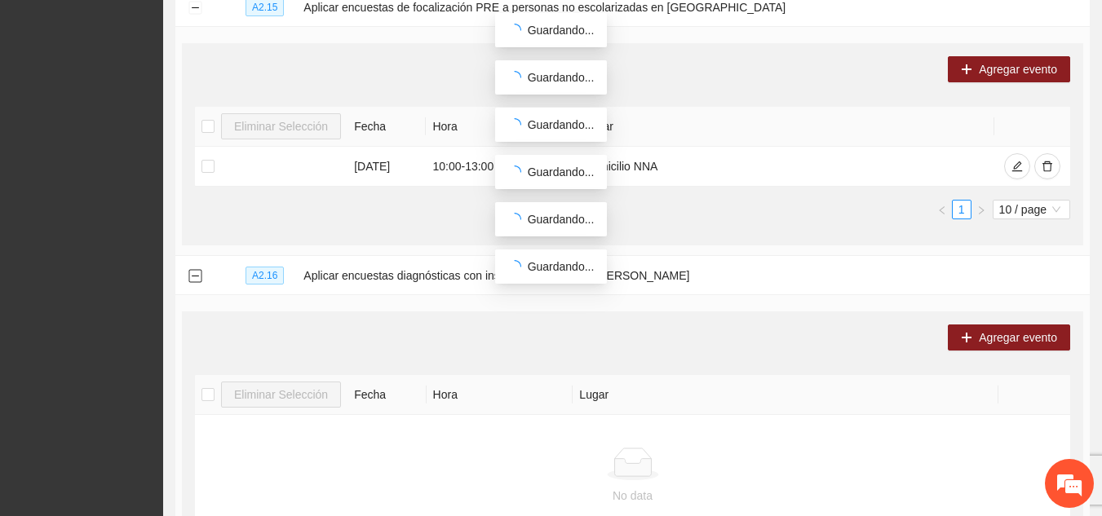
scroll to position [3619, 0]
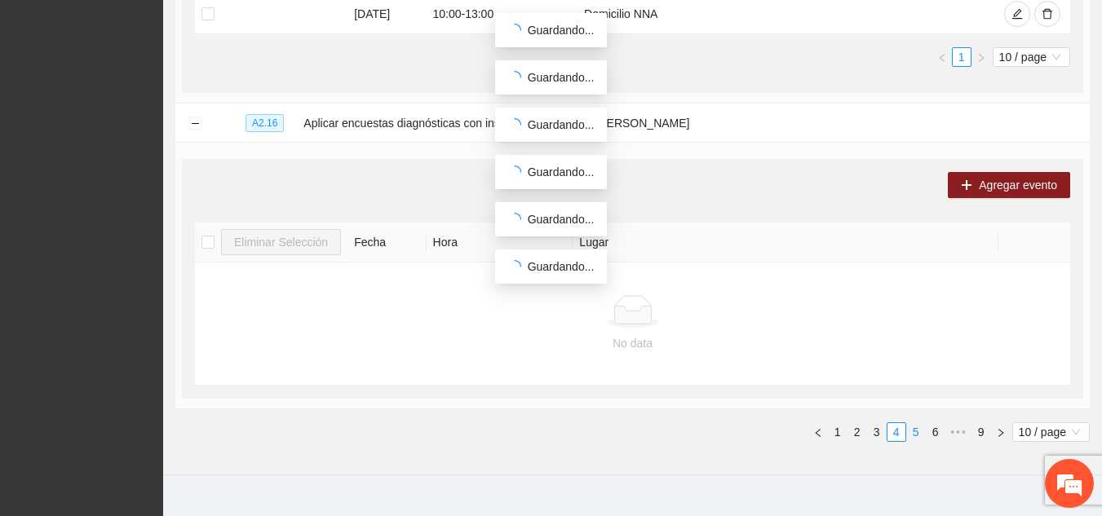
click at [913, 423] on link "5" at bounding box center [916, 432] width 18 height 18
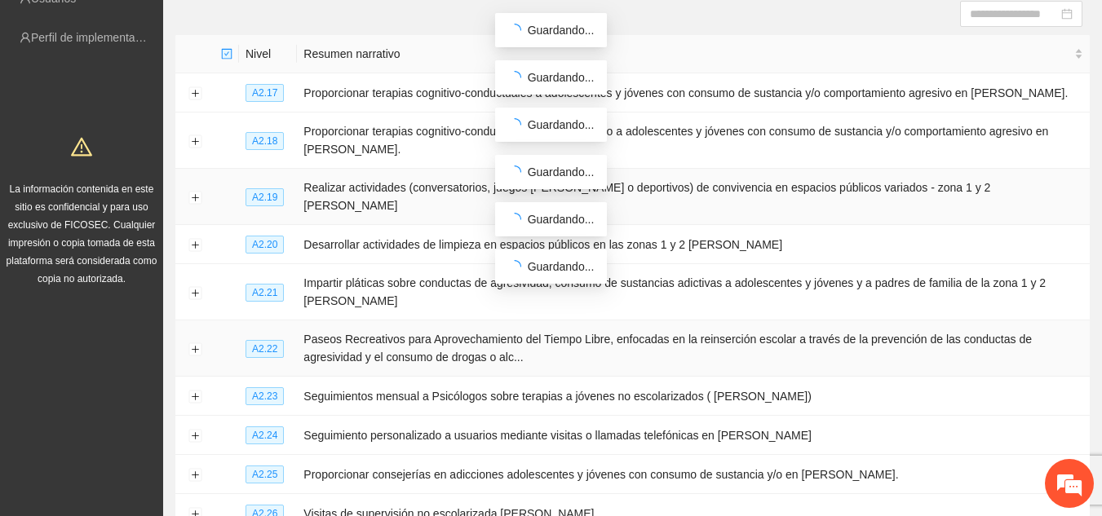
scroll to position [168, 0]
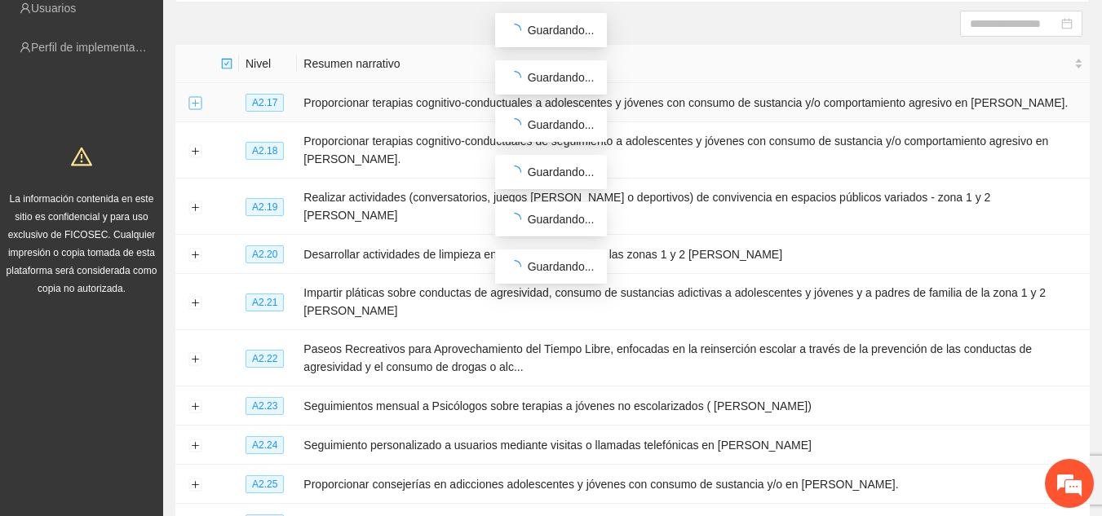
click at [195, 106] on button "Expand row" at bounding box center [194, 103] width 13 height 13
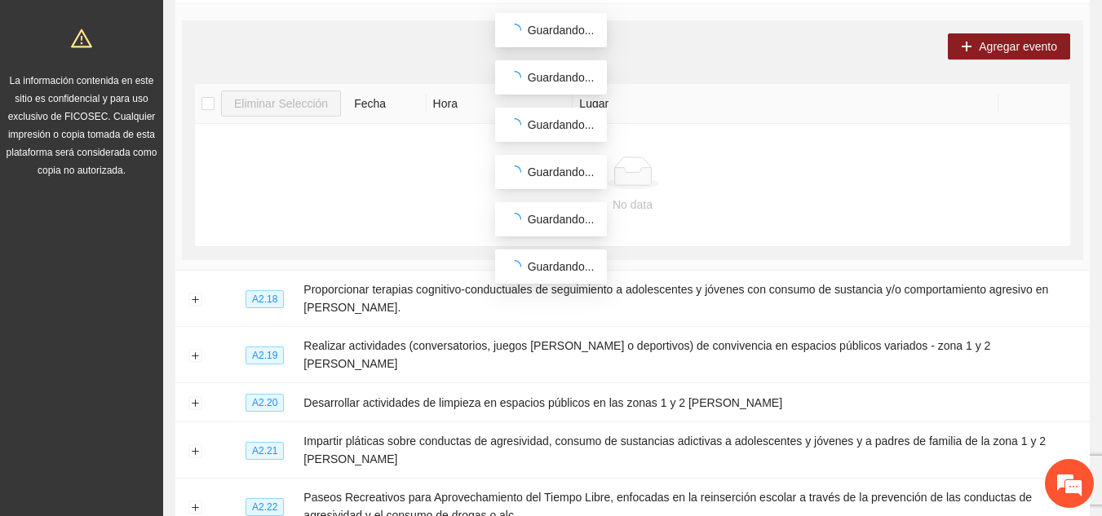
scroll to position [287, 0]
click at [194, 295] on button "Expand row" at bounding box center [194, 298] width 13 height 13
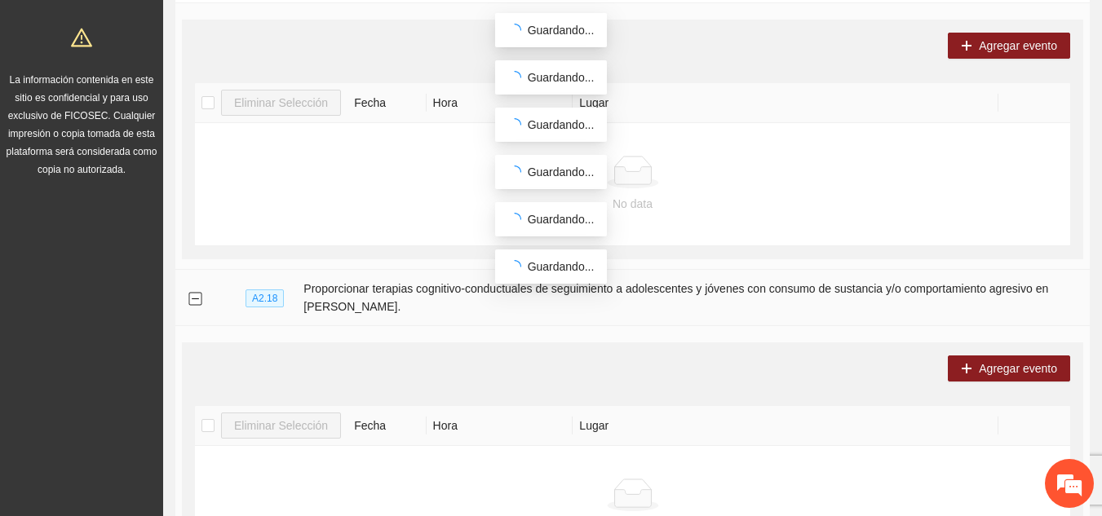
scroll to position [546, 0]
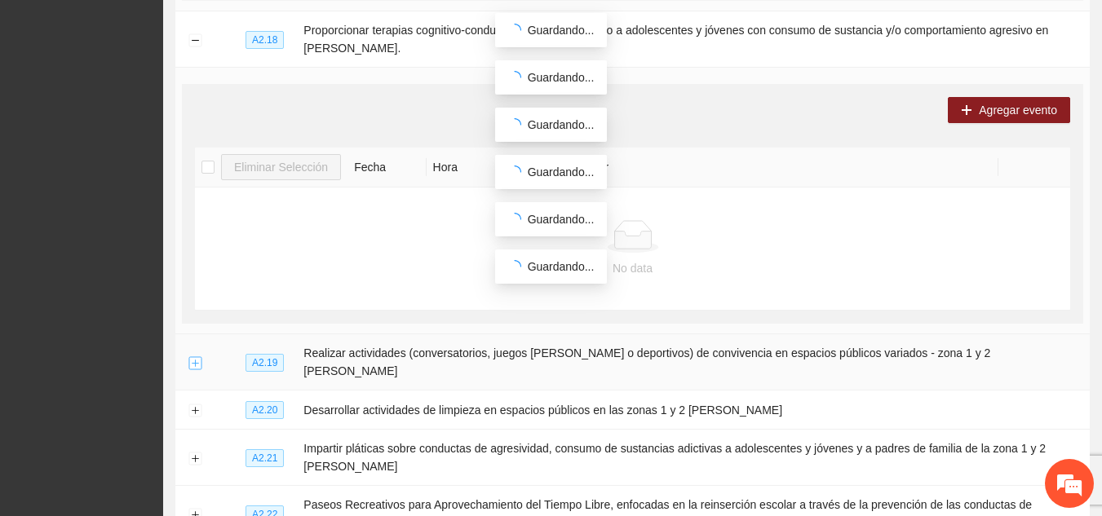
click at [196, 356] on button "Expand row" at bounding box center [194, 362] width 13 height 13
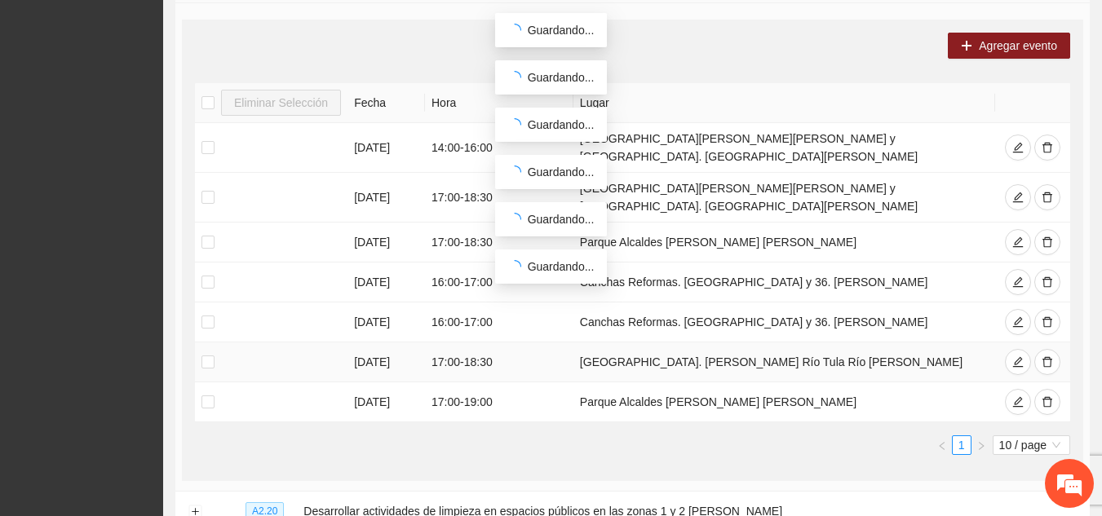
scroll to position [934, 0]
click at [1046, 396] on span "delete" at bounding box center [1047, 402] width 11 height 13
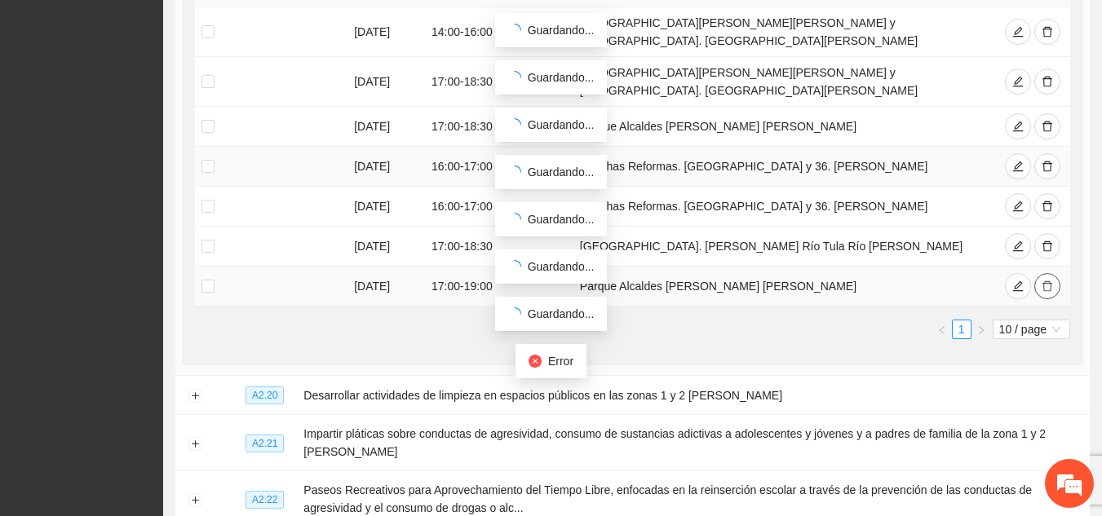
scroll to position [1051, 0]
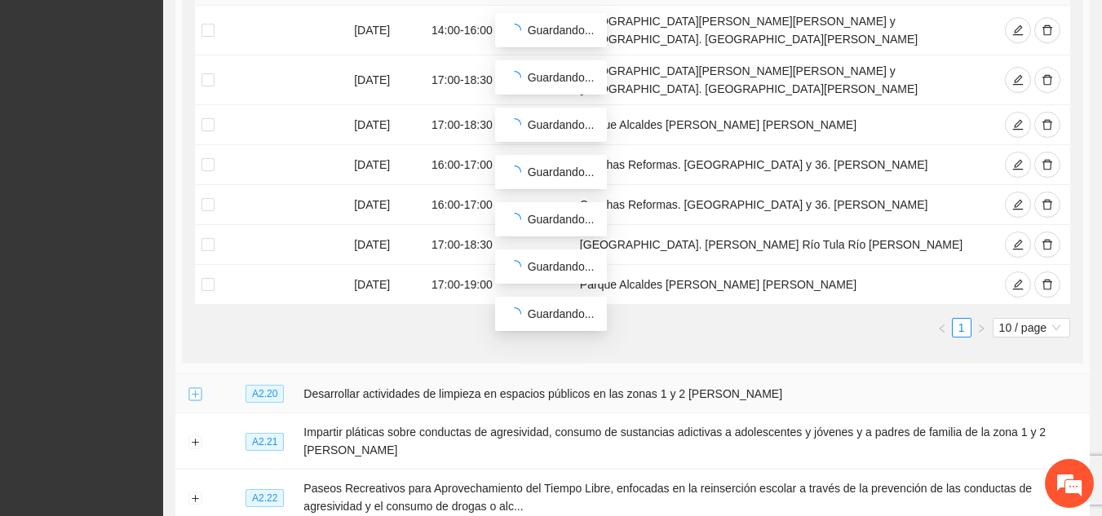
click at [192, 388] on button "Expand row" at bounding box center [194, 394] width 13 height 13
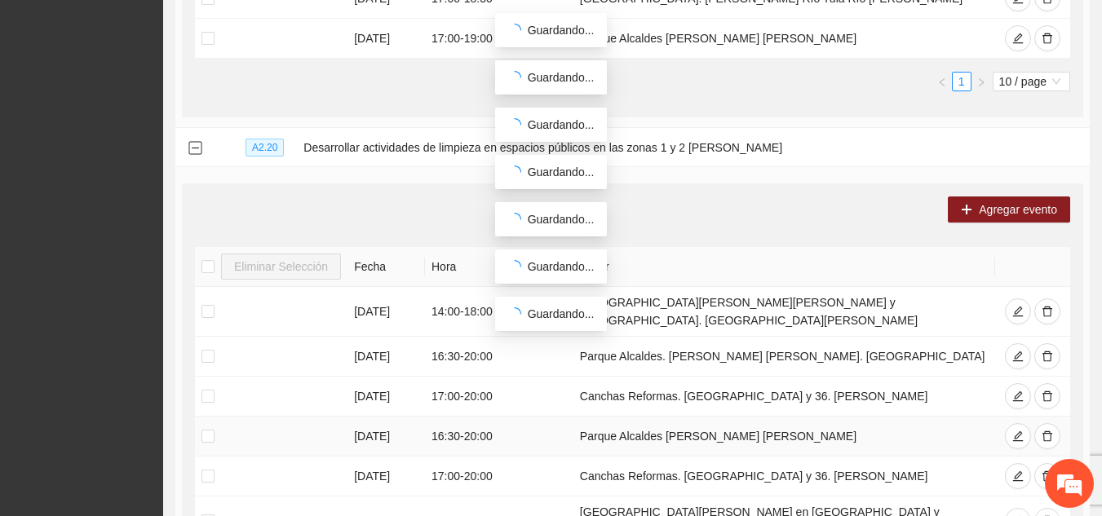
scroll to position [1441, 0]
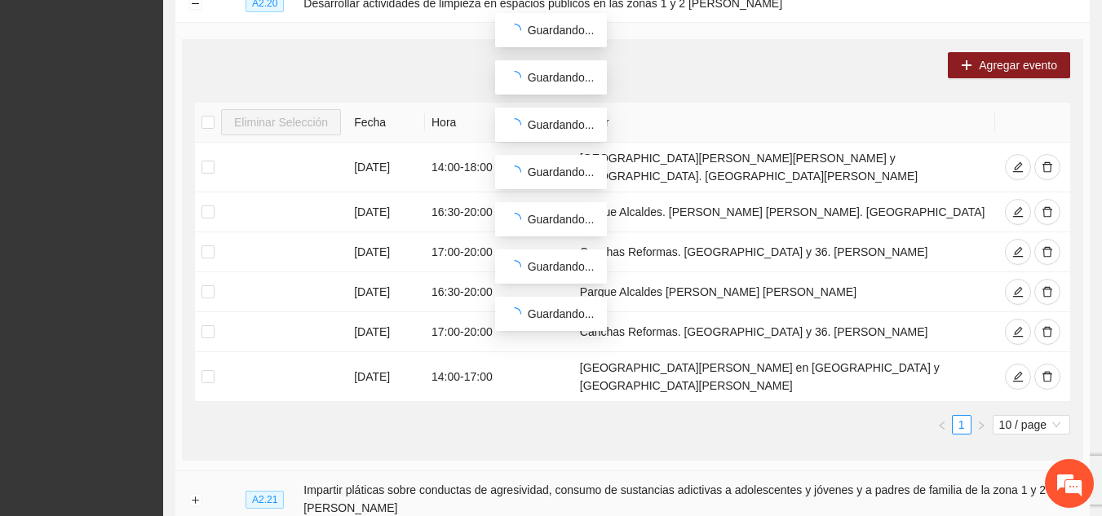
click at [192, 472] on td at bounding box center [194, 500] width 39 height 56
click at [201, 494] on button "Expand row" at bounding box center [194, 500] width 13 height 13
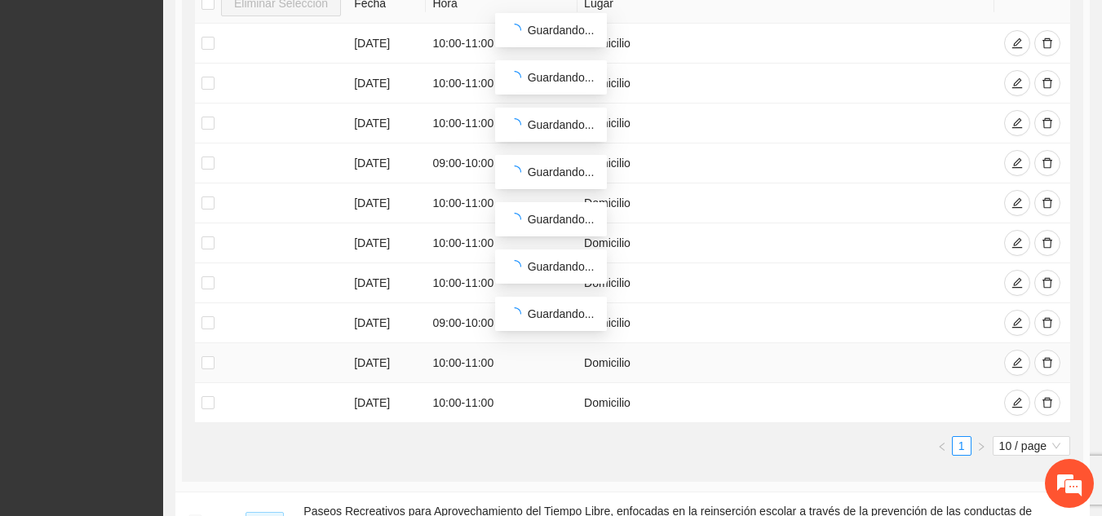
scroll to position [2066, 0]
click at [188, 514] on button "Expand row" at bounding box center [194, 520] width 13 height 13
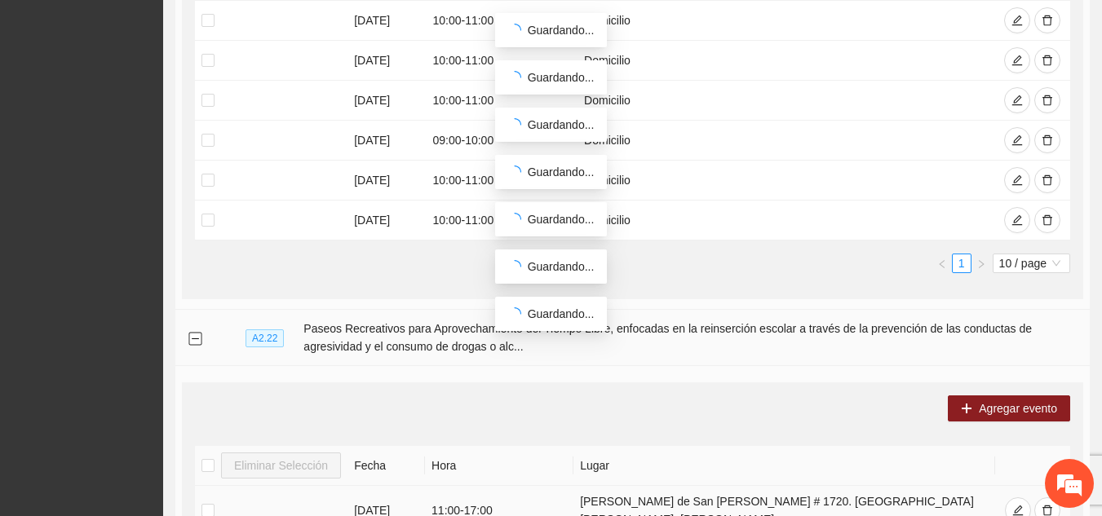
scroll to position [2247, 0]
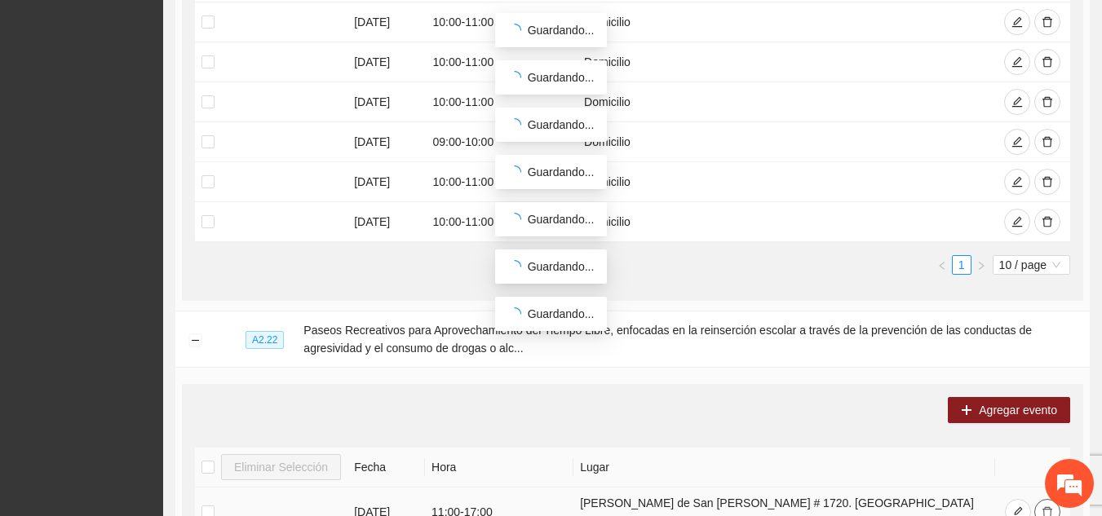
click at [1045, 507] on span "delete" at bounding box center [1047, 513] width 11 height 13
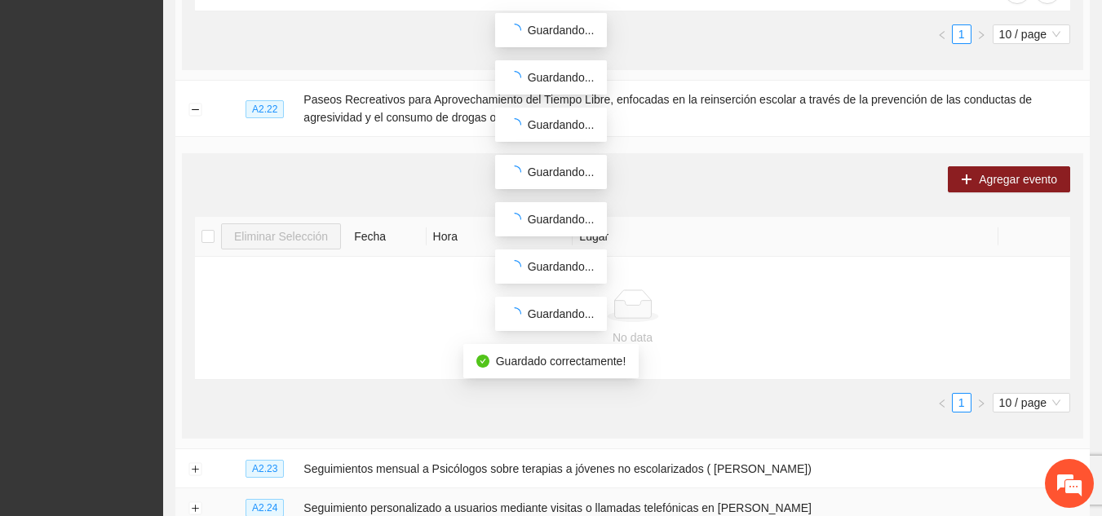
scroll to position [2591, 0]
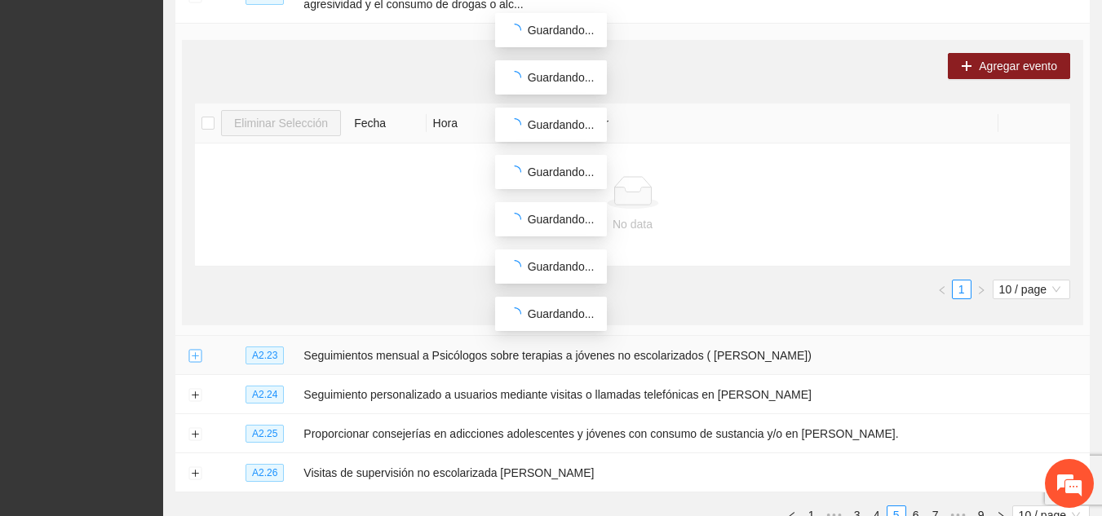
click at [196, 350] on button "Expand row" at bounding box center [194, 356] width 13 height 13
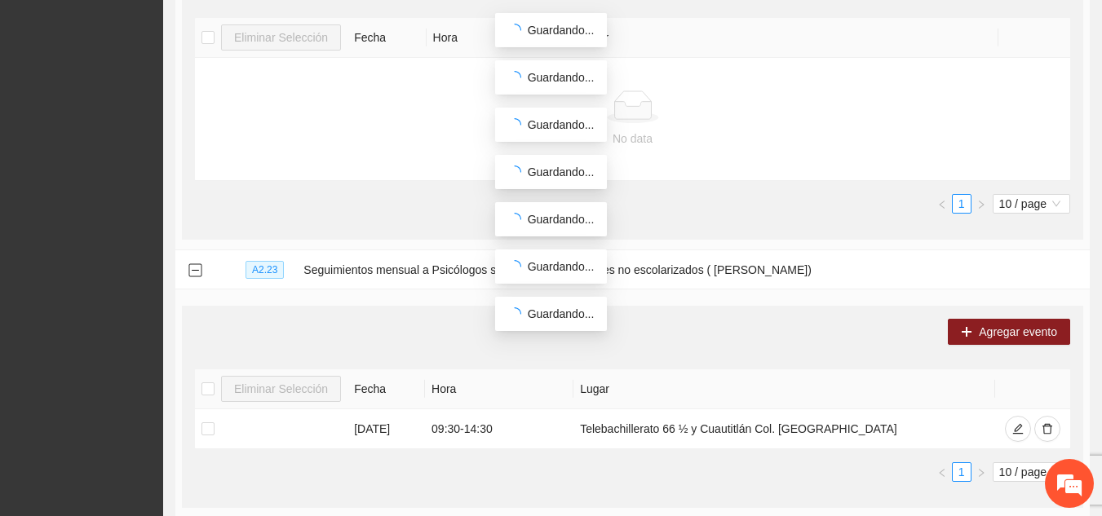
scroll to position [2677, 0]
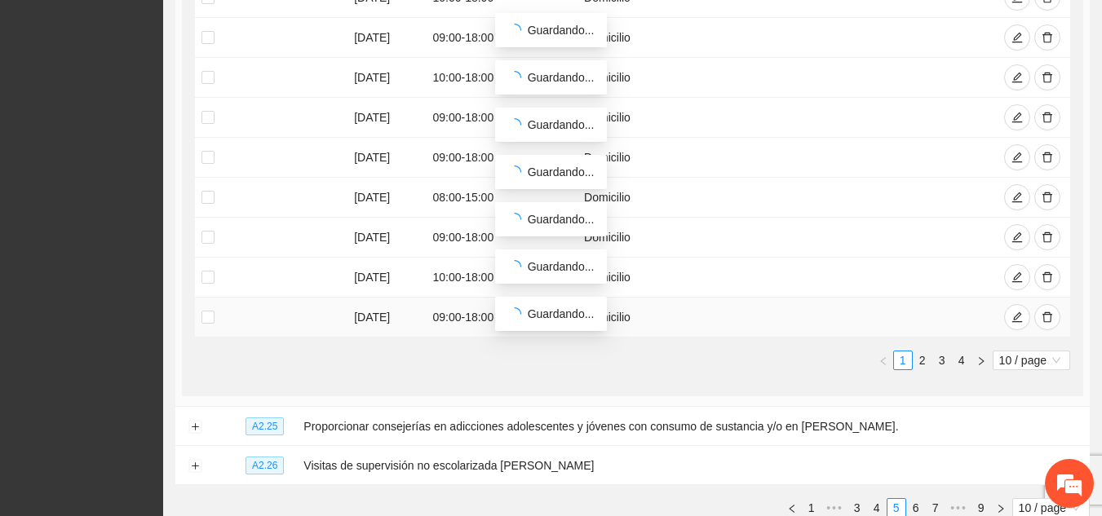
scroll to position [3417, 0]
click at [197, 420] on button "Expand row" at bounding box center [194, 426] width 13 height 13
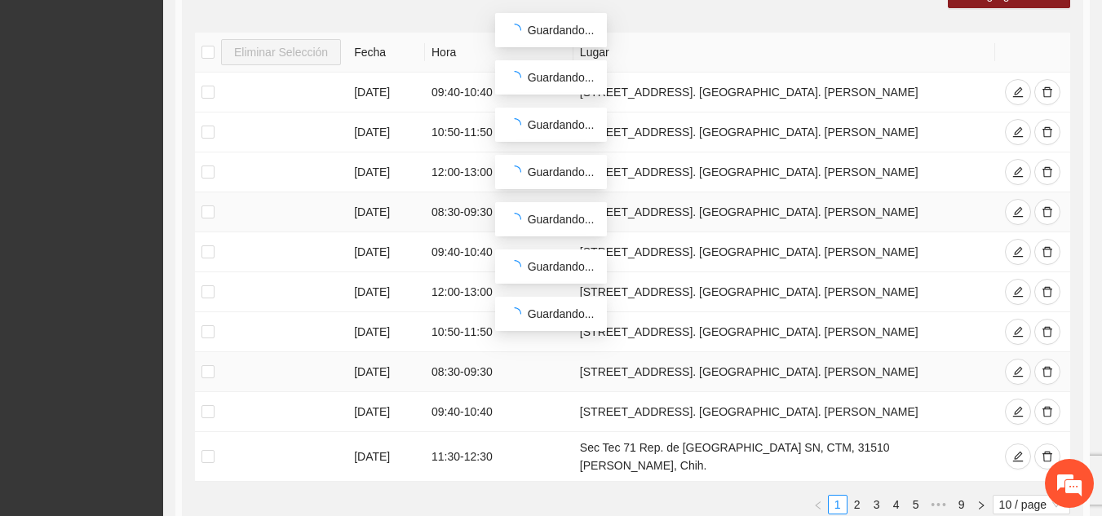
scroll to position [3911, 0]
click at [1051, 450] on icon "delete" at bounding box center [1047, 455] width 11 height 11
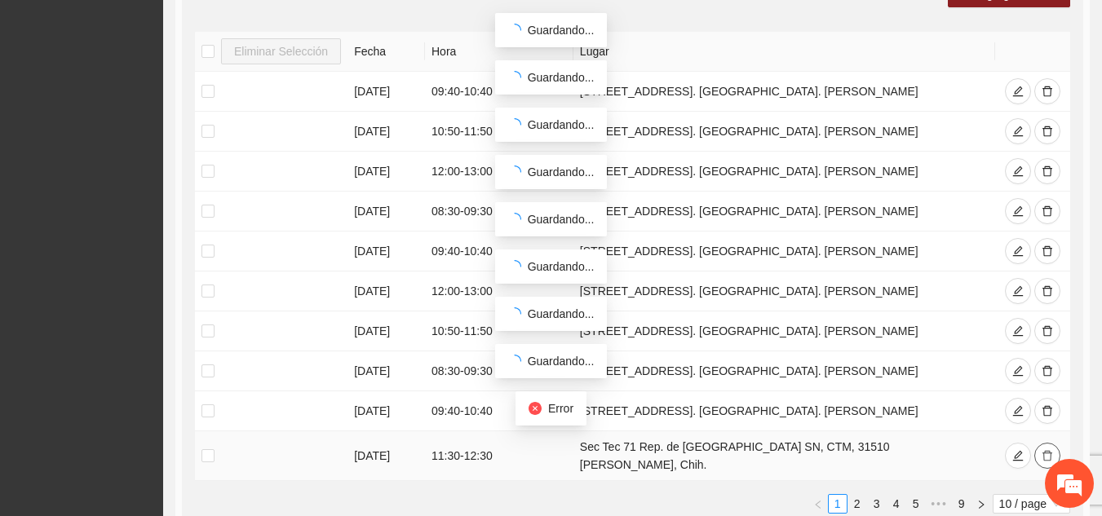
click at [1051, 450] on icon "delete" at bounding box center [1047, 455] width 11 height 11
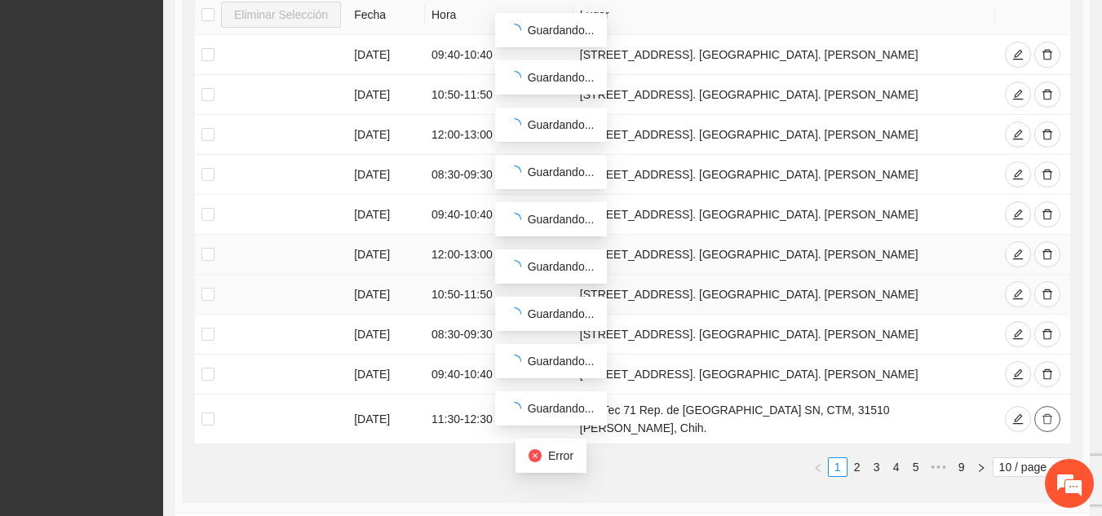
scroll to position [4044, 0]
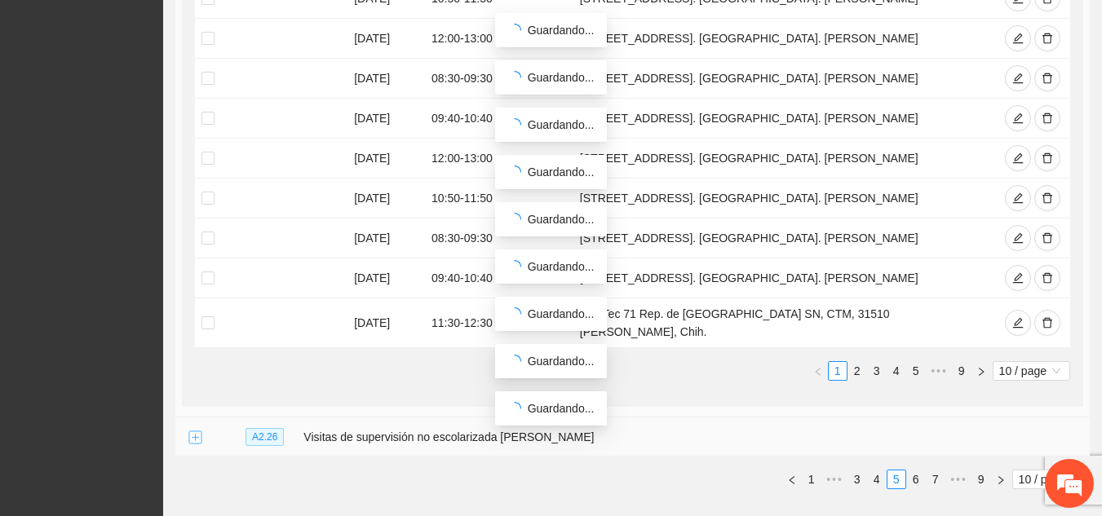
click at [193, 432] on button "Expand row" at bounding box center [194, 438] width 13 height 13
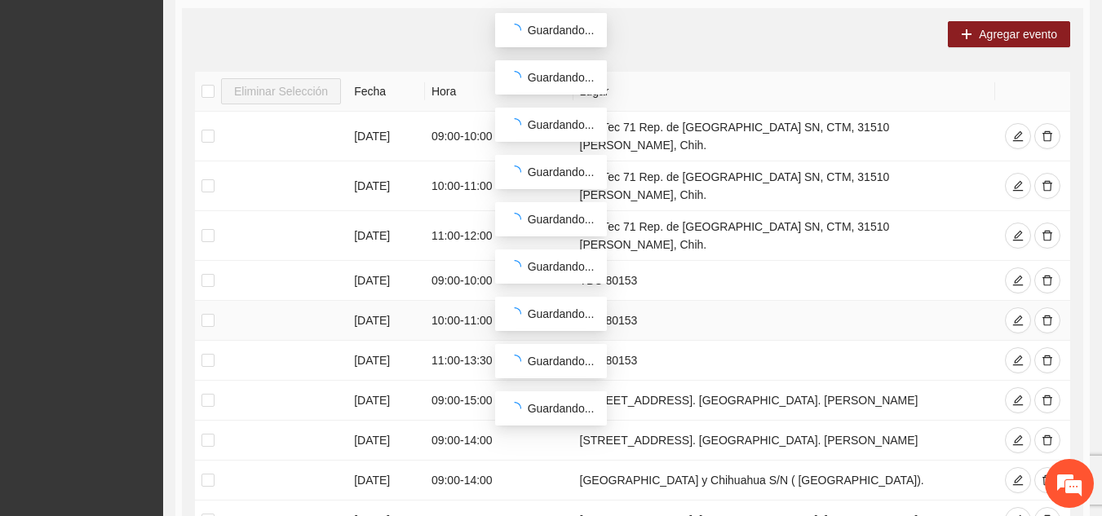
scroll to position [4510, 0]
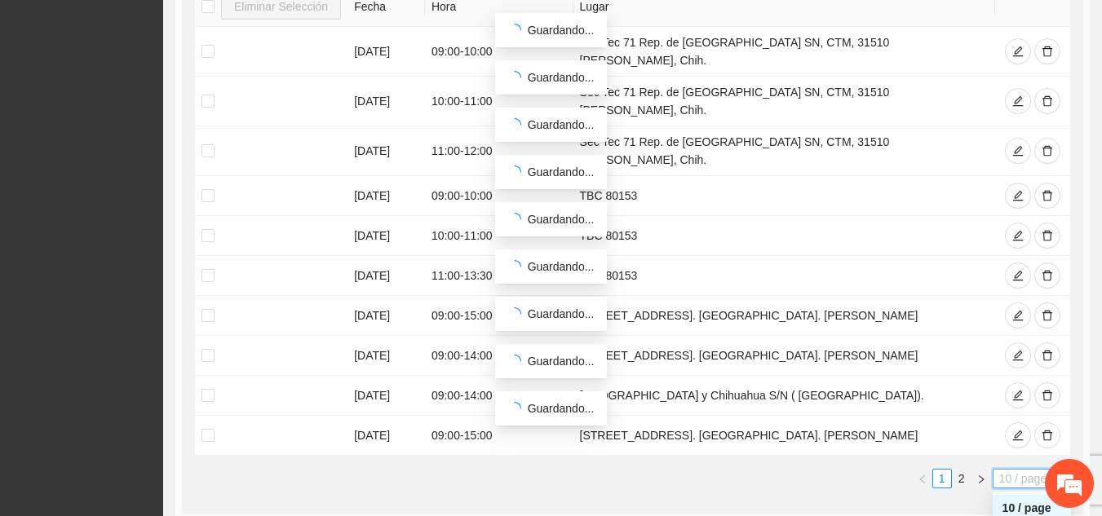
scroll to position [4600, 0]
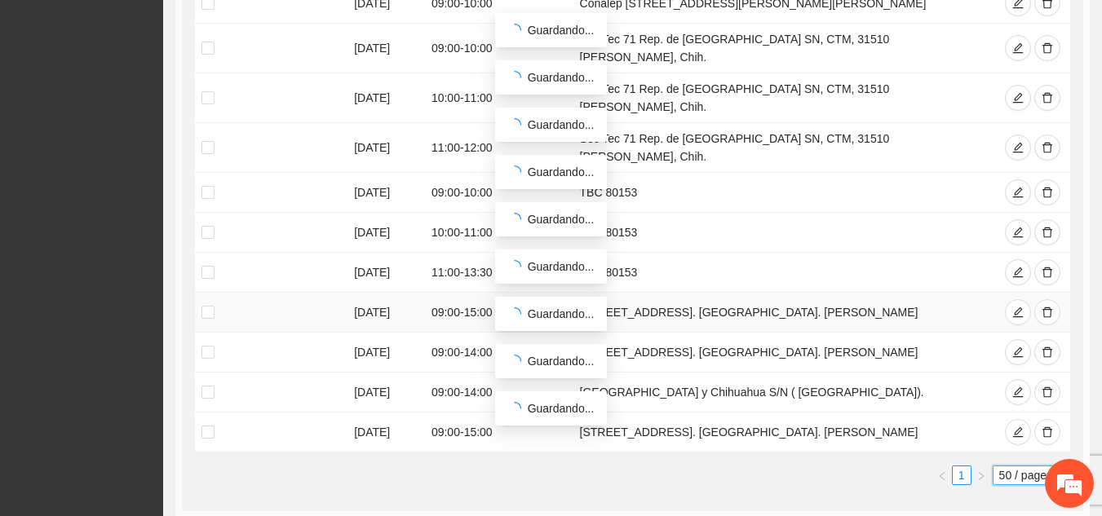
scroll to position [4852, 0]
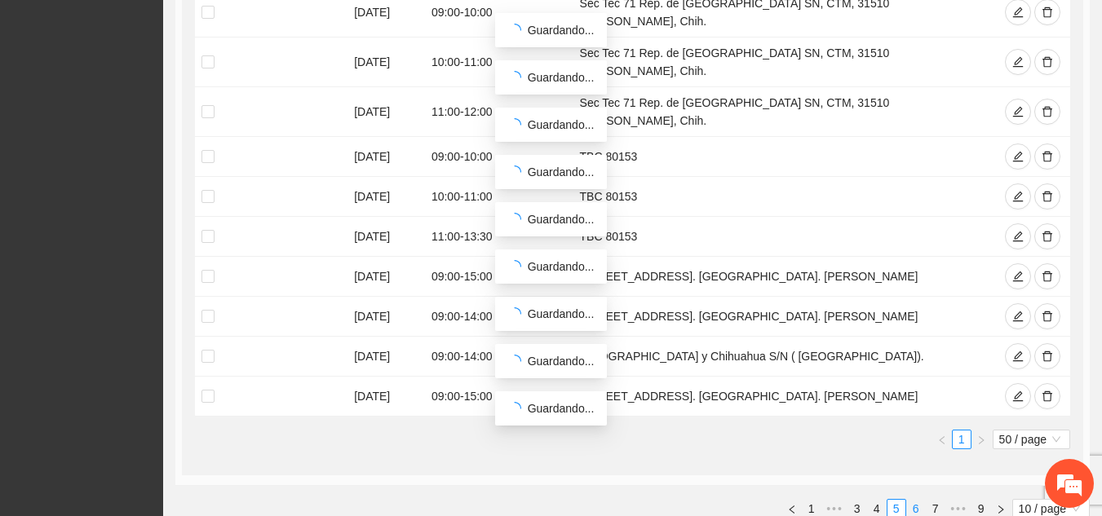
click at [909, 500] on link "6" at bounding box center [916, 509] width 18 height 18
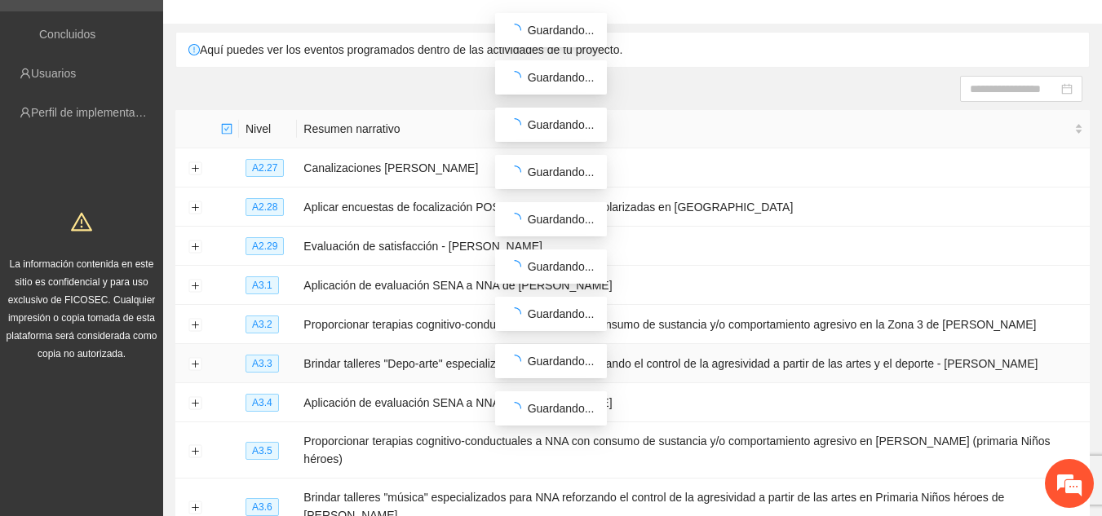
scroll to position [99, 0]
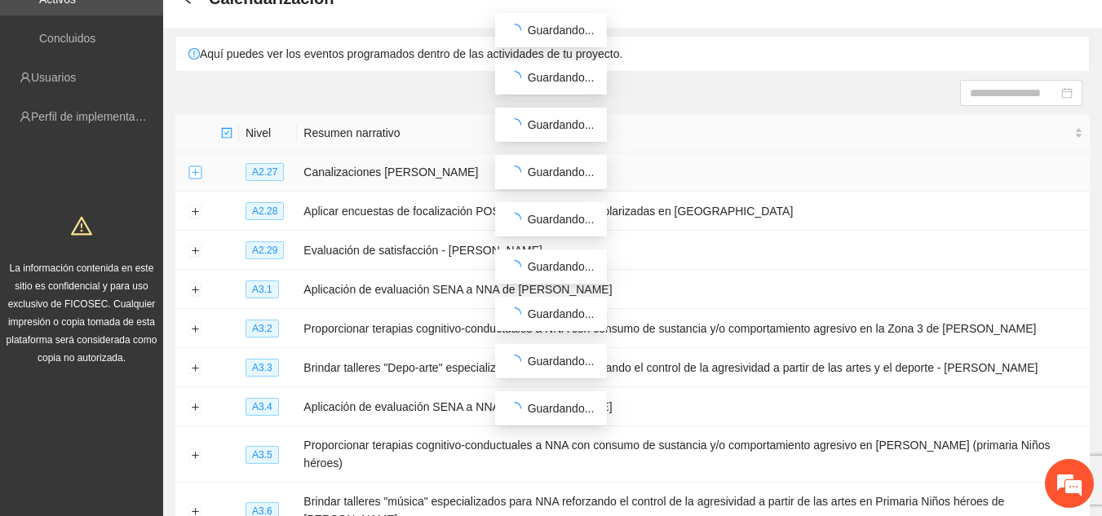
click at [195, 170] on button "Expand row" at bounding box center [194, 172] width 13 height 13
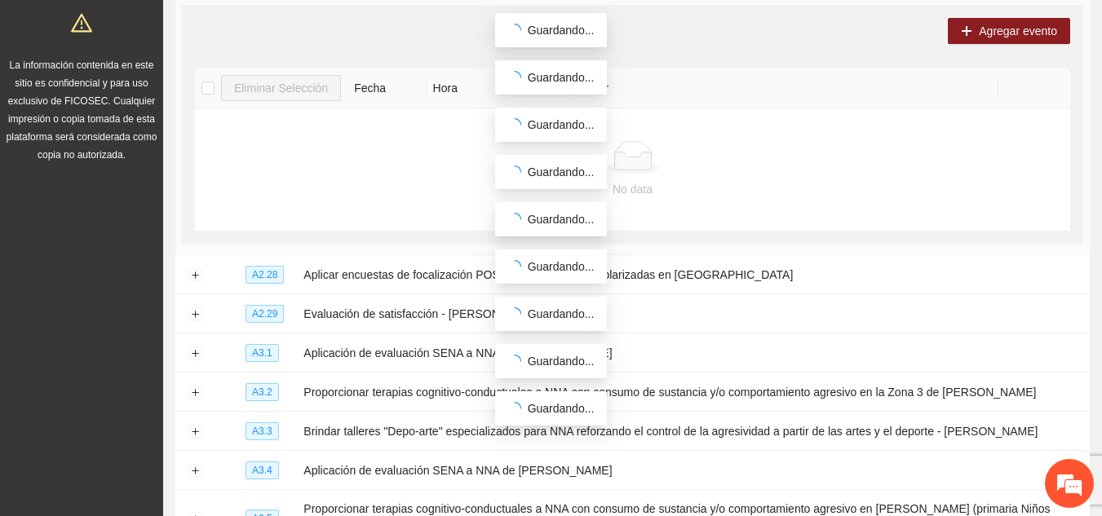
scroll to position [303, 0]
click at [198, 276] on button "Expand row" at bounding box center [194, 274] width 13 height 13
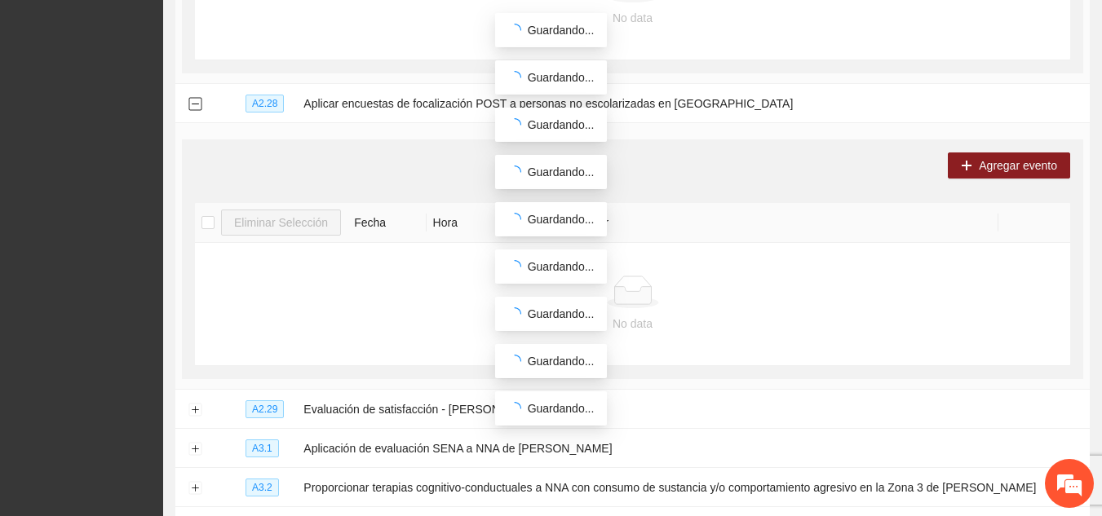
scroll to position [484, 0]
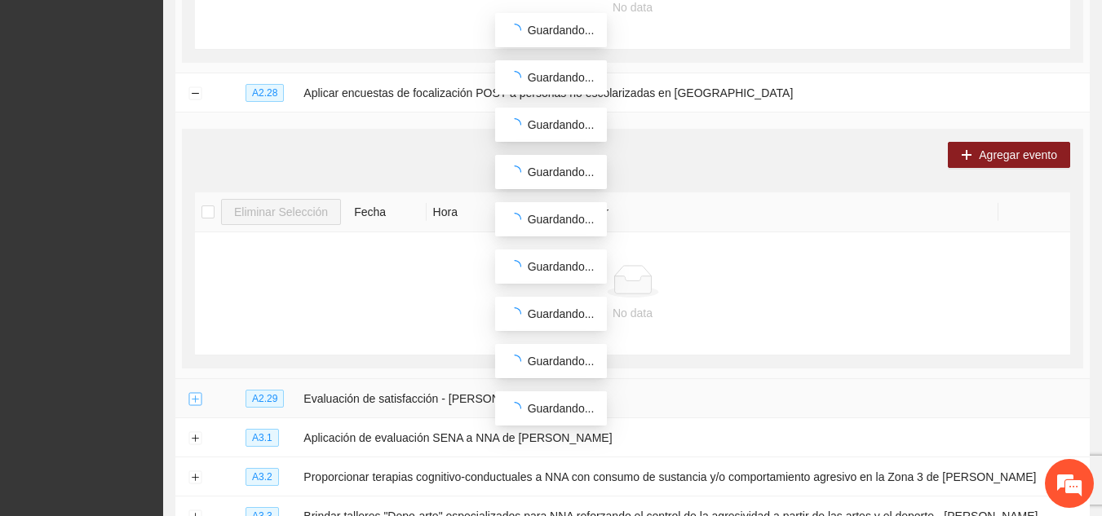
click at [197, 402] on button "Expand row" at bounding box center [194, 399] width 13 height 13
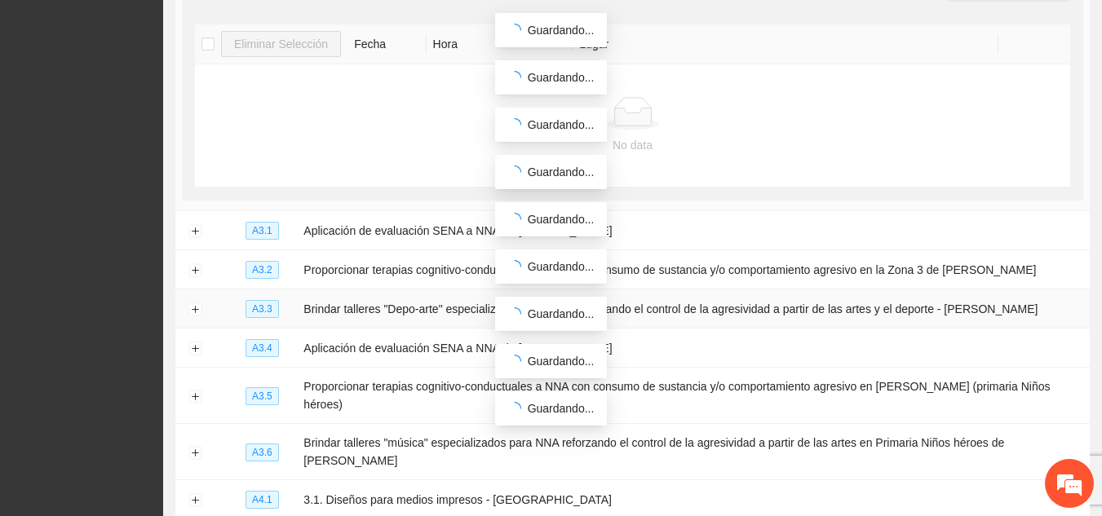
scroll to position [959, 0]
click at [189, 344] on button "Expand row" at bounding box center [194, 348] width 13 height 13
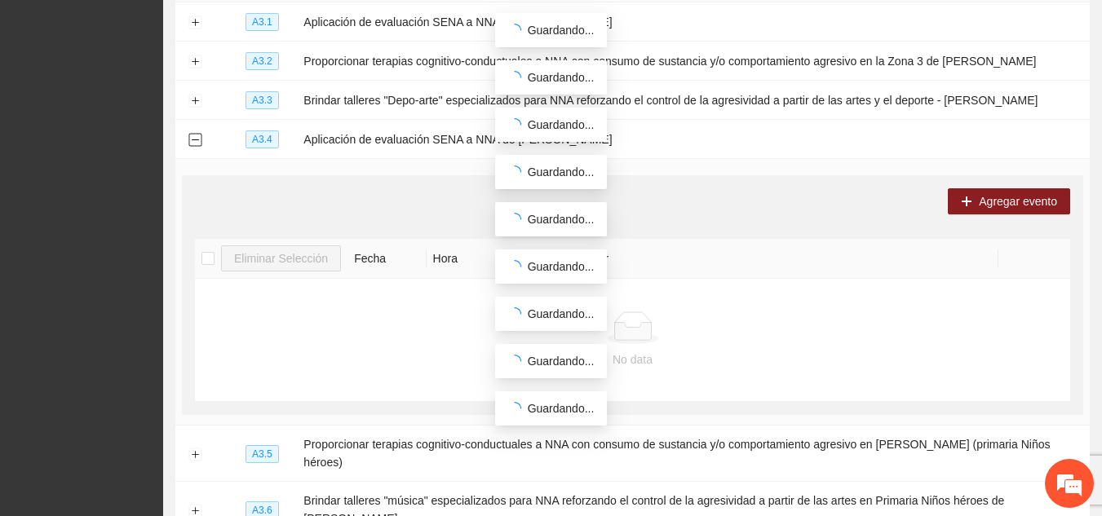
scroll to position [1167, 0]
click at [193, 447] on button "Expand row" at bounding box center [194, 453] width 13 height 13
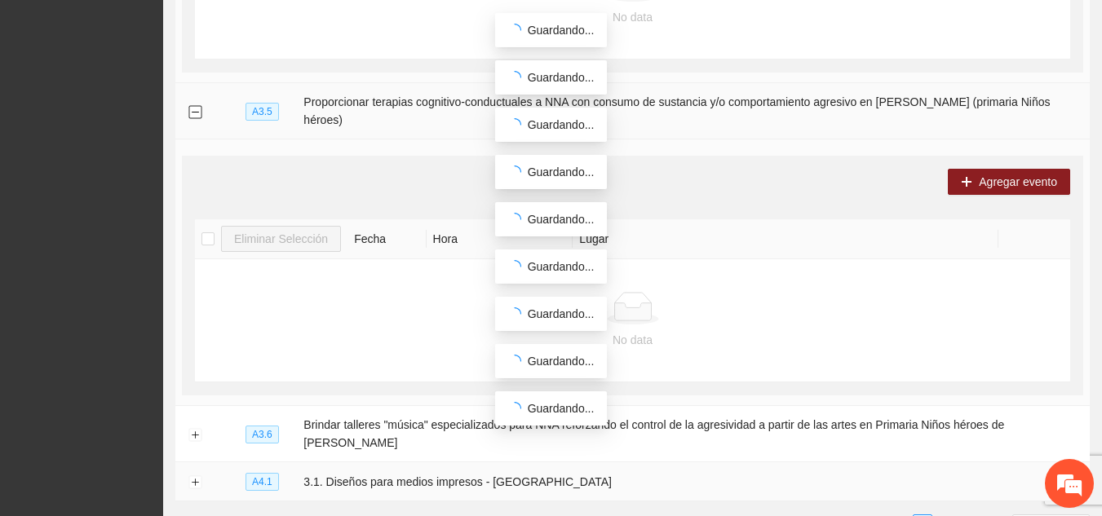
scroll to position [1510, 0]
click at [288, 462] on td "A4.1" at bounding box center [268, 481] width 58 height 39
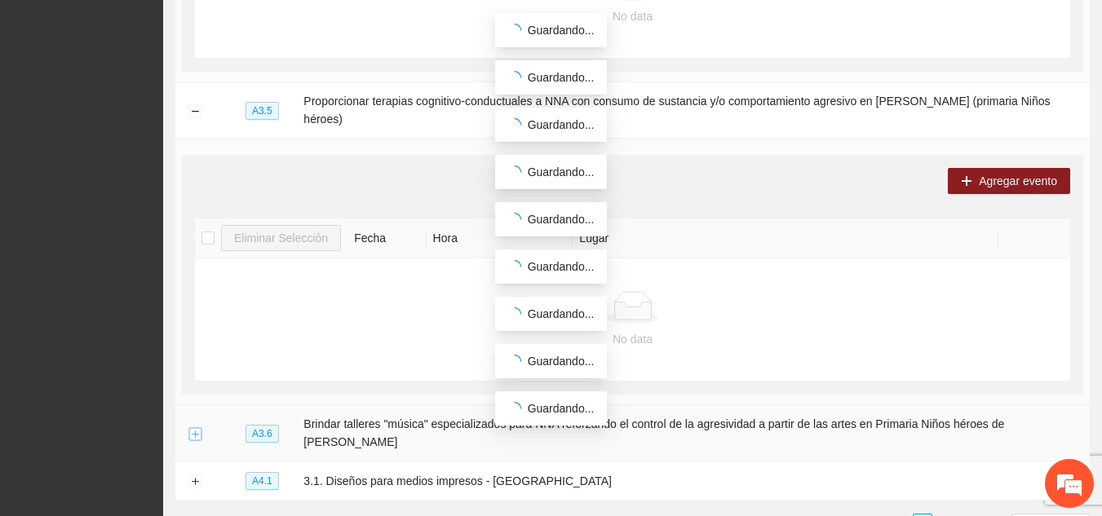
click at [198, 427] on button "Expand row" at bounding box center [194, 433] width 13 height 13
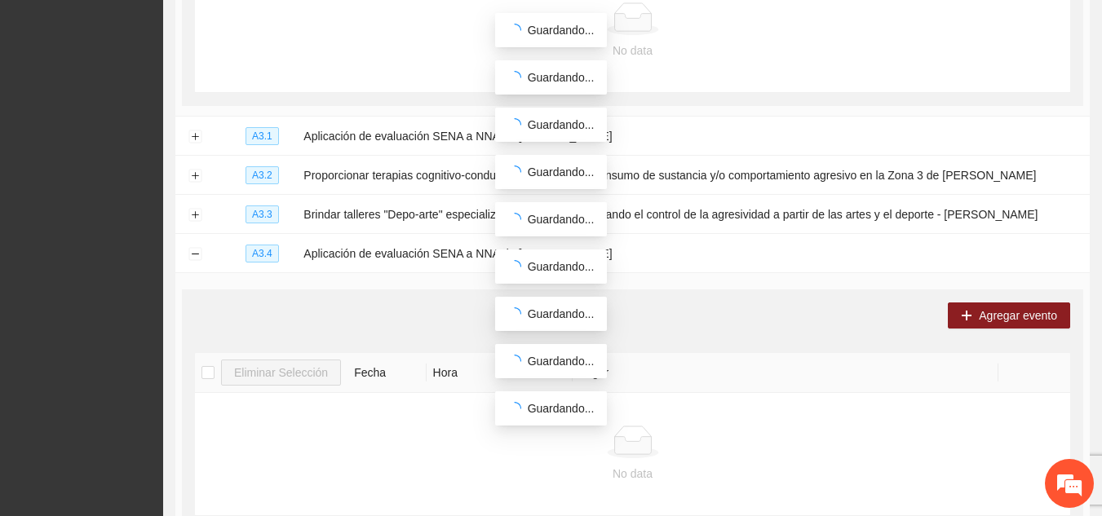
scroll to position [1033, 0]
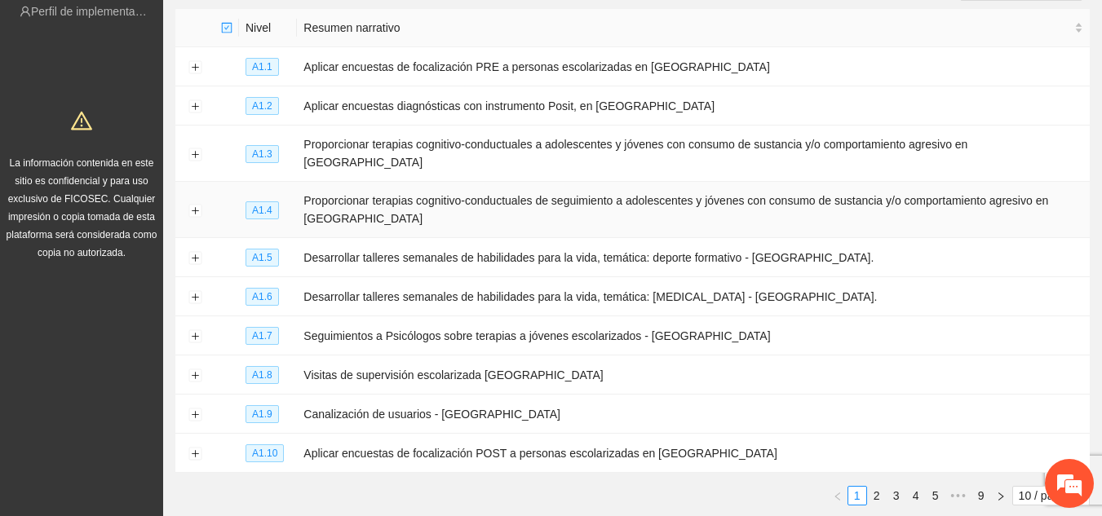
scroll to position [268, 0]
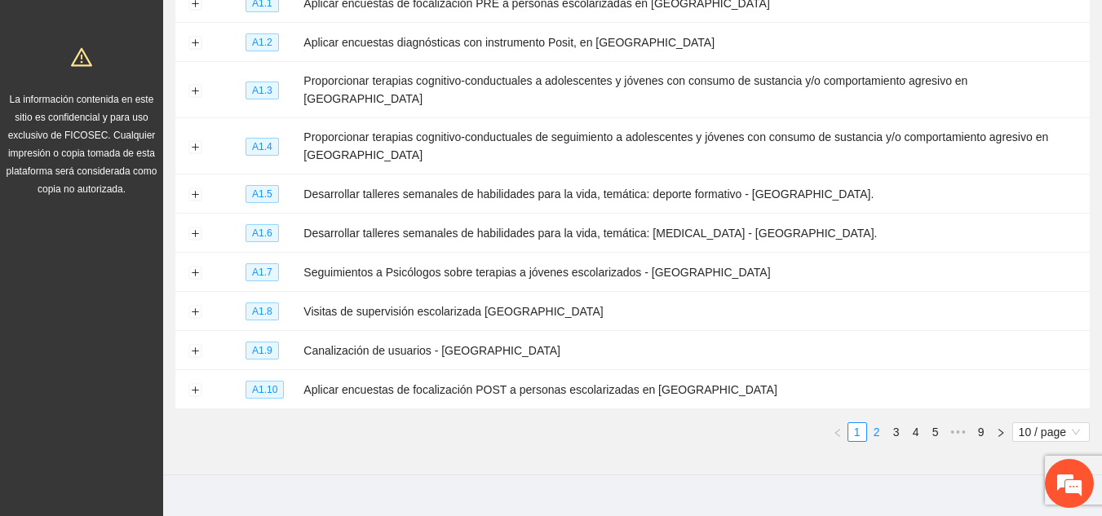
click at [878, 423] on link "2" at bounding box center [877, 432] width 18 height 18
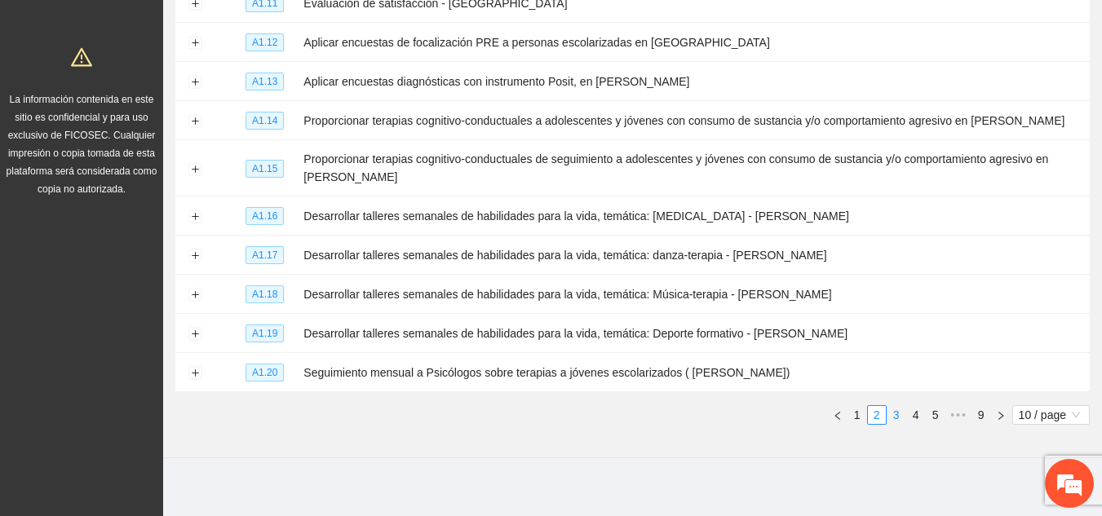
click at [896, 410] on link "3" at bounding box center [897, 415] width 18 height 18
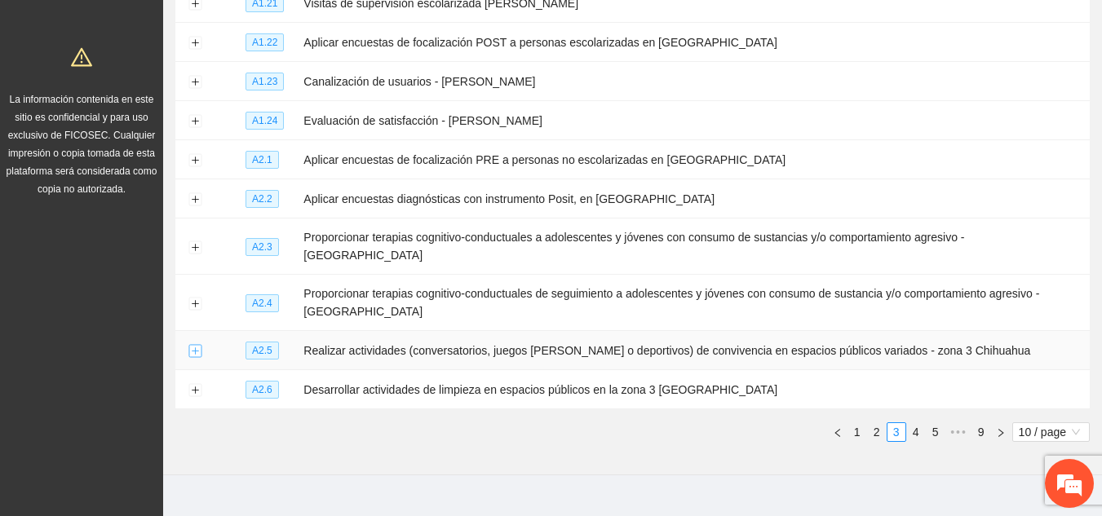
click at [197, 345] on button "Expand row" at bounding box center [194, 351] width 13 height 13
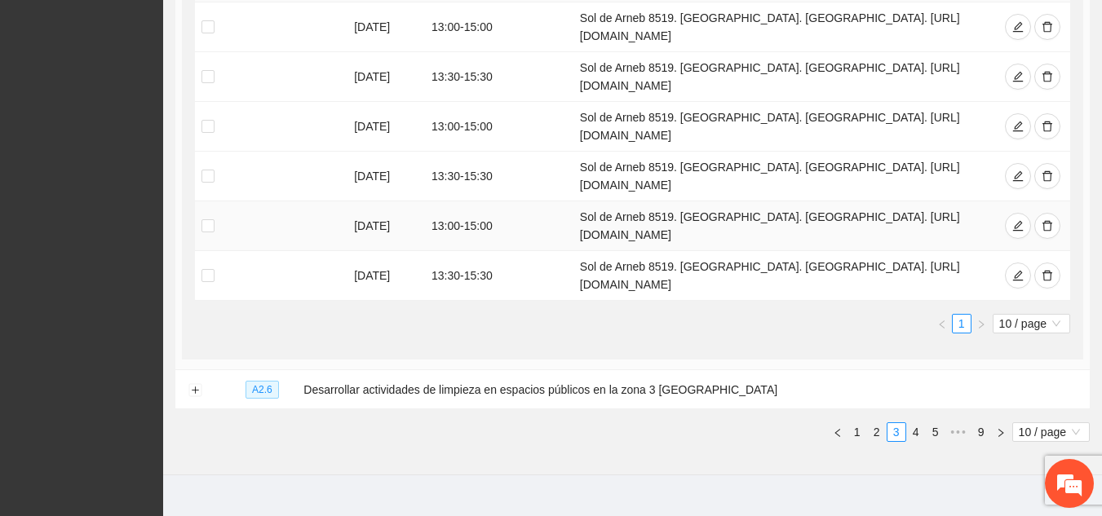
scroll to position [0, 0]
click at [1048, 220] on icon "delete" at bounding box center [1047, 225] width 11 height 11
click at [1051, 270] on icon "delete" at bounding box center [1047, 275] width 11 height 11
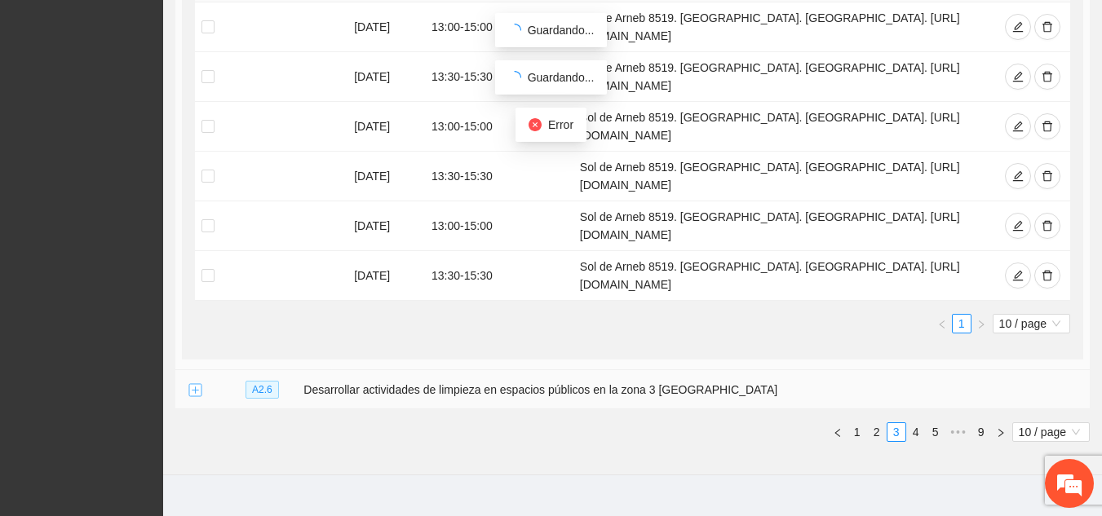
click at [198, 384] on button "Expand row" at bounding box center [194, 390] width 13 height 13
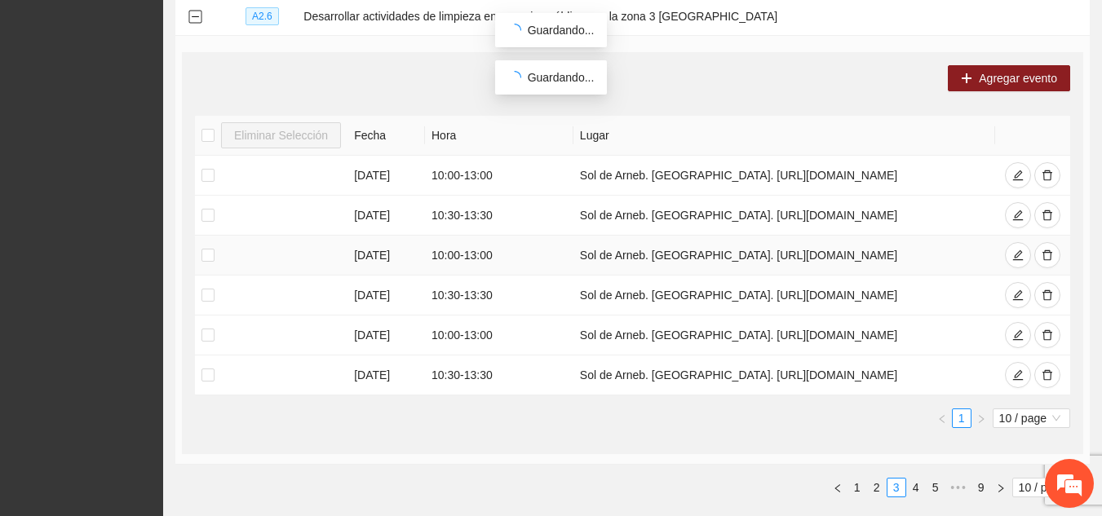
scroll to position [1134, 0]
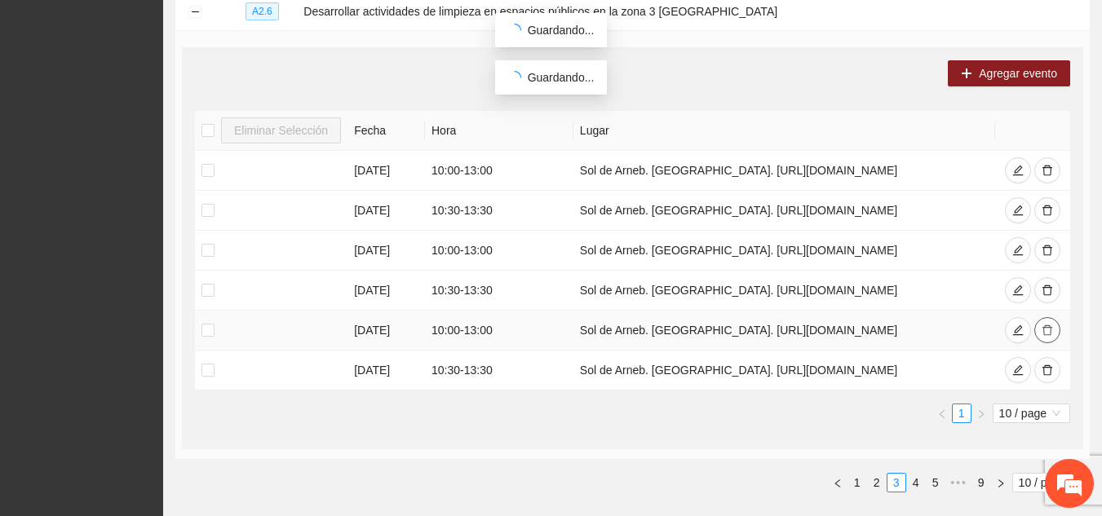
click at [1050, 325] on icon "delete" at bounding box center [1047, 330] width 11 height 11
click at [1052, 365] on icon "delete" at bounding box center [1047, 370] width 11 height 11
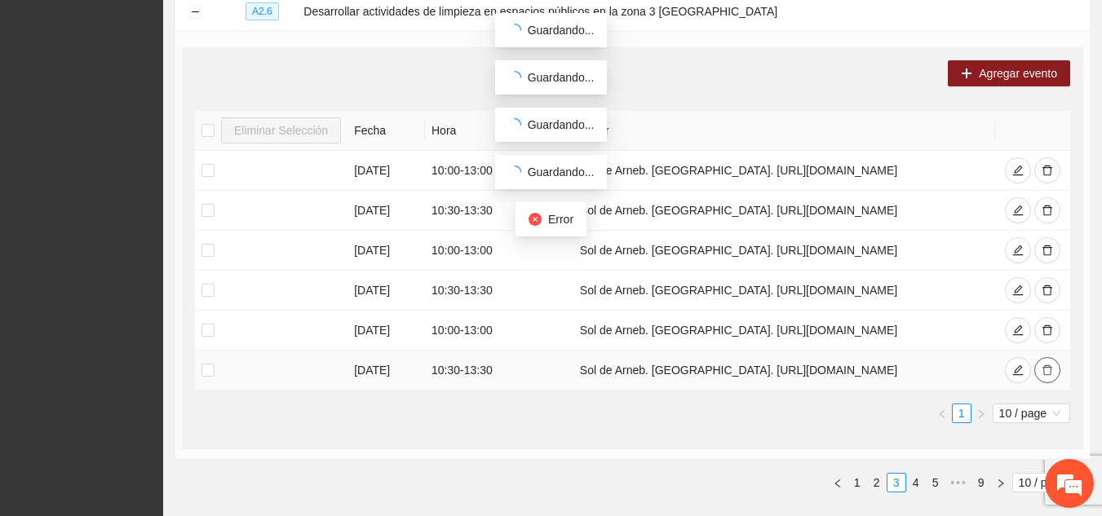
scroll to position [1185, 0]
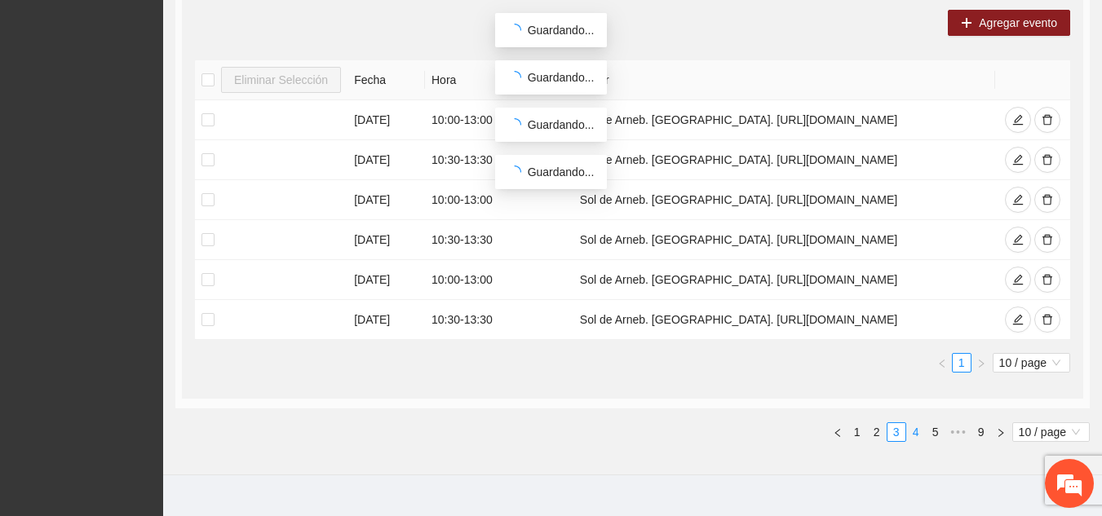
click at [914, 423] on link "4" at bounding box center [916, 432] width 18 height 18
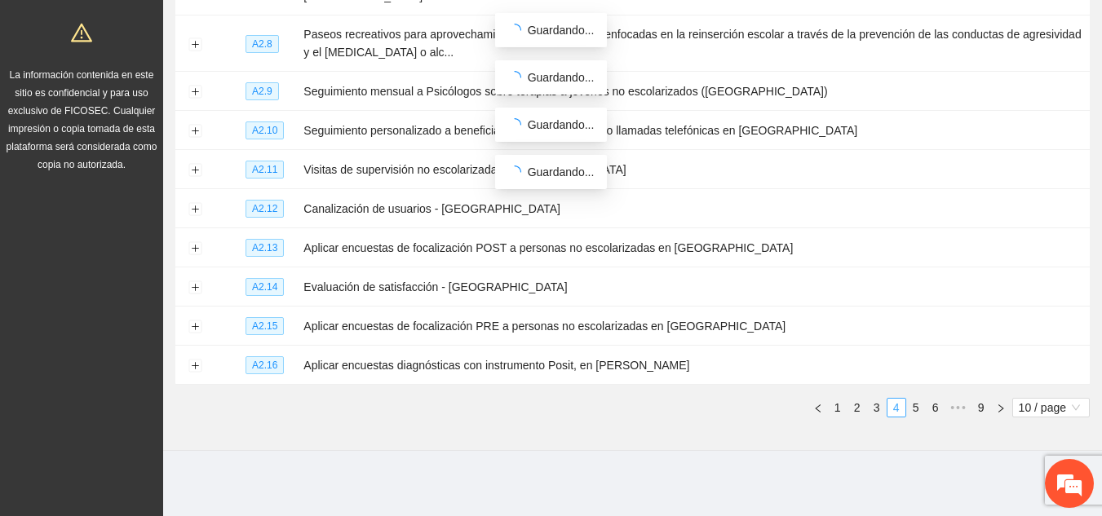
scroll to position [268, 0]
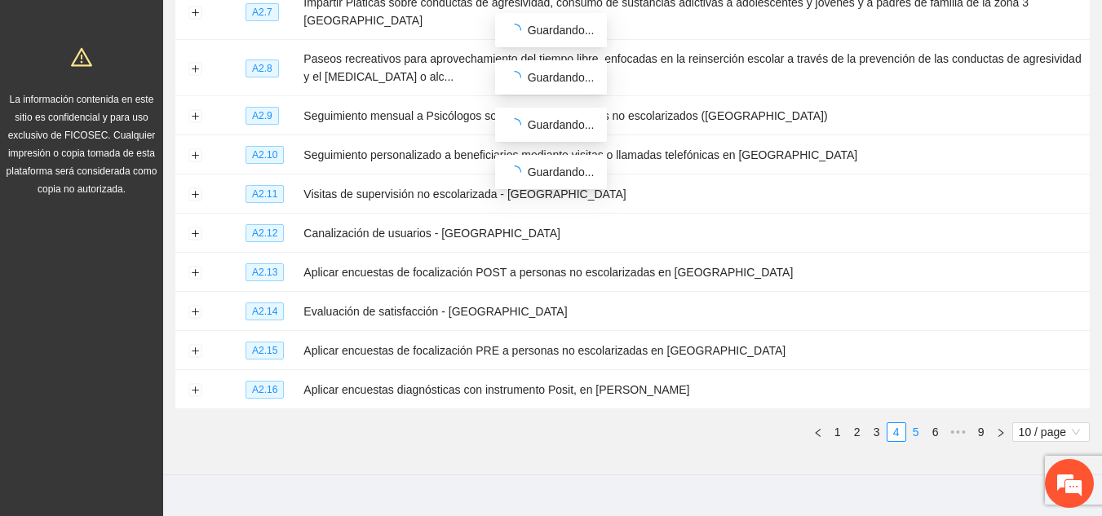
click at [912, 423] on link "5" at bounding box center [916, 432] width 18 height 18
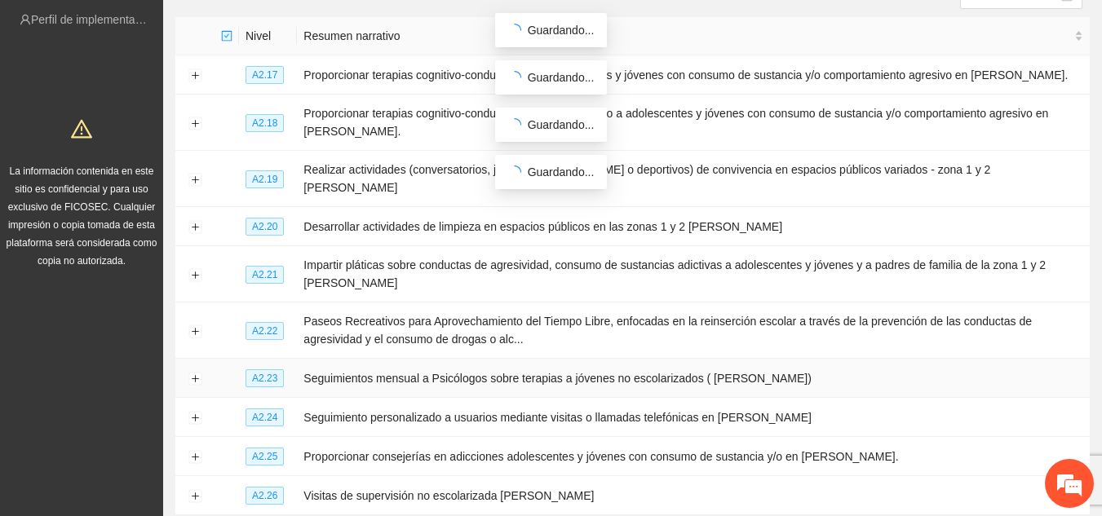
scroll to position [173, 0]
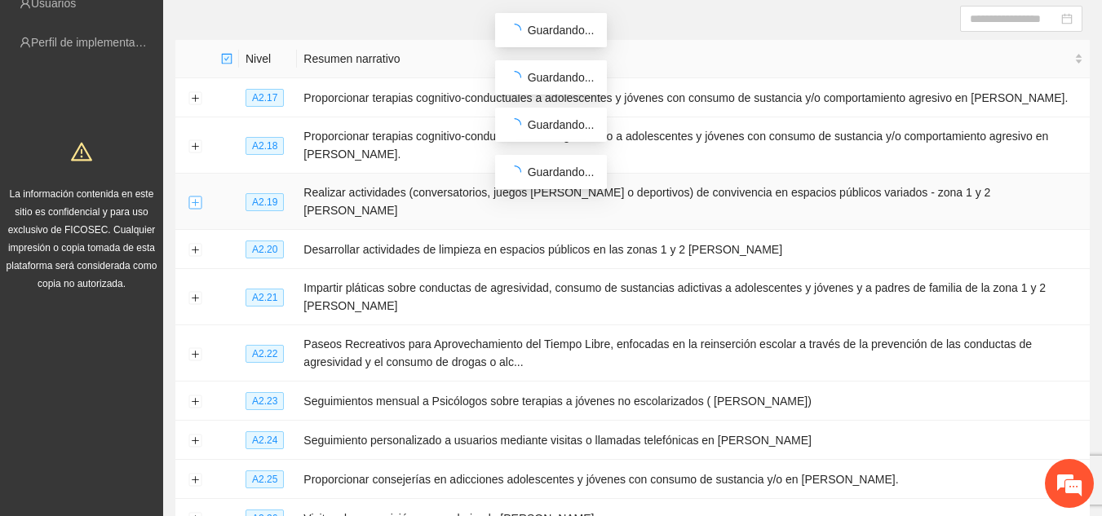
click at [194, 196] on button "Expand row" at bounding box center [194, 202] width 13 height 13
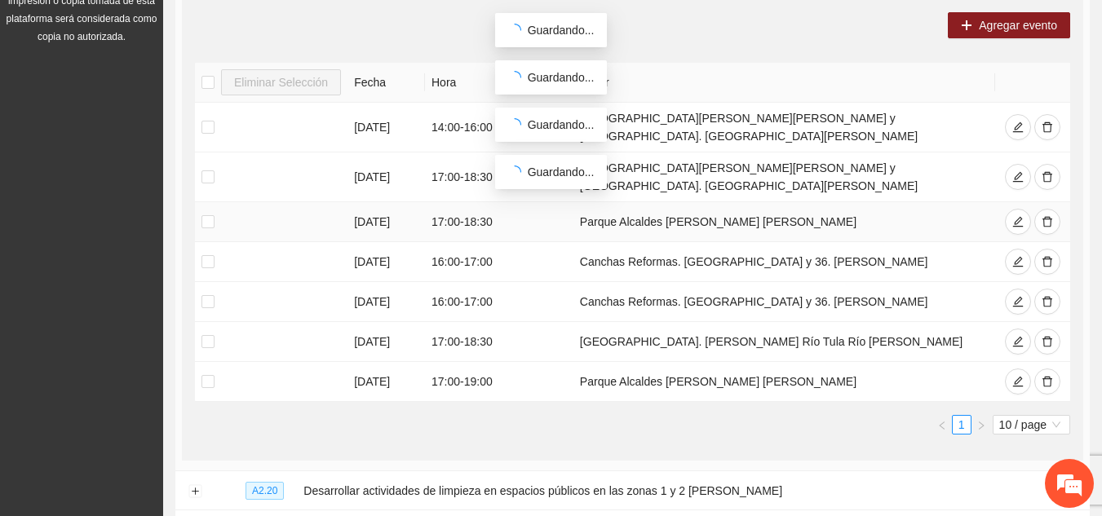
scroll to position [421, 0]
click at [1050, 375] on icon "delete" at bounding box center [1047, 380] width 11 height 11
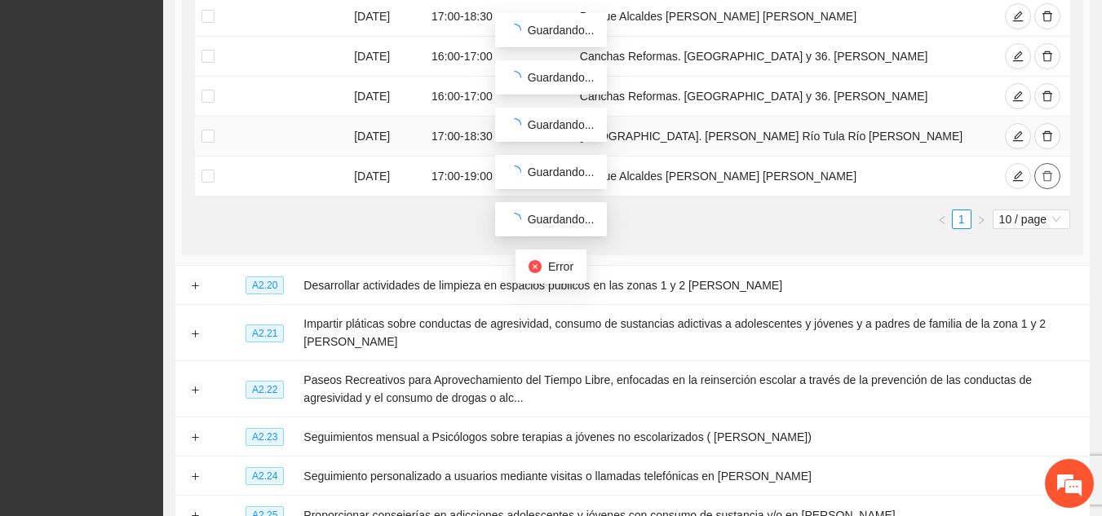
scroll to position [627, 0]
click at [193, 279] on button "Expand row" at bounding box center [194, 285] width 13 height 13
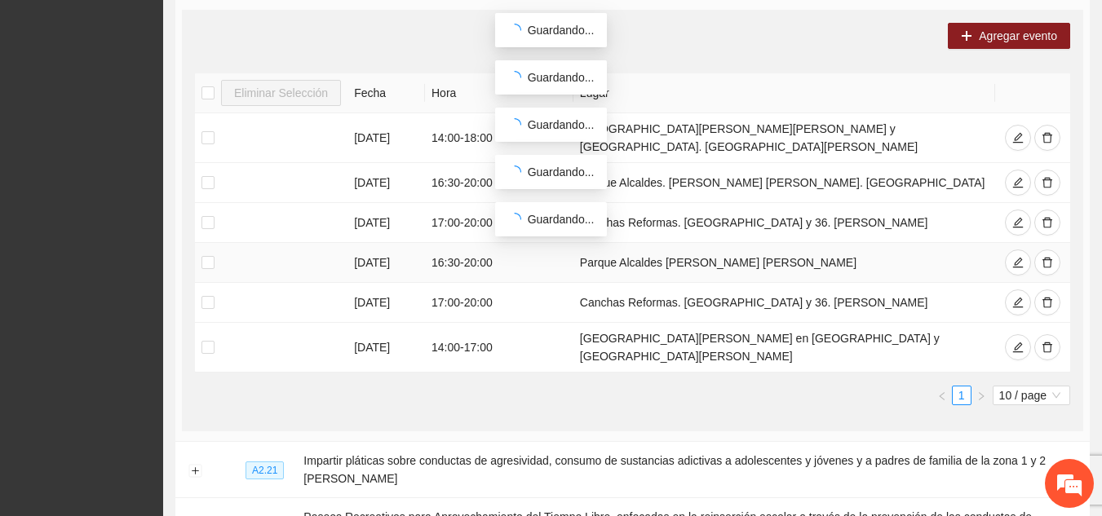
scroll to position [939, 0]
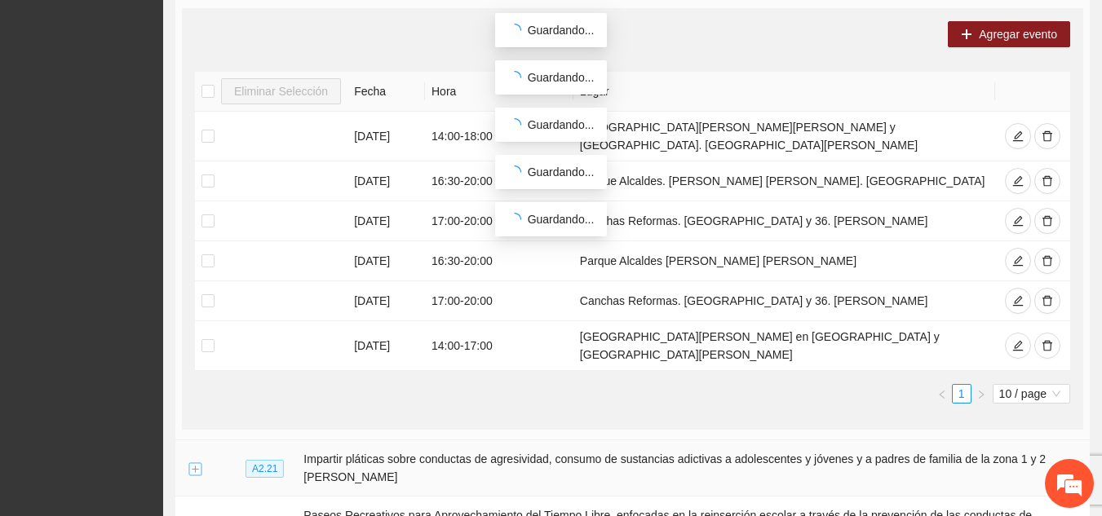
click at [196, 463] on button "Expand row" at bounding box center [194, 469] width 13 height 13
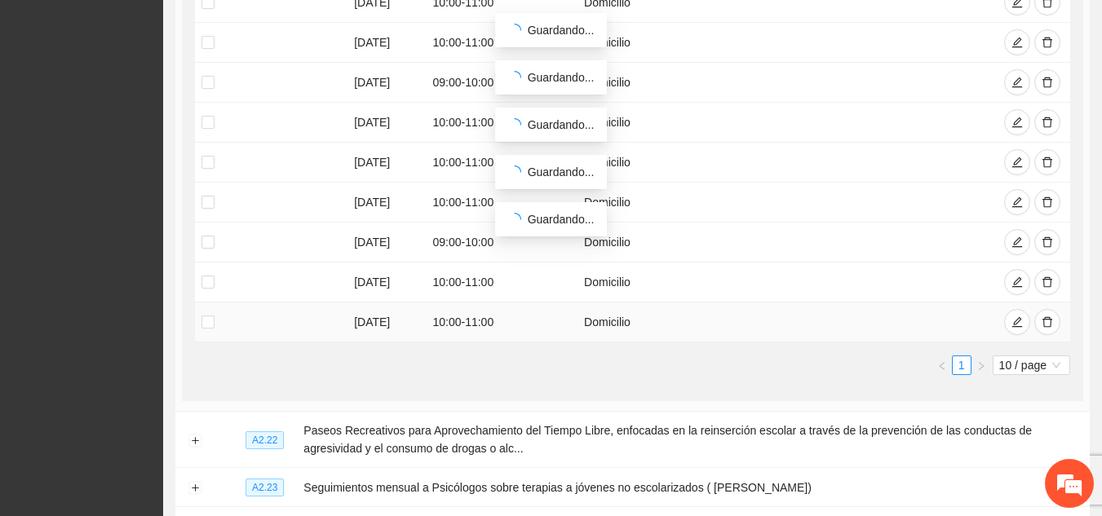
scroll to position [1614, 0]
click at [193, 433] on button "Expand row" at bounding box center [194, 439] width 13 height 13
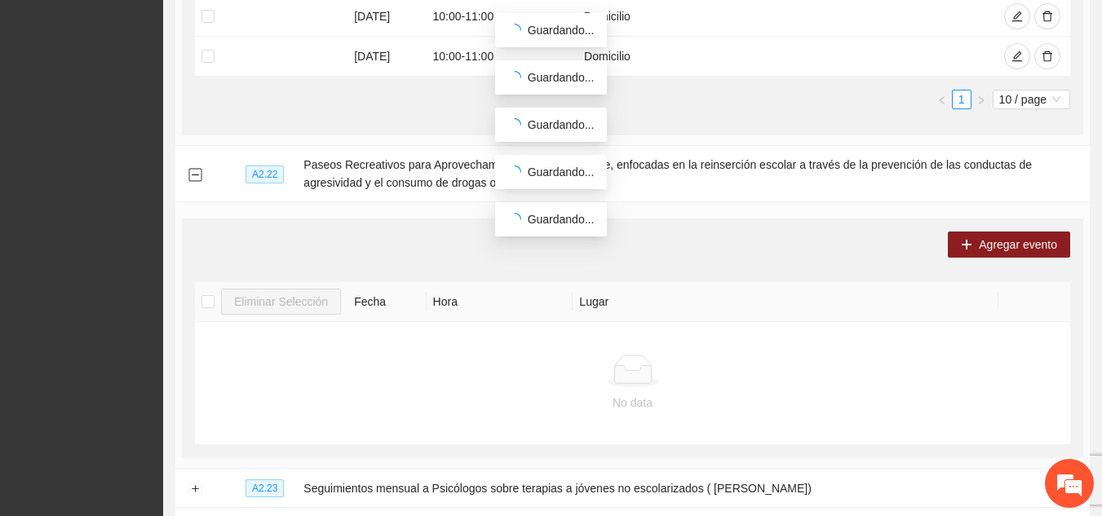
scroll to position [1880, 0]
click at [199, 482] on button "Expand row" at bounding box center [194, 488] width 13 height 13
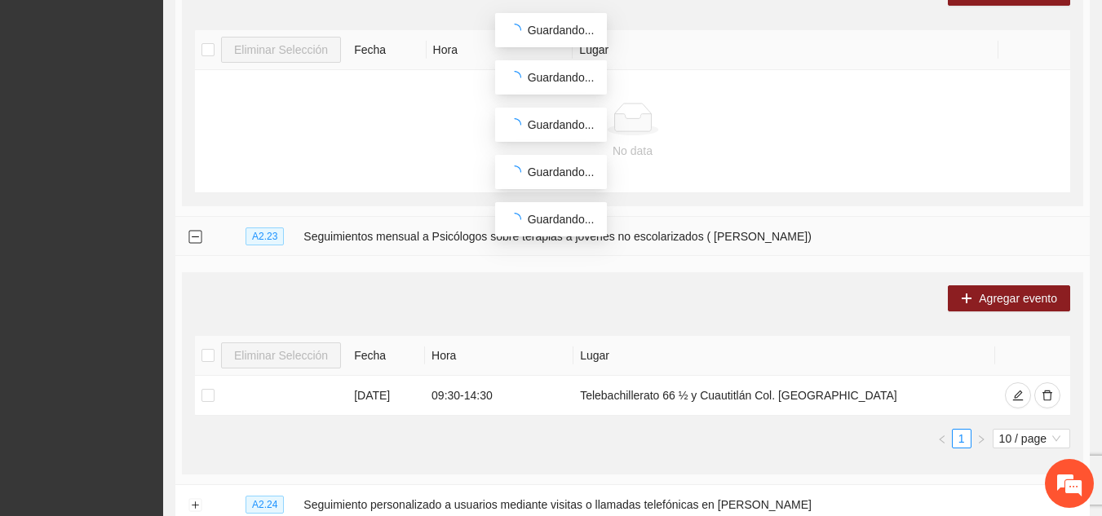
scroll to position [2132, 0]
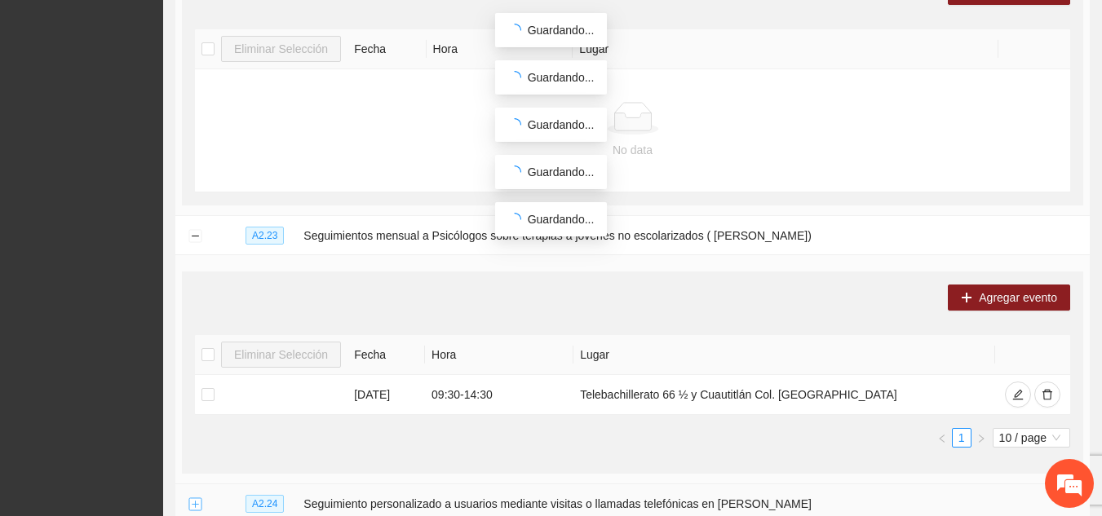
click at [194, 498] on button "Expand row" at bounding box center [194, 504] width 13 height 13
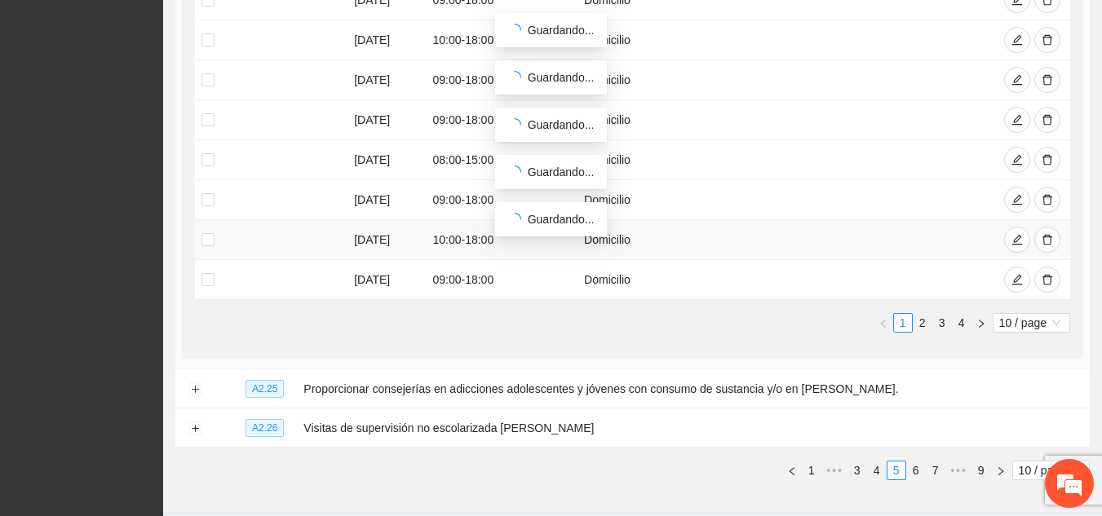
scroll to position [2876, 0]
click at [199, 383] on button "Expand row" at bounding box center [194, 389] width 13 height 13
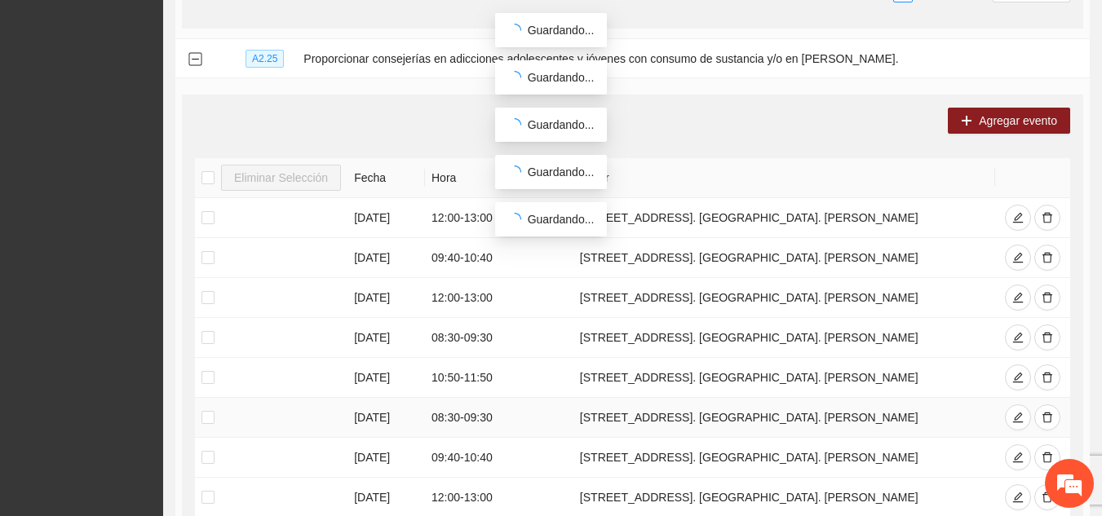
scroll to position [3465, 0]
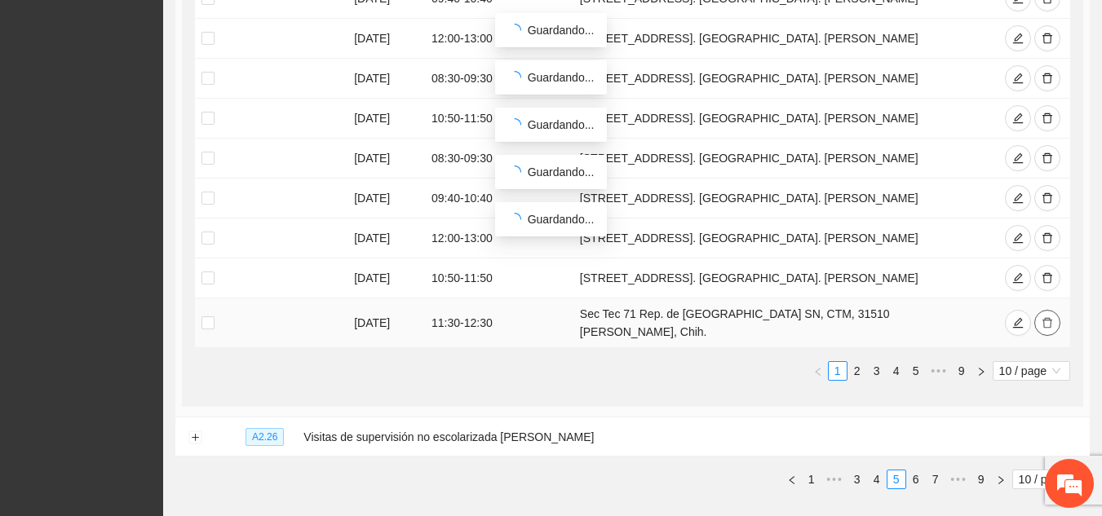
click at [1050, 317] on icon "delete" at bounding box center [1047, 322] width 11 height 11
click at [197, 432] on button "Expand row" at bounding box center [194, 438] width 13 height 13
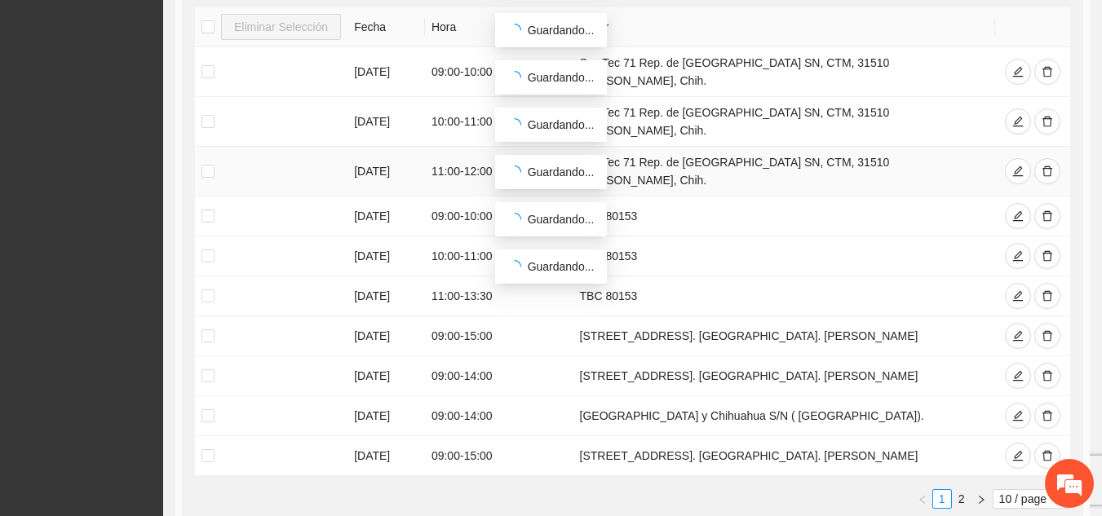
scroll to position [3995, 0]
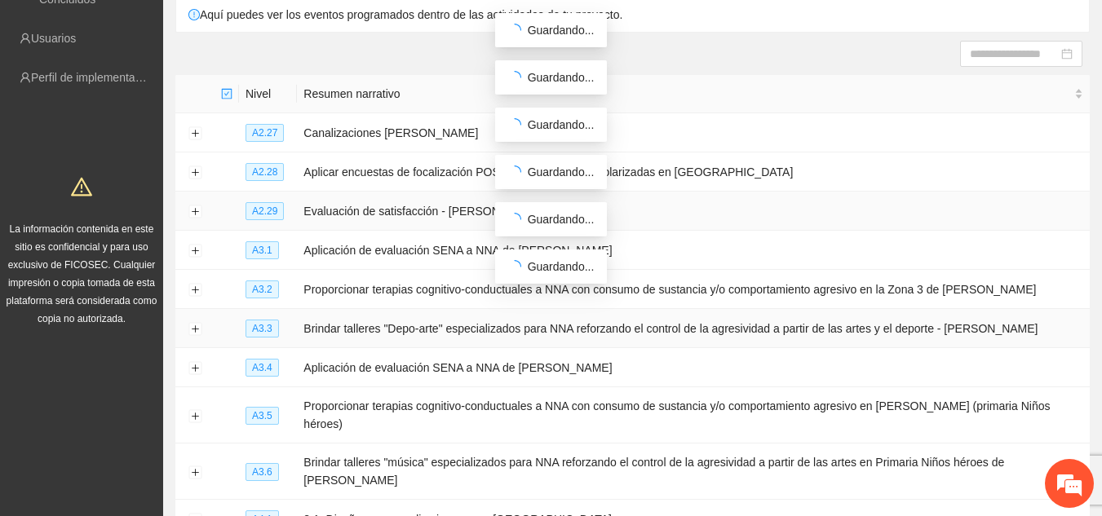
scroll to position [137, 0]
click at [197, 136] on button "Expand row" at bounding box center [194, 134] width 13 height 13
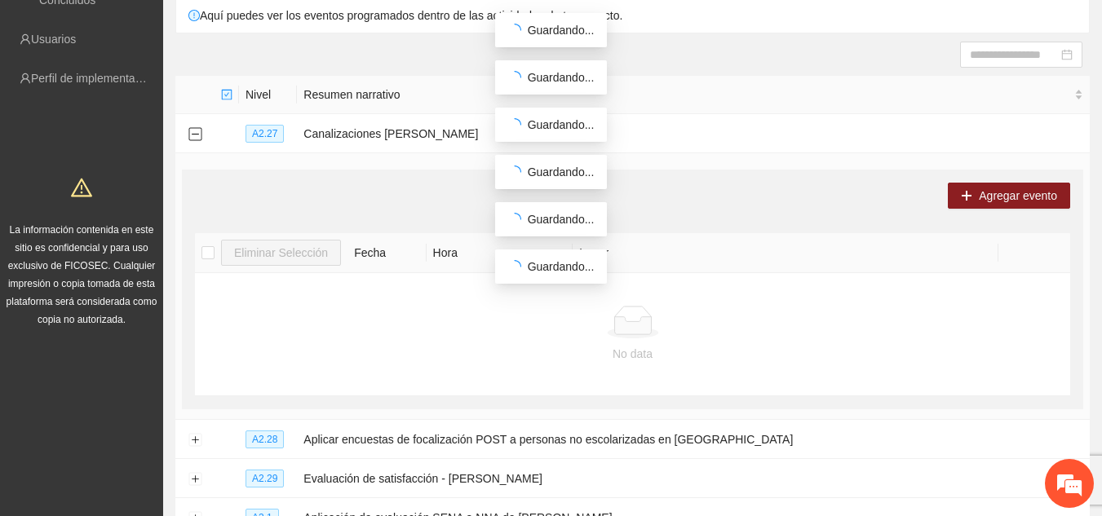
scroll to position [366, 0]
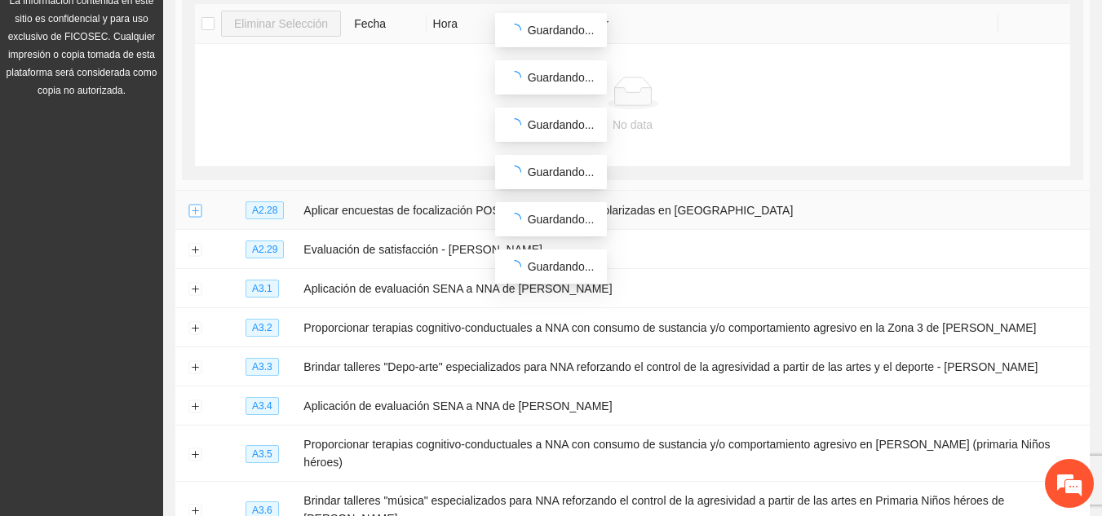
click at [199, 211] on button "Expand row" at bounding box center [194, 211] width 13 height 13
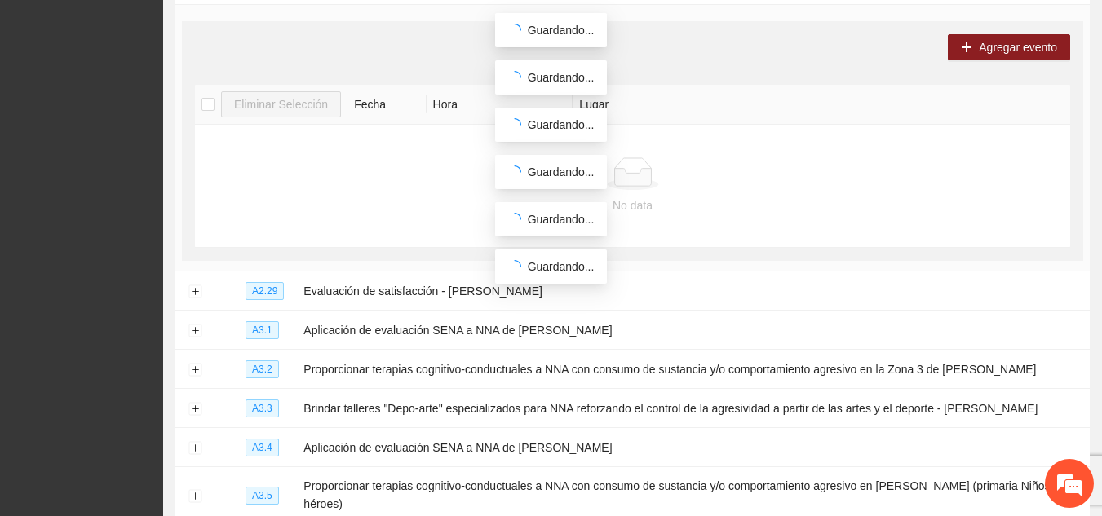
scroll to position [592, 0]
click at [194, 288] on button "Expand row" at bounding box center [194, 291] width 13 height 13
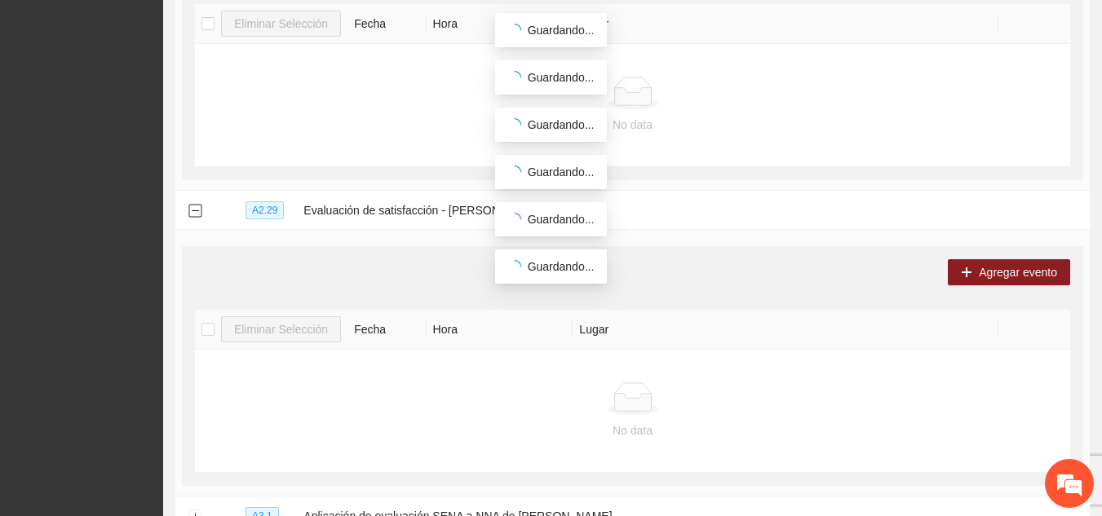
scroll to position [671, 0]
click at [1067, 478] on em at bounding box center [1069, 484] width 44 height 44
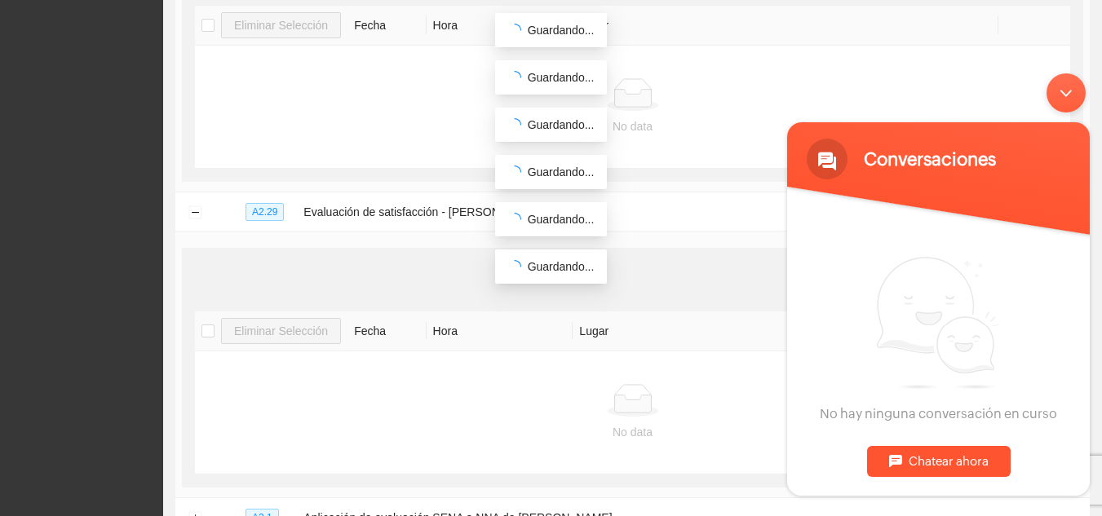
click at [945, 456] on div "Chatear ahora" at bounding box center [939, 460] width 144 height 31
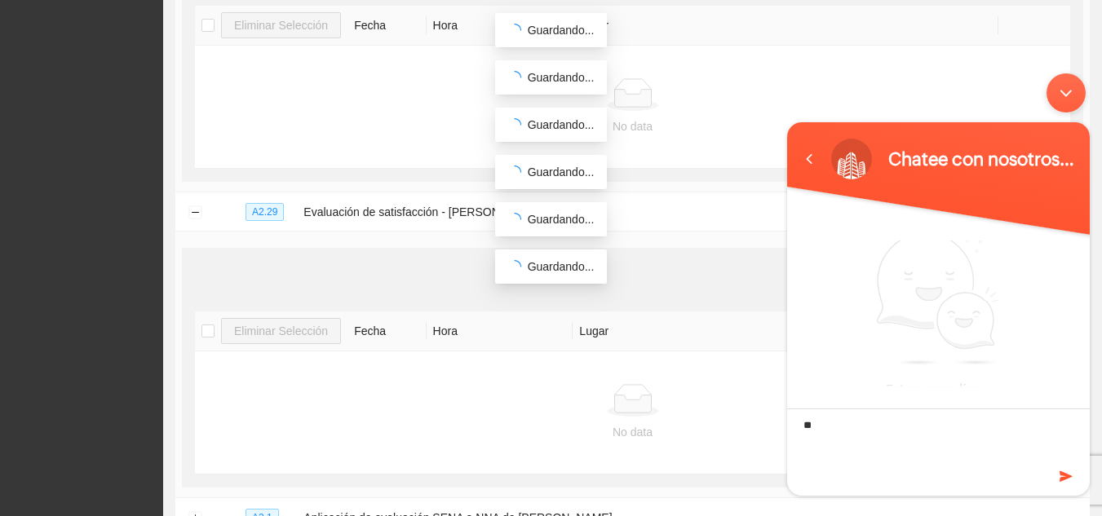
type textarea "*"
type textarea "**********"
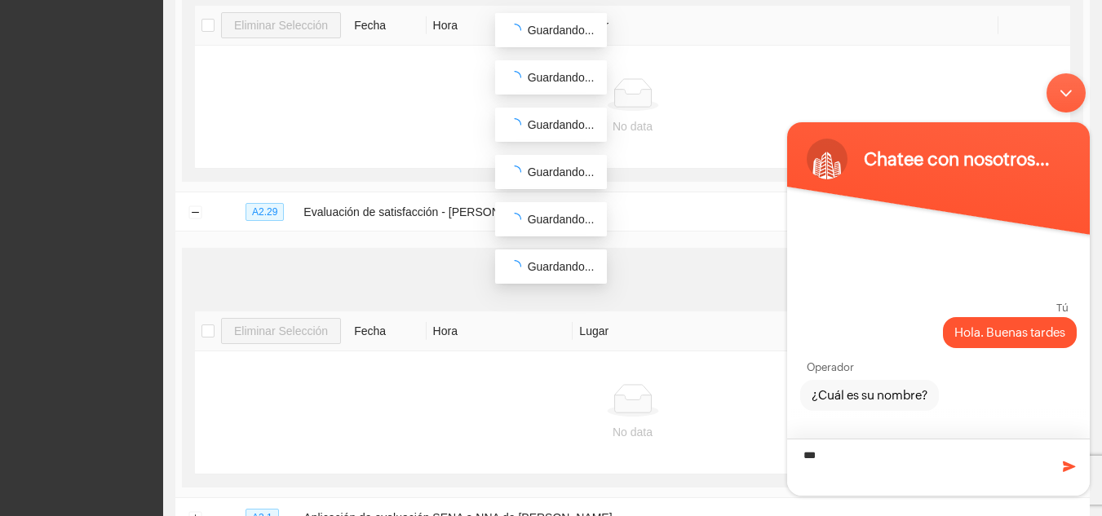
type textarea "****"
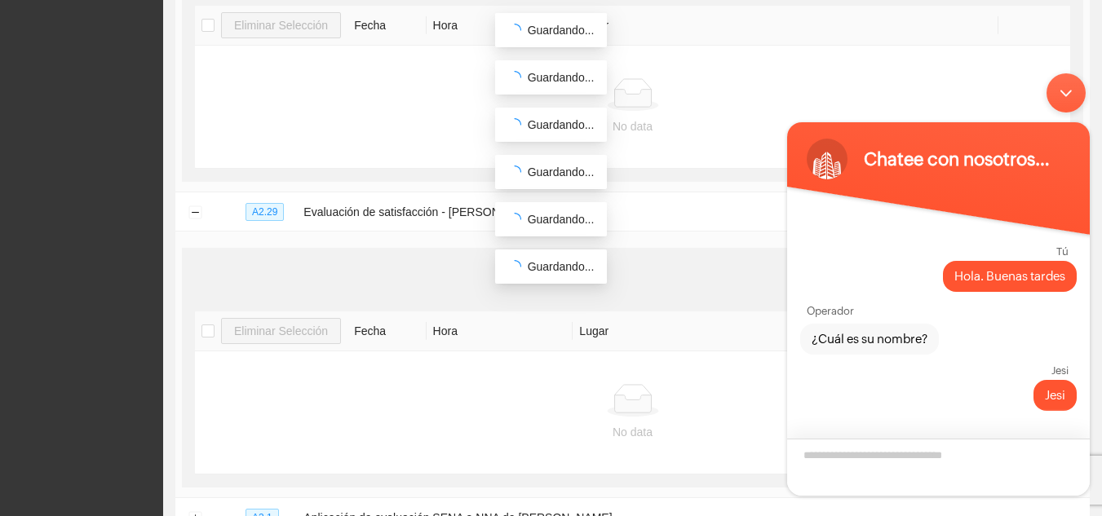
scroll to position [80, 0]
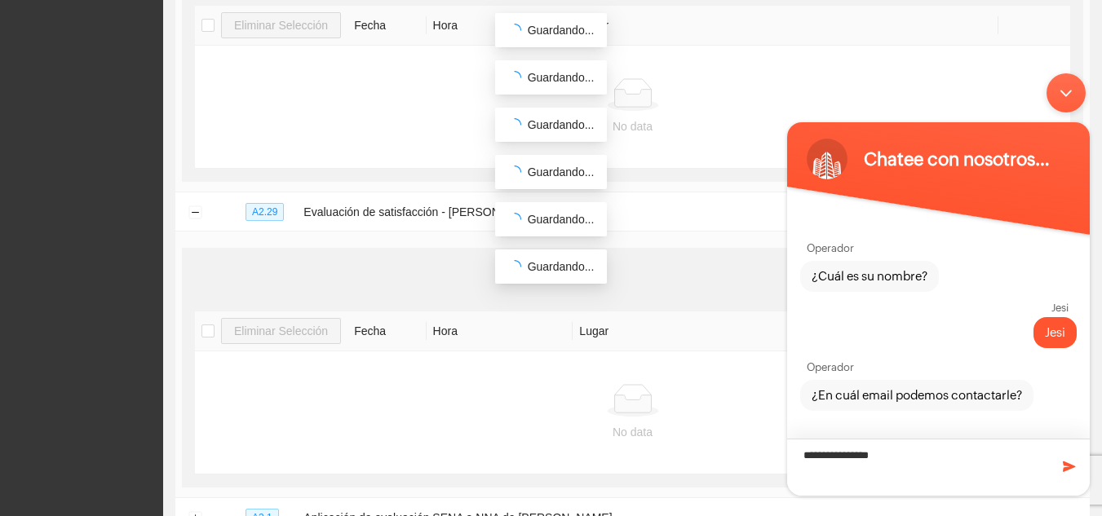
click at [879, 455] on textarea "**********" at bounding box center [938, 466] width 303 height 57
type textarea "**********"
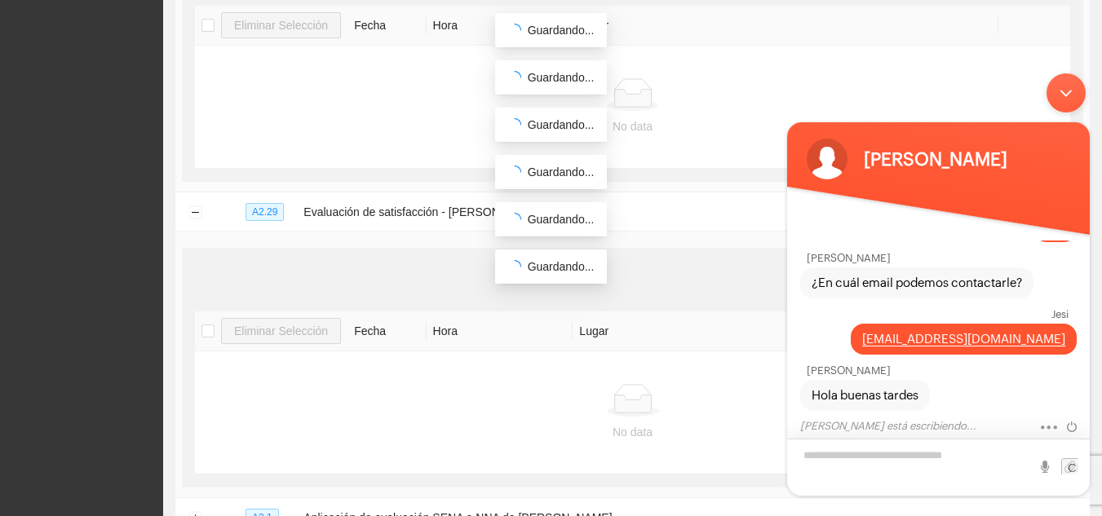
scroll to position [214, 0]
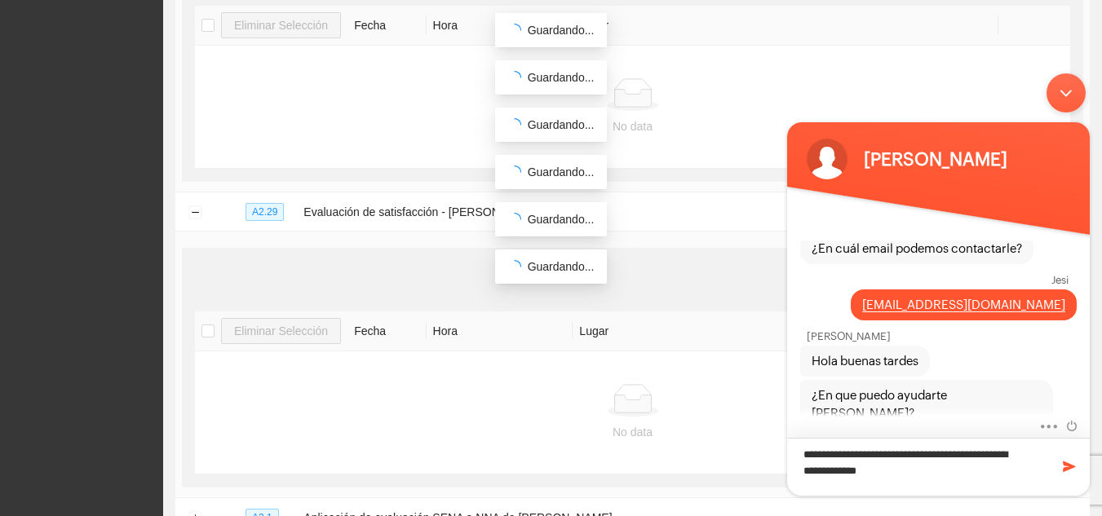
type textarea "**********"
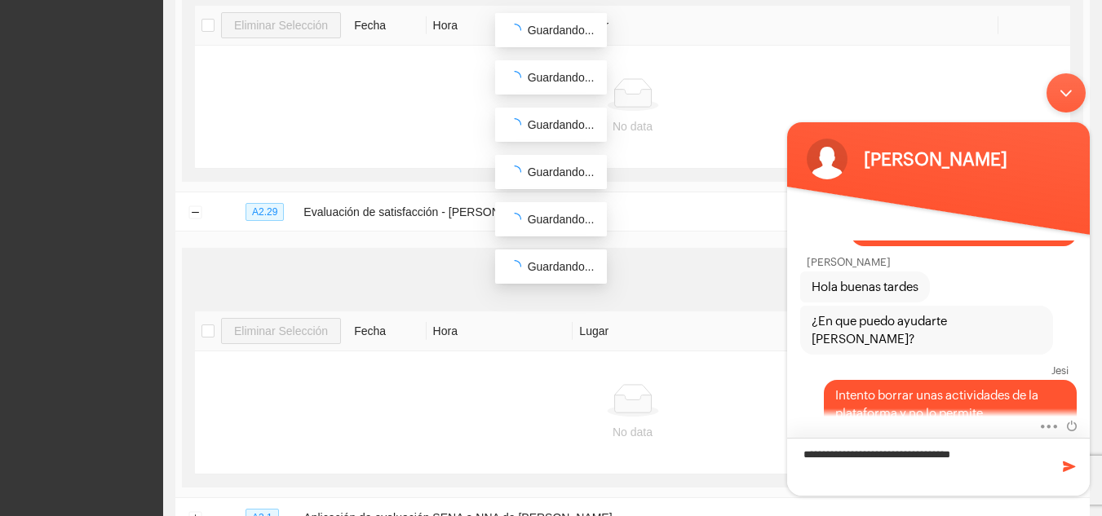
type textarea "**********"
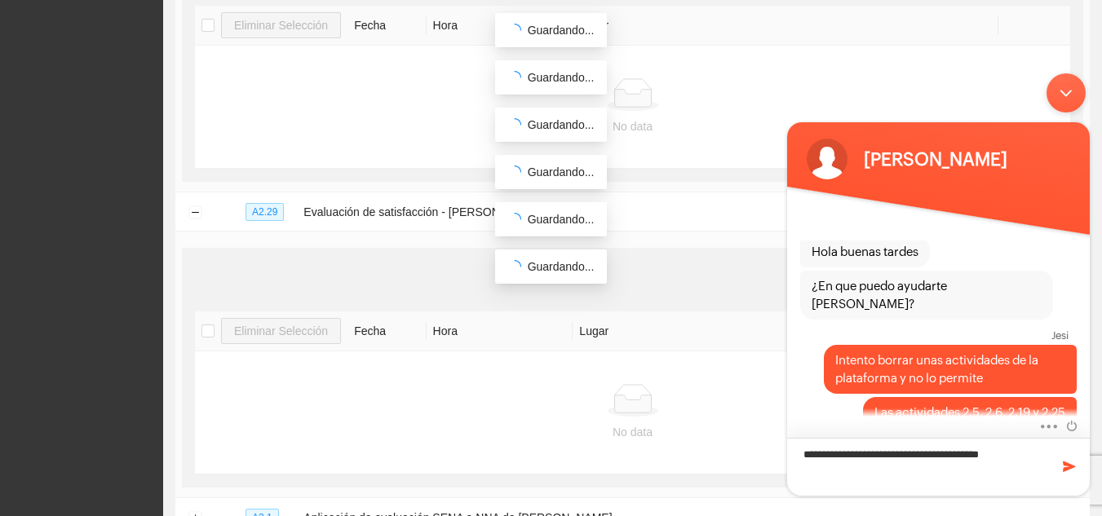
type textarea "**********"
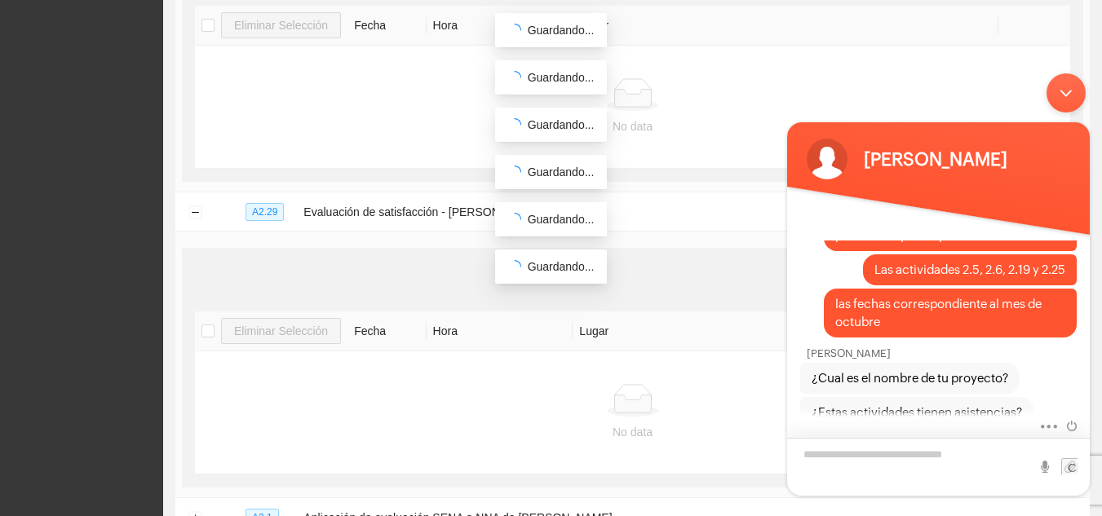
scroll to position [622, 0]
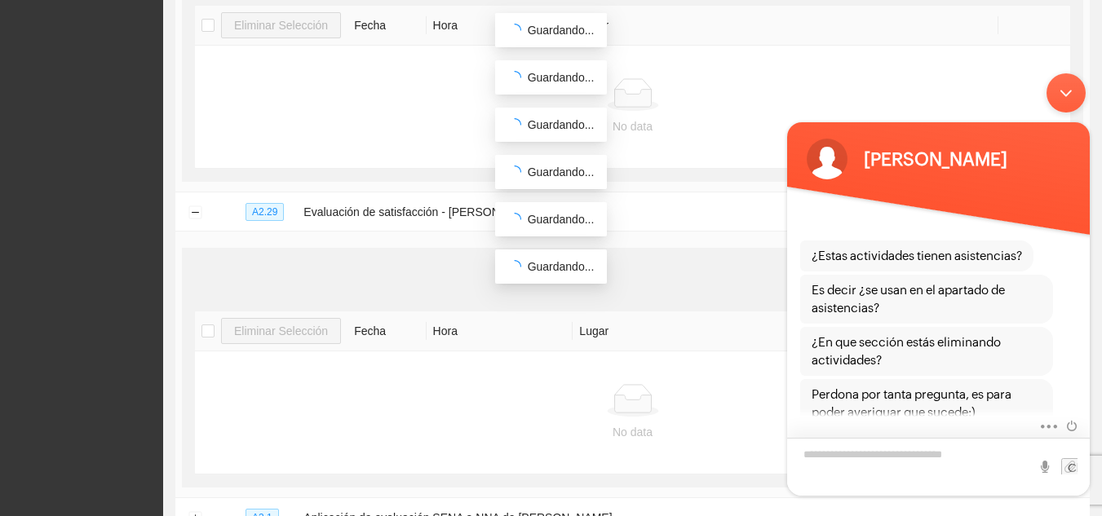
click at [879, 455] on textarea "Escriba su mensaje y pulse “Intro”" at bounding box center [938, 466] width 303 height 58
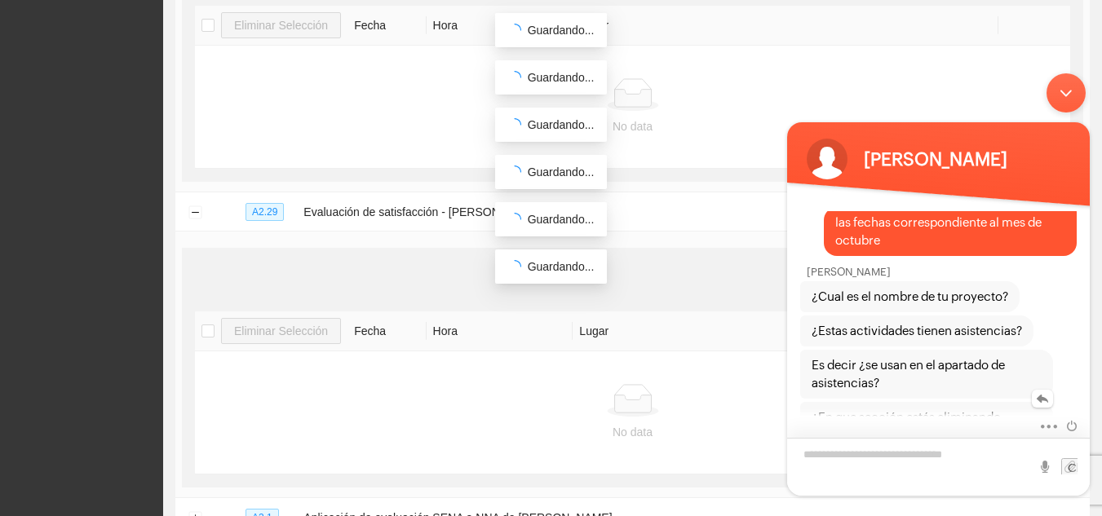
scroll to position [520, 0]
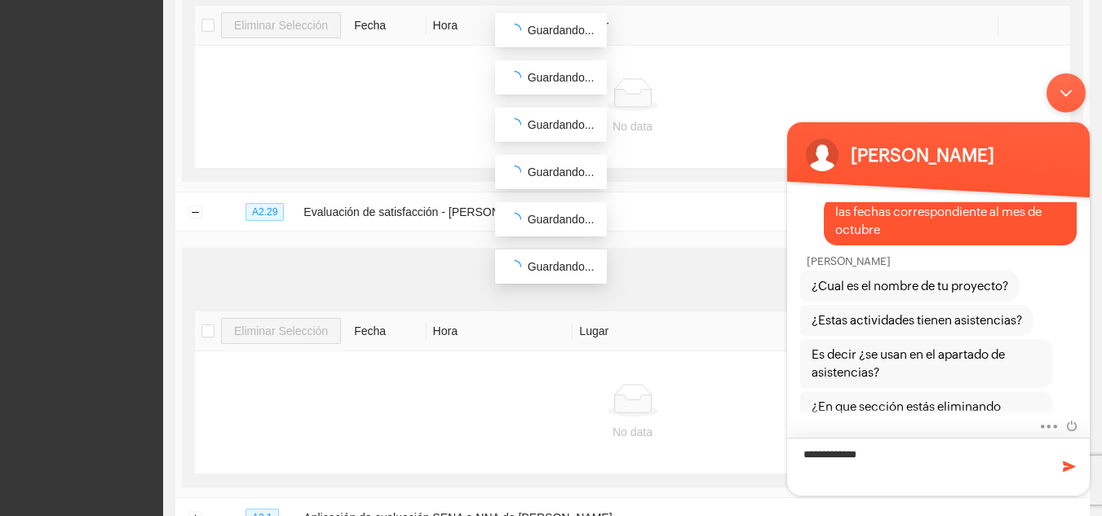
type textarea "**********"
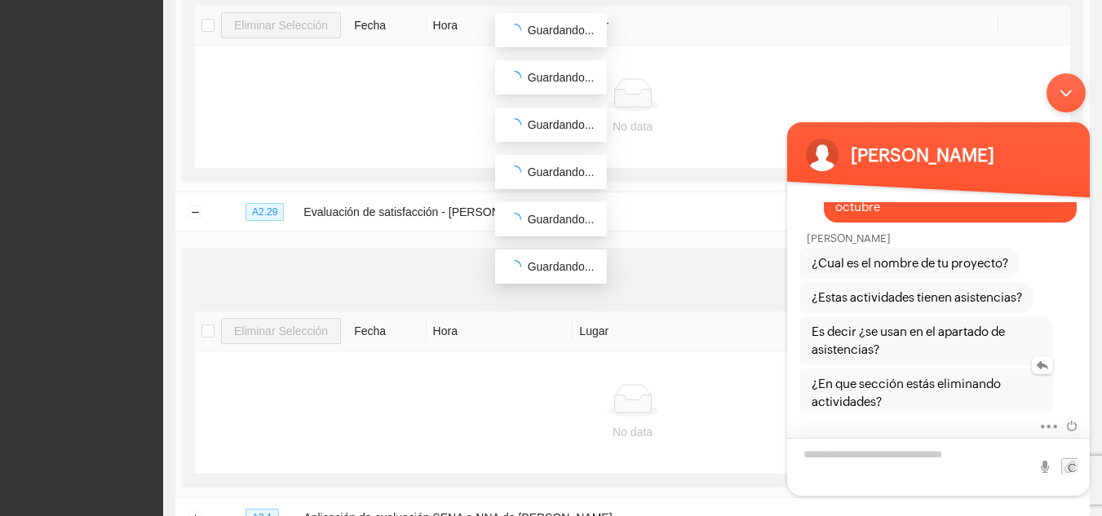
scroll to position [640, 0]
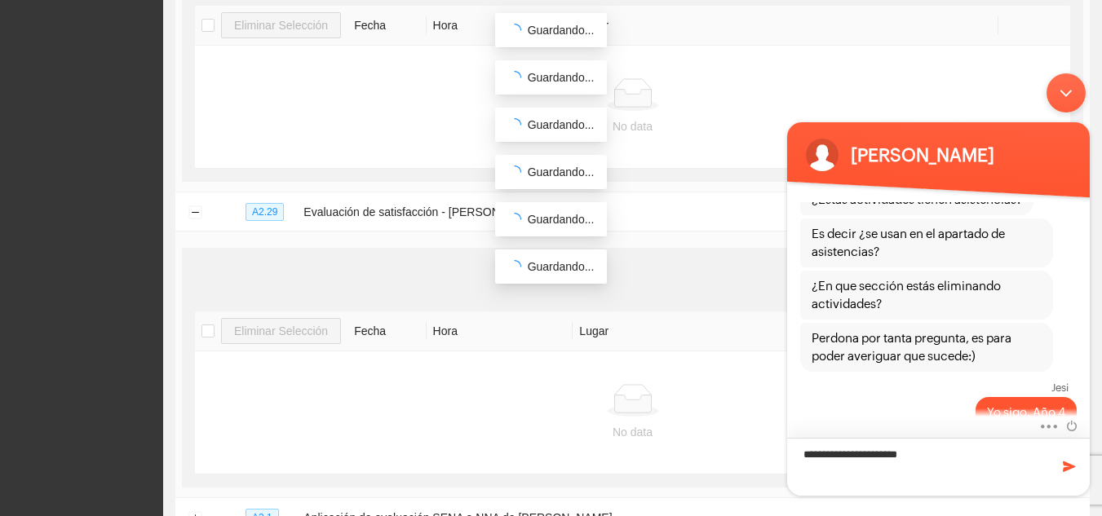
type textarea "**********"
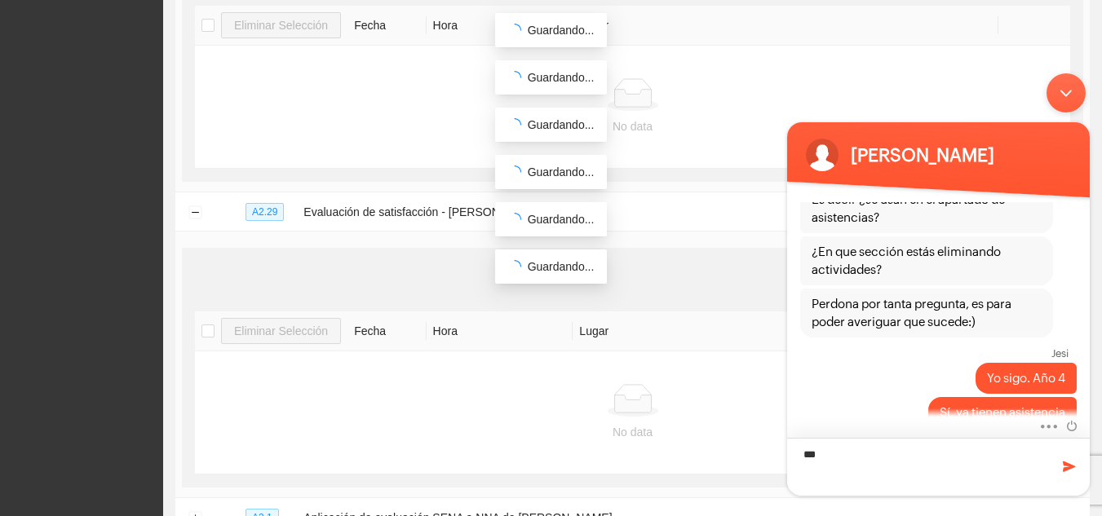
click at [859, 470] on textarea "**" at bounding box center [938, 466] width 303 height 58
type textarea "**********"
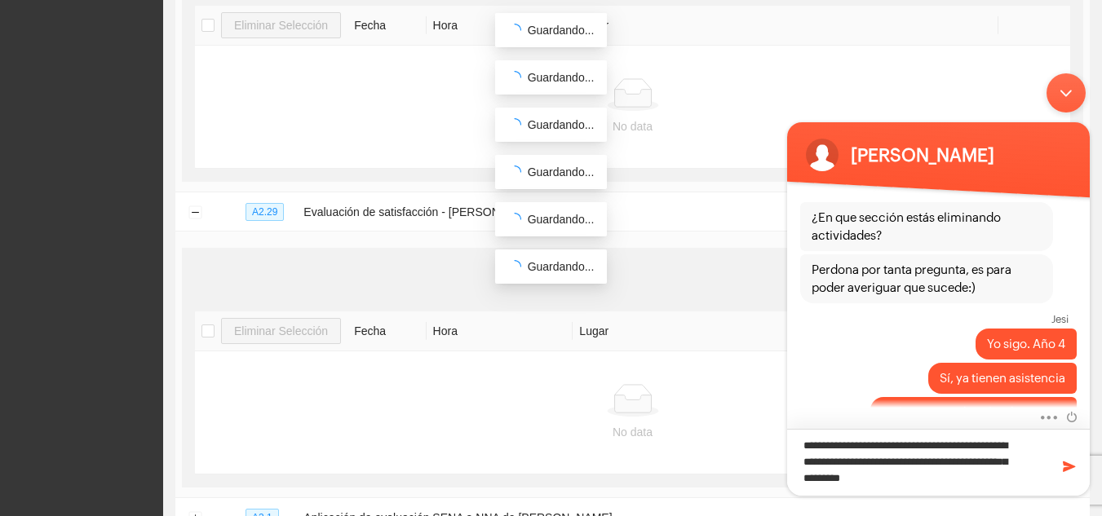
type textarea "**********"
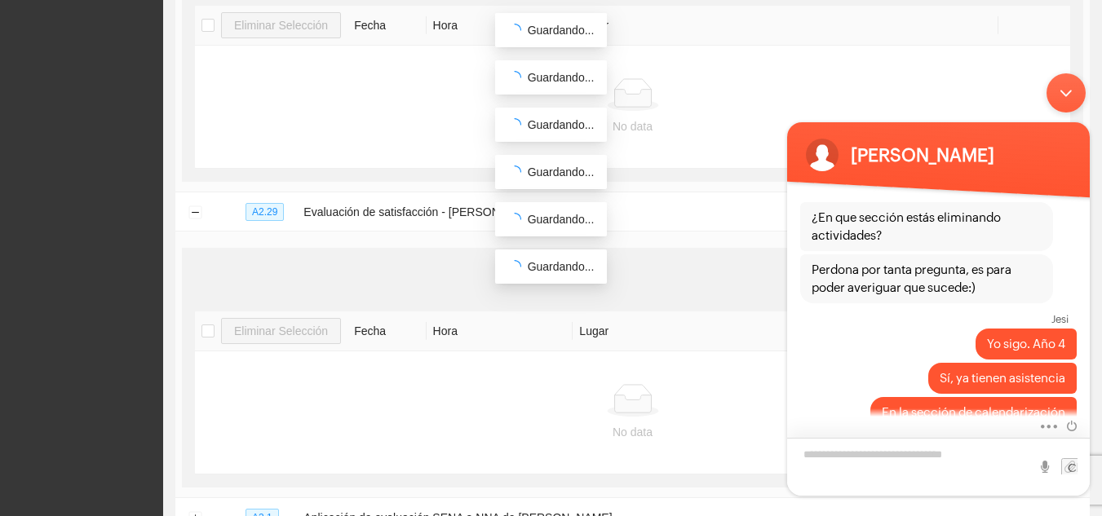
scroll to position [779, 0]
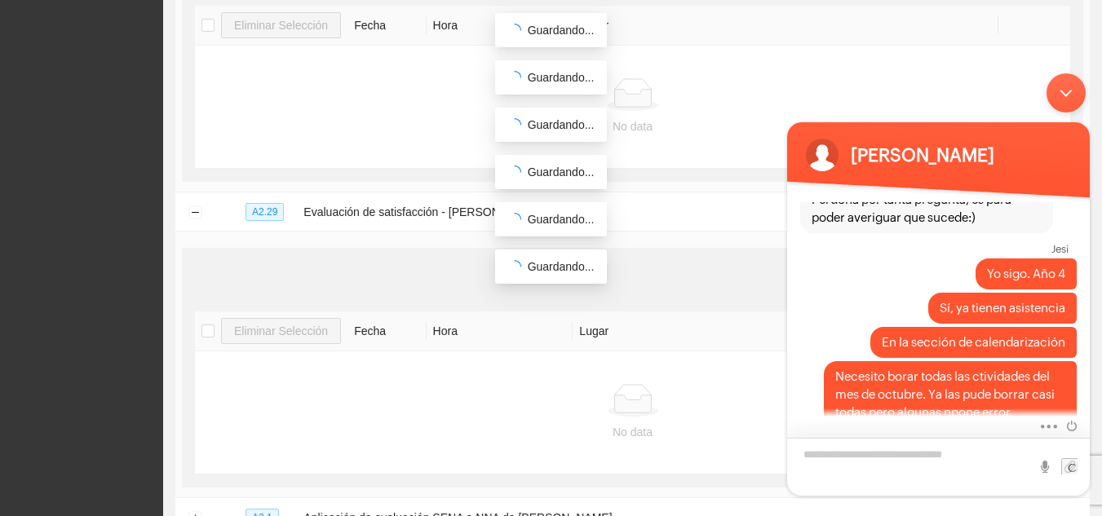
type textarea "*"
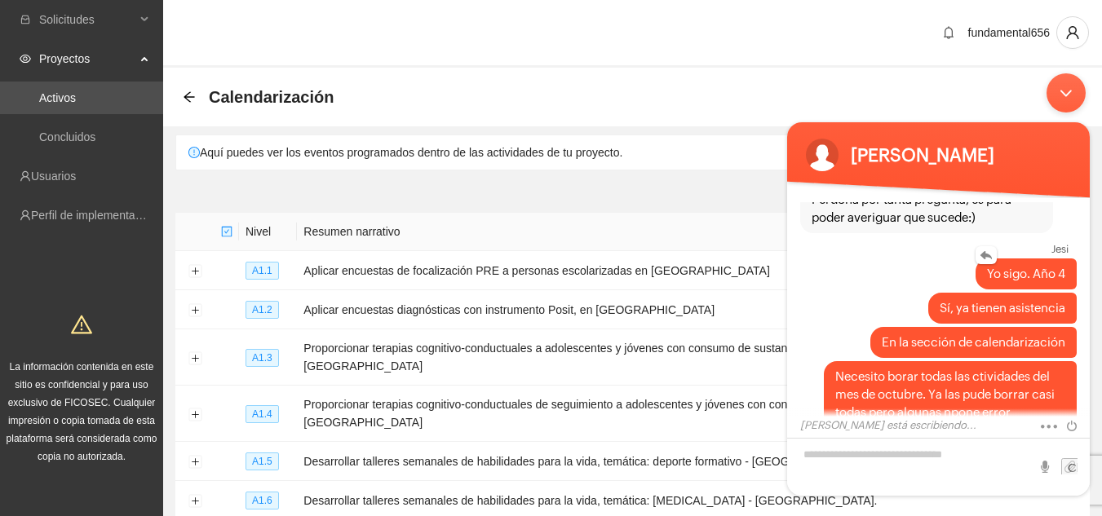
scroll to position [871, 0]
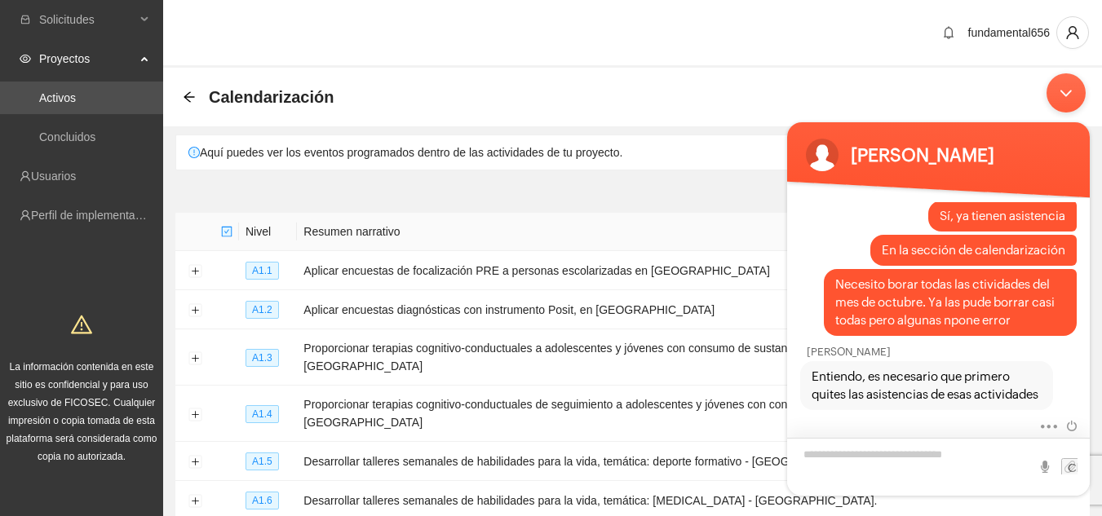
click at [824, 480] on textarea "Escriba su mensaje y pulse “Intro”" at bounding box center [938, 466] width 303 height 58
type textarea "**********"
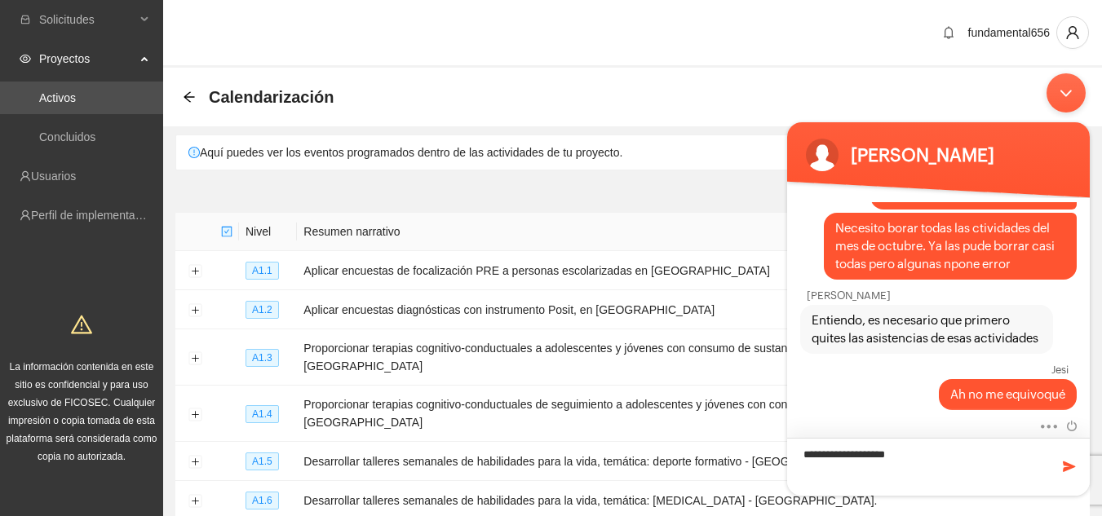
type textarea "**********"
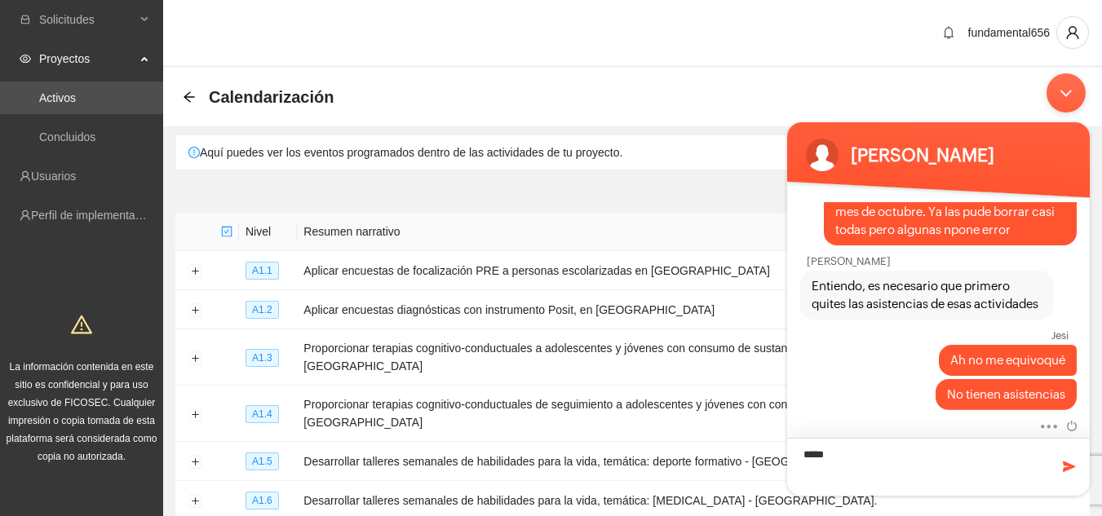
type textarea "******"
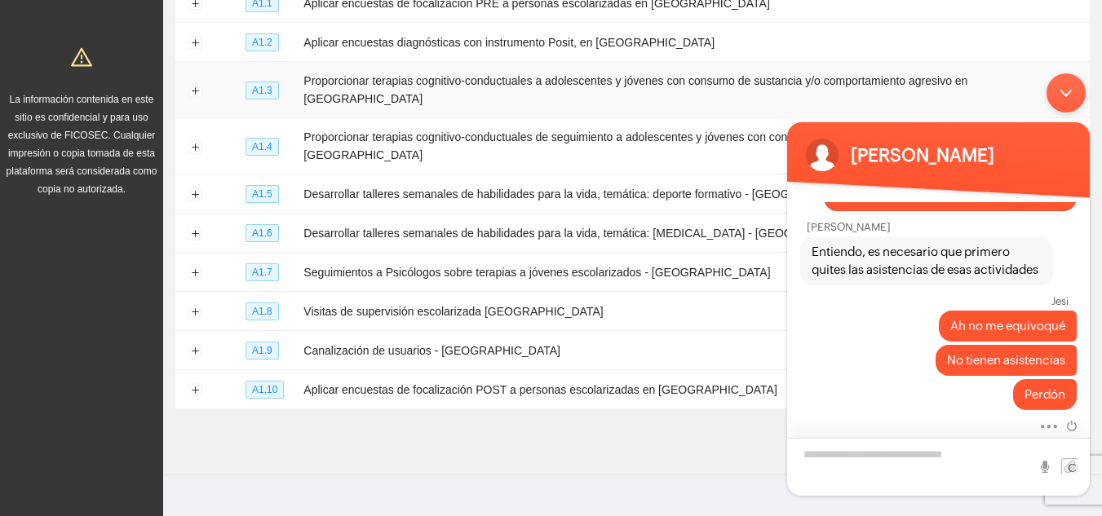
scroll to position [0, 0]
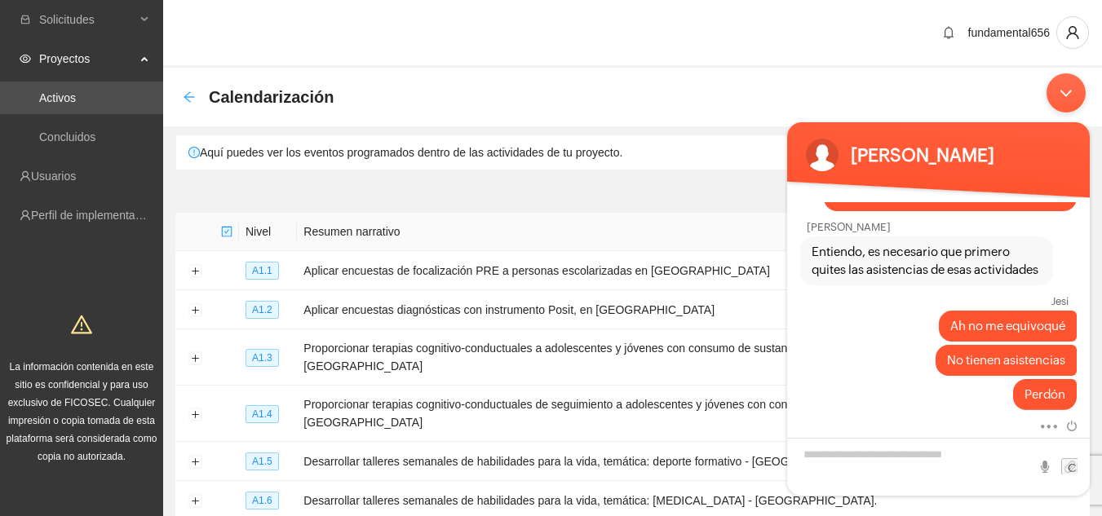
click at [188, 103] on icon "arrow-left" at bounding box center [189, 97] width 13 height 13
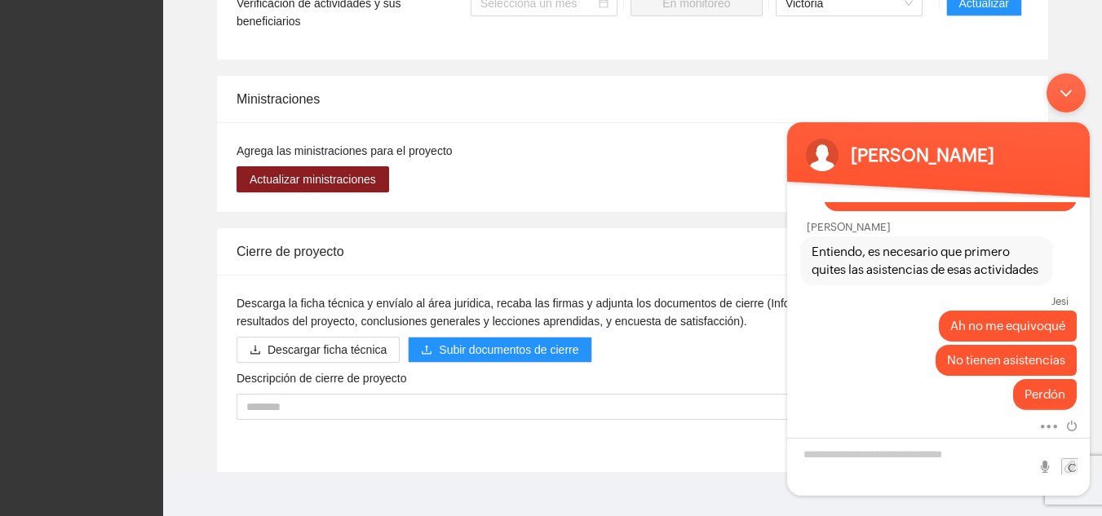
scroll to position [1592, 0]
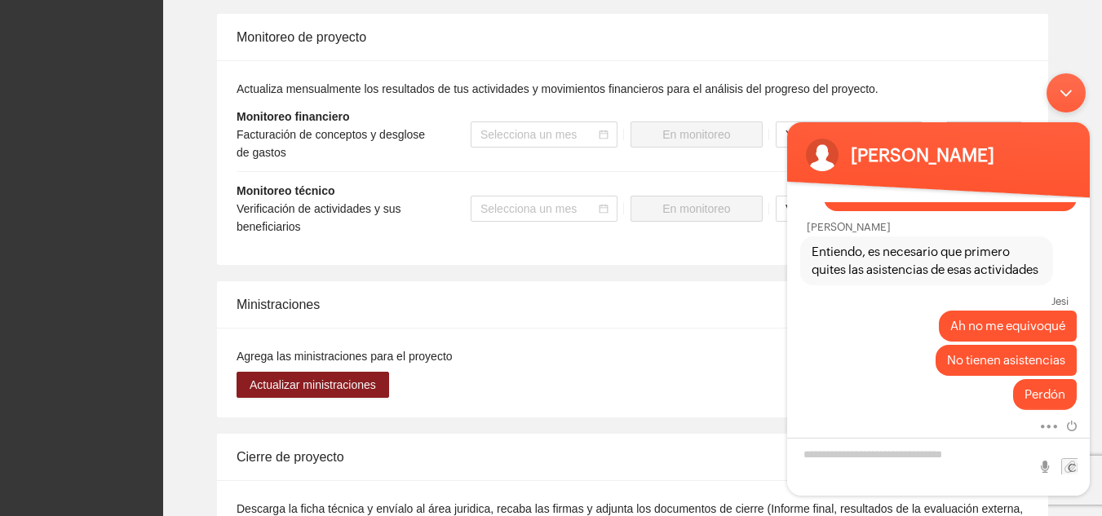
click at [1059, 85] on div "Minimizar ventana de chat en vivo" at bounding box center [1066, 92] width 39 height 39
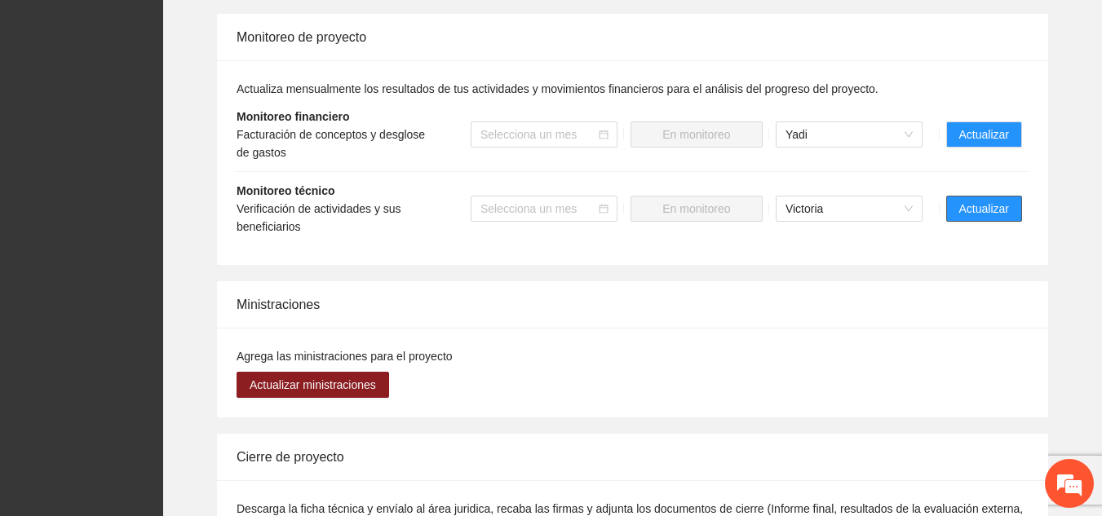
click at [968, 200] on span "Actualizar" at bounding box center [984, 209] width 50 height 18
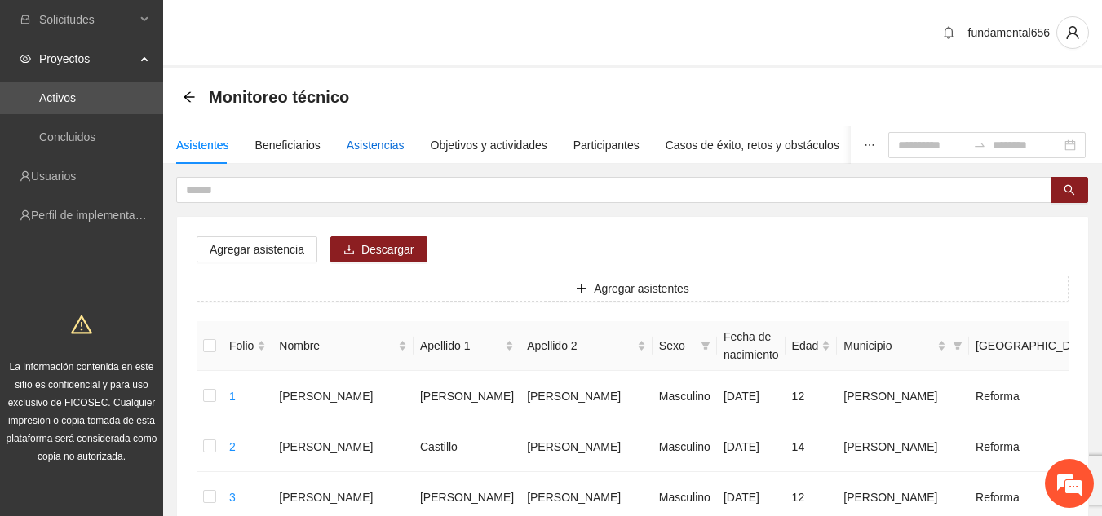
click at [383, 146] on div "Asistencias" at bounding box center [376, 145] width 58 height 18
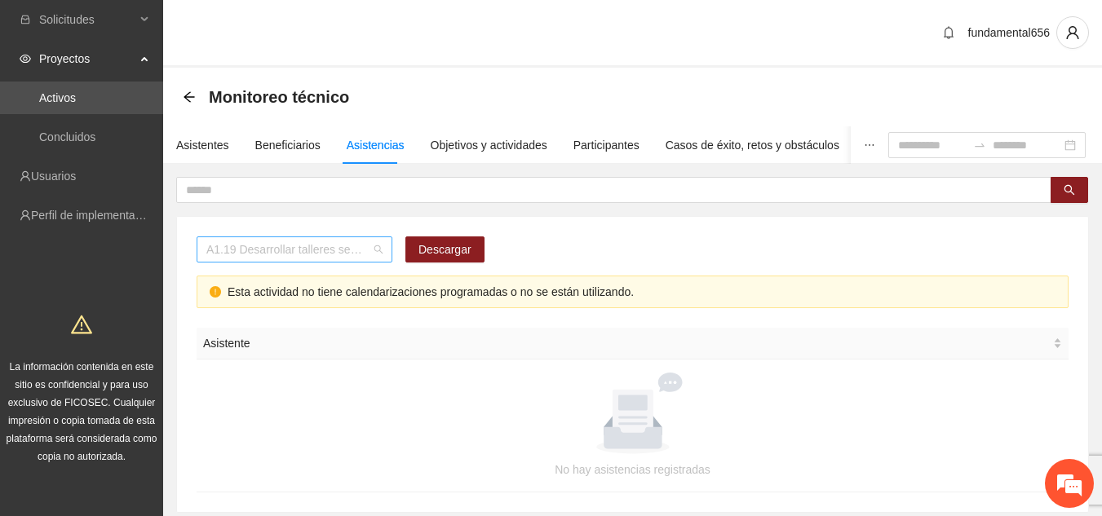
click at [375, 252] on span "A1.19 Desarrollar talleres semanales de habilidades para la vida, temática: Dep…" at bounding box center [294, 249] width 176 height 24
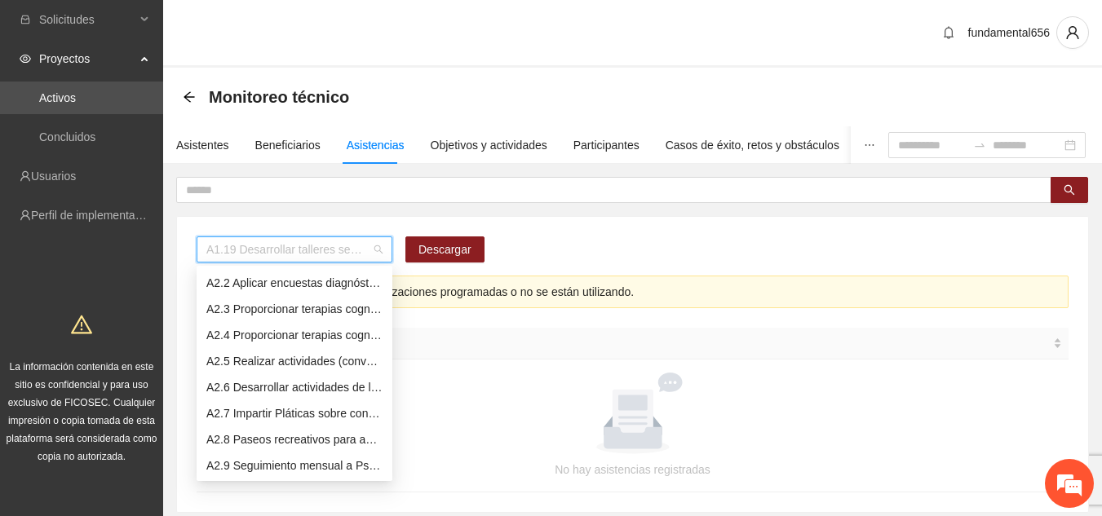
scroll to position [653, 0]
click at [272, 386] on div "A2.6 Desarrollar actividades de limpieza en espacios públicos en la zona 3 [GEO…" at bounding box center [294, 387] width 176 height 18
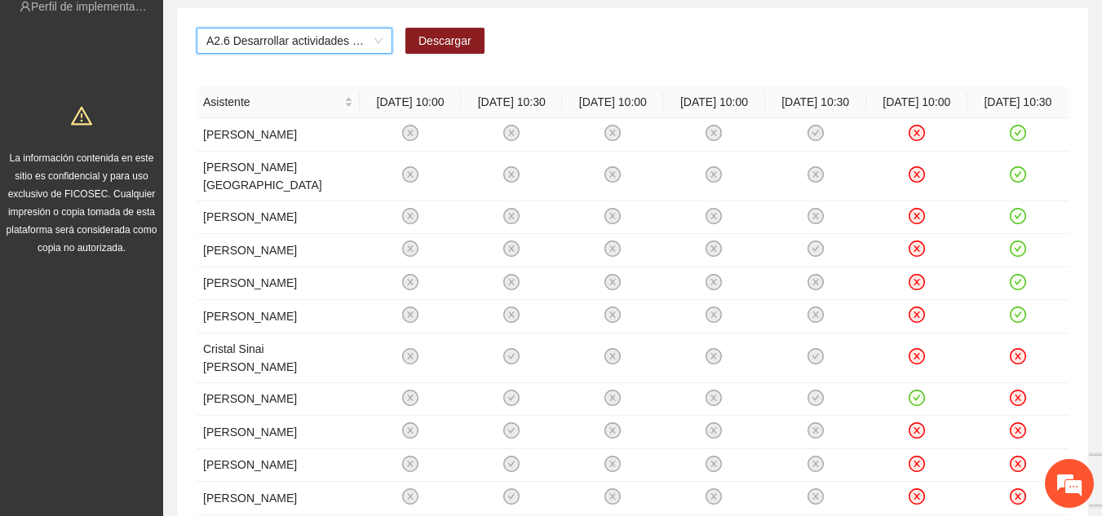
scroll to position [0, 0]
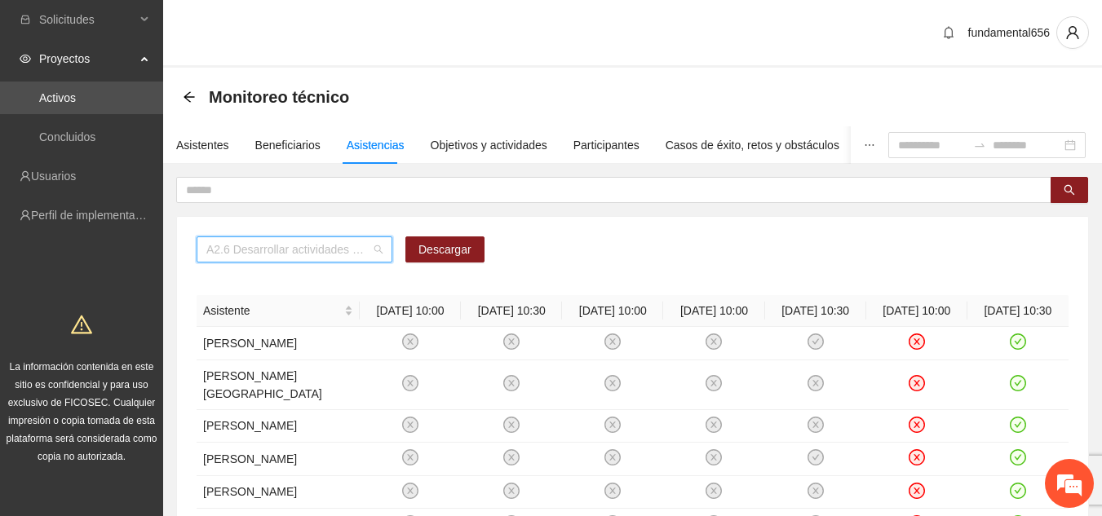
click at [378, 253] on span "A2.6 Desarrollar actividades de limpieza en espacios públicos en la zona 3 [GEO…" at bounding box center [294, 249] width 176 height 24
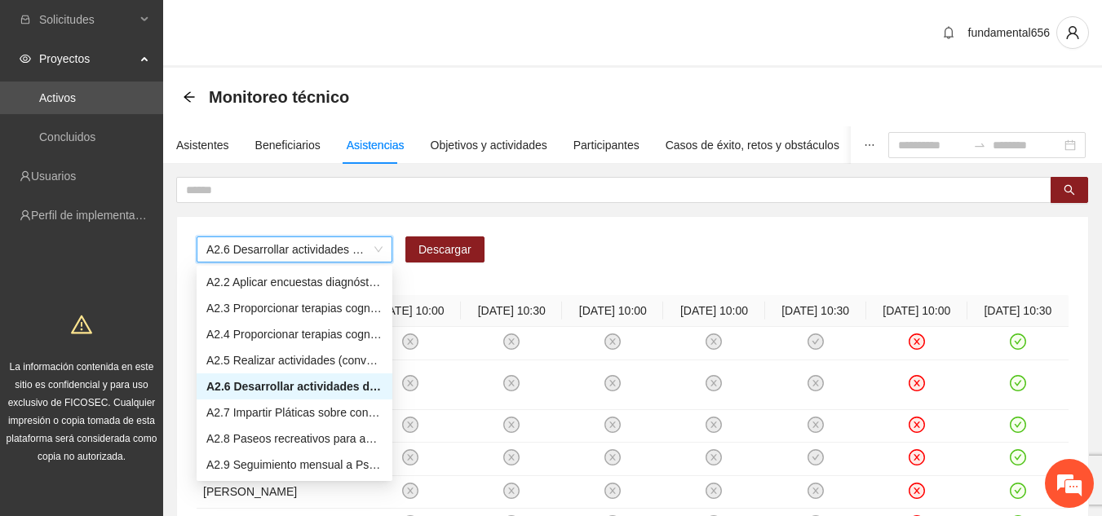
click at [662, 272] on div "A2.6 Desarrollar actividades de limpieza en espacios públicos en la zona 3 Chih…" at bounding box center [633, 256] width 872 height 39
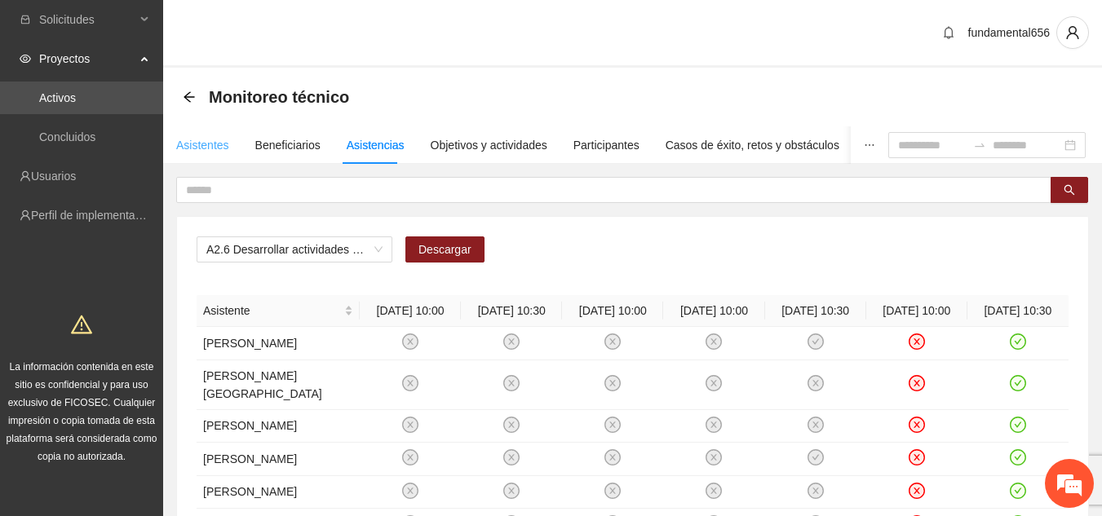
click at [215, 156] on div "Asistentes" at bounding box center [202, 145] width 53 height 38
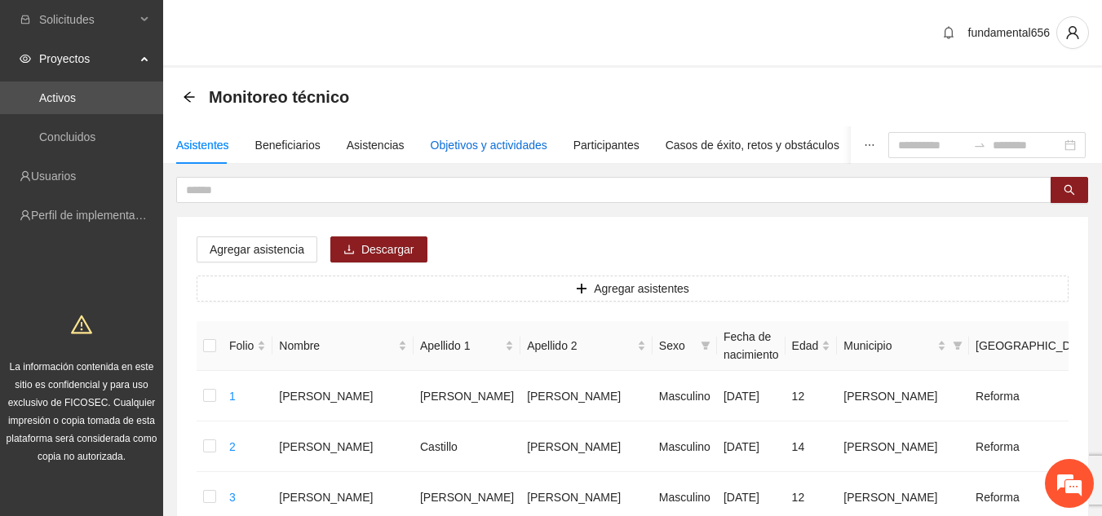
click at [481, 153] on div "Objetivos y actividades" at bounding box center [489, 145] width 117 height 18
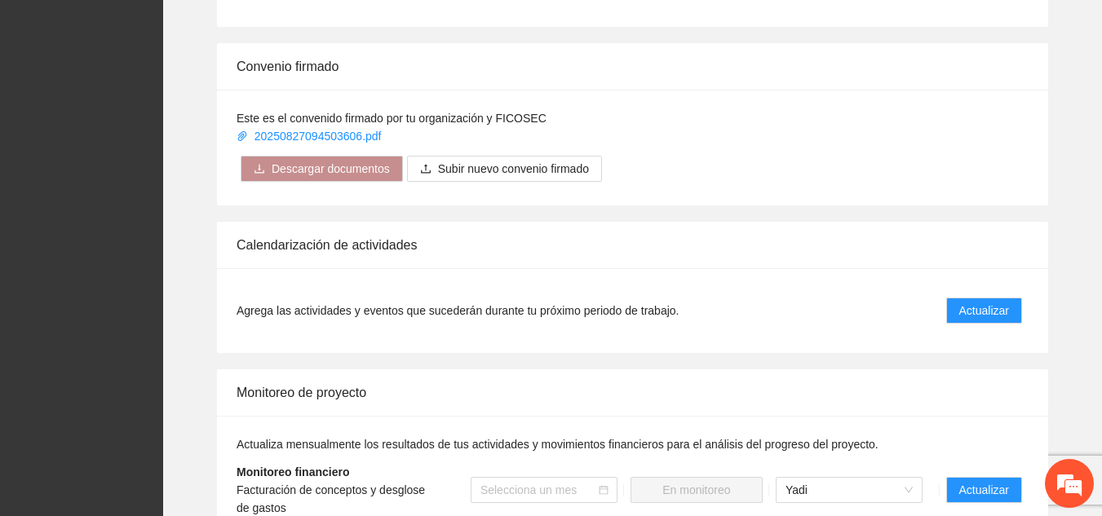
scroll to position [1234, 0]
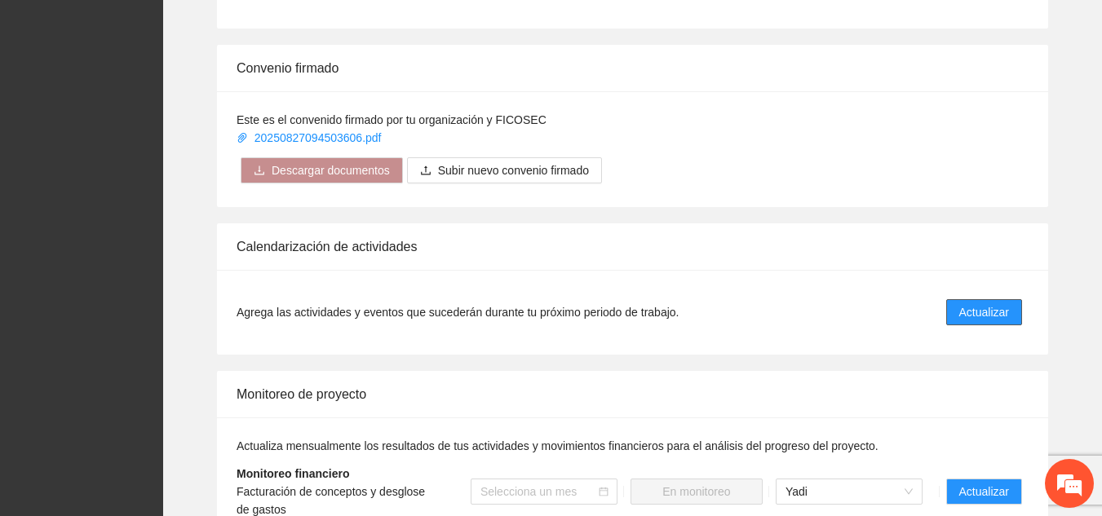
click at [983, 303] on span "Actualizar" at bounding box center [984, 312] width 50 height 18
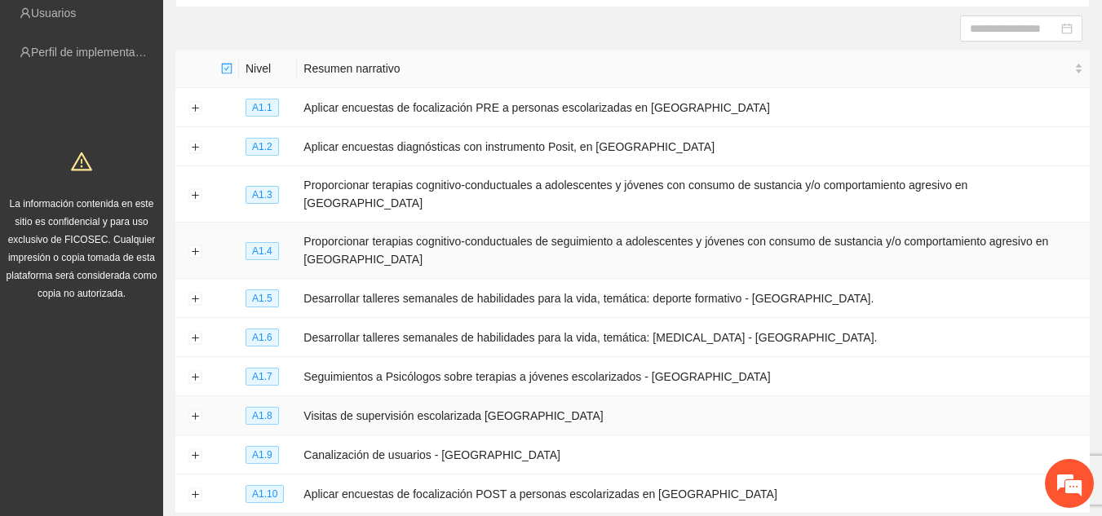
scroll to position [268, 0]
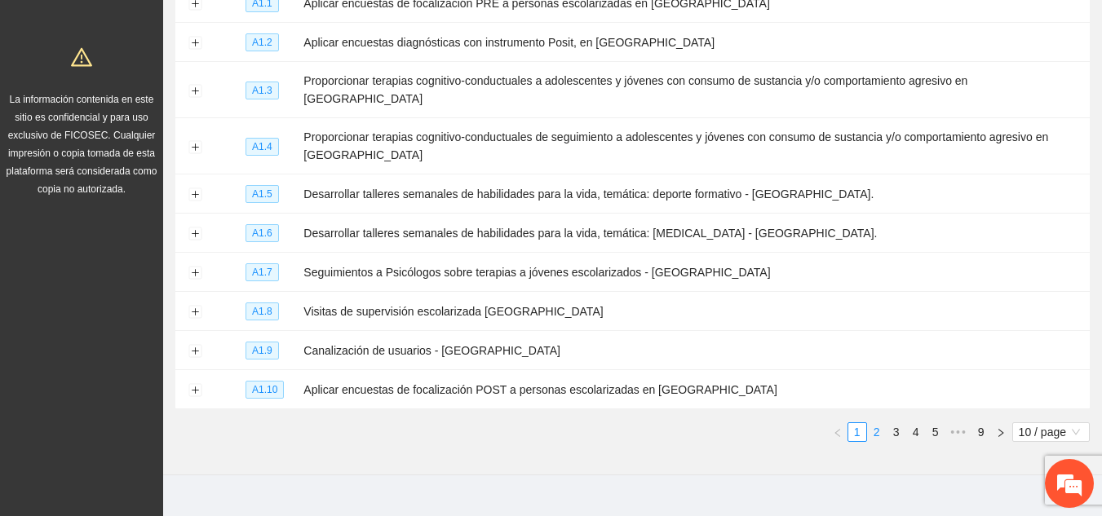
click at [875, 423] on link "2" at bounding box center [877, 432] width 18 height 18
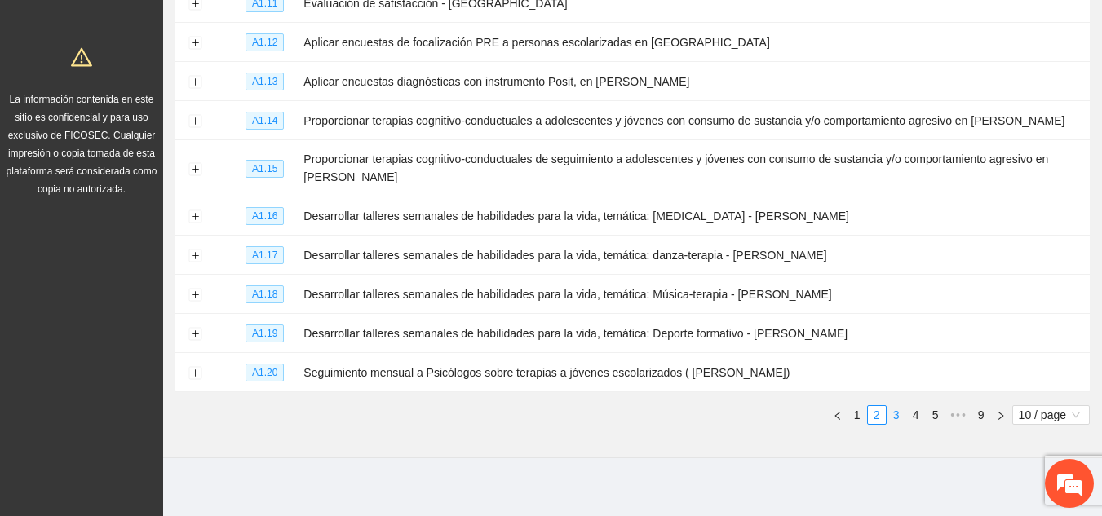
click at [894, 410] on link "3" at bounding box center [897, 415] width 18 height 18
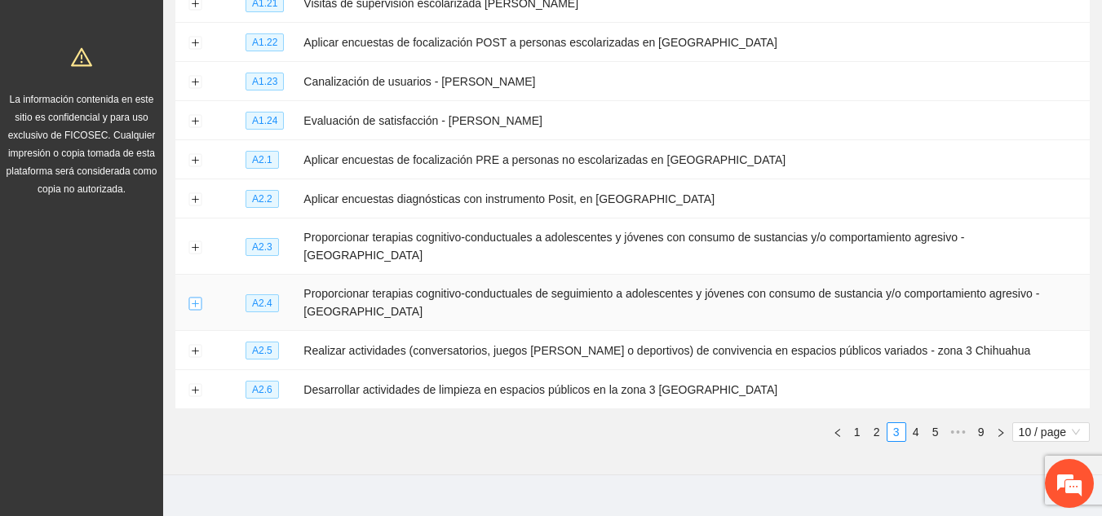
click at [197, 297] on button "Expand row" at bounding box center [194, 303] width 13 height 13
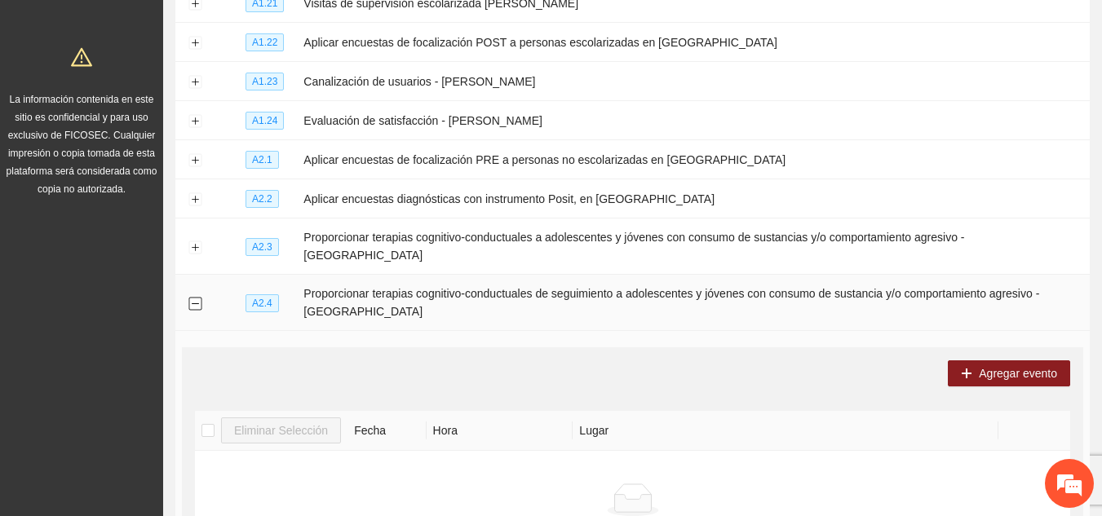
scroll to position [500, 0]
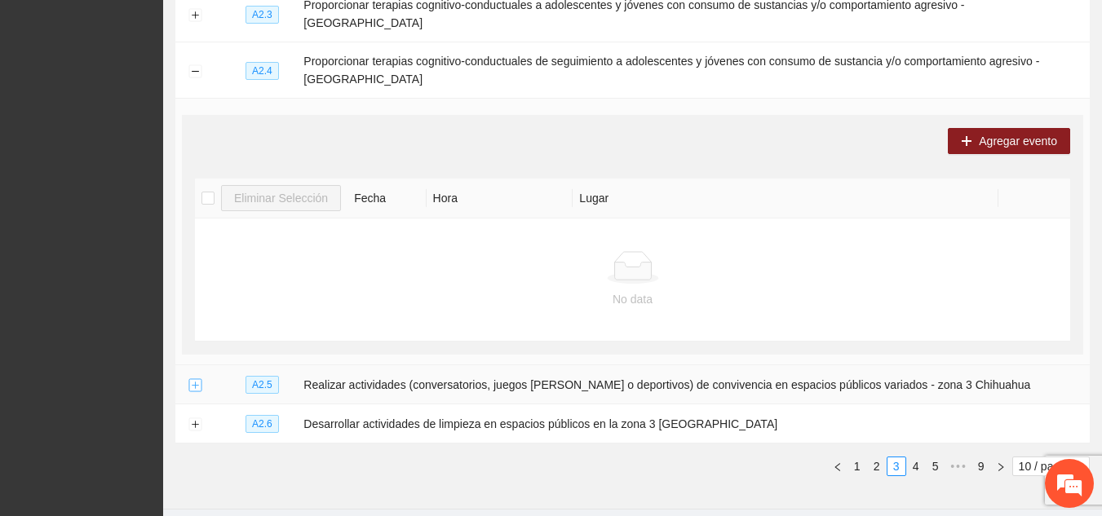
click at [194, 379] on button "Expand row" at bounding box center [194, 385] width 13 height 13
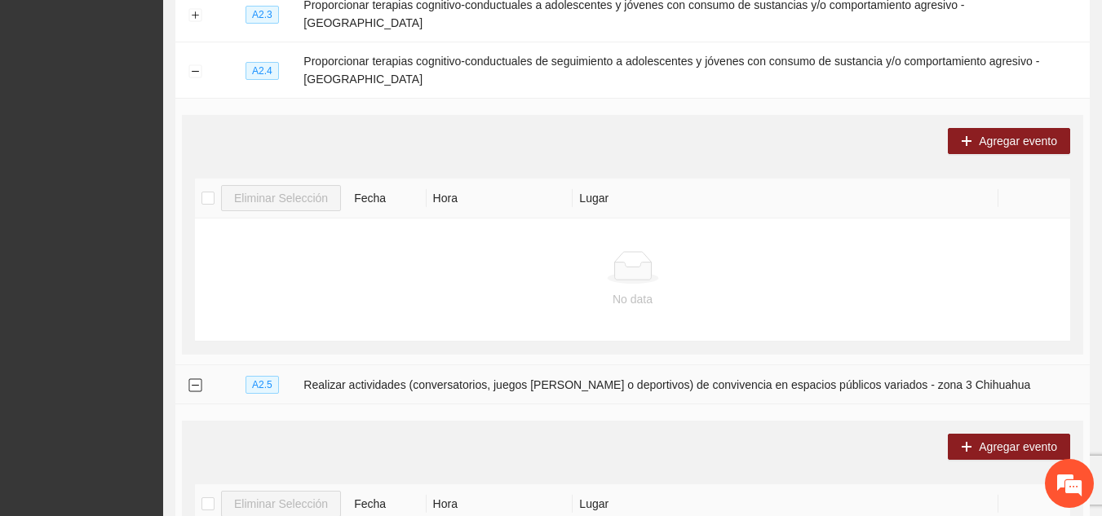
scroll to position [801, 0]
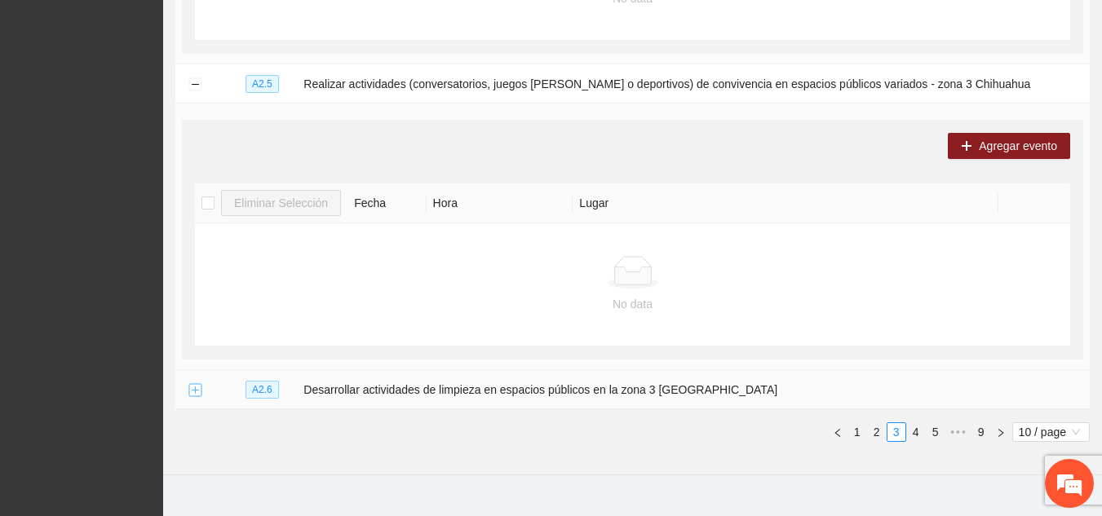
click at [194, 384] on button "Expand row" at bounding box center [194, 390] width 13 height 13
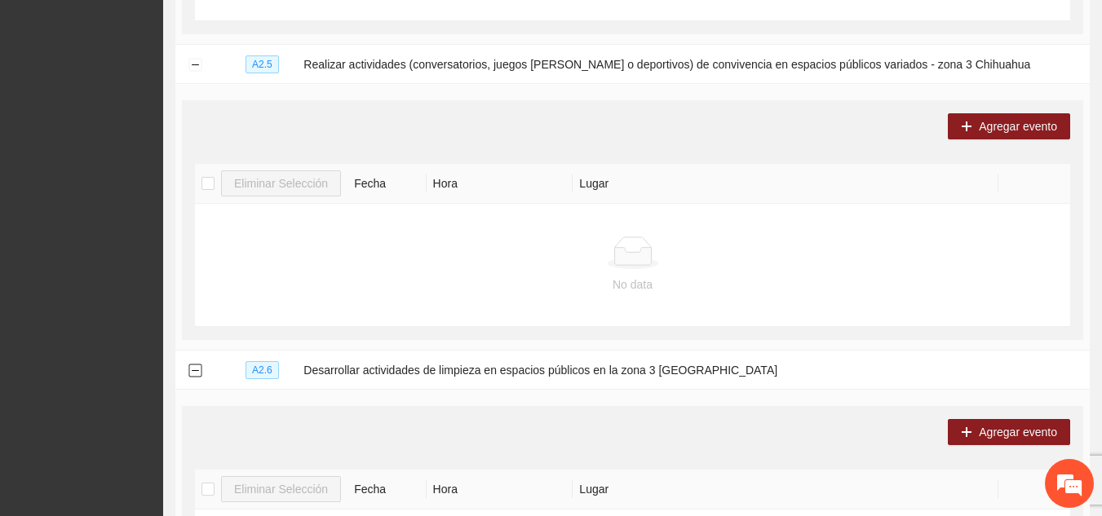
scroll to position [1068, 0]
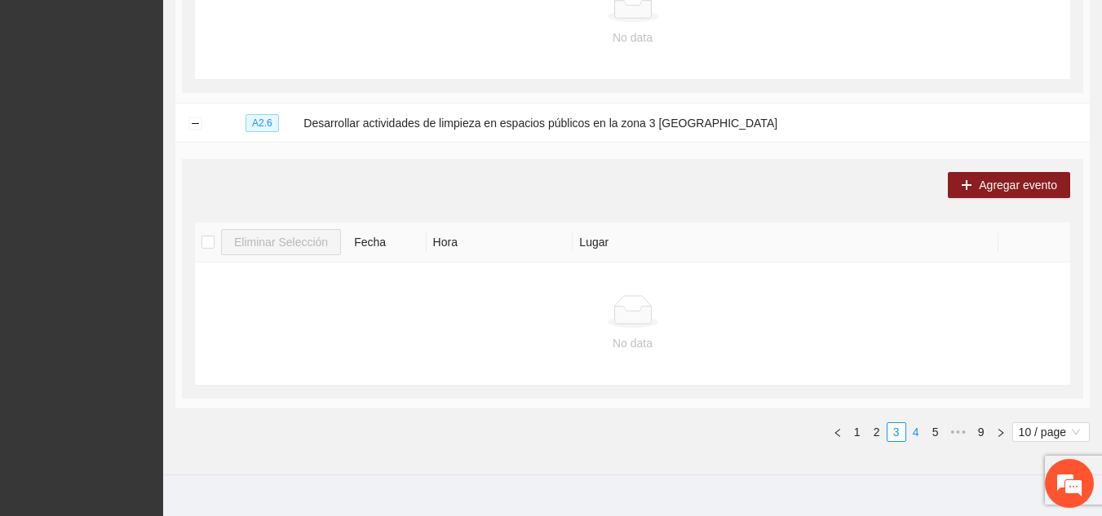
click at [916, 423] on link "4" at bounding box center [916, 432] width 18 height 18
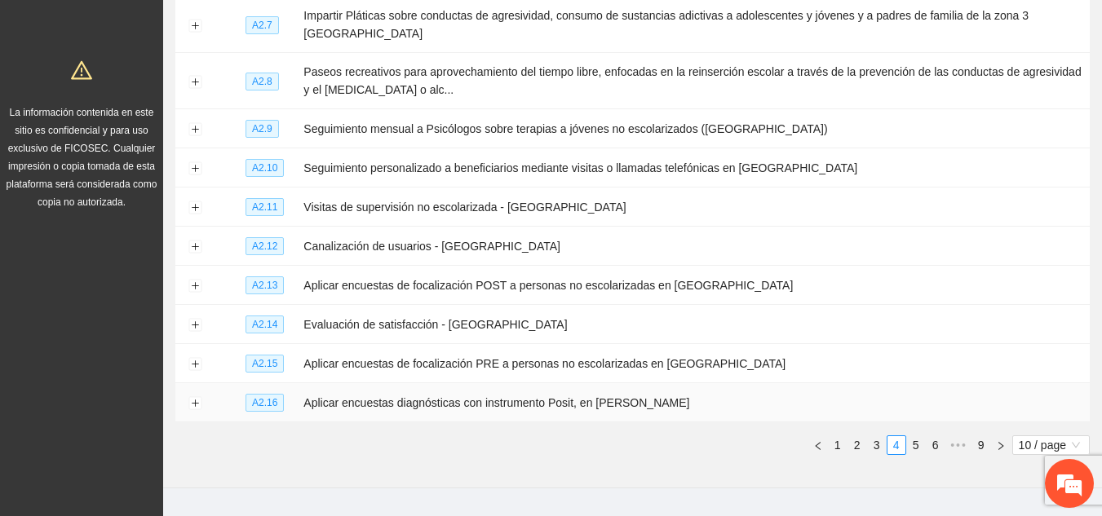
scroll to position [268, 0]
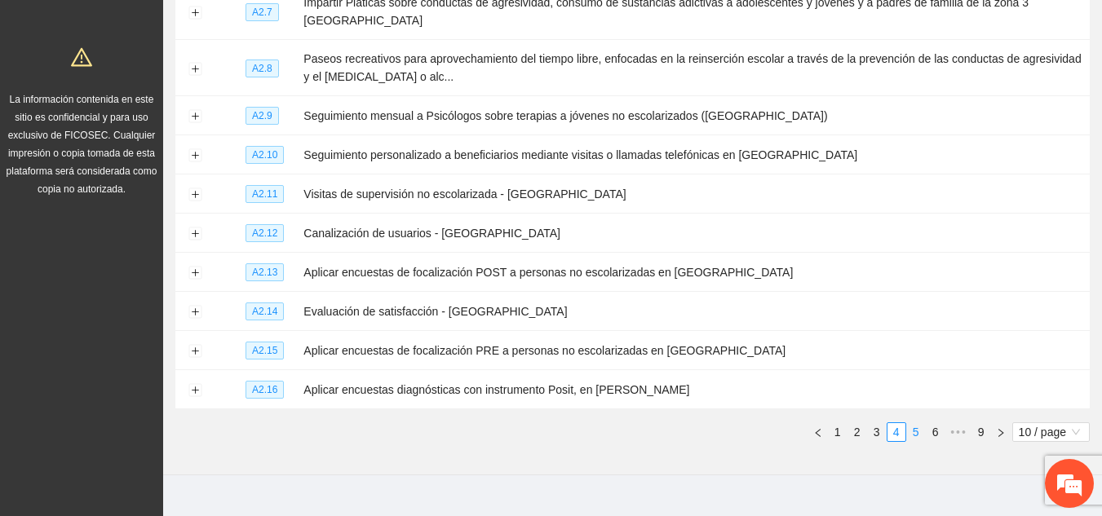
click at [913, 423] on link "5" at bounding box center [916, 432] width 18 height 18
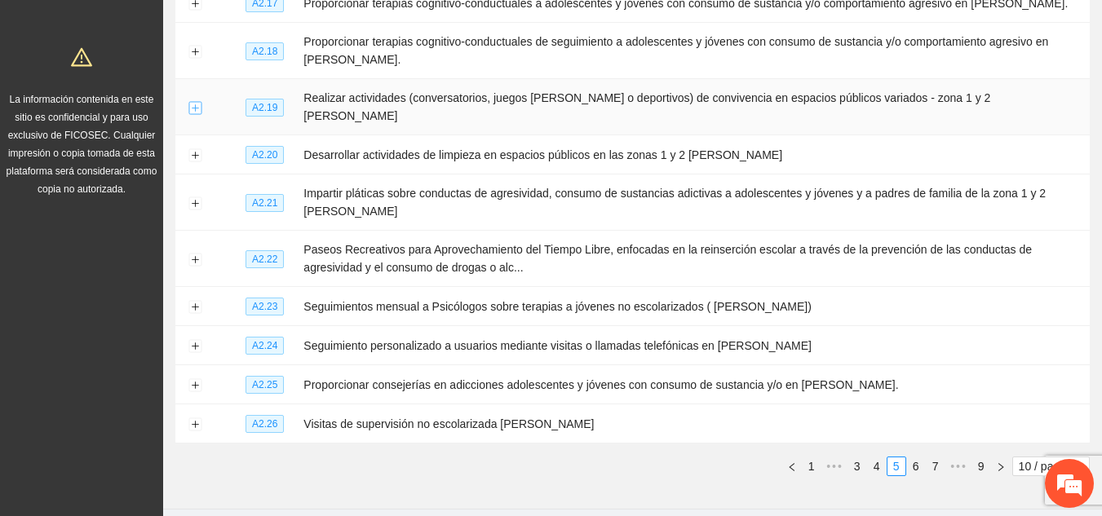
click at [194, 101] on button "Expand row" at bounding box center [194, 107] width 13 height 13
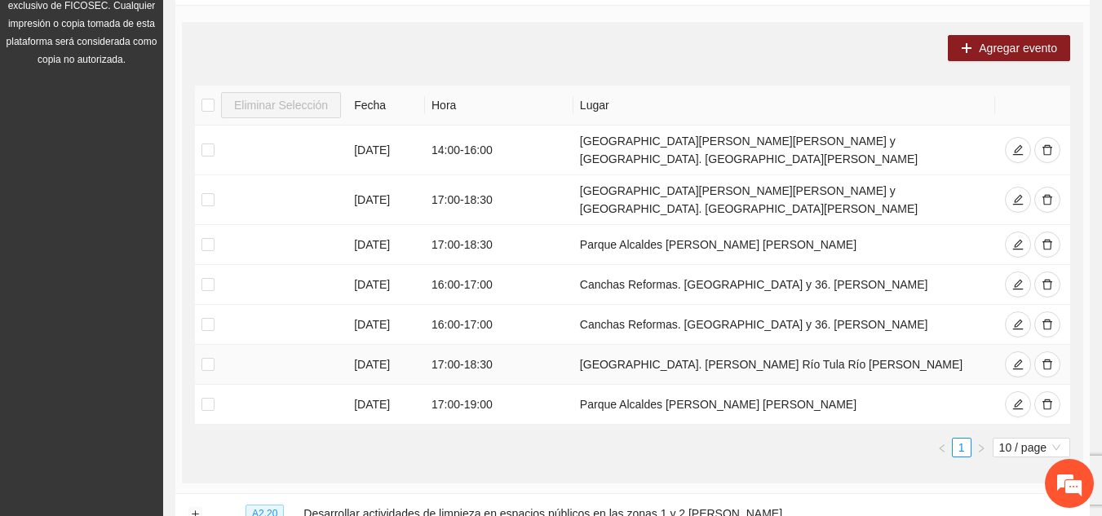
scroll to position [396, 0]
click at [1052, 400] on span "delete" at bounding box center [1047, 406] width 11 height 13
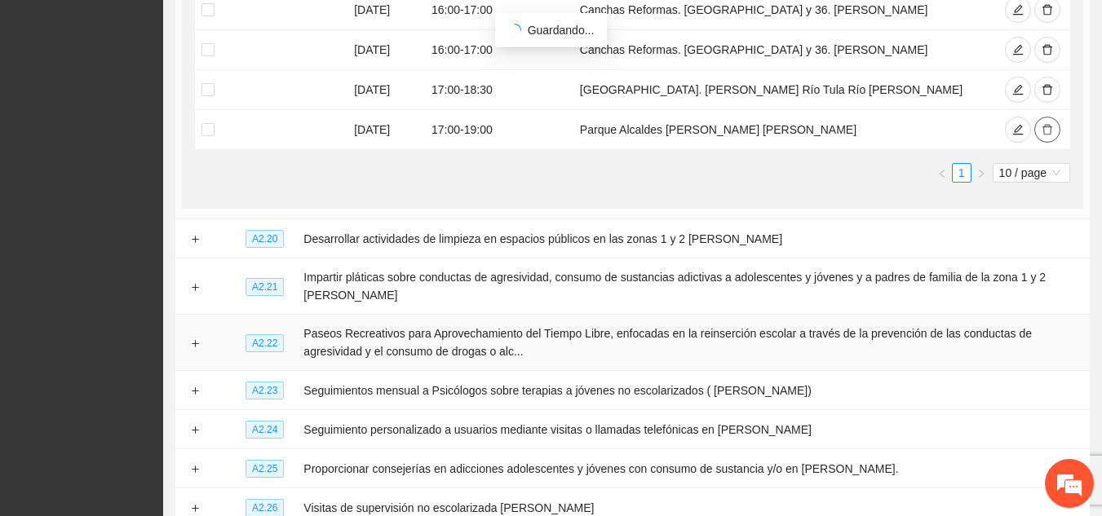
scroll to position [773, 0]
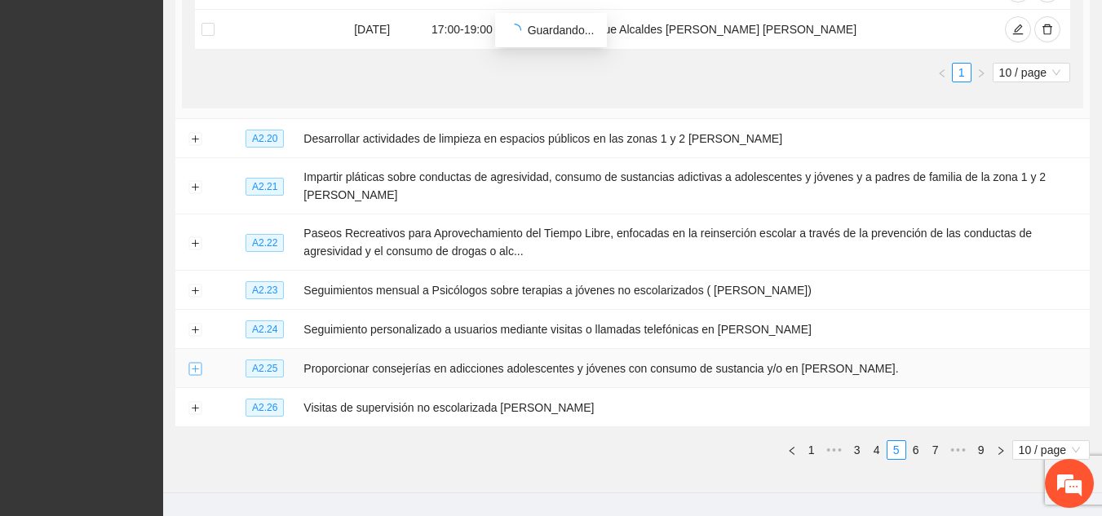
click at [193, 363] on button "Expand row" at bounding box center [194, 369] width 13 height 13
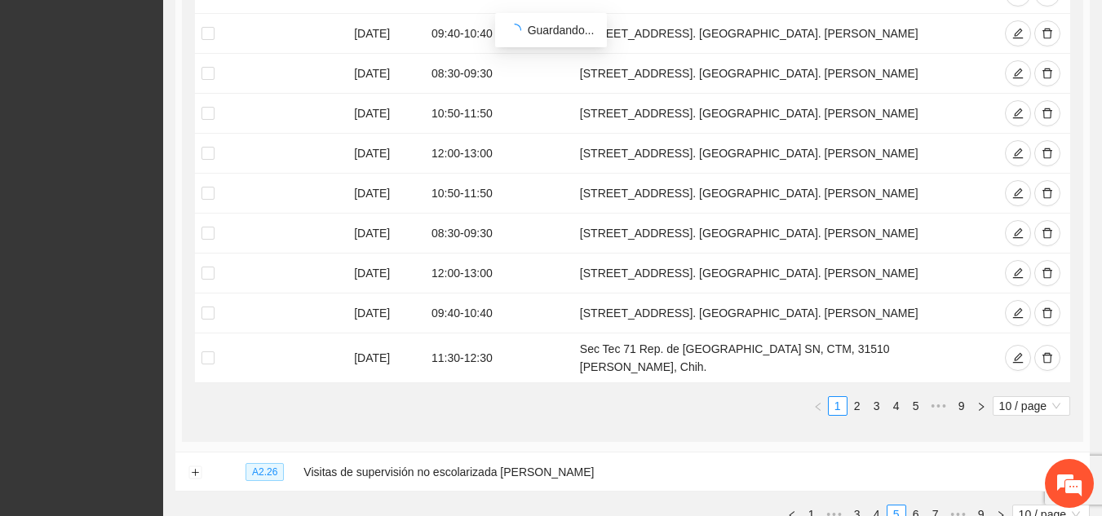
scroll to position [1308, 0]
click at [1040, 344] on button "button" at bounding box center [1047, 357] width 26 height 26
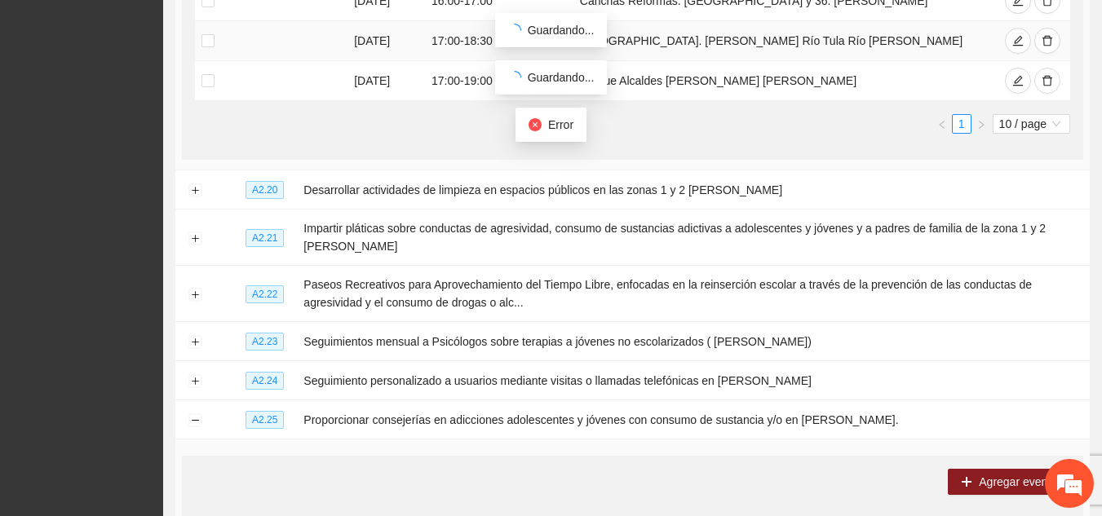
scroll to position [715, 0]
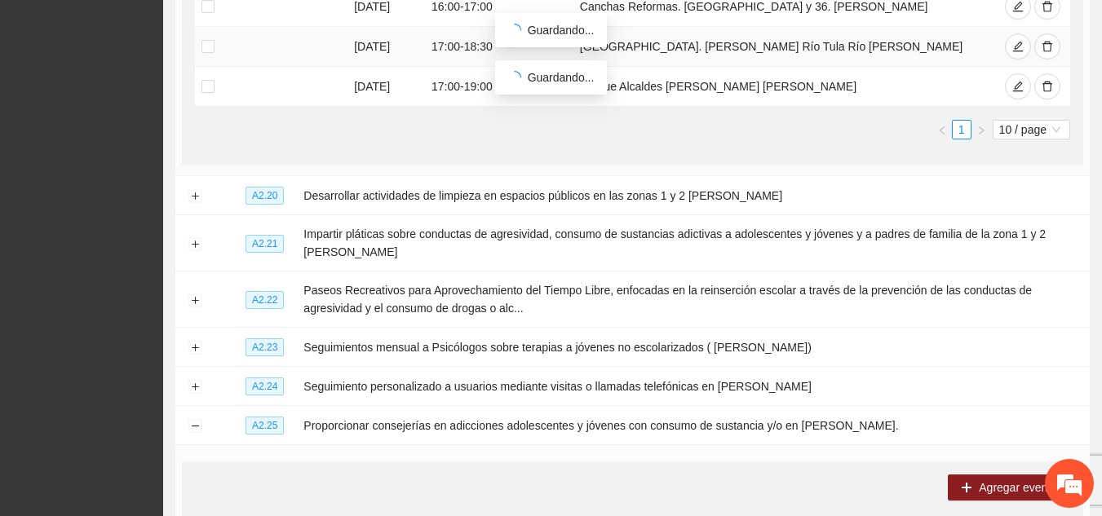
scroll to position [1234, 0]
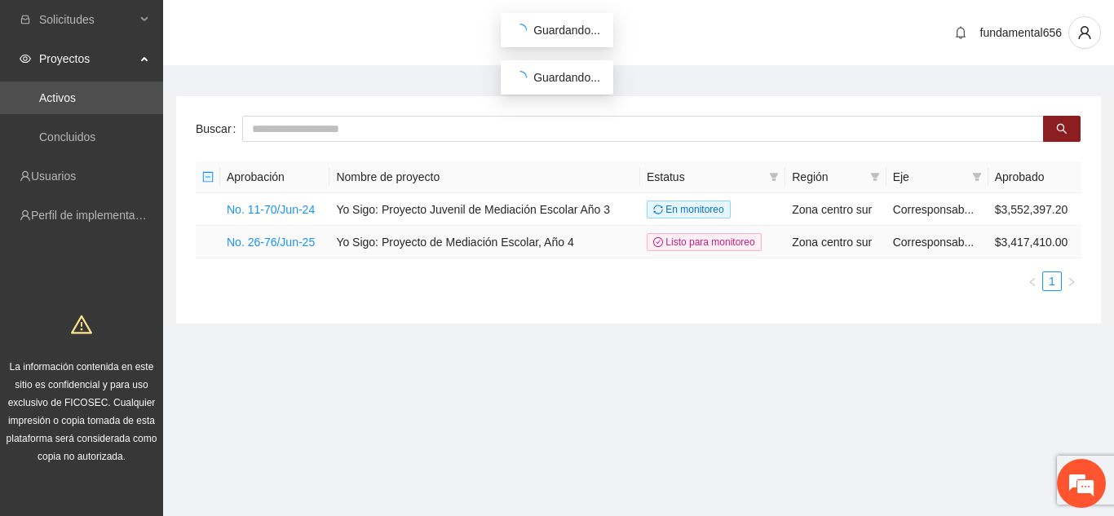
click at [343, 252] on td "Yo Sigo: Proyecto de Mediación Escolar, Año 4" at bounding box center [485, 242] width 311 height 33
click at [281, 242] on link "No. 26-76/Jun-25" at bounding box center [271, 242] width 88 height 13
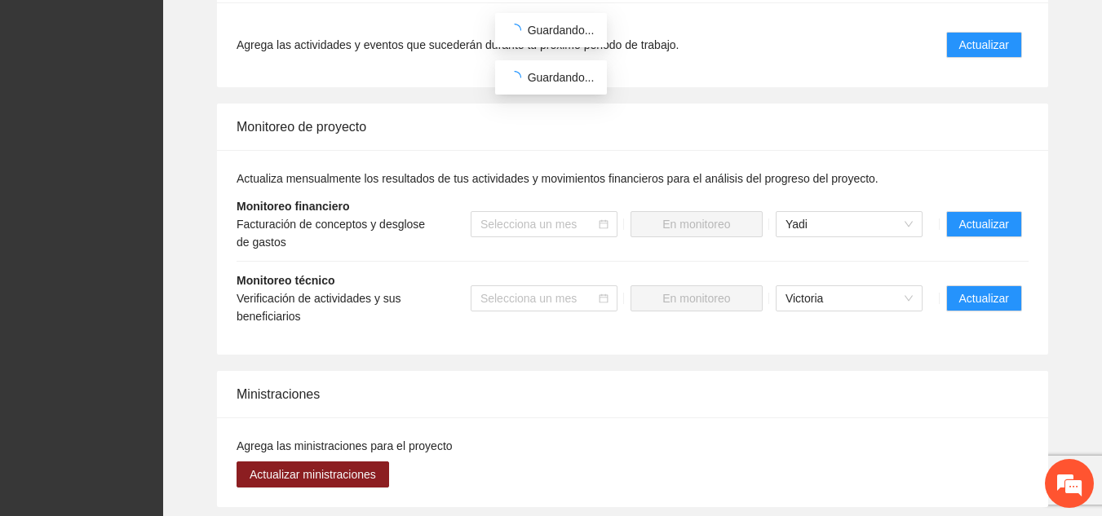
scroll to position [1070, 0]
click at [982, 290] on span "Actualizar" at bounding box center [984, 299] width 50 height 18
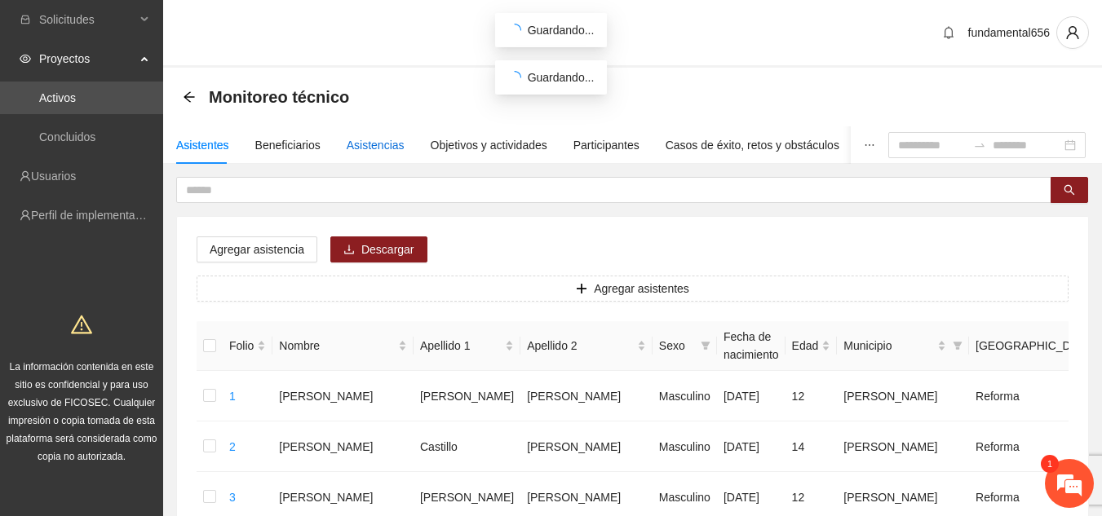
click at [365, 144] on div "Asistencias" at bounding box center [376, 145] width 58 height 18
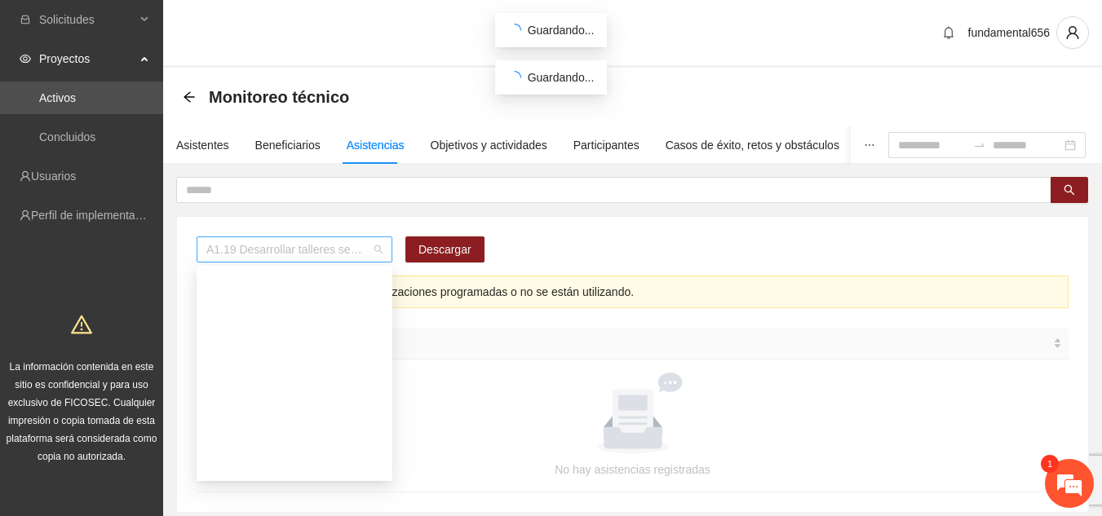
click at [378, 248] on span "A1.19 Desarrollar talleres semanales de habilidades para la vida, temática: Dep…" at bounding box center [294, 249] width 176 height 24
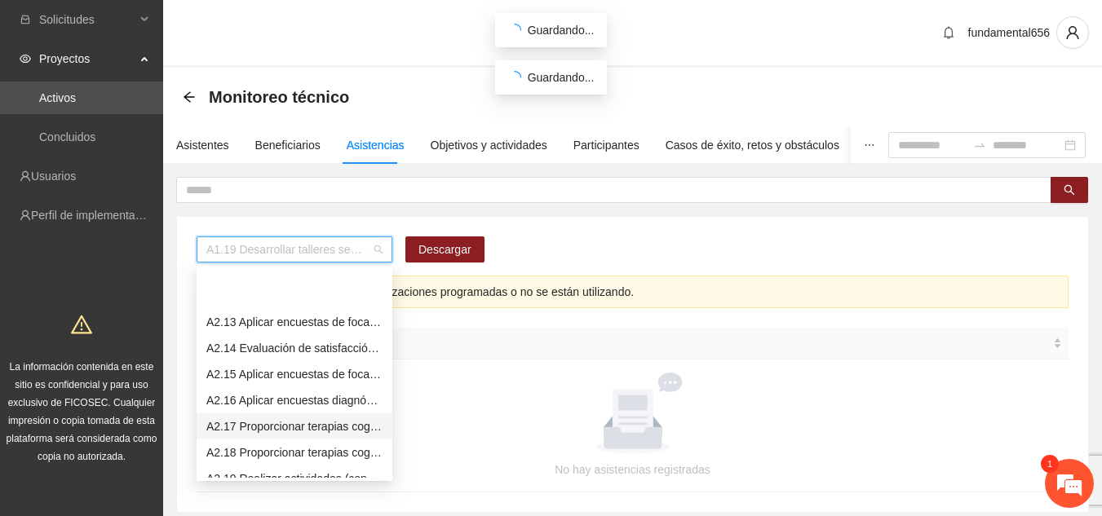
scroll to position [951, 0]
click at [243, 421] on div "A2.19 Realizar actividades (conversatorios, juegos [PERSON_NAME] o deportivos) …" at bounding box center [294, 427] width 176 height 18
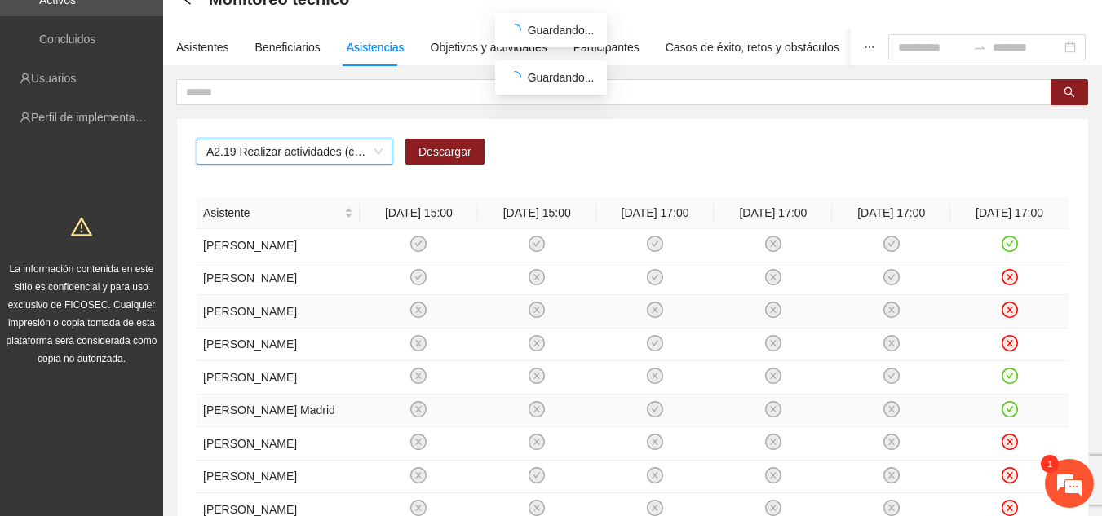
scroll to position [97, 0]
click at [1002, 245] on icon "check-circle" at bounding box center [1010, 245] width 16 height 16
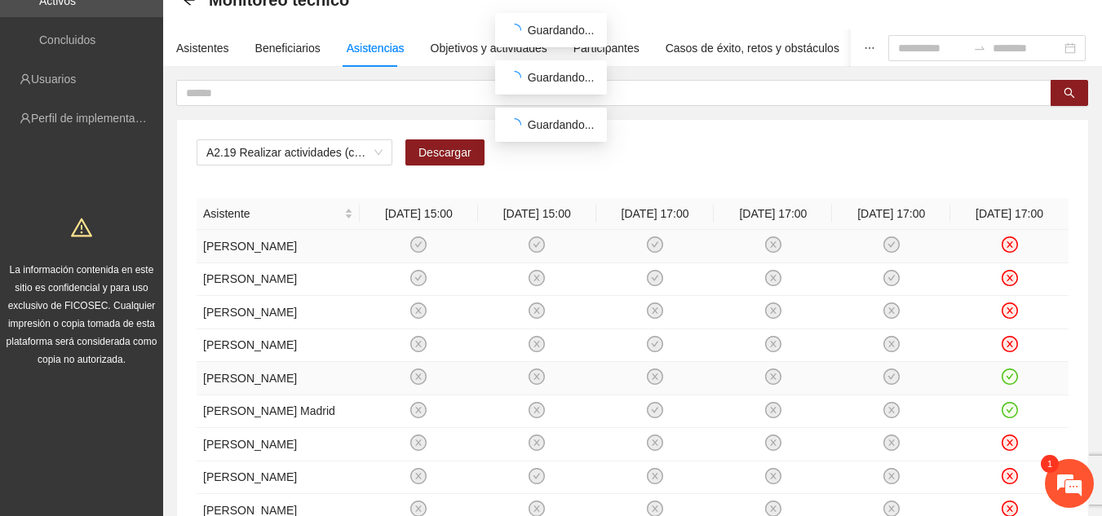
click at [1005, 384] on icon "check-circle" at bounding box center [1010, 377] width 14 height 14
click at [1013, 417] on icon "check-circle" at bounding box center [1010, 410] width 14 height 14
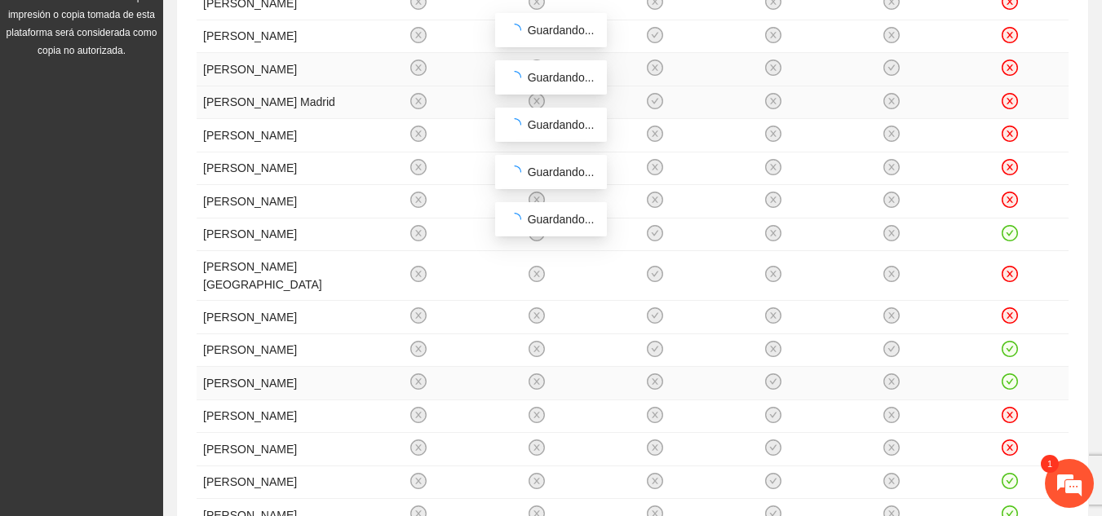
scroll to position [407, 0]
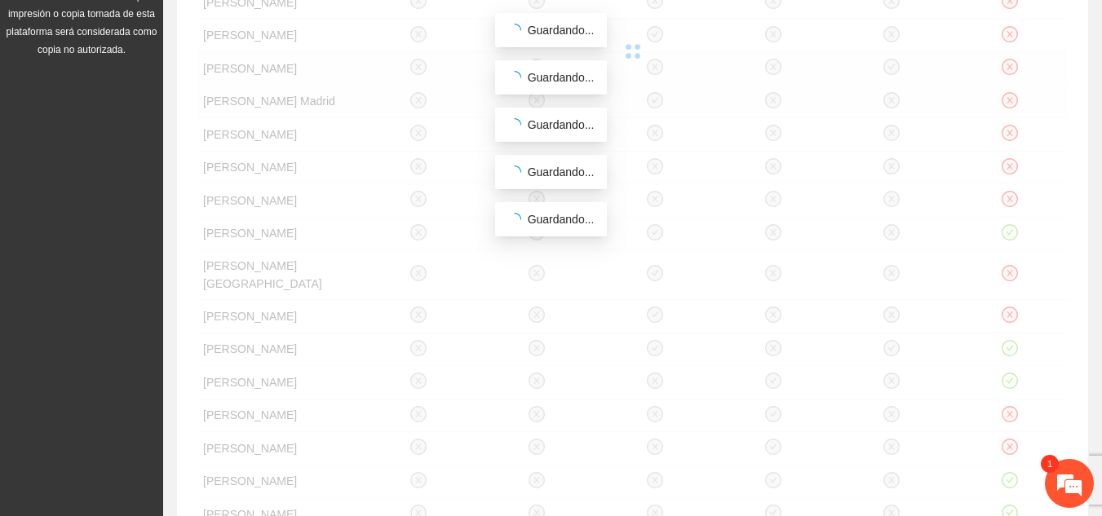
click at [1007, 321] on div "Asistente 25/08/2025 15:00 29/08/2025 15:00 11/09/2025 17:00 24/09/2025 17:00 2…" at bounding box center [633, 251] width 872 height 726
click at [1010, 243] on div "Asistente 25/08/2025 15:00 29/08/2025 15:00 11/09/2025 17:00 24/09/2025 17:00 2…" at bounding box center [633, 251] width 872 height 726
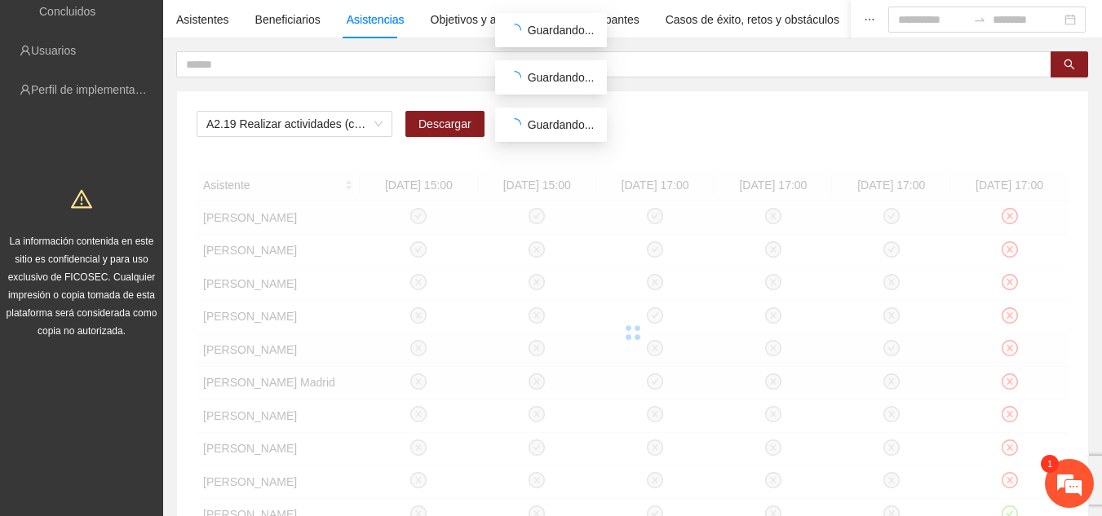
scroll to position [124, 0]
click at [1059, 485] on em at bounding box center [1069, 484] width 44 height 44
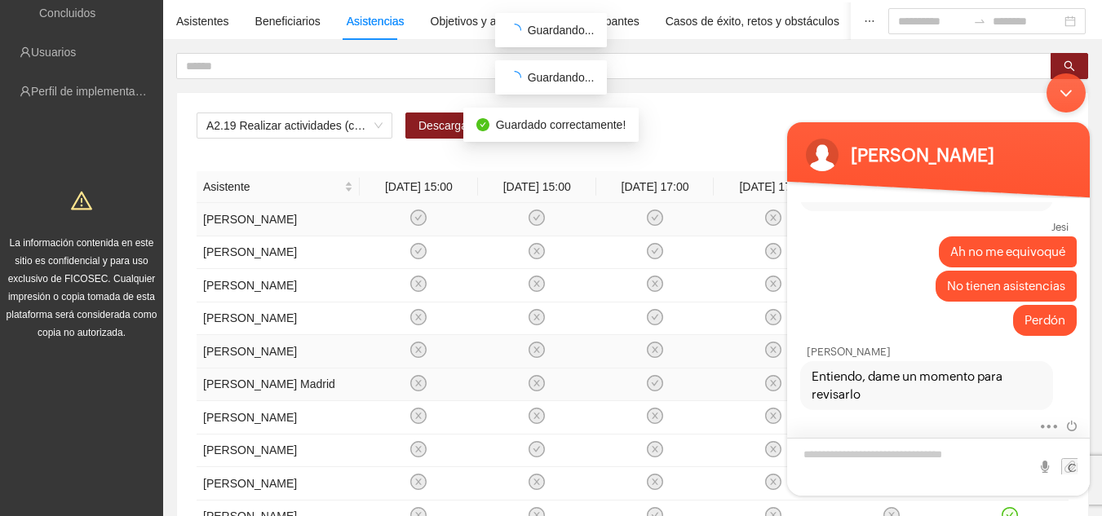
click at [866, 472] on textarea "Escriba su mensaje y pulse “Intro”" at bounding box center [938, 466] width 303 height 58
type textarea "*"
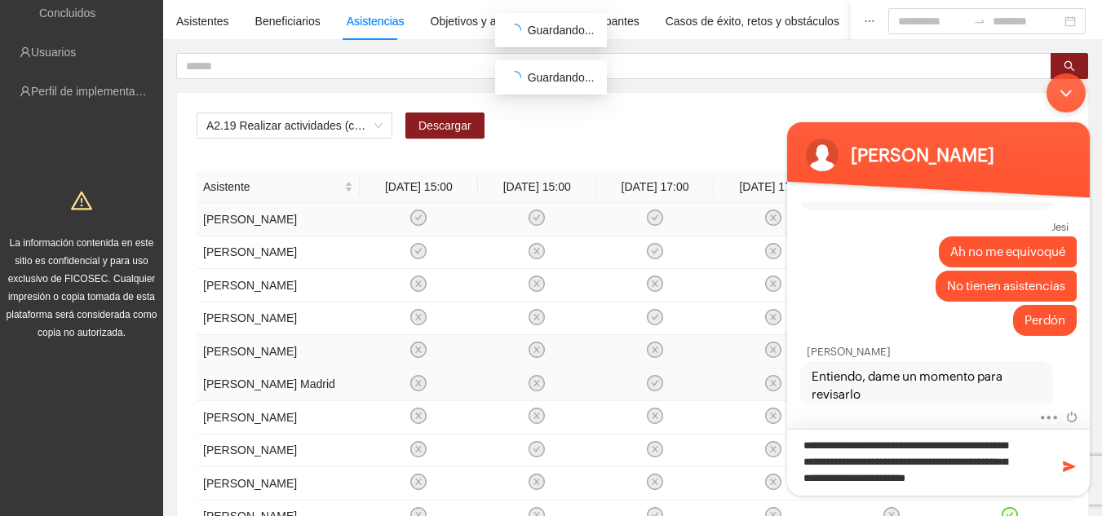
scroll to position [0, 0]
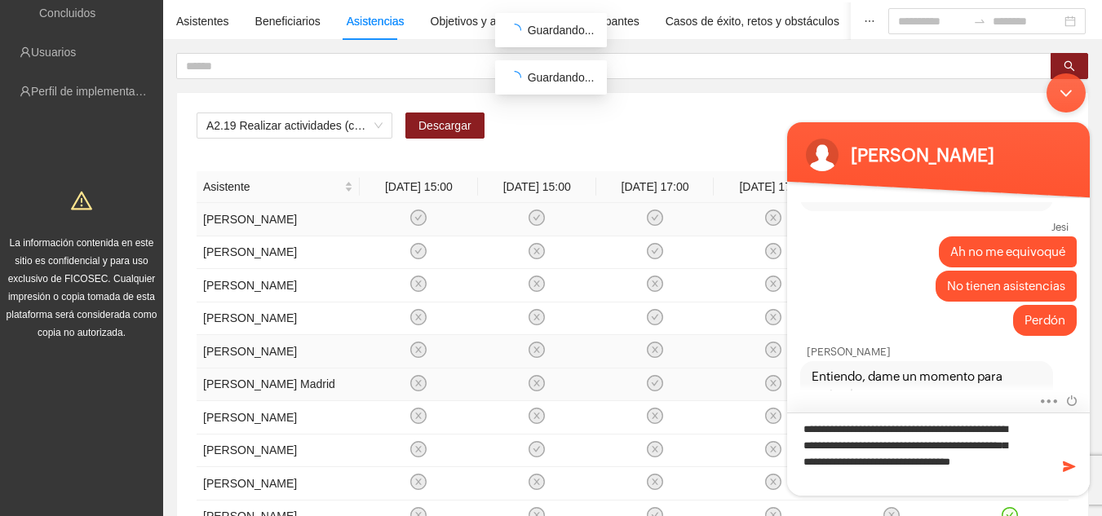
type textarea "**********"
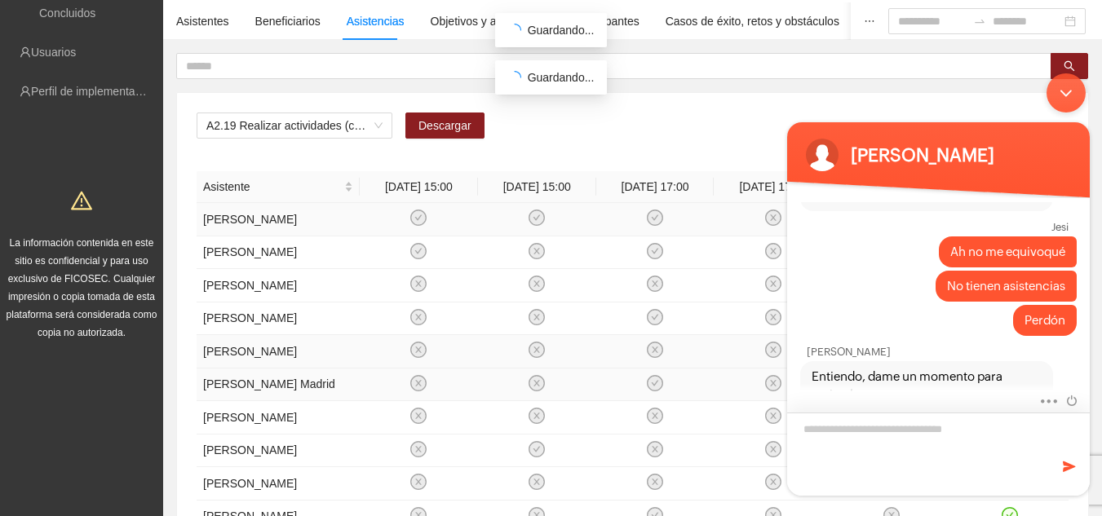
scroll to position [1180, 0]
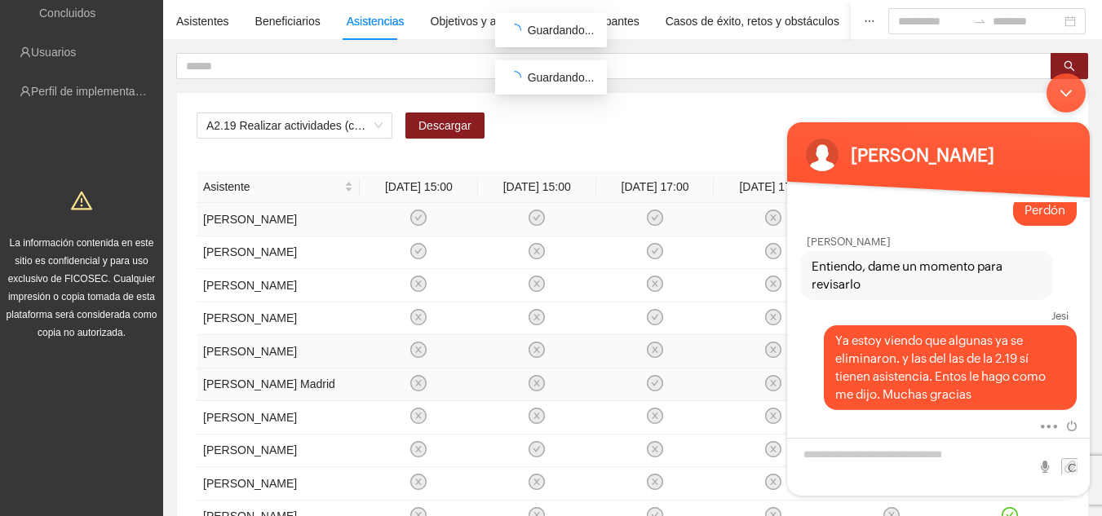
click at [1056, 90] on div "Minimizar ventana de chat en vivo" at bounding box center [1066, 92] width 39 height 39
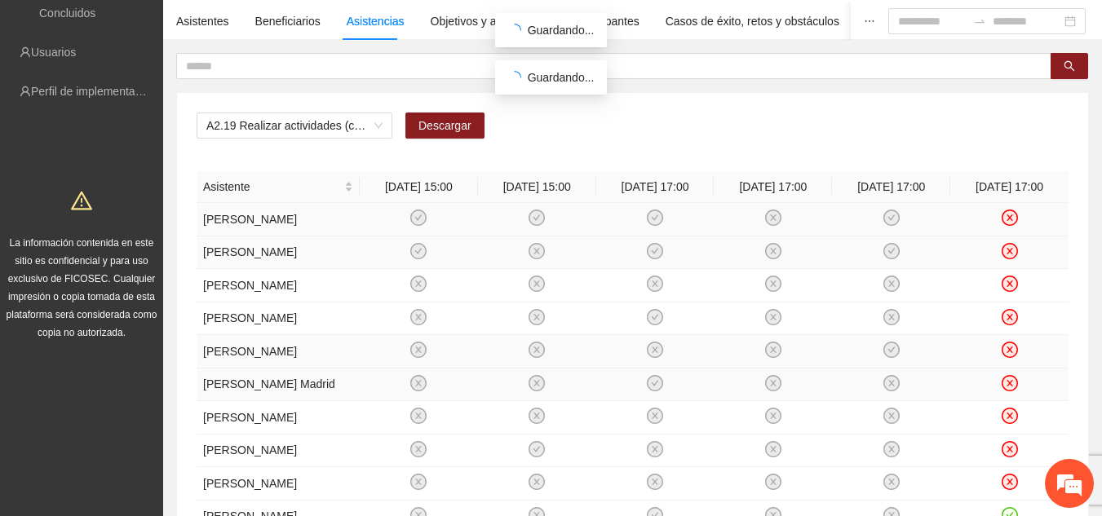
click at [1005, 255] on icon "close-circle" at bounding box center [1010, 251] width 14 height 14
click at [1010, 291] on icon "close-circle" at bounding box center [1010, 284] width 14 height 14
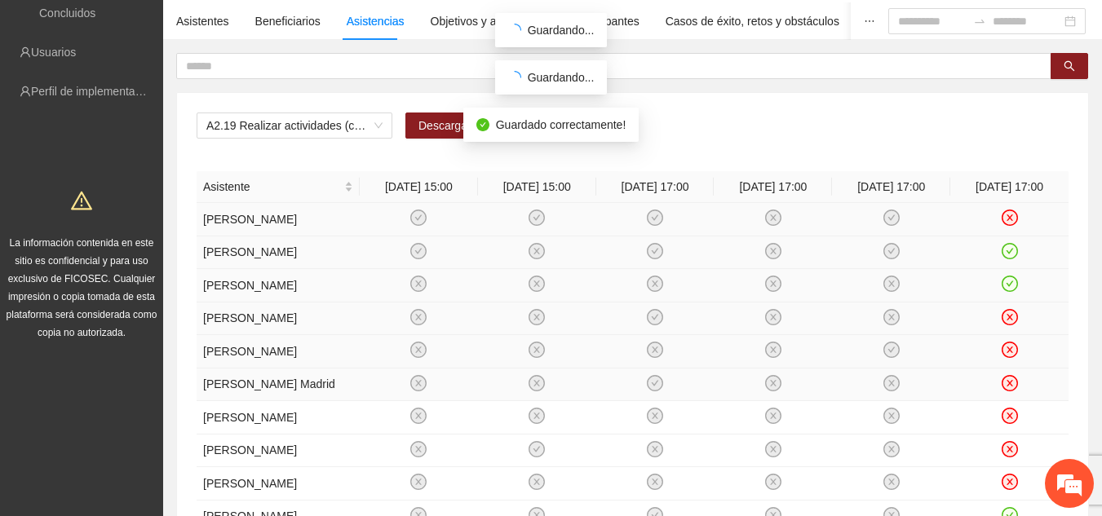
click at [1007, 325] on icon "close-circle" at bounding box center [1010, 317] width 16 height 16
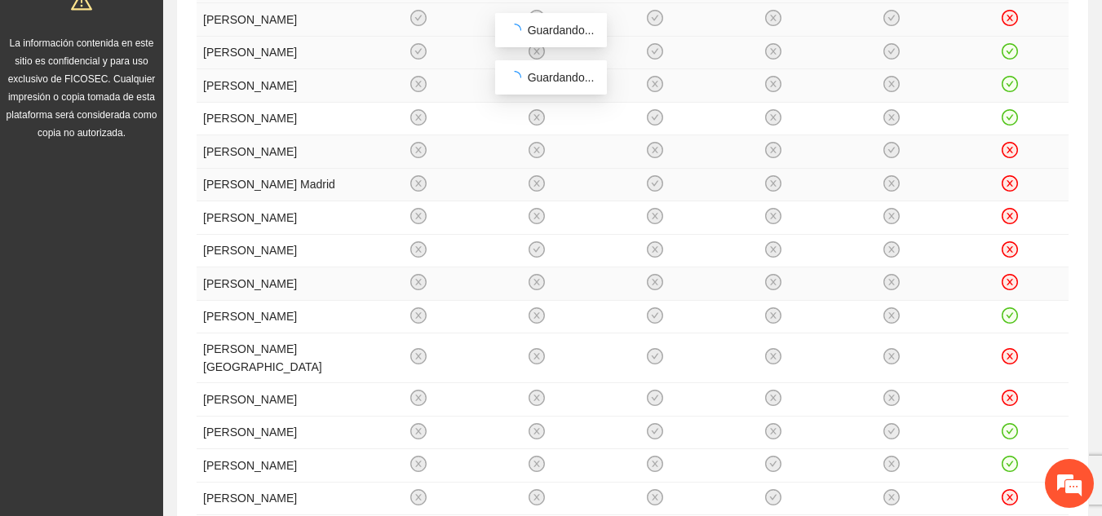
scroll to position [326, 0]
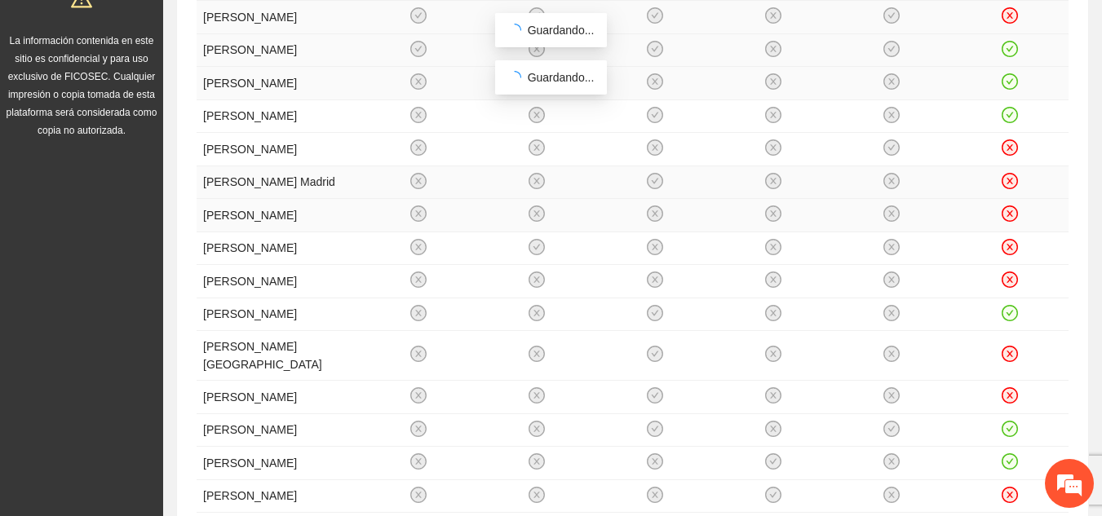
click at [1010, 217] on icon "close-circle" at bounding box center [1010, 213] width 7 height 7
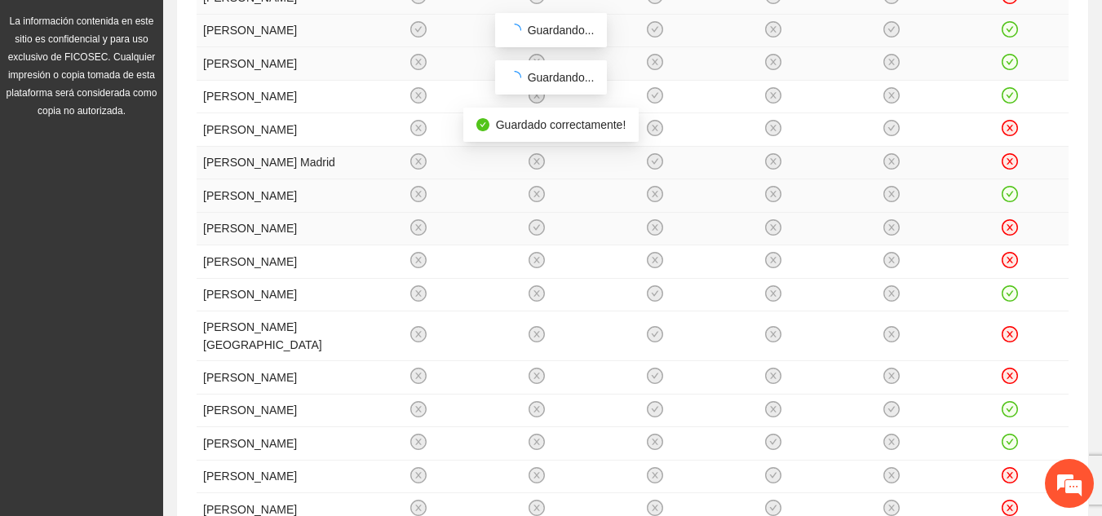
scroll to position [347, 0]
click at [1016, 278] on td at bounding box center [1009, 261] width 118 height 33
click at [1011, 263] on icon "close-circle" at bounding box center [1010, 259] width 7 height 7
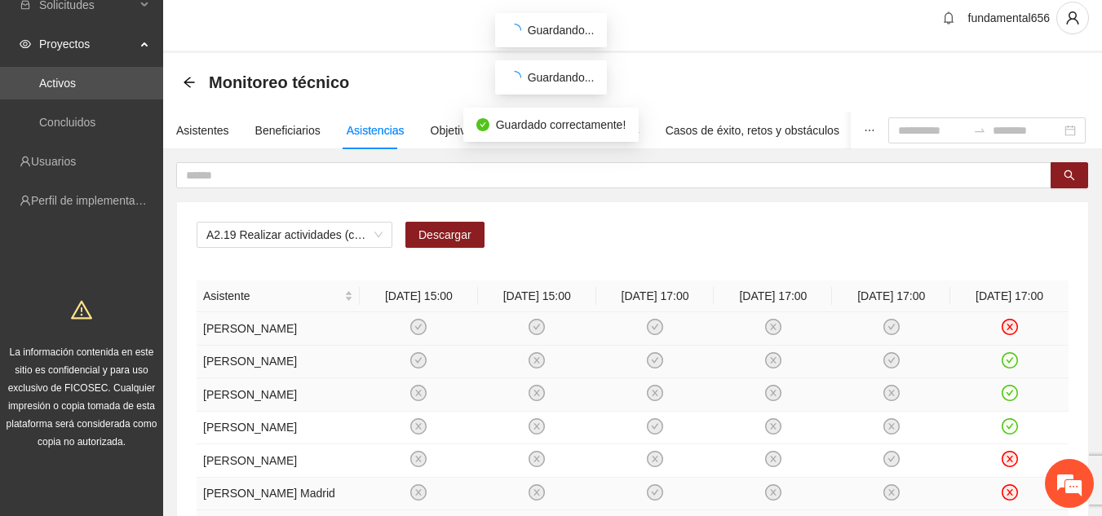
scroll to position [0, 0]
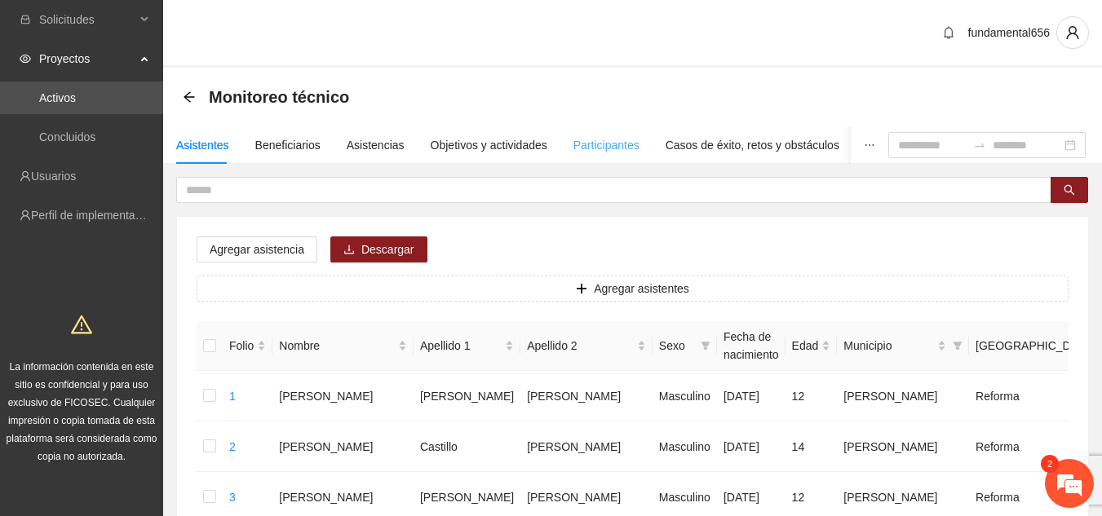
scroll to position [1327, 0]
click at [1063, 479] on em at bounding box center [1069, 484] width 44 height 44
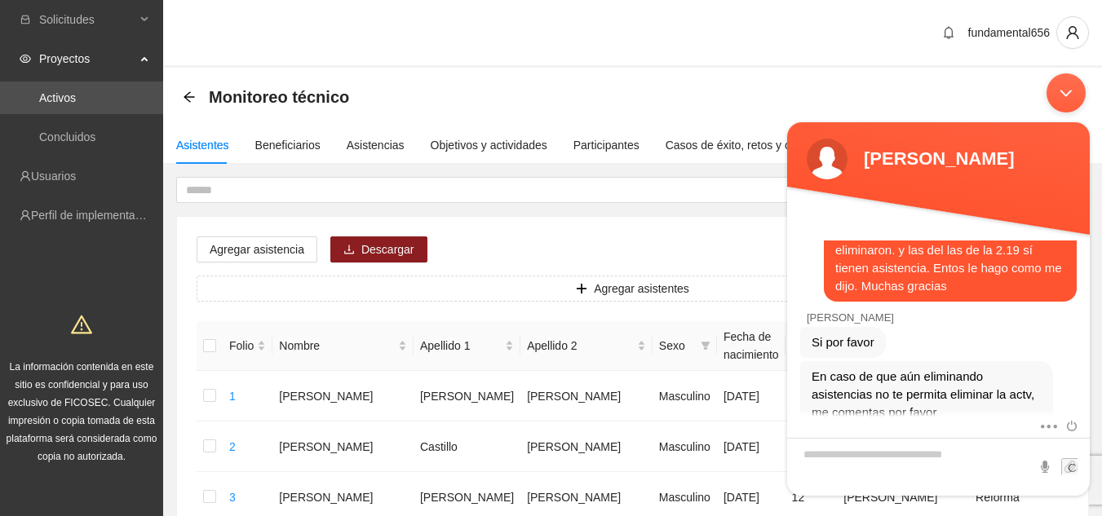
scroll to position [1345, 0]
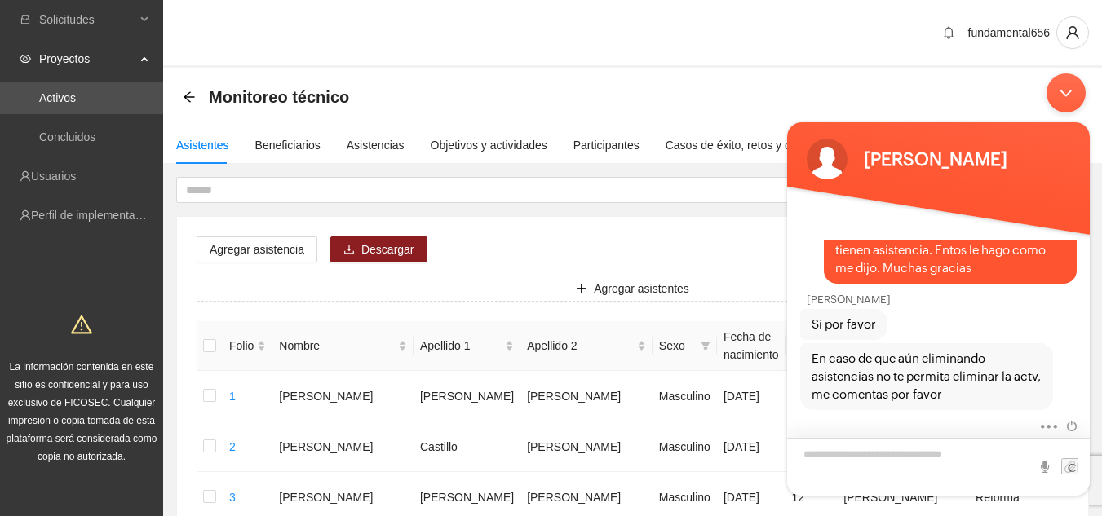
click at [937, 467] on textarea "Escriba su mensaje y pulse “Intro”" at bounding box center [938, 466] width 303 height 58
type textarea "**********"
